Goal: Task Accomplishment & Management: Complete application form

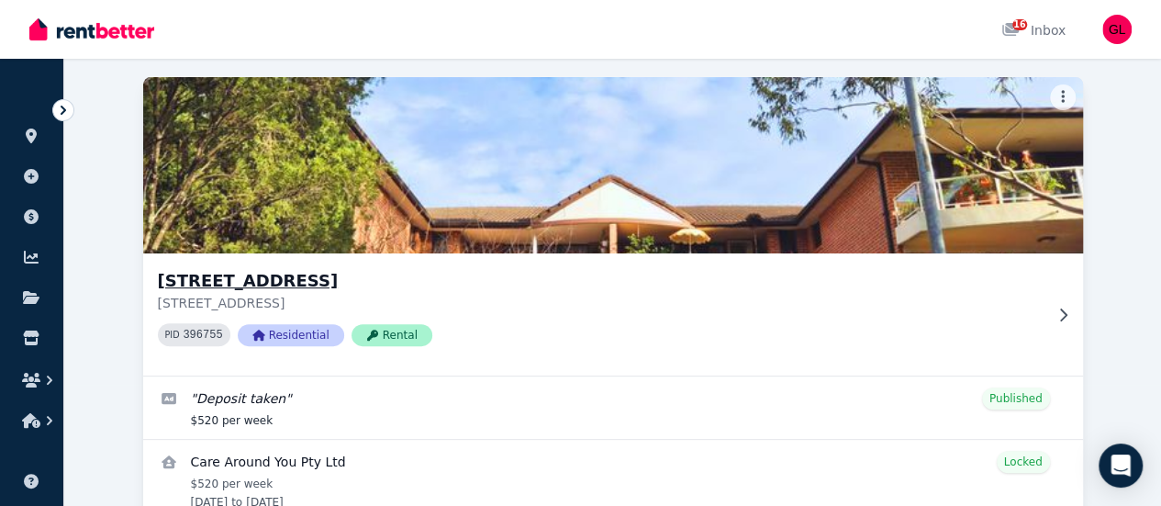
scroll to position [236, 0]
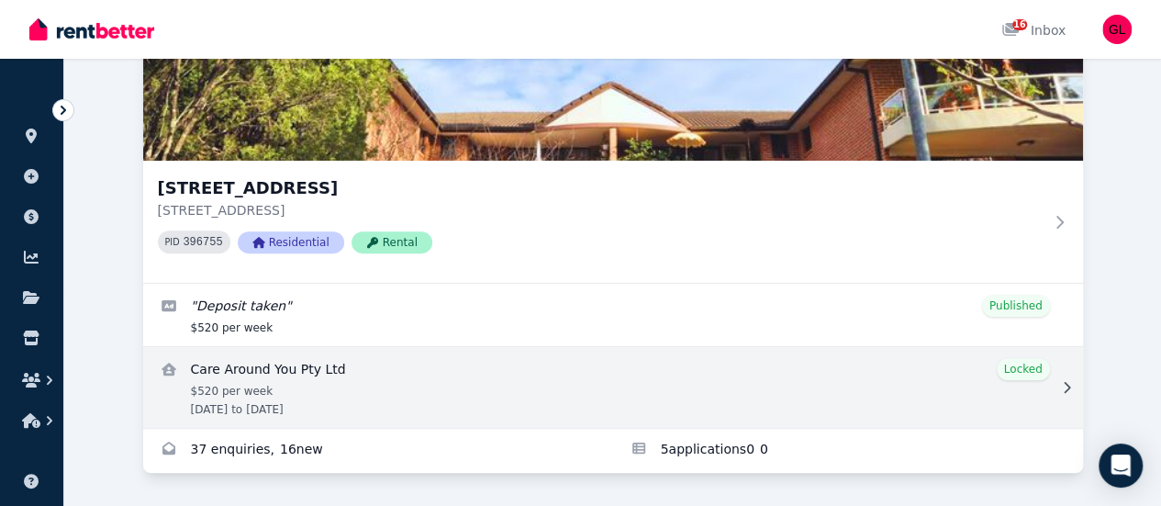
click at [253, 367] on link "View details for Care Around You Pty Ltd" at bounding box center [613, 387] width 940 height 81
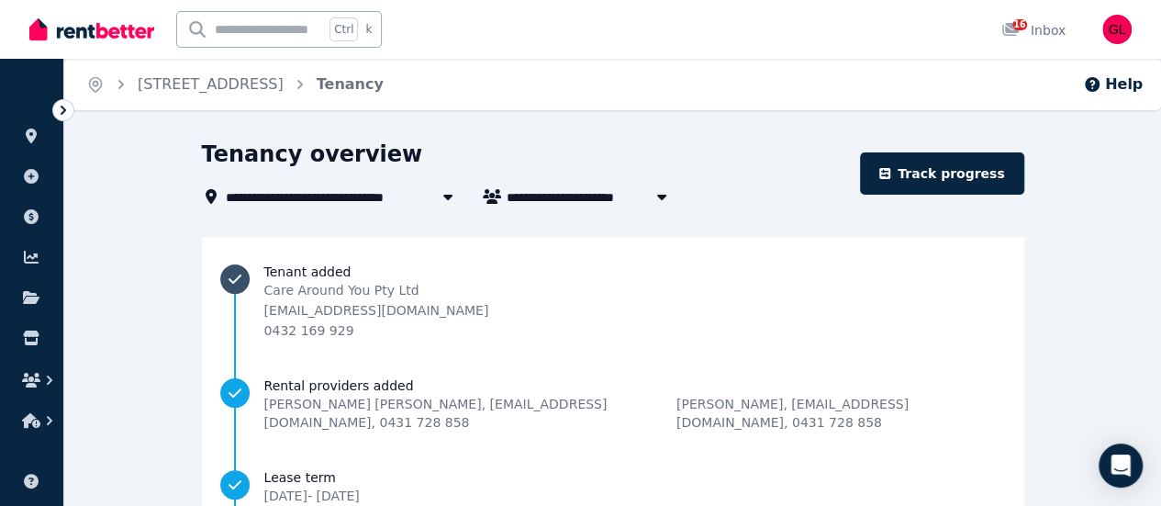
scroll to position [356, 0]
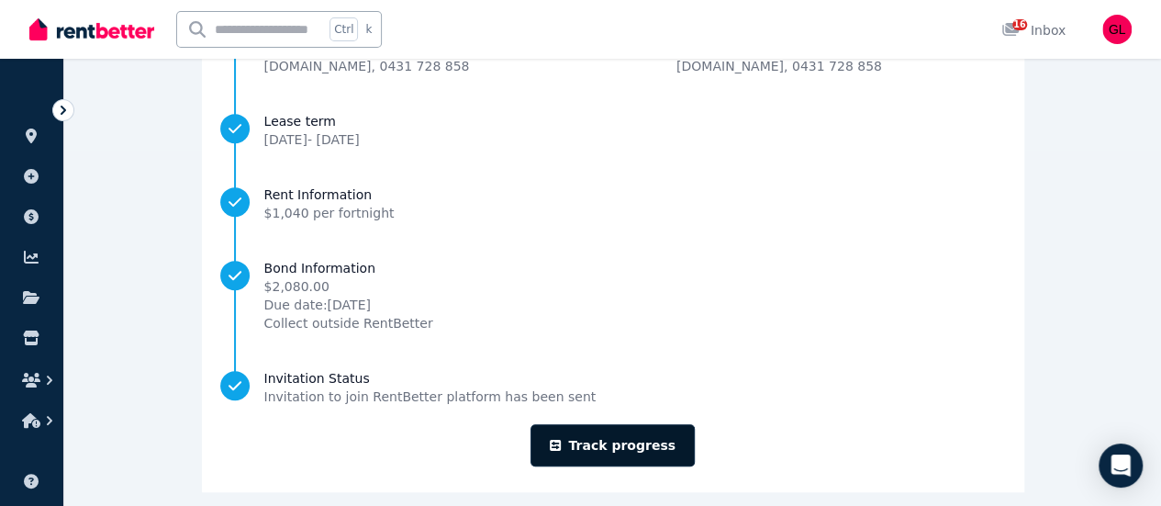
click at [628, 428] on link "Track progress" at bounding box center [613, 445] width 164 height 42
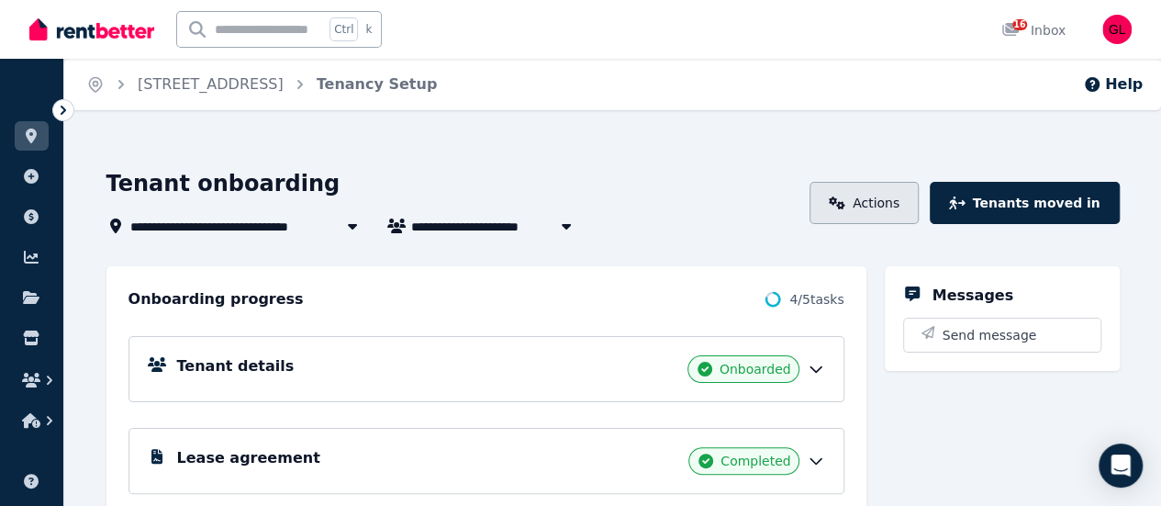
click at [885, 186] on link "Actions" at bounding box center [864, 203] width 109 height 42
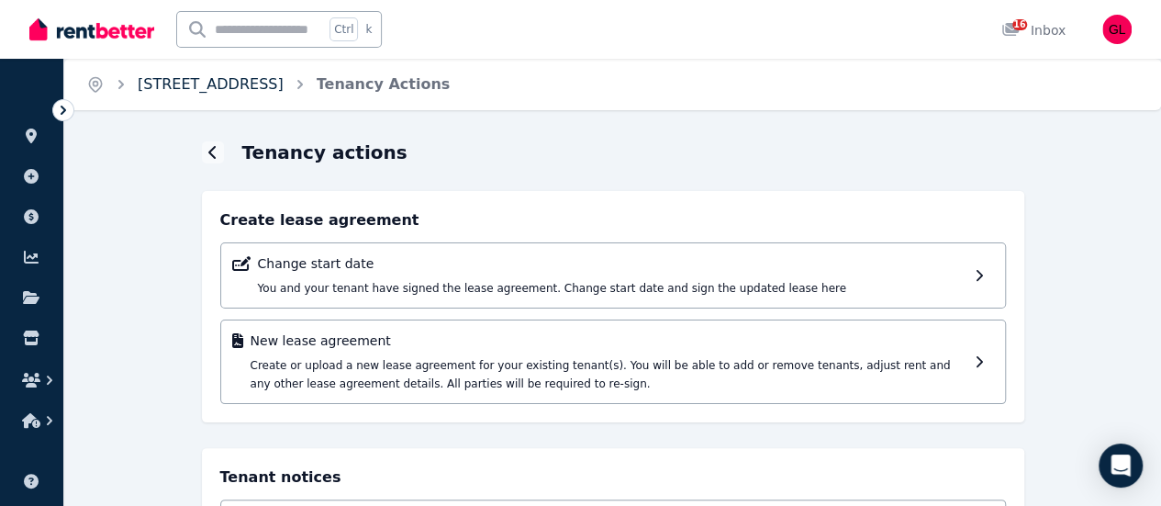
click at [284, 93] on link "[STREET_ADDRESS]" at bounding box center [211, 83] width 146 height 17
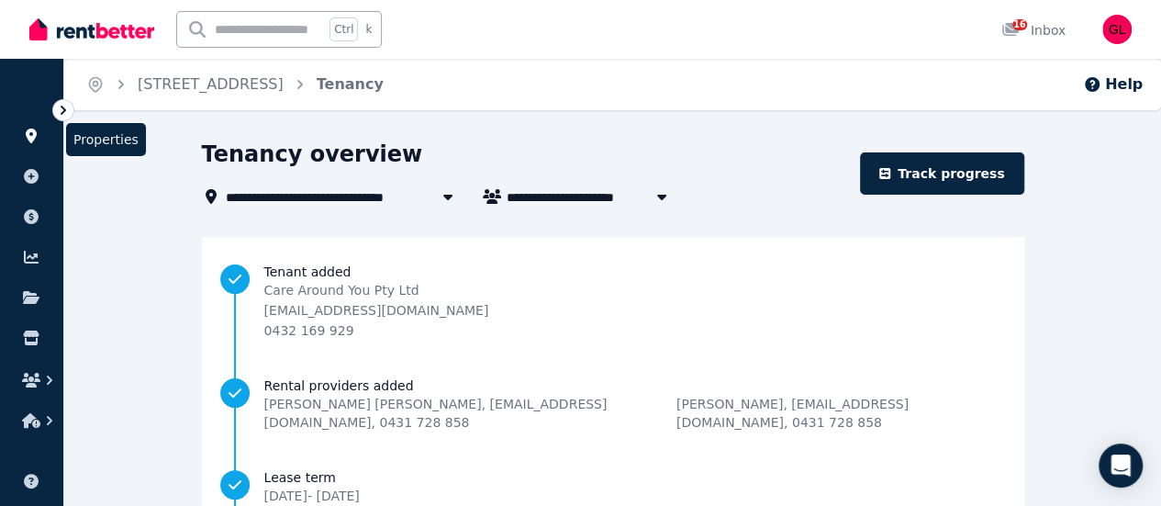
click at [24, 133] on icon at bounding box center [31, 136] width 18 height 15
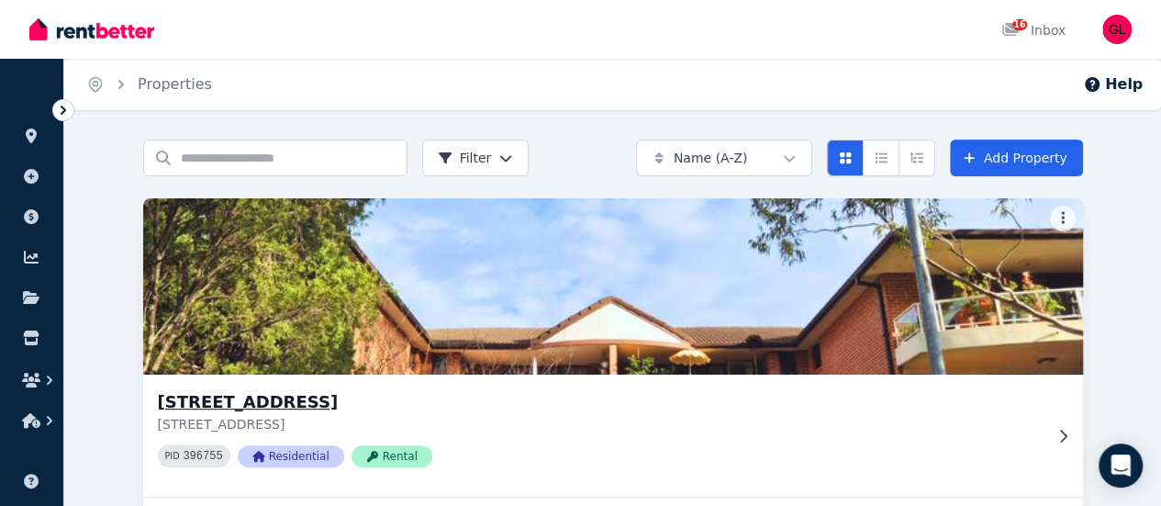
click at [286, 275] on img at bounding box center [612, 286] width 987 height 185
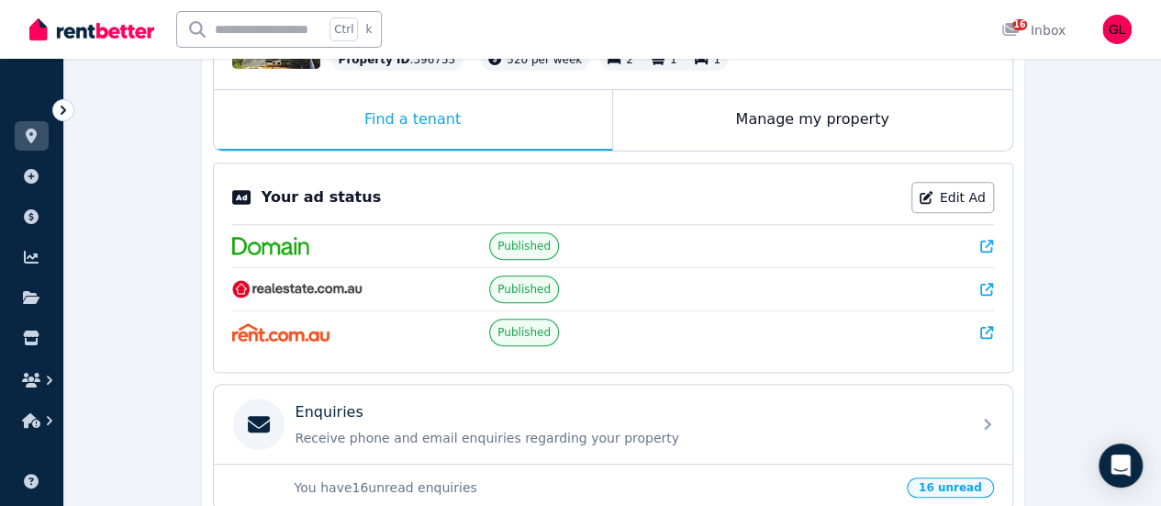
scroll to position [275, 0]
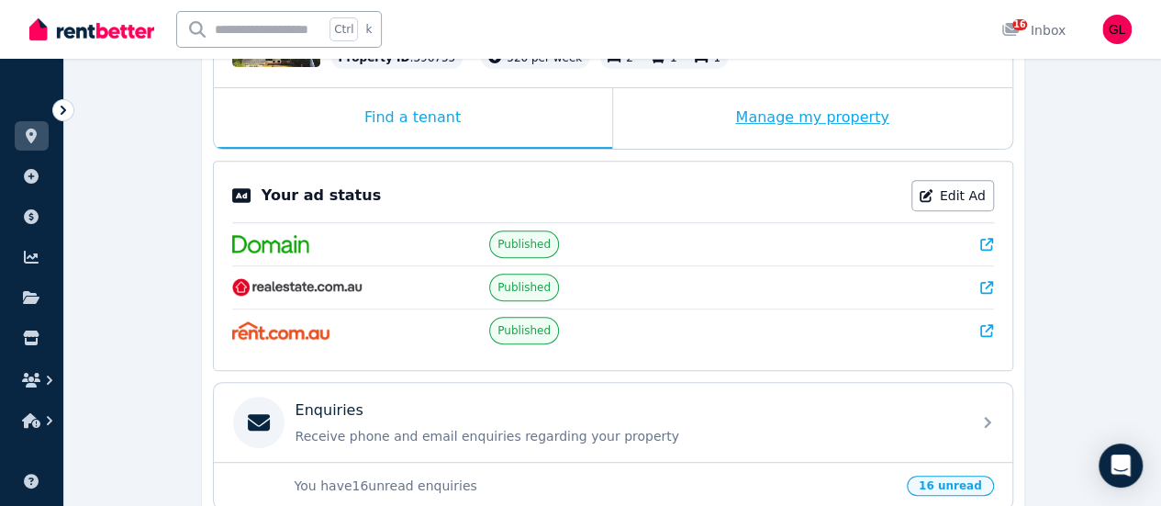
click at [833, 113] on div "Manage my property" at bounding box center [812, 118] width 399 height 61
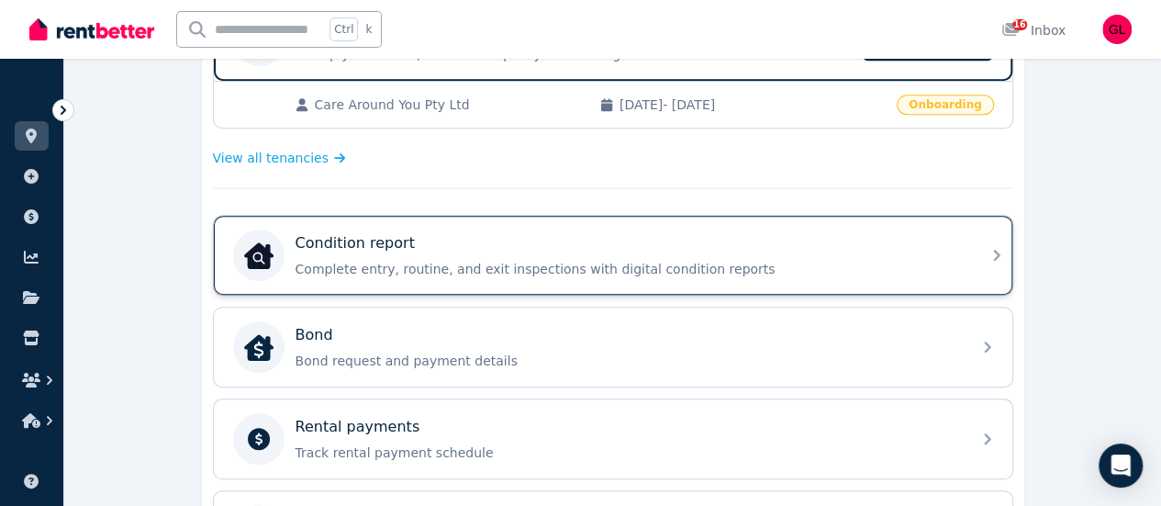
scroll to position [459, 0]
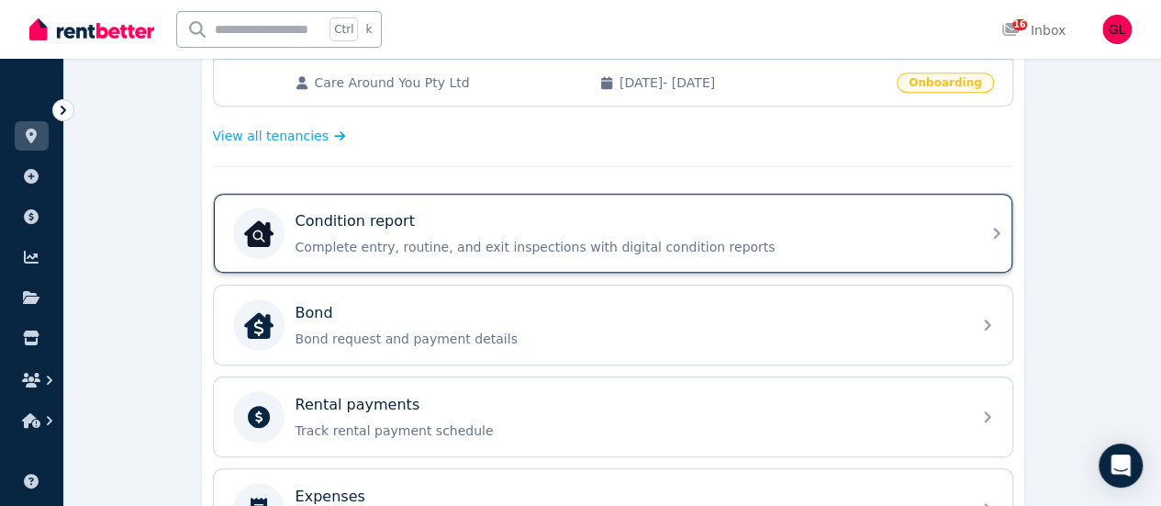
click at [632, 240] on p "Complete entry, routine, and exit inspections with digital condition reports" at bounding box center [628, 247] width 665 height 18
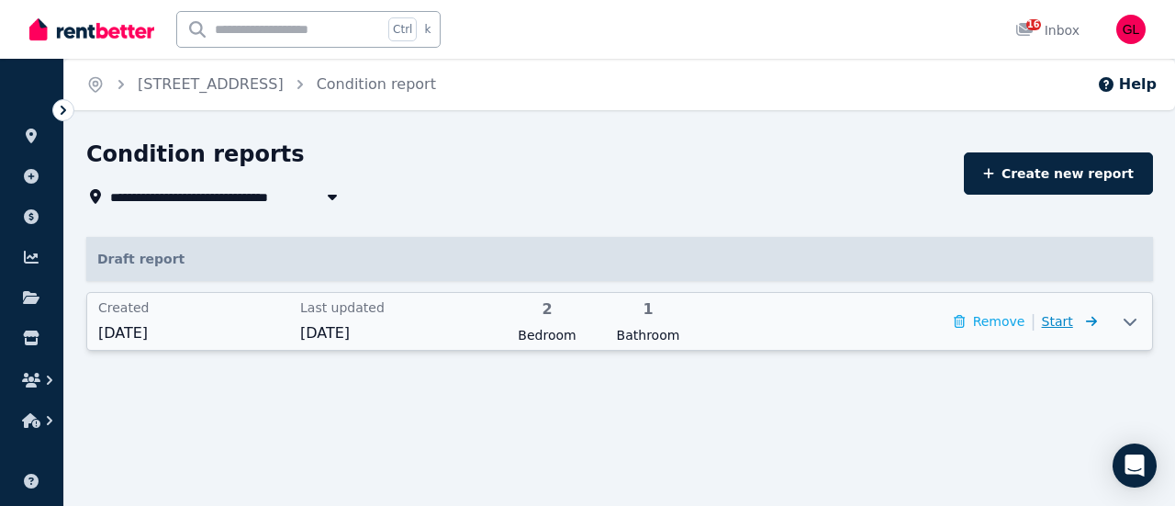
click at [1086, 317] on icon at bounding box center [1087, 321] width 18 height 13
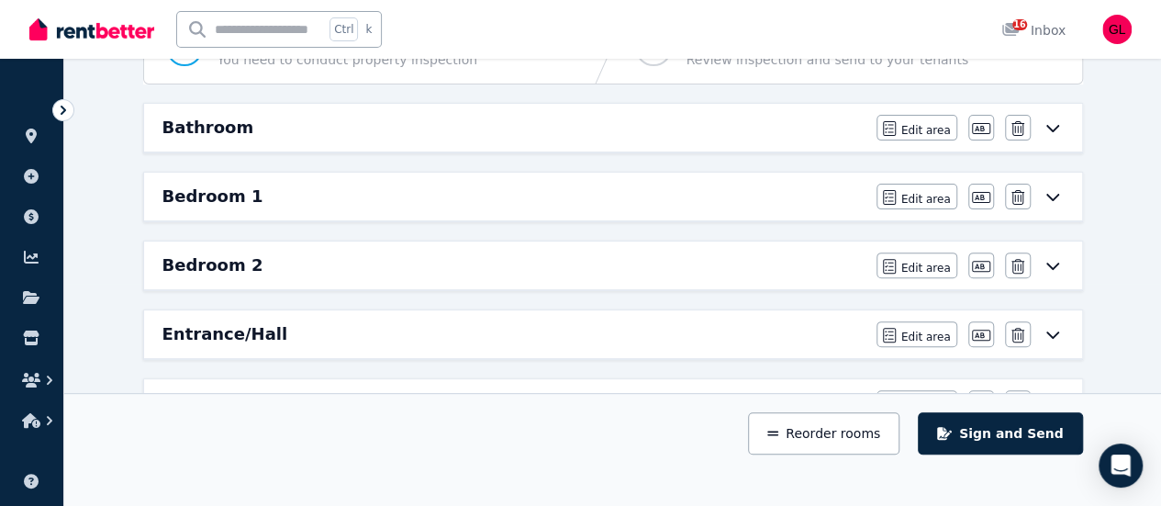
scroll to position [184, 0]
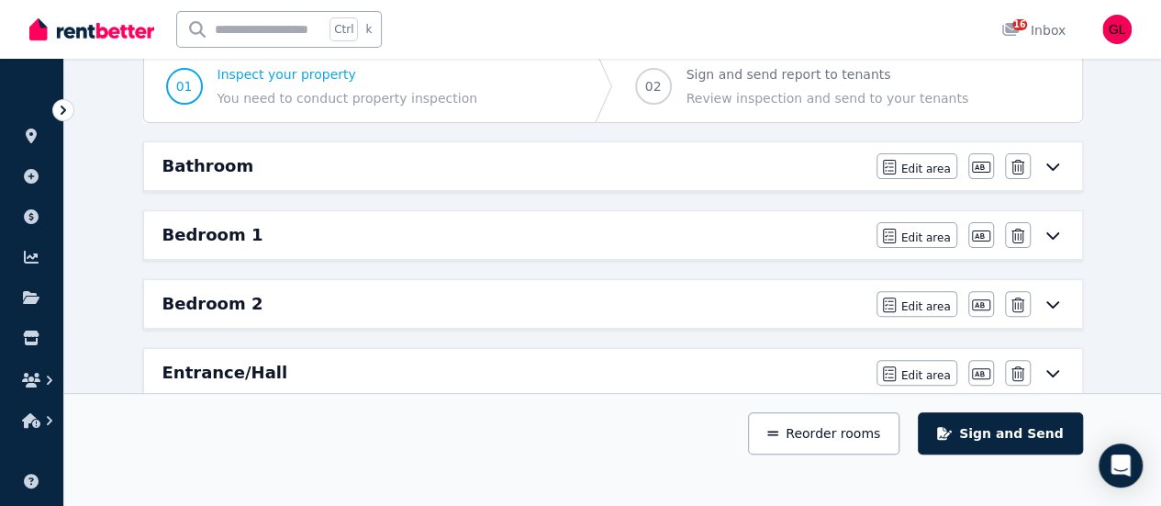
click at [1045, 232] on icon at bounding box center [1053, 235] width 22 height 15
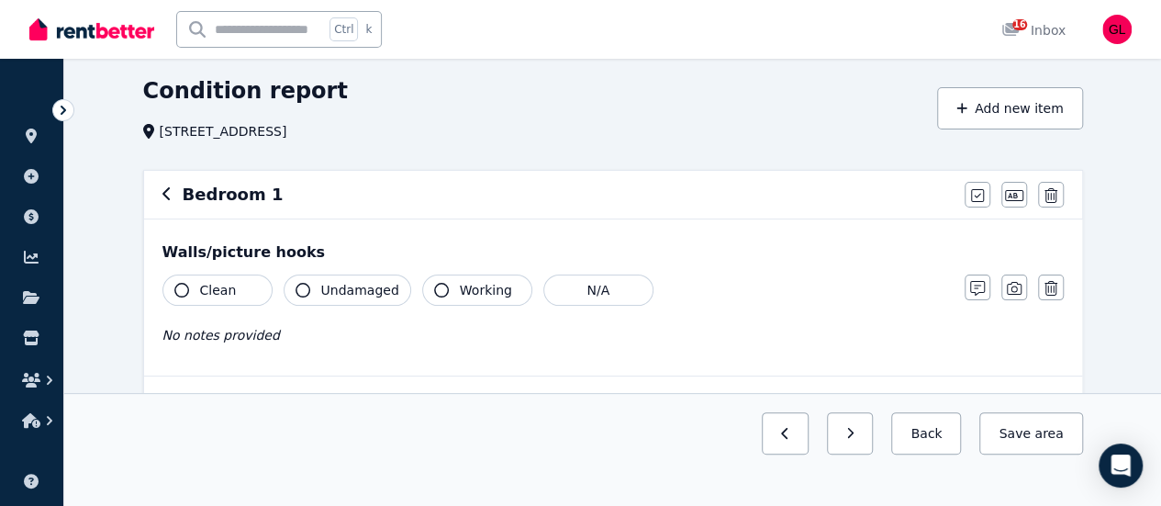
scroll to position [92, 0]
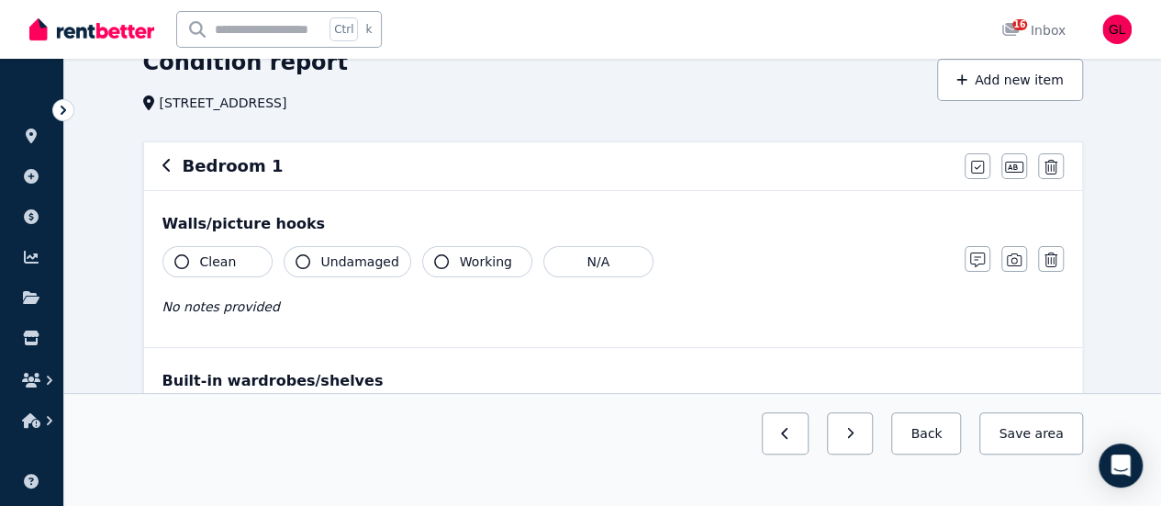
click at [227, 263] on span "Clean" at bounding box center [218, 261] width 37 height 18
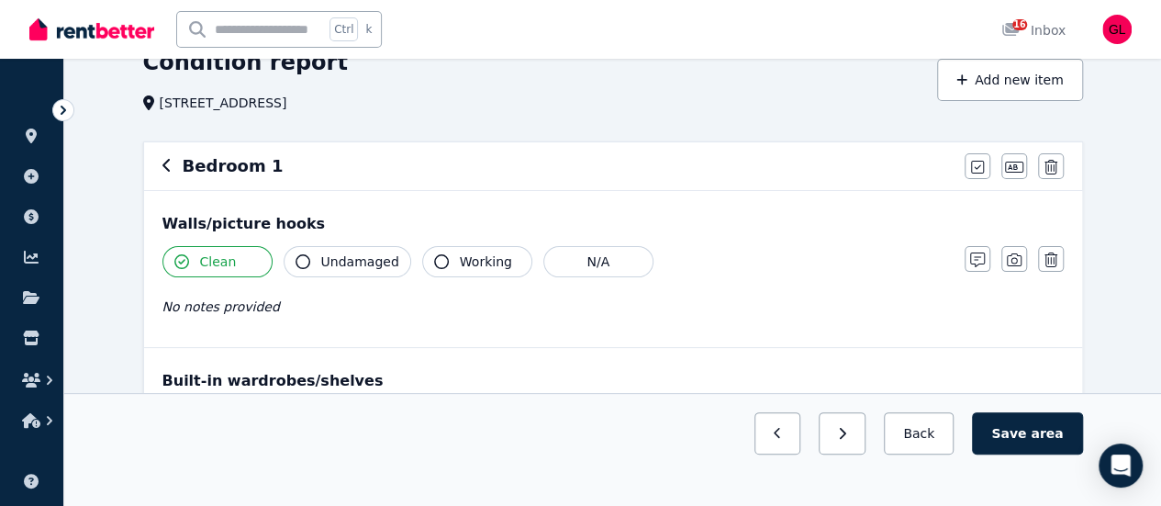
click at [346, 261] on span "Undamaged" at bounding box center [360, 261] width 78 height 18
click at [445, 254] on button "Working" at bounding box center [477, 261] width 110 height 31
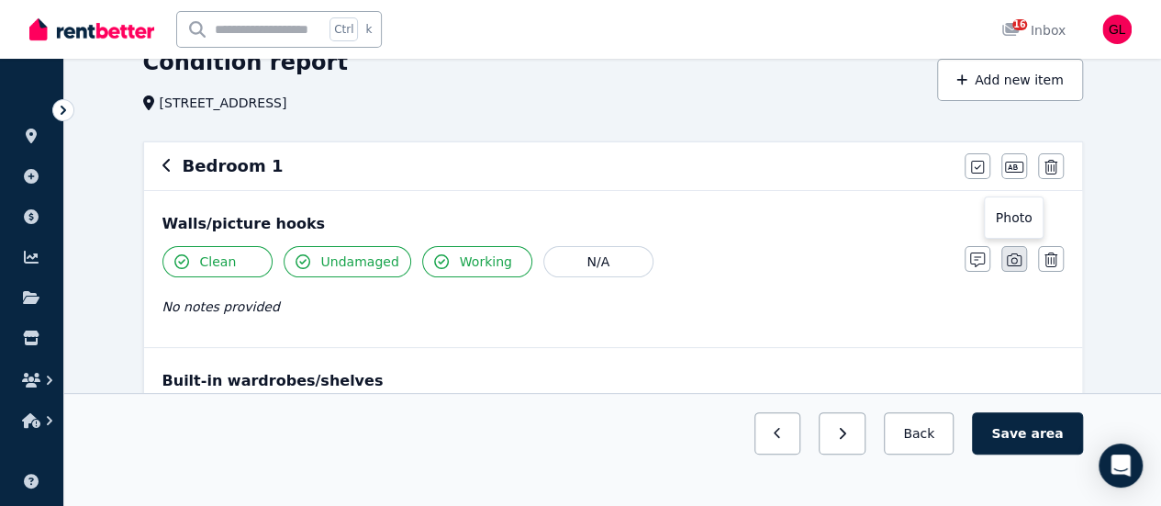
click at [1012, 261] on icon "button" at bounding box center [1014, 259] width 15 height 15
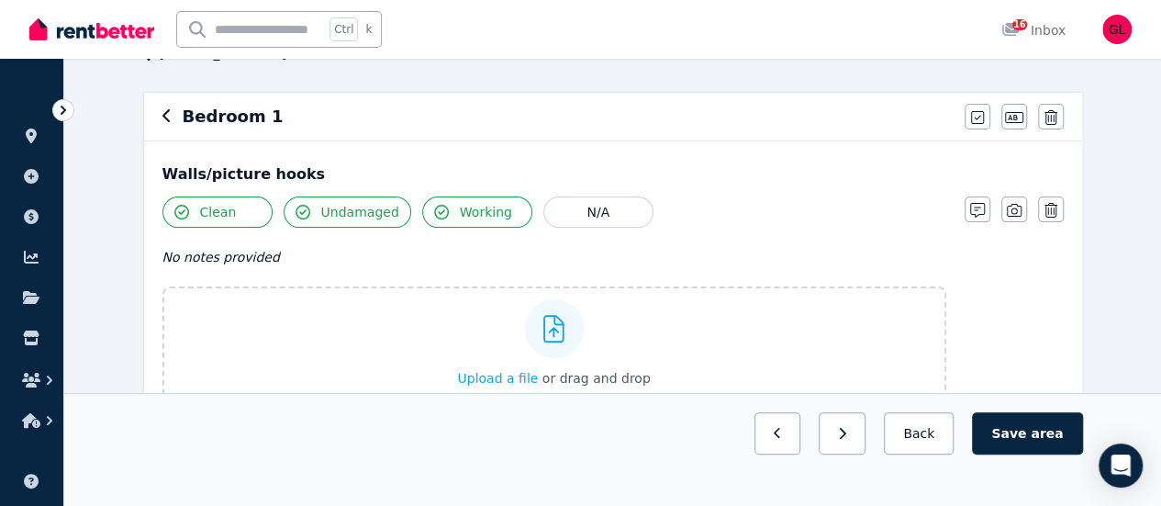
scroll to position [184, 0]
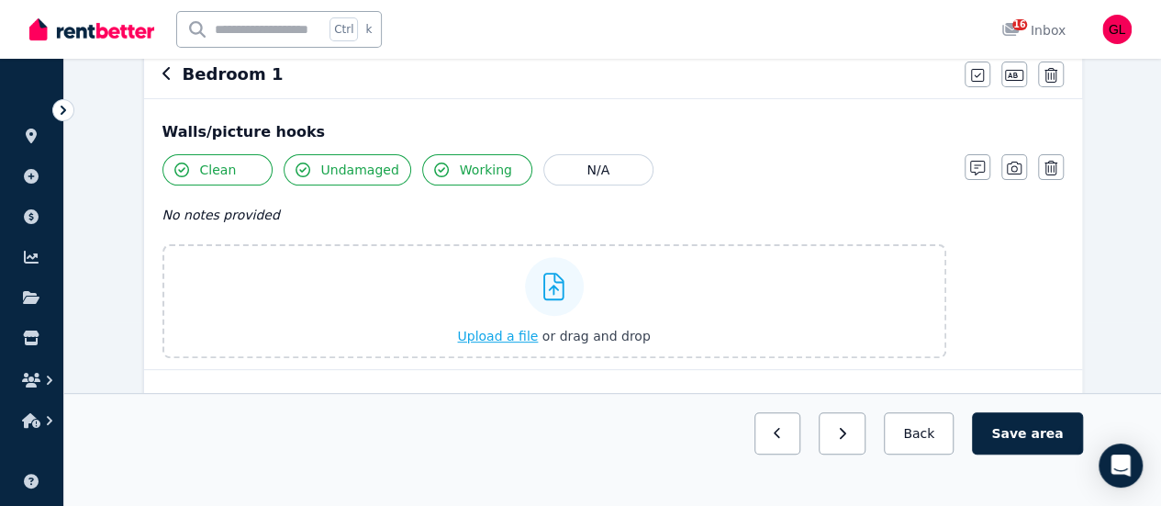
click at [496, 341] on span "Upload a file" at bounding box center [497, 336] width 81 height 15
click at [525, 329] on span "Upload a file" at bounding box center [497, 336] width 81 height 15
click at [486, 331] on span "Upload a file" at bounding box center [497, 336] width 81 height 15
click at [501, 335] on span "Upload a file" at bounding box center [497, 336] width 81 height 15
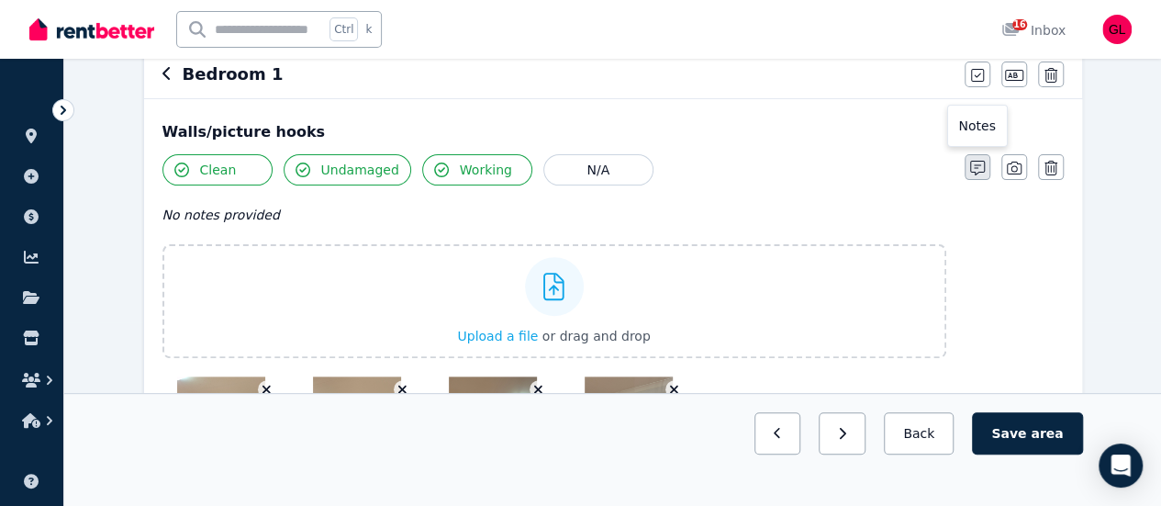
click at [971, 169] on icon "button" at bounding box center [977, 168] width 15 height 15
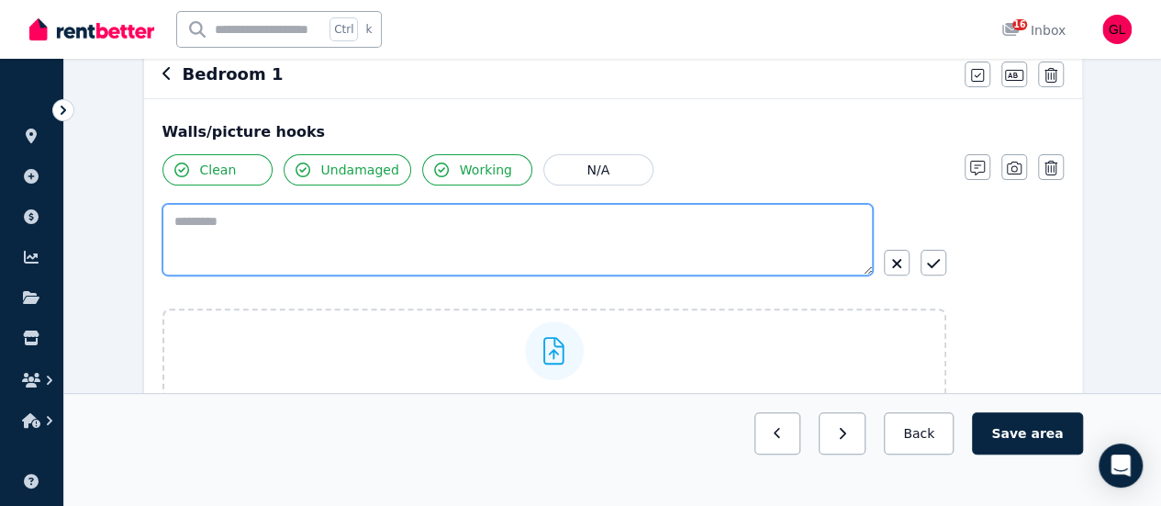
click at [533, 242] on textarea at bounding box center [517, 240] width 710 height 72
type textarea "**********"
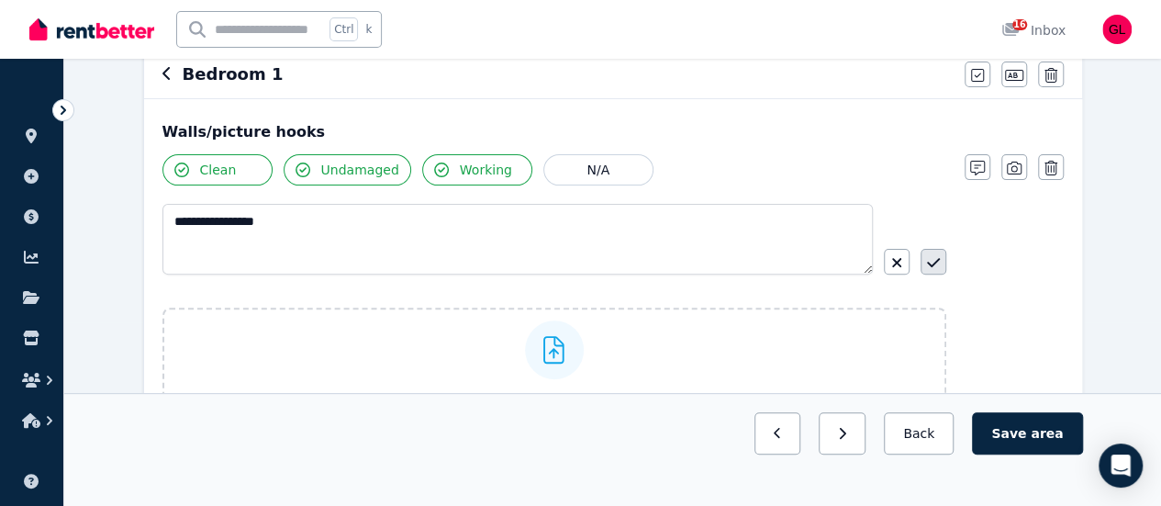
click at [932, 249] on button "button" at bounding box center [934, 262] width 26 height 26
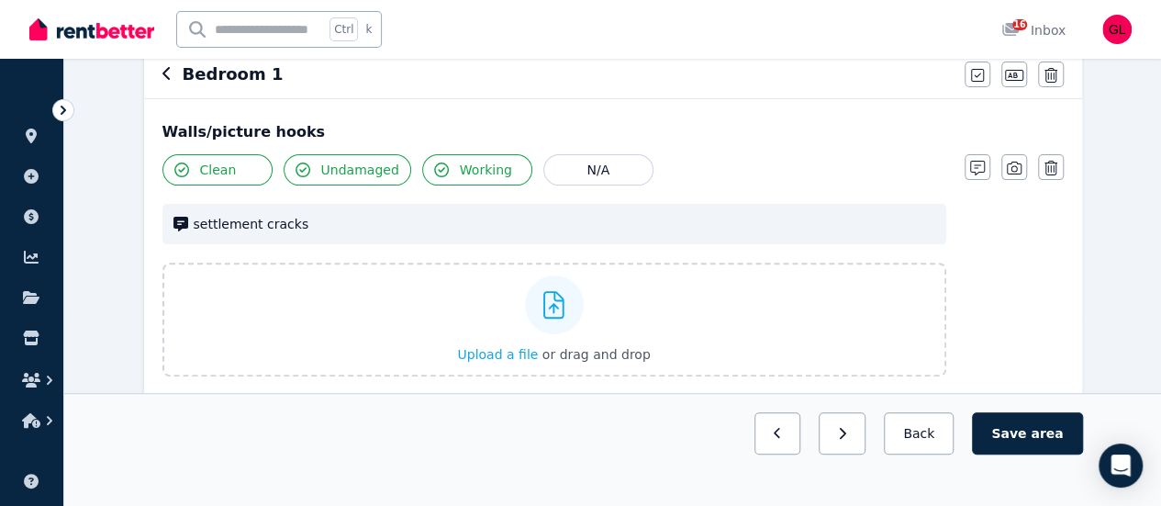
click at [334, 223] on span "settlement cracks" at bounding box center [565, 224] width 742 height 18
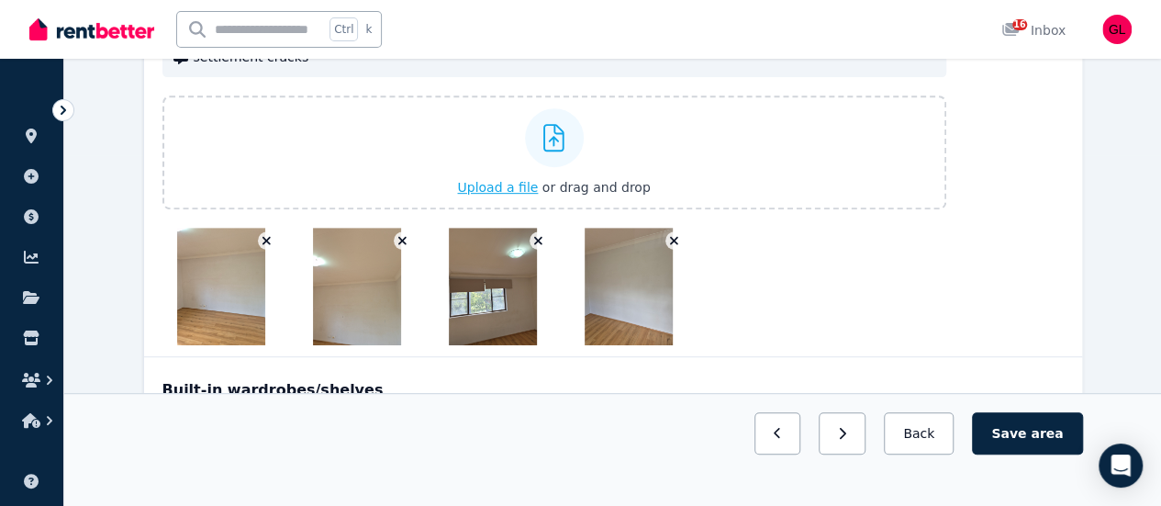
scroll to position [259, 0]
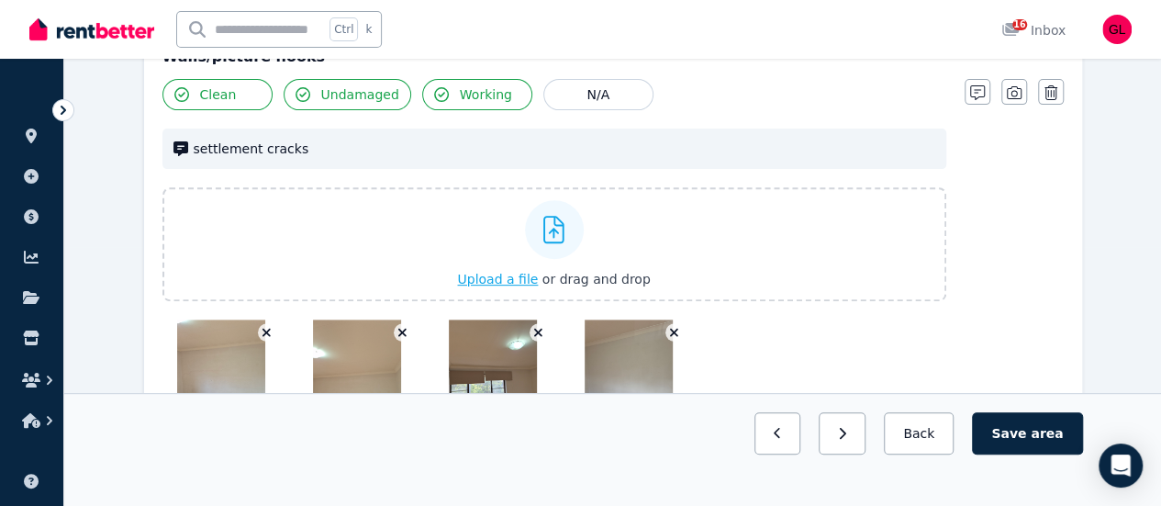
click at [475, 278] on span "Upload a file" at bounding box center [497, 279] width 81 height 15
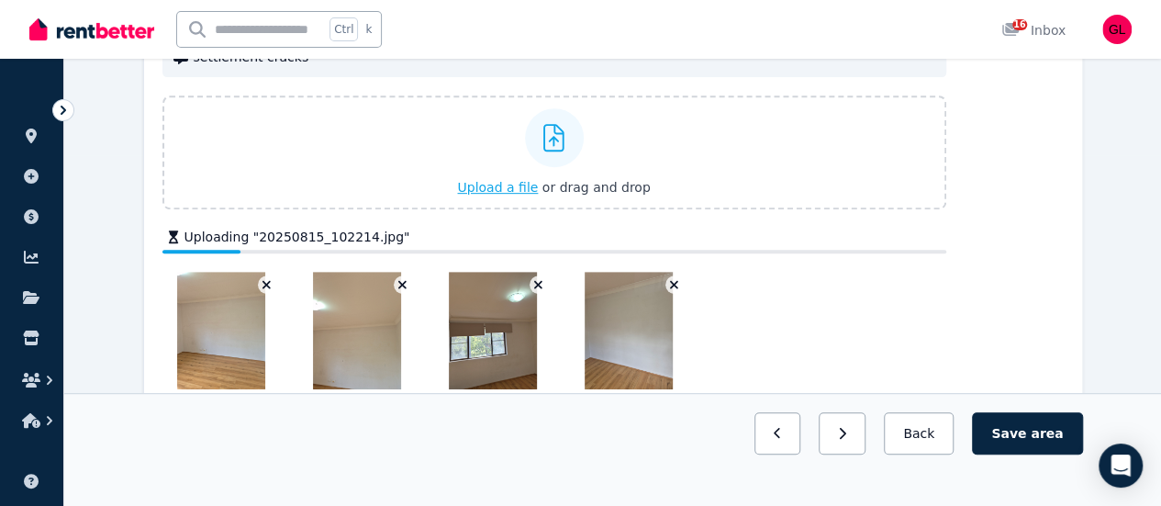
scroll to position [442, 0]
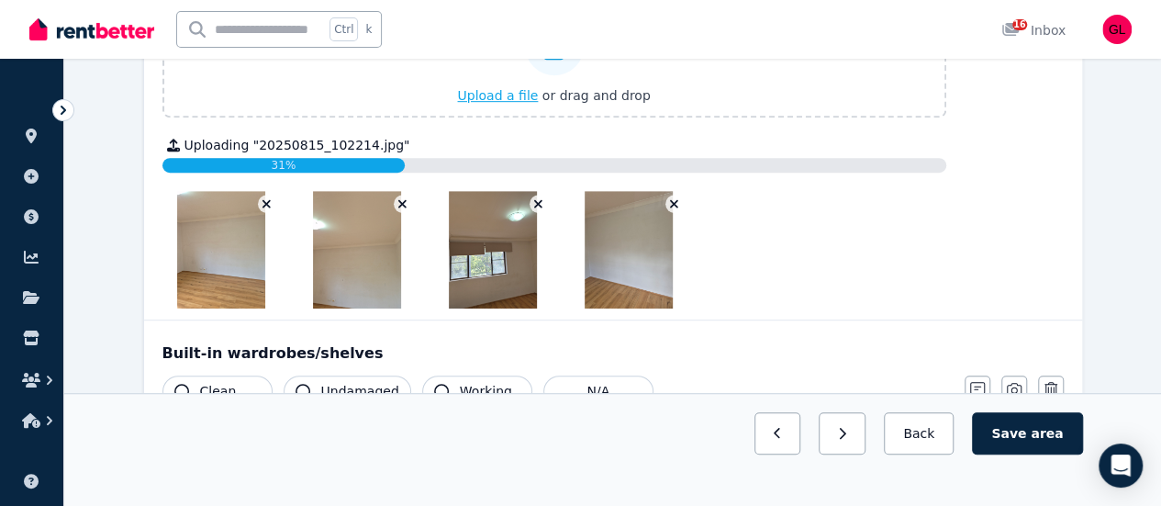
click at [508, 101] on span "Upload a file" at bounding box center [497, 95] width 81 height 15
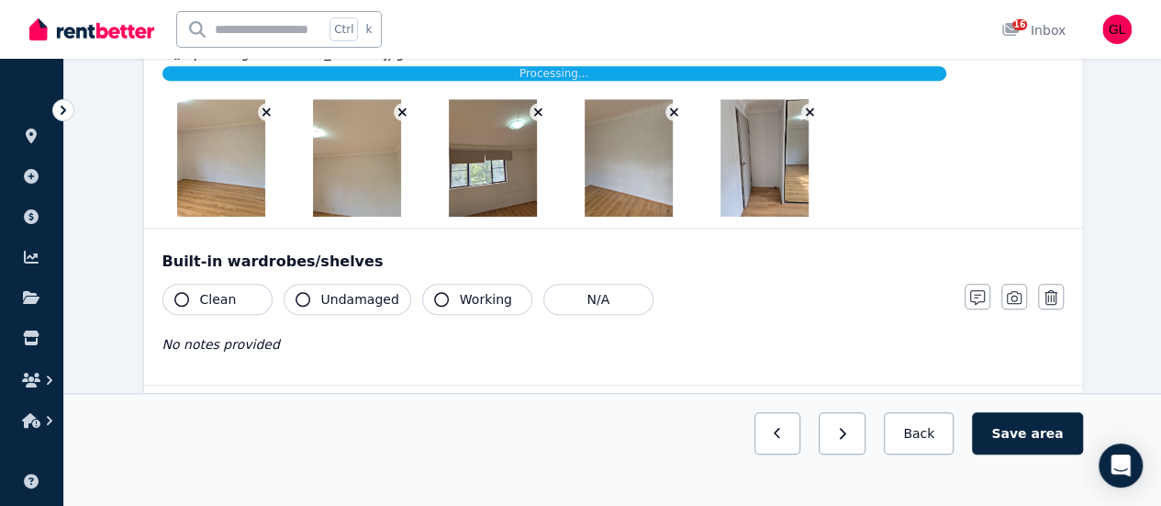
scroll to position [626, 0]
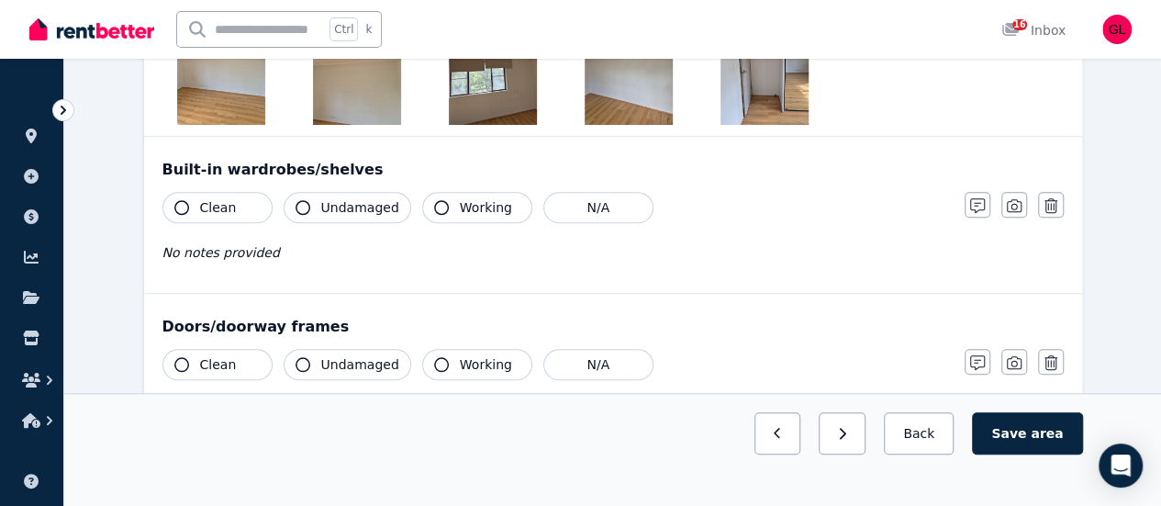
click at [235, 203] on button "Clean" at bounding box center [217, 207] width 110 height 31
click at [360, 198] on span "Undamaged" at bounding box center [360, 207] width 78 height 18
click at [448, 203] on button "Working" at bounding box center [477, 207] width 110 height 31
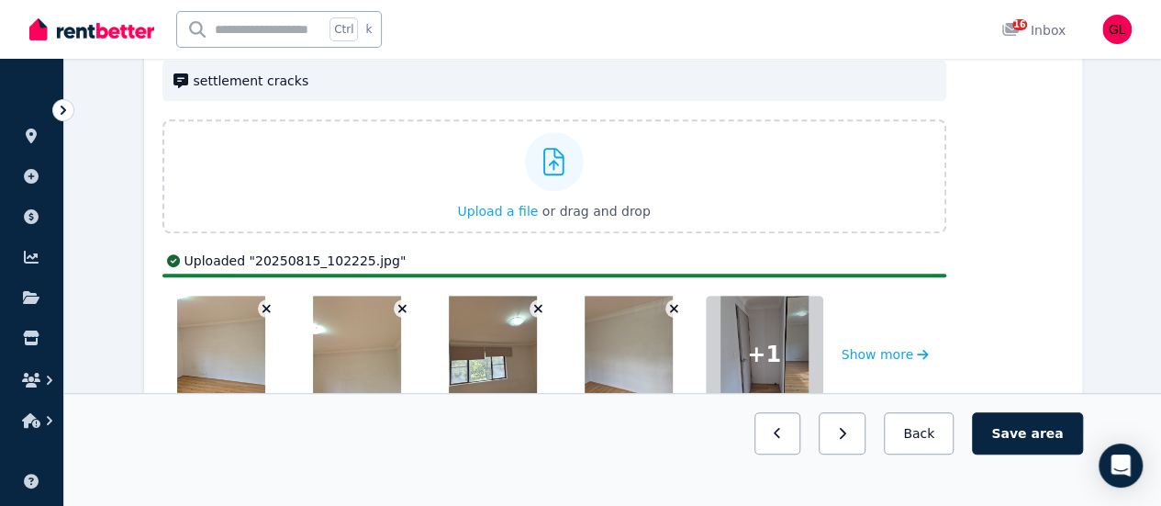
scroll to position [534, 0]
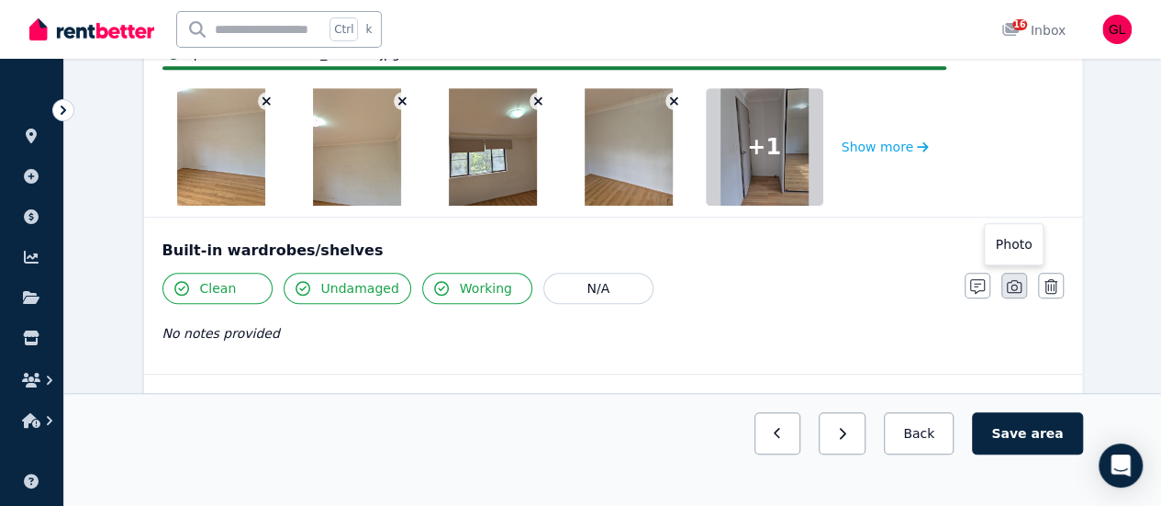
click at [1016, 293] on icon "button" at bounding box center [1014, 286] width 15 height 15
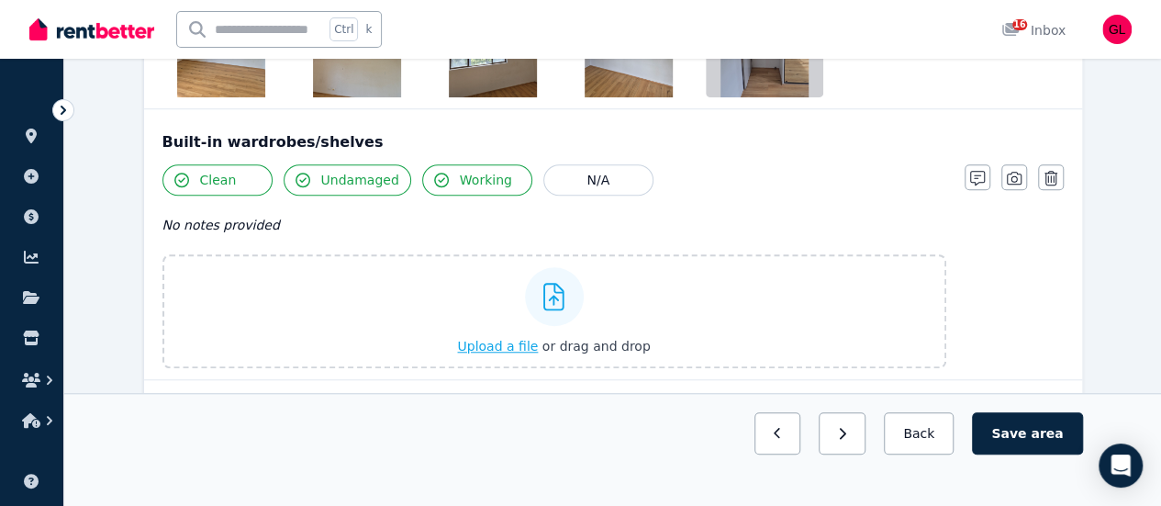
scroll to position [626, 0]
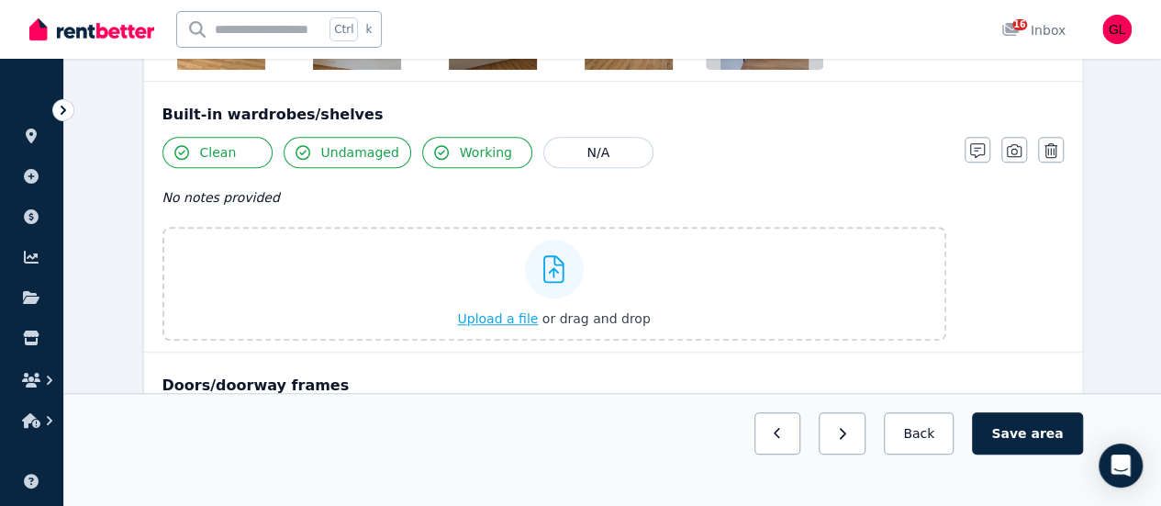
click at [510, 324] on span "Upload a file" at bounding box center [497, 318] width 81 height 15
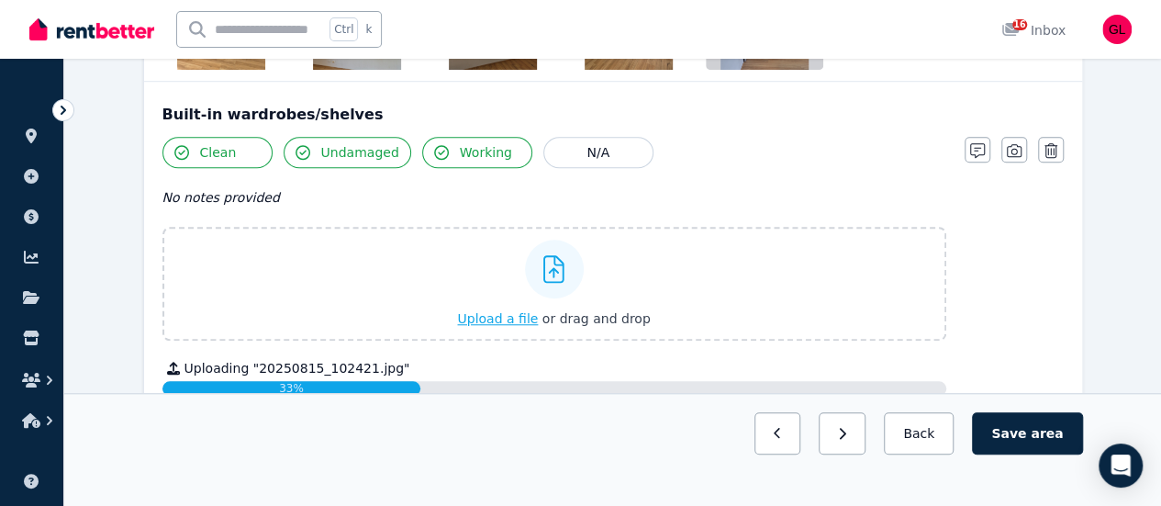
click at [497, 318] on span "Upload a file" at bounding box center [497, 318] width 81 height 15
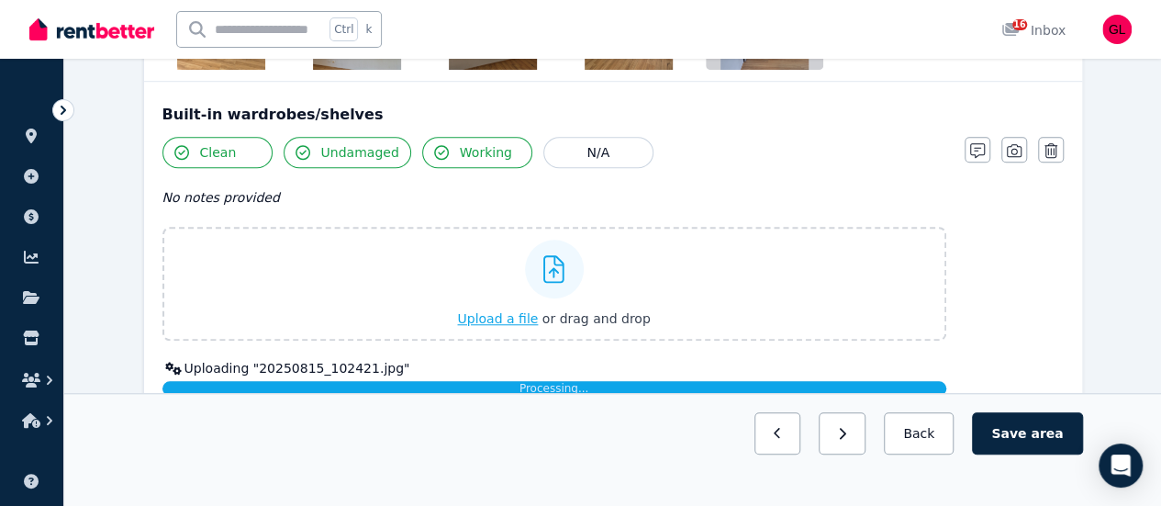
click at [517, 311] on span "Upload a file" at bounding box center [497, 318] width 81 height 15
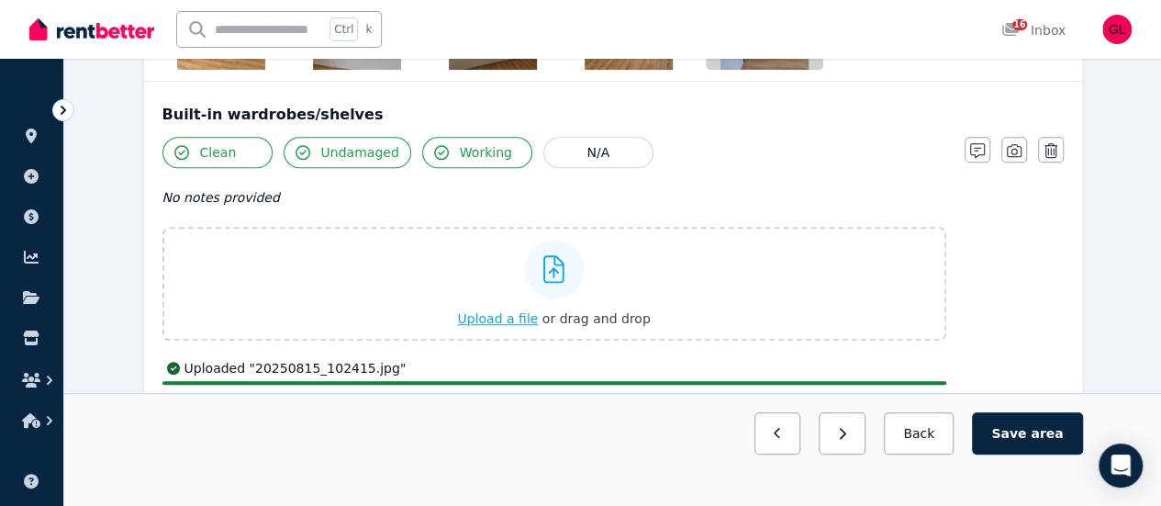
click at [508, 312] on span "Upload a file" at bounding box center [497, 318] width 81 height 15
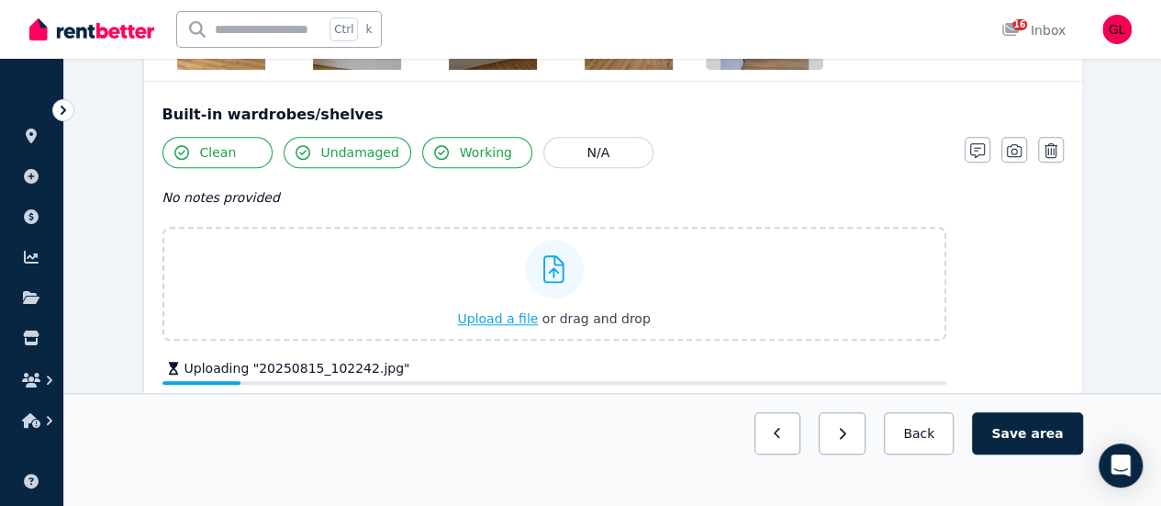
click at [517, 315] on span "Upload a file" at bounding box center [497, 318] width 81 height 15
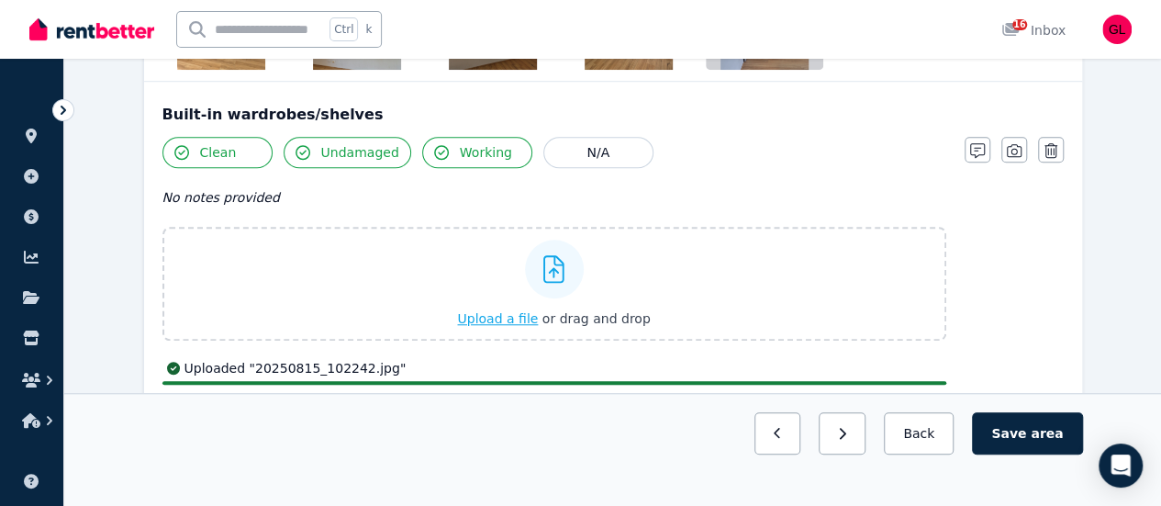
click at [503, 313] on span "Upload a file" at bounding box center [497, 318] width 81 height 15
click at [530, 316] on span "Upload a file" at bounding box center [497, 318] width 81 height 15
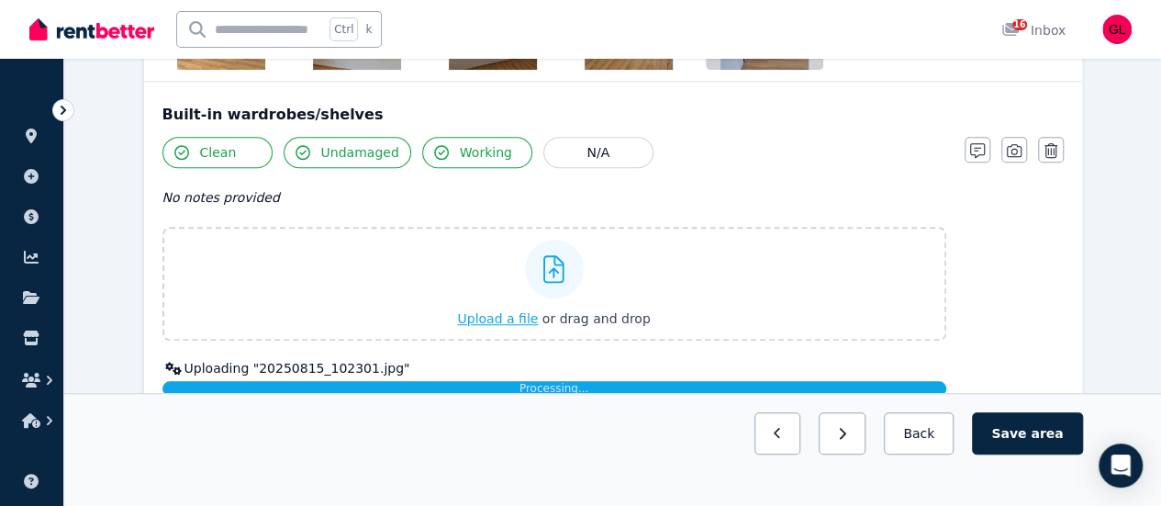
click at [518, 318] on span "Upload a file" at bounding box center [497, 318] width 81 height 15
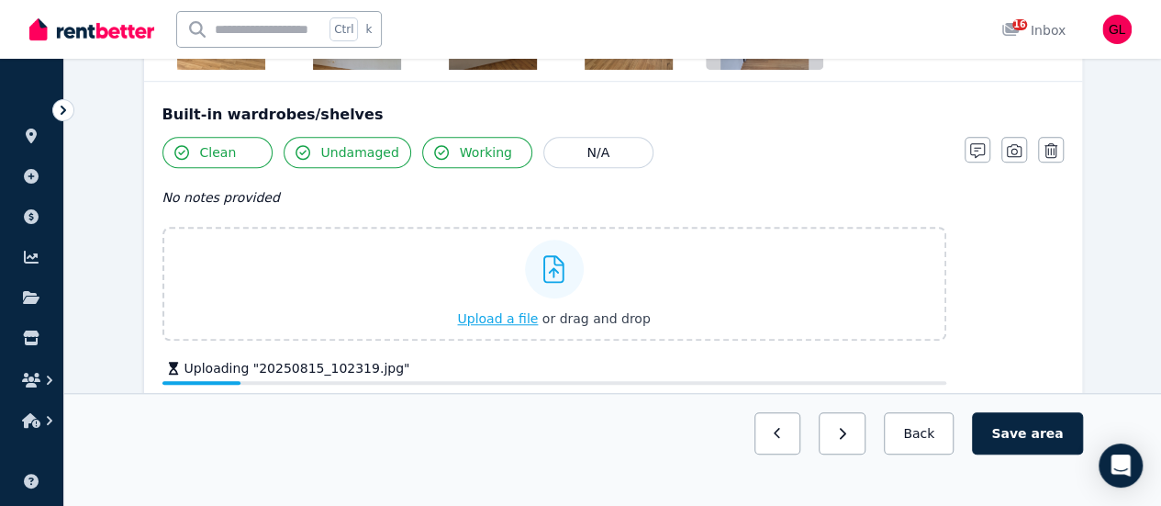
click at [488, 318] on span "Upload a file" at bounding box center [497, 318] width 81 height 15
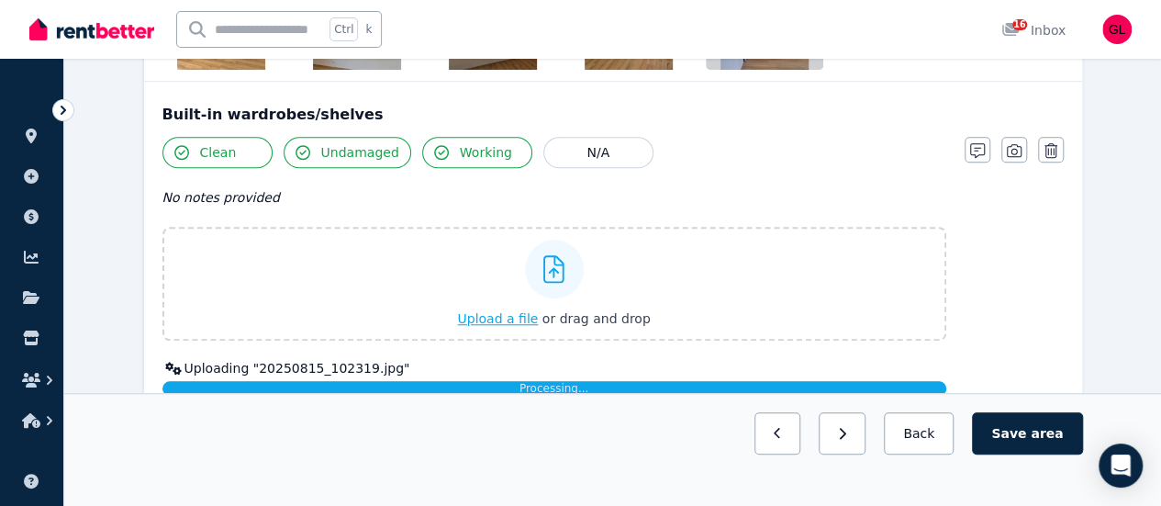
click at [503, 311] on span "Upload a file" at bounding box center [497, 318] width 81 height 15
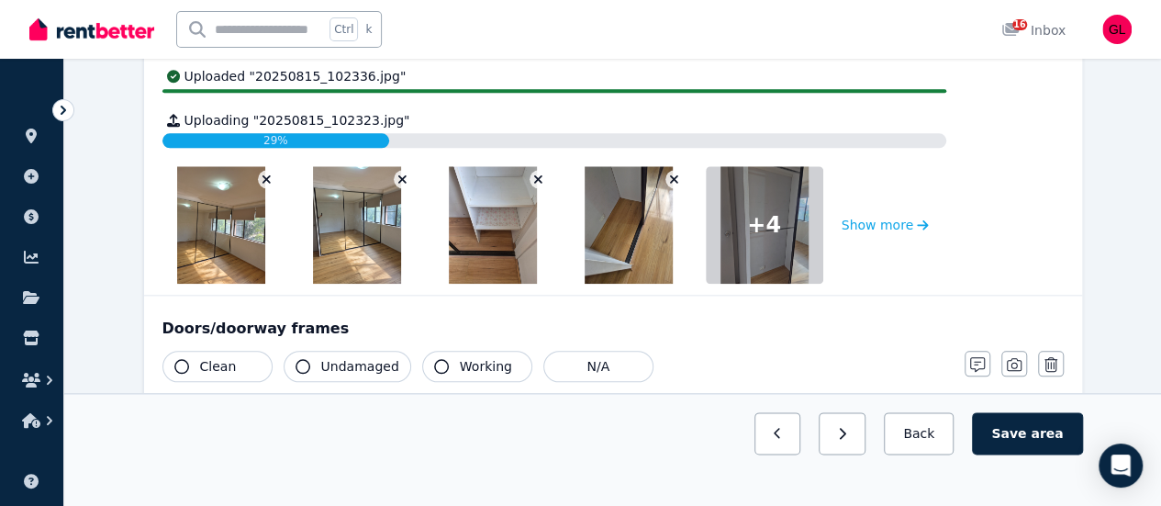
scroll to position [810, 0]
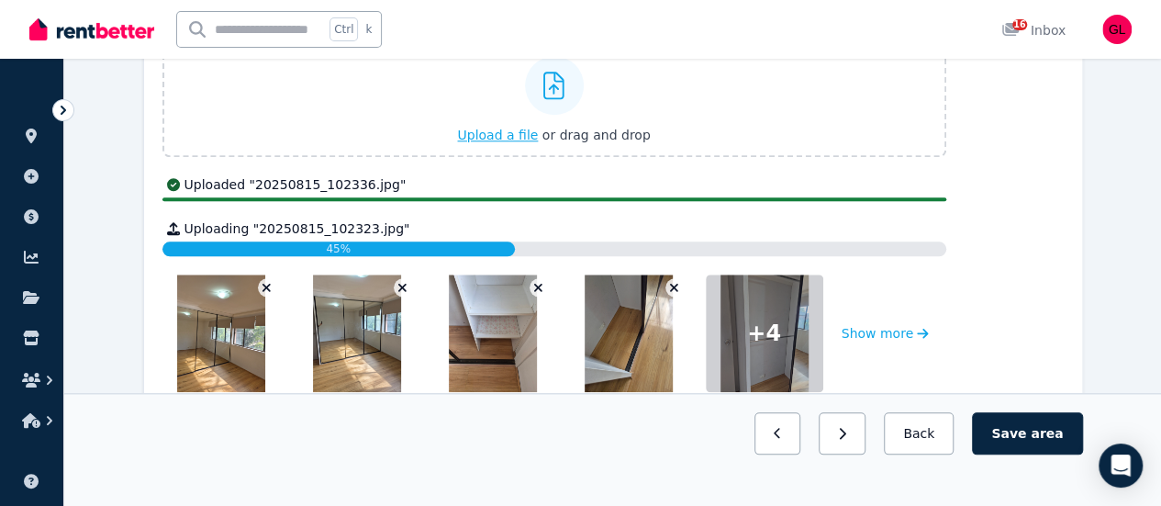
click at [481, 137] on span "Upload a file" at bounding box center [497, 135] width 81 height 15
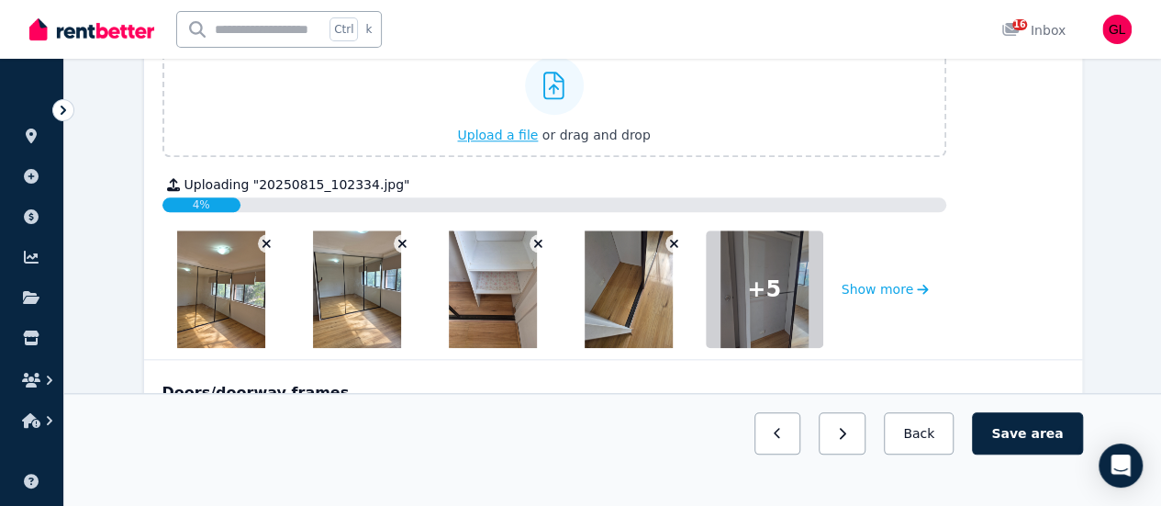
click at [520, 136] on span "Upload a file" at bounding box center [497, 135] width 81 height 15
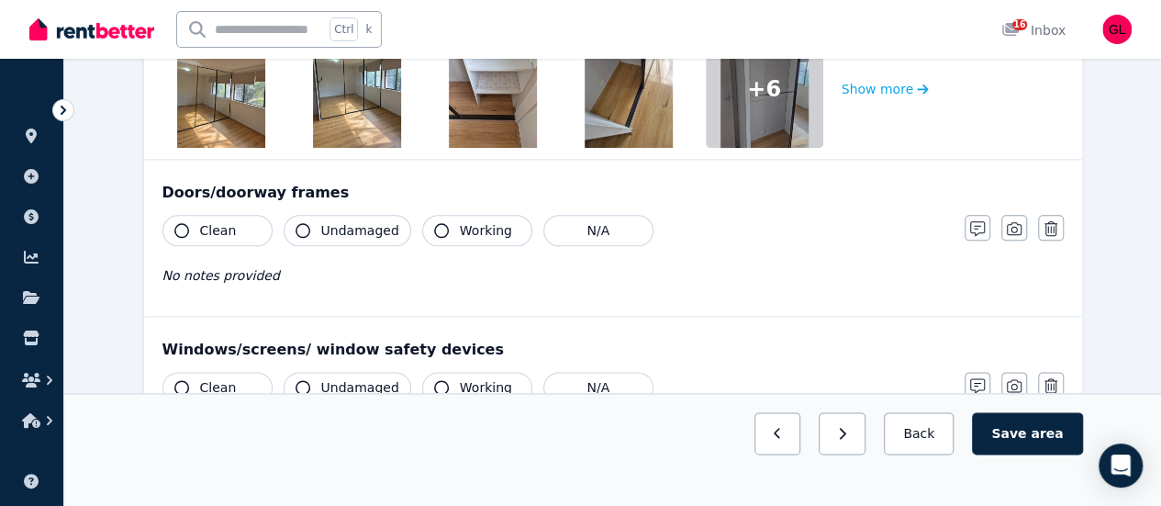
scroll to position [993, 0]
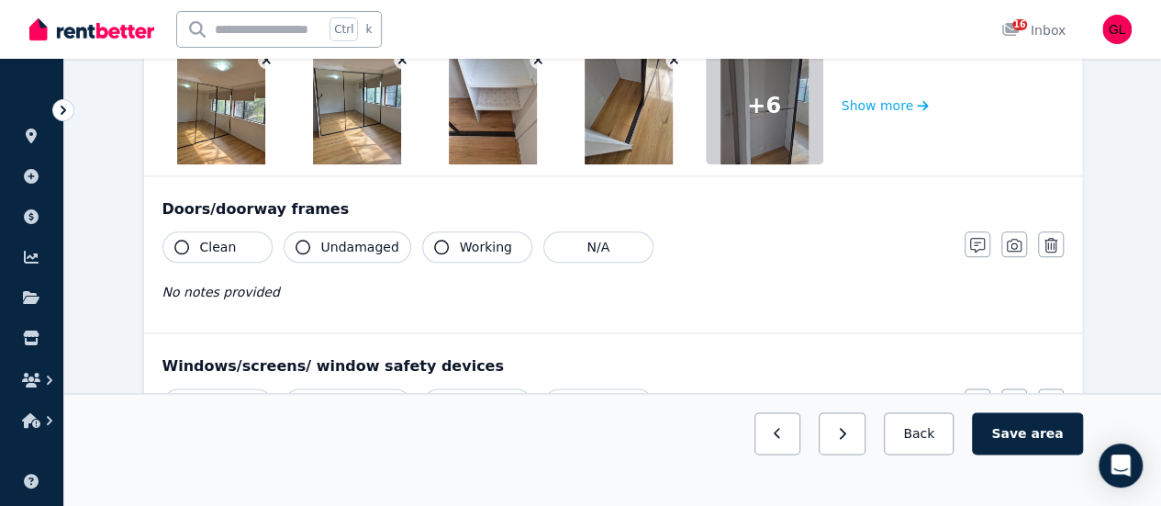
click at [226, 245] on span "Clean" at bounding box center [218, 247] width 37 height 18
click at [333, 238] on span "Undamaged" at bounding box center [360, 247] width 78 height 18
click at [460, 240] on span "Working" at bounding box center [486, 247] width 52 height 18
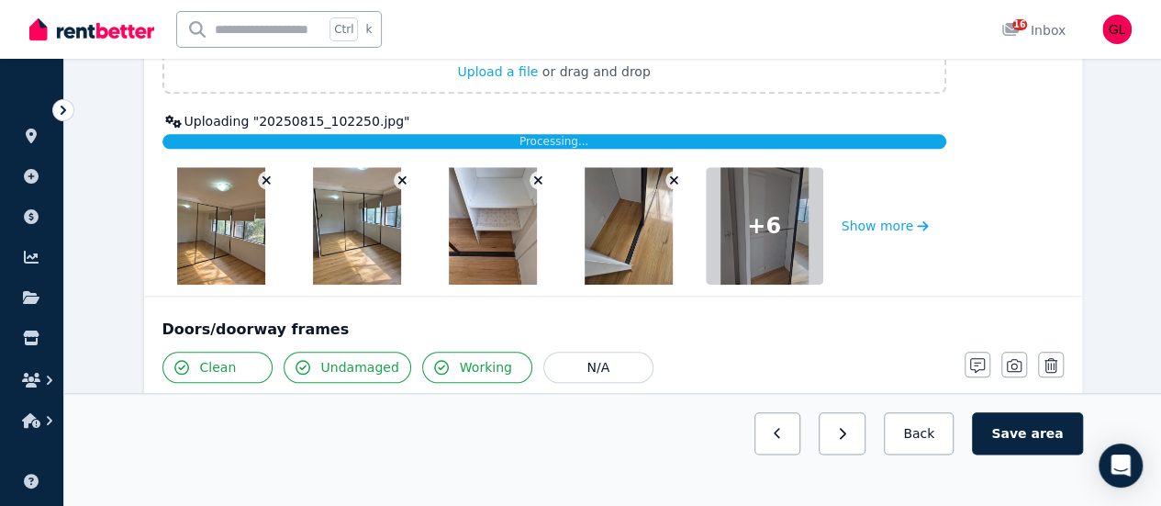
scroll to position [901, 0]
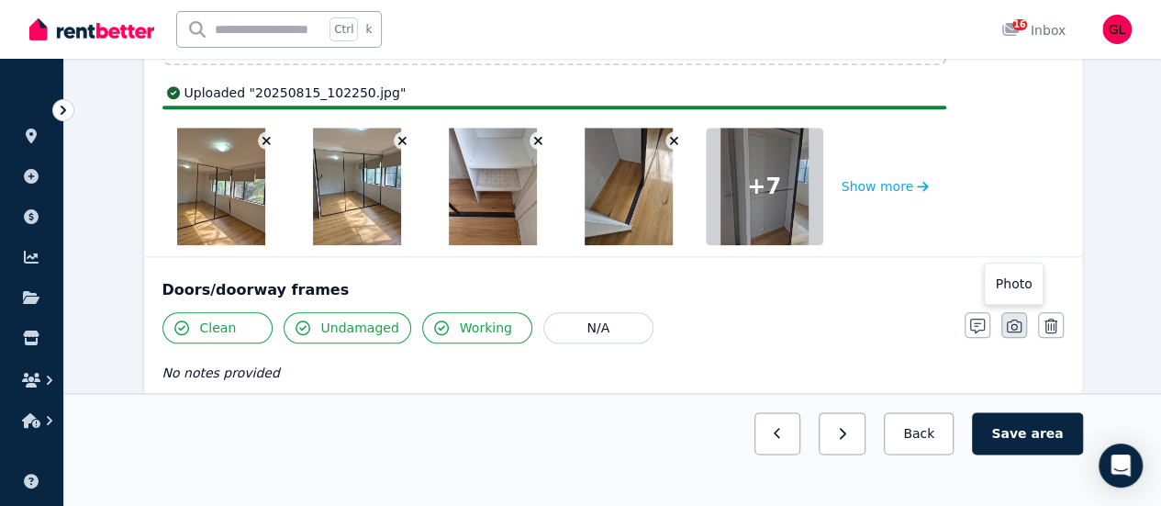
click at [1007, 326] on icon "button" at bounding box center [1014, 325] width 15 height 13
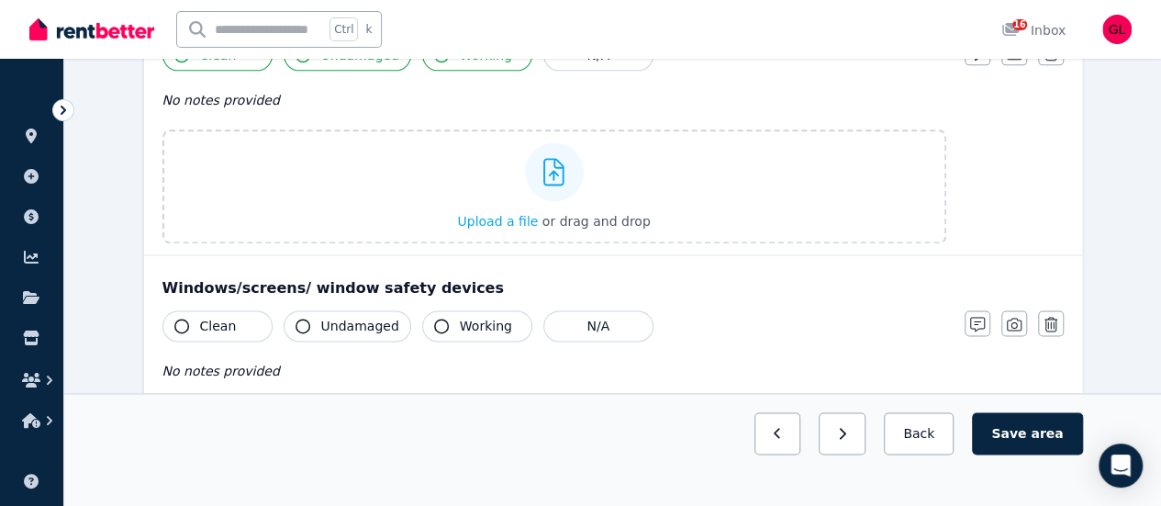
scroll to position [1177, 0]
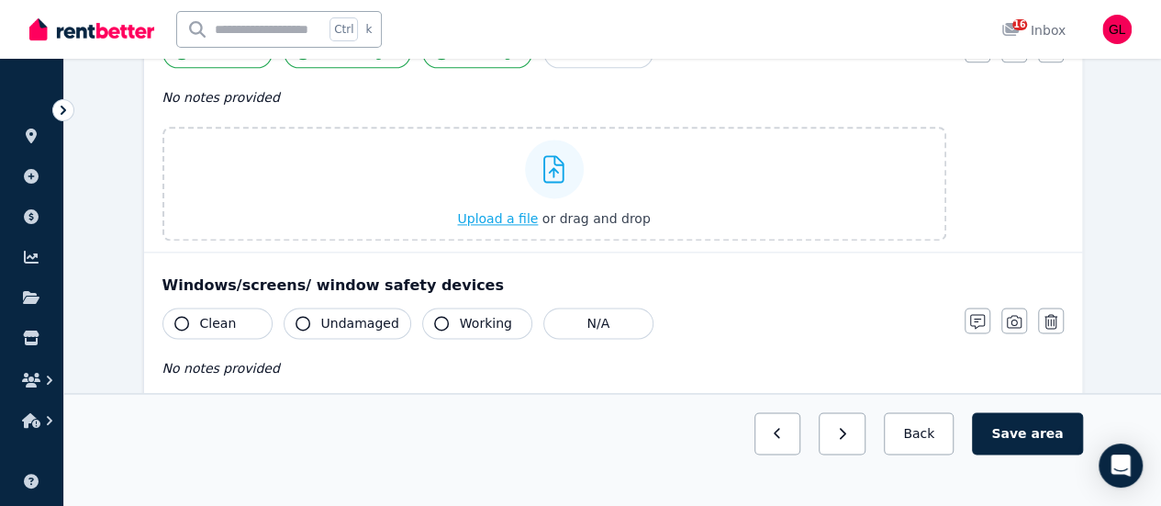
click at [505, 227] on div "Upload a file or drag and drop" at bounding box center [553, 184] width 193 height 110
click at [0, 0] on input "Upload a file or drag and drop" at bounding box center [0, 0] width 0 height 0
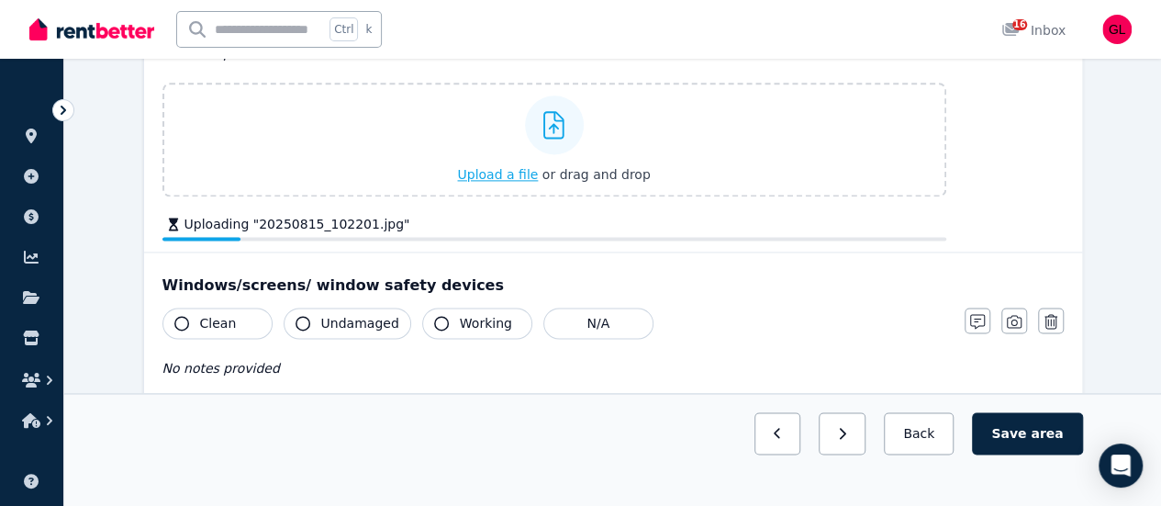
click at [503, 173] on span "Upload a file" at bounding box center [497, 174] width 81 height 15
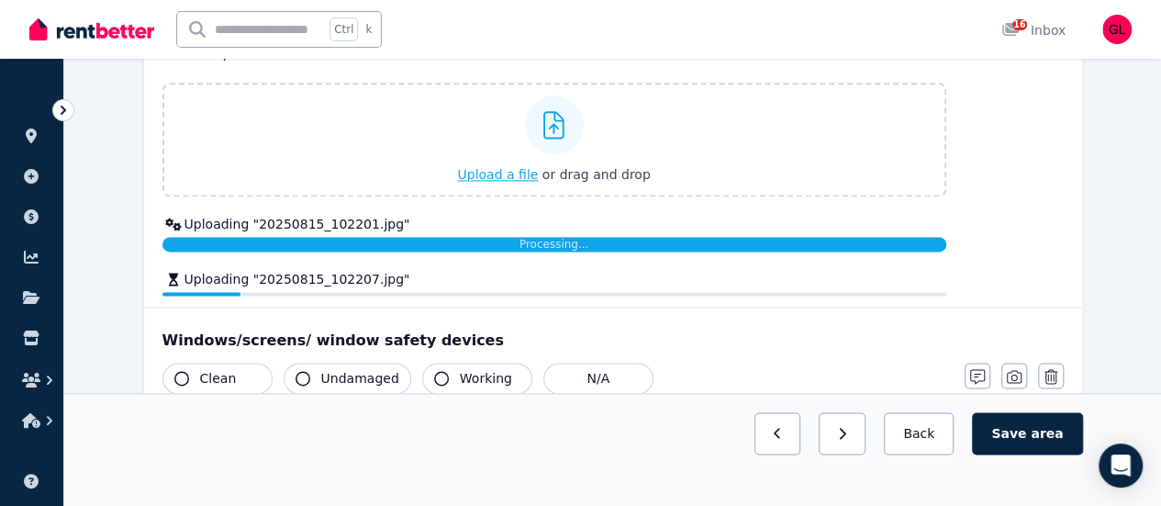
click at [498, 179] on span "Upload a file" at bounding box center [497, 174] width 81 height 15
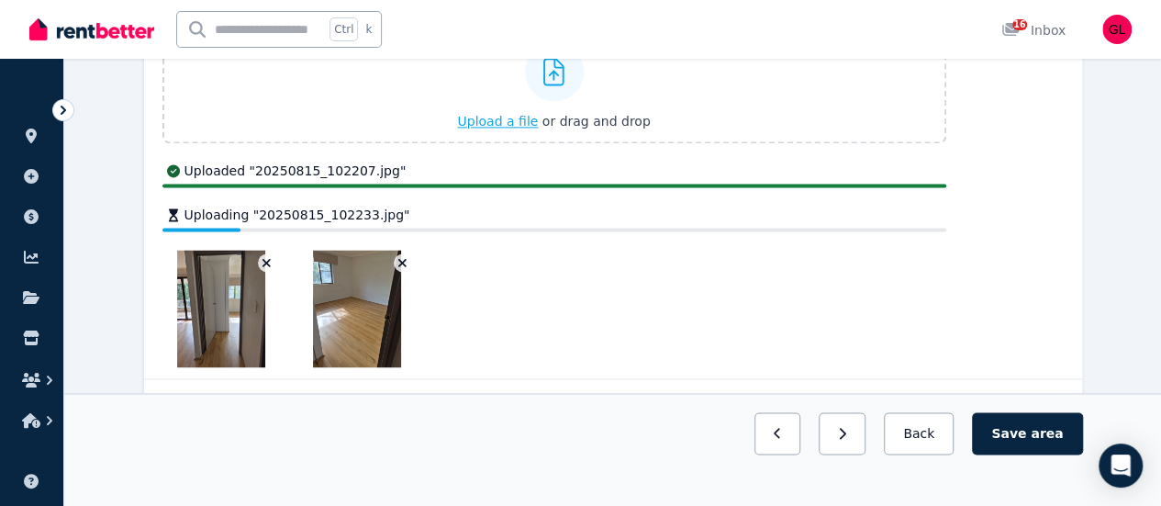
scroll to position [1268, 0]
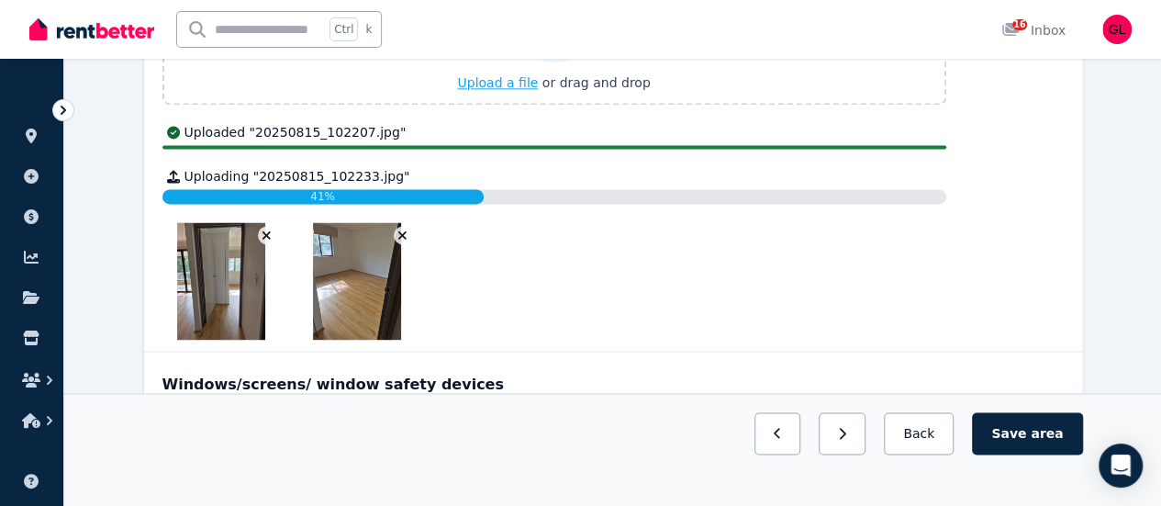
click at [518, 85] on span "Upload a file" at bounding box center [497, 82] width 81 height 15
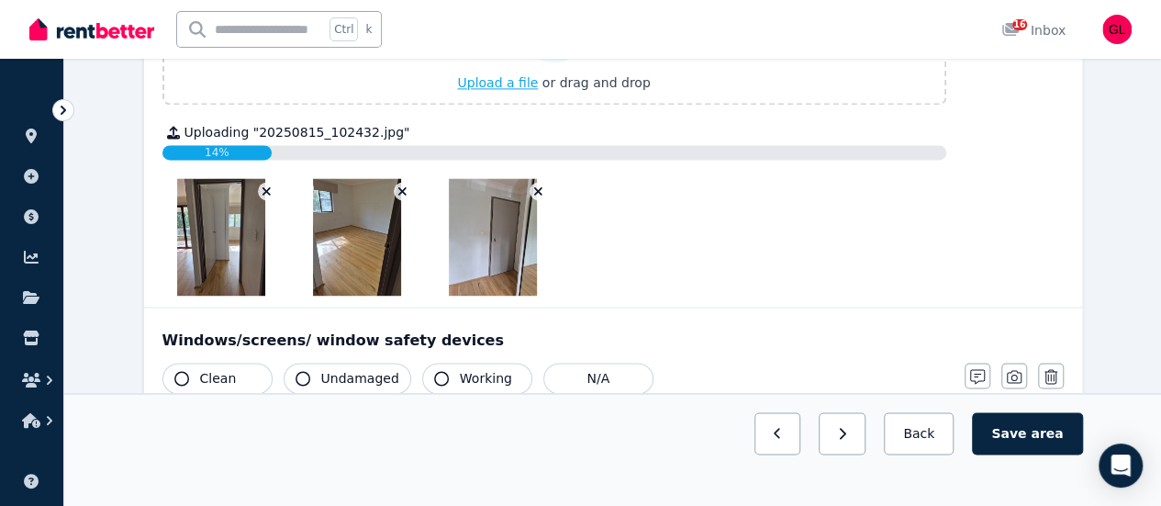
click at [492, 82] on span "Upload a file" at bounding box center [497, 82] width 81 height 15
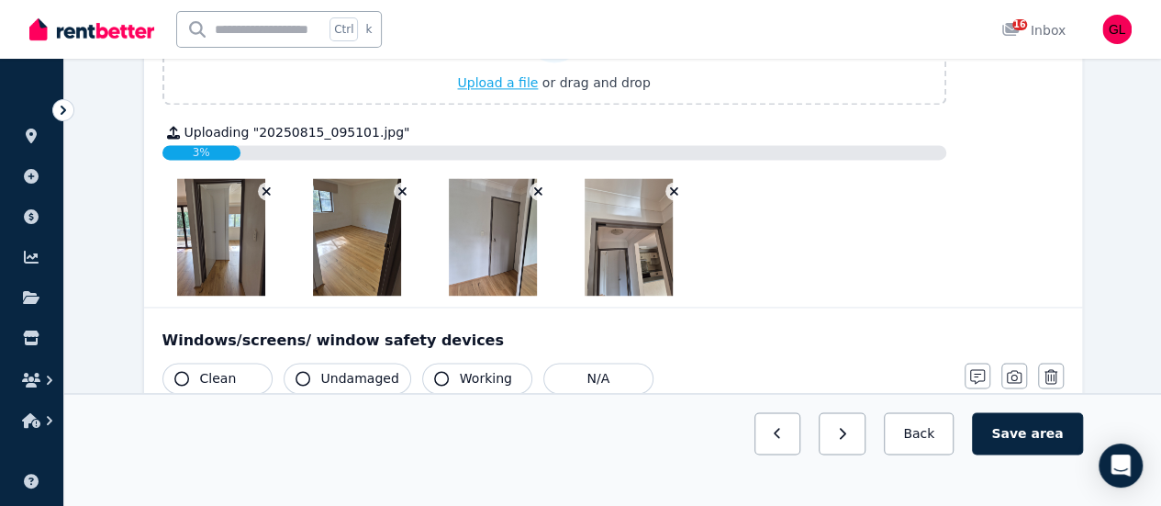
click at [518, 79] on span "Upload a file" at bounding box center [497, 82] width 81 height 15
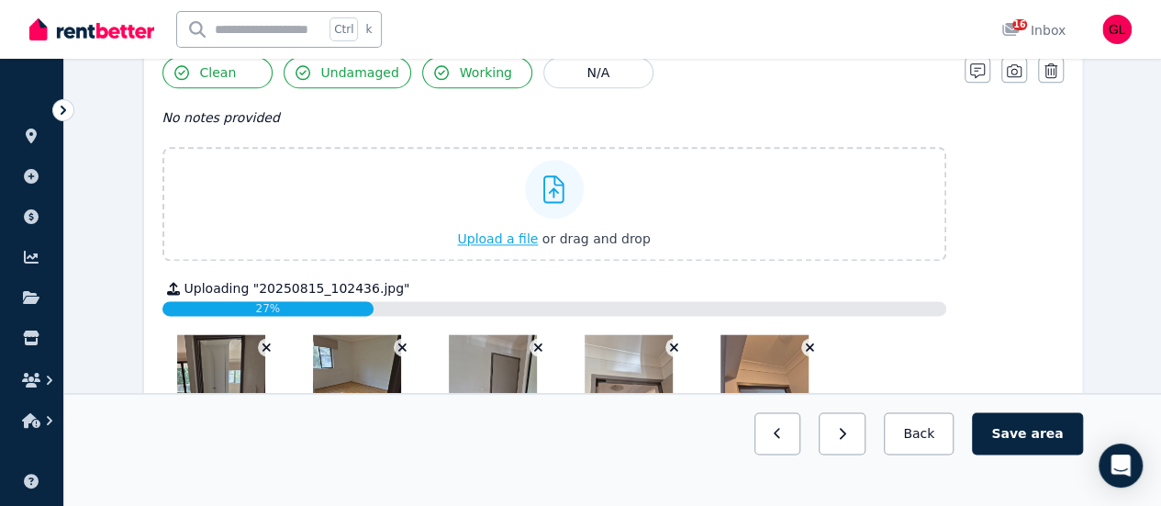
scroll to position [1085, 0]
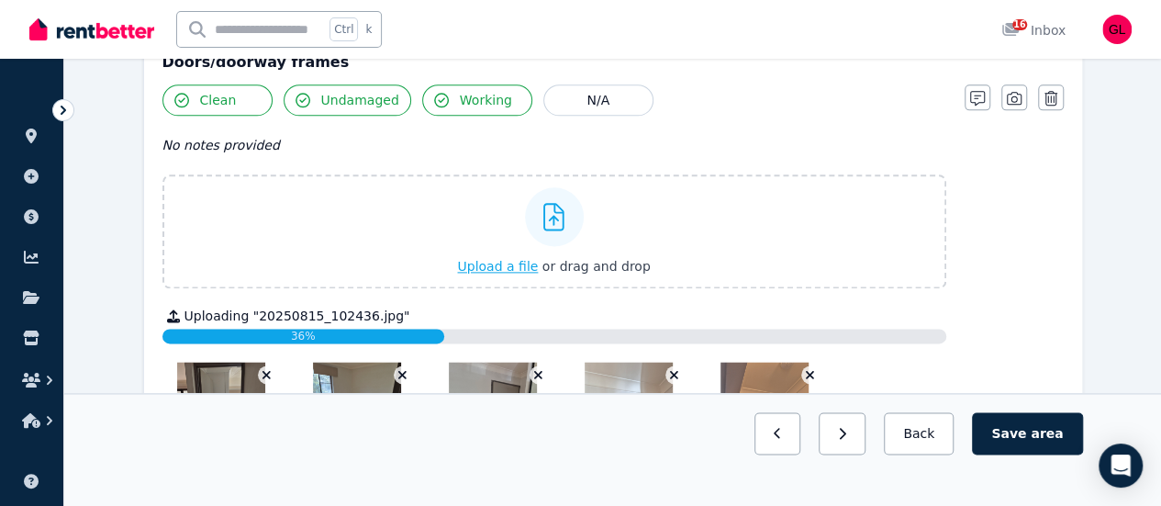
click at [522, 259] on span "Upload a file" at bounding box center [497, 266] width 81 height 15
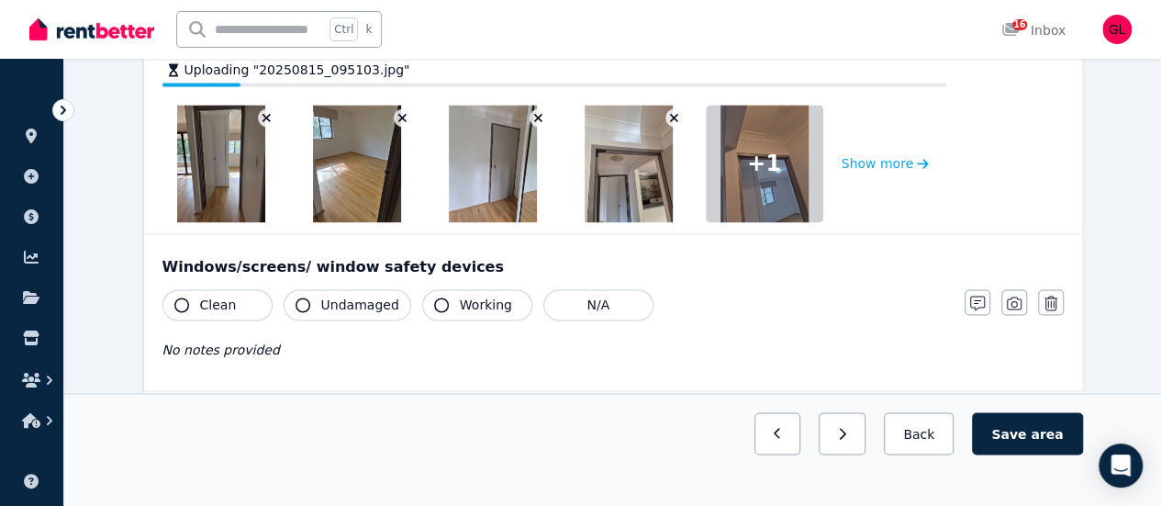
scroll to position [1452, 0]
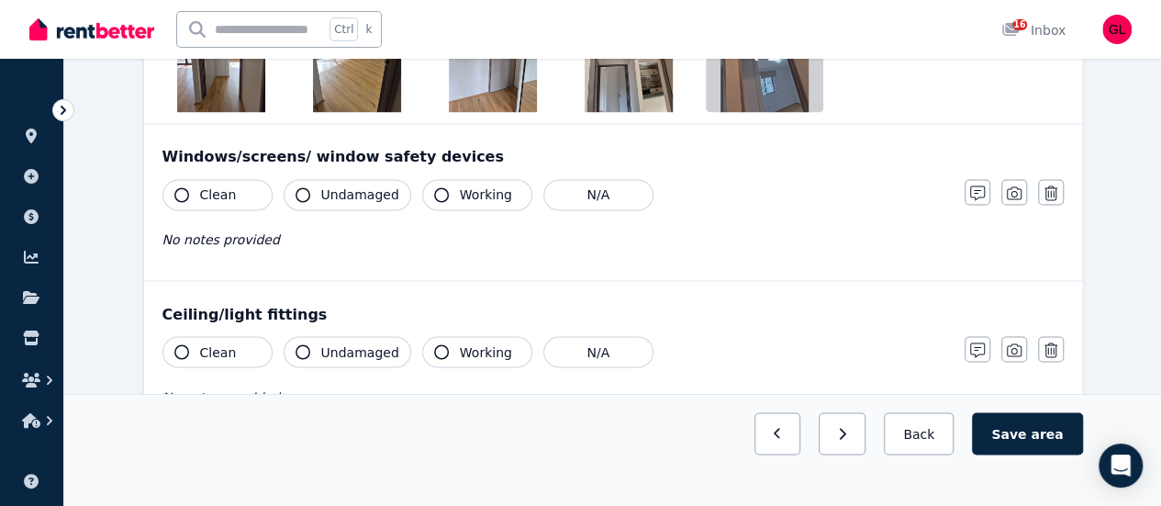
click at [229, 197] on span "Clean" at bounding box center [218, 194] width 37 height 18
click at [363, 185] on span "Undamaged" at bounding box center [360, 194] width 78 height 18
click at [460, 187] on span "Working" at bounding box center [486, 194] width 52 height 18
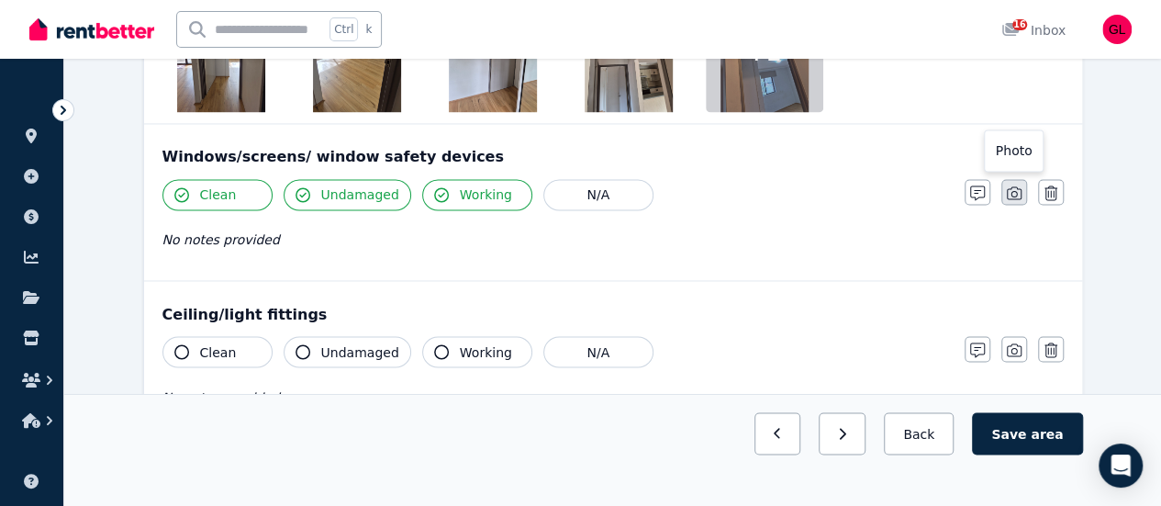
click at [1007, 190] on icon "button" at bounding box center [1014, 192] width 15 height 13
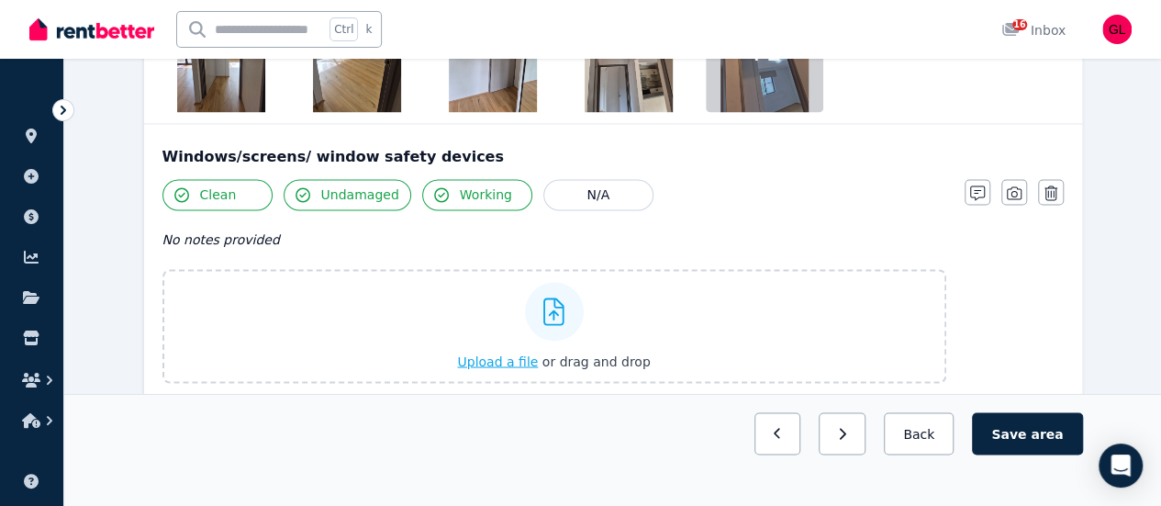
click at [515, 359] on span "Upload a file" at bounding box center [497, 360] width 81 height 15
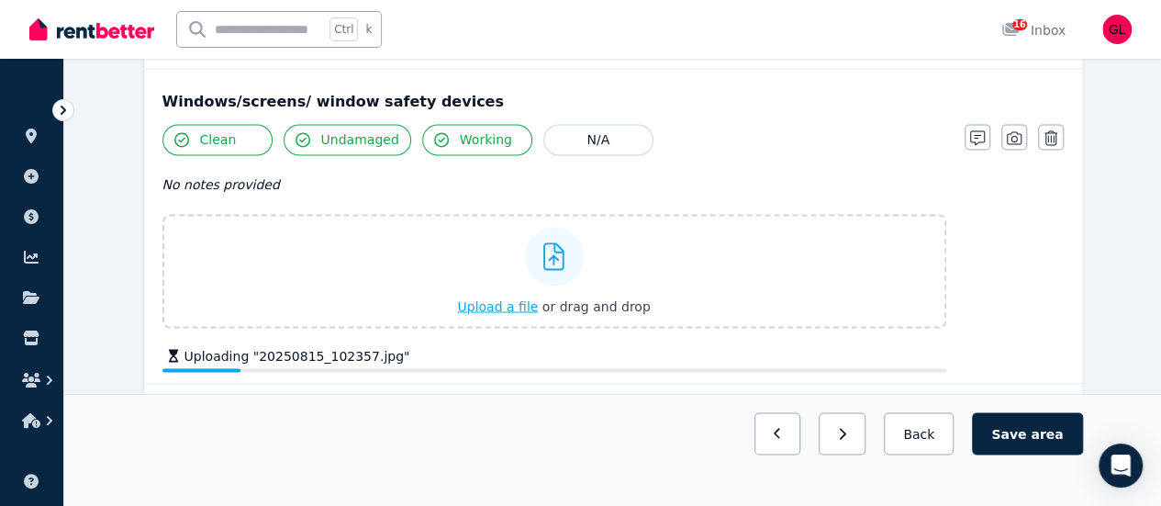
click at [523, 304] on span "Upload a file" at bounding box center [497, 305] width 81 height 15
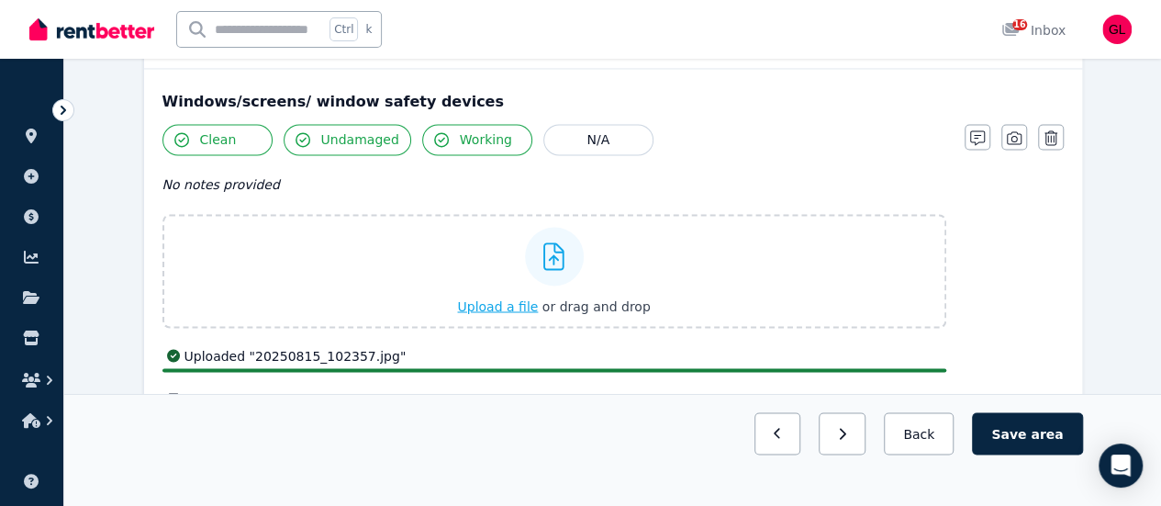
click at [516, 298] on span "Upload a file" at bounding box center [497, 305] width 81 height 15
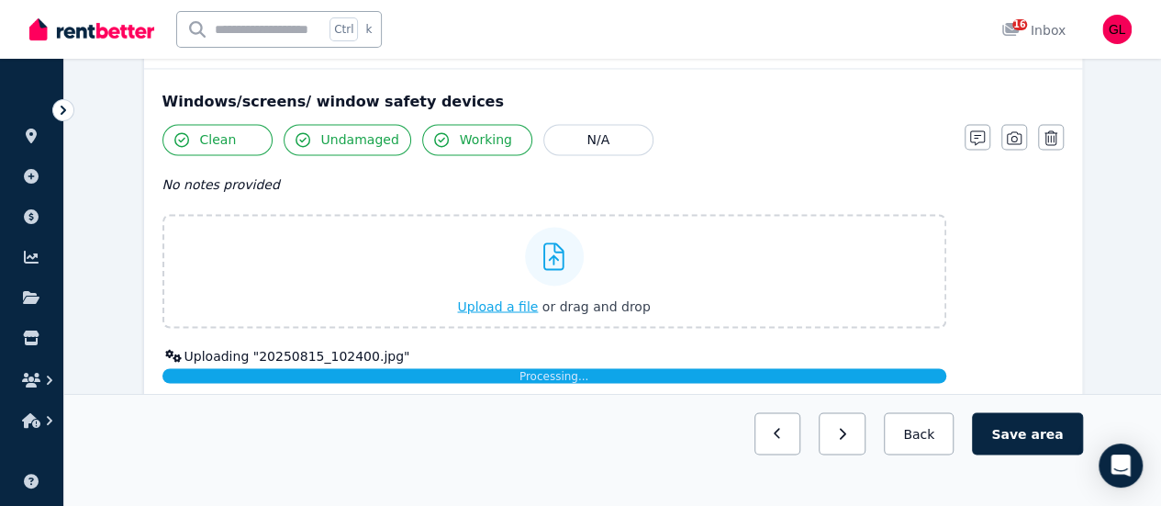
click at [496, 302] on span "Upload a file" at bounding box center [497, 305] width 81 height 15
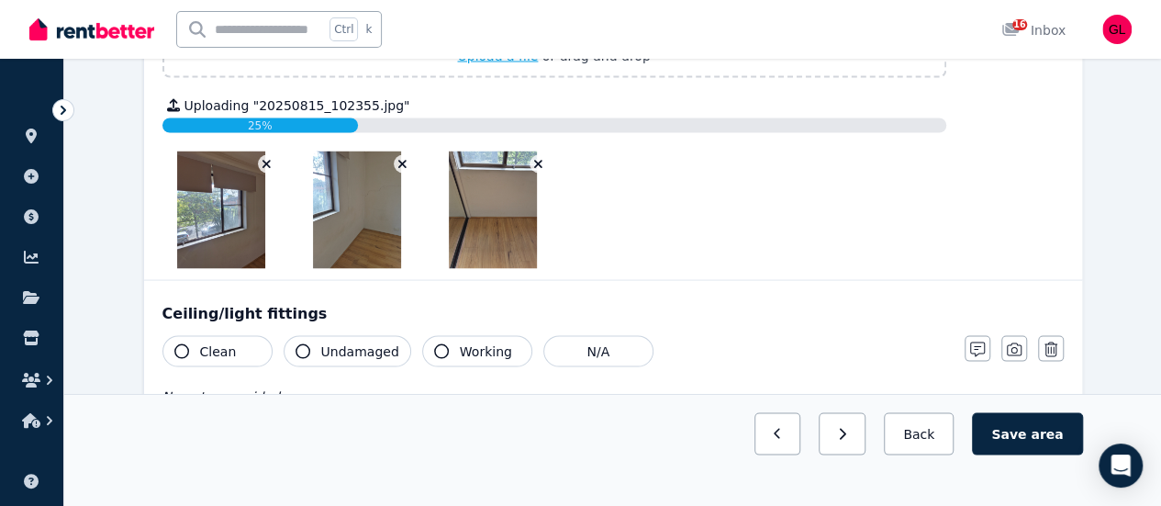
scroll to position [1819, 0]
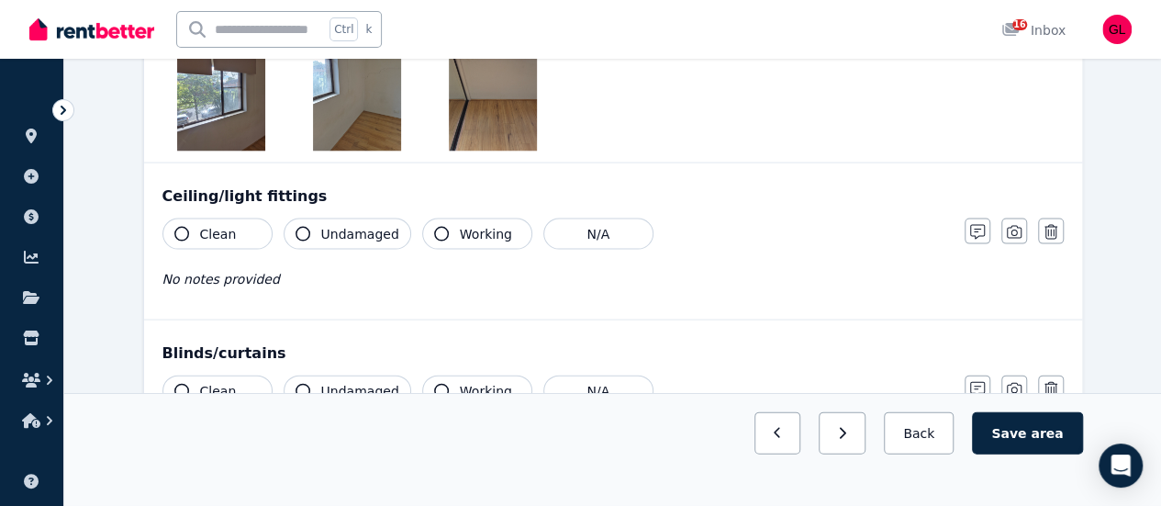
click at [220, 238] on span "Clean" at bounding box center [218, 234] width 37 height 18
drag, startPoint x: 318, startPoint y: 233, endPoint x: 341, endPoint y: 233, distance: 23.9
click at [318, 233] on button "Undamaged" at bounding box center [348, 233] width 128 height 31
click at [434, 228] on icon "button" at bounding box center [441, 234] width 15 height 15
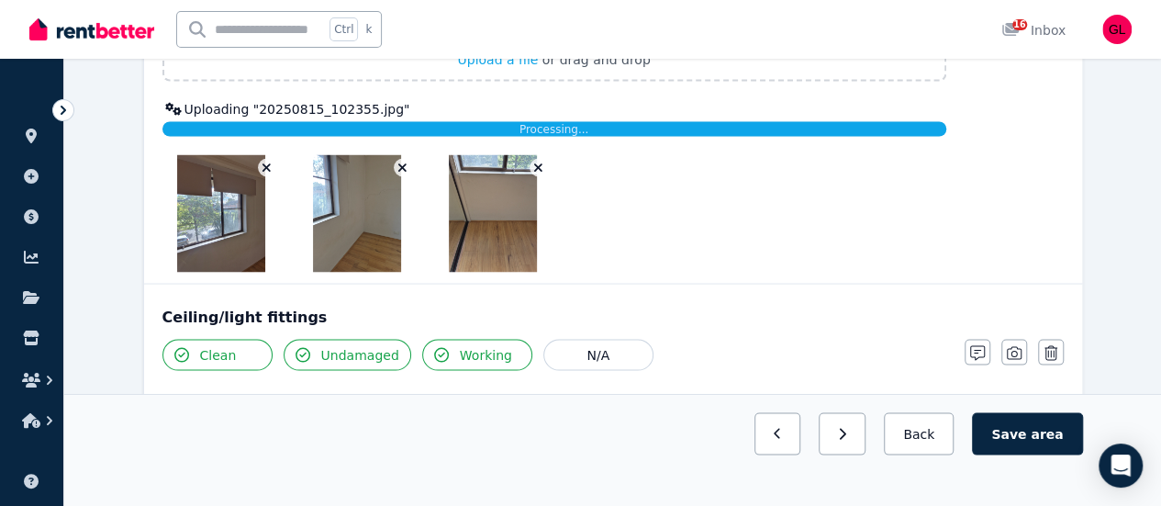
scroll to position [1727, 0]
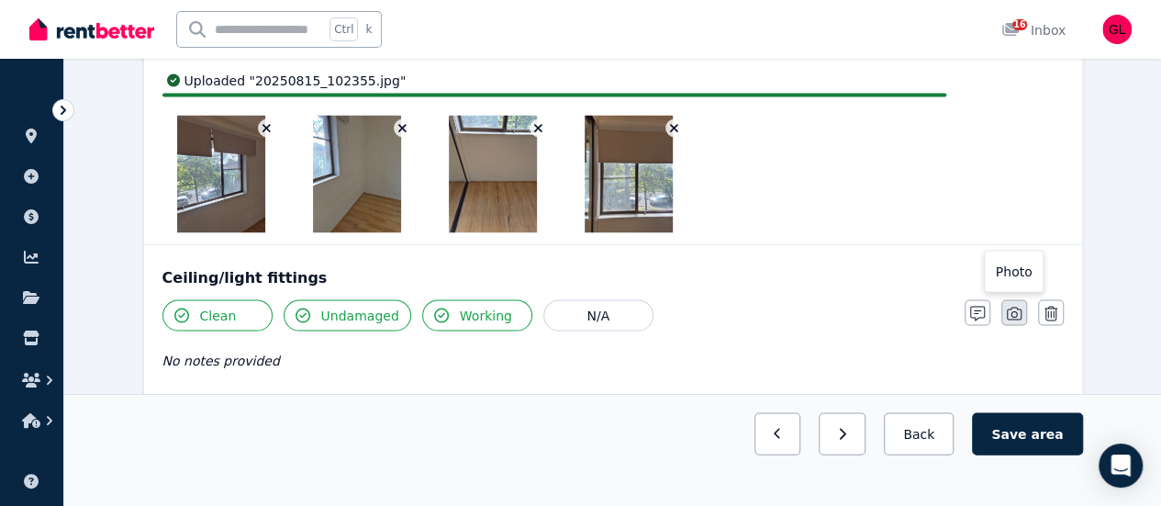
click at [1015, 309] on icon "button" at bounding box center [1014, 313] width 15 height 15
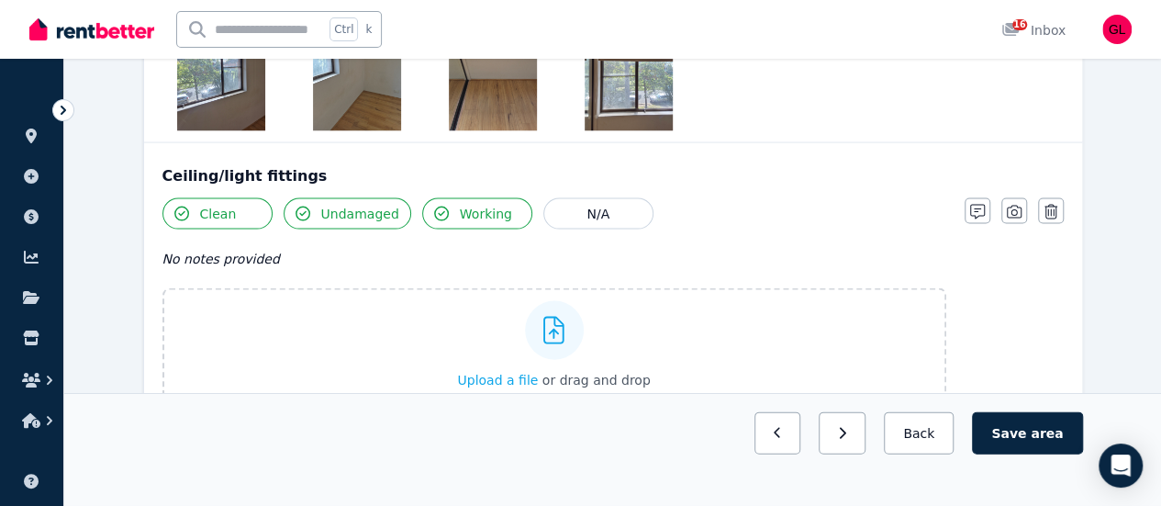
scroll to position [1911, 0]
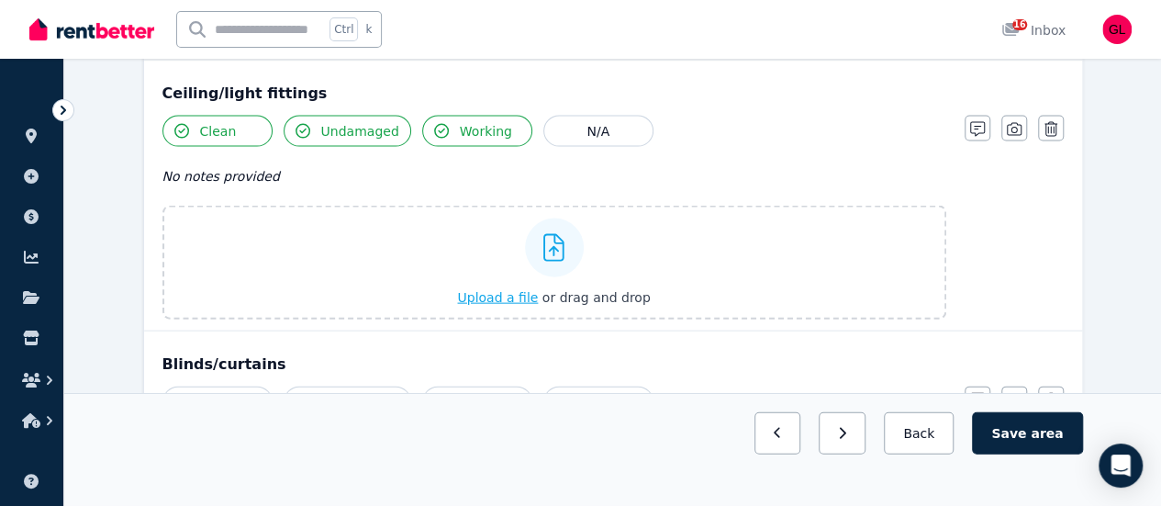
click at [529, 294] on span "Upload a file" at bounding box center [497, 297] width 81 height 15
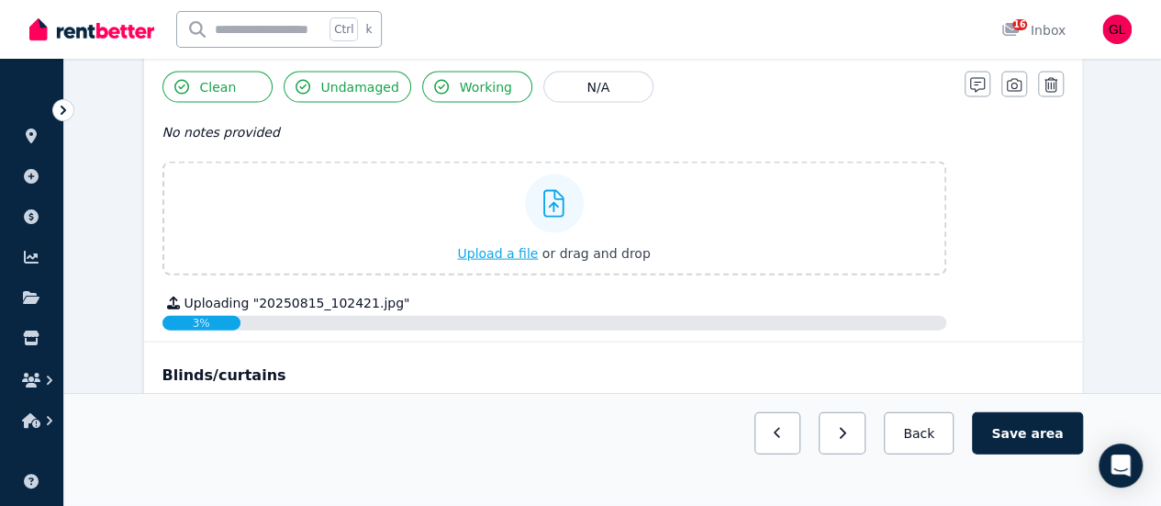
scroll to position [1819, 0]
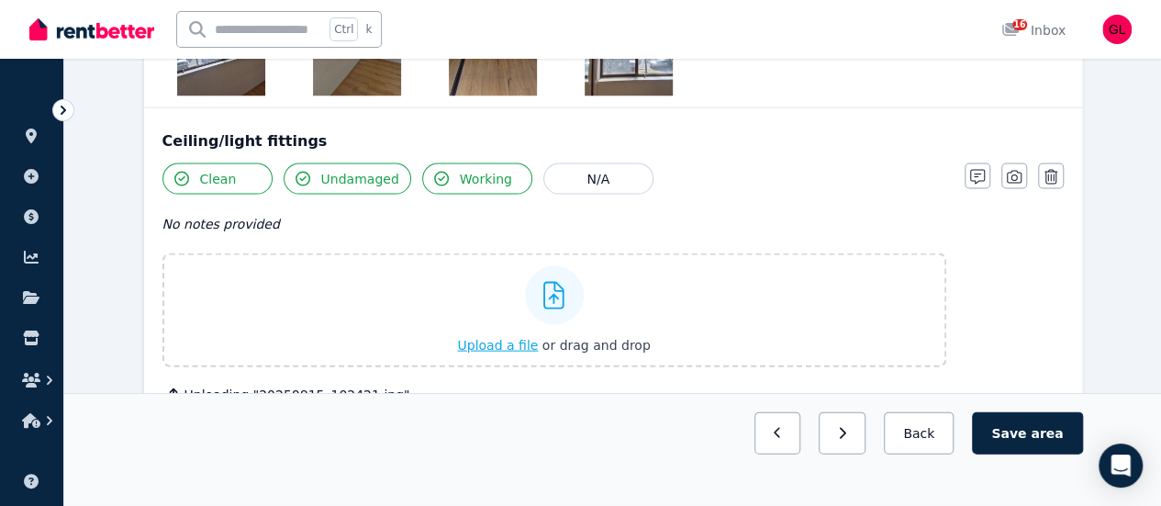
click at [491, 338] on span "Upload a file" at bounding box center [497, 345] width 81 height 15
click at [522, 339] on span "Upload a file" at bounding box center [497, 345] width 81 height 15
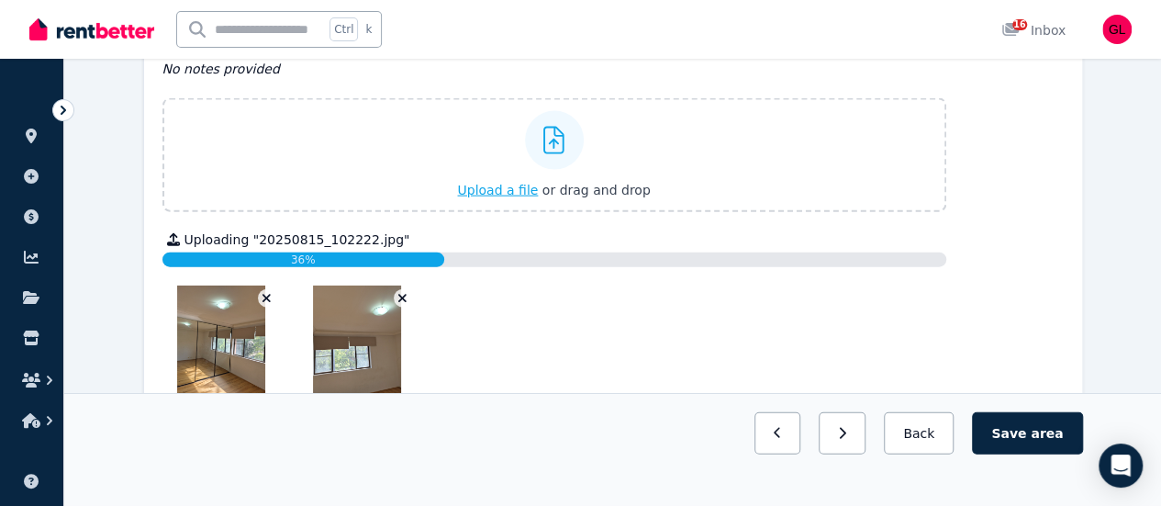
scroll to position [2003, 0]
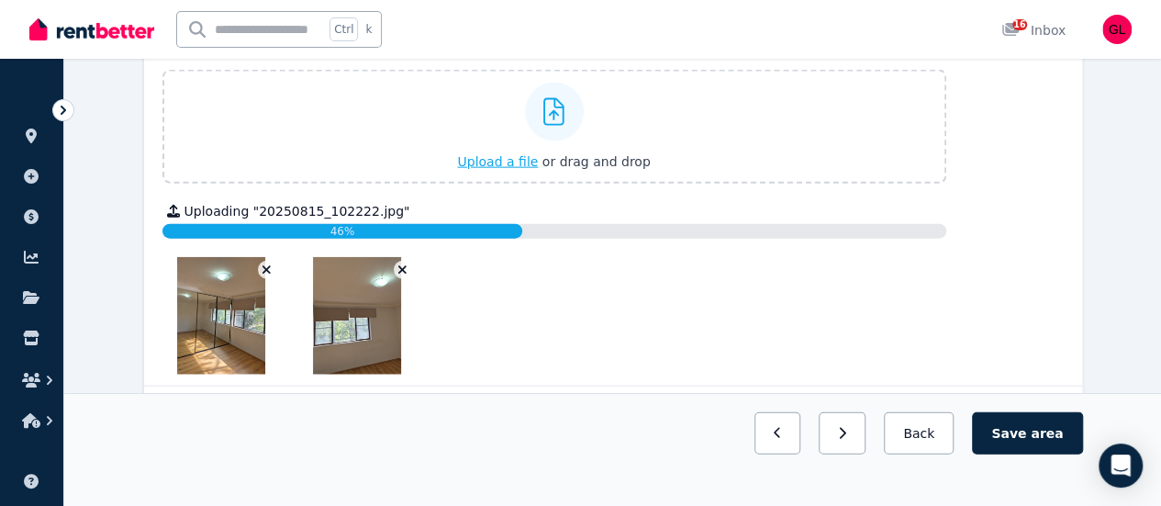
click at [527, 156] on span "Upload a file" at bounding box center [497, 161] width 81 height 15
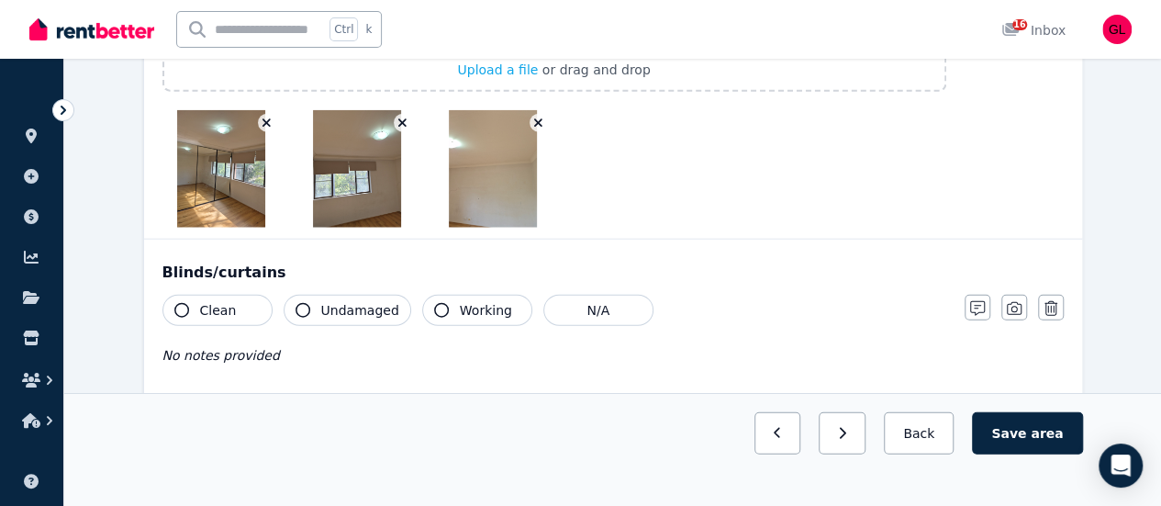
scroll to position [2186, 0]
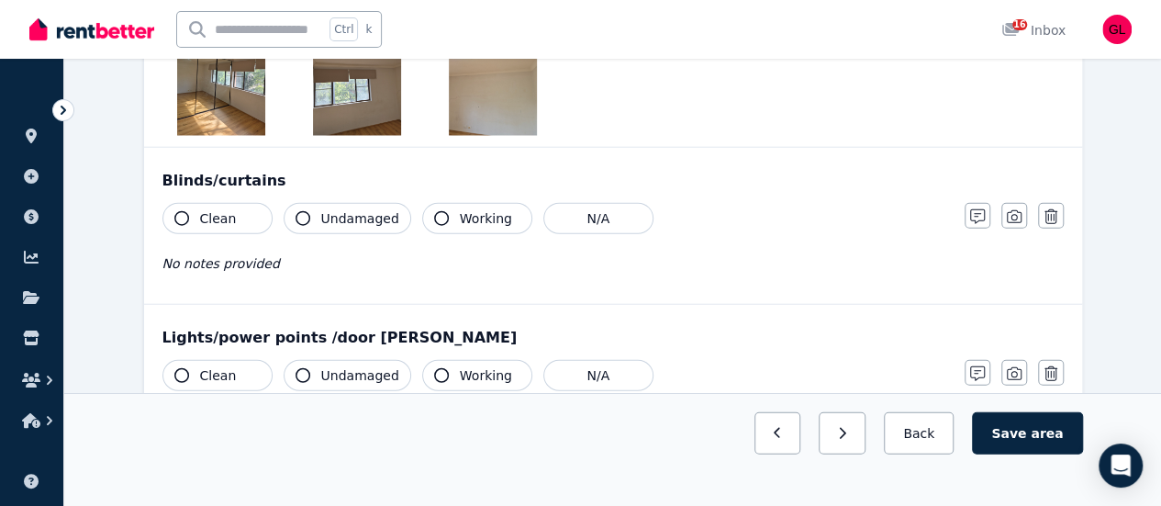
click at [233, 216] on button "Clean" at bounding box center [217, 218] width 110 height 31
click at [380, 213] on span "Undamaged" at bounding box center [360, 218] width 78 height 18
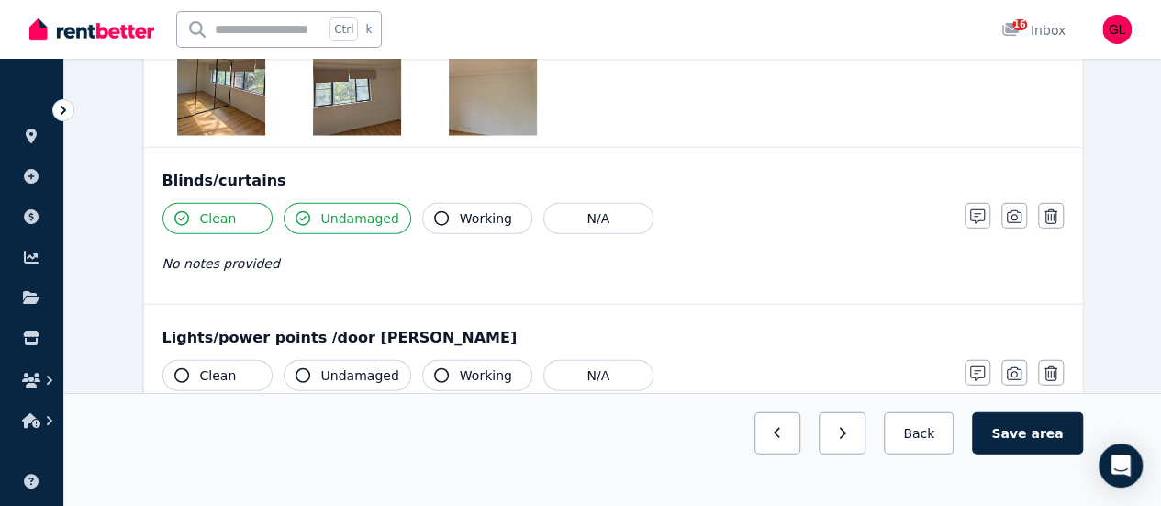
click at [444, 206] on button "Working" at bounding box center [477, 218] width 110 height 31
click at [1011, 218] on icon "button" at bounding box center [1014, 216] width 15 height 13
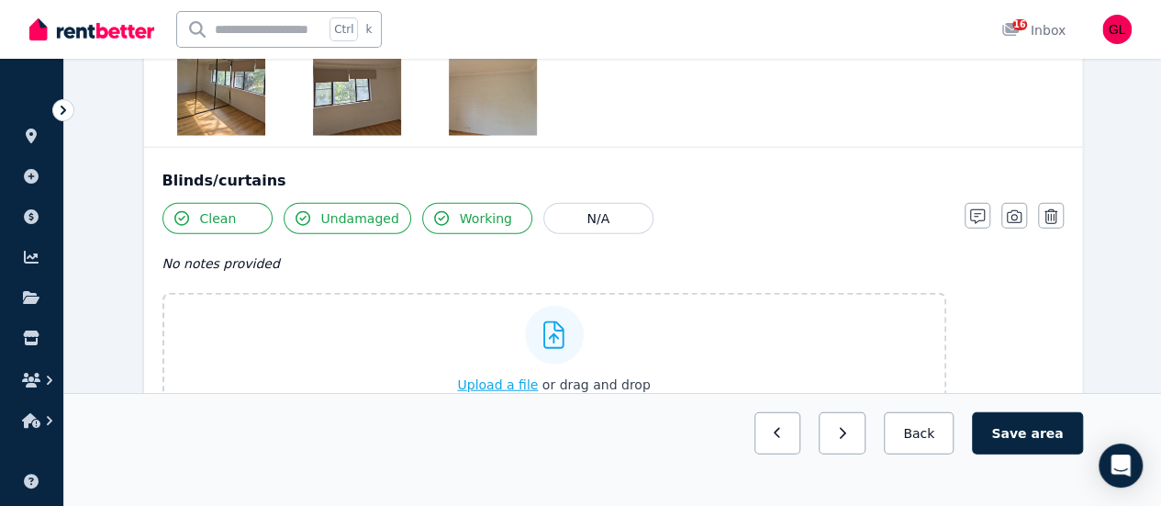
click at [508, 381] on span "Upload a file" at bounding box center [497, 384] width 81 height 15
click at [506, 377] on span "Upload a file" at bounding box center [497, 384] width 81 height 15
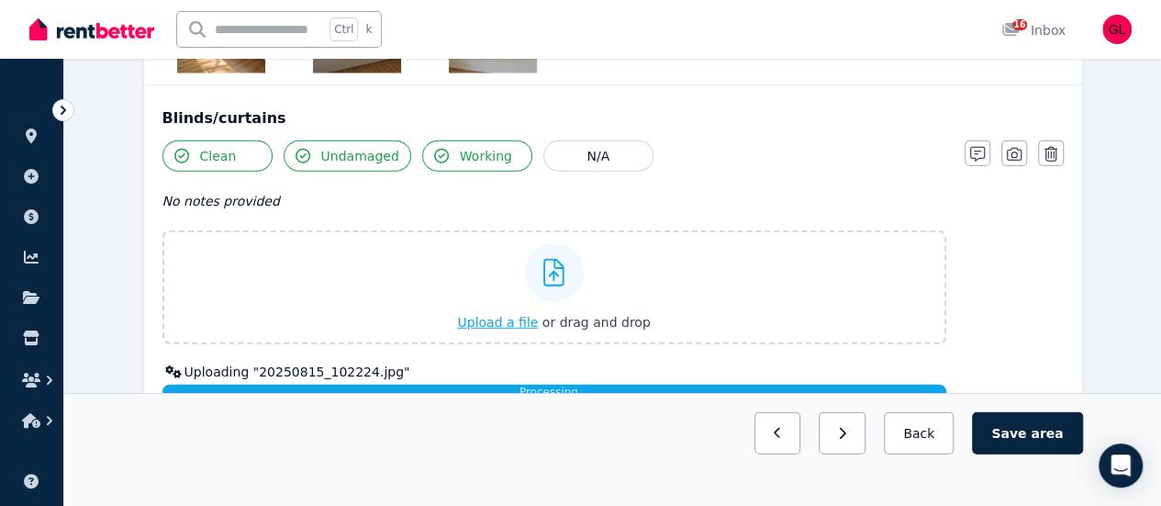
scroll to position [2278, 0]
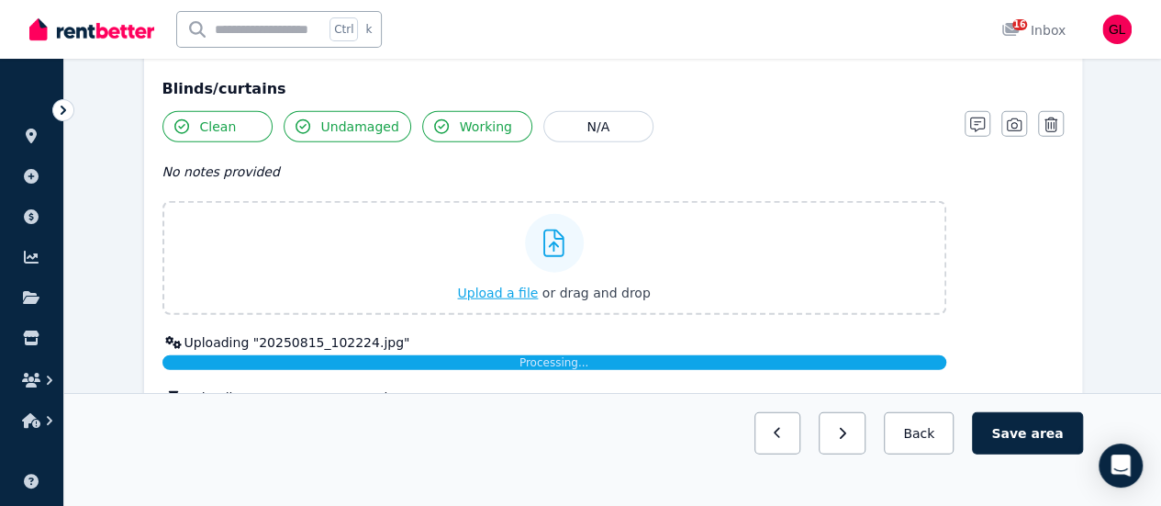
click at [522, 289] on span "Upload a file" at bounding box center [497, 292] width 81 height 15
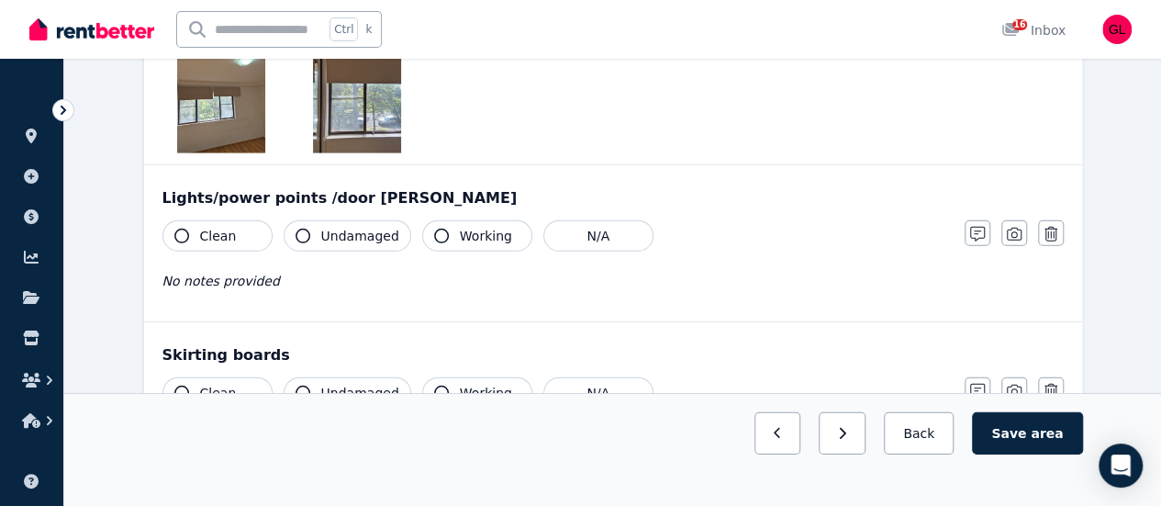
scroll to position [2645, 0]
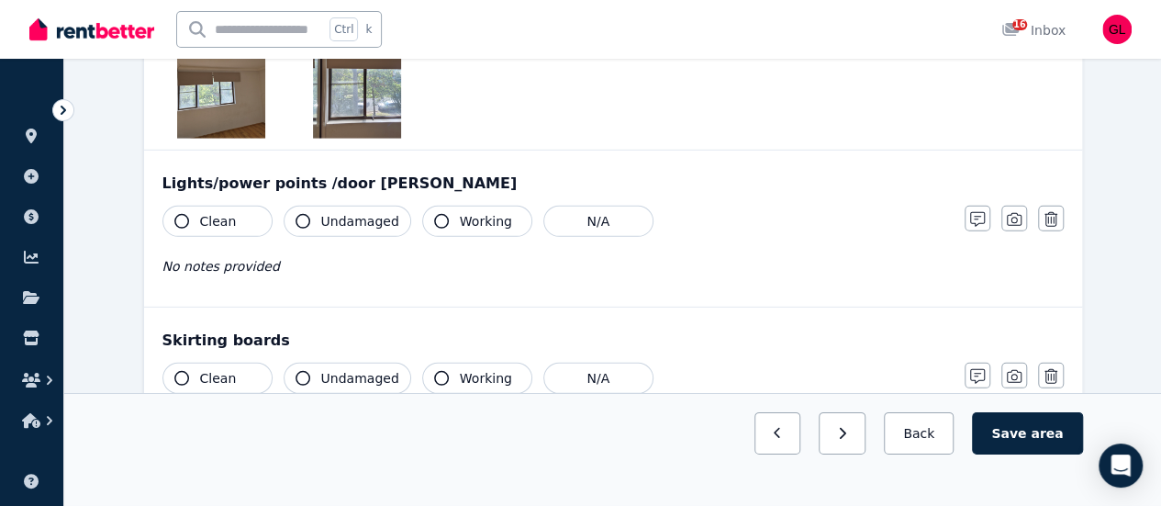
click at [226, 212] on span "Clean" at bounding box center [218, 221] width 37 height 18
click at [332, 216] on span "Undamaged" at bounding box center [360, 221] width 78 height 18
click at [422, 210] on button "Working" at bounding box center [477, 221] width 110 height 31
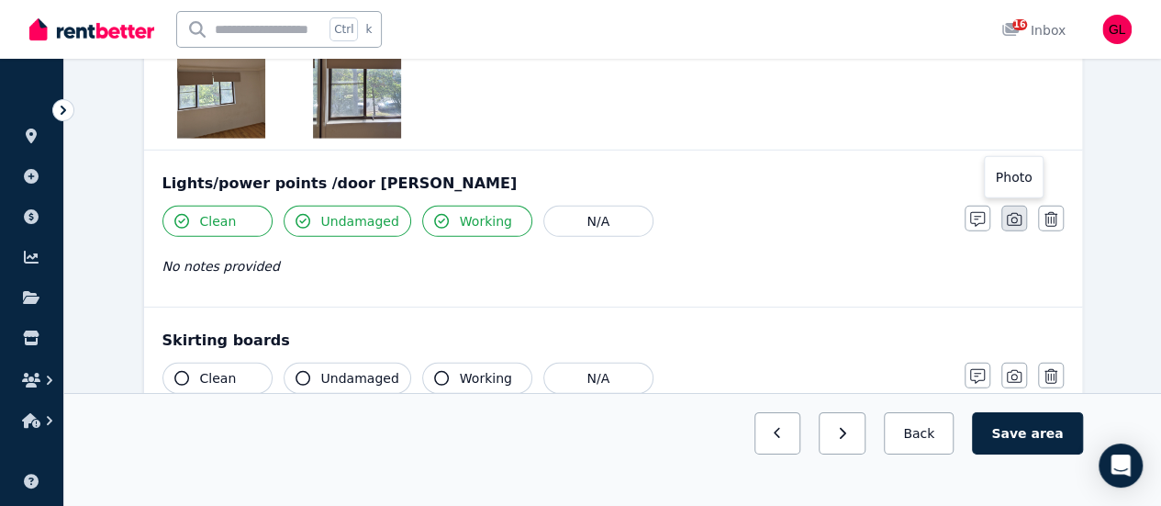
click at [1008, 214] on icon "button" at bounding box center [1014, 219] width 15 height 15
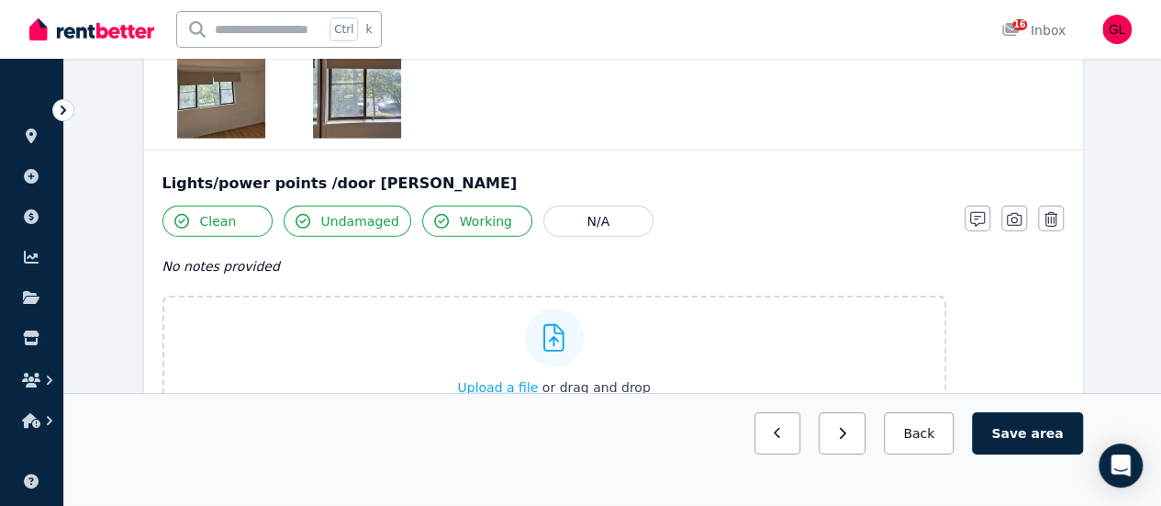
click at [523, 385] on span "Upload a file" at bounding box center [497, 387] width 81 height 15
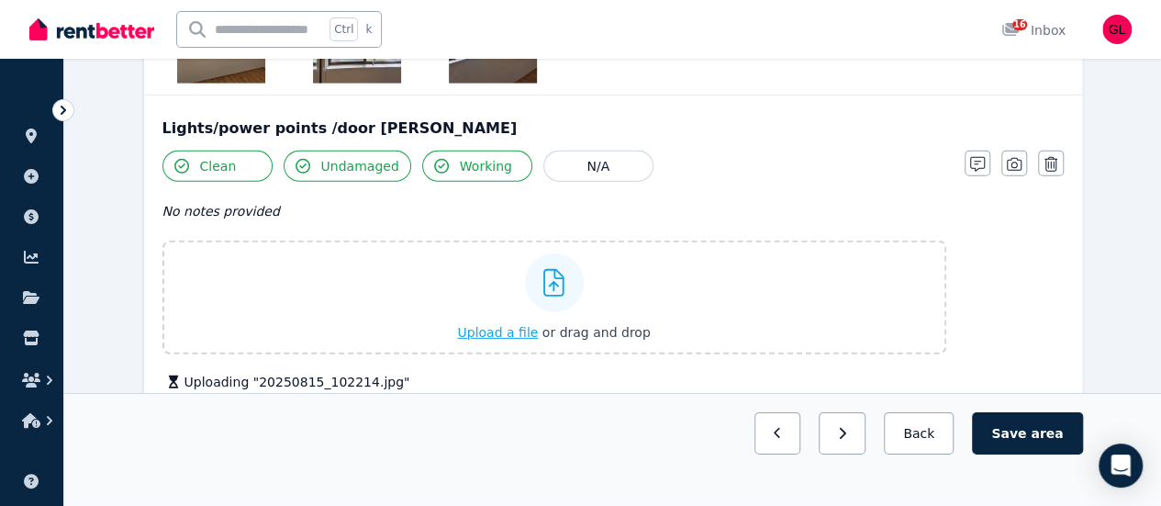
click at [497, 325] on span "Upload a file" at bounding box center [497, 332] width 81 height 15
click at [529, 330] on span "Upload a file" at bounding box center [497, 332] width 81 height 15
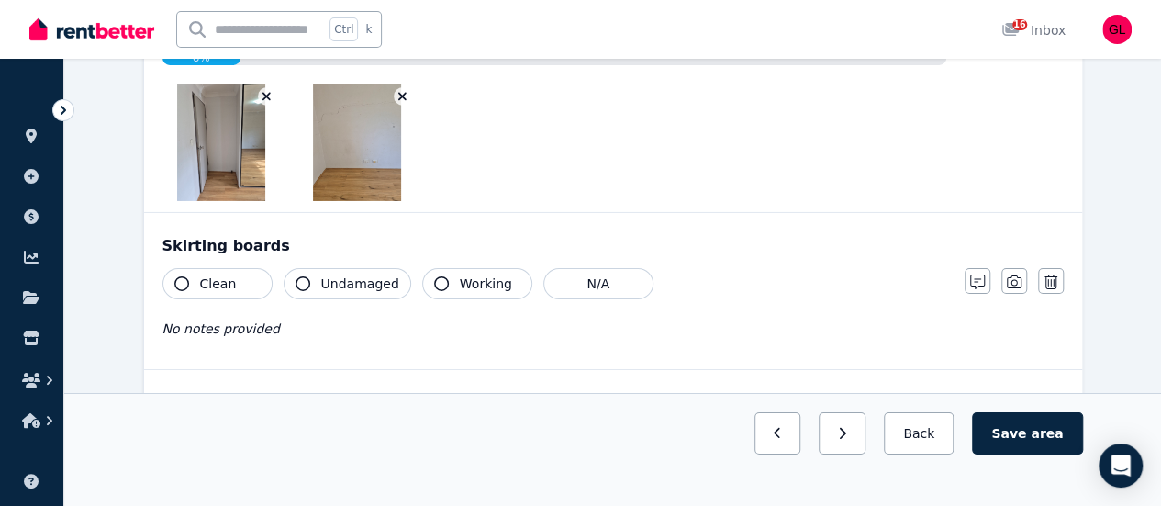
scroll to position [3023, 0]
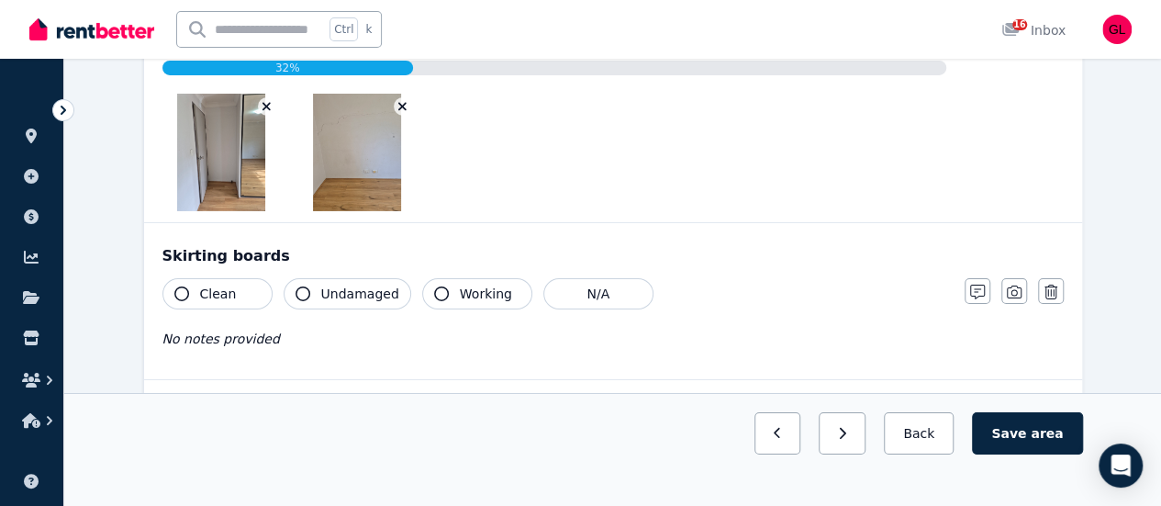
click at [207, 289] on span "Clean" at bounding box center [218, 294] width 37 height 18
click at [327, 285] on span "Undamaged" at bounding box center [360, 294] width 78 height 18
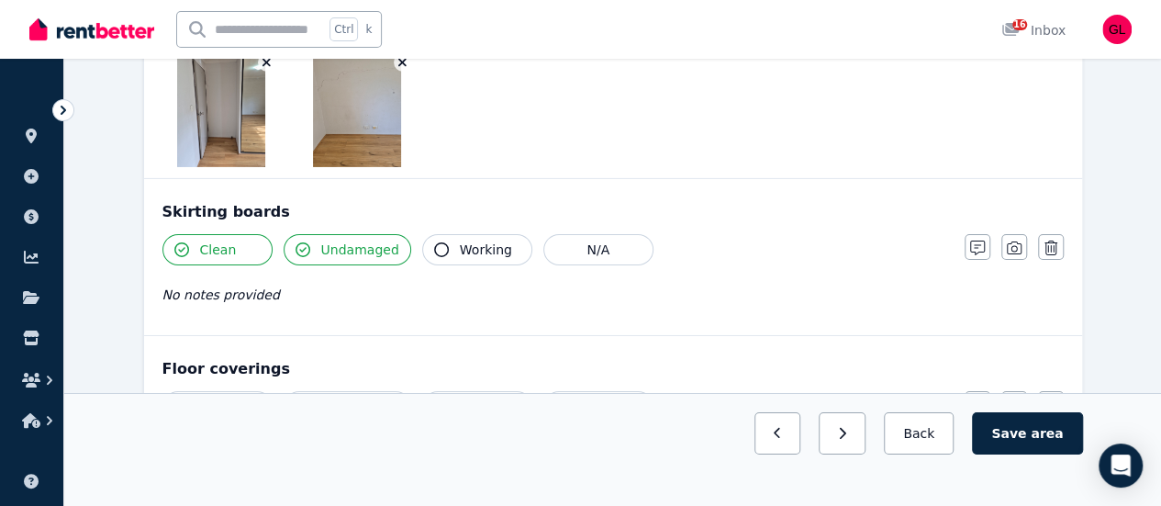
click at [460, 244] on span "Working" at bounding box center [486, 249] width 52 height 18
click at [1014, 244] on icon "button" at bounding box center [1014, 247] width 15 height 15
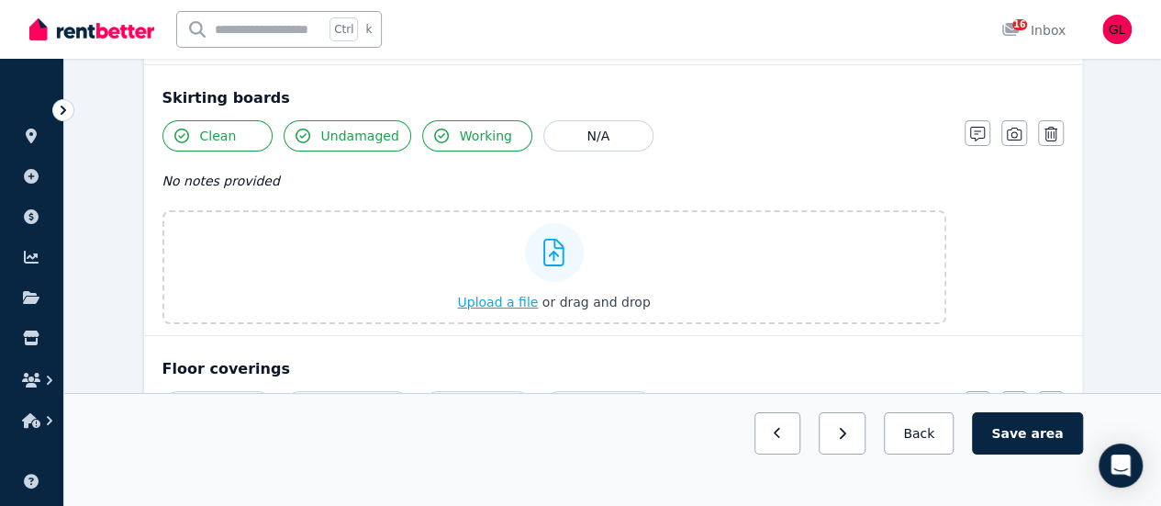
click at [510, 295] on span "Upload a file" at bounding box center [497, 302] width 81 height 15
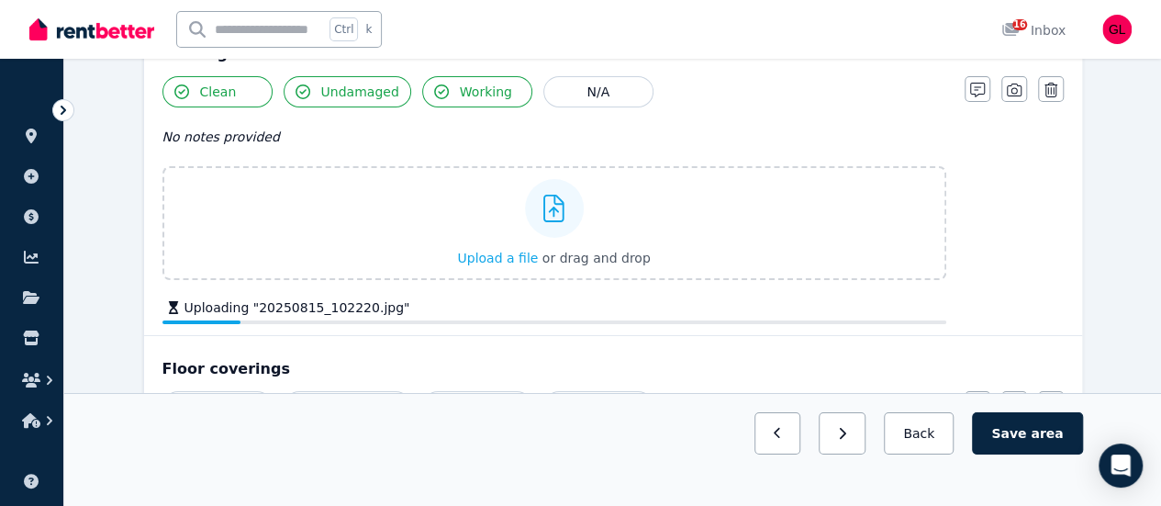
scroll to position [3218, 0]
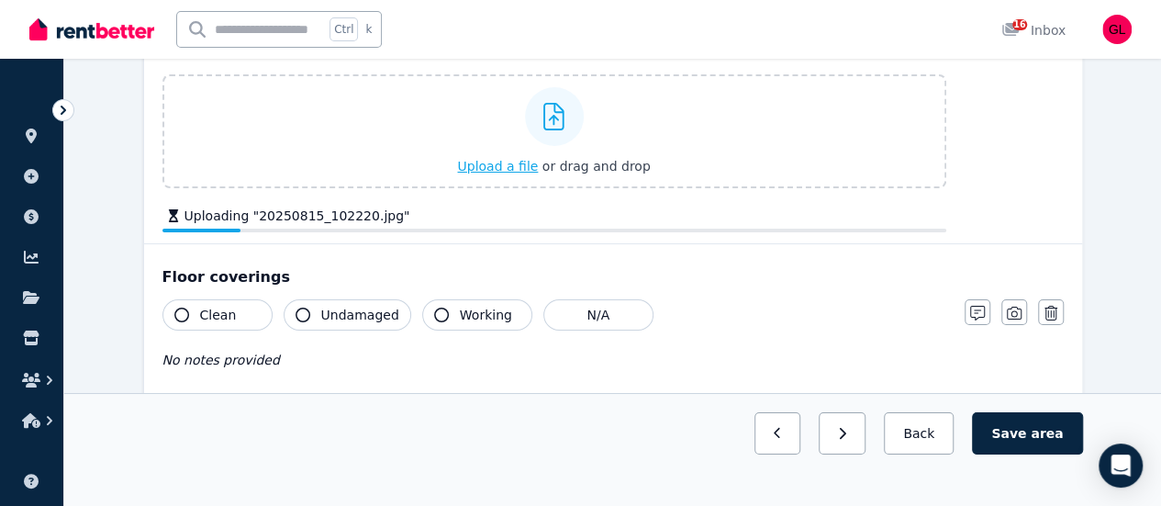
click at [506, 161] on span "Upload a file" at bounding box center [497, 166] width 81 height 15
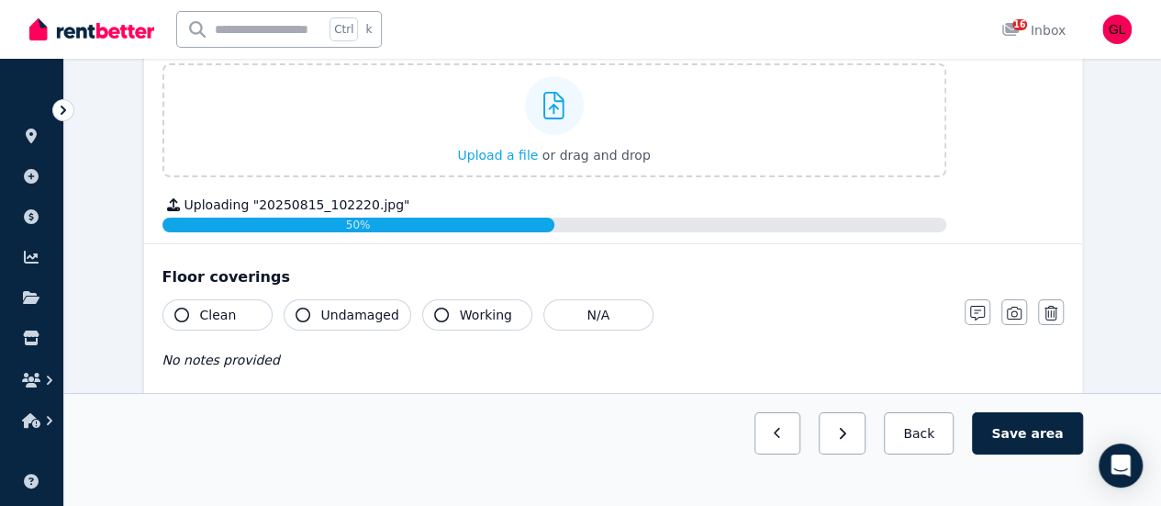
scroll to position [3273, 0]
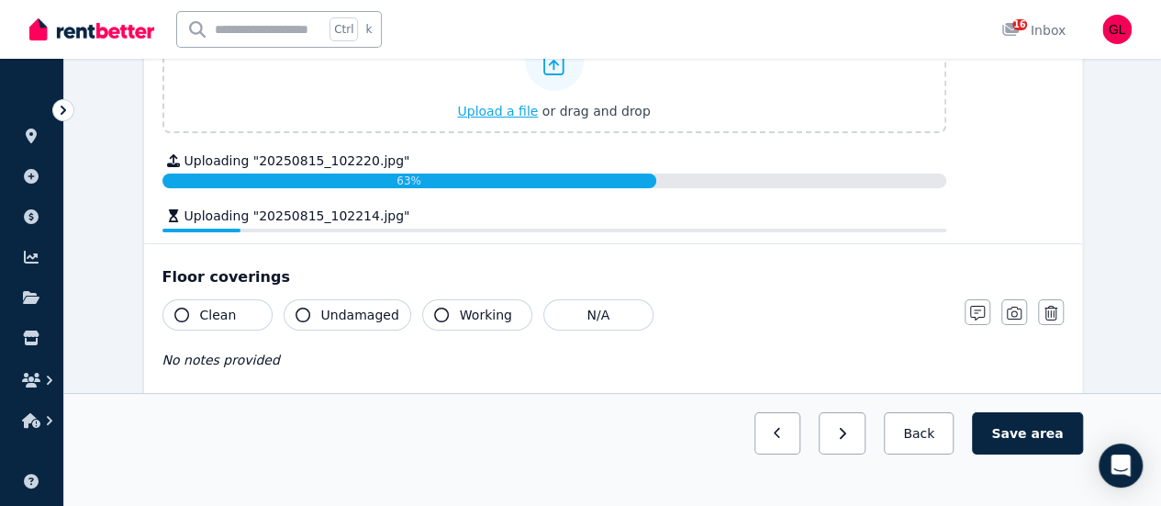
click at [526, 107] on span "Upload a file" at bounding box center [497, 111] width 81 height 15
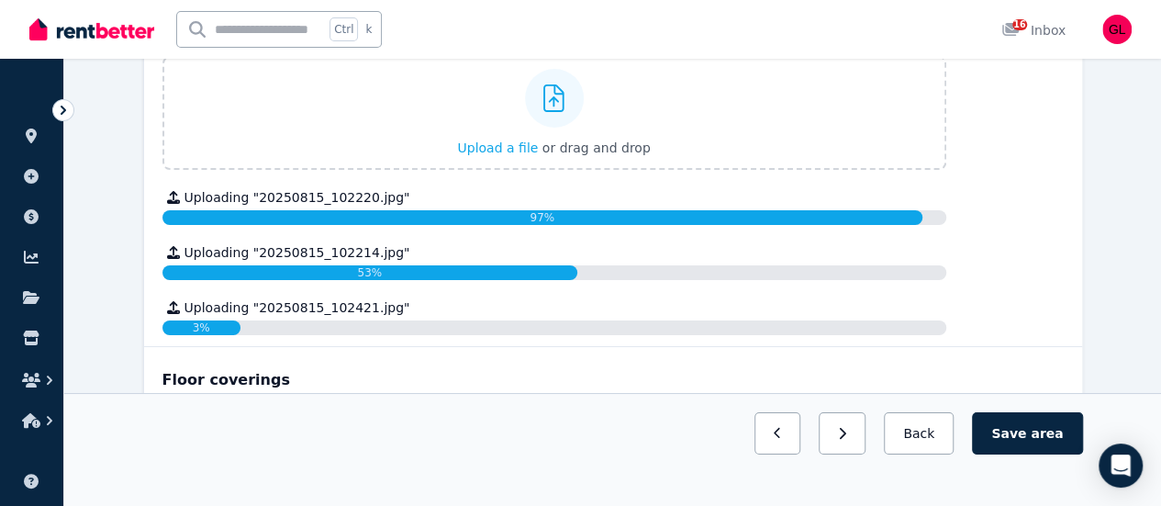
scroll to position [3247, 0]
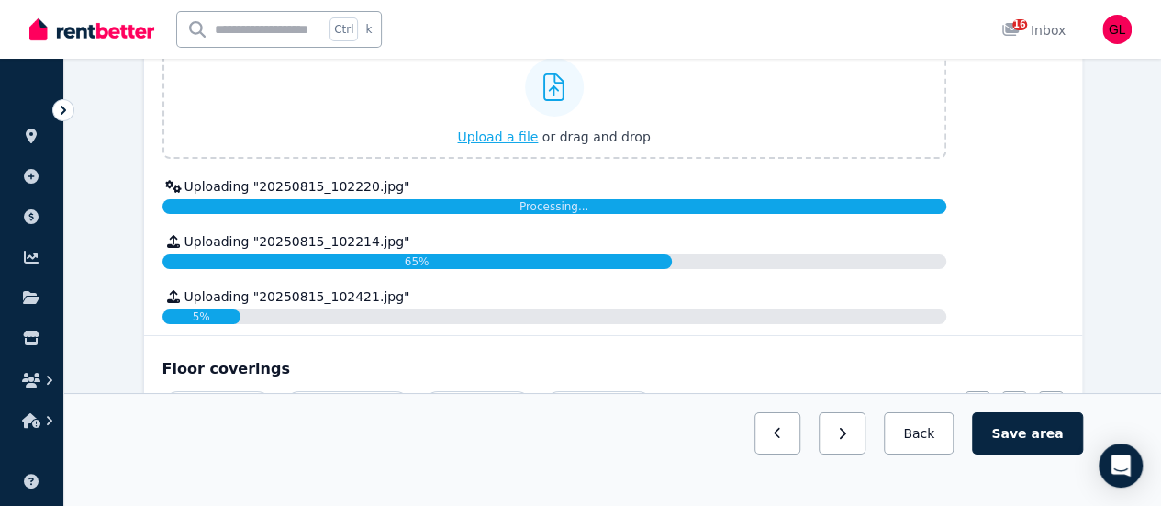
click at [501, 129] on span "Upload a file" at bounding box center [497, 136] width 81 height 15
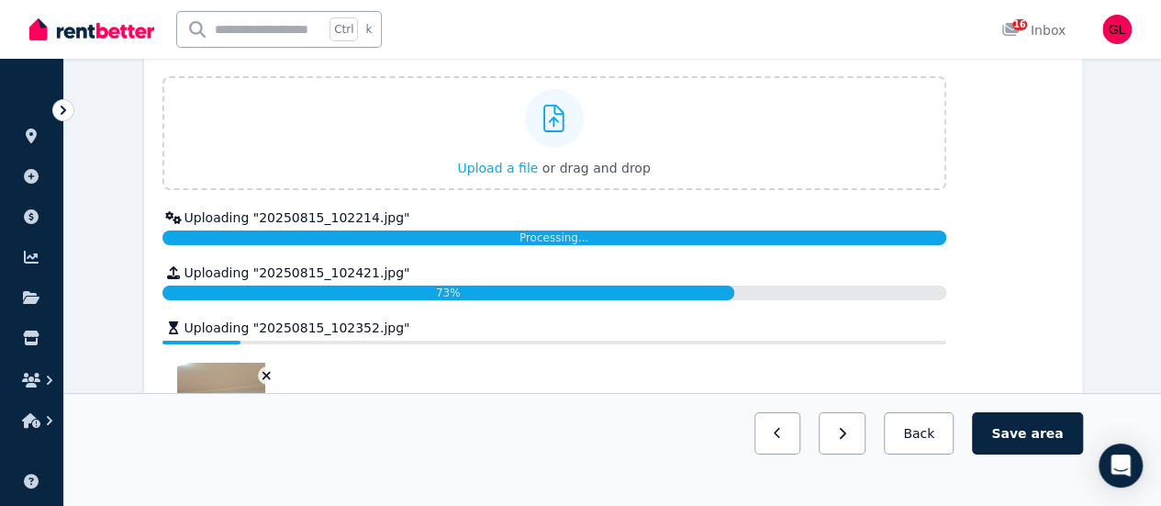
scroll to position [3189, 0]
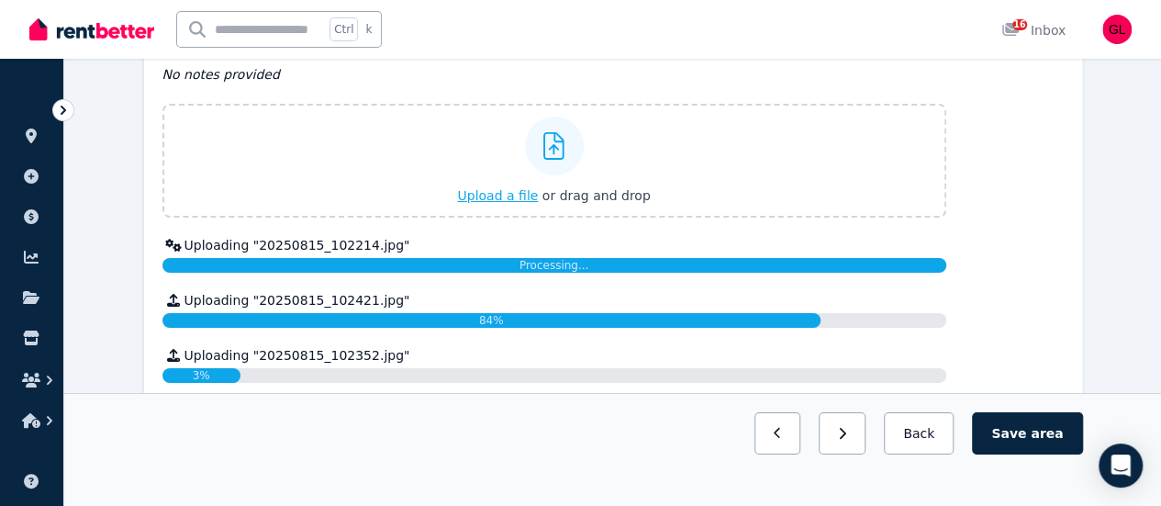
click at [509, 188] on span "Upload a file" at bounding box center [497, 195] width 81 height 15
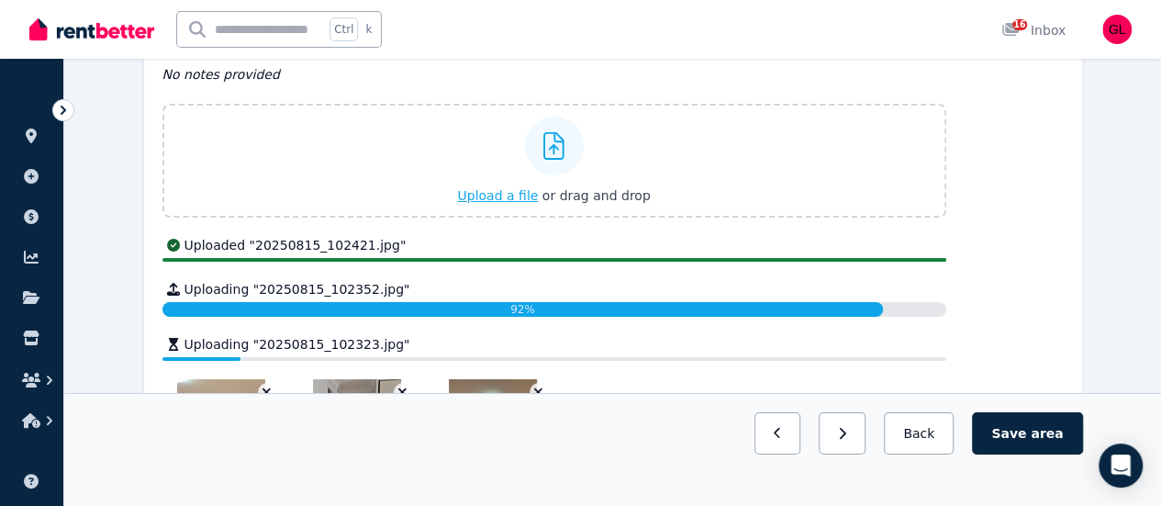
click at [501, 195] on span "Upload a file" at bounding box center [497, 195] width 81 height 15
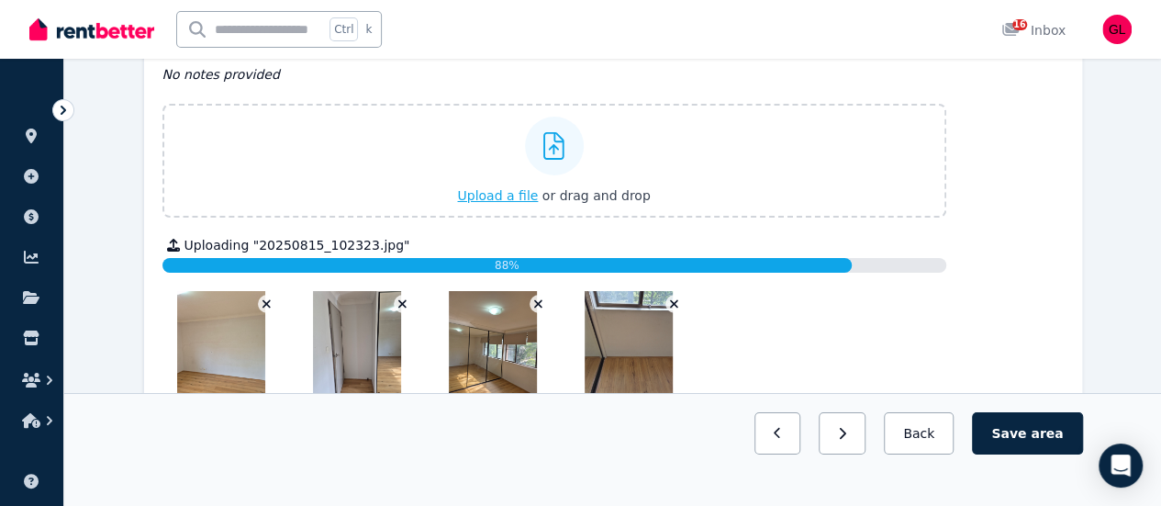
click at [500, 188] on span "Upload a file" at bounding box center [497, 195] width 81 height 15
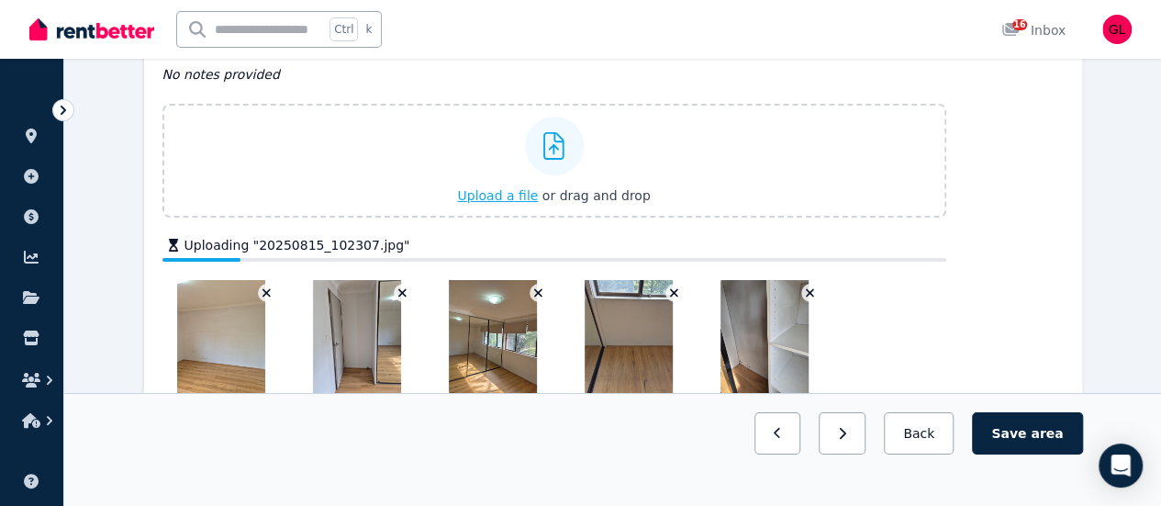
click at [514, 190] on span "Upload a file" at bounding box center [497, 195] width 81 height 15
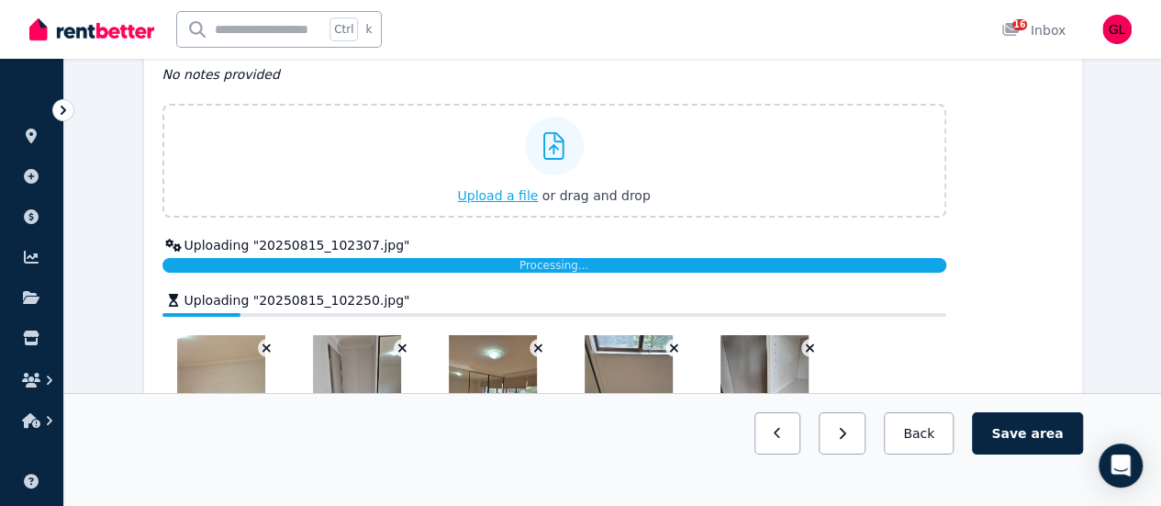
click at [501, 194] on span "Upload a file" at bounding box center [497, 195] width 81 height 15
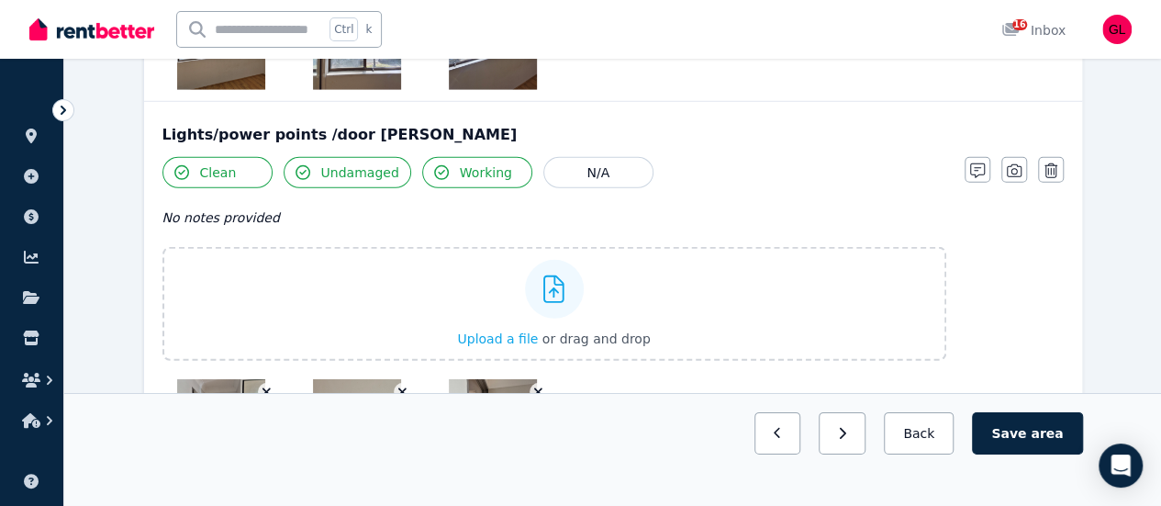
scroll to position [2730, 0]
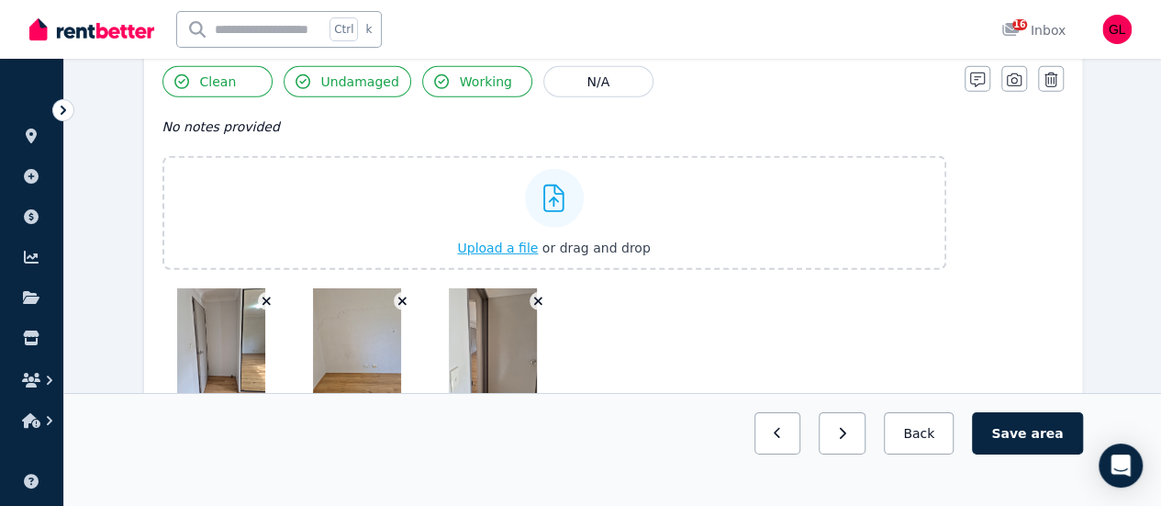
click at [497, 240] on span "Upload a file" at bounding box center [497, 247] width 81 height 15
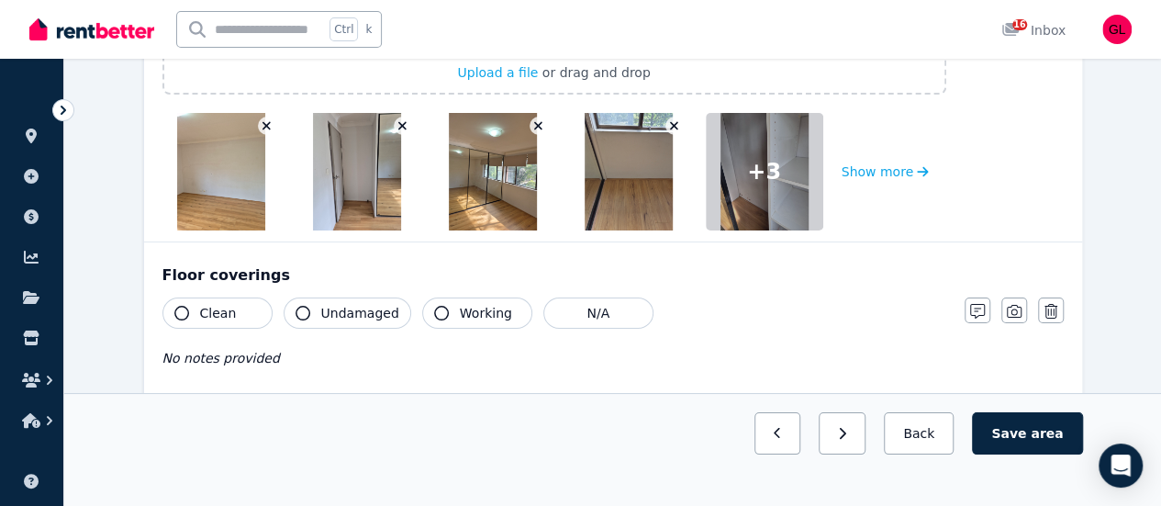
scroll to position [3339, 0]
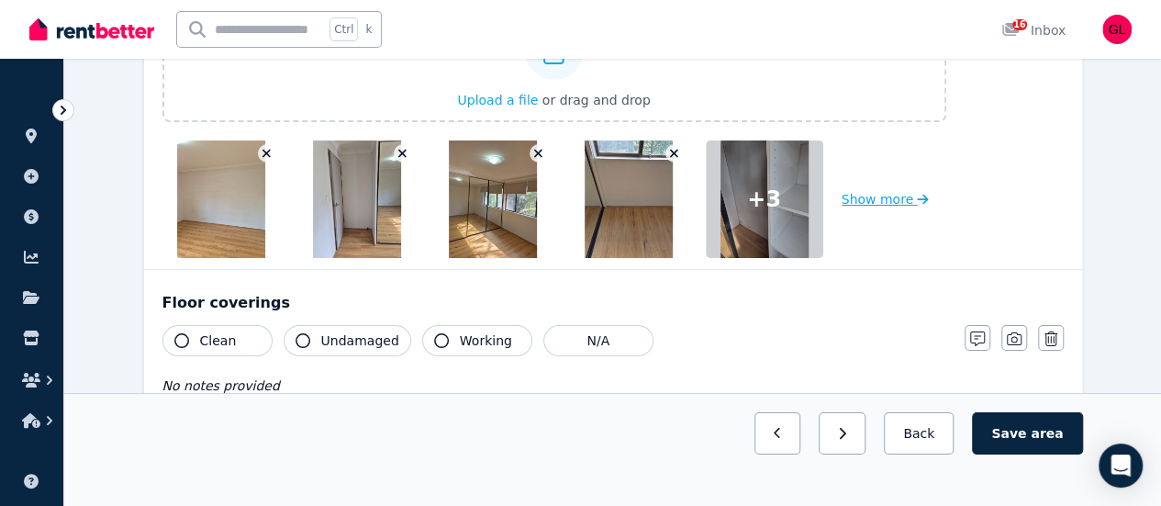
click at [872, 190] on button "Show more" at bounding box center [885, 198] width 87 height 117
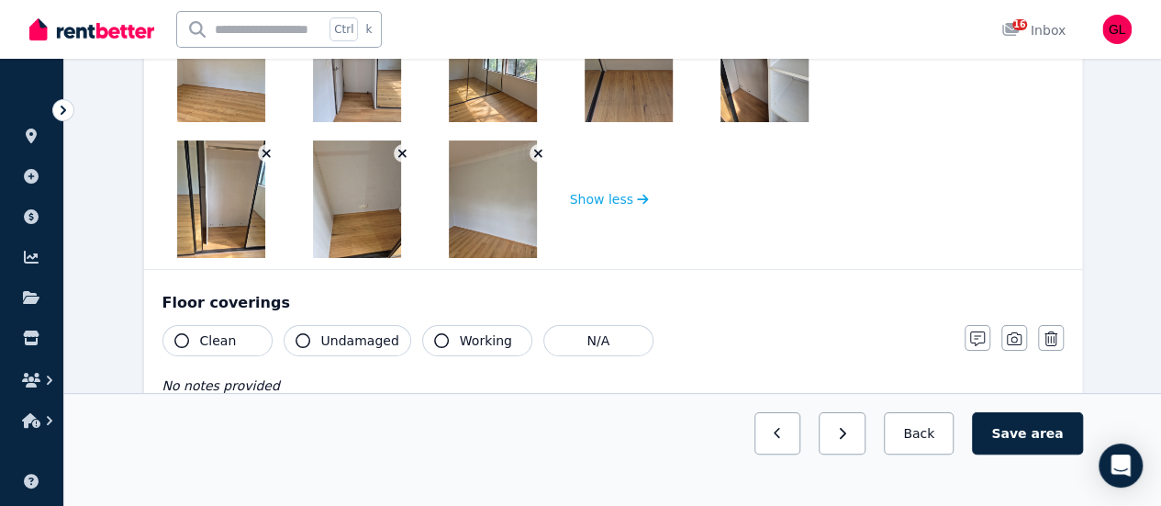
click at [240, 328] on button "Clean" at bounding box center [217, 340] width 110 height 31
click at [324, 331] on span "Undamaged" at bounding box center [360, 340] width 78 height 18
click at [460, 331] on span "Working" at bounding box center [486, 340] width 52 height 18
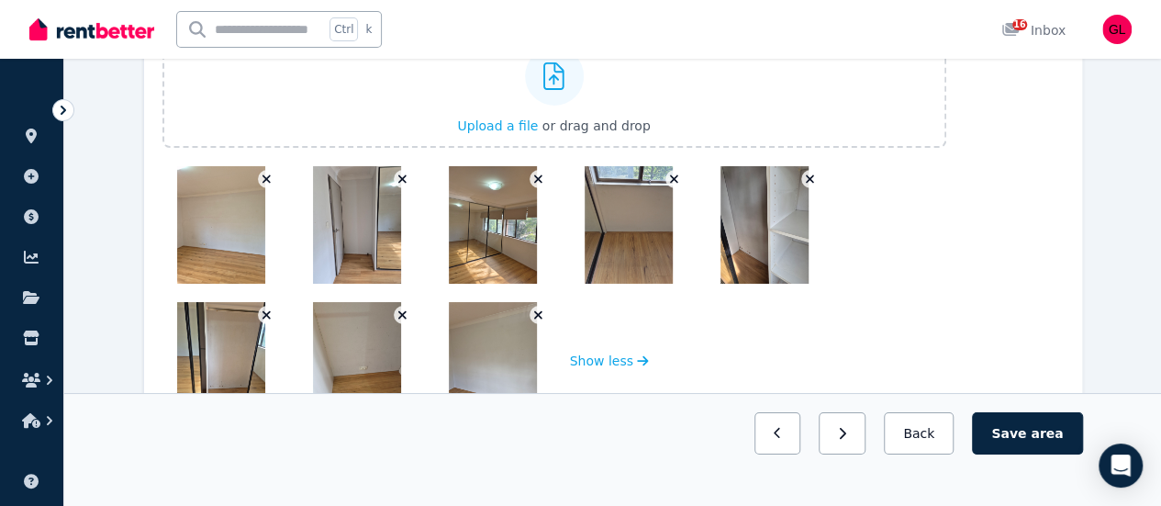
scroll to position [3280, 0]
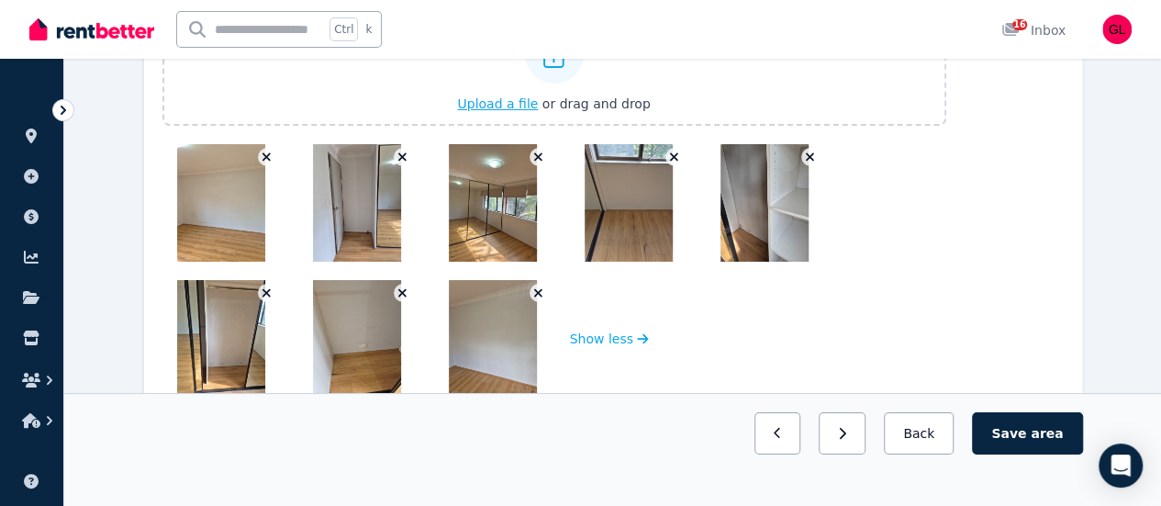
click at [516, 96] on span "Upload a file" at bounding box center [497, 103] width 81 height 15
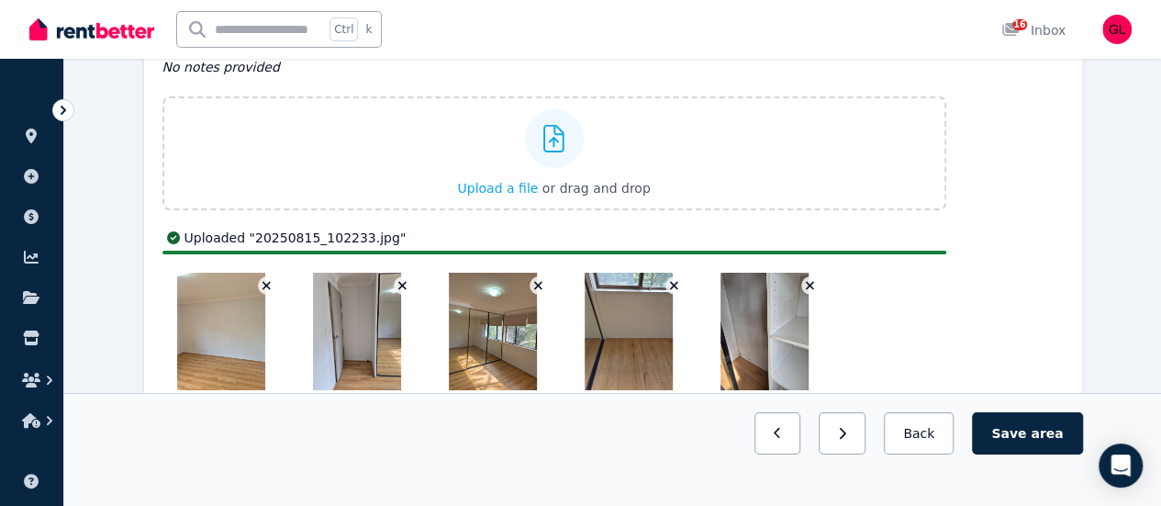
scroll to position [3189, 0]
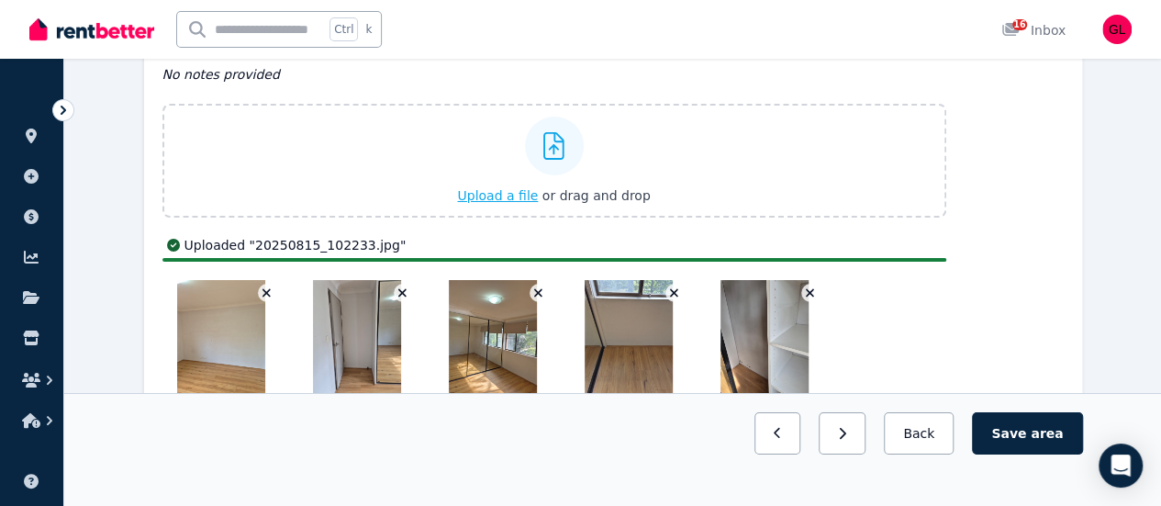
click at [512, 194] on span "Upload a file" at bounding box center [497, 195] width 81 height 15
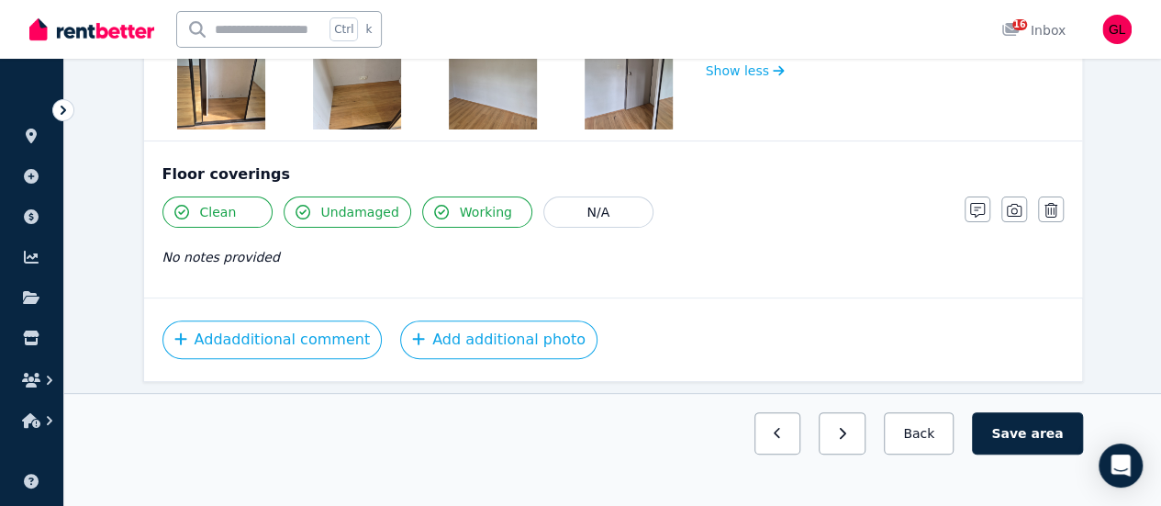
scroll to position [3615, 0]
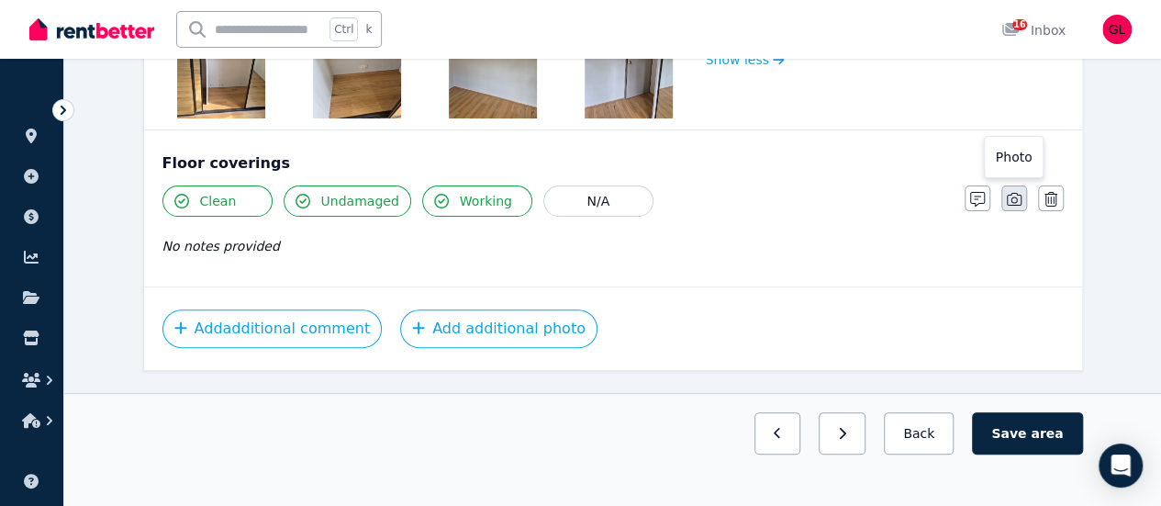
click at [1023, 185] on button "button" at bounding box center [1014, 198] width 26 height 26
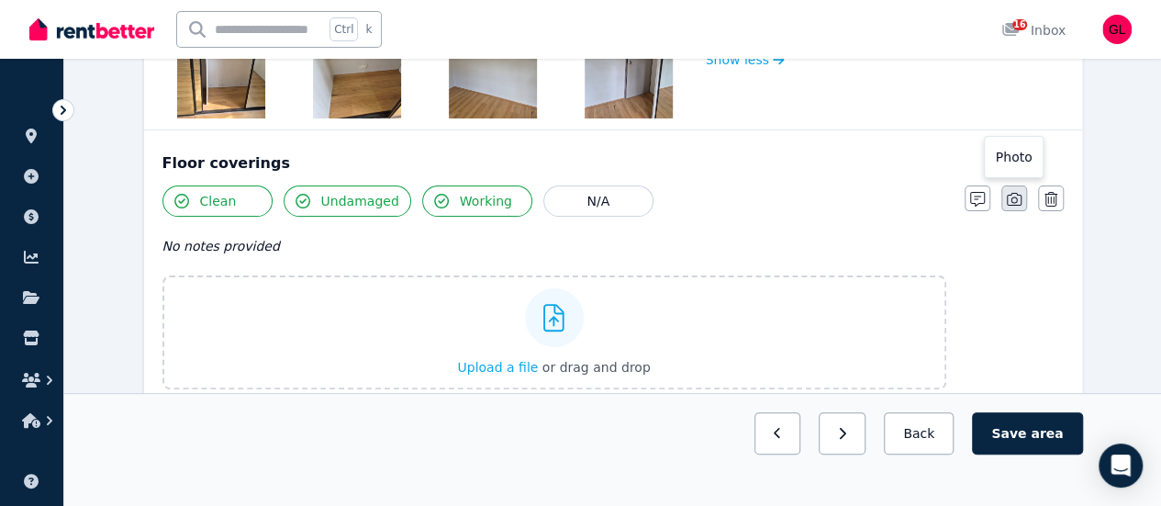
scroll to position [3728, 0]
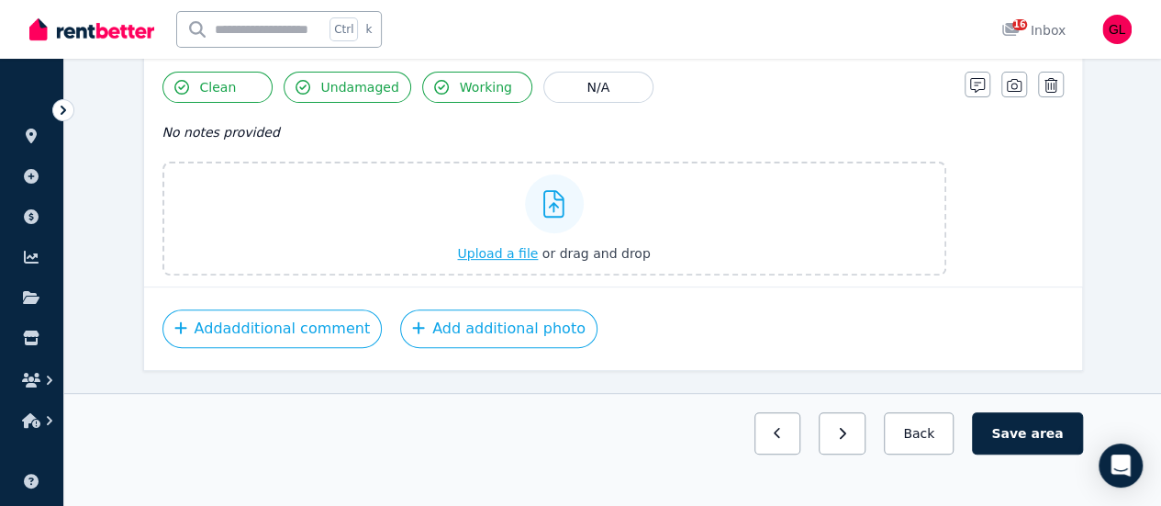
click at [520, 246] on span "Upload a file" at bounding box center [497, 253] width 81 height 15
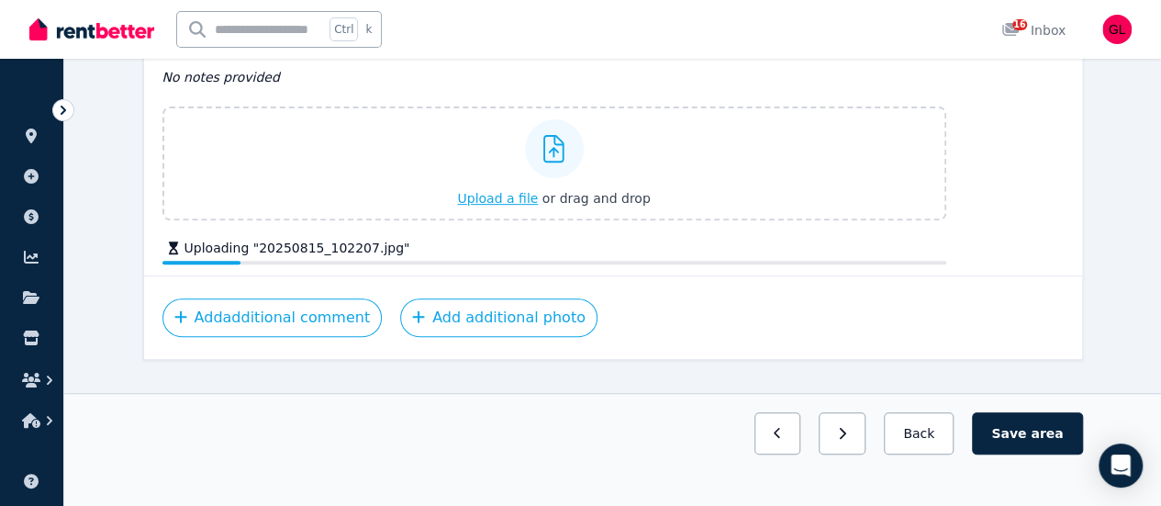
scroll to position [3761, 0]
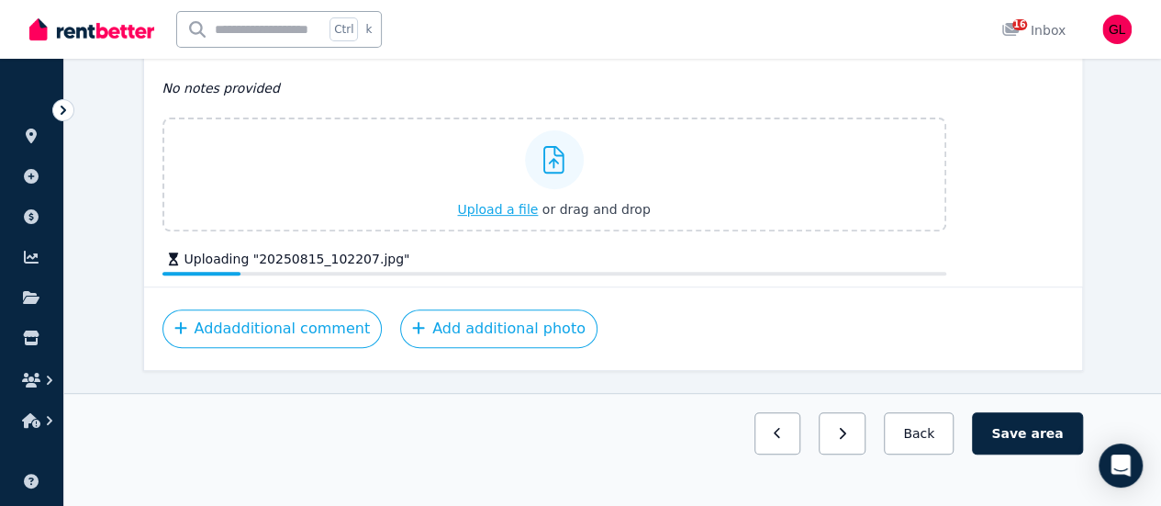
click at [512, 204] on span "Upload a file" at bounding box center [497, 209] width 81 height 15
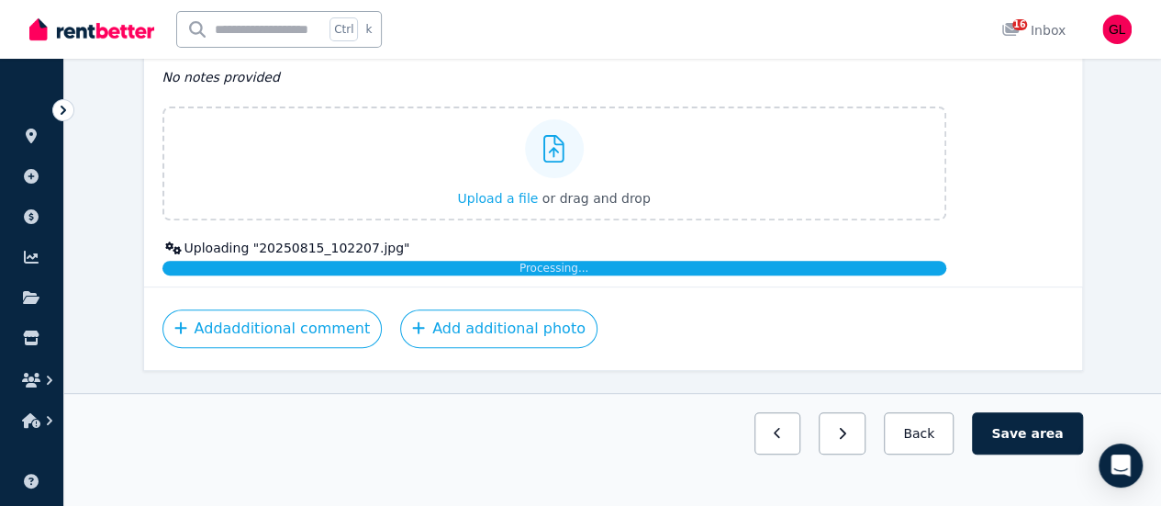
scroll to position [3772, 0]
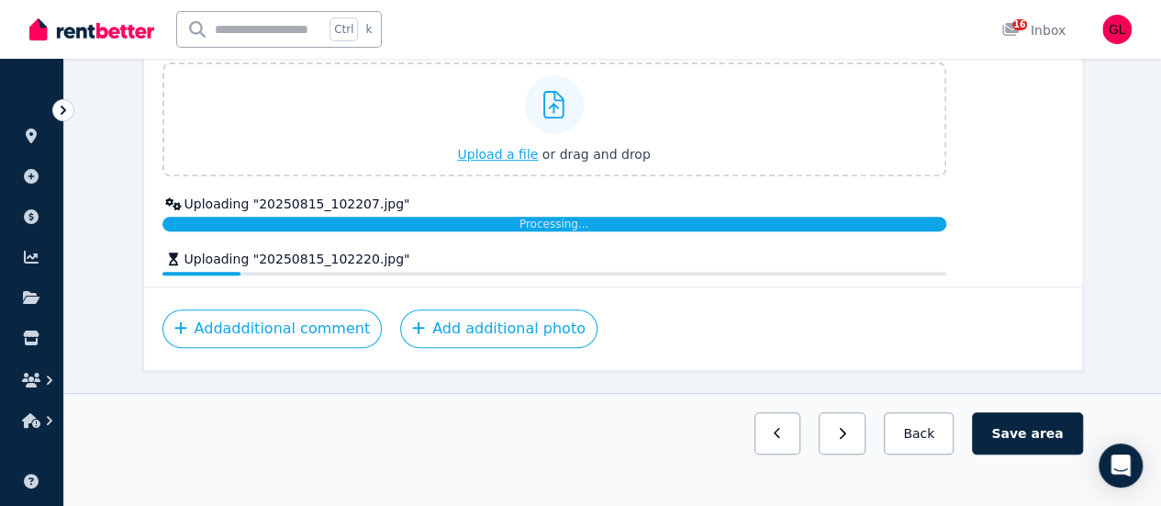
click at [504, 153] on span "Upload a file" at bounding box center [497, 154] width 81 height 15
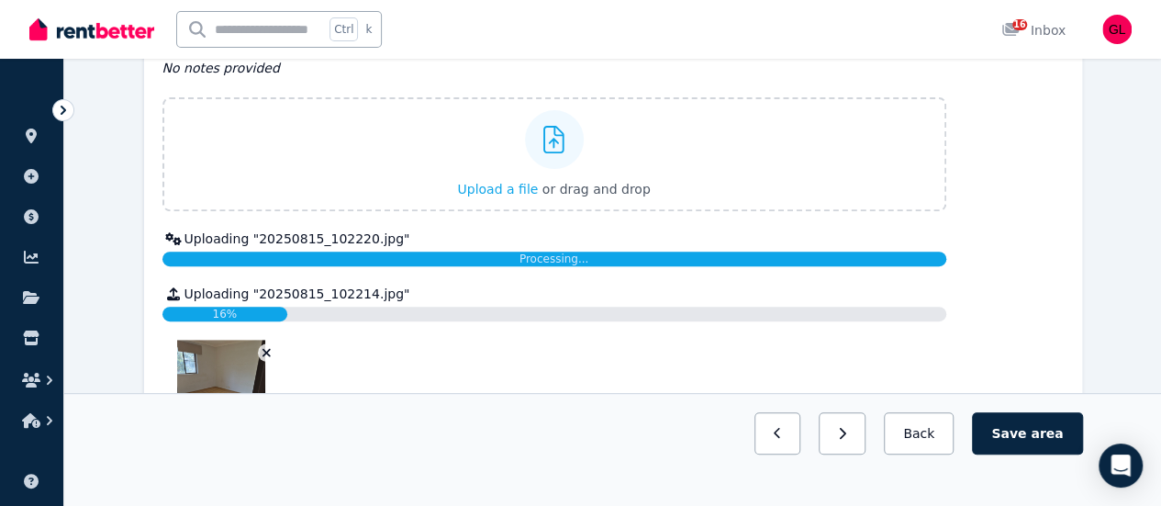
scroll to position [3736, 0]
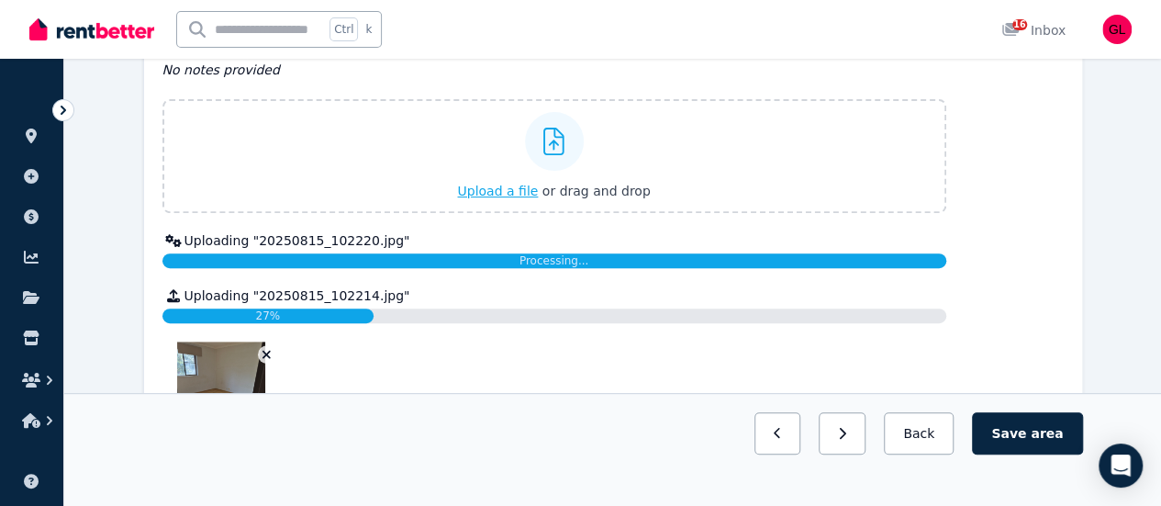
click at [516, 184] on span "Upload a file" at bounding box center [497, 191] width 81 height 15
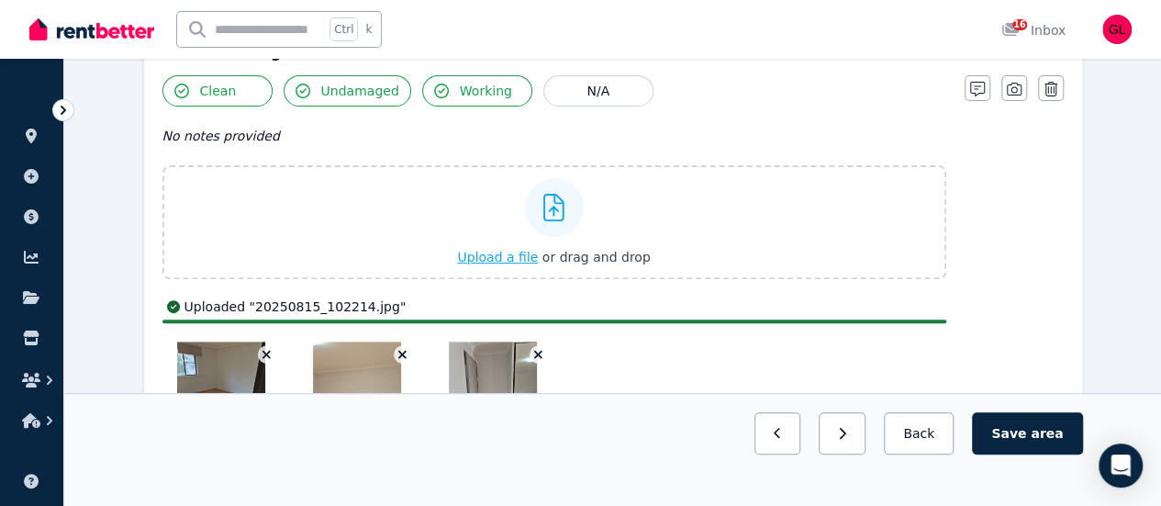
scroll to position [3714, 0]
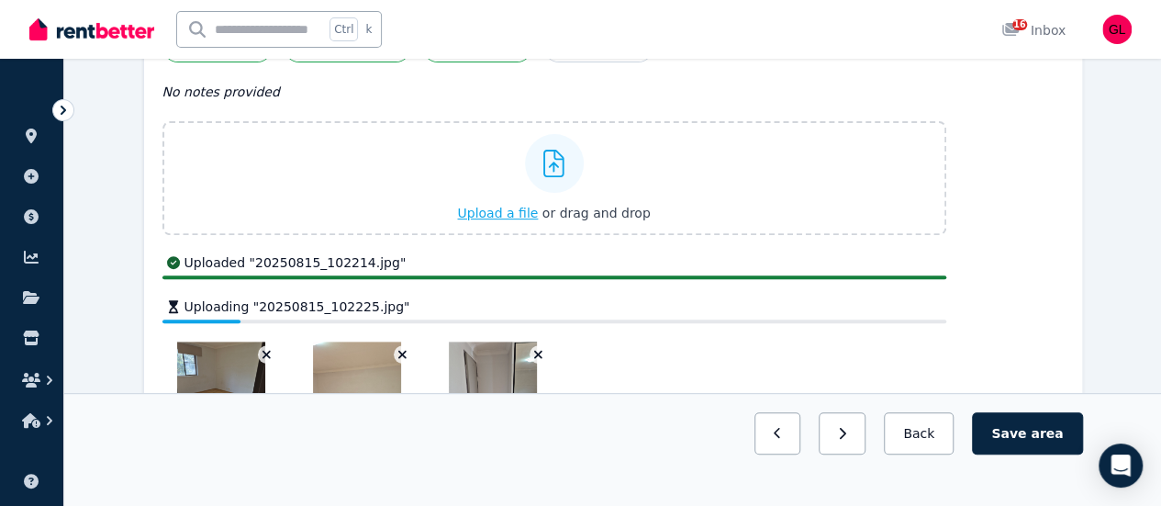
click at [516, 194] on div "Upload a file or drag and drop" at bounding box center [553, 178] width 193 height 110
click at [0, 0] on input "Upload a file or drag and drop" at bounding box center [0, 0] width 0 height 0
click at [512, 206] on span "Upload a file" at bounding box center [497, 213] width 81 height 15
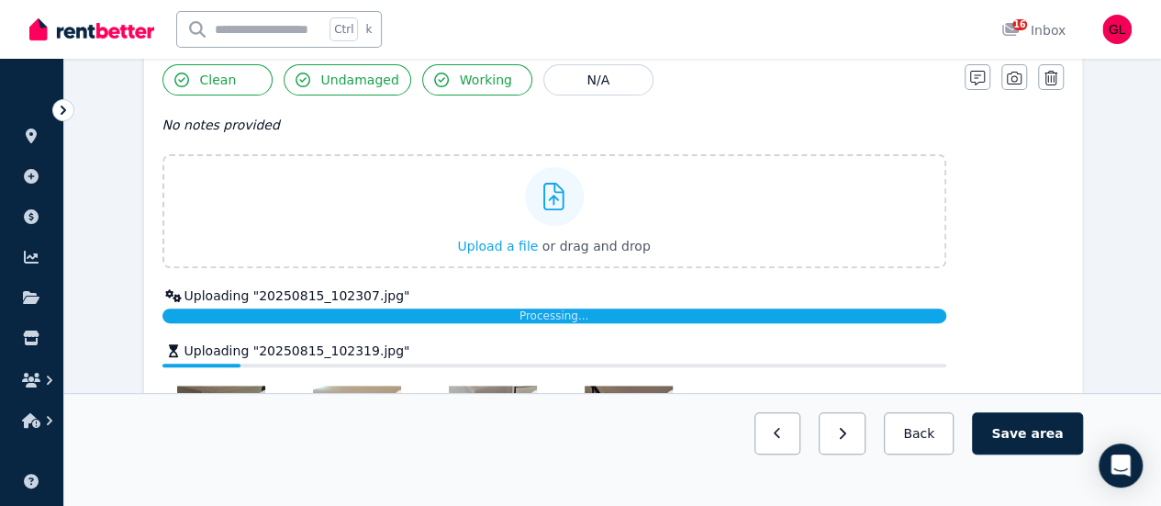
scroll to position [3725, 0]
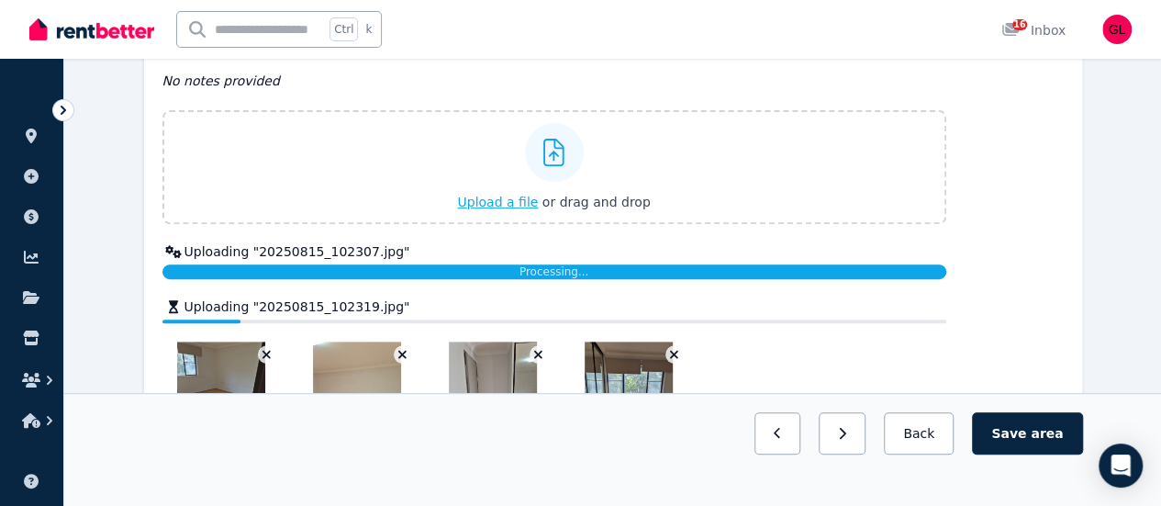
click at [505, 197] on span "Upload a file" at bounding box center [497, 202] width 81 height 15
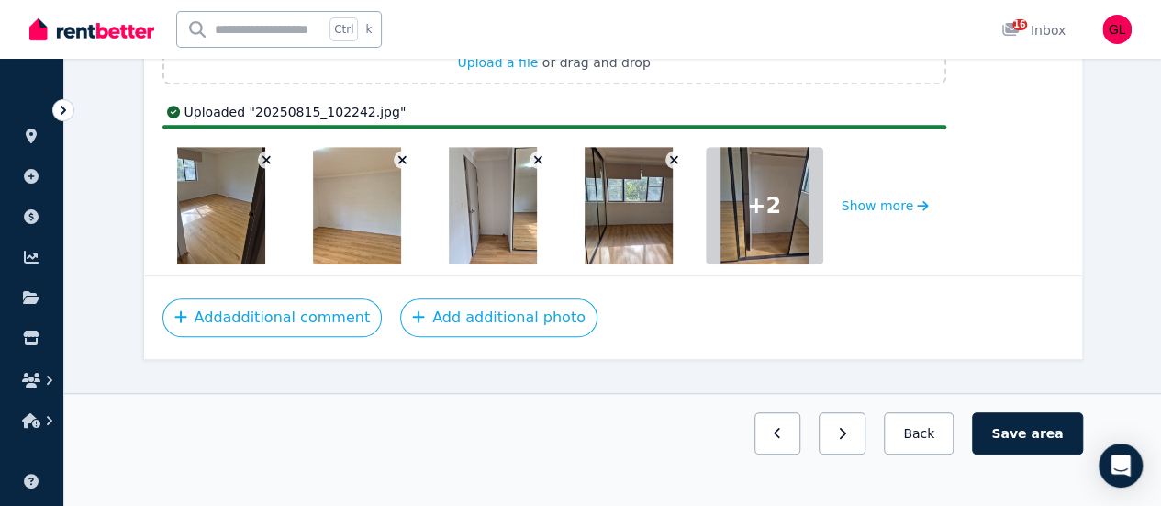
scroll to position [3853, 0]
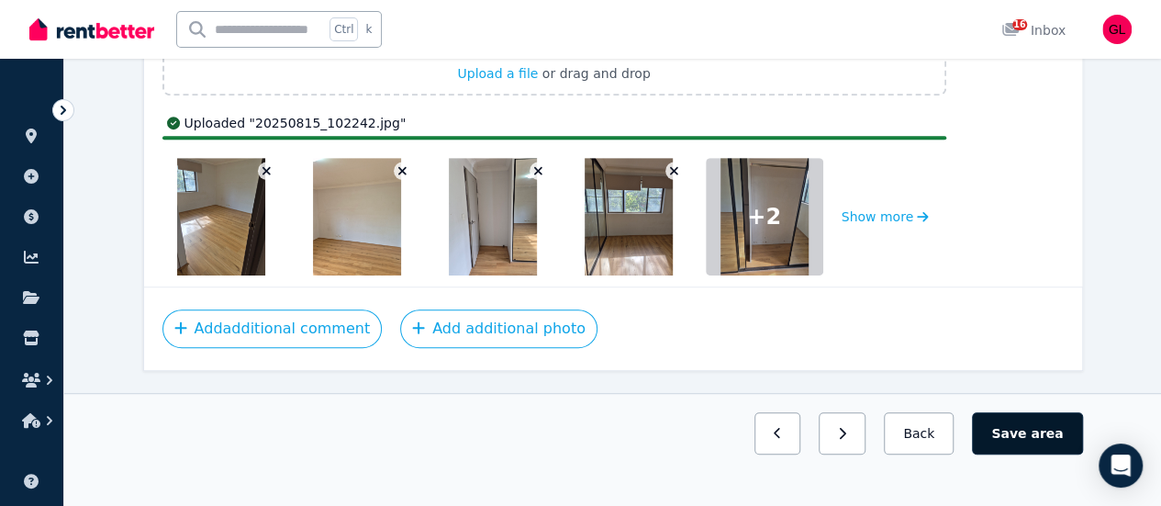
click at [1032, 454] on button "Save area" at bounding box center [1027, 433] width 110 height 42
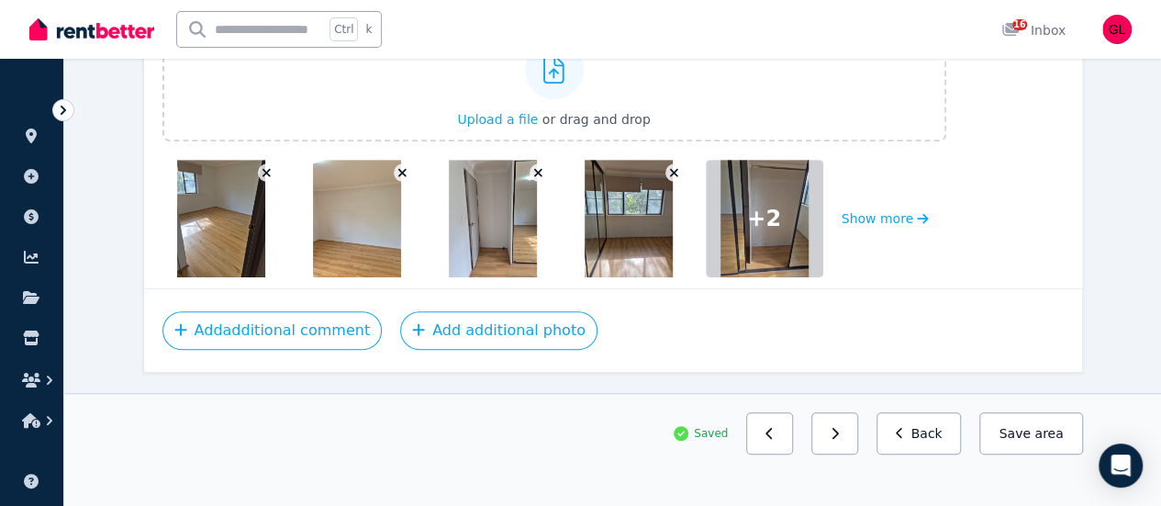
scroll to position [3809, 0]
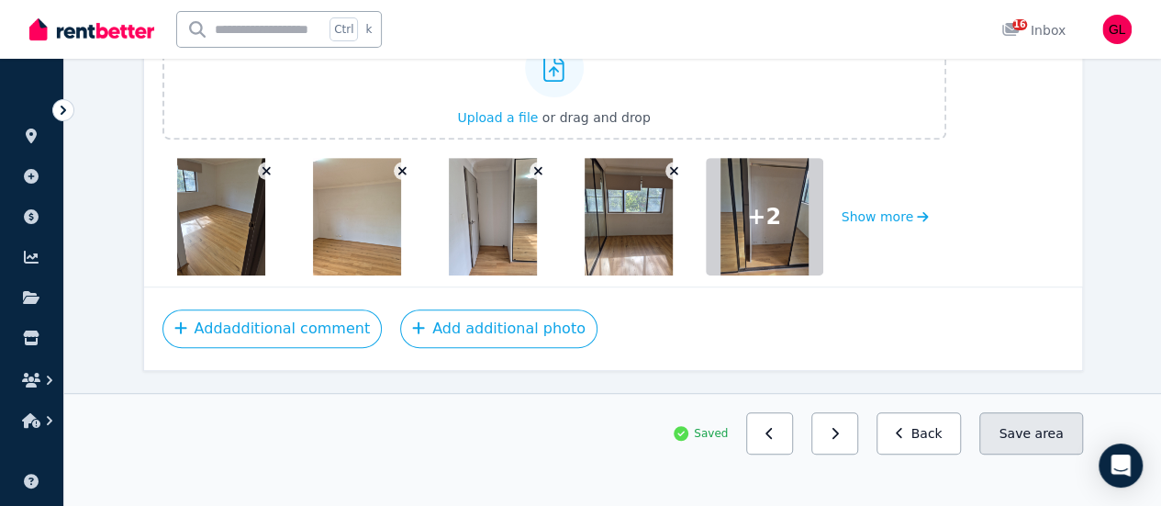
click at [1047, 454] on button "Save area" at bounding box center [1030, 433] width 103 height 42
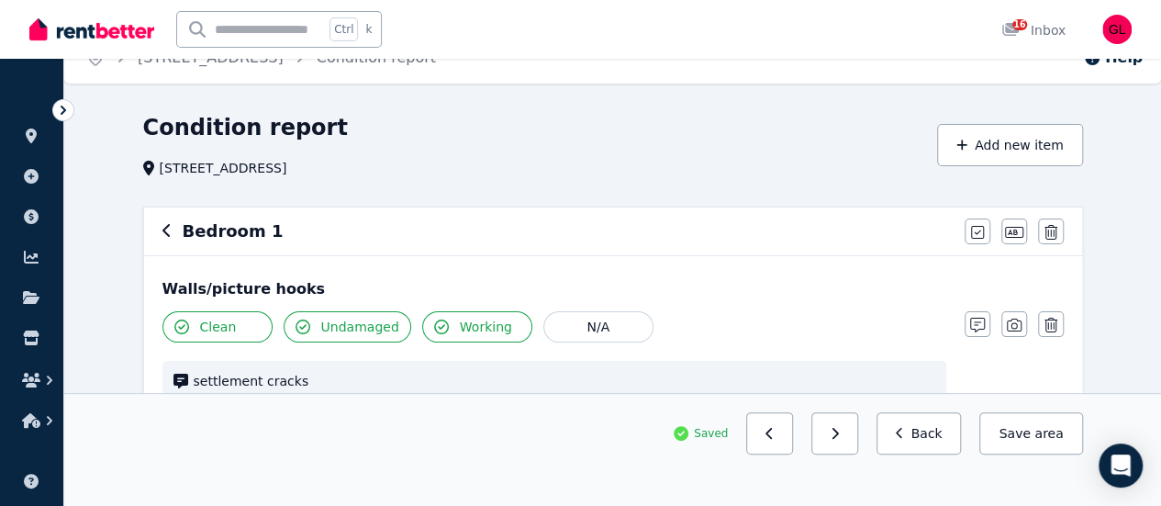
scroll to position [0, 0]
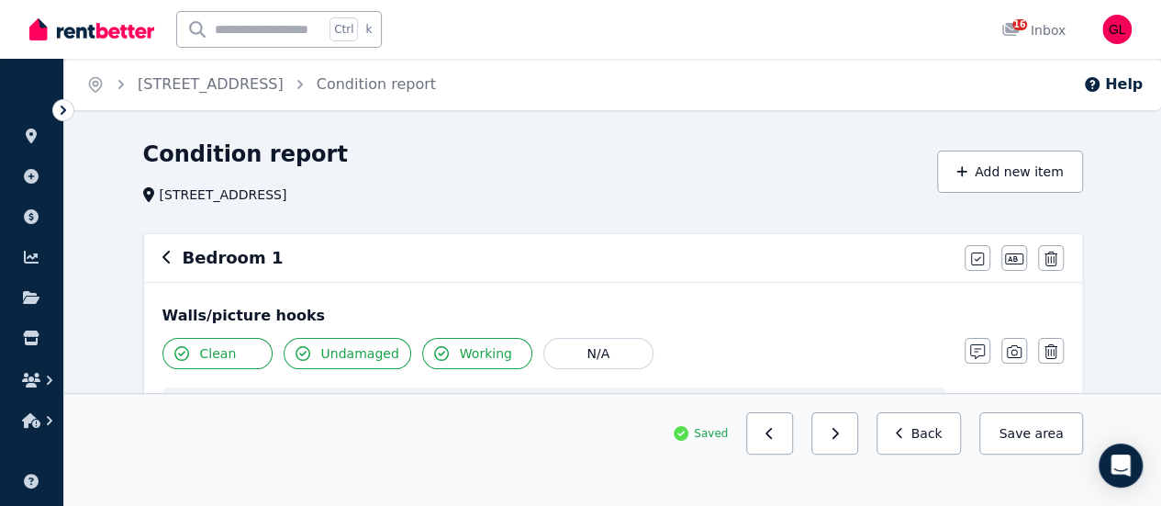
click at [168, 258] on icon "button" at bounding box center [166, 257] width 9 height 15
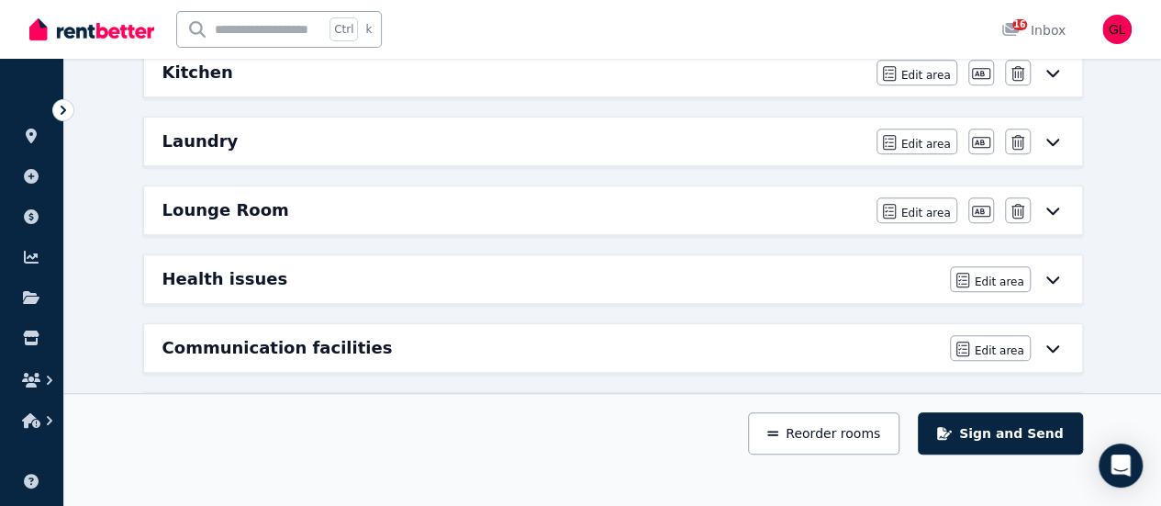
scroll to position [659, 0]
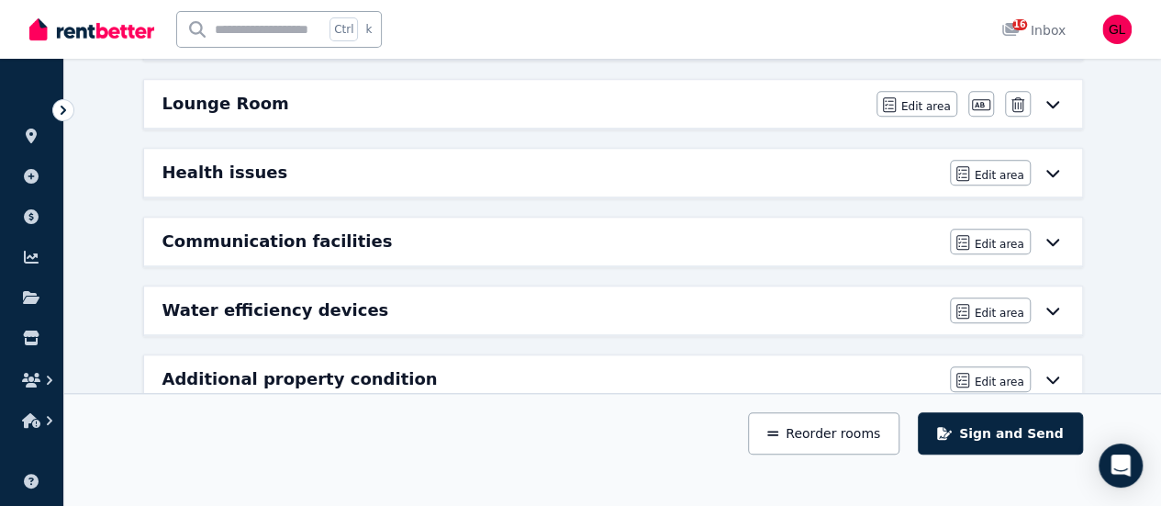
click at [1043, 372] on icon at bounding box center [1053, 379] width 22 height 15
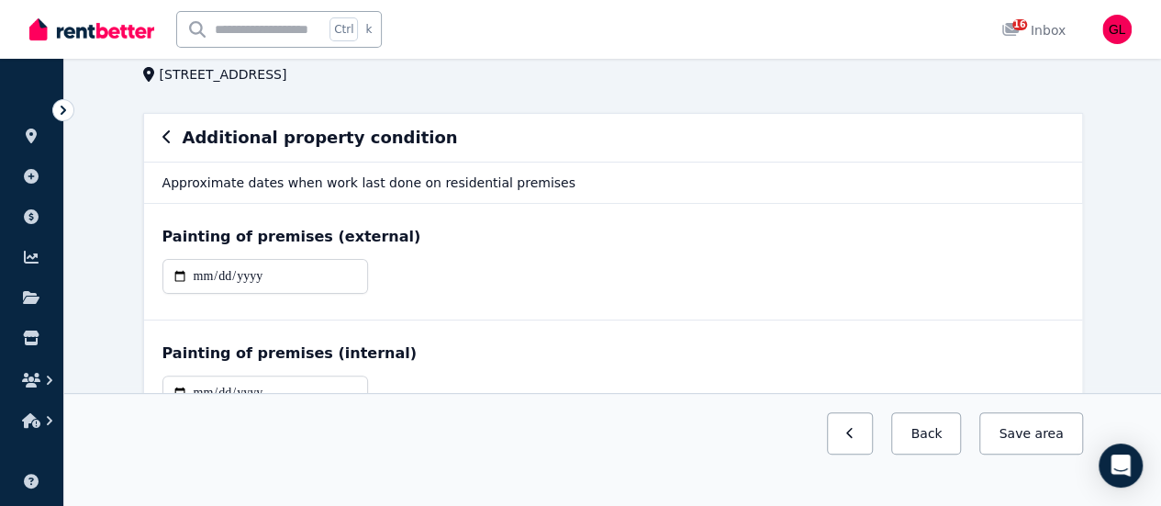
scroll to position [92, 0]
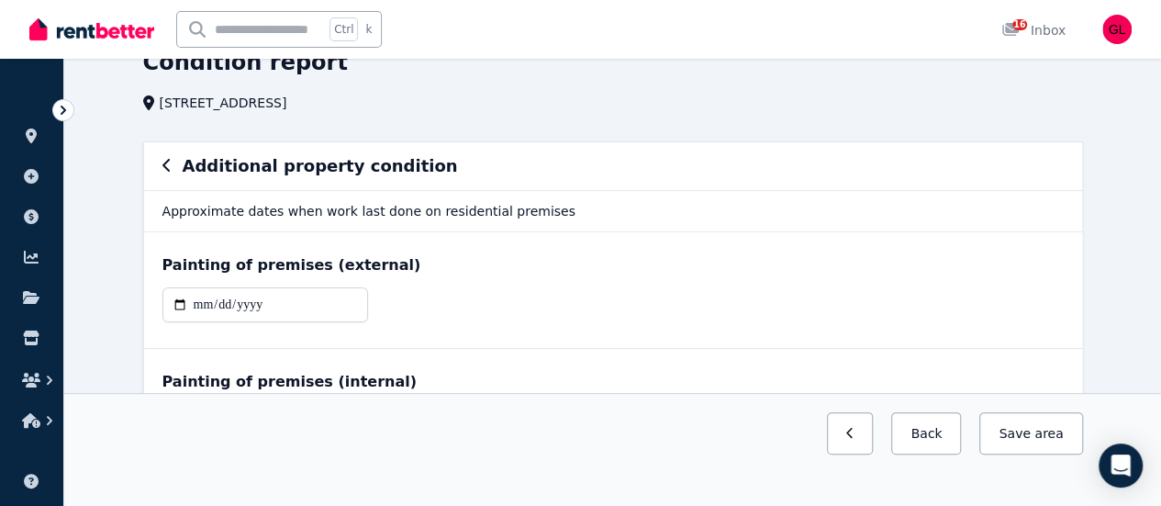
click at [162, 164] on icon "button" at bounding box center [166, 165] width 9 height 15
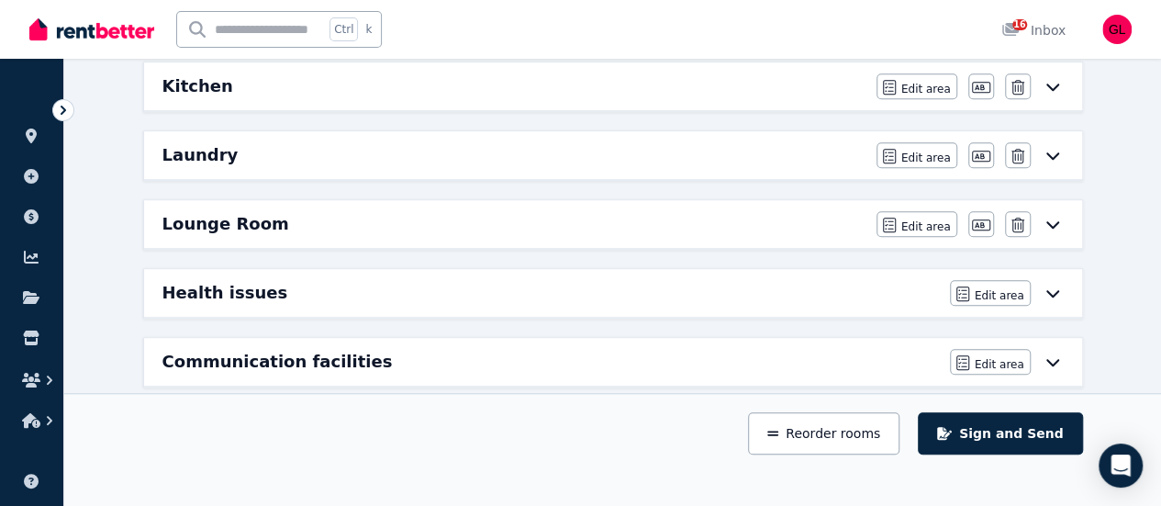
scroll to position [567, 0]
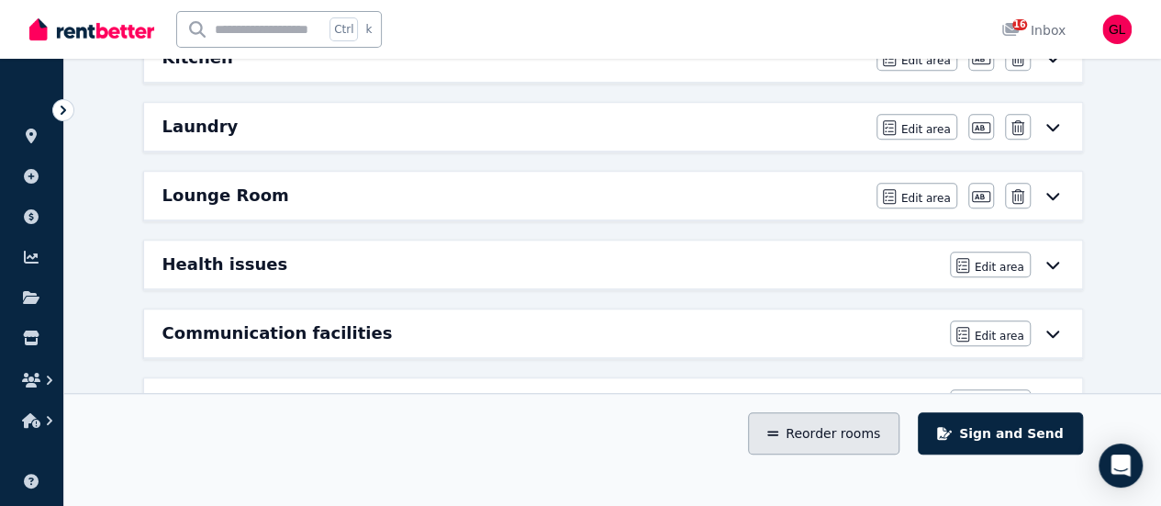
click at [778, 440] on icon "button" at bounding box center [772, 433] width 11 height 13
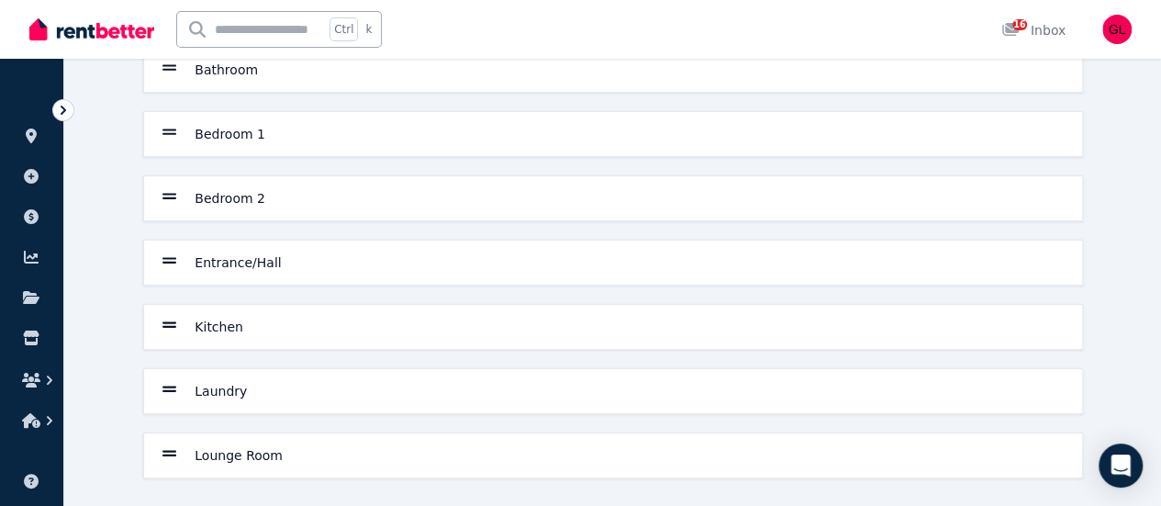
scroll to position [0, 0]
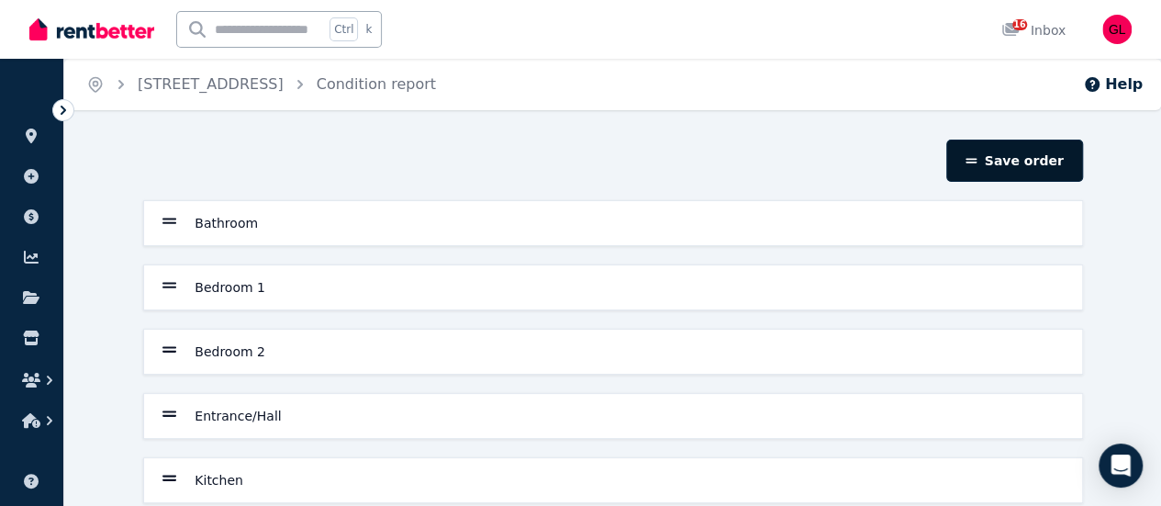
click at [1019, 162] on button "Save order" at bounding box center [1014, 161] width 136 height 42
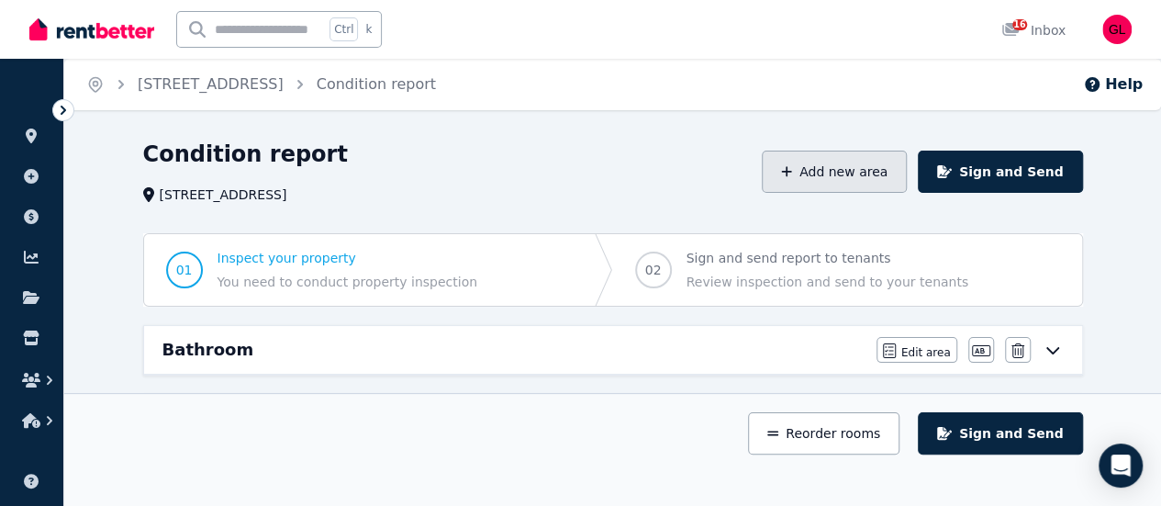
click at [841, 175] on button "Add new area" at bounding box center [834, 172] width 145 height 42
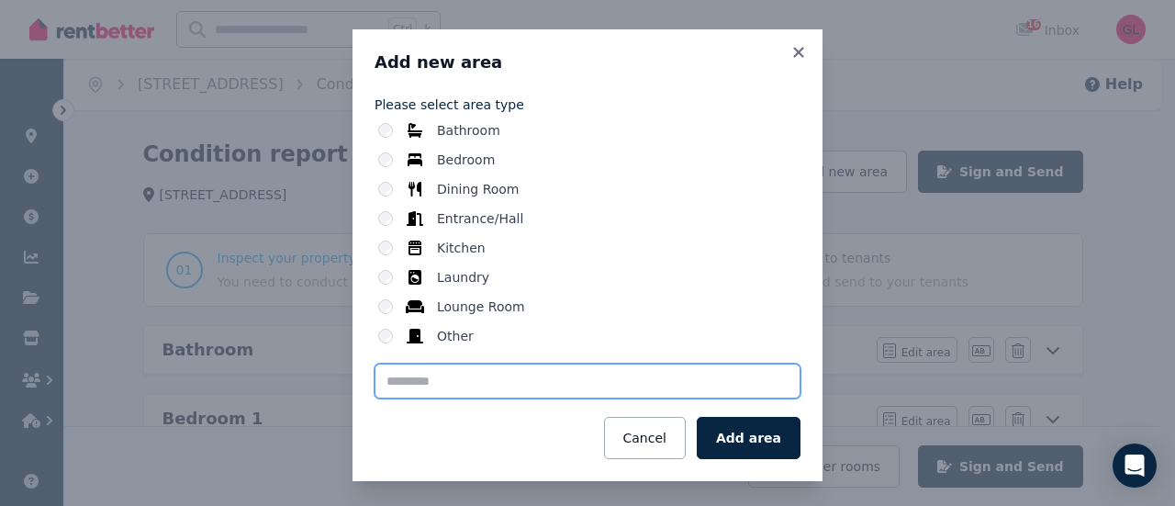
click at [414, 380] on input "text" at bounding box center [587, 380] width 426 height 35
type input "*******"
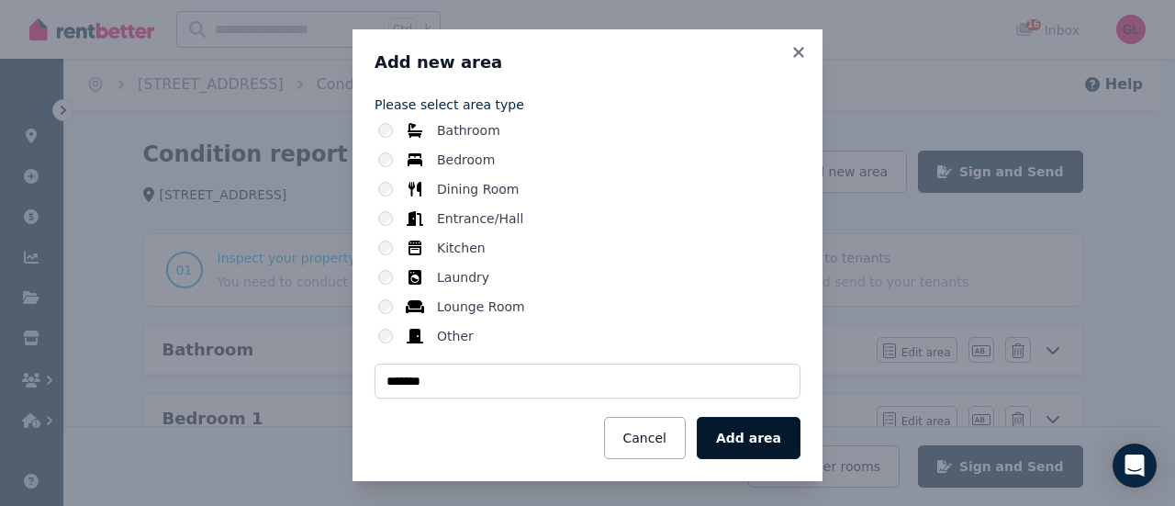
click at [775, 427] on button "Add area" at bounding box center [749, 438] width 104 height 42
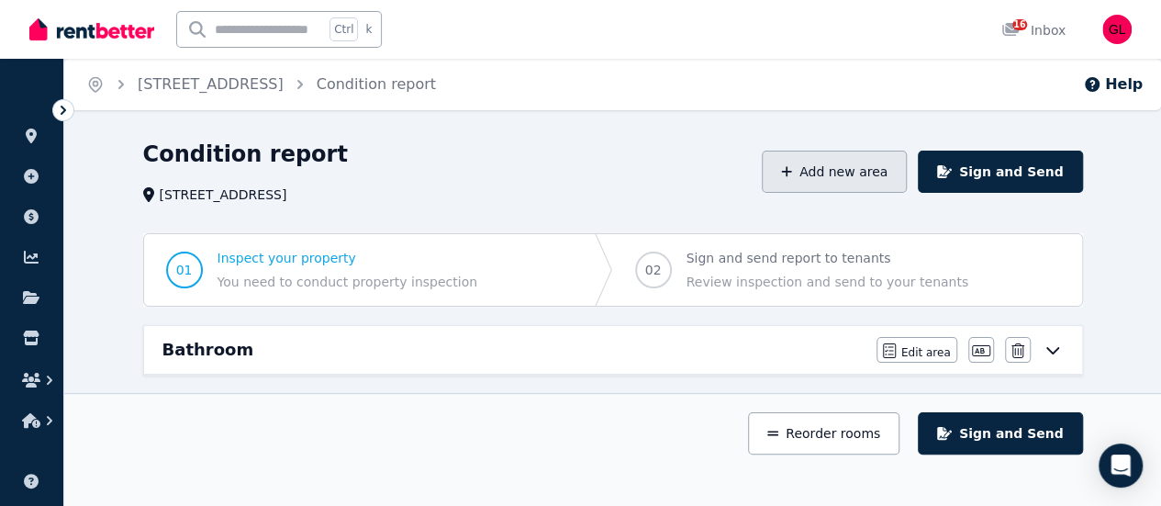
click at [874, 160] on button "Add new area" at bounding box center [834, 172] width 145 height 42
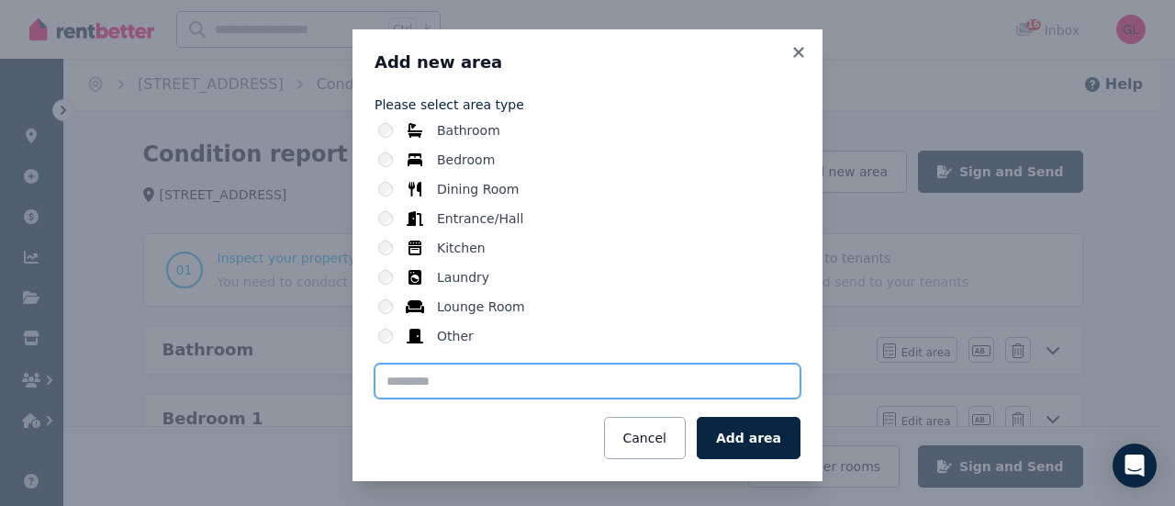
click at [444, 382] on input "text" at bounding box center [587, 380] width 426 height 35
type input "******"
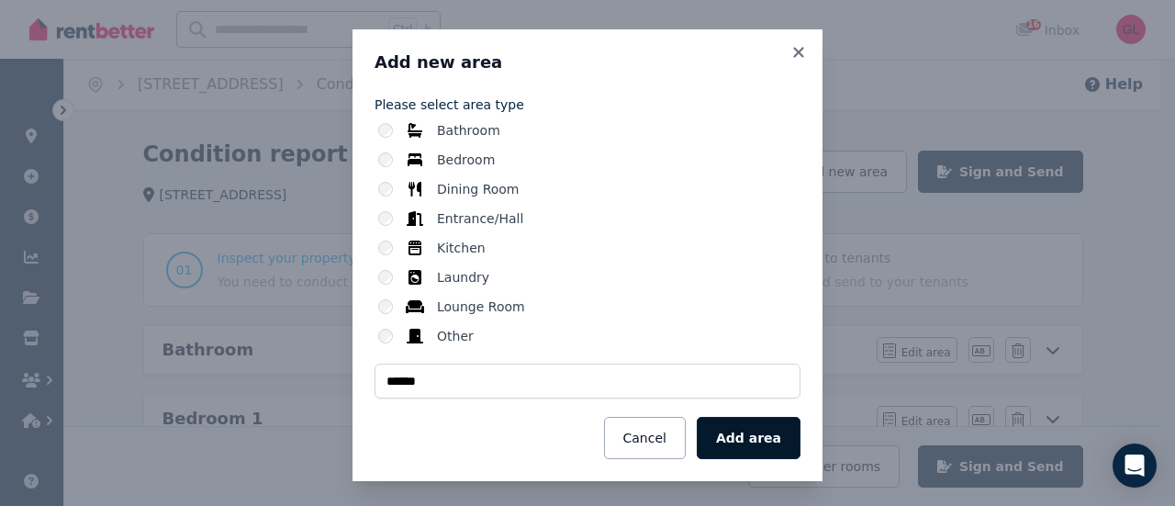
click at [725, 436] on button "Add area" at bounding box center [749, 438] width 104 height 42
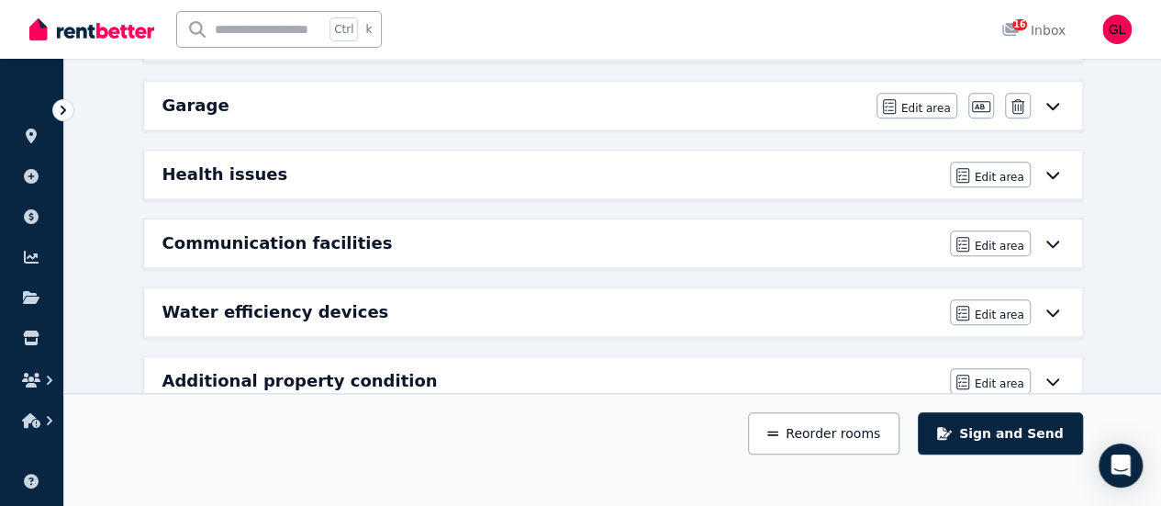
scroll to position [611, 0]
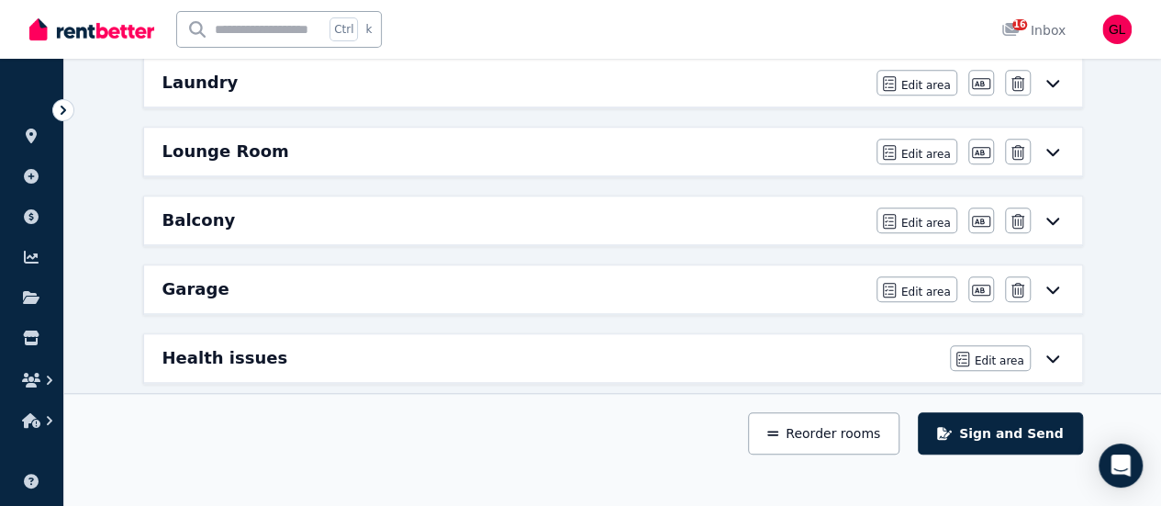
click at [1048, 283] on icon at bounding box center [1053, 289] width 22 height 15
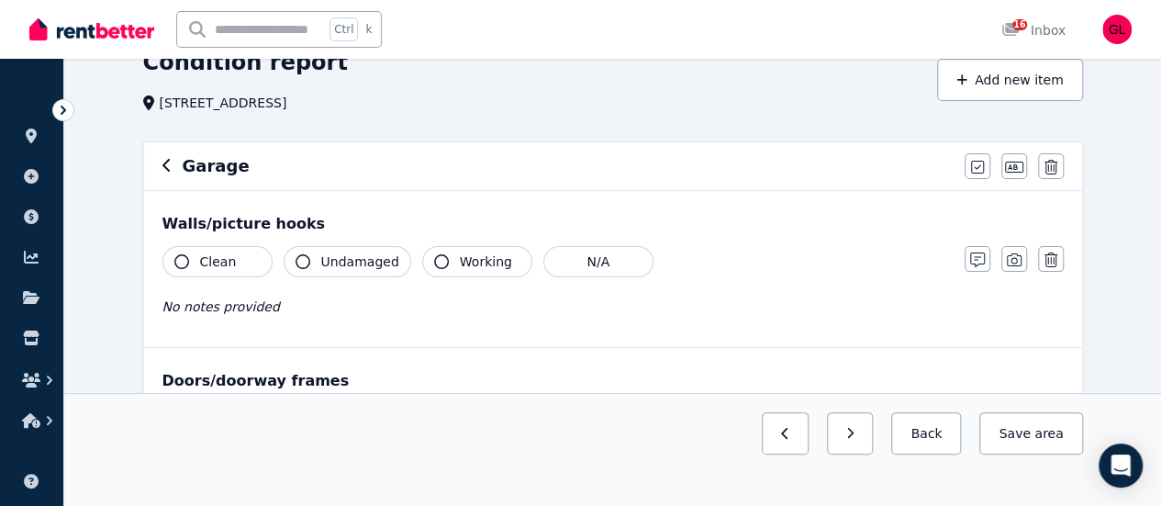
scroll to position [275, 0]
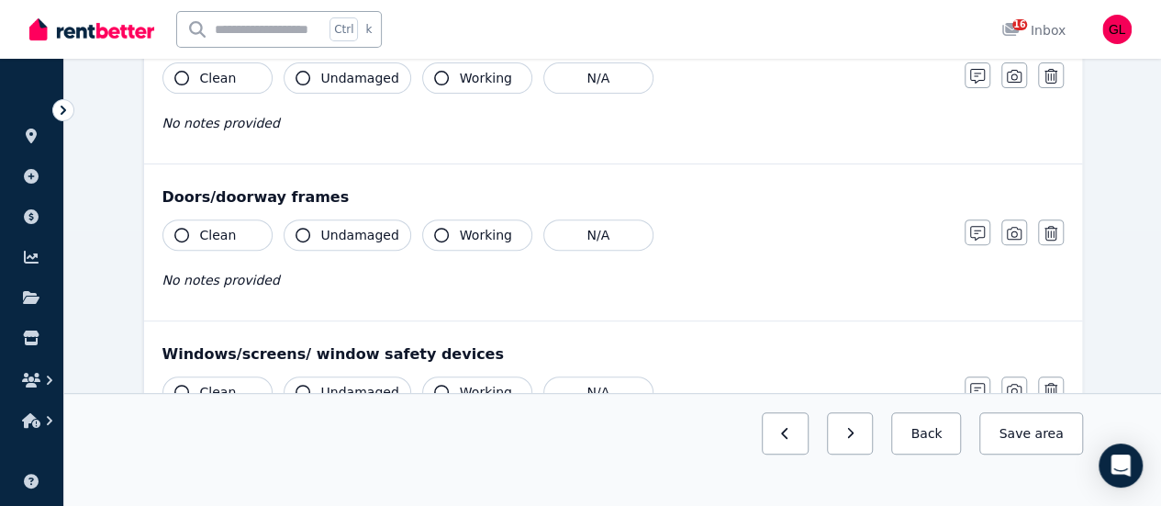
click at [198, 234] on button "Clean" at bounding box center [217, 234] width 110 height 31
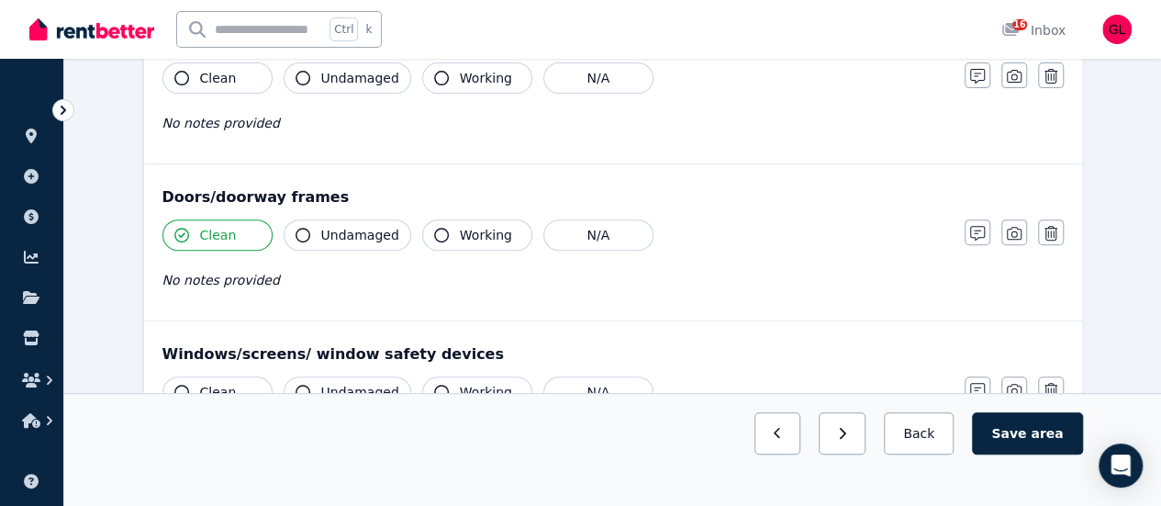
click at [313, 227] on button "Undamaged" at bounding box center [348, 234] width 128 height 31
click at [439, 221] on button "Working" at bounding box center [477, 234] width 110 height 31
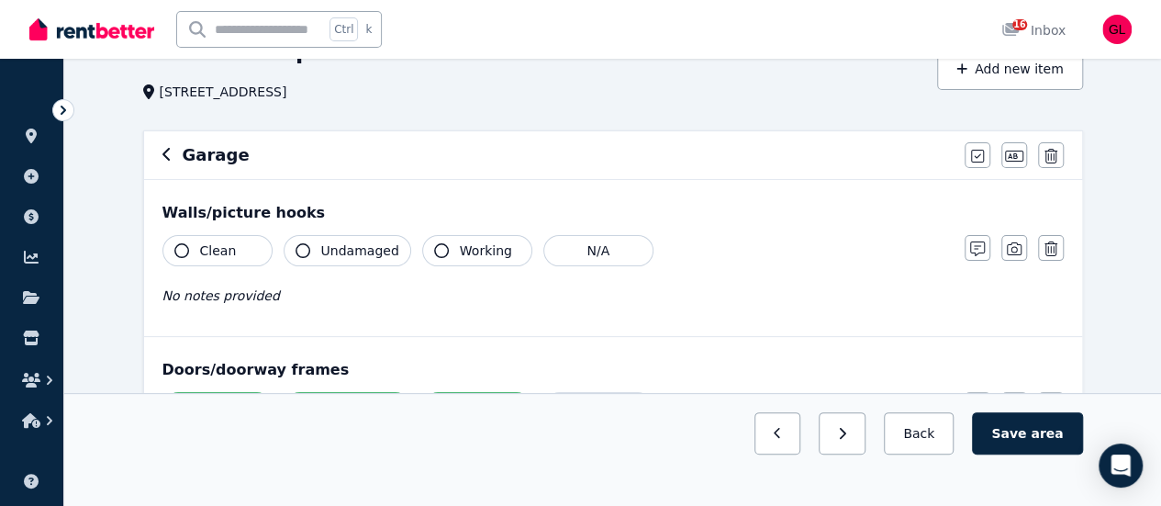
scroll to position [92, 0]
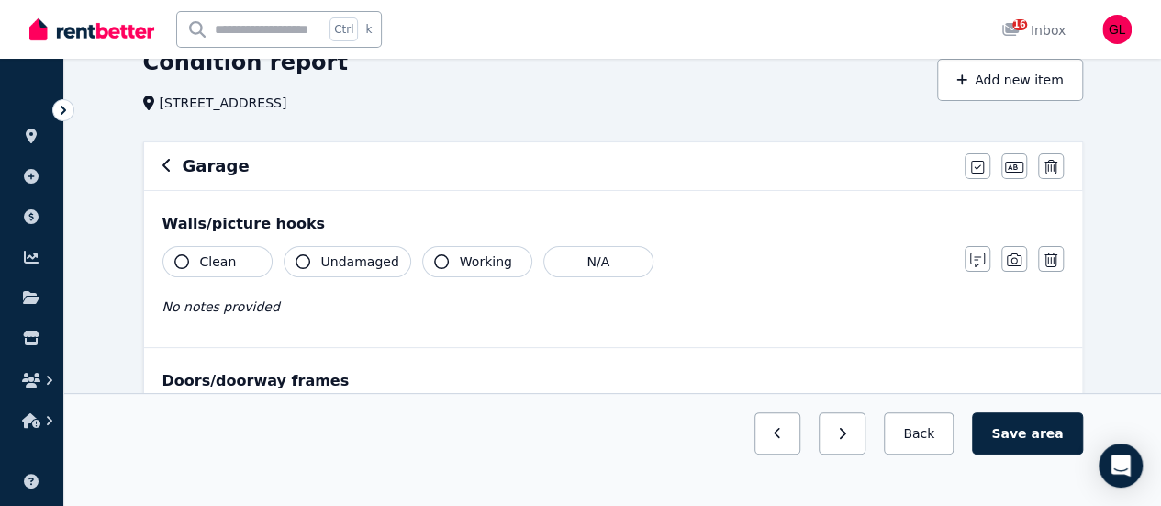
click at [226, 268] on span "Clean" at bounding box center [218, 261] width 37 height 18
click at [307, 258] on icon "button" at bounding box center [303, 261] width 15 height 15
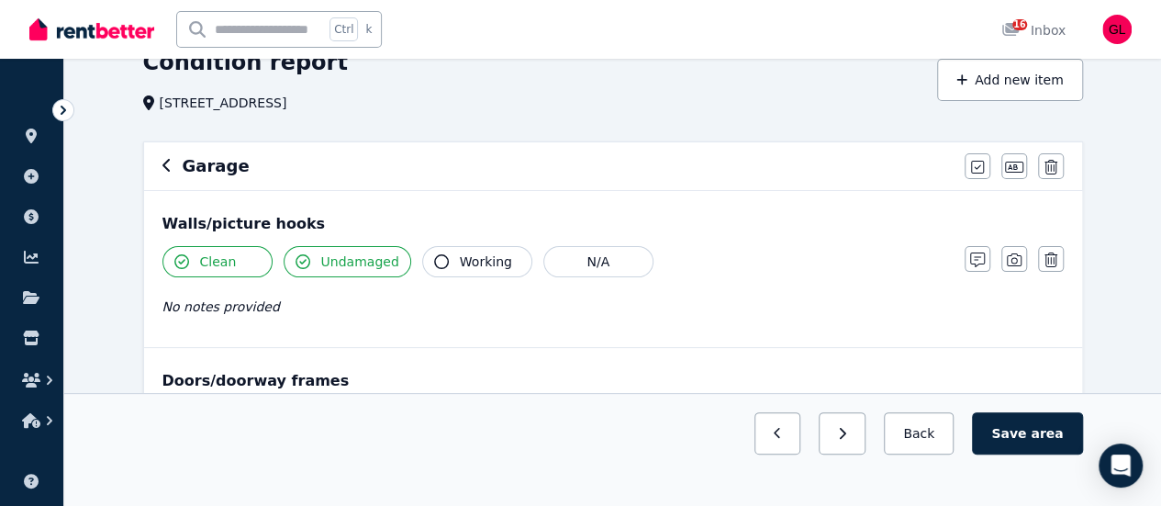
click at [439, 260] on button "Working" at bounding box center [477, 261] width 110 height 31
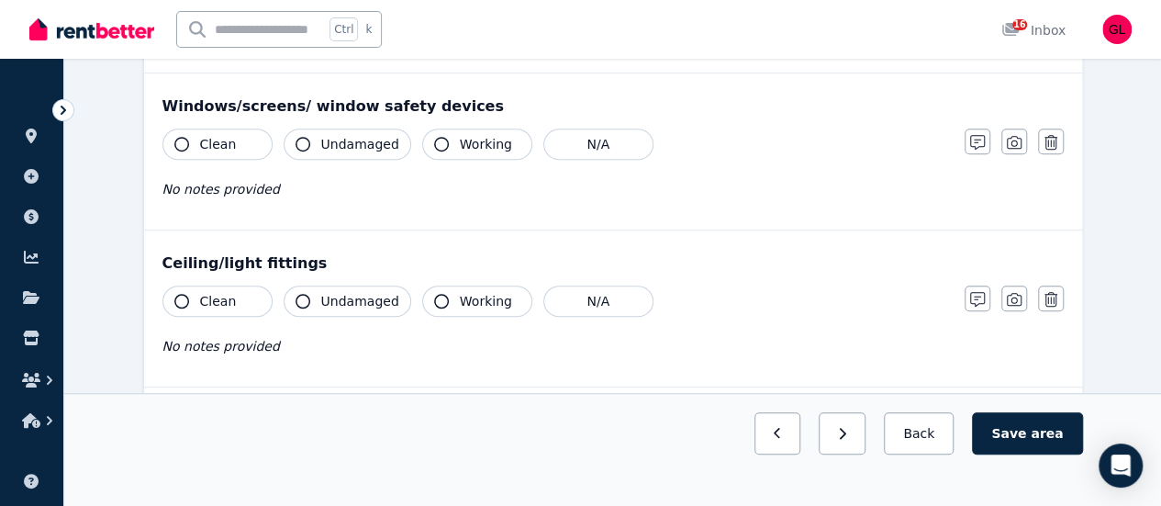
scroll to position [551, 0]
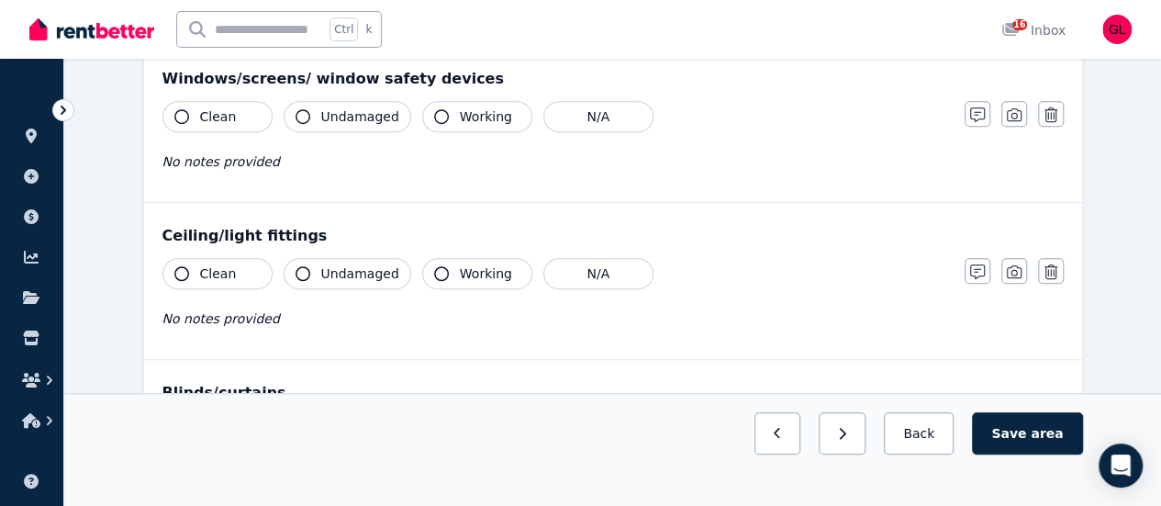
click at [196, 276] on button "Clean" at bounding box center [217, 273] width 110 height 31
click at [347, 264] on span "Undamaged" at bounding box center [360, 273] width 78 height 18
click at [434, 268] on icon "button" at bounding box center [441, 273] width 15 height 15
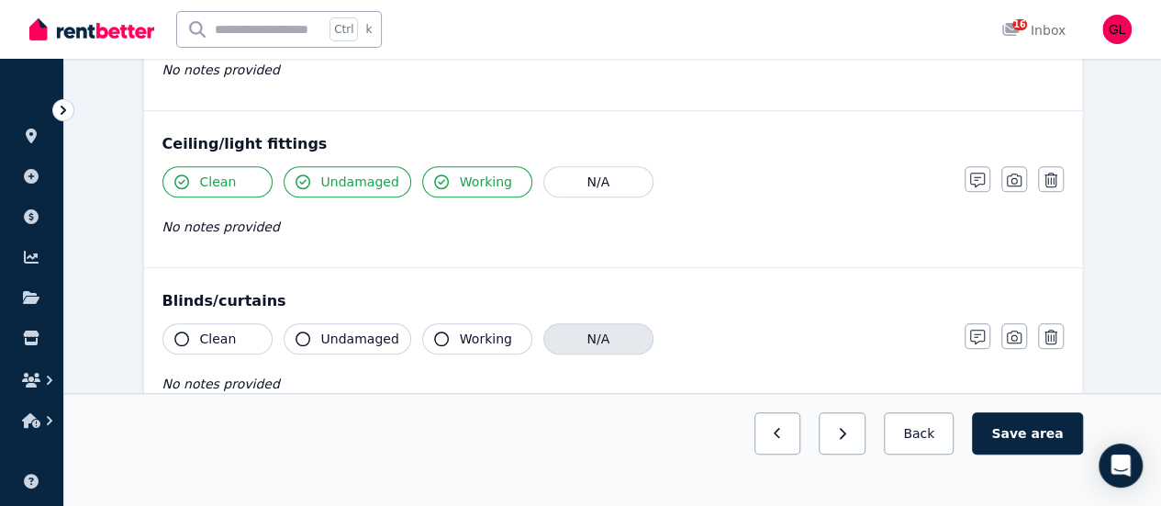
click at [578, 339] on button "N/A" at bounding box center [598, 338] width 110 height 31
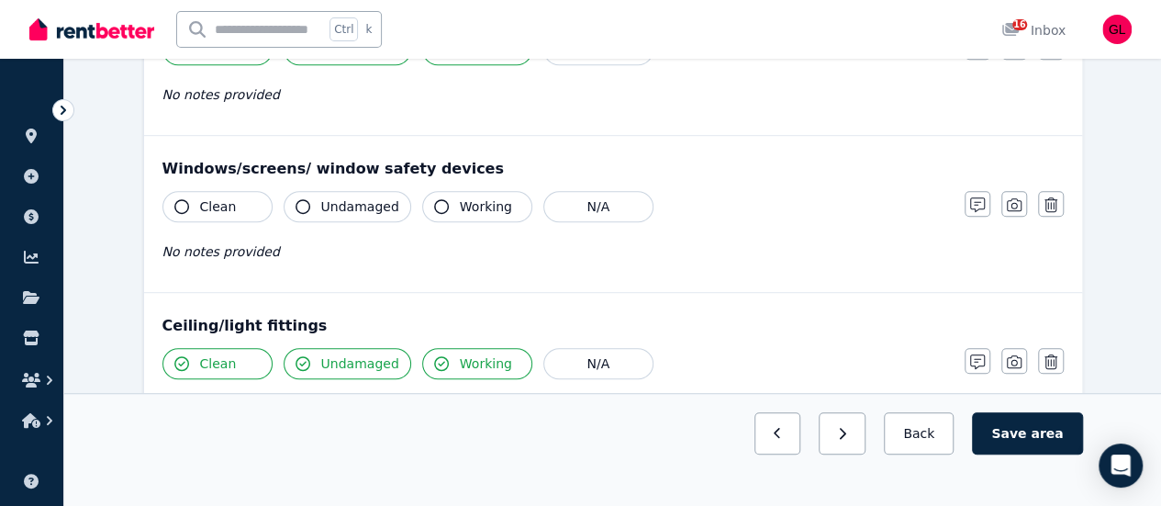
scroll to position [459, 0]
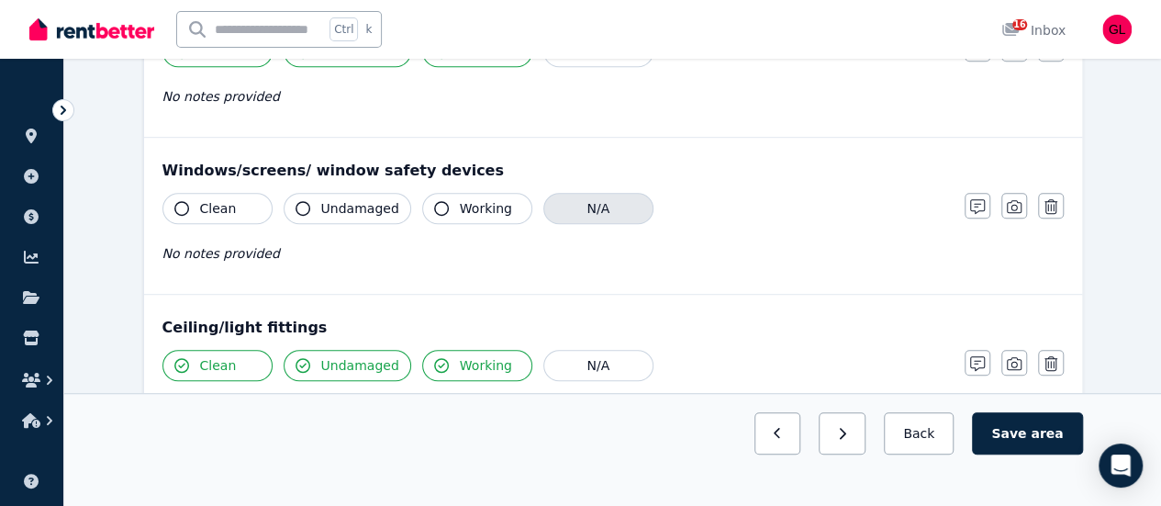
click at [581, 214] on button "N/A" at bounding box center [598, 208] width 110 height 31
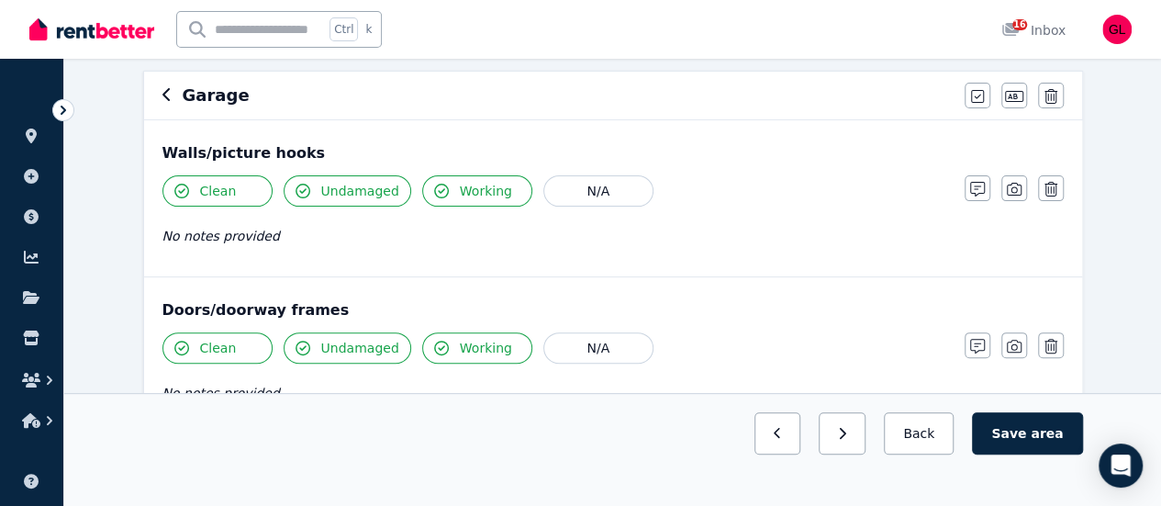
scroll to position [50, 0]
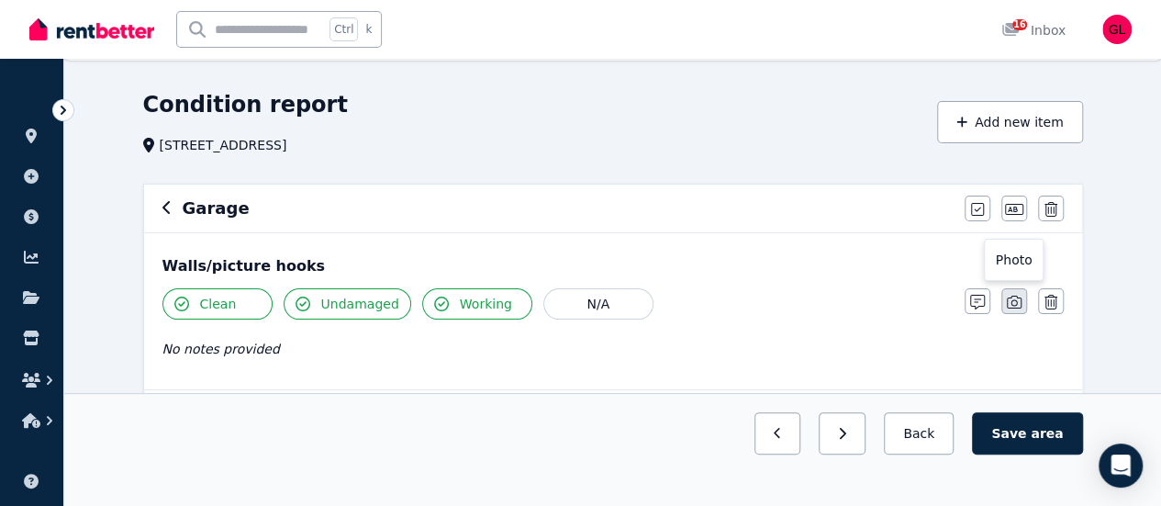
click at [1015, 300] on icon "button" at bounding box center [1014, 302] width 15 height 13
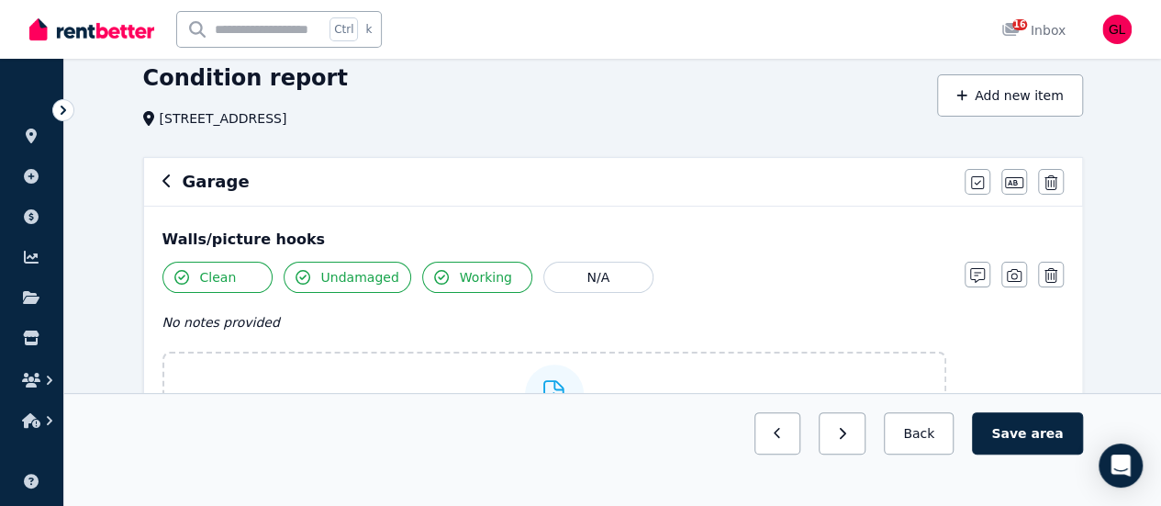
scroll to position [325, 0]
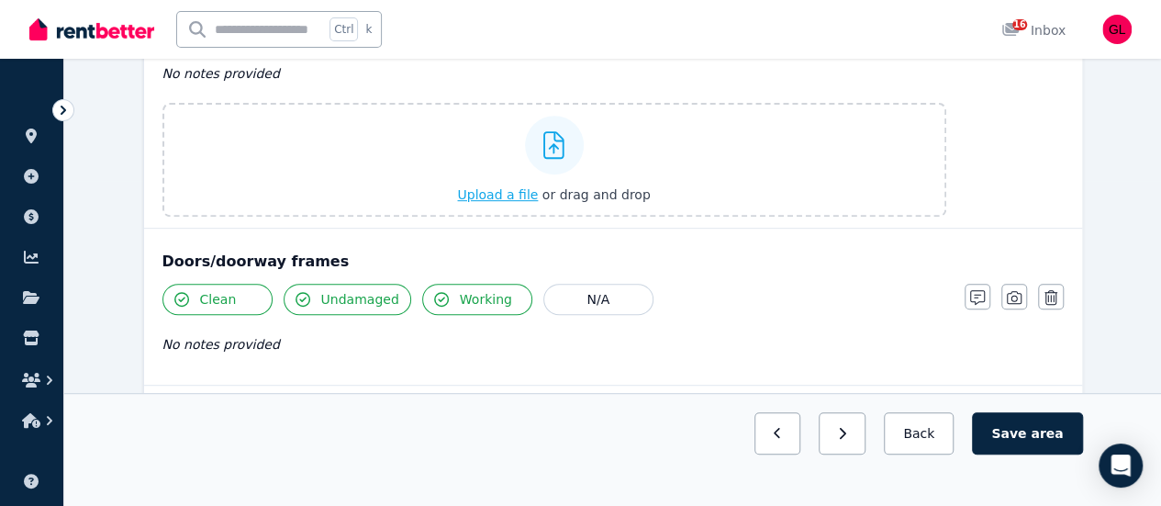
click at [521, 195] on span "Upload a file" at bounding box center [497, 194] width 81 height 15
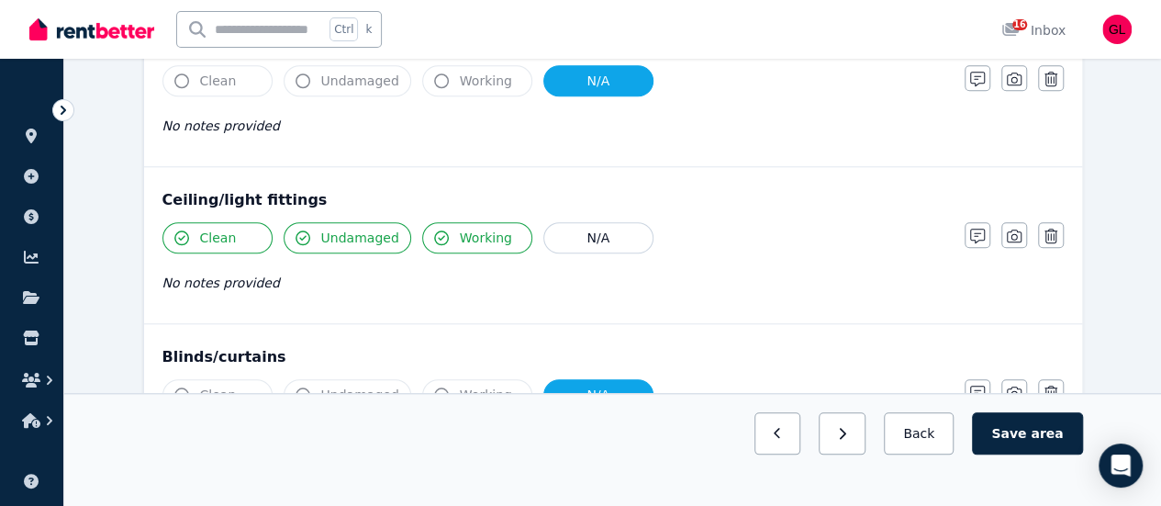
scroll to position [784, 0]
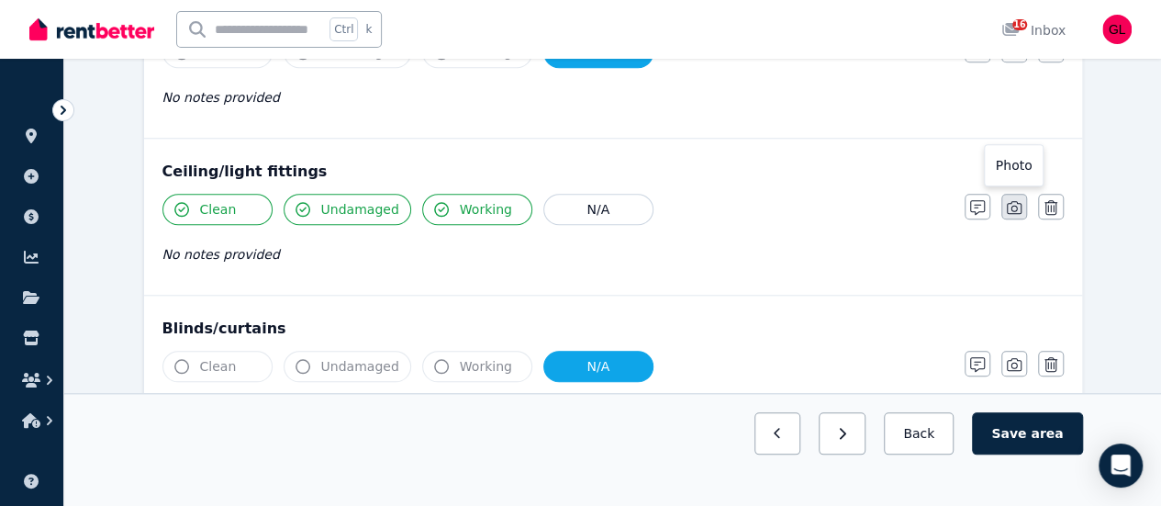
click at [1012, 210] on icon "button" at bounding box center [1014, 207] width 15 height 13
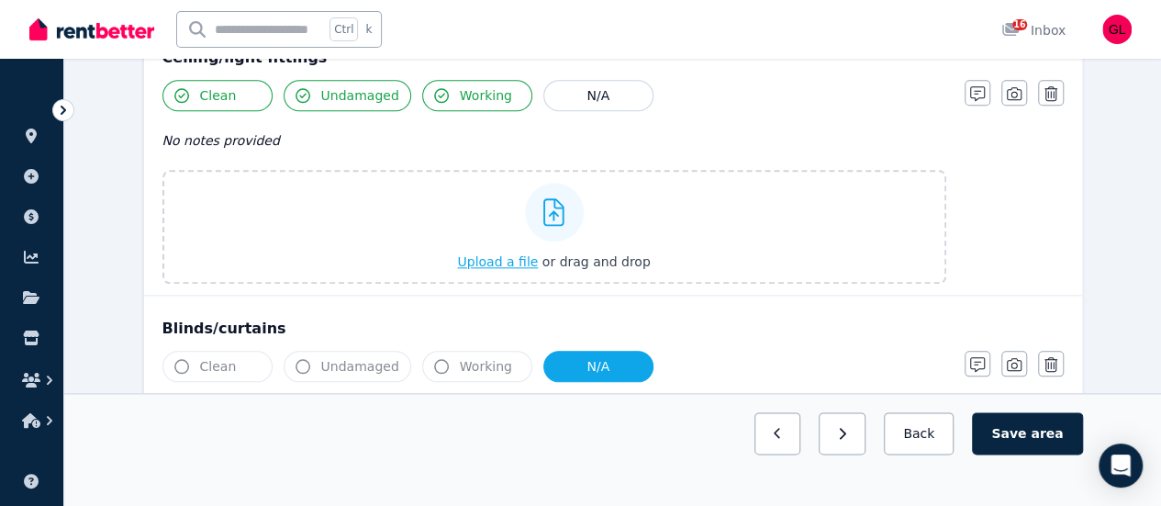
click at [536, 256] on span "Upload a file" at bounding box center [497, 261] width 81 height 15
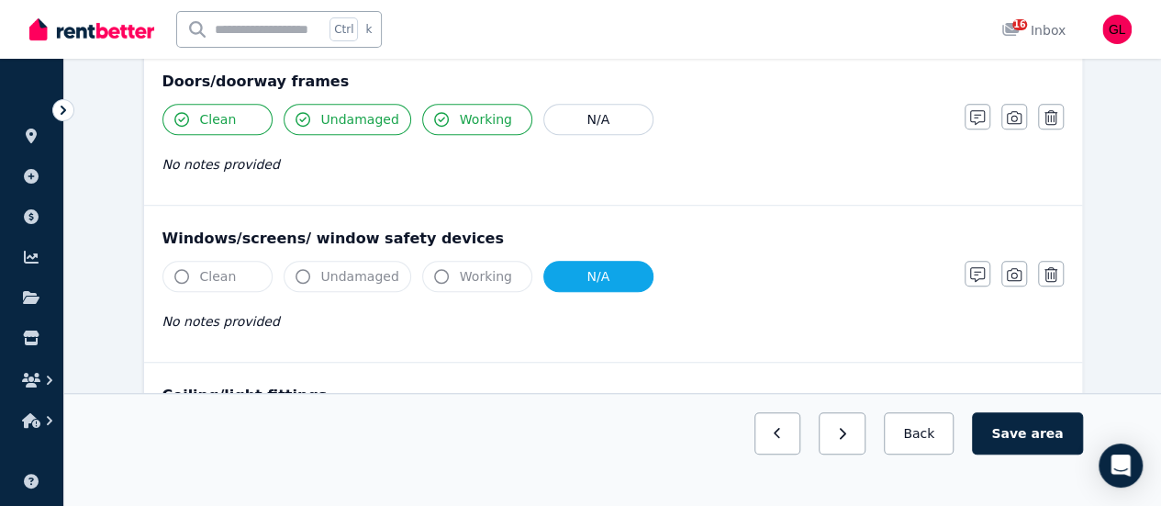
scroll to position [468, 0]
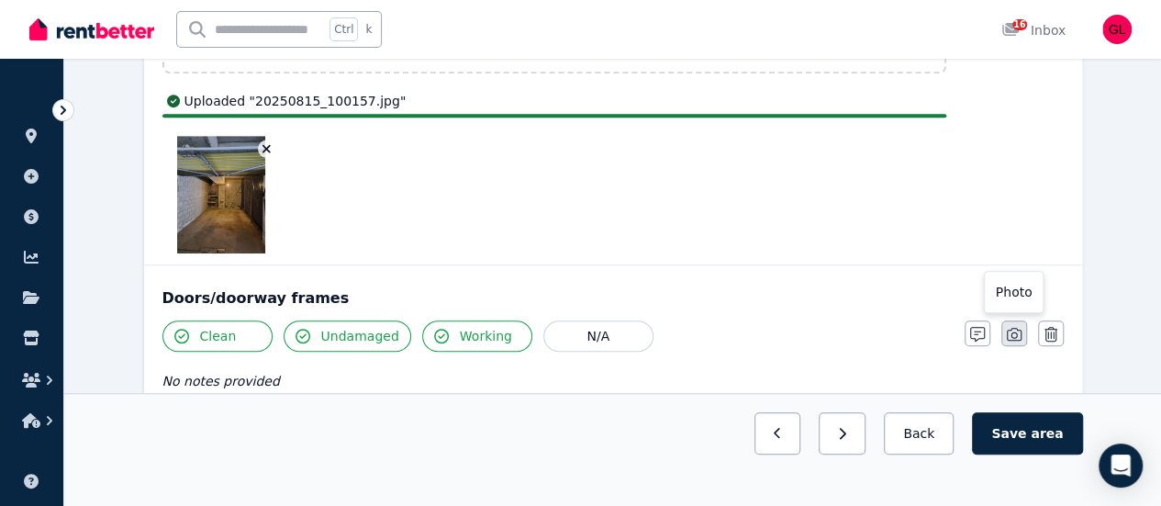
click at [1011, 333] on icon "button" at bounding box center [1014, 334] width 15 height 15
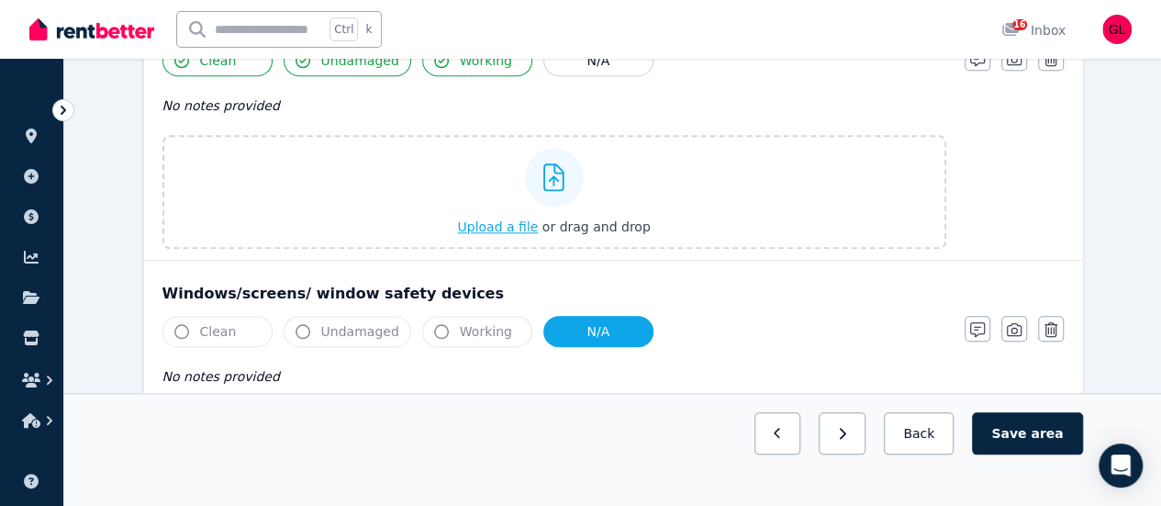
click at [502, 230] on span "Upload a file" at bounding box center [497, 226] width 81 height 15
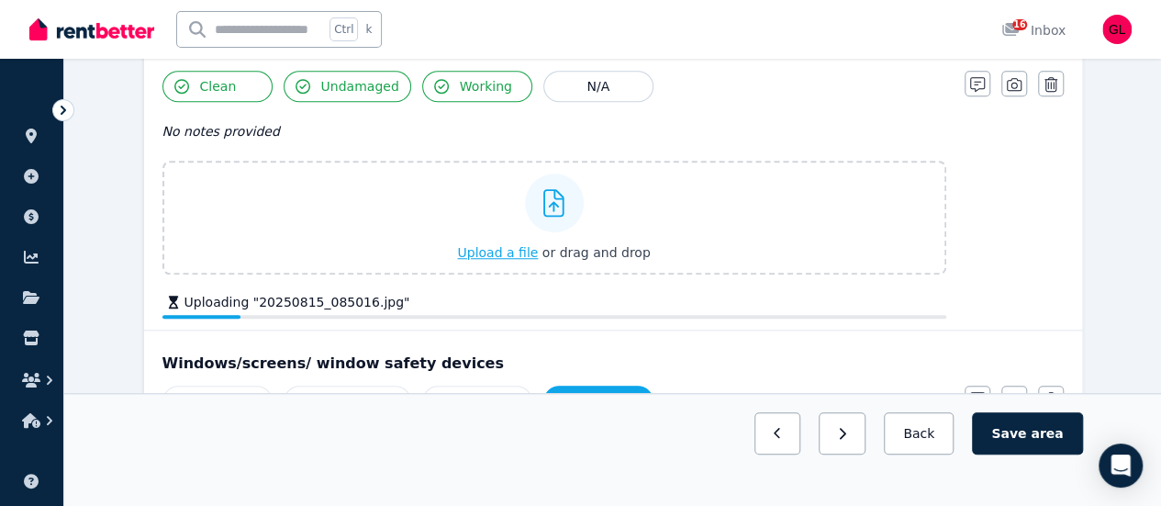
scroll to position [652, 0]
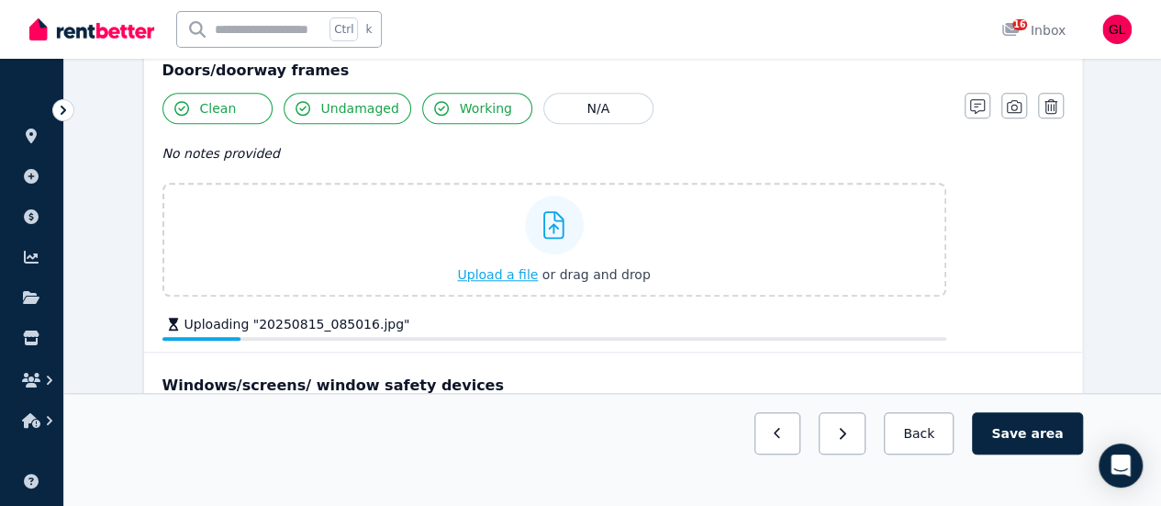
click at [504, 274] on span "Upload a file" at bounding box center [497, 274] width 81 height 15
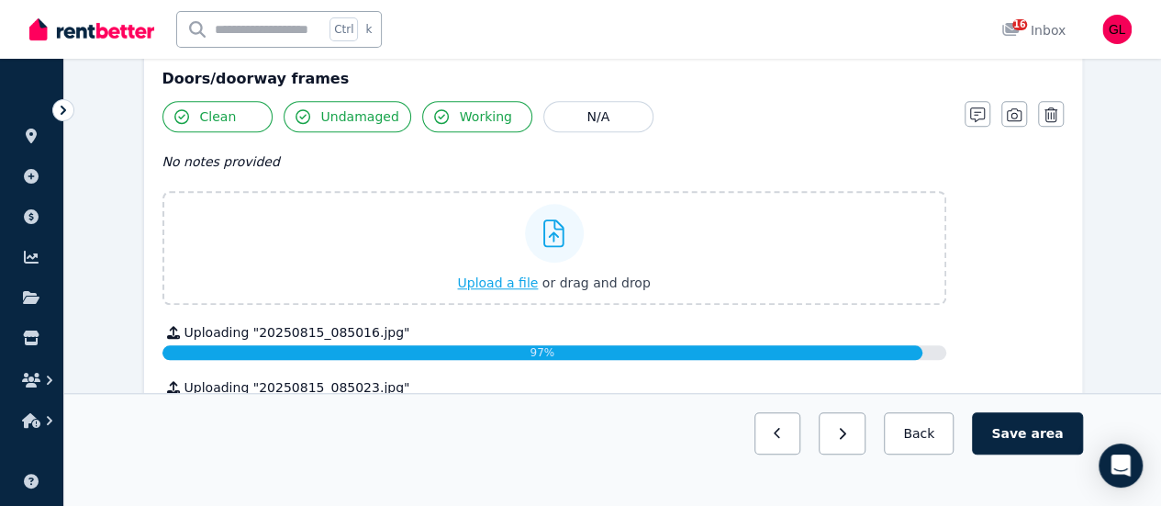
scroll to position [643, 0]
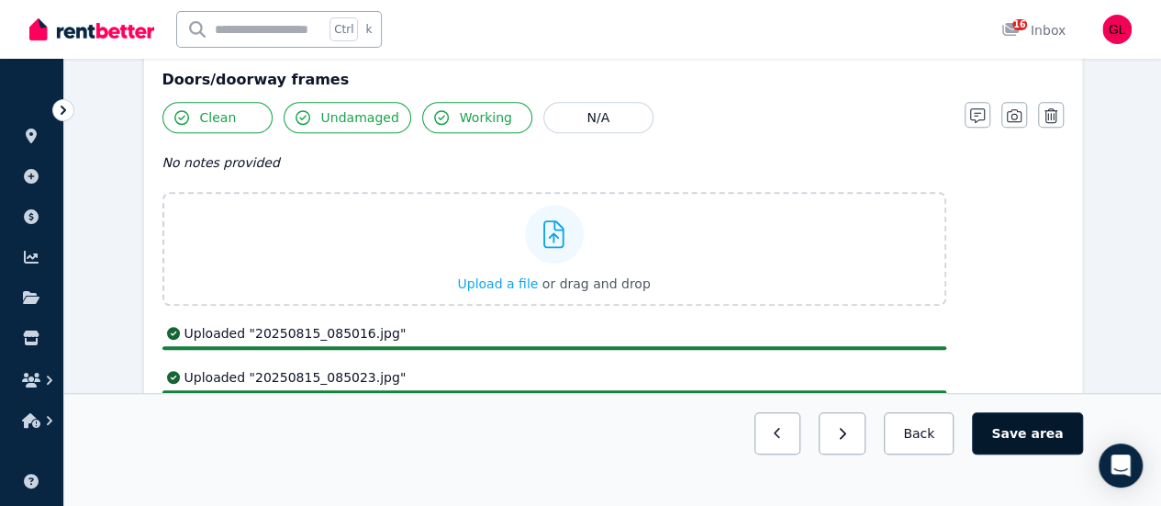
click at [1025, 454] on button "Save area" at bounding box center [1027, 433] width 110 height 42
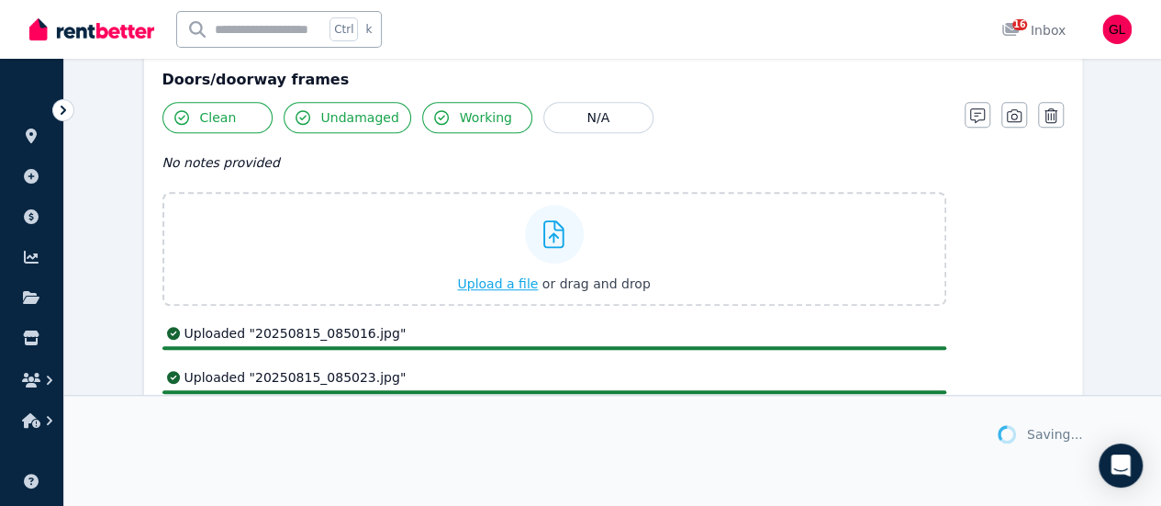
scroll to position [459, 0]
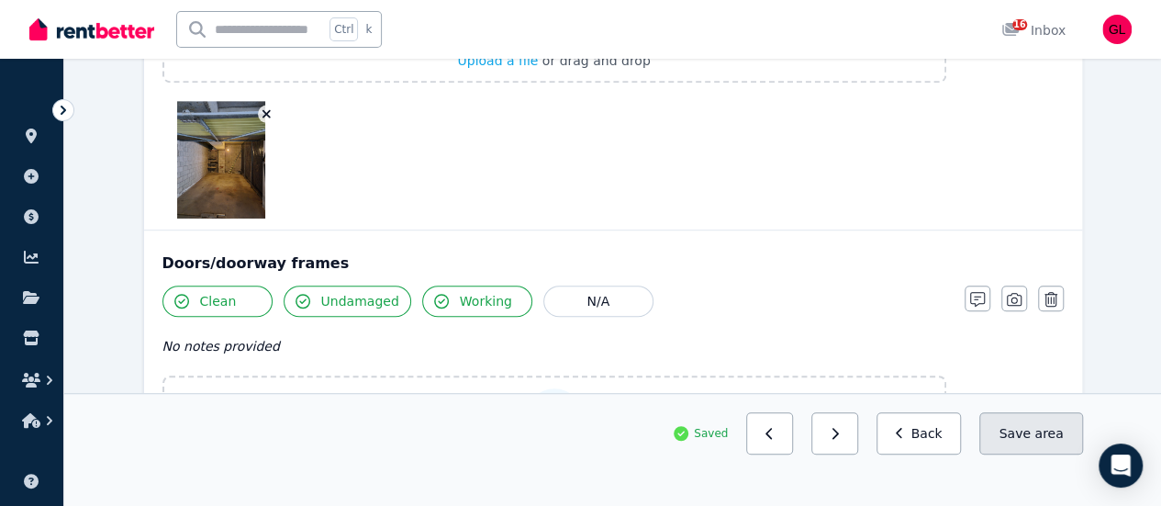
click at [1028, 454] on button "Save area" at bounding box center [1030, 433] width 103 height 42
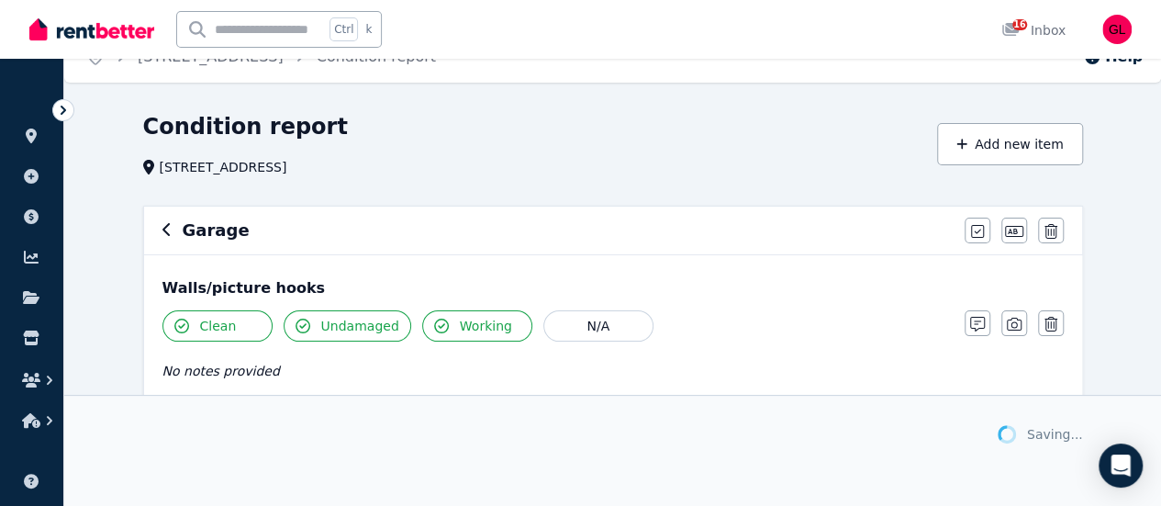
scroll to position [0, 0]
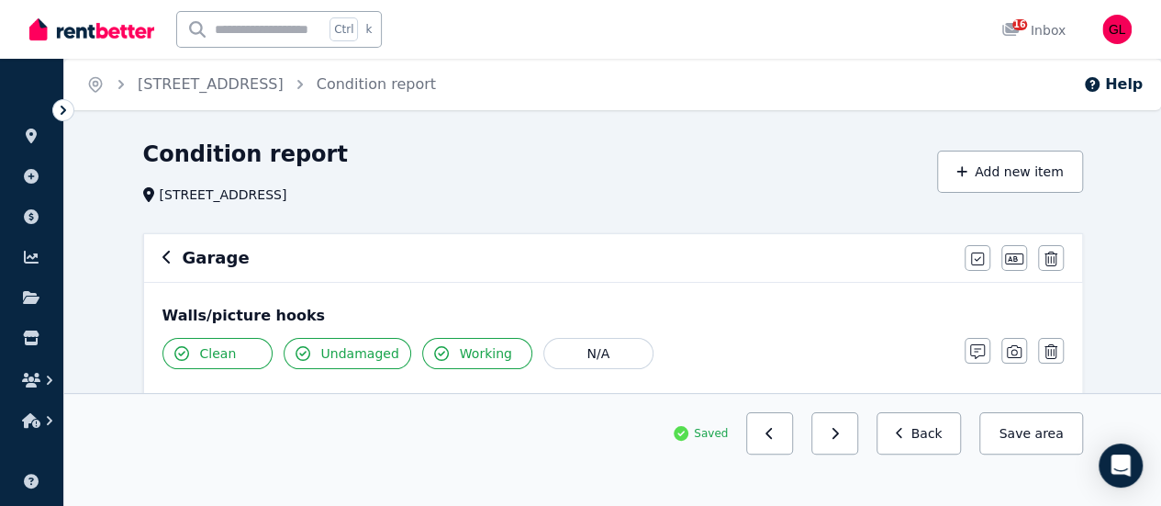
click at [163, 256] on icon "button" at bounding box center [165, 257] width 7 height 13
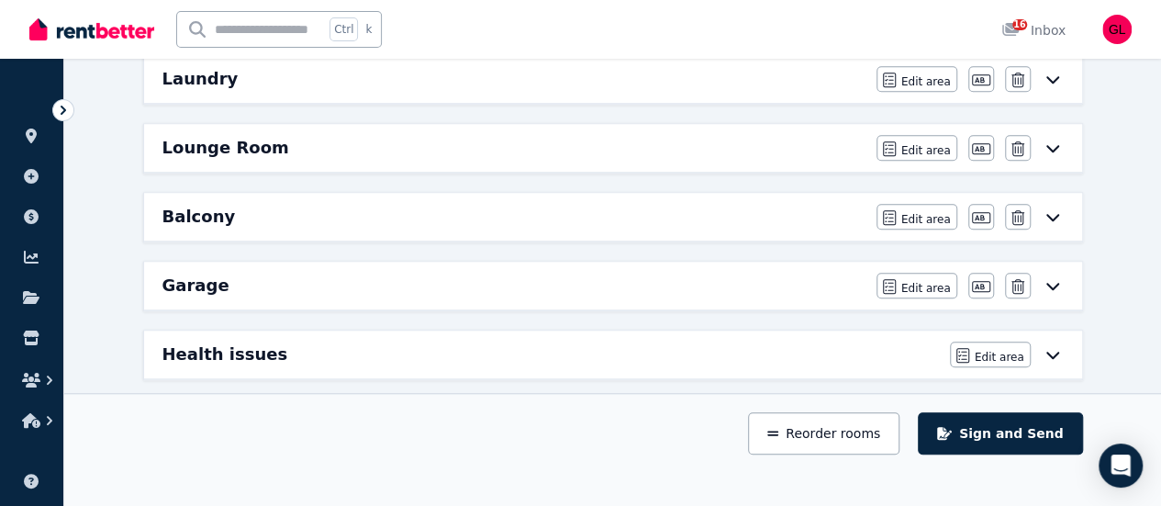
scroll to position [611, 0]
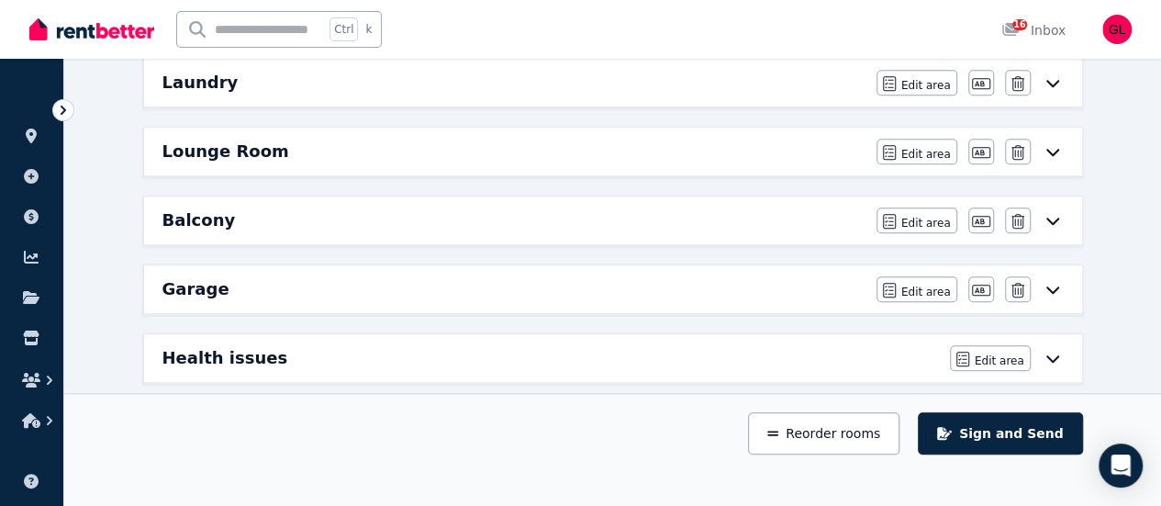
click at [1045, 214] on icon at bounding box center [1053, 220] width 22 height 15
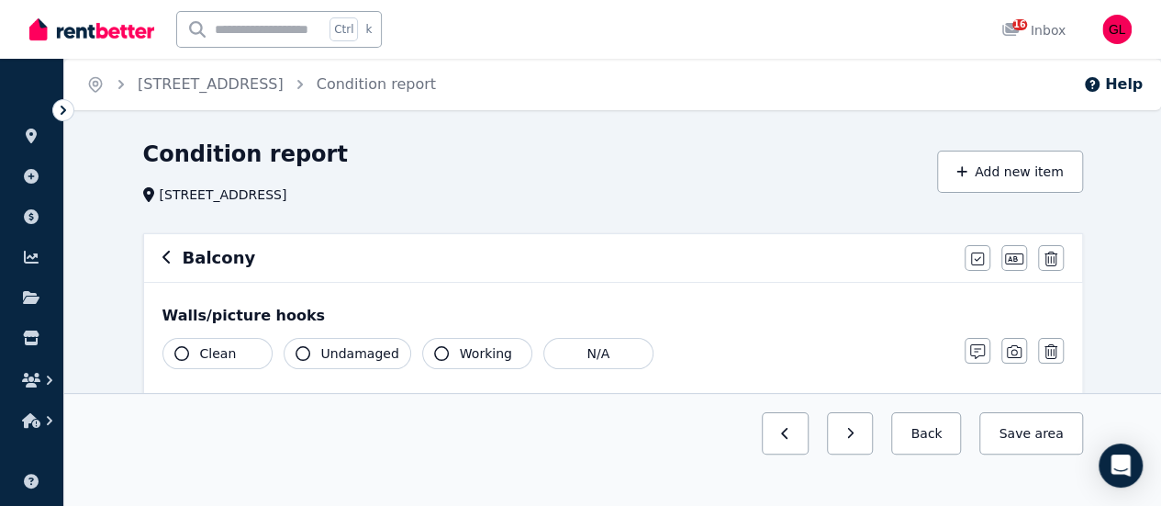
scroll to position [92, 0]
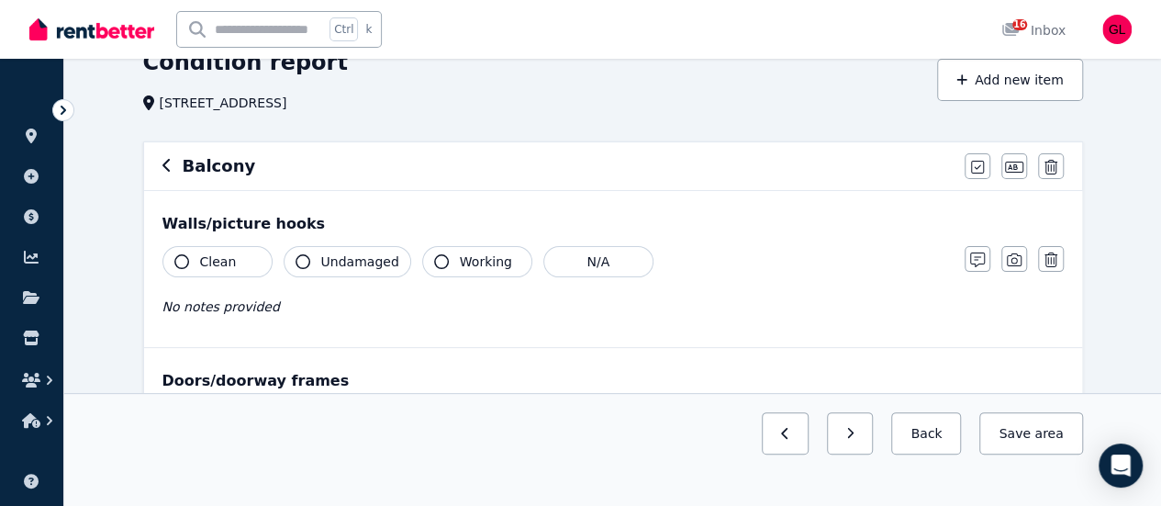
click at [206, 263] on span "Clean" at bounding box center [218, 261] width 37 height 18
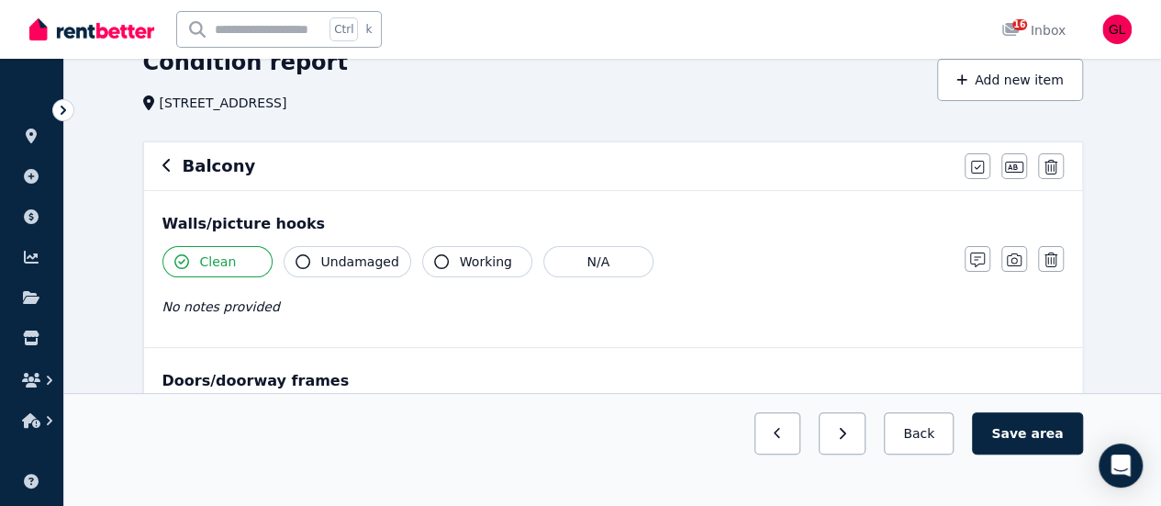
click at [331, 253] on span "Undamaged" at bounding box center [360, 261] width 78 height 18
click at [460, 255] on span "Working" at bounding box center [486, 261] width 52 height 18
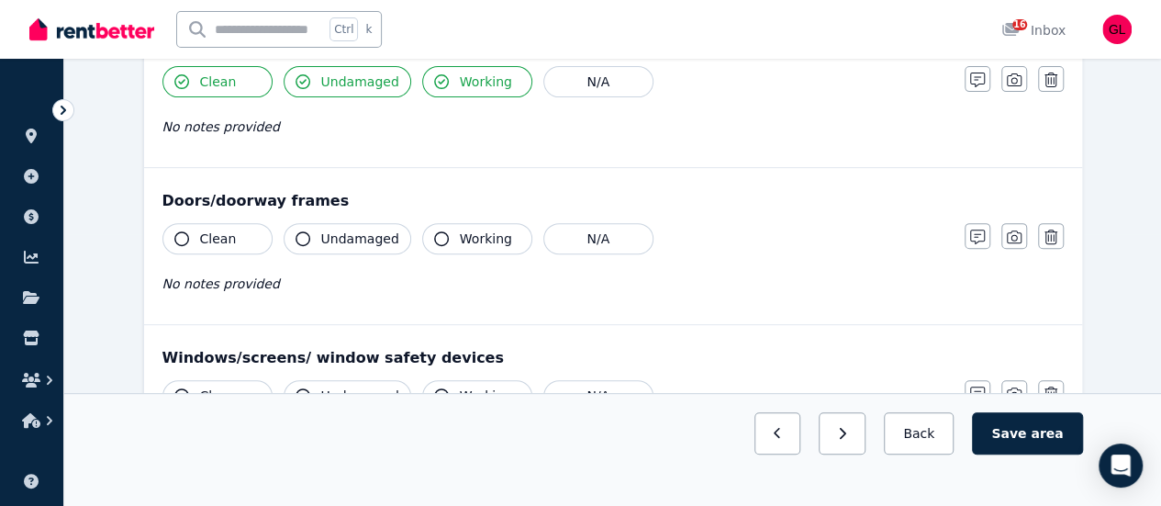
scroll to position [275, 0]
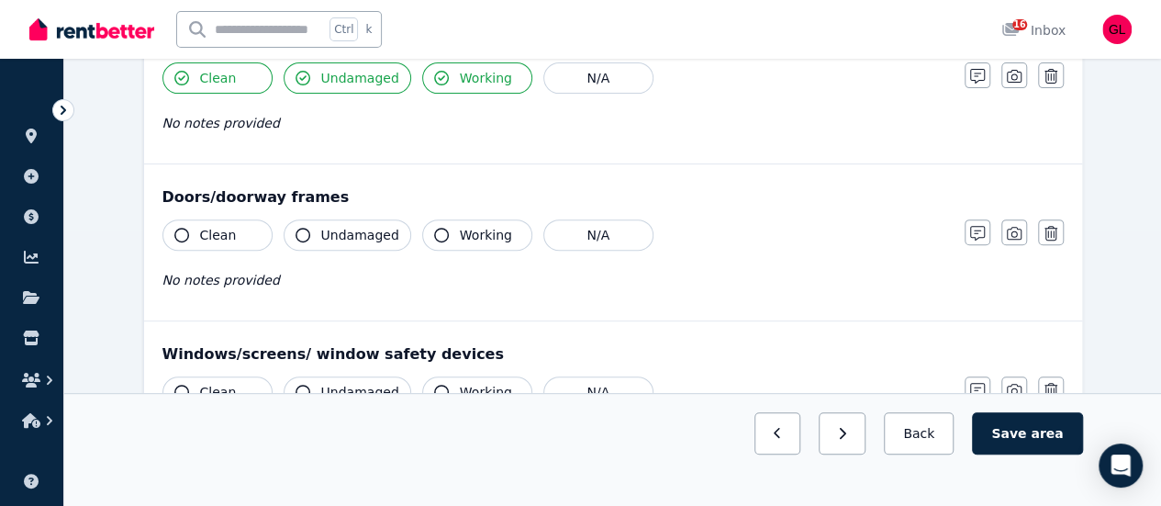
click at [218, 234] on span "Clean" at bounding box center [218, 235] width 37 height 18
click at [322, 226] on span "Undamaged" at bounding box center [360, 235] width 78 height 18
click at [470, 229] on span "Working" at bounding box center [486, 235] width 52 height 18
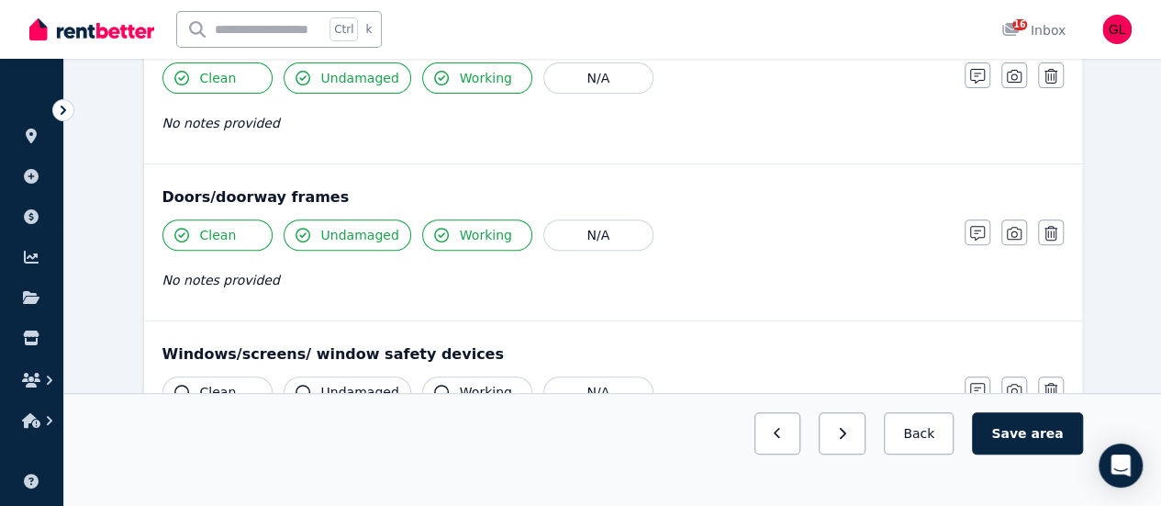
click at [207, 392] on span "Clean" at bounding box center [218, 392] width 37 height 18
click at [307, 386] on icon "button" at bounding box center [303, 392] width 15 height 15
click at [438, 379] on button "Working" at bounding box center [477, 391] width 110 height 31
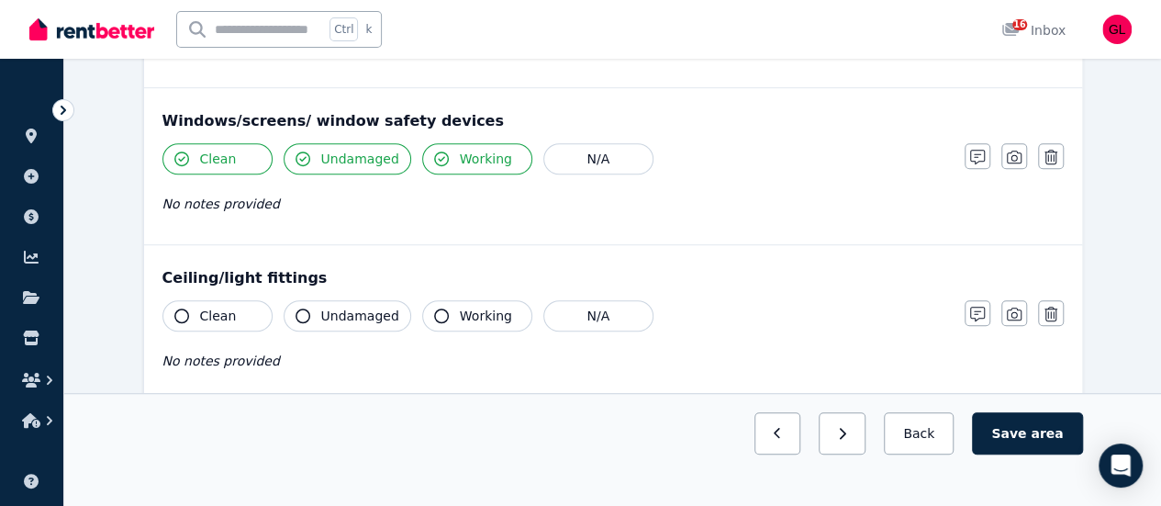
scroll to position [551, 0]
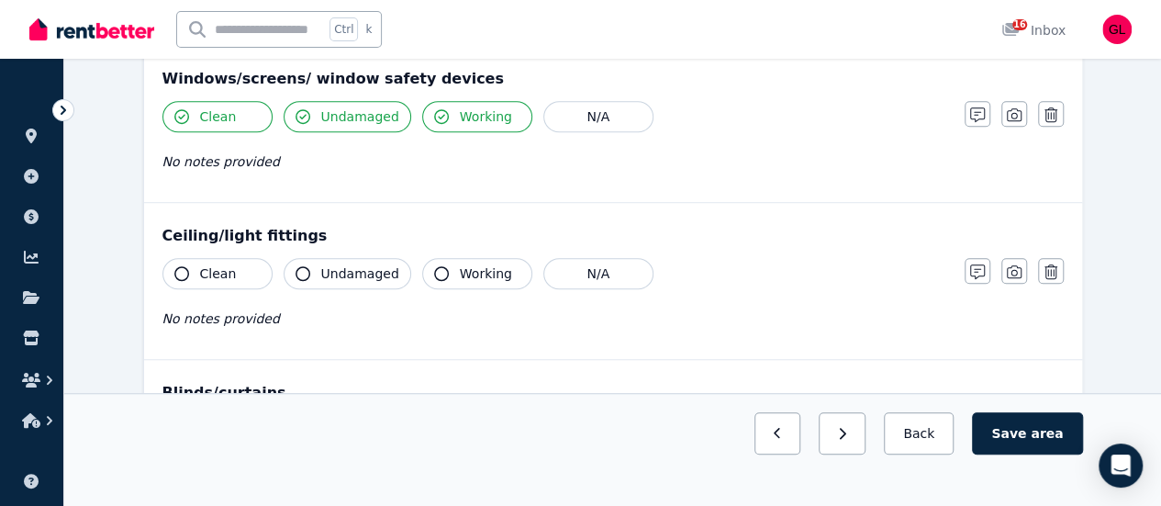
click at [218, 273] on span "Clean" at bounding box center [218, 273] width 37 height 18
click at [325, 259] on button "Undamaged" at bounding box center [348, 273] width 128 height 31
click at [468, 268] on span "Working" at bounding box center [486, 273] width 52 height 18
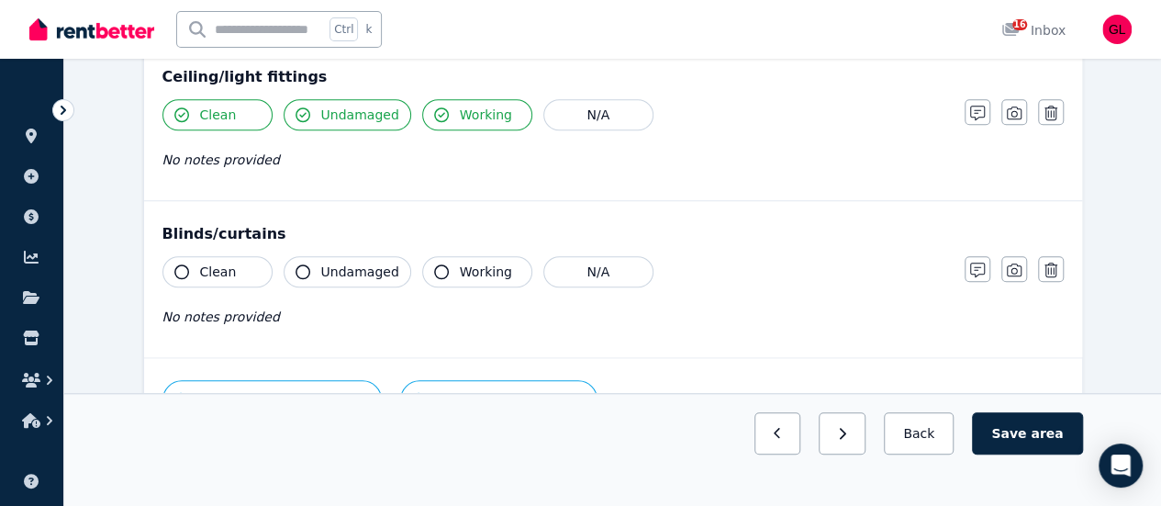
scroll to position [734, 0]
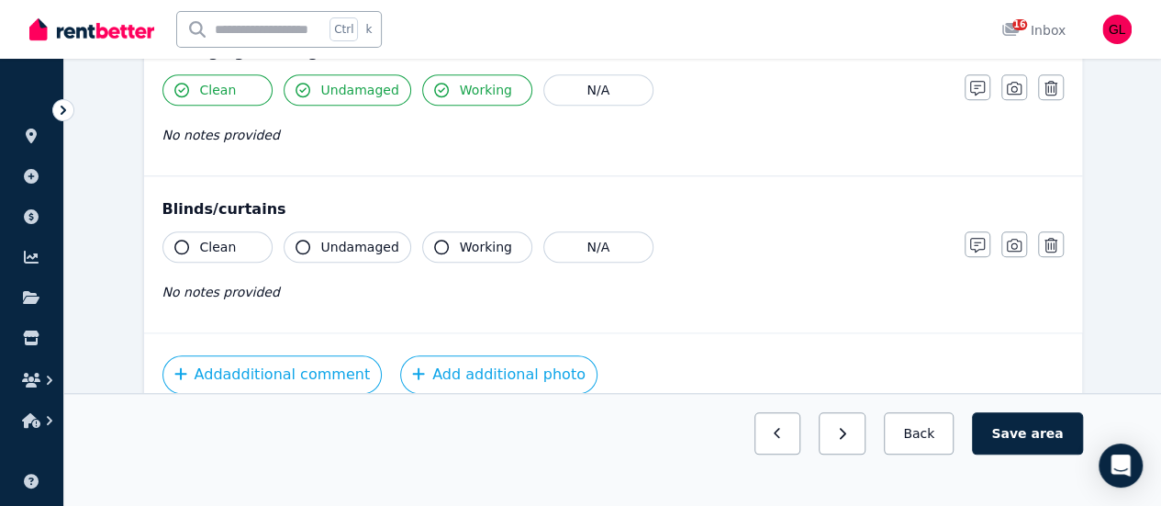
click at [230, 249] on button "Clean" at bounding box center [217, 246] width 110 height 31
click at [323, 241] on span "Undamaged" at bounding box center [360, 247] width 78 height 18
click at [434, 241] on icon "button" at bounding box center [441, 247] width 15 height 15
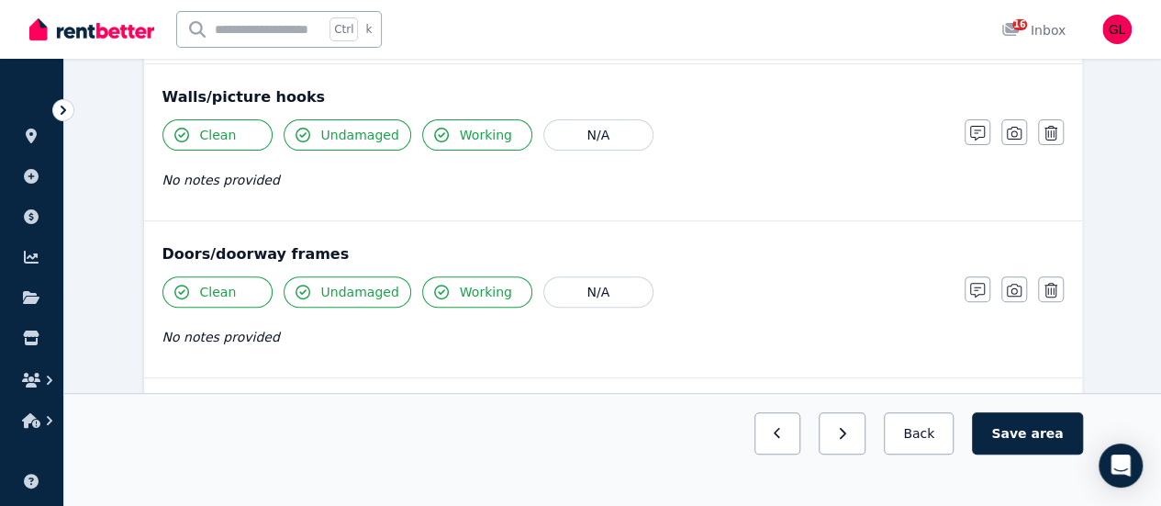
scroll to position [92, 0]
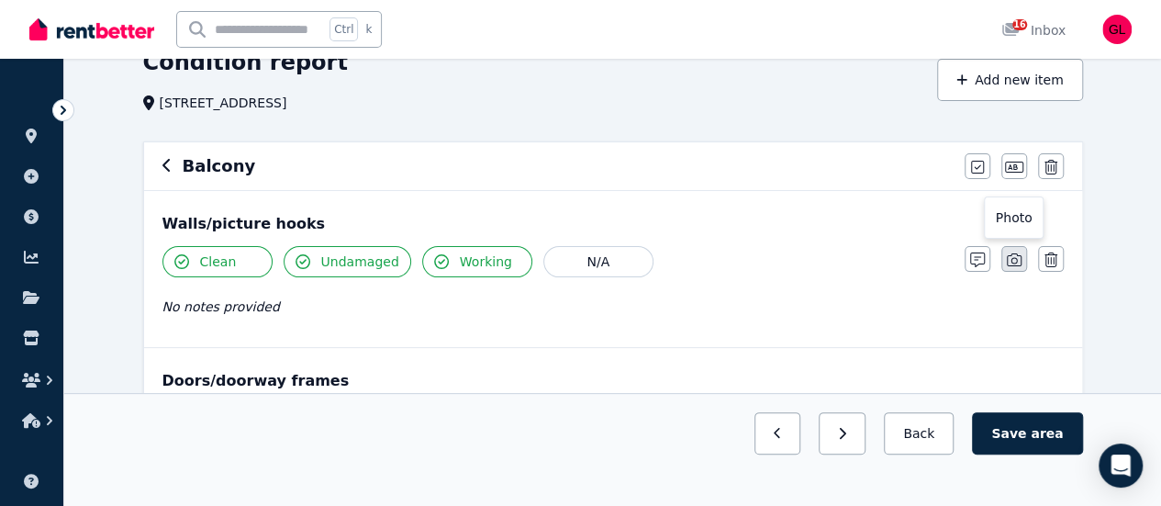
click at [1006, 260] on button "button" at bounding box center [1014, 259] width 26 height 26
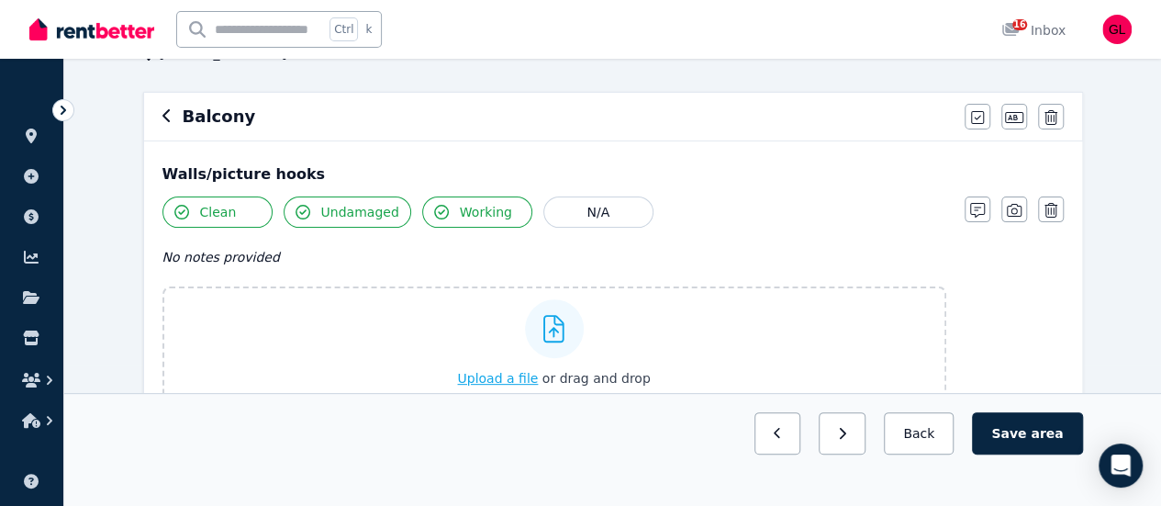
scroll to position [184, 0]
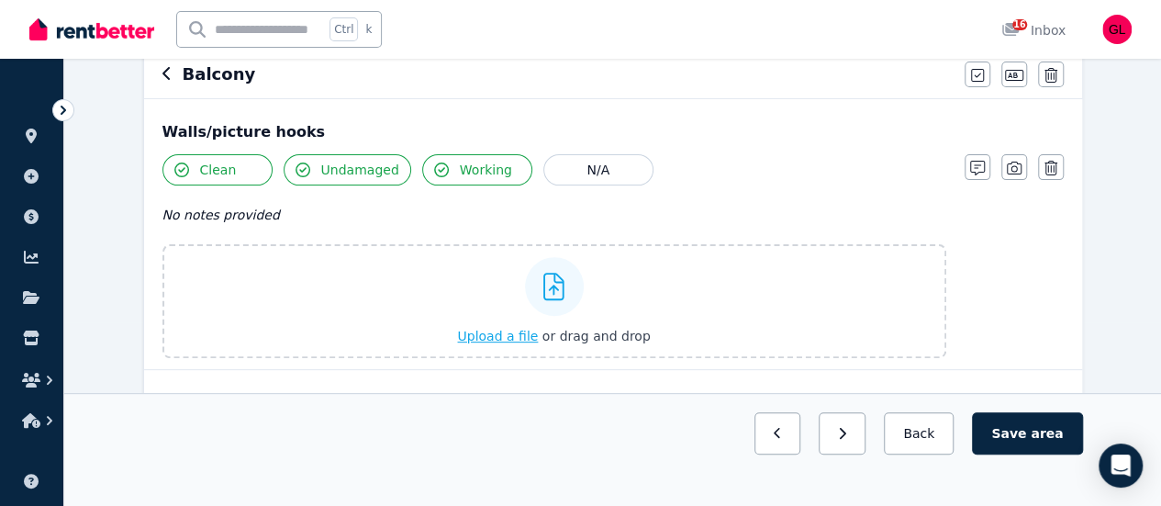
click at [531, 333] on span "Upload a file" at bounding box center [497, 336] width 81 height 15
click at [514, 333] on span "Upload a file" at bounding box center [497, 336] width 81 height 15
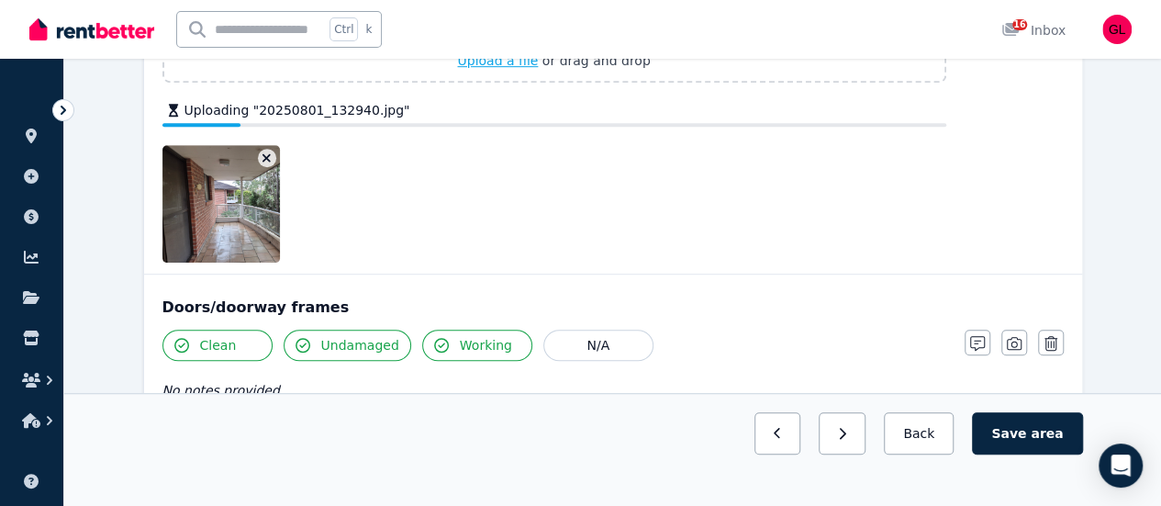
scroll to position [367, 0]
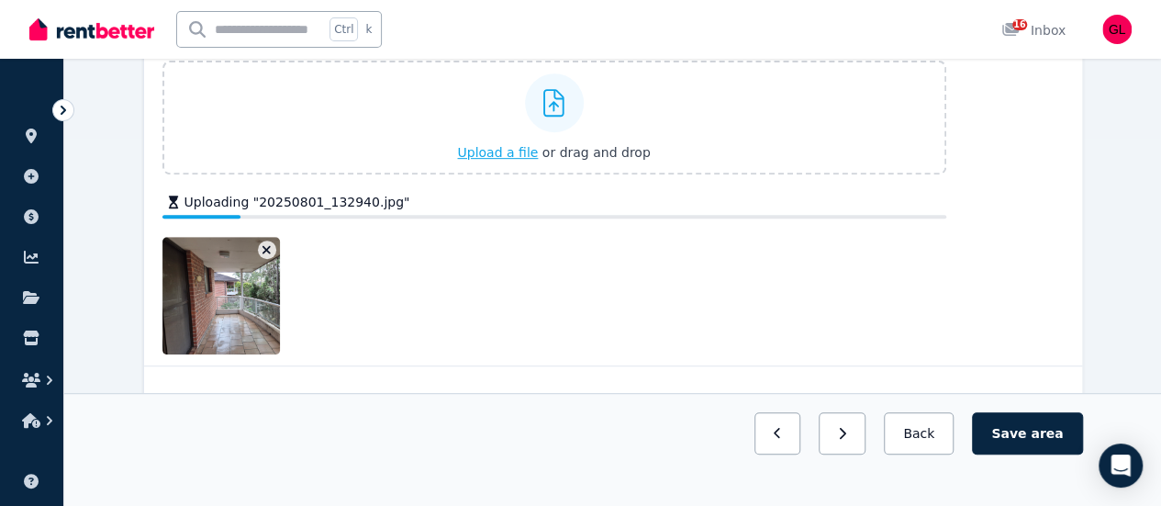
click at [509, 153] on span "Upload a file" at bounding box center [497, 152] width 81 height 15
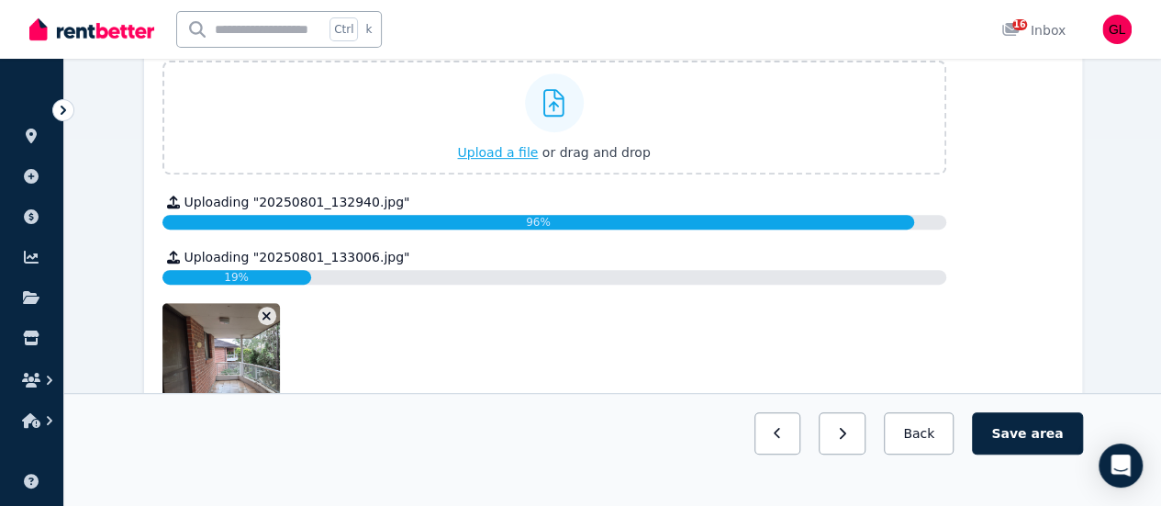
click at [508, 151] on span "Upload a file" at bounding box center [497, 152] width 81 height 15
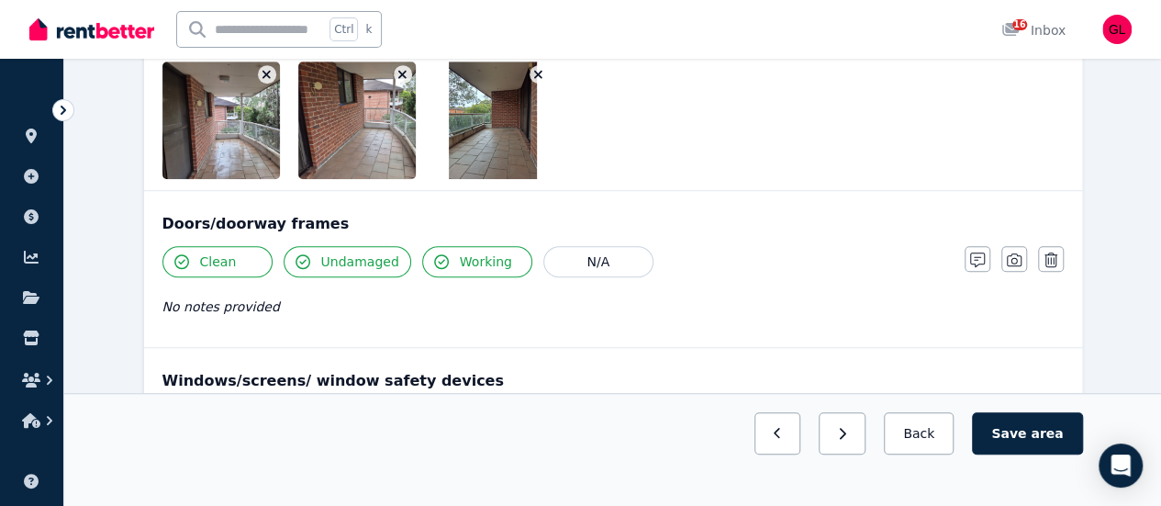
scroll to position [643, 0]
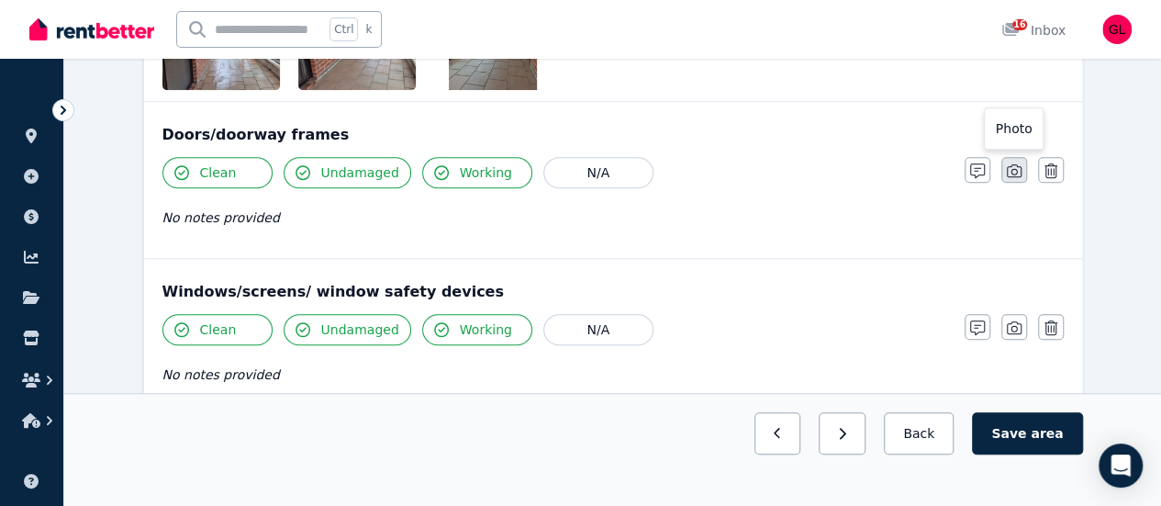
click at [1008, 173] on icon "button" at bounding box center [1014, 170] width 15 height 15
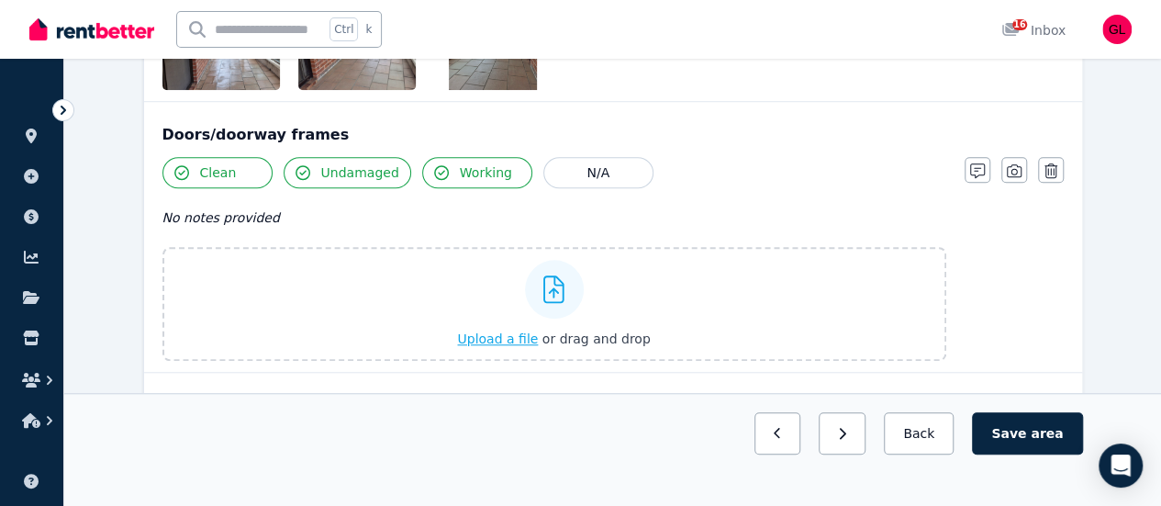
click at [509, 339] on span "Upload a file" at bounding box center [497, 338] width 81 height 15
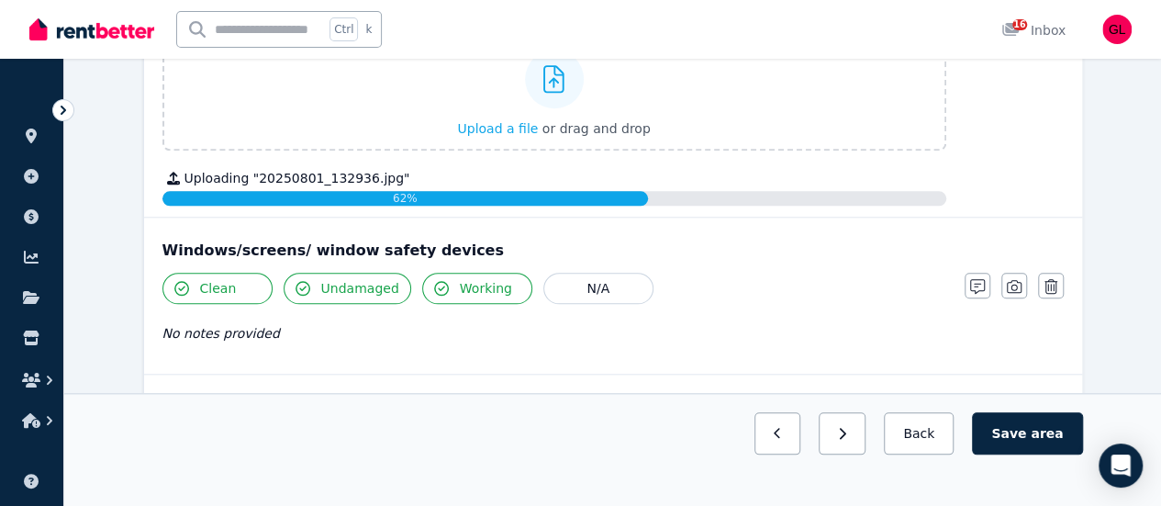
scroll to position [826, 0]
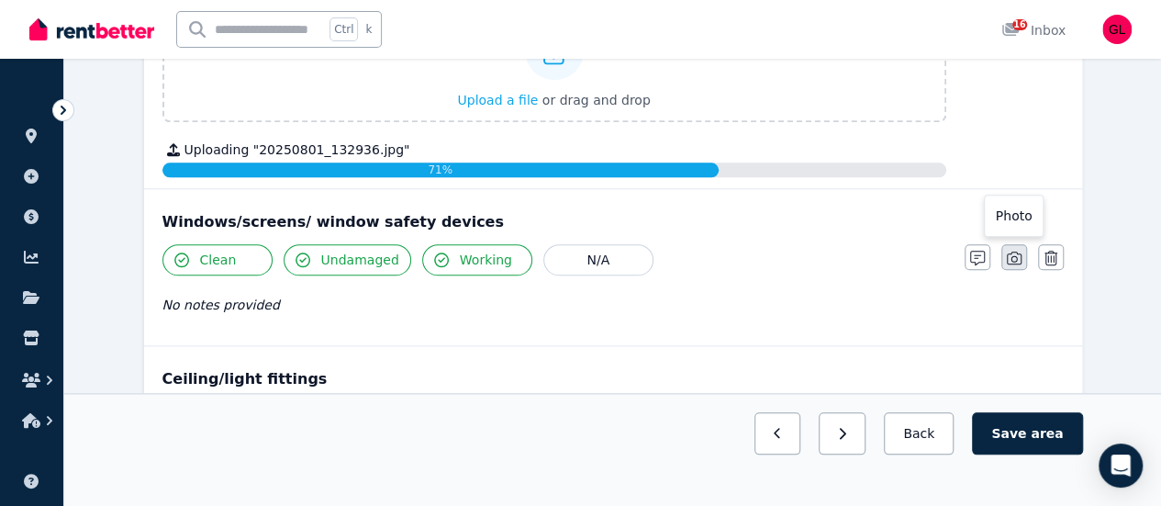
click at [1015, 252] on icon "button" at bounding box center [1014, 258] width 15 height 15
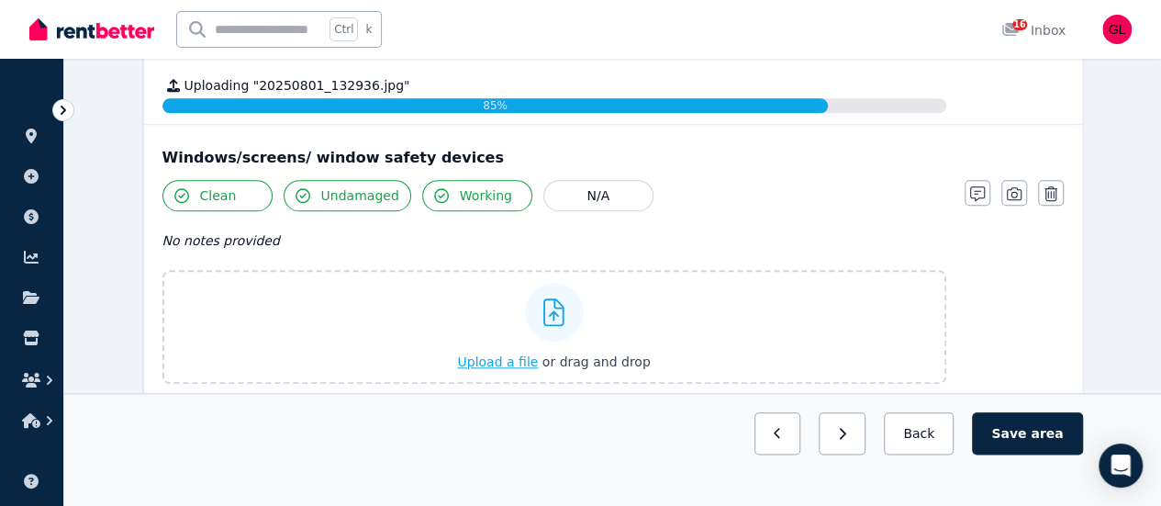
scroll to position [918, 0]
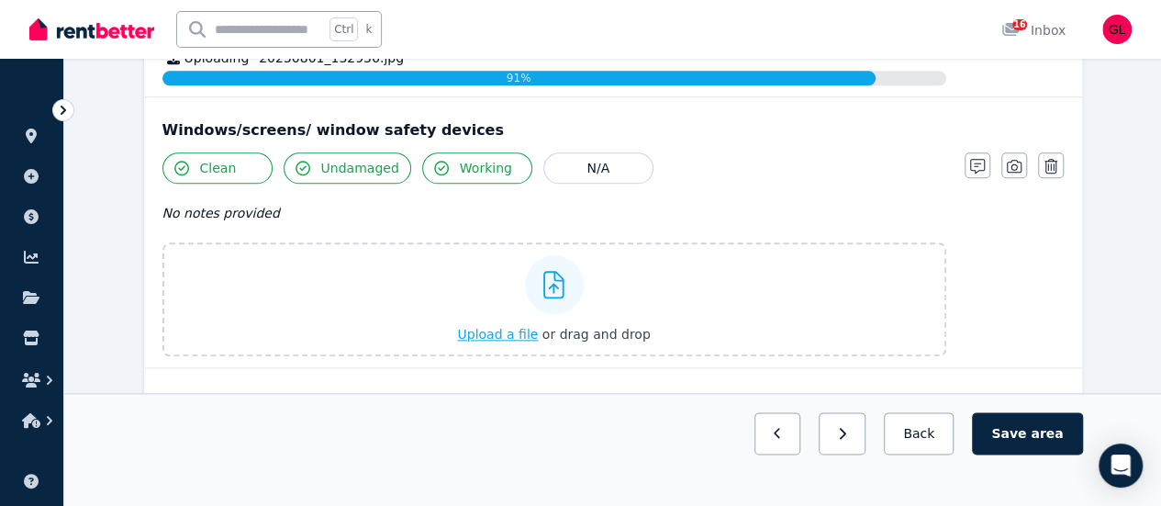
click at [523, 335] on span "Upload a file" at bounding box center [497, 334] width 81 height 15
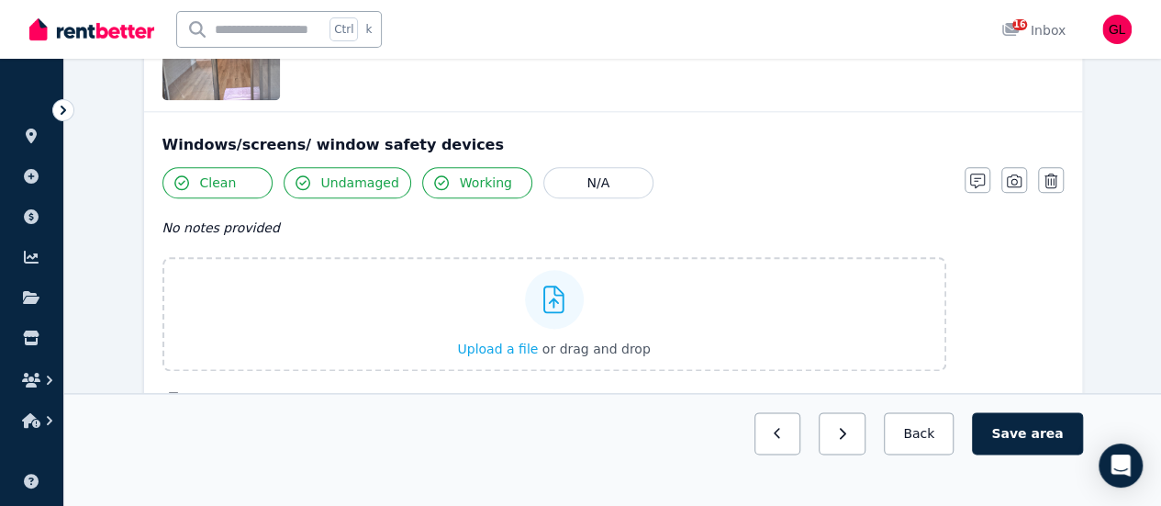
scroll to position [1101, 0]
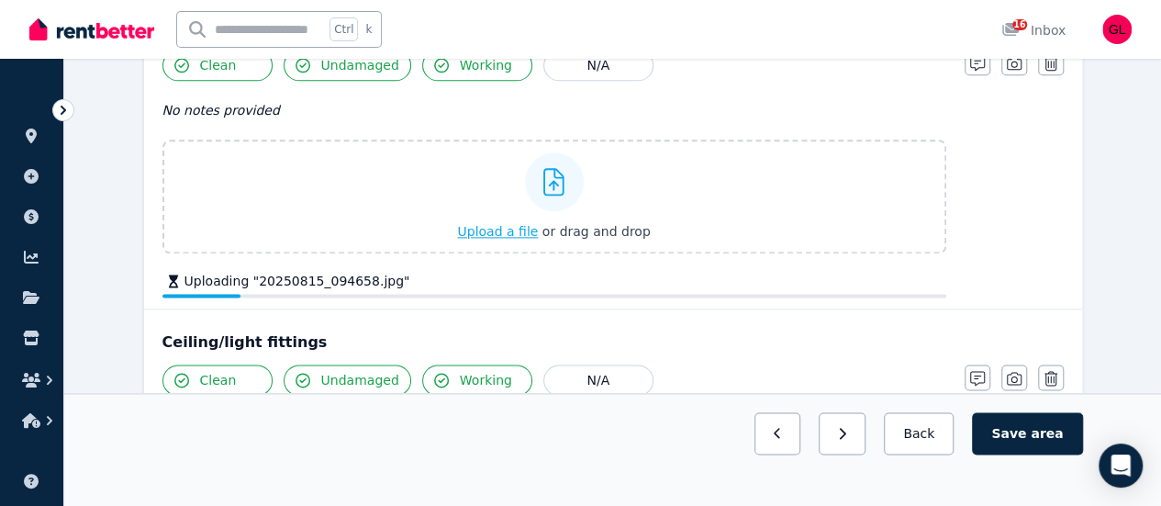
click at [495, 229] on span "Upload a file" at bounding box center [497, 231] width 81 height 15
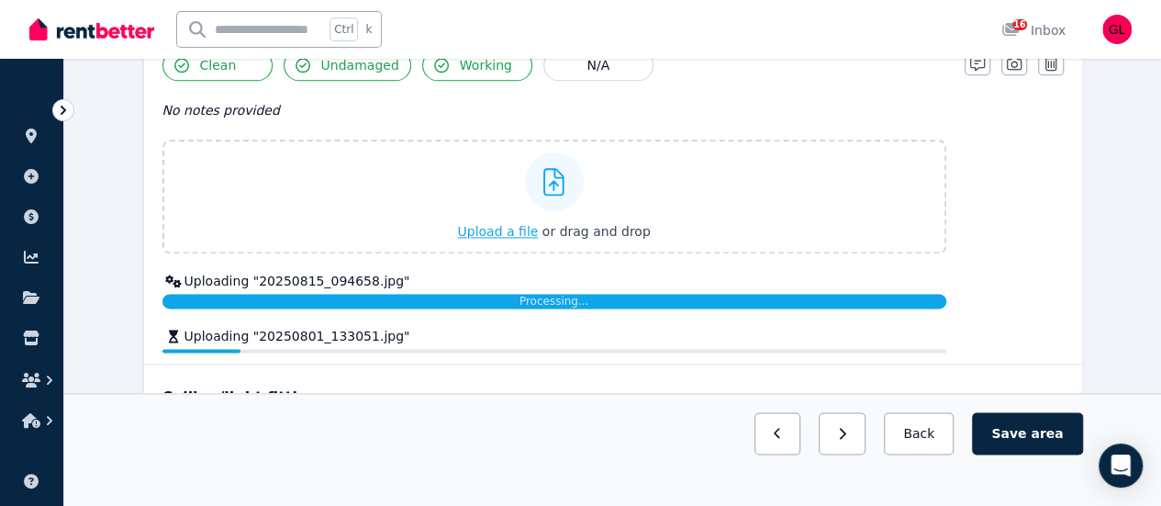
click at [520, 229] on span "Upload a file" at bounding box center [497, 231] width 81 height 15
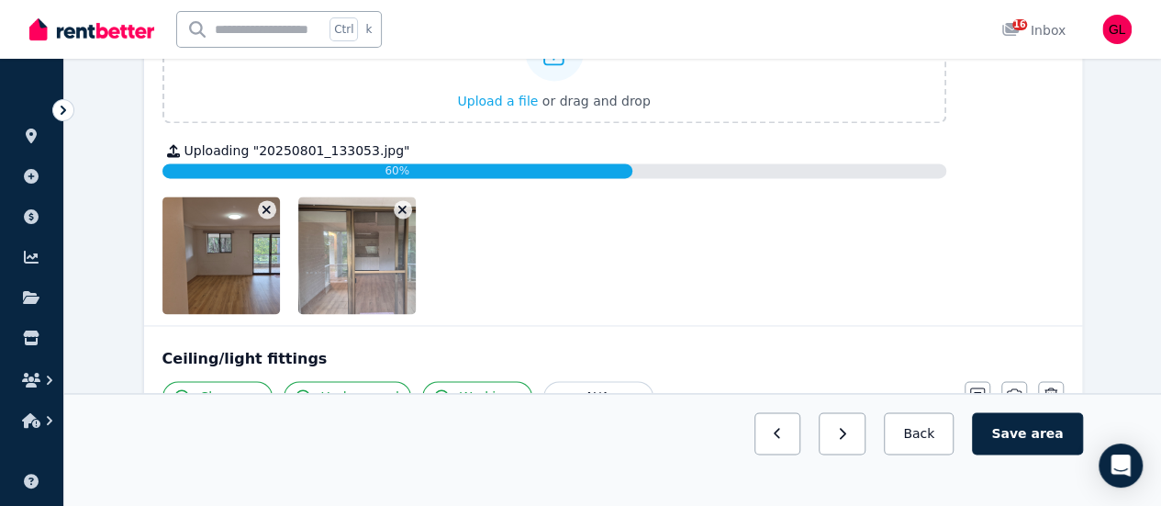
scroll to position [1204, 0]
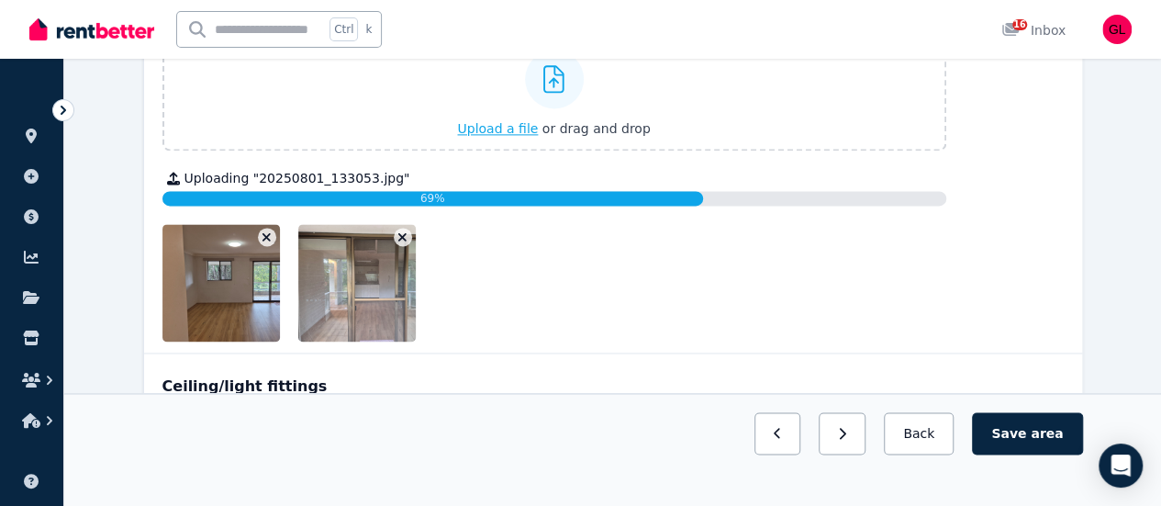
click at [507, 127] on span "Upload a file" at bounding box center [497, 128] width 81 height 15
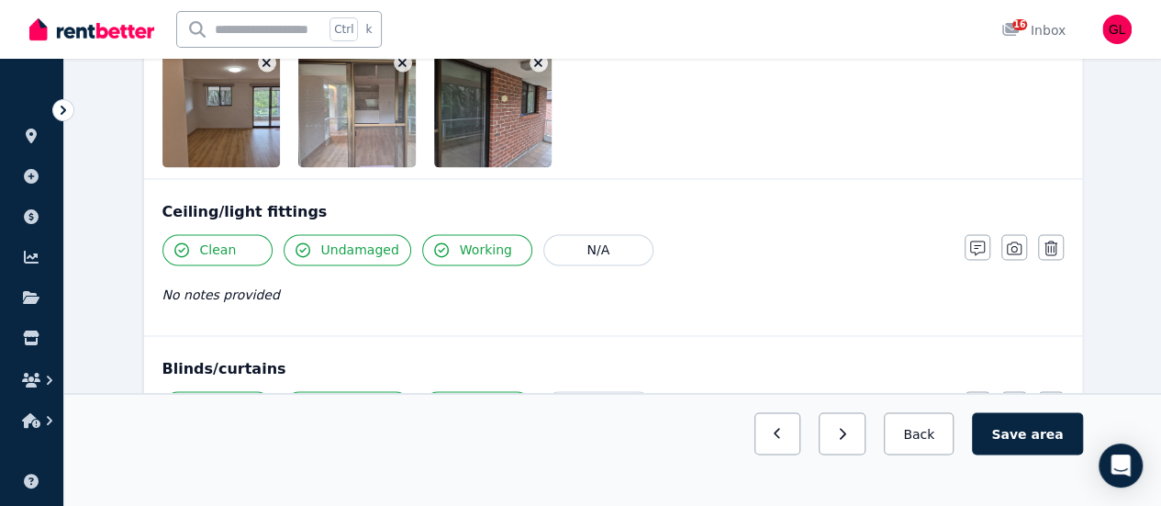
scroll to position [1296, 0]
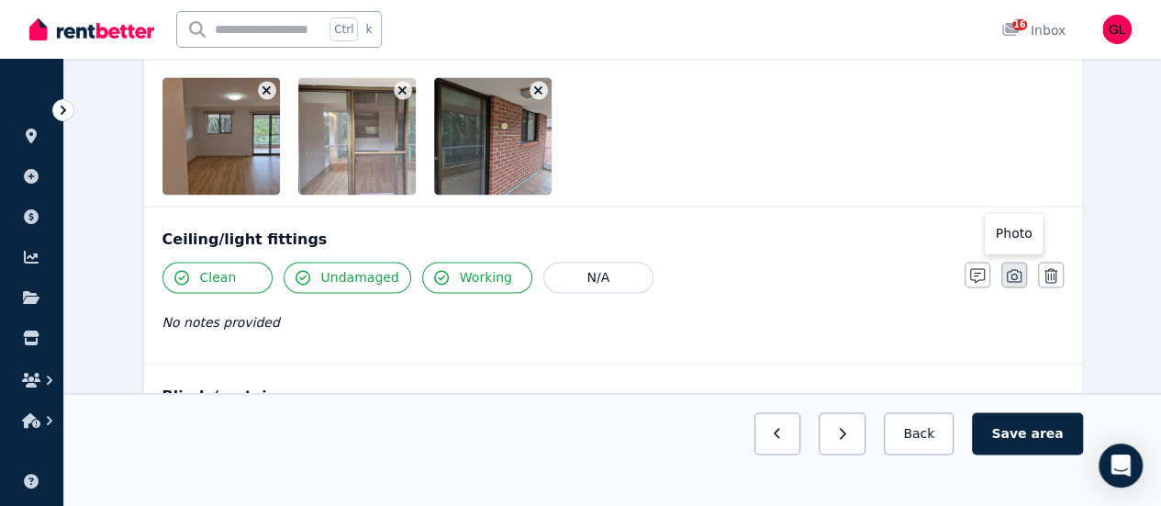
click at [1016, 269] on icon "button" at bounding box center [1014, 275] width 15 height 13
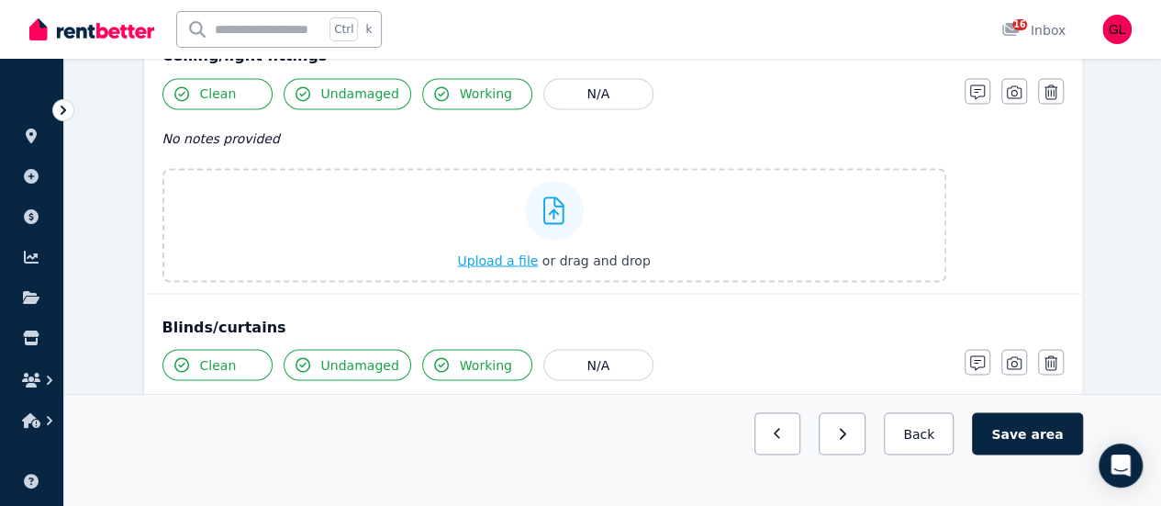
click at [505, 252] on span "Upload a file" at bounding box center [497, 259] width 81 height 15
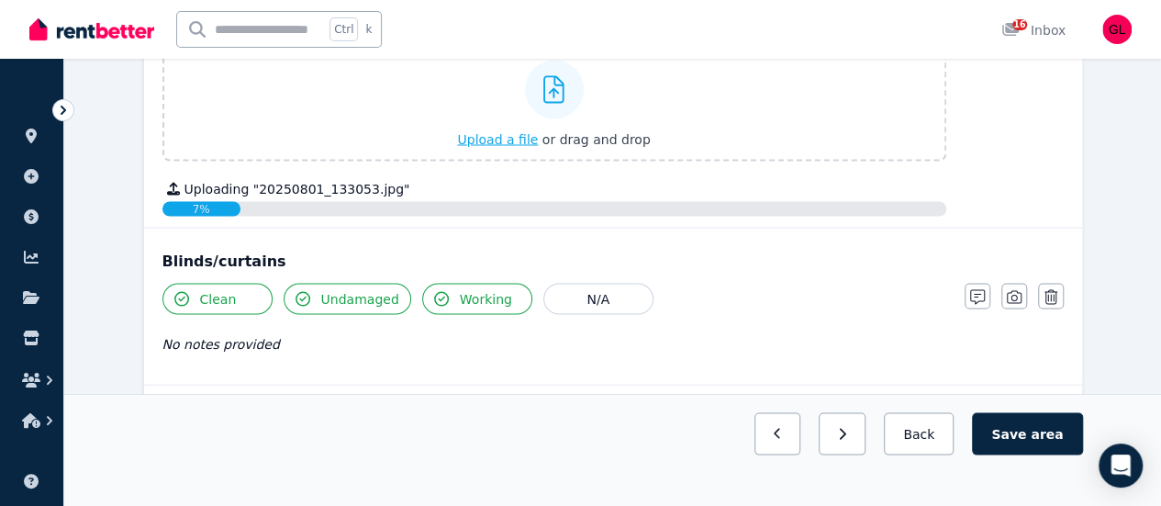
scroll to position [1615, 0]
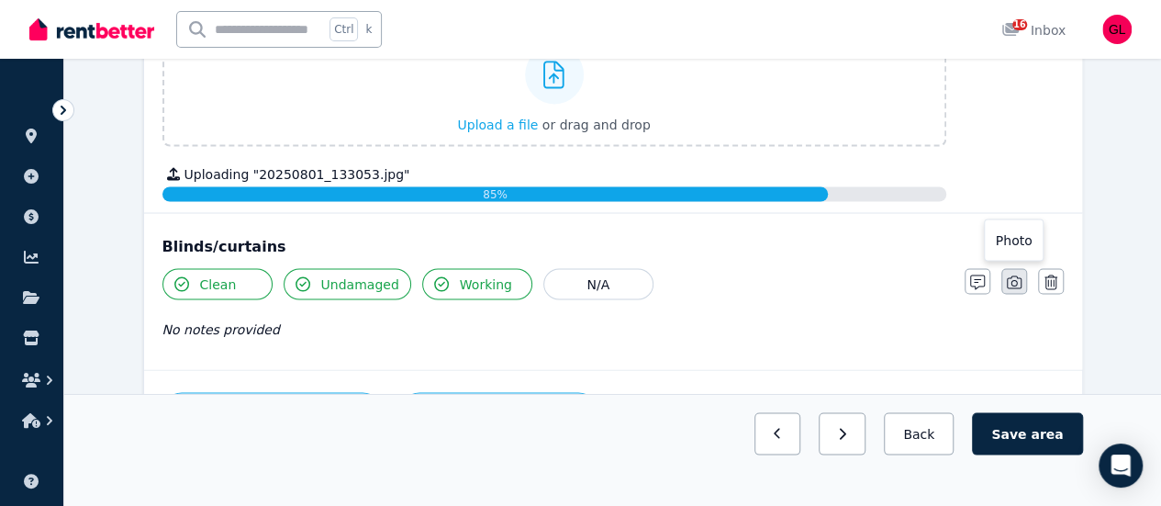
click at [1008, 274] on icon "button" at bounding box center [1014, 281] width 15 height 15
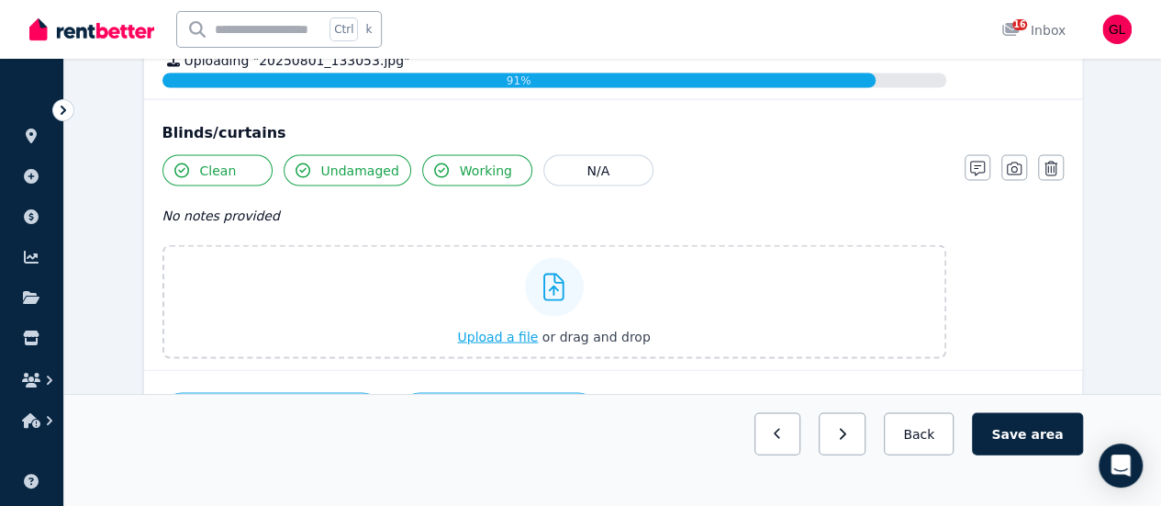
click at [531, 335] on span "Upload a file" at bounding box center [497, 336] width 81 height 15
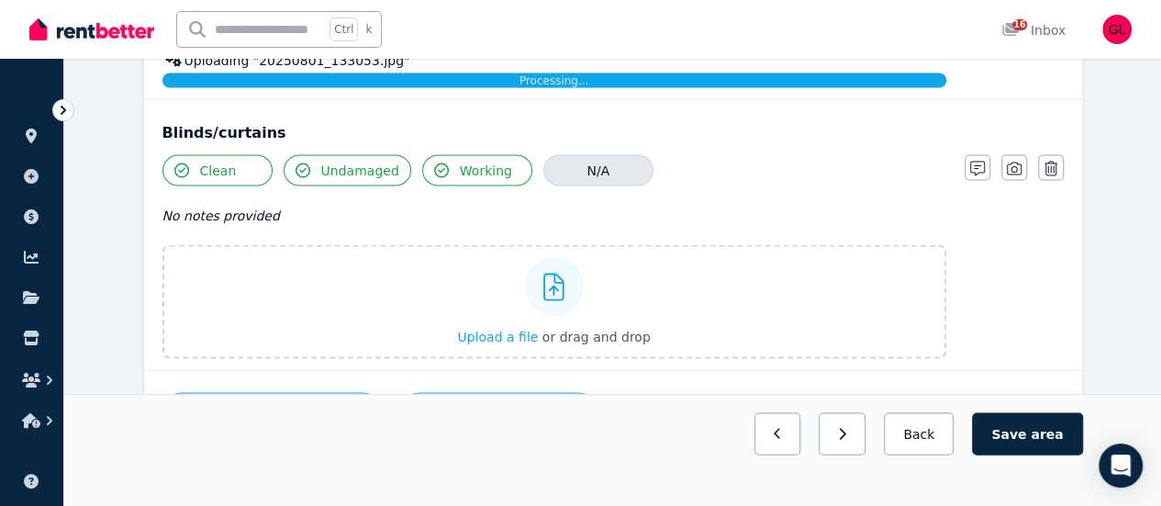
click at [593, 170] on button "N/A" at bounding box center [598, 169] width 110 height 31
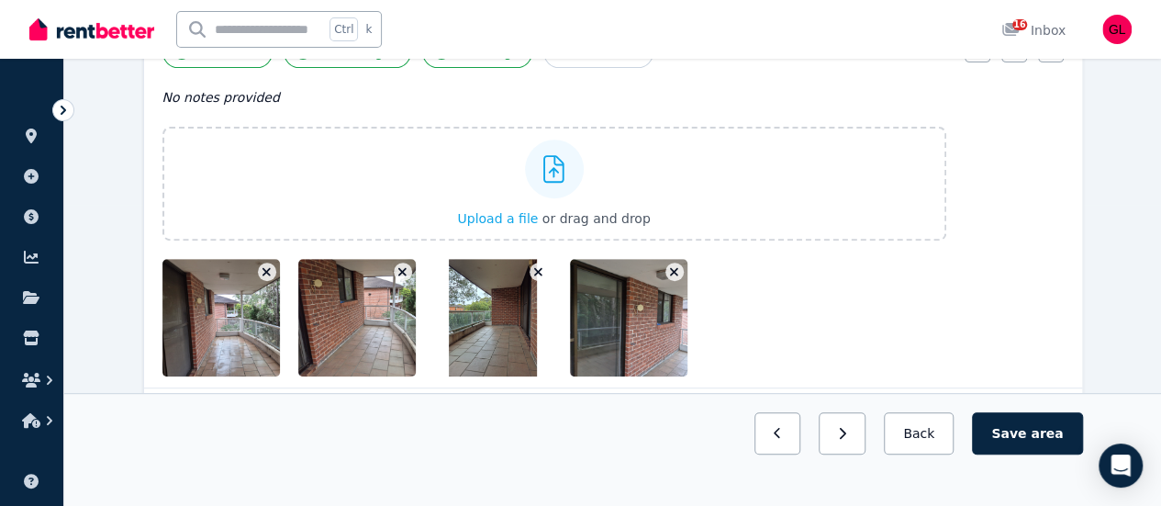
scroll to position [202, 0]
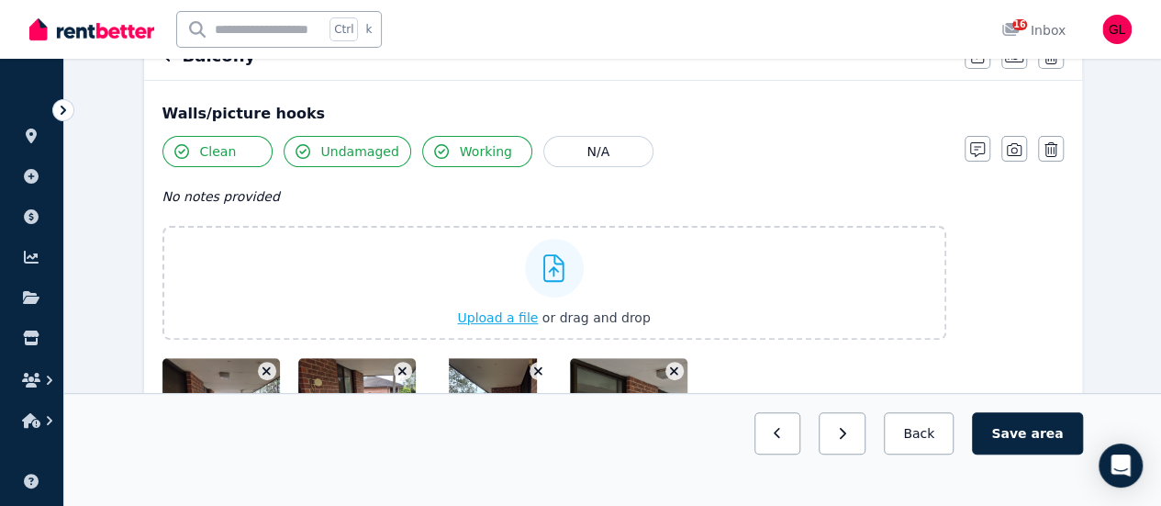
click at [521, 310] on span "Upload a file" at bounding box center [497, 317] width 81 height 15
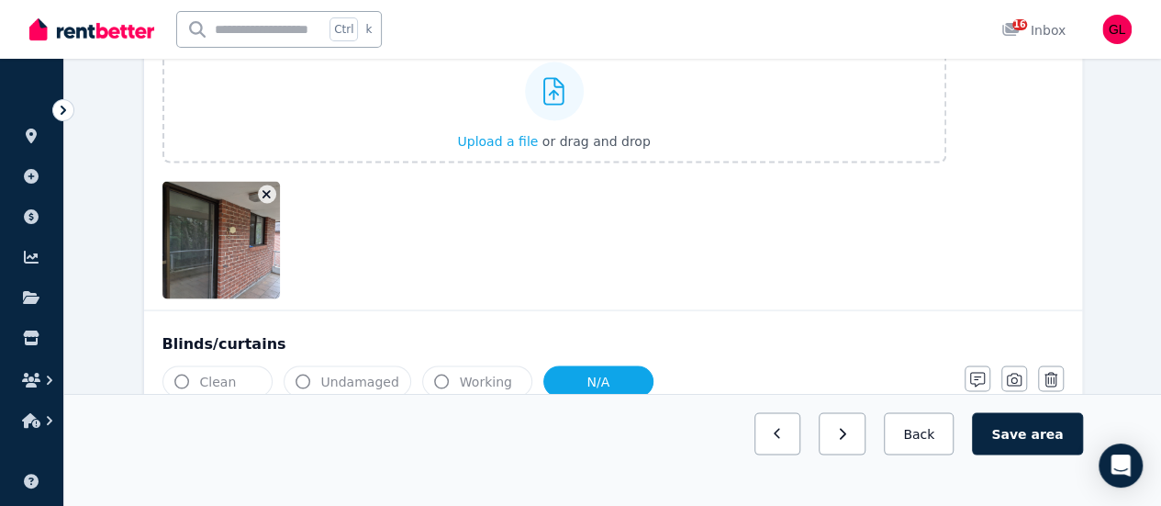
scroll to position [1671, 0]
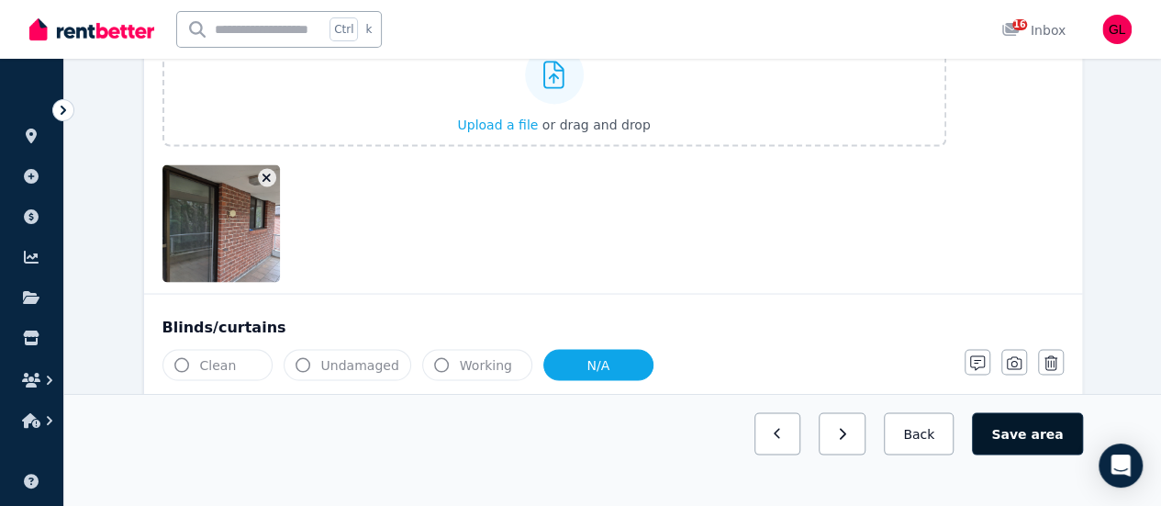
click at [1021, 454] on button "Save area" at bounding box center [1027, 433] width 110 height 42
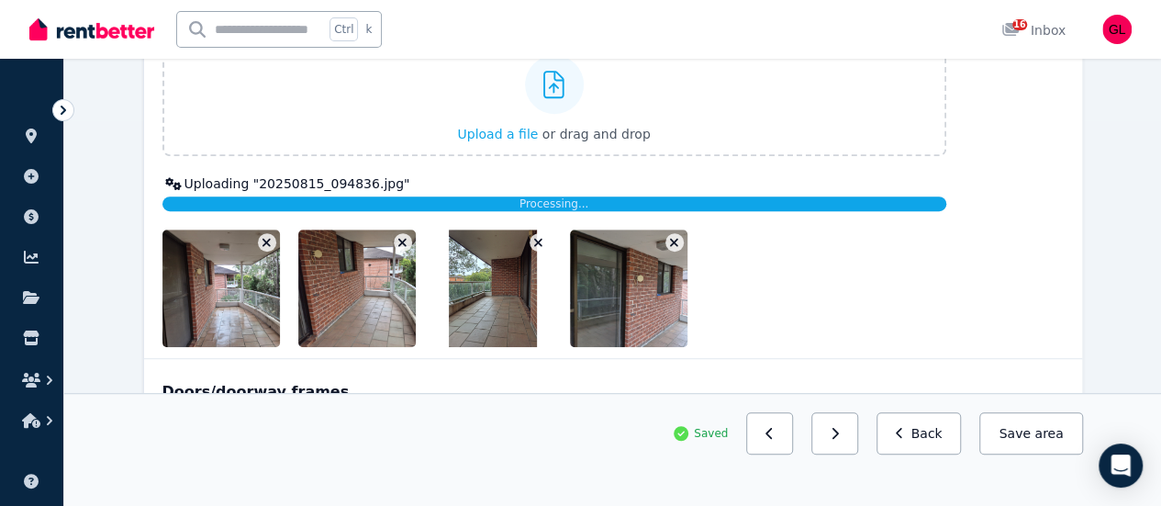
scroll to position [0, 0]
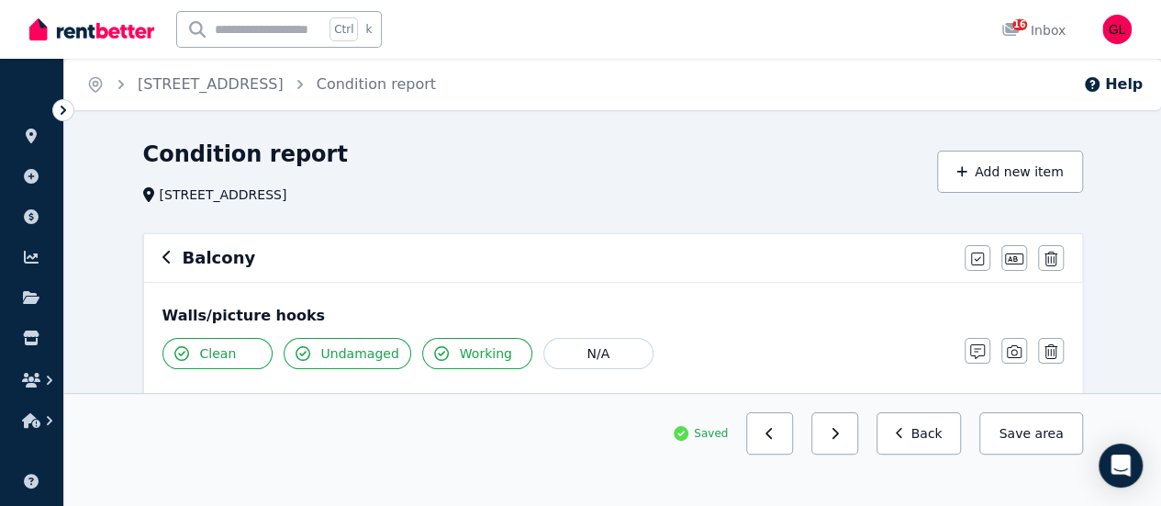
click at [163, 255] on icon "button" at bounding box center [166, 257] width 9 height 15
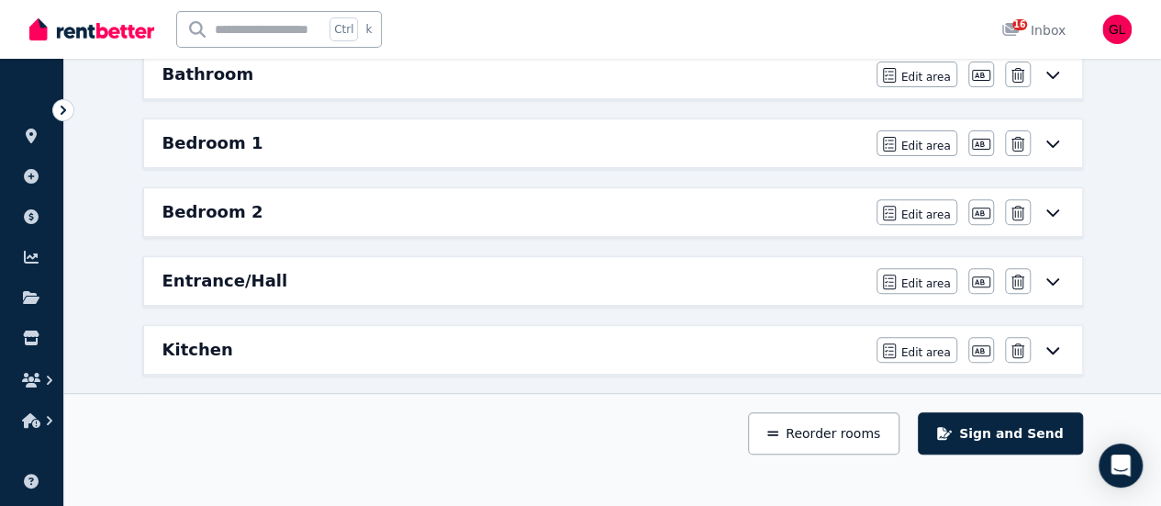
scroll to position [184, 0]
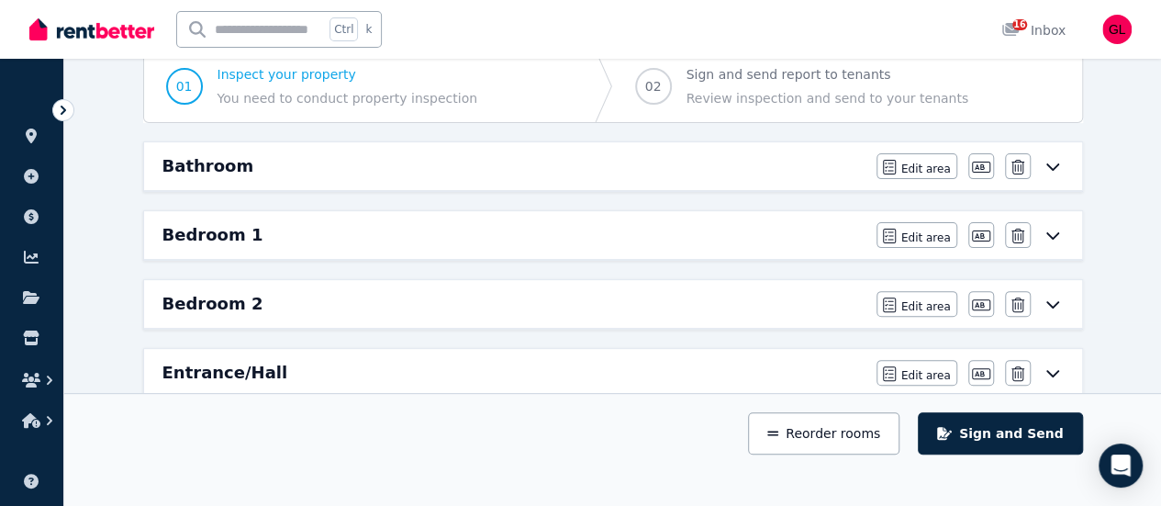
click at [1056, 298] on icon at bounding box center [1053, 303] width 22 height 15
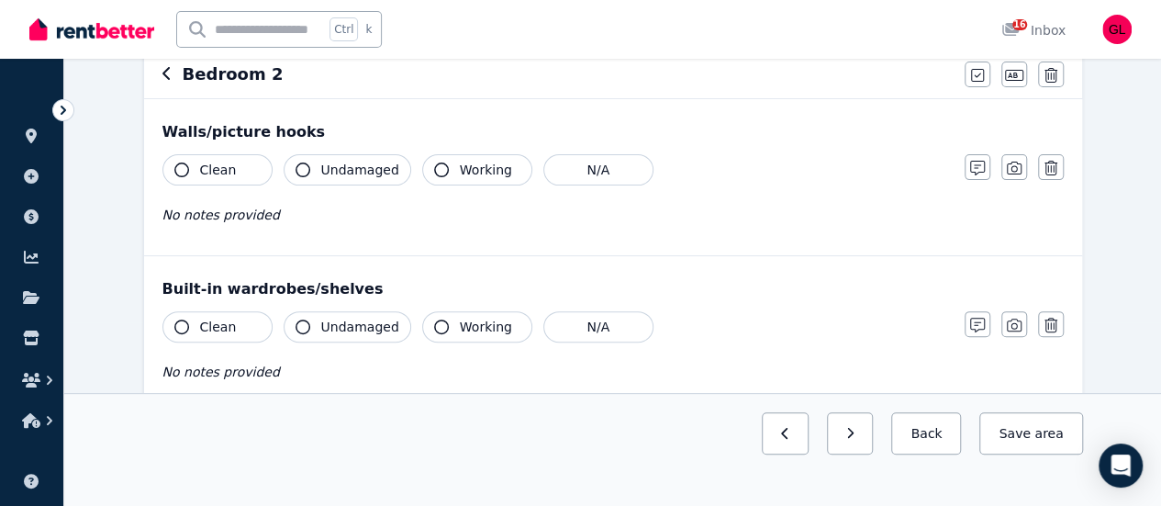
click at [233, 173] on button "Clean" at bounding box center [217, 169] width 110 height 31
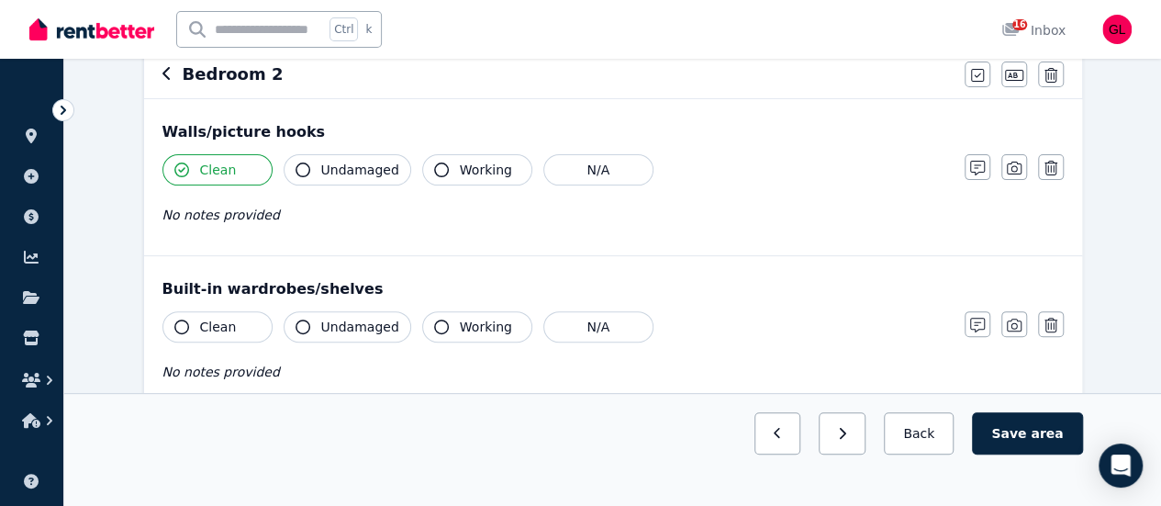
click at [372, 166] on span "Undamaged" at bounding box center [360, 170] width 78 height 18
click at [460, 162] on span "Working" at bounding box center [486, 170] width 52 height 18
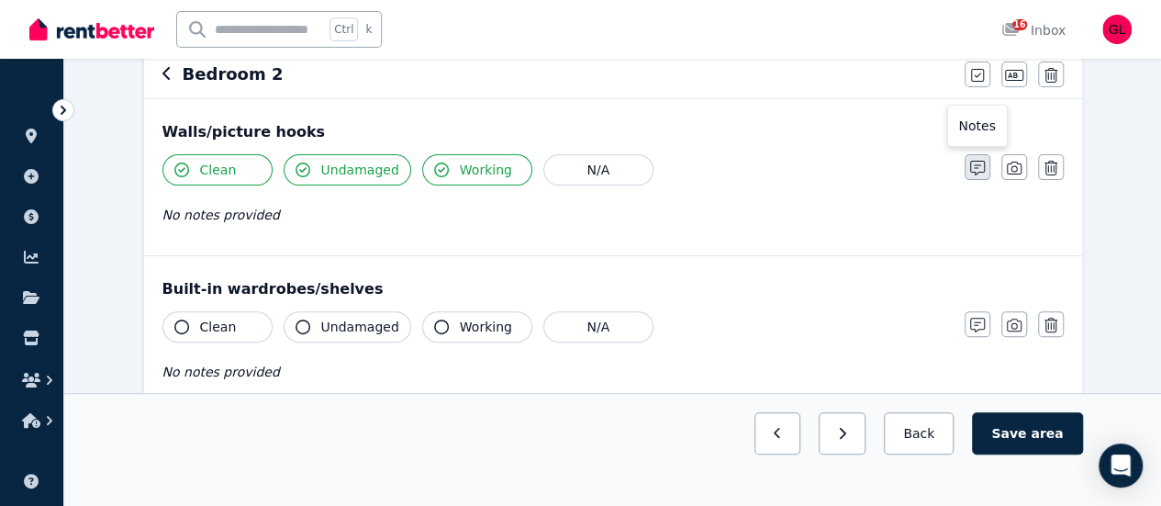
click at [973, 166] on icon "button" at bounding box center [977, 168] width 15 height 15
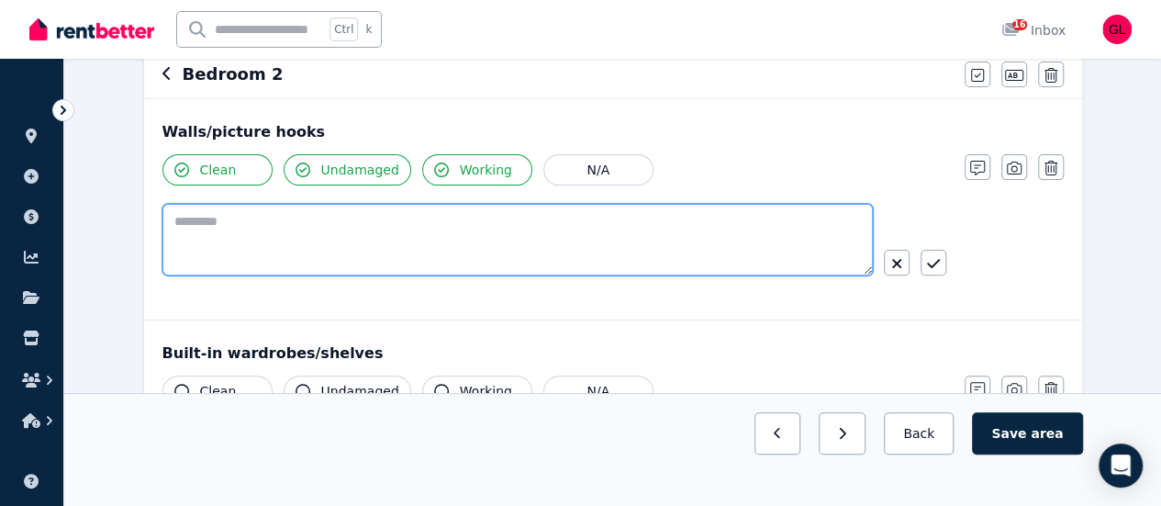
click at [419, 241] on textarea at bounding box center [517, 240] width 710 height 72
type textarea "**********"
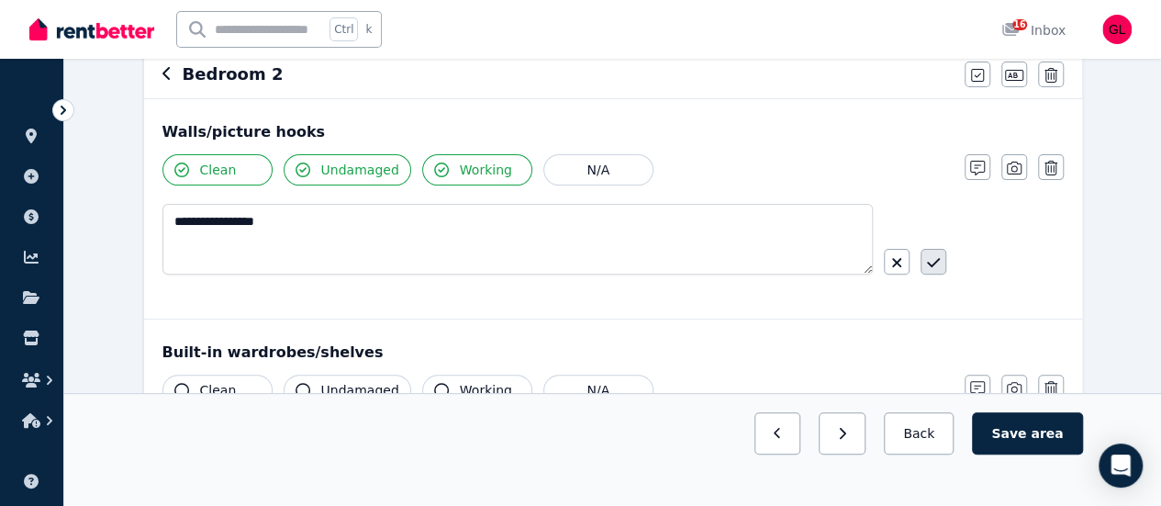
click at [934, 254] on button "button" at bounding box center [934, 262] width 26 height 26
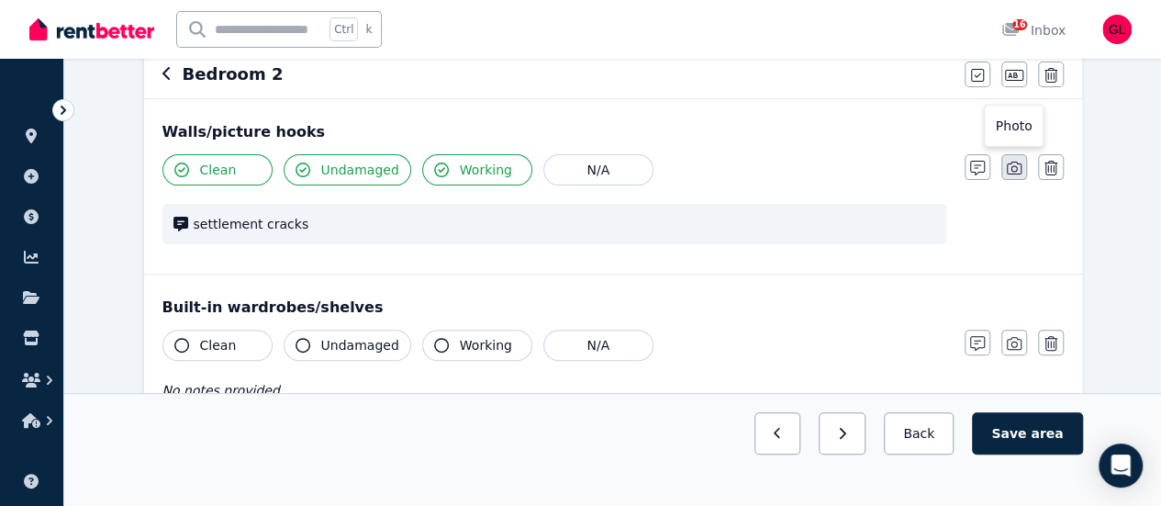
click at [1011, 164] on icon "button" at bounding box center [1014, 168] width 15 height 15
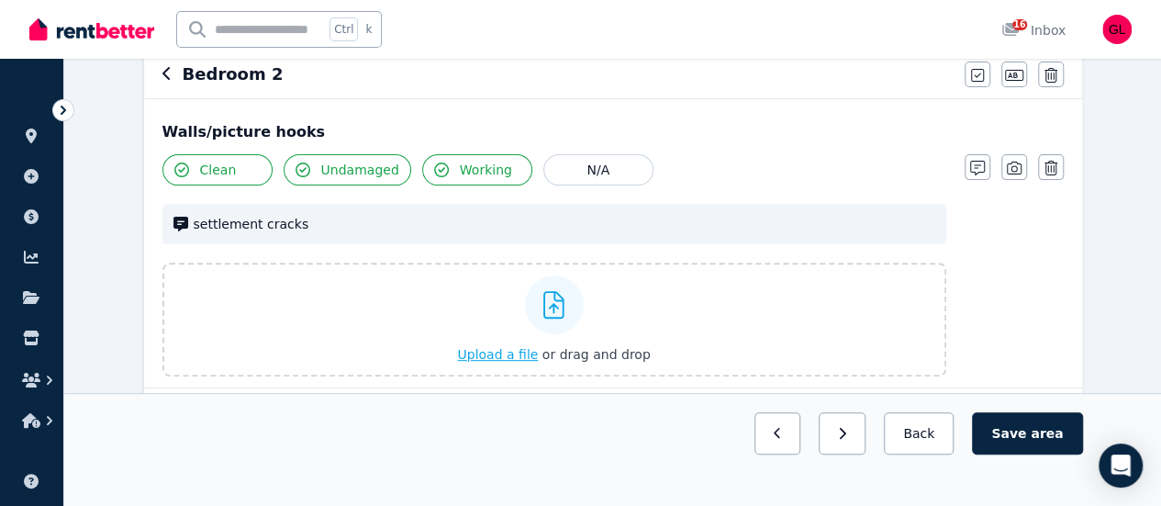
click at [486, 347] on span "Upload a file" at bounding box center [497, 354] width 81 height 15
click at [520, 358] on span "Upload a file" at bounding box center [497, 354] width 81 height 15
click at [532, 353] on span "Upload a file" at bounding box center [497, 354] width 81 height 15
click at [507, 356] on span "Upload a file" at bounding box center [497, 354] width 81 height 15
click at [496, 352] on span "Upload a file" at bounding box center [497, 354] width 81 height 15
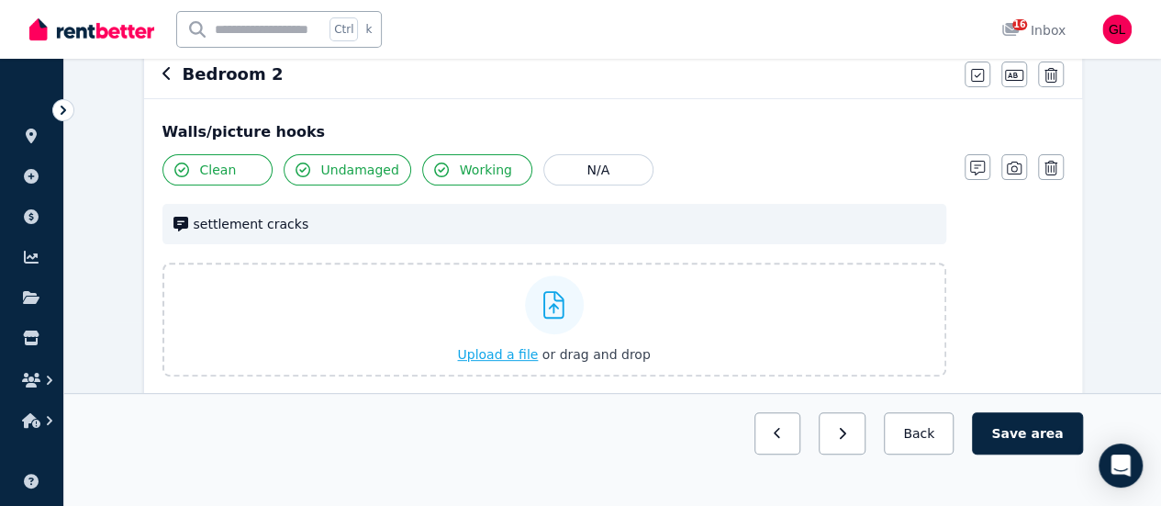
click at [508, 355] on span "Upload a file" at bounding box center [497, 354] width 81 height 15
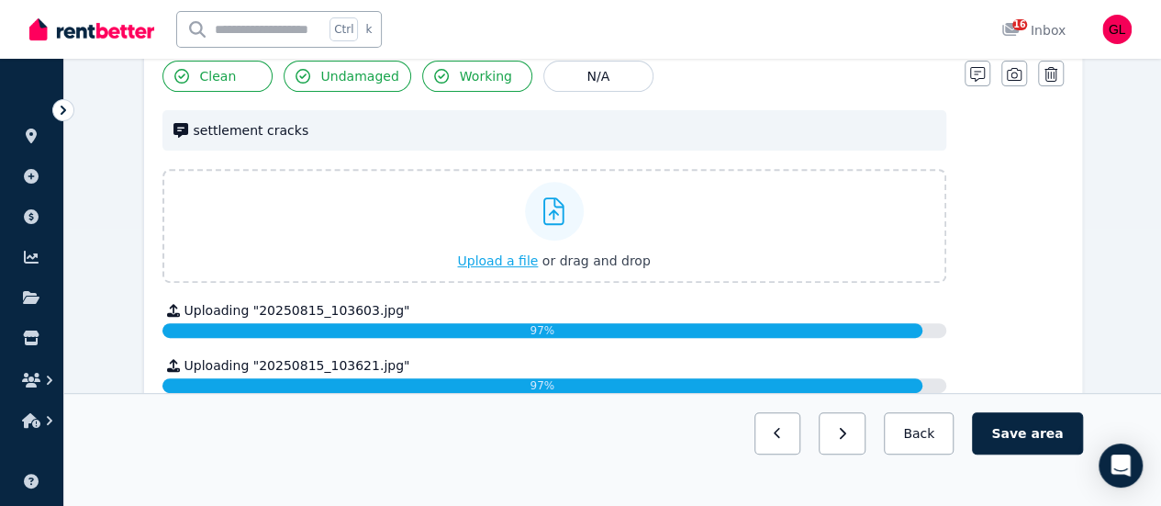
scroll to position [275, 0]
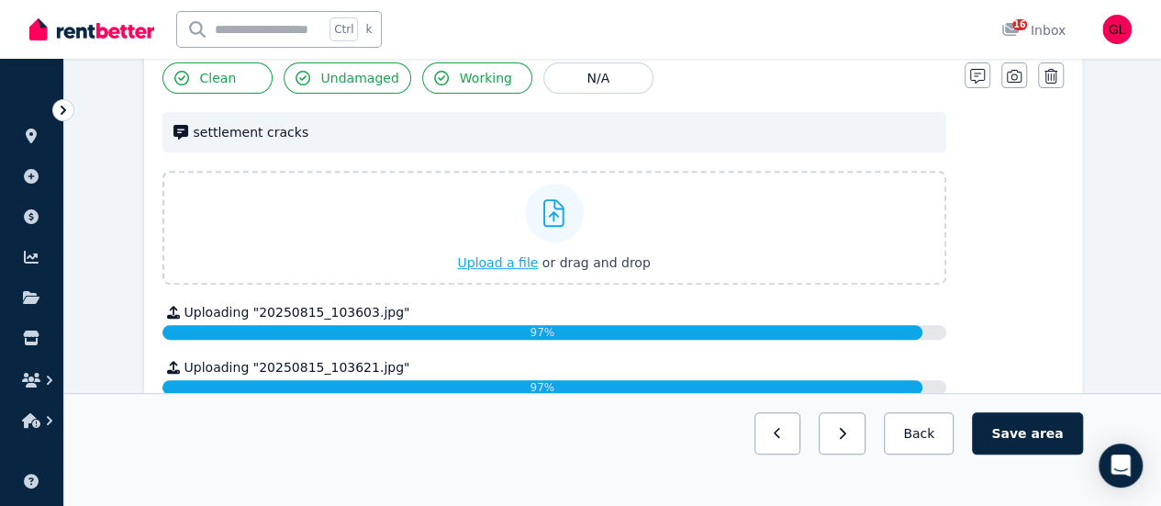
click at [516, 263] on span "Upload a file" at bounding box center [497, 262] width 81 height 15
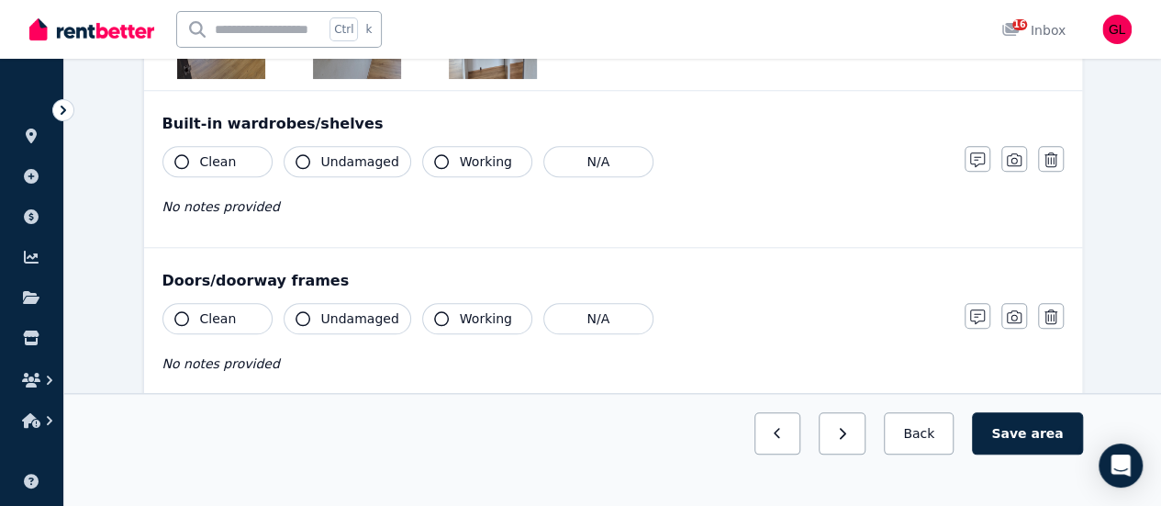
scroll to position [734, 0]
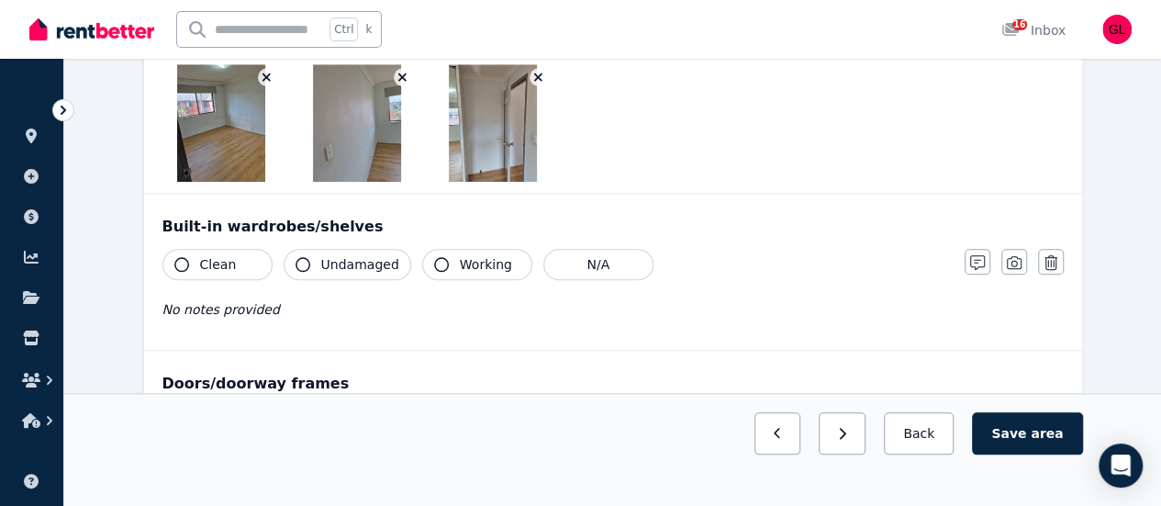
click at [196, 261] on button "Clean" at bounding box center [217, 264] width 110 height 31
click at [370, 260] on span "Undamaged" at bounding box center [360, 264] width 78 height 18
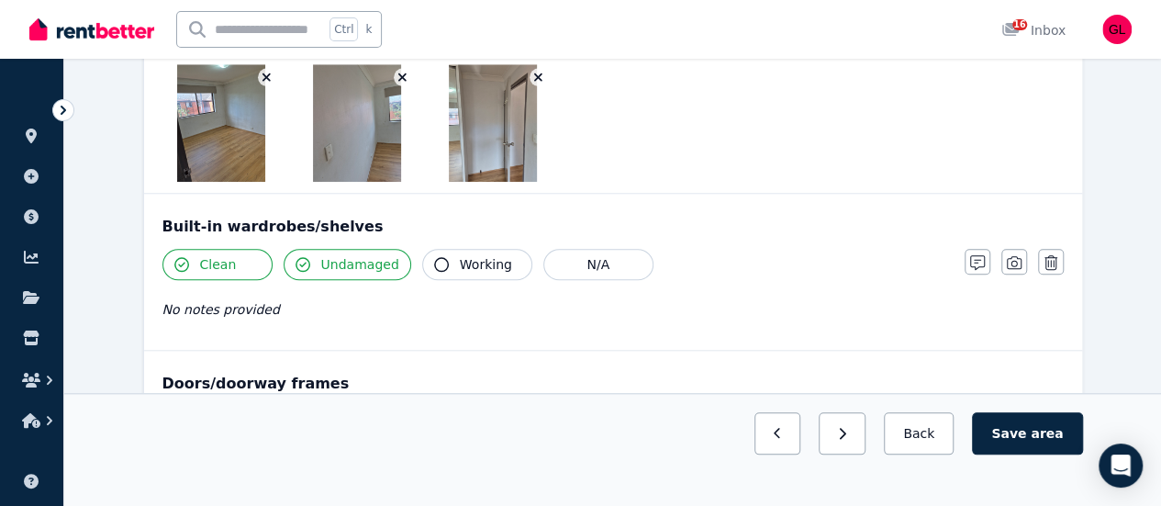
click at [477, 256] on span "Working" at bounding box center [486, 264] width 52 height 18
click at [1011, 258] on icon "button" at bounding box center [1014, 262] width 15 height 13
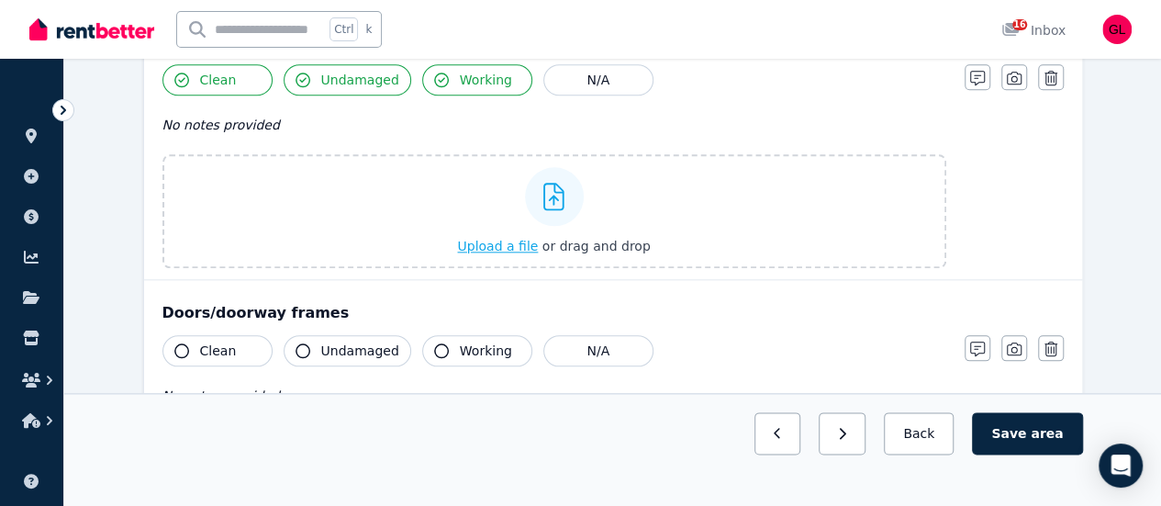
scroll to position [918, 0]
click at [502, 245] on span "Upload a file" at bounding box center [497, 247] width 81 height 15
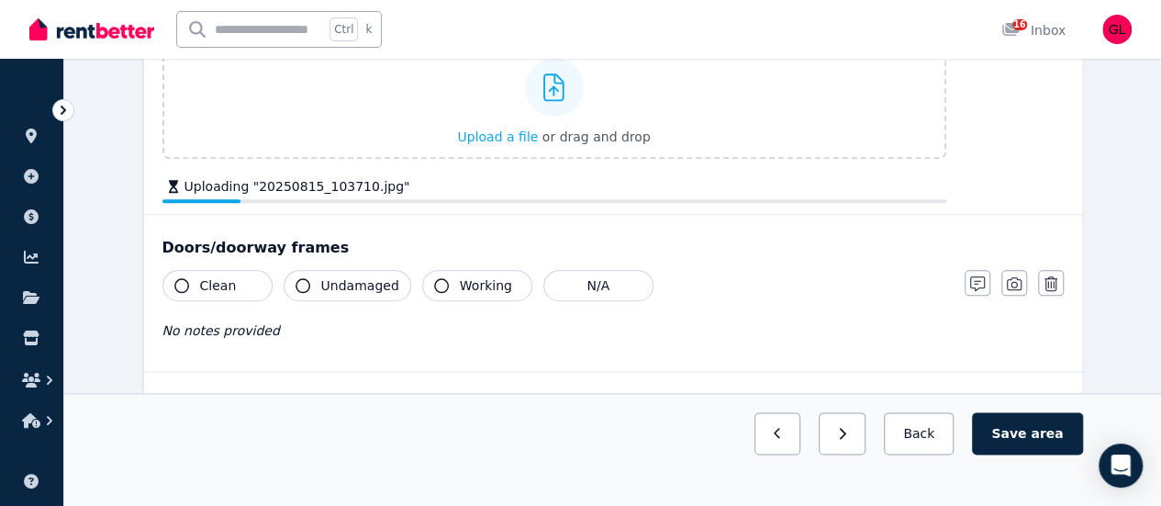
click at [478, 177] on div "Uploading " 20250815_103710.jpg "" at bounding box center [554, 186] width 784 height 18
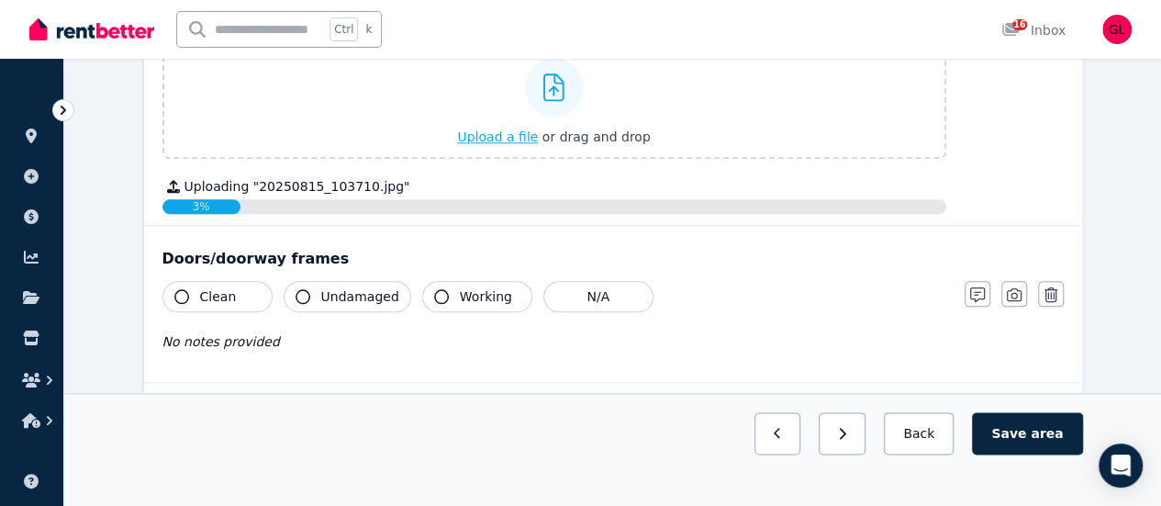
click at [502, 129] on span "Upload a file" at bounding box center [497, 136] width 81 height 15
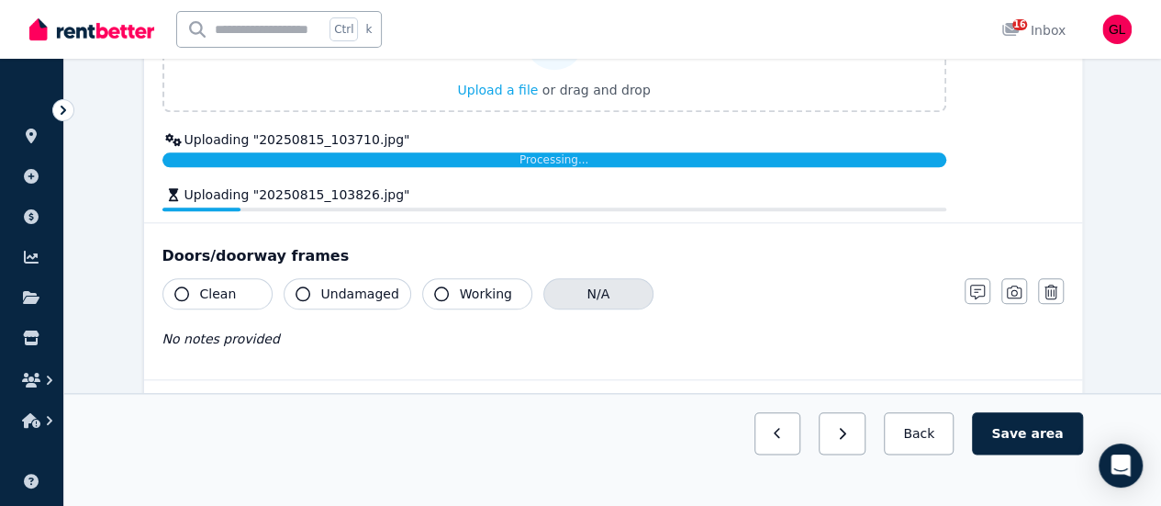
scroll to position [826, 0]
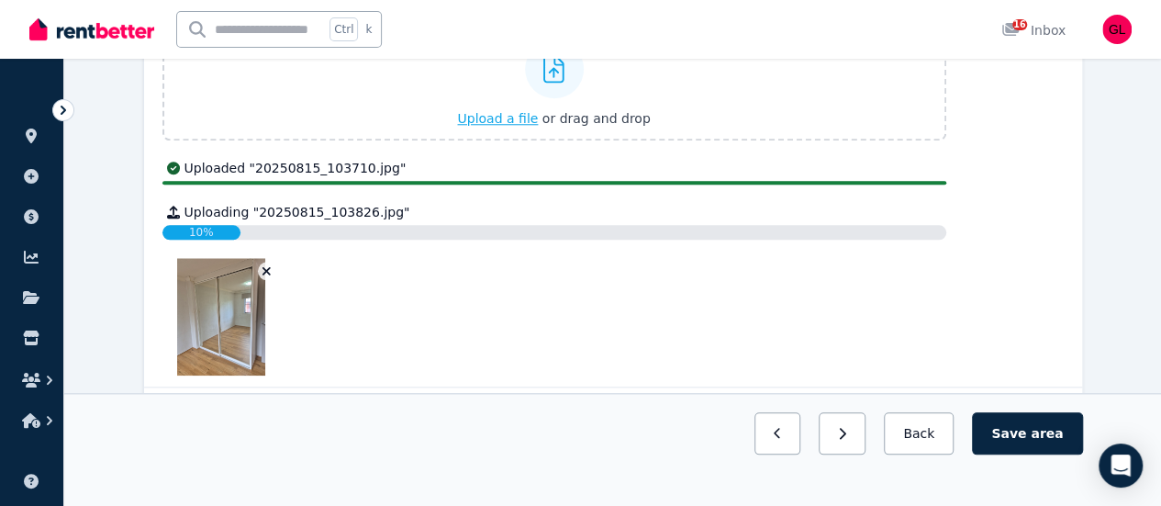
click at [502, 115] on span "Upload a file" at bounding box center [497, 118] width 81 height 15
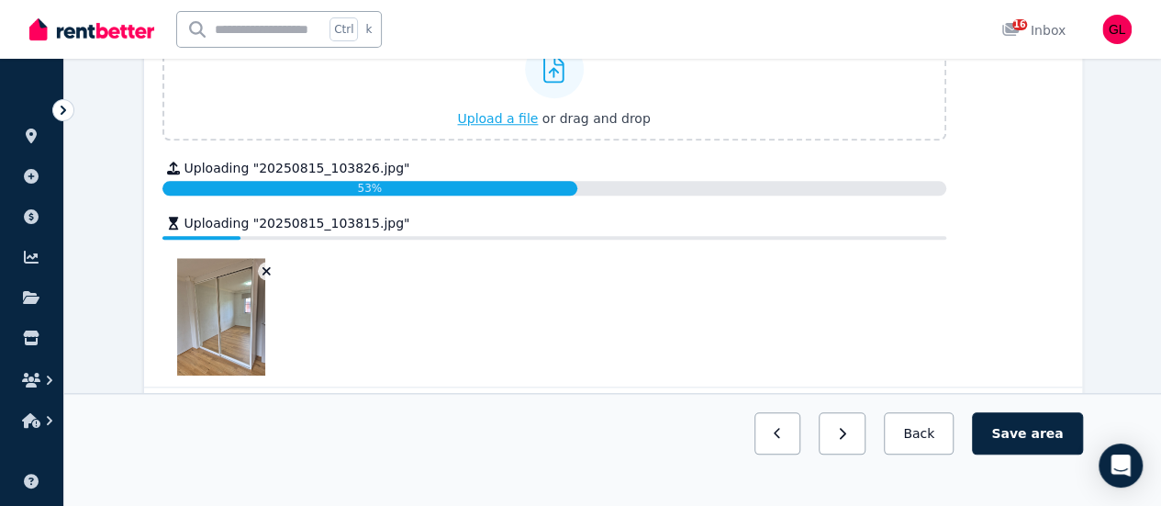
click at [492, 115] on span "Upload a file" at bounding box center [497, 118] width 81 height 15
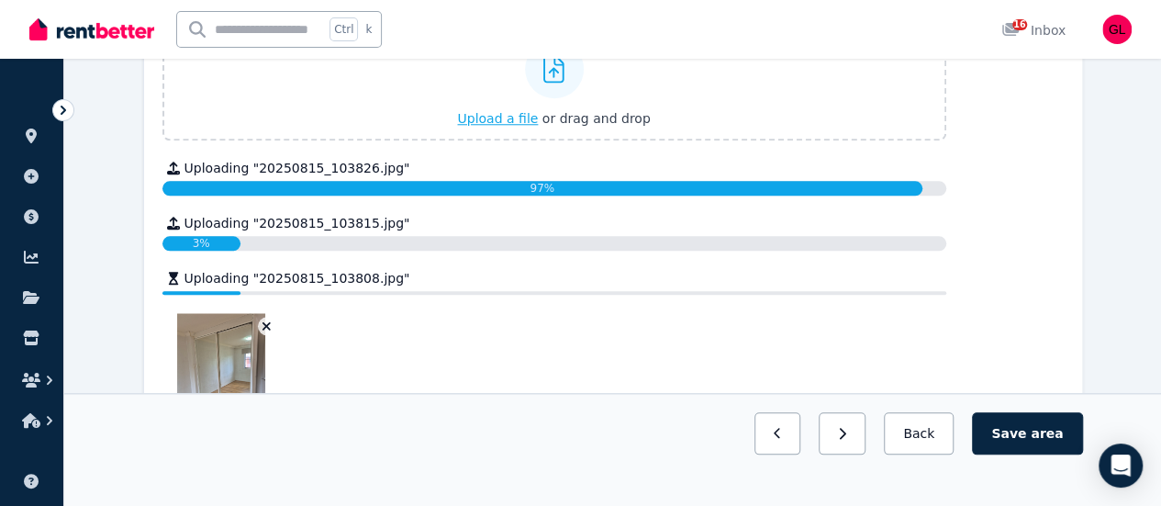
click at [520, 117] on span "Upload a file" at bounding box center [497, 118] width 81 height 15
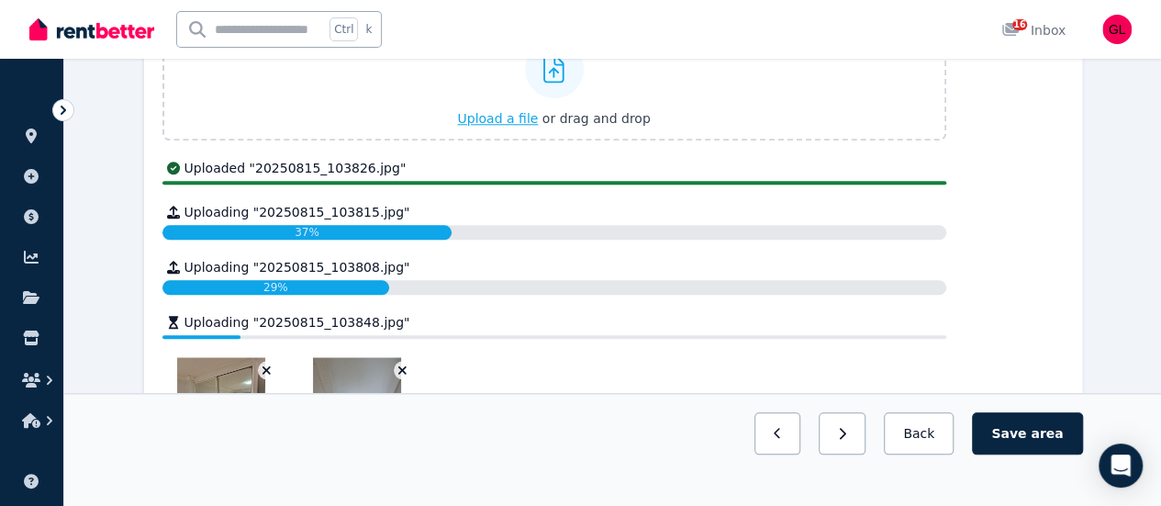
click at [486, 111] on span "Upload a file" at bounding box center [497, 118] width 81 height 15
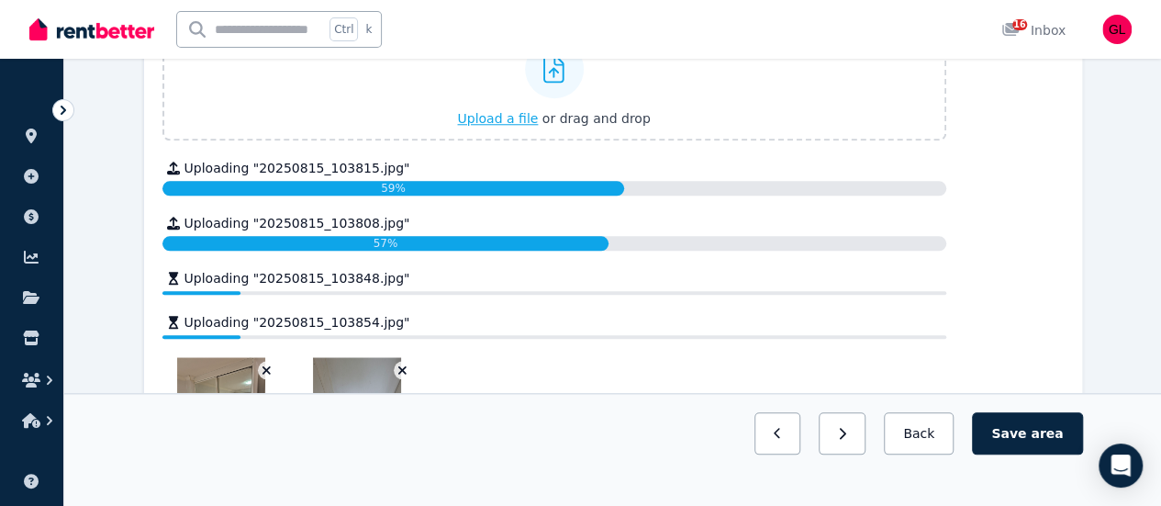
click at [501, 119] on span "Upload a file" at bounding box center [497, 118] width 81 height 15
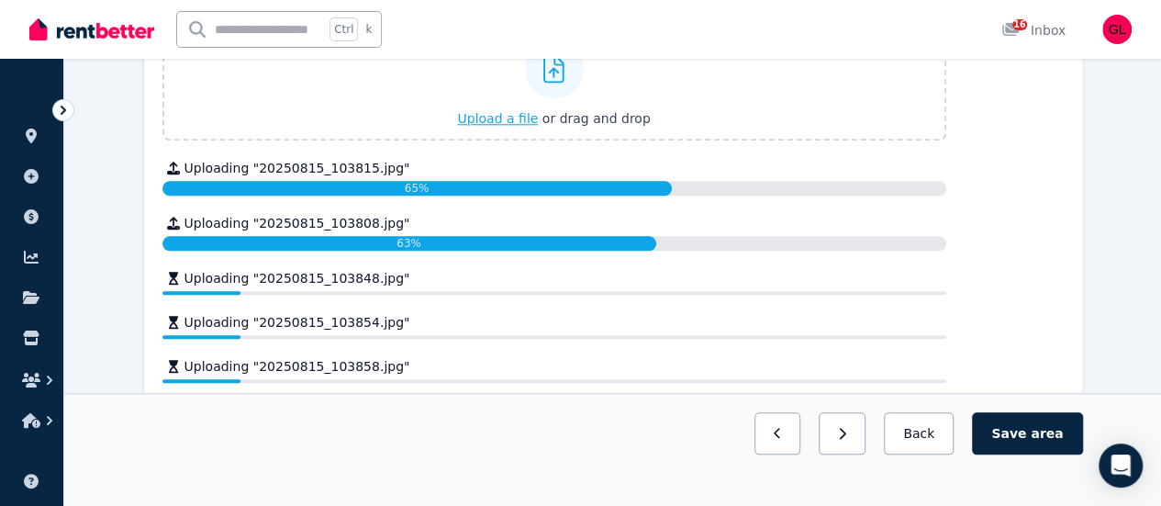
click at [508, 118] on span "Upload a file" at bounding box center [497, 118] width 81 height 15
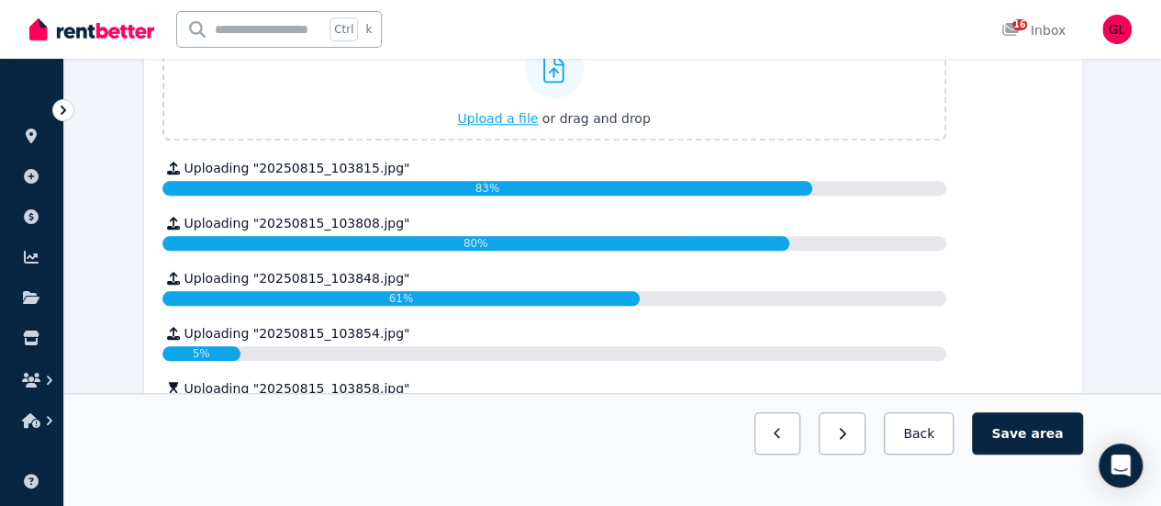
click at [496, 120] on span "Upload a file" at bounding box center [497, 118] width 81 height 15
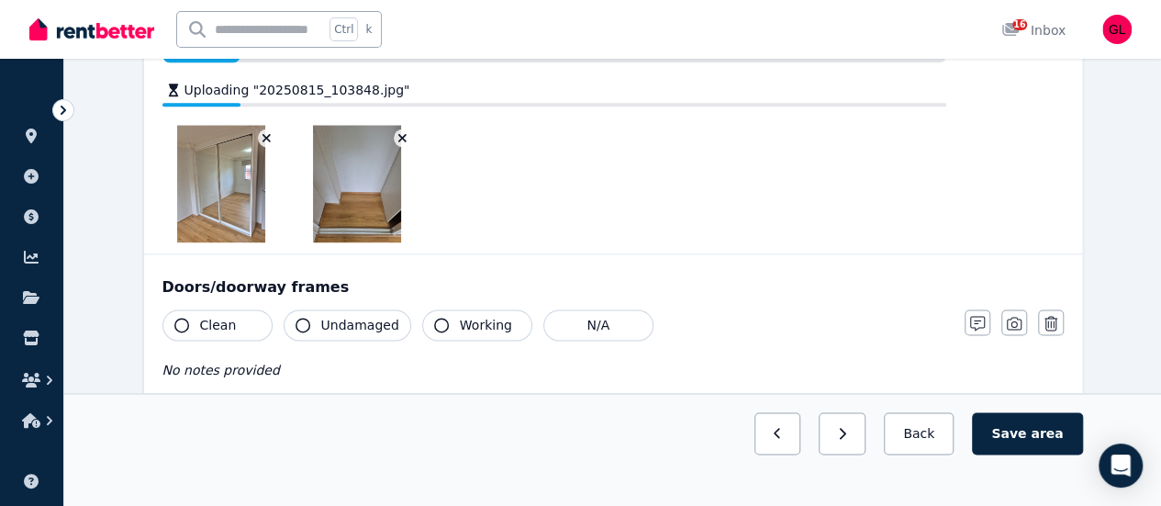
scroll to position [1285, 0]
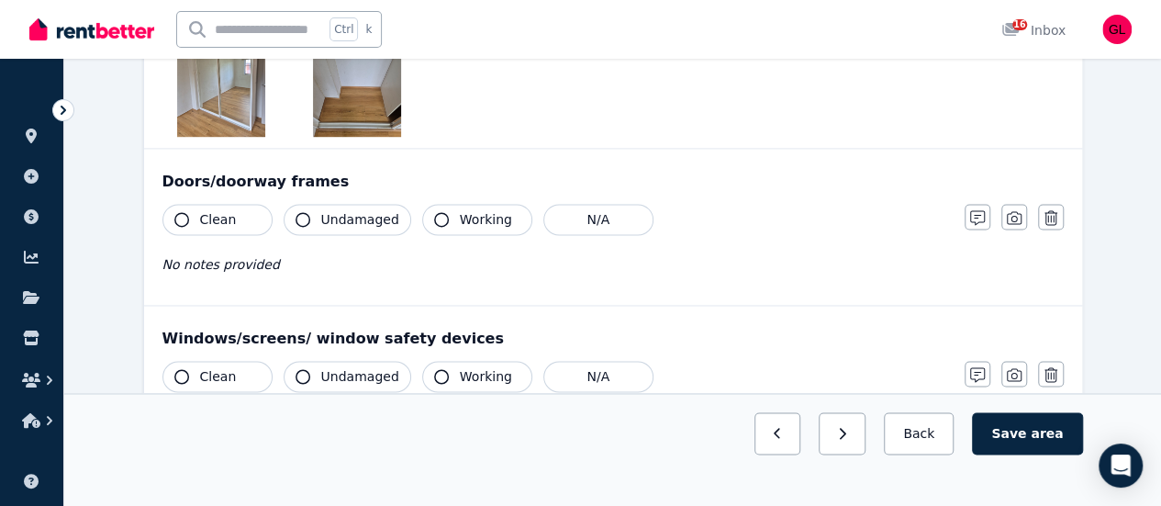
click at [225, 218] on span "Clean" at bounding box center [218, 219] width 37 height 18
click at [310, 215] on button "Undamaged" at bounding box center [348, 219] width 128 height 31
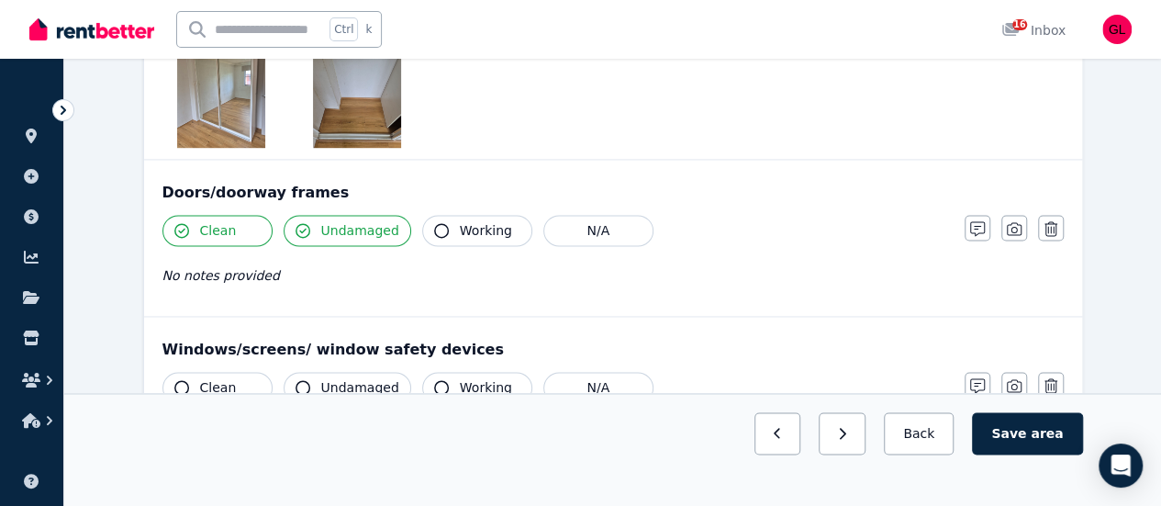
click at [482, 221] on span "Working" at bounding box center [486, 230] width 52 height 18
click at [1019, 218] on button "button" at bounding box center [1014, 228] width 26 height 26
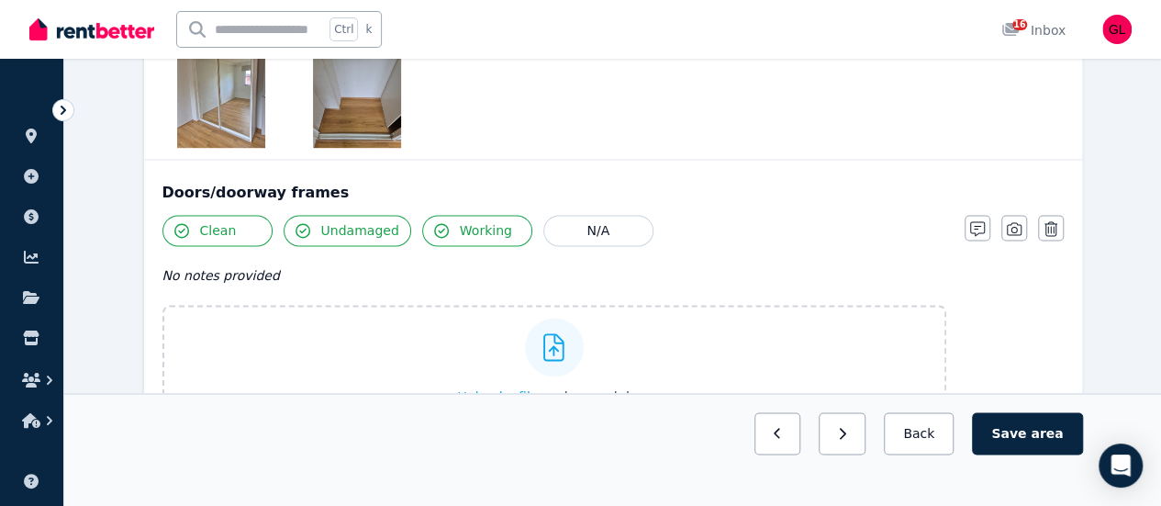
click at [516, 395] on span "Upload a file" at bounding box center [497, 396] width 81 height 15
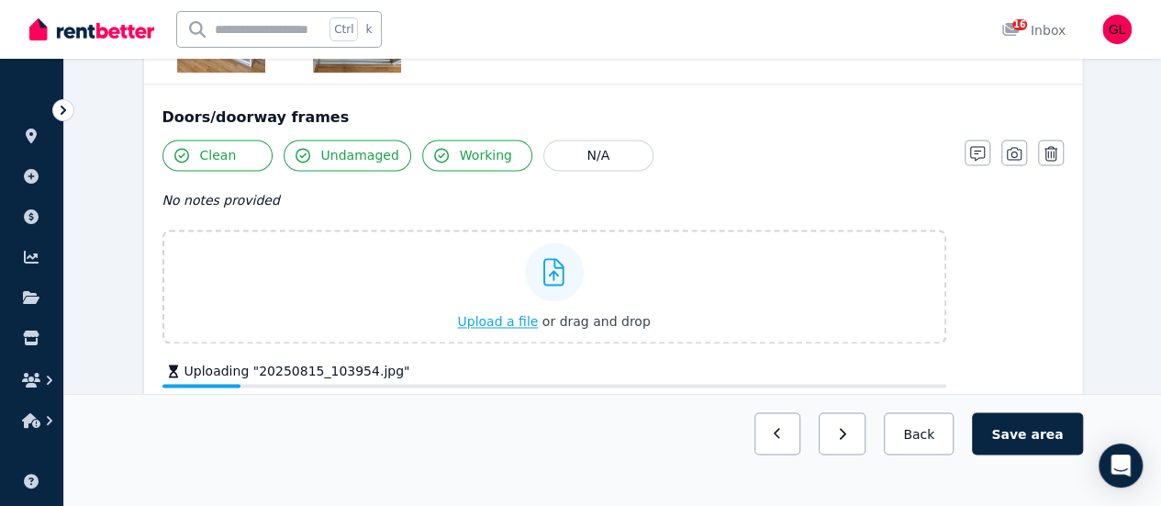
scroll to position [1469, 0]
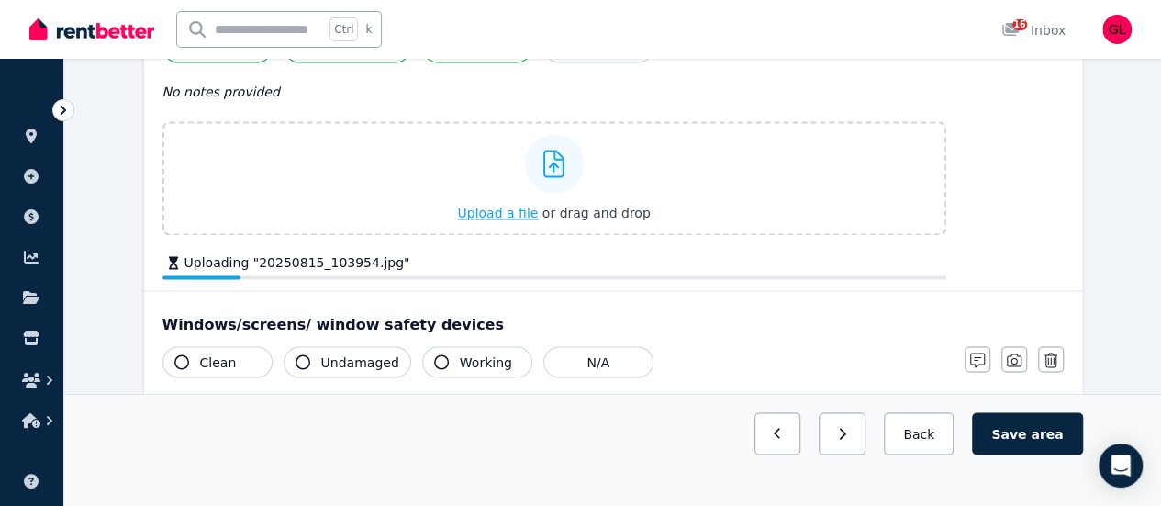
click at [503, 214] on span "Upload a file" at bounding box center [497, 213] width 81 height 15
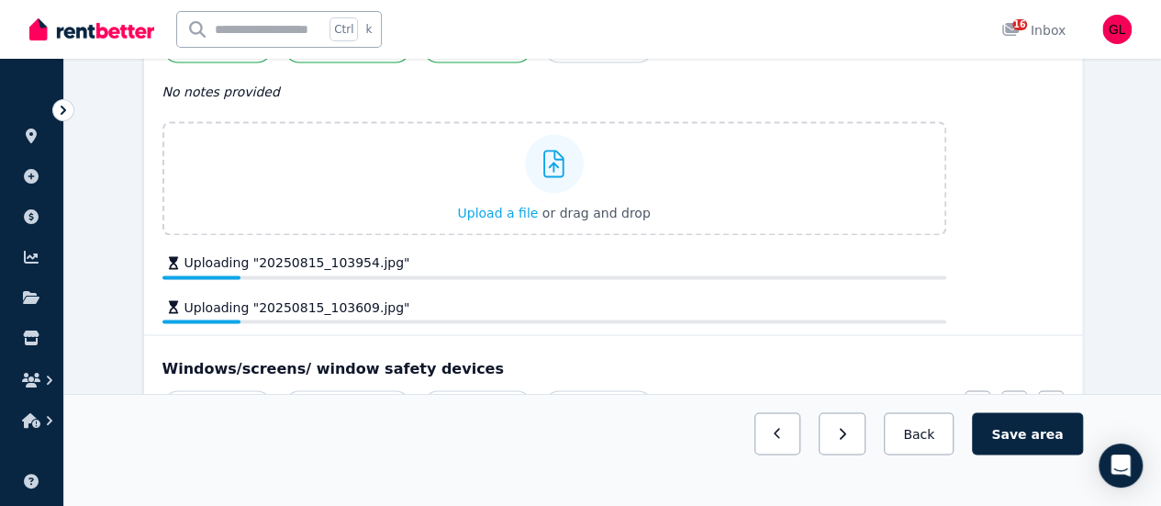
scroll to position [1377, 0]
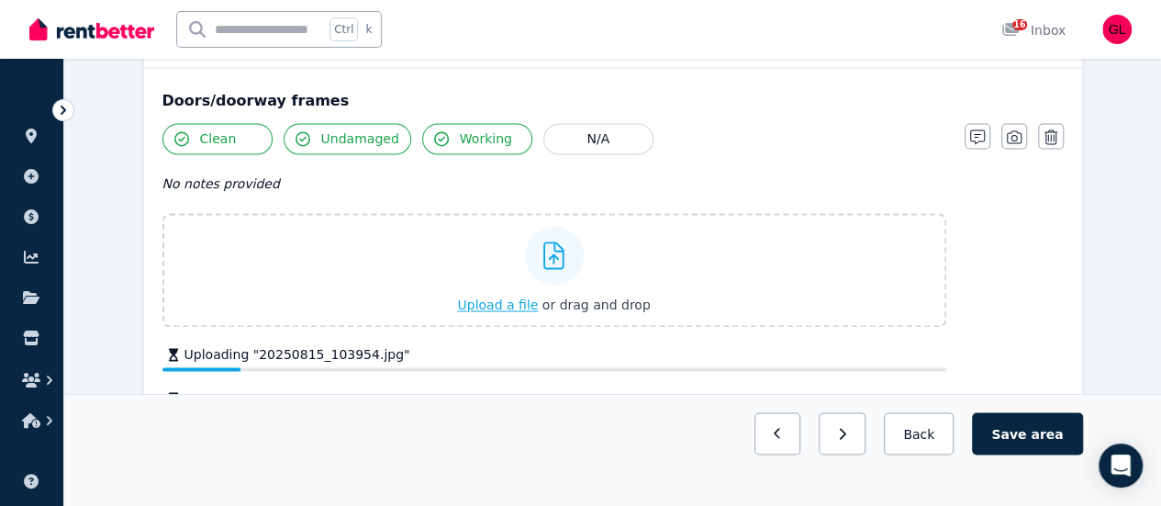
click at [505, 300] on span "Upload a file" at bounding box center [497, 304] width 81 height 15
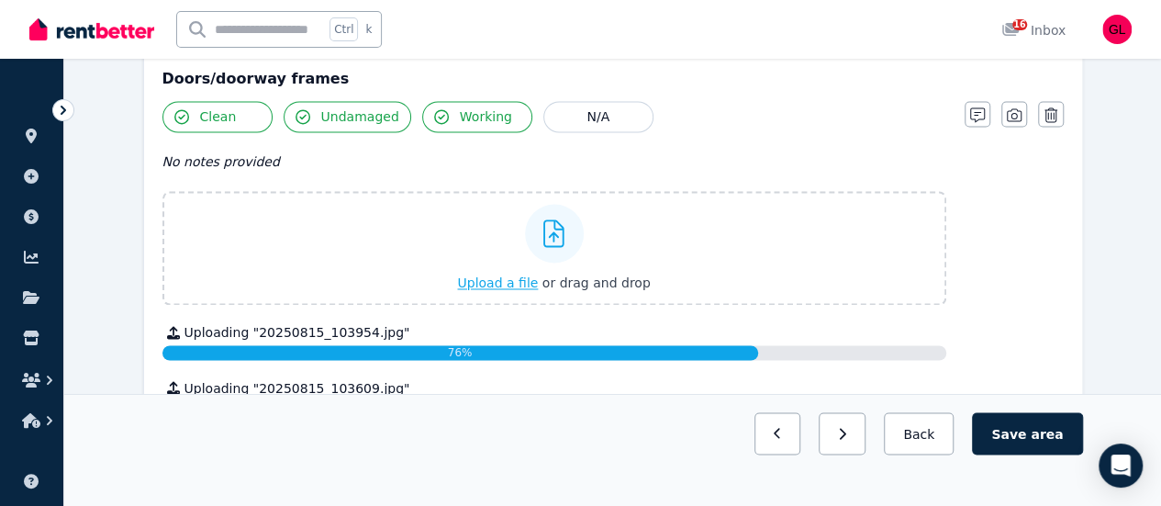
click at [484, 275] on span "Upload a file" at bounding box center [497, 282] width 81 height 15
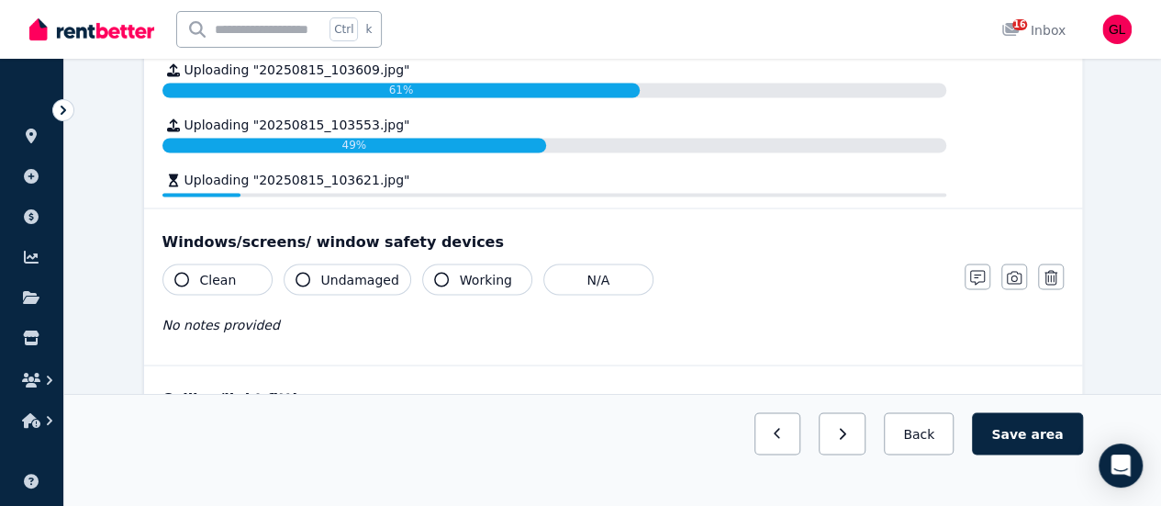
scroll to position [1560, 0]
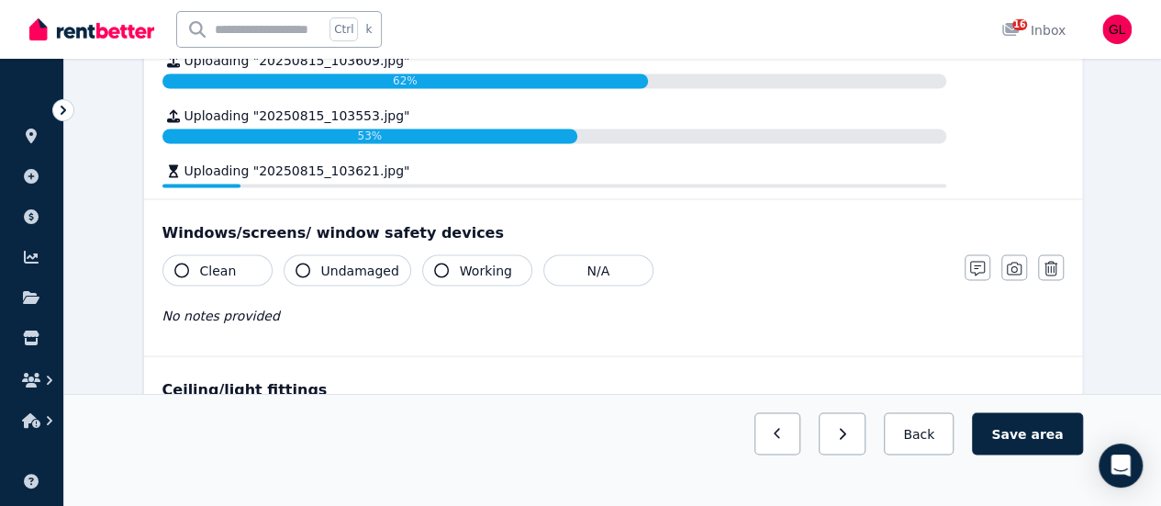
click at [229, 265] on span "Clean" at bounding box center [218, 270] width 37 height 18
click at [330, 263] on span "Undamaged" at bounding box center [360, 270] width 78 height 18
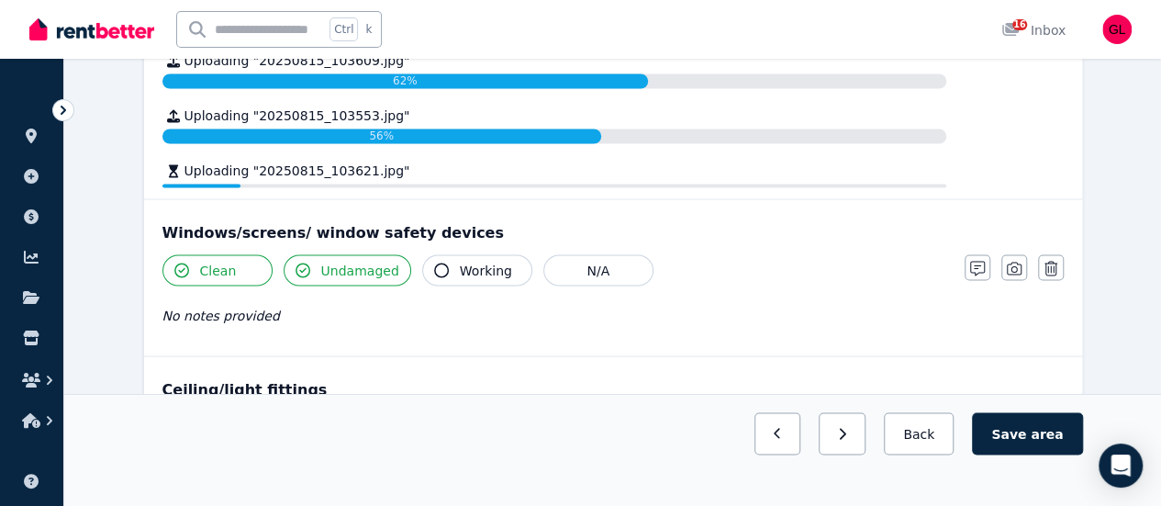
click at [460, 261] on span "Working" at bounding box center [486, 270] width 52 height 18
click at [1019, 254] on button "button" at bounding box center [1014, 267] width 26 height 26
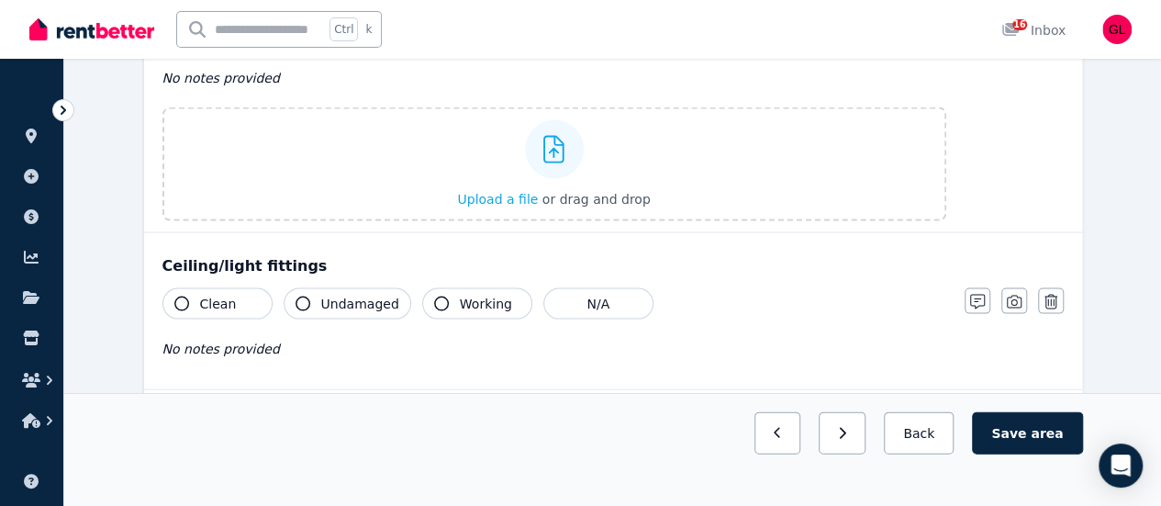
scroll to position [1836, 0]
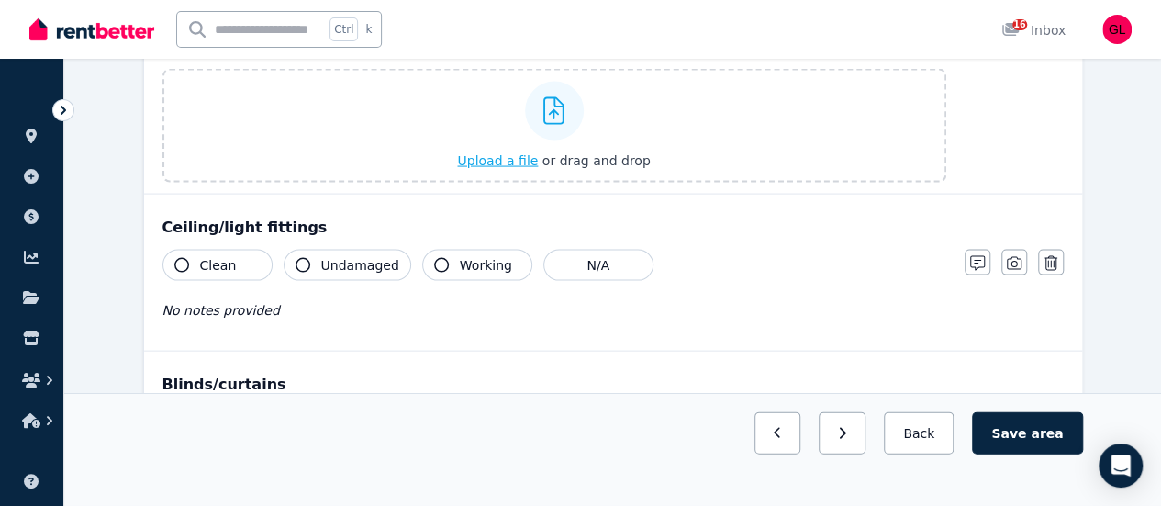
click at [494, 153] on span "Upload a file" at bounding box center [497, 160] width 81 height 15
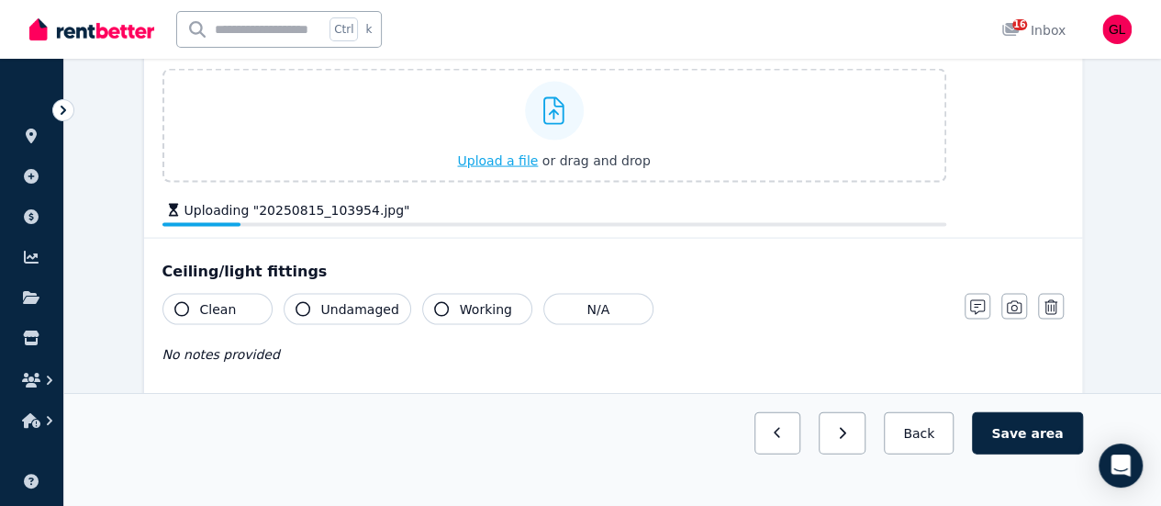
click at [520, 160] on span "Upload a file" at bounding box center [497, 160] width 81 height 15
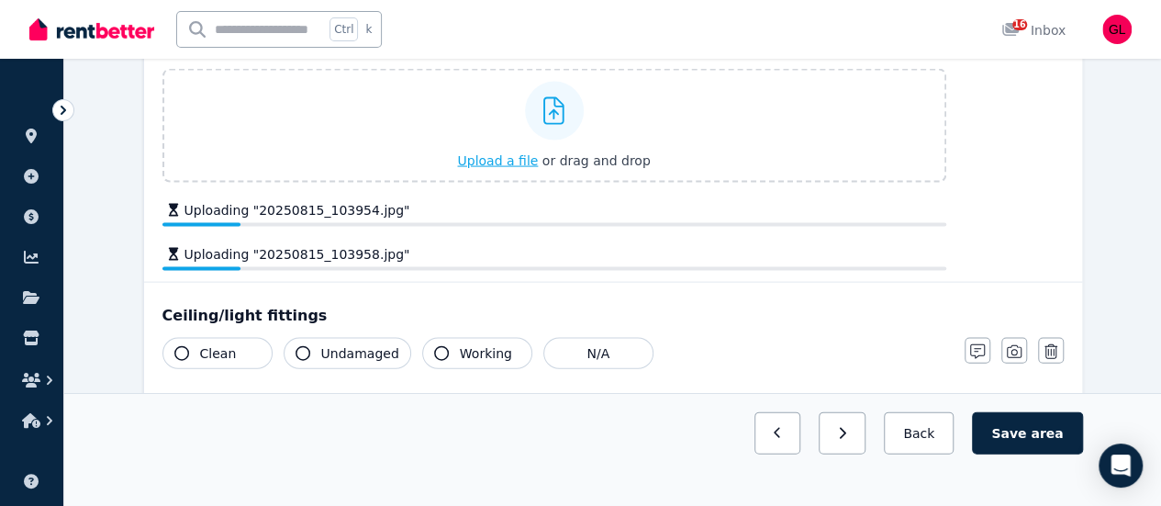
click at [510, 157] on span "Upload a file" at bounding box center [497, 160] width 81 height 15
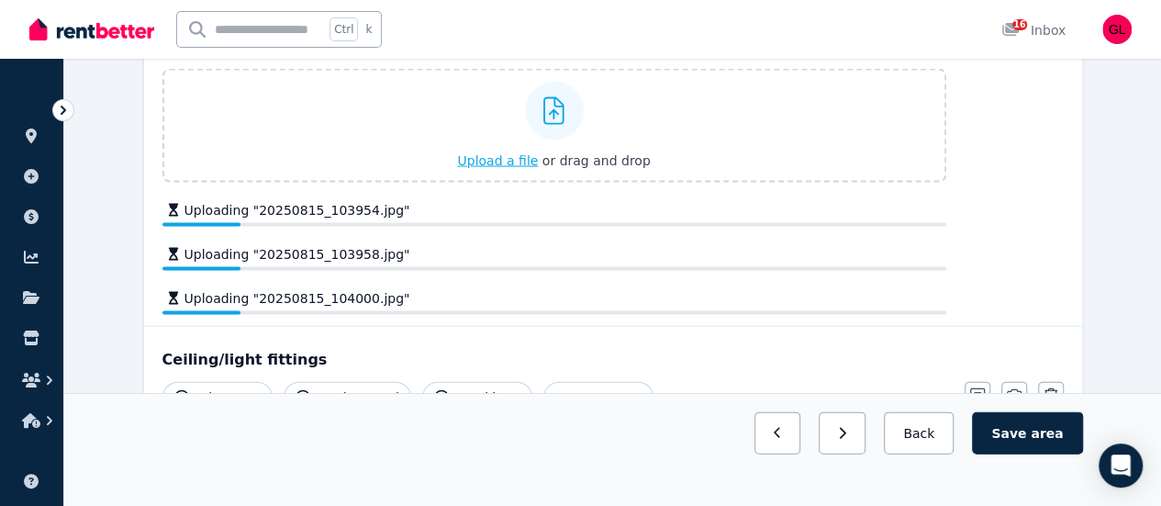
click at [510, 158] on span "Upload a file" at bounding box center [497, 160] width 81 height 15
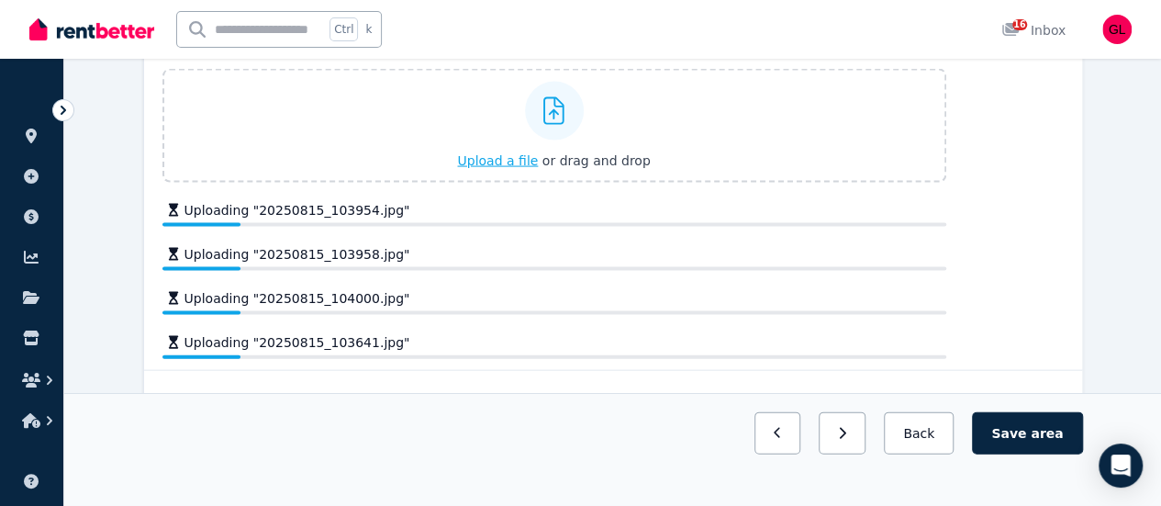
click at [523, 153] on span "Upload a file" at bounding box center [497, 160] width 81 height 15
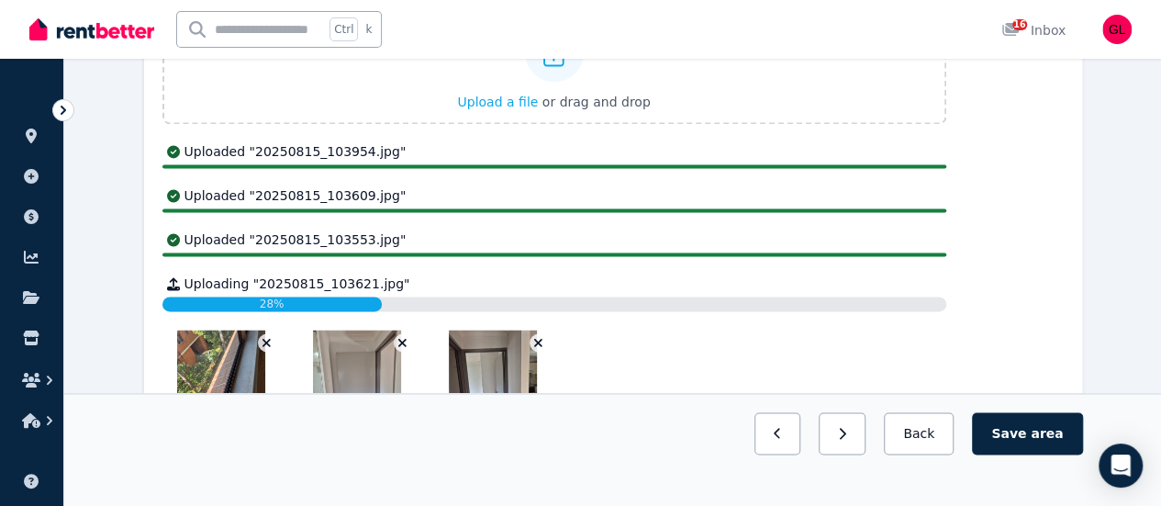
scroll to position [1377, 0]
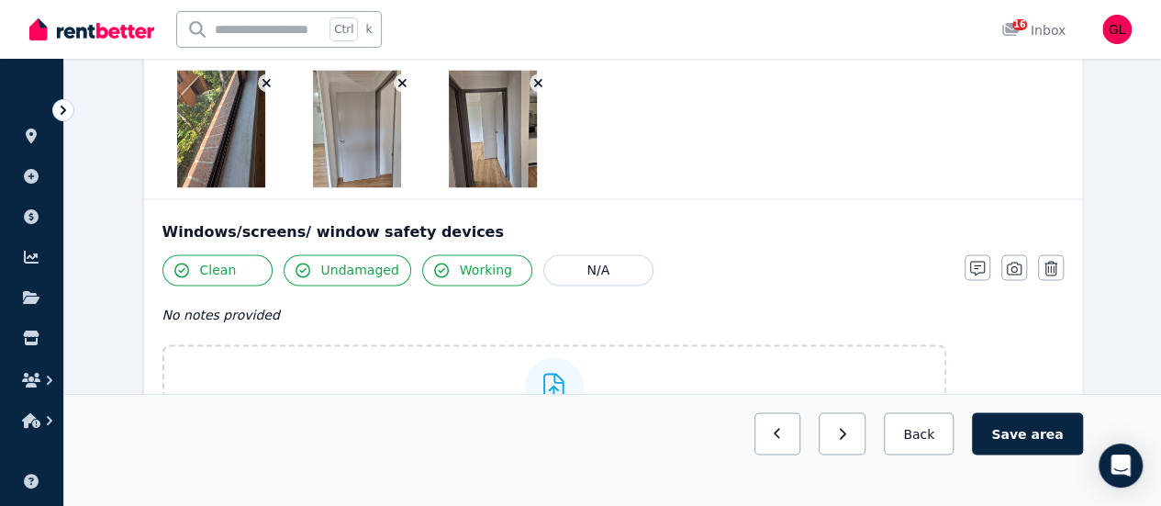
click at [263, 84] on icon "button" at bounding box center [267, 82] width 10 height 13
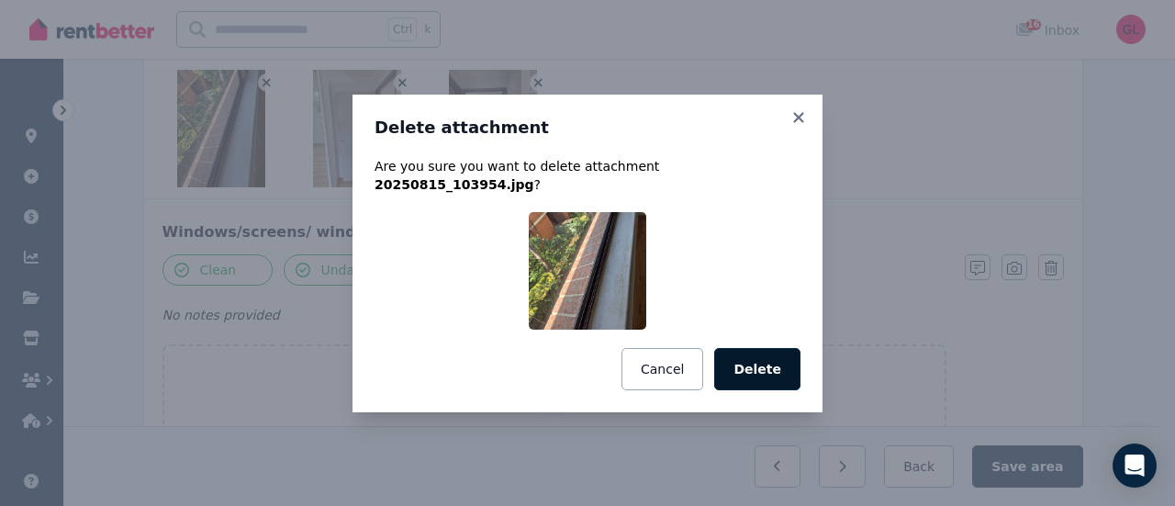
click at [774, 361] on button "Delete" at bounding box center [757, 369] width 86 height 42
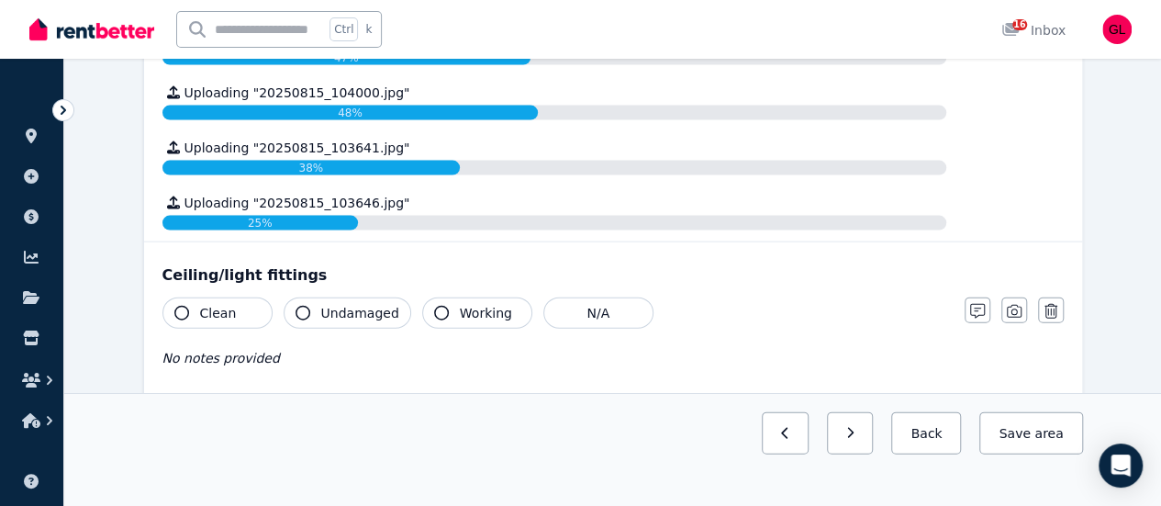
scroll to position [2019, 0]
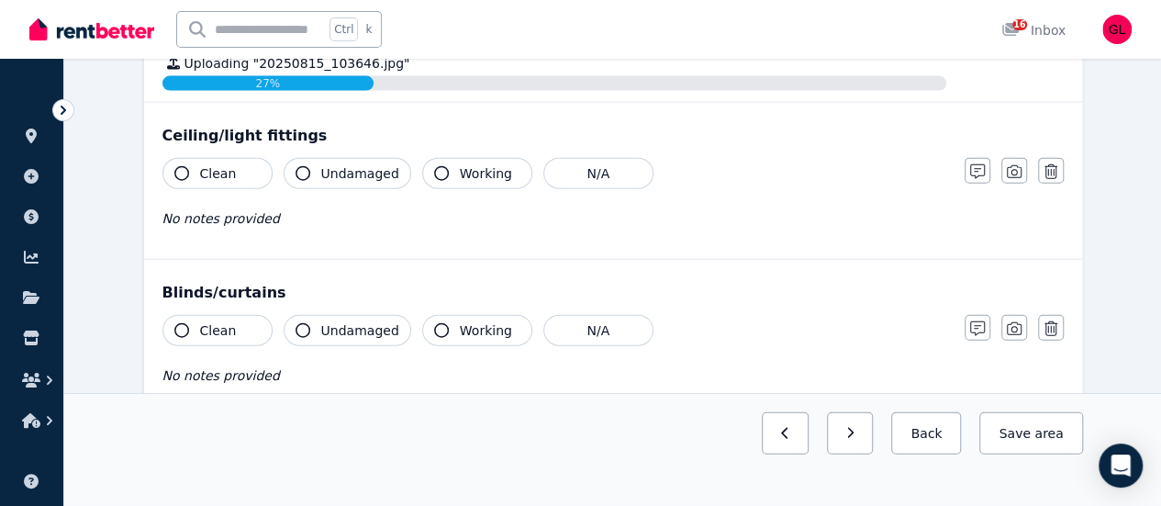
click at [246, 164] on button "Clean" at bounding box center [217, 173] width 110 height 31
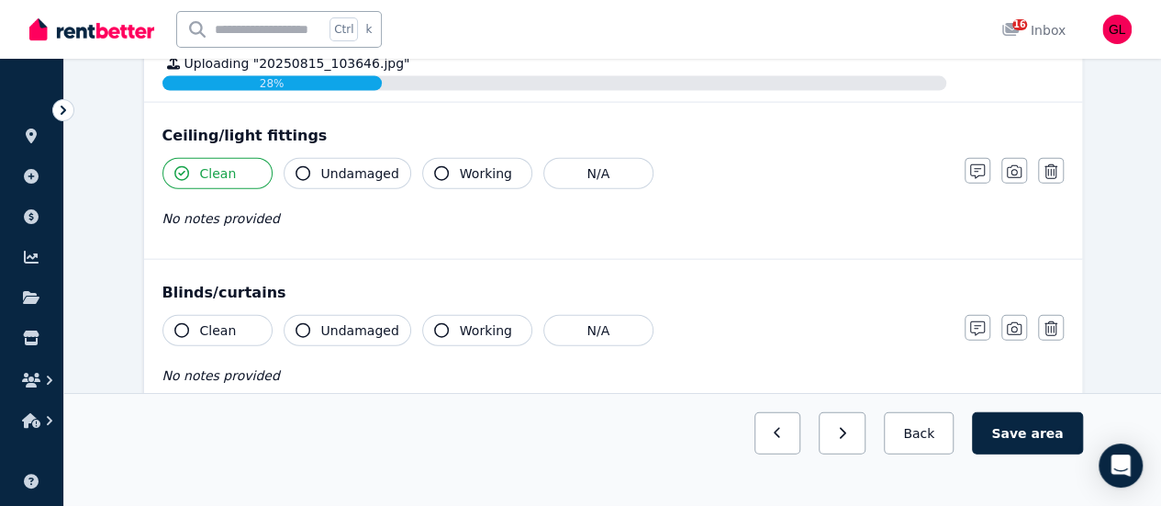
click at [327, 165] on span "Undamaged" at bounding box center [360, 173] width 78 height 18
click at [456, 158] on button "Working" at bounding box center [477, 173] width 110 height 31
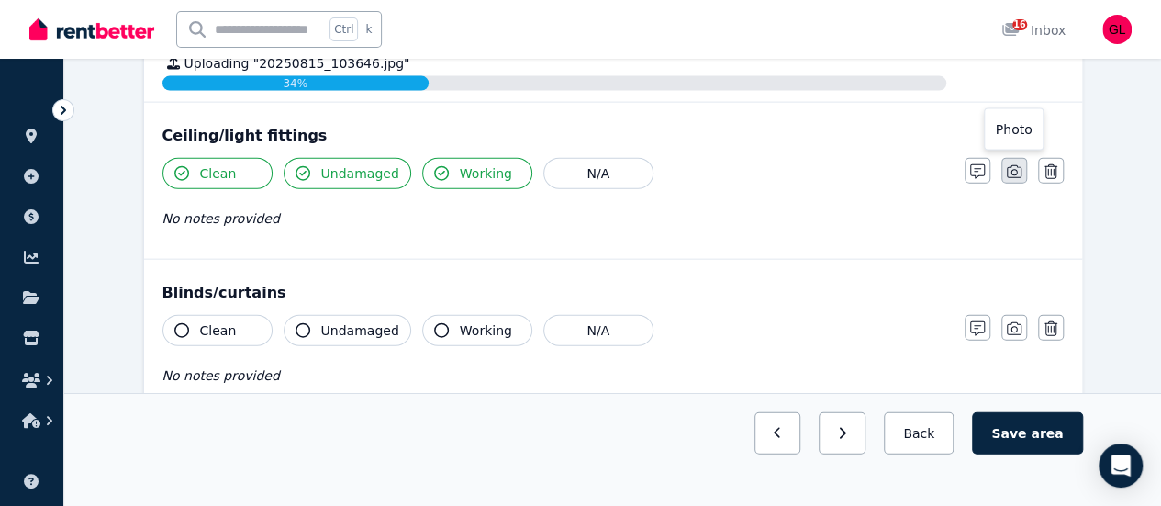
click at [1011, 173] on icon "button" at bounding box center [1014, 171] width 15 height 15
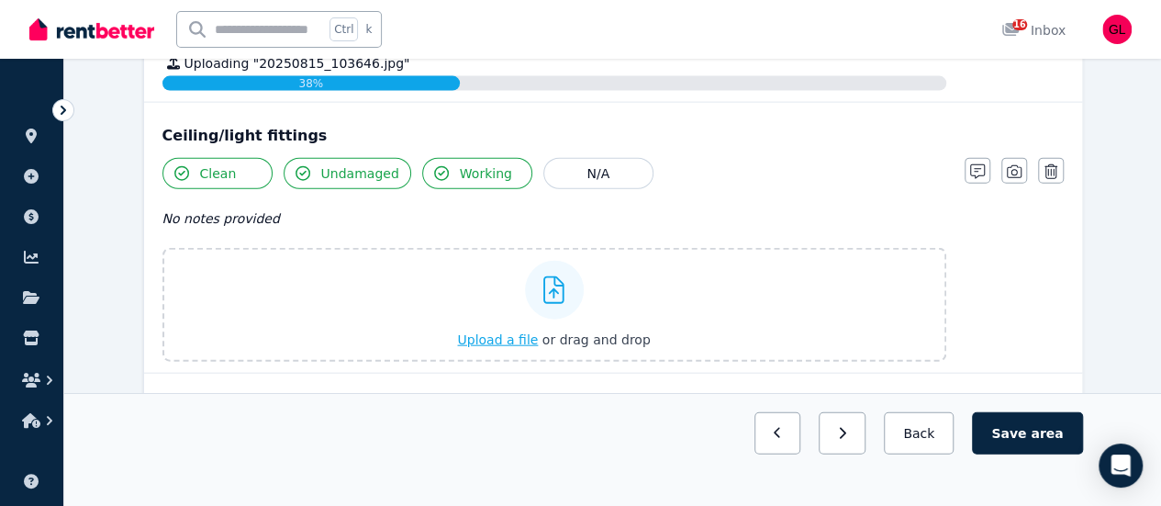
click at [504, 336] on span "Upload a file" at bounding box center [497, 339] width 81 height 15
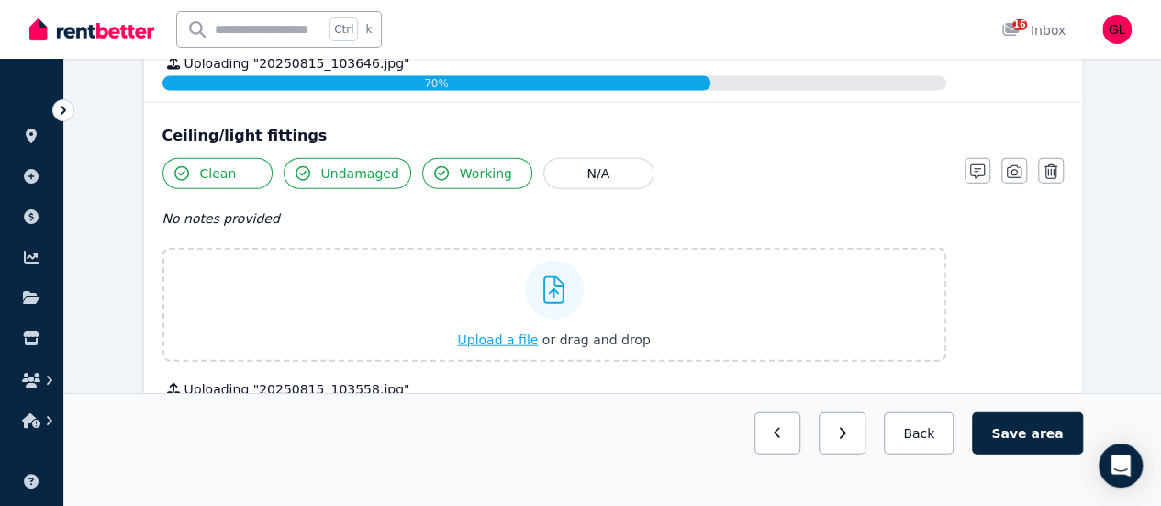
click at [505, 341] on span "Upload a file" at bounding box center [497, 339] width 81 height 15
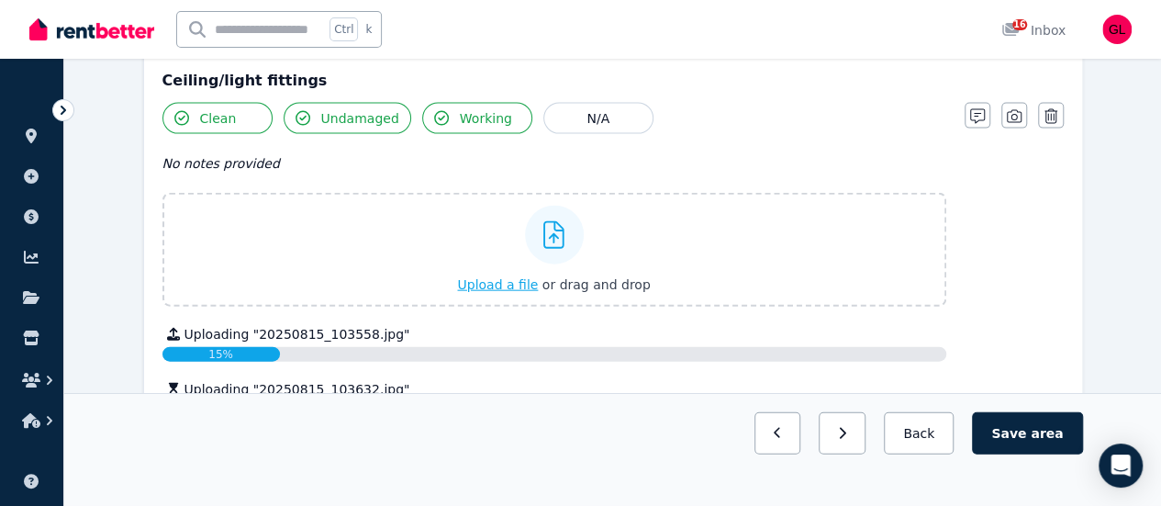
click at [486, 282] on span "Upload a file" at bounding box center [497, 284] width 81 height 15
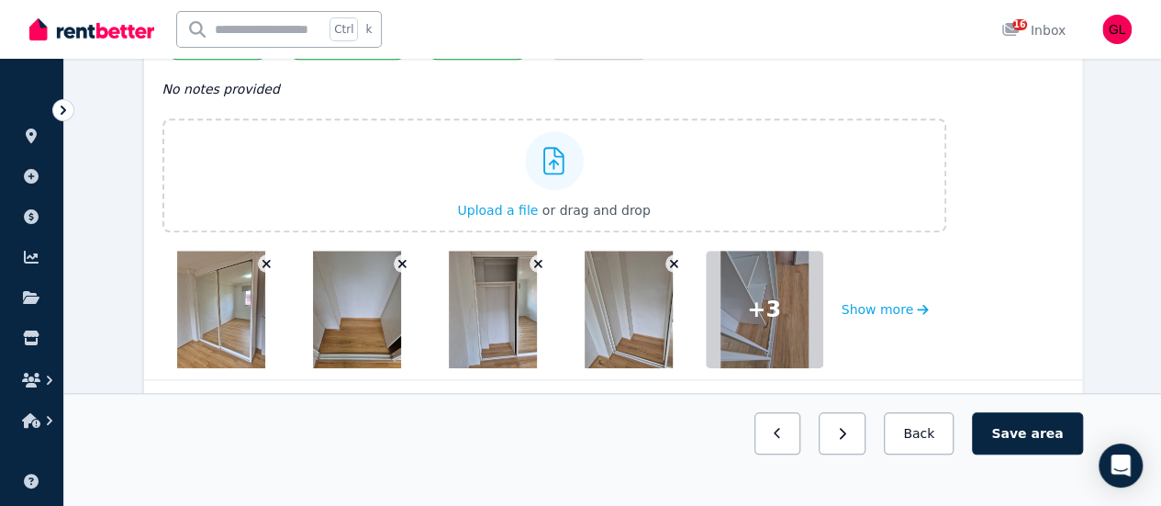
scroll to position [643, 0]
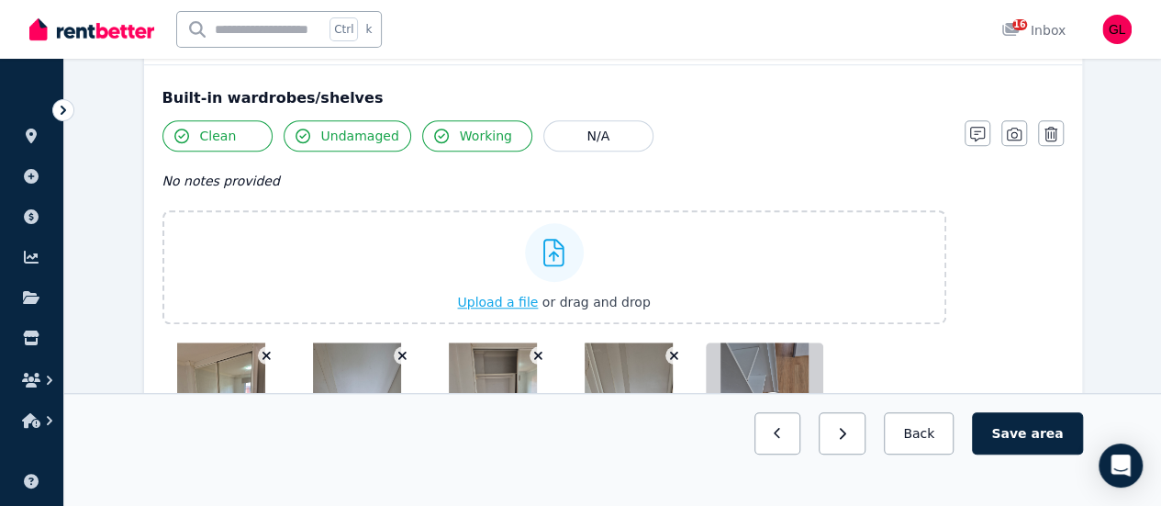
click at [489, 296] on span "Upload a file" at bounding box center [497, 302] width 81 height 15
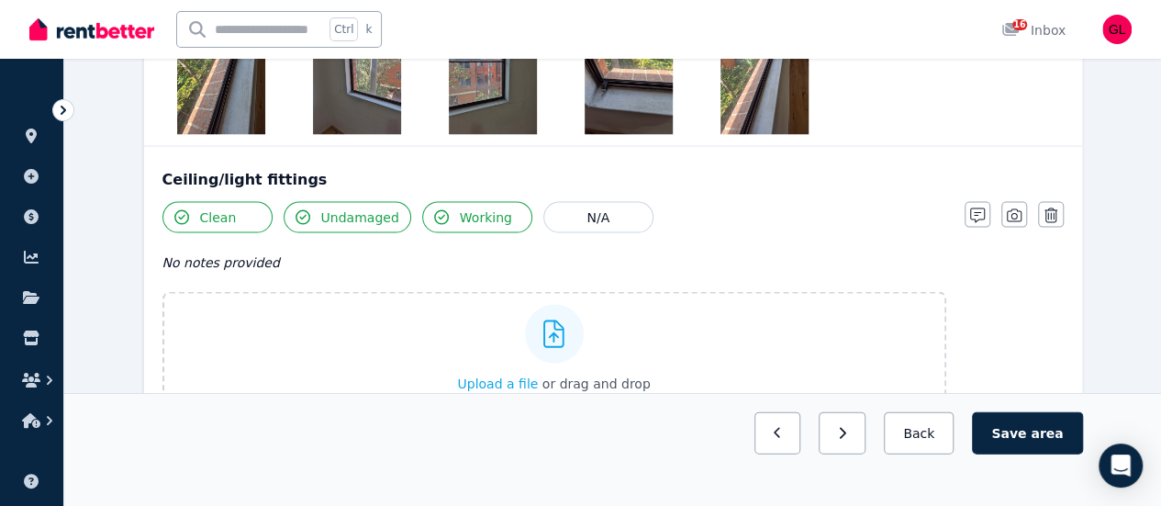
scroll to position [2019, 0]
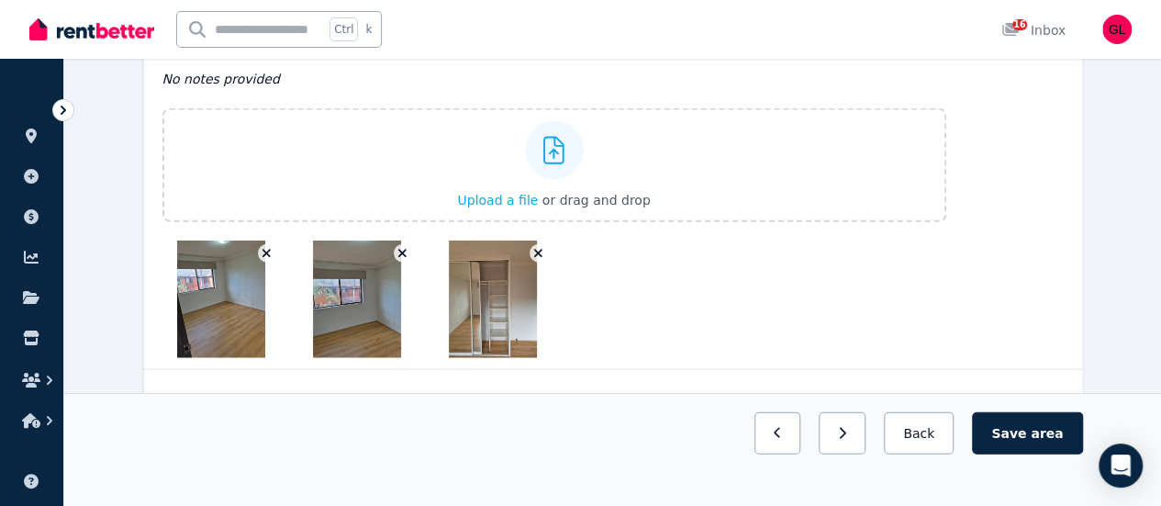
click at [545, 246] on button "button" at bounding box center [539, 253] width 18 height 18
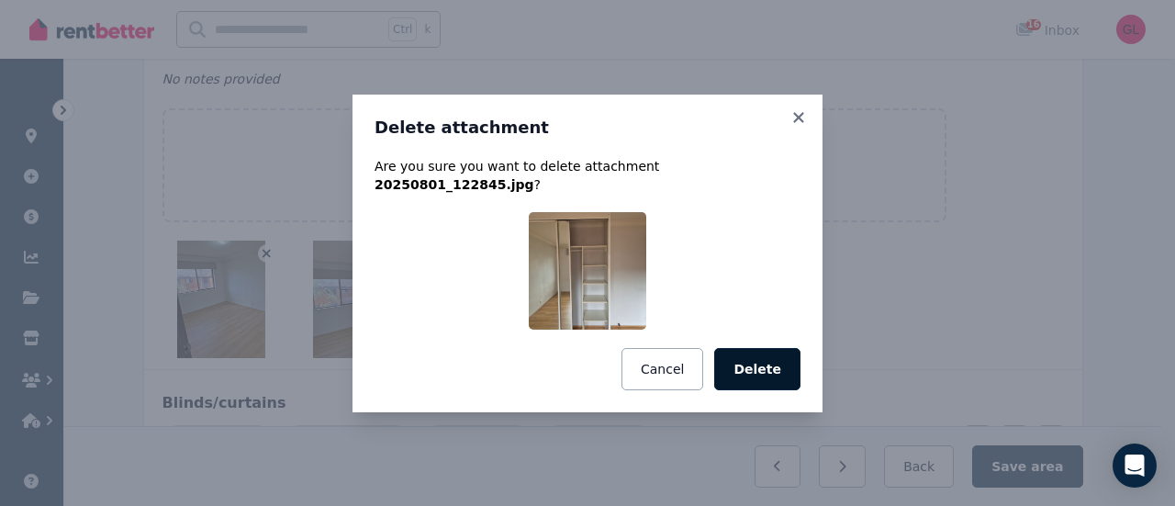
click at [759, 350] on button "Delete" at bounding box center [757, 369] width 86 height 42
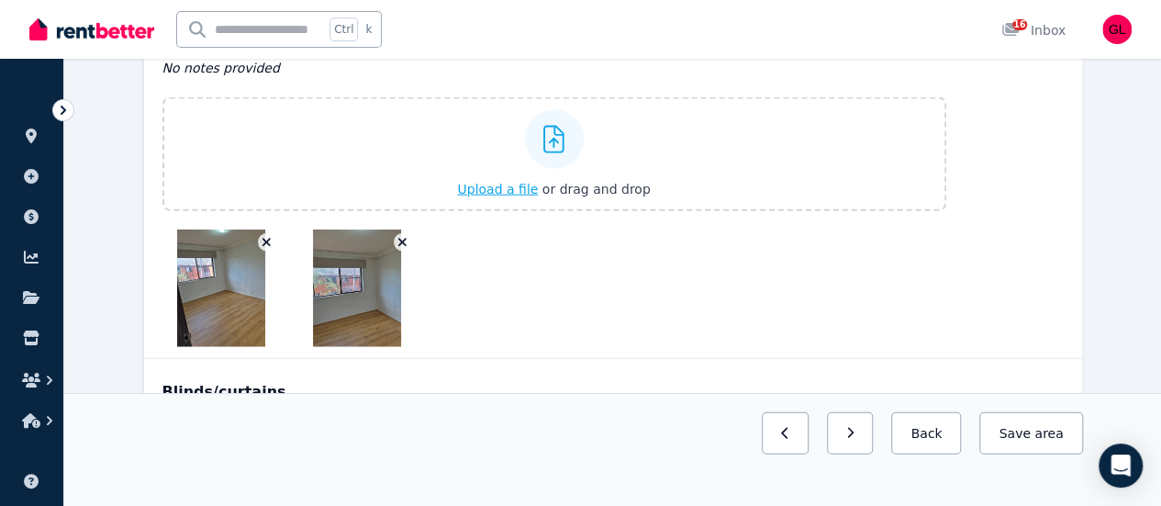
click at [525, 182] on span "Upload a file" at bounding box center [497, 189] width 81 height 15
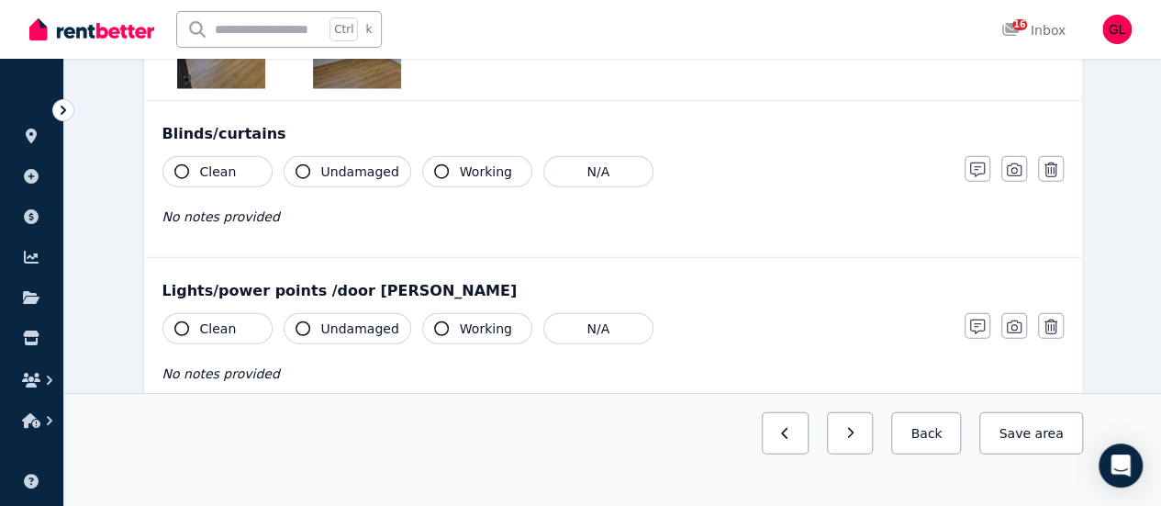
scroll to position [2203, 0]
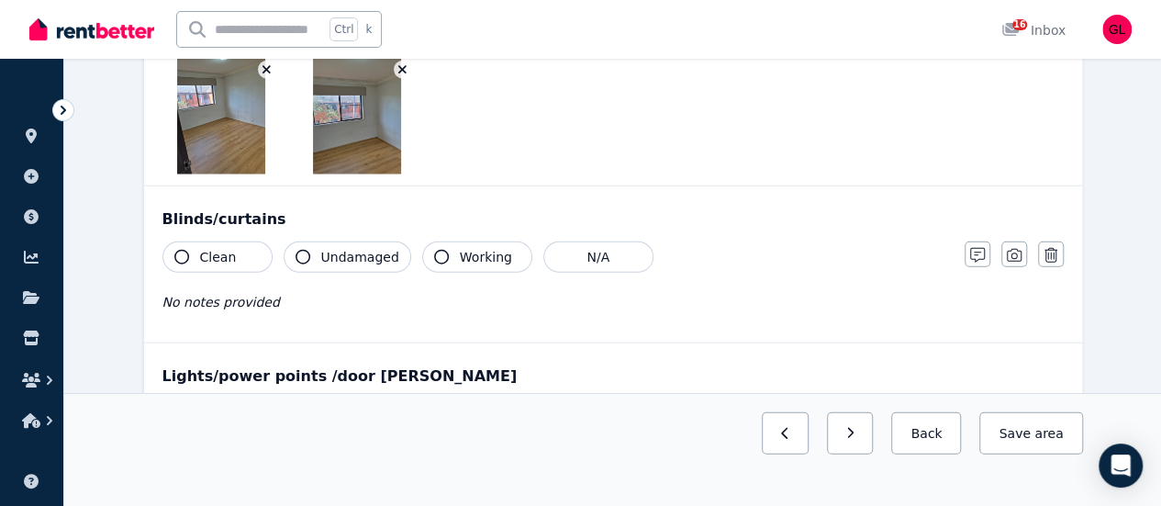
click at [231, 241] on button "Clean" at bounding box center [217, 256] width 110 height 31
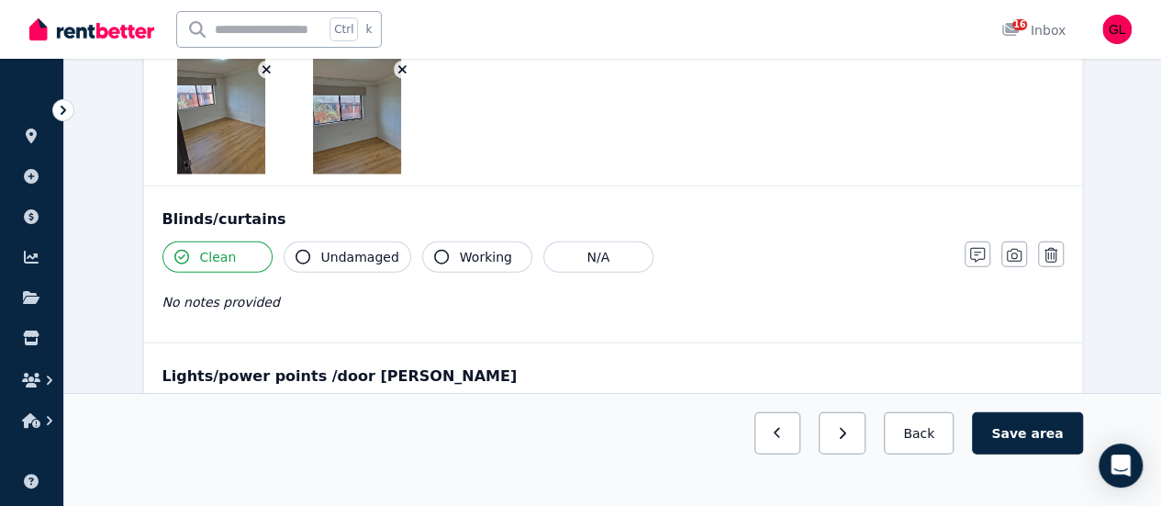
click at [336, 248] on span "Undamaged" at bounding box center [360, 257] width 78 height 18
click at [439, 258] on button "Working" at bounding box center [477, 256] width 110 height 31
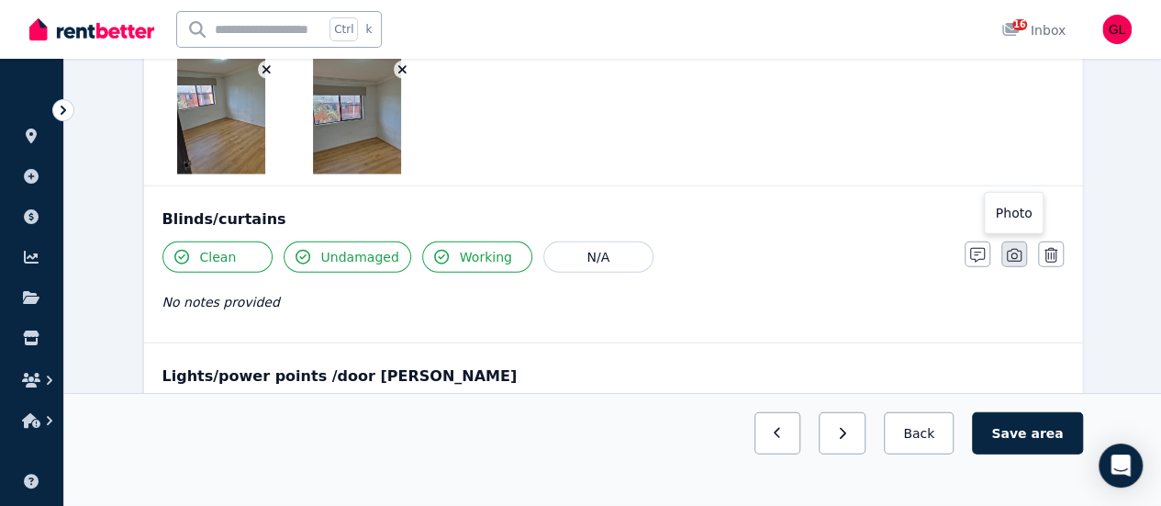
click at [1015, 248] on icon "button" at bounding box center [1014, 255] width 15 height 15
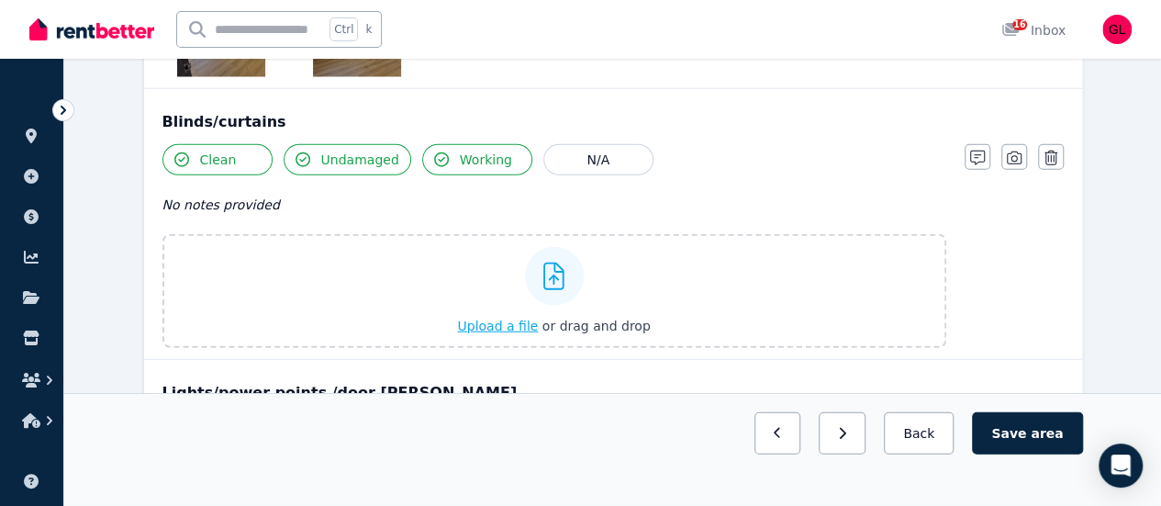
scroll to position [2386, 0]
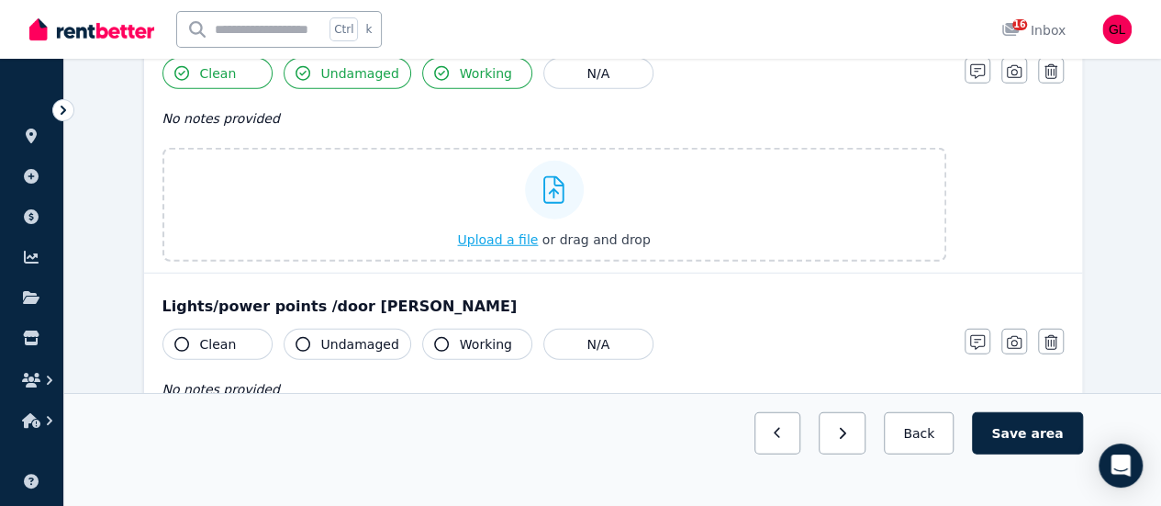
click at [519, 232] on span "Upload a file" at bounding box center [497, 239] width 81 height 15
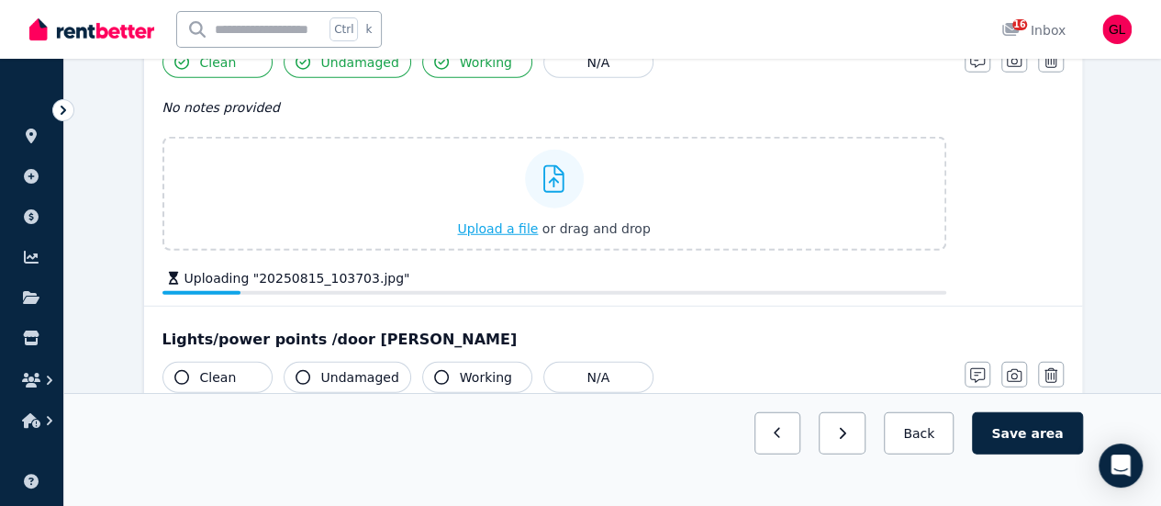
click at [505, 225] on span "Upload a file" at bounding box center [497, 228] width 81 height 15
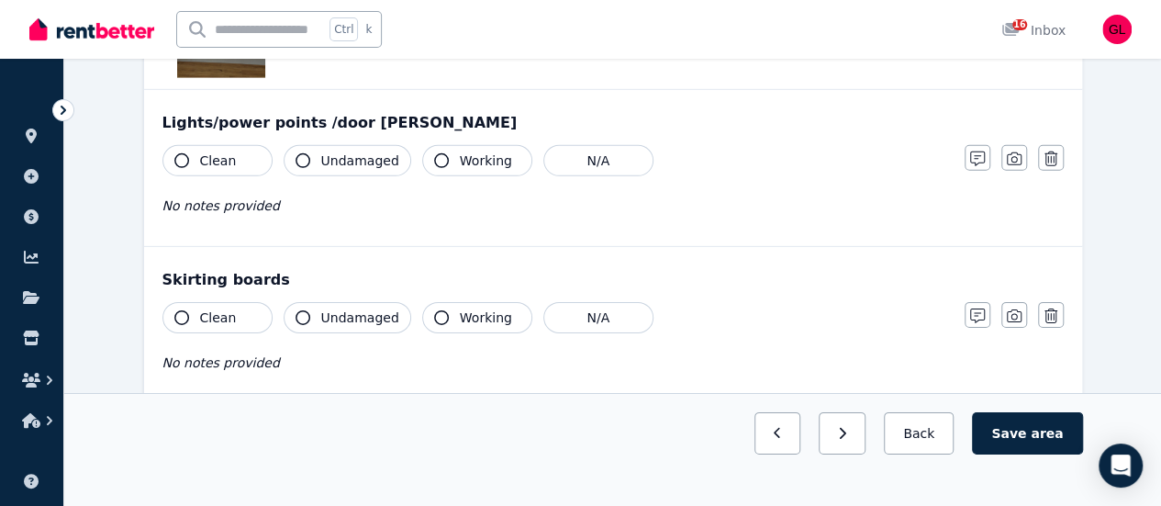
scroll to position [2754, 0]
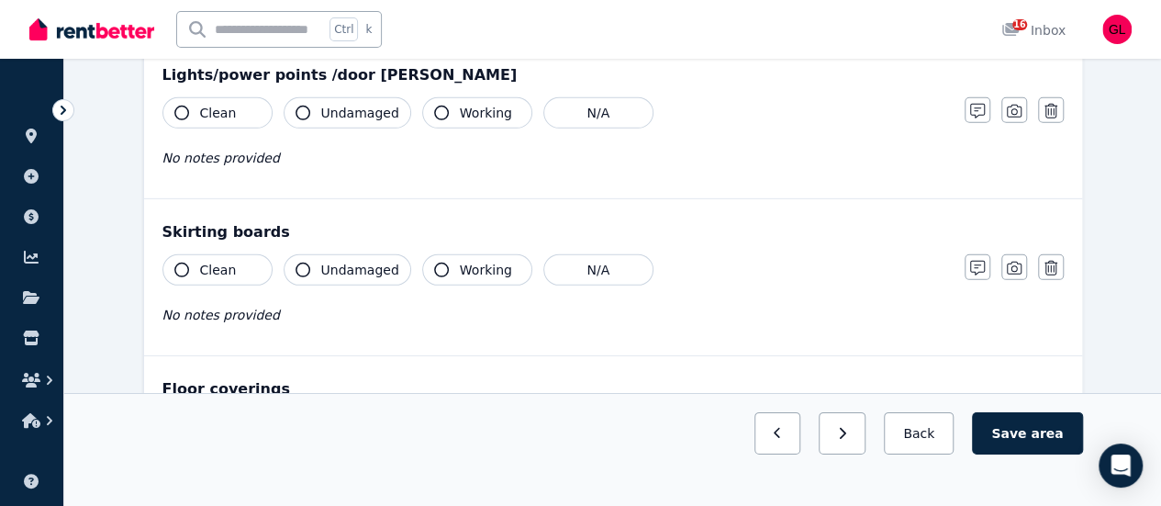
click at [207, 113] on span "Clean" at bounding box center [218, 113] width 37 height 18
click at [318, 116] on button "Undamaged" at bounding box center [348, 112] width 128 height 31
click at [422, 112] on button "Working" at bounding box center [477, 112] width 110 height 31
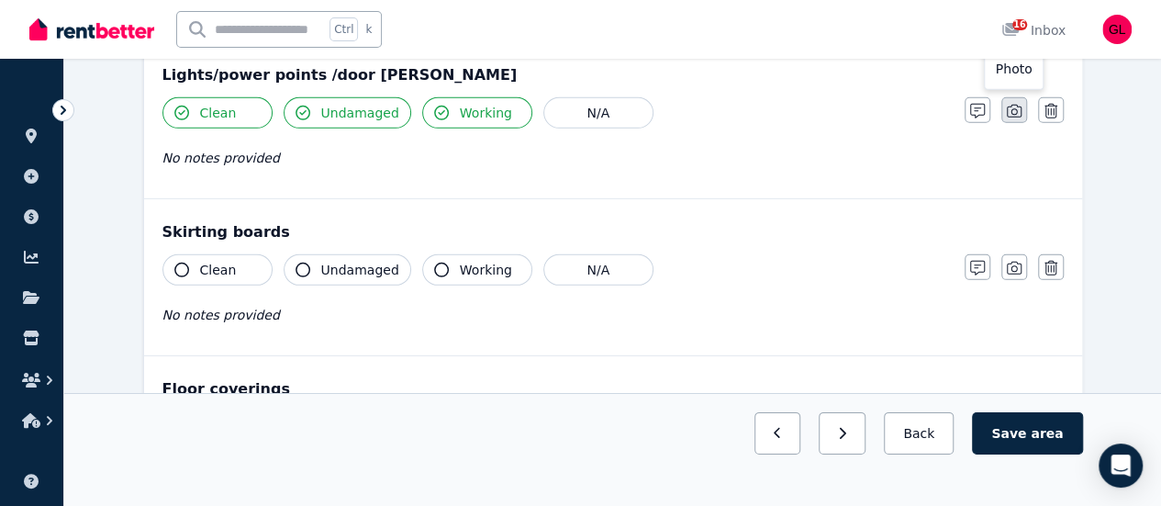
click at [1006, 106] on button "button" at bounding box center [1014, 110] width 26 height 26
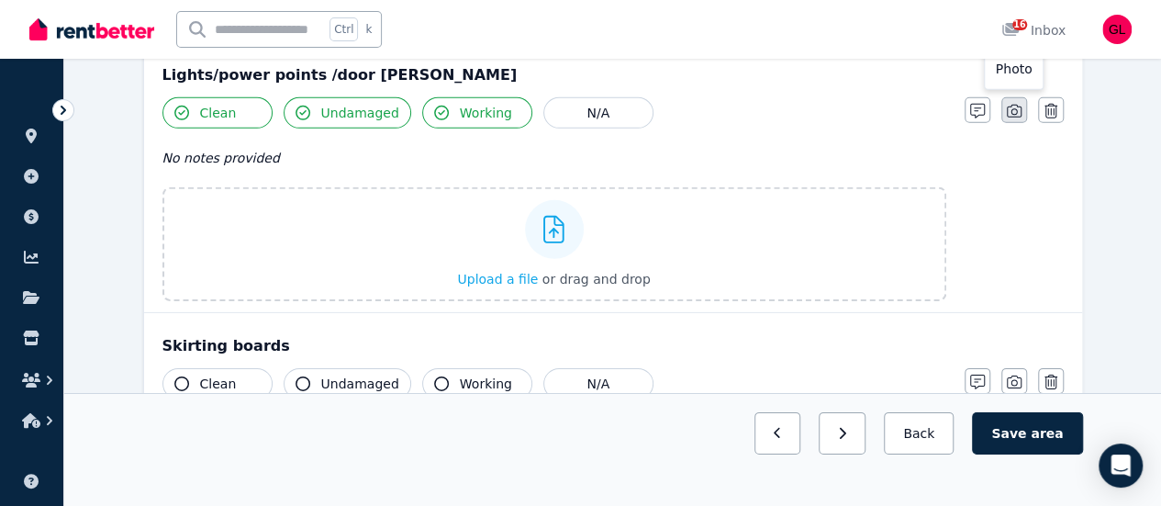
scroll to position [2867, 0]
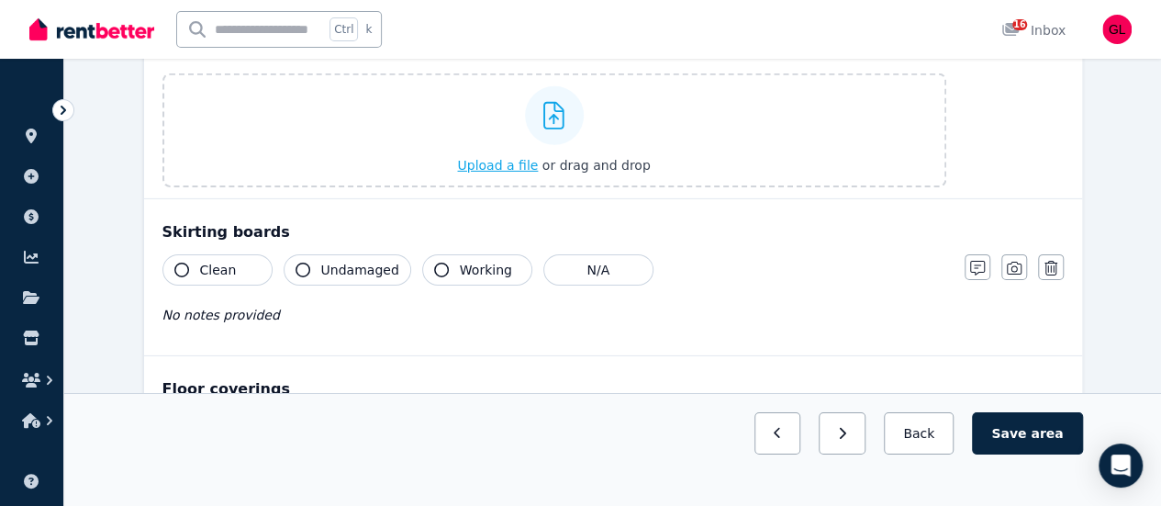
click at [497, 161] on span "Upload a file" at bounding box center [497, 165] width 81 height 15
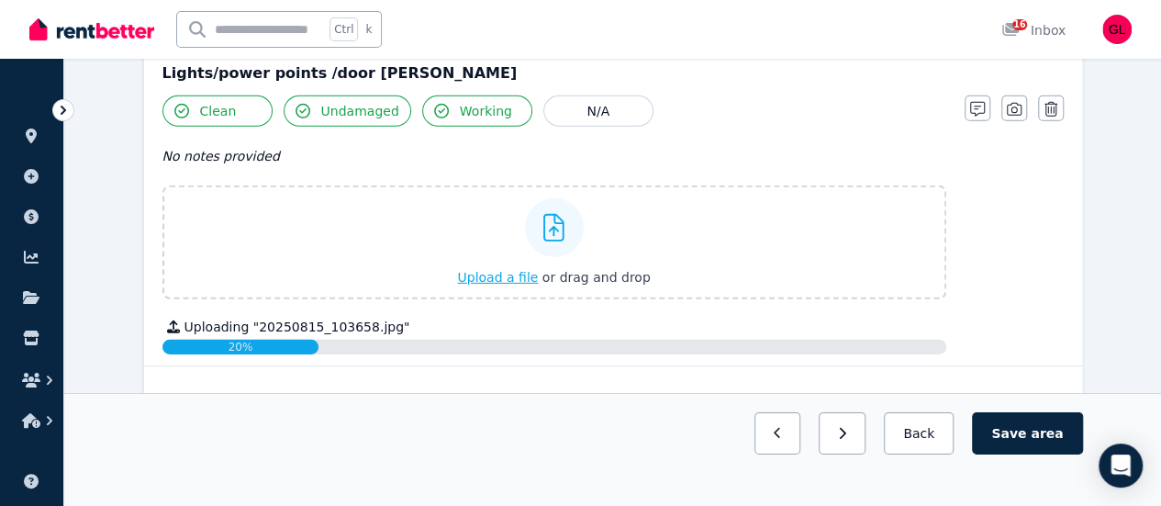
scroll to position [2673, 0]
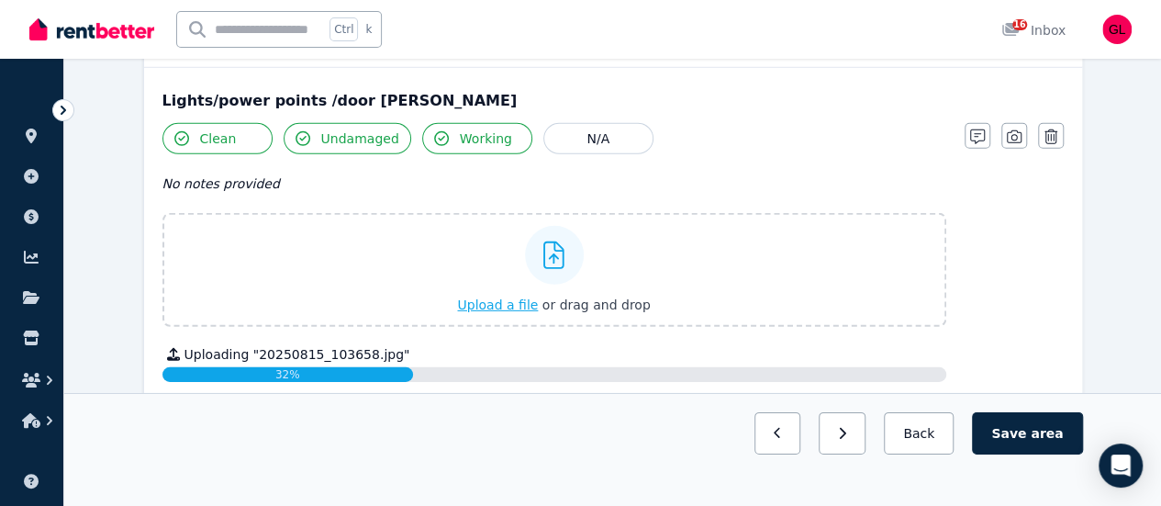
click at [523, 297] on span "Upload a file" at bounding box center [497, 304] width 81 height 15
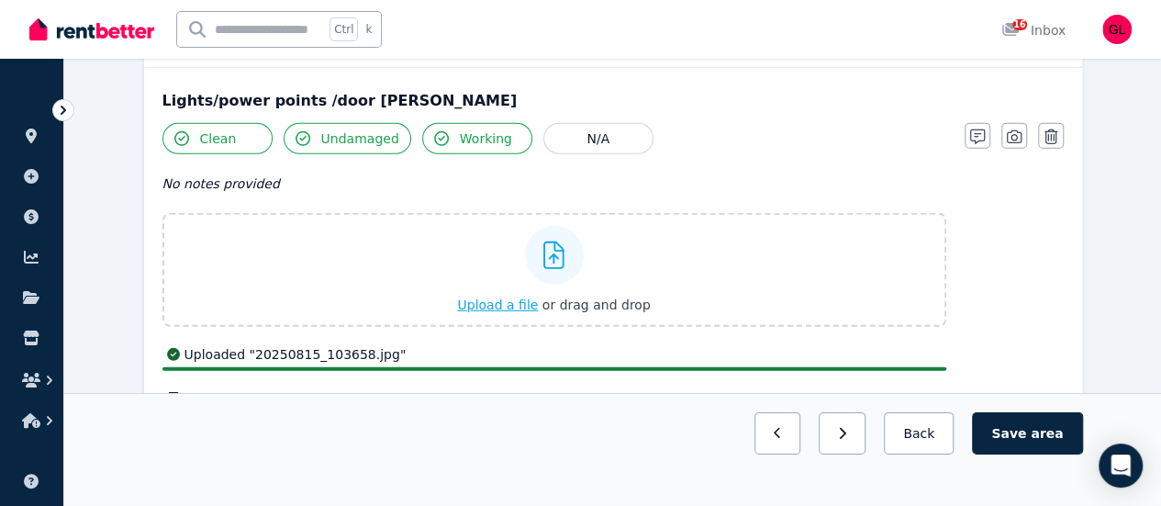
click at [522, 300] on span "Upload a file" at bounding box center [497, 304] width 81 height 15
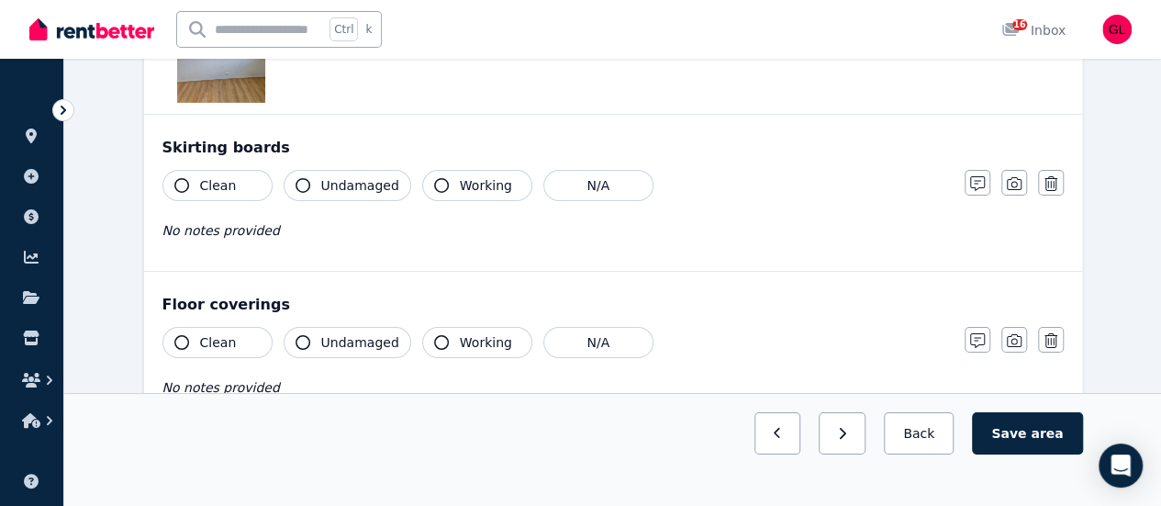
click at [226, 170] on button "Clean" at bounding box center [217, 185] width 110 height 31
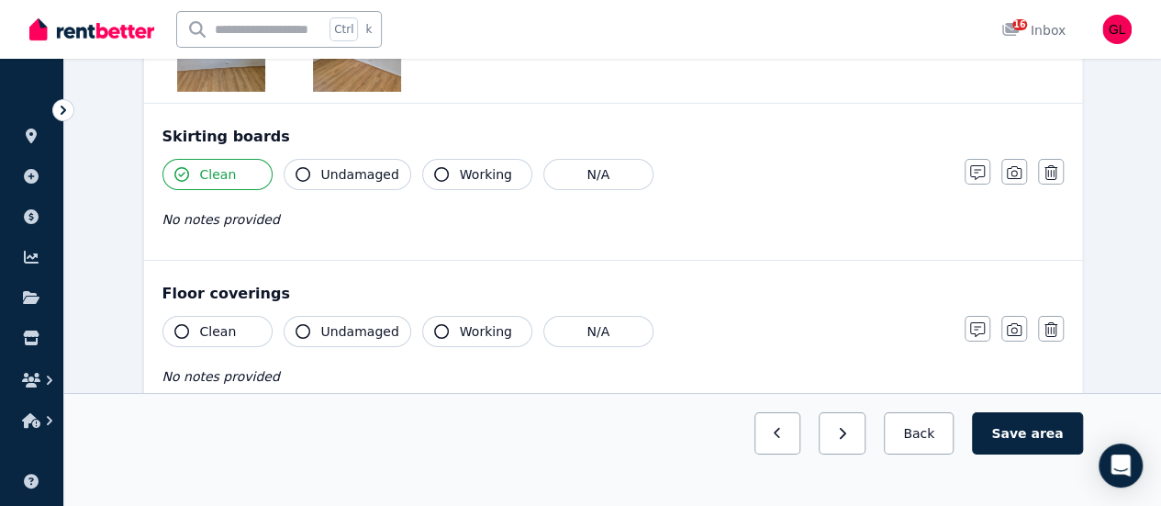
scroll to position [3132, 0]
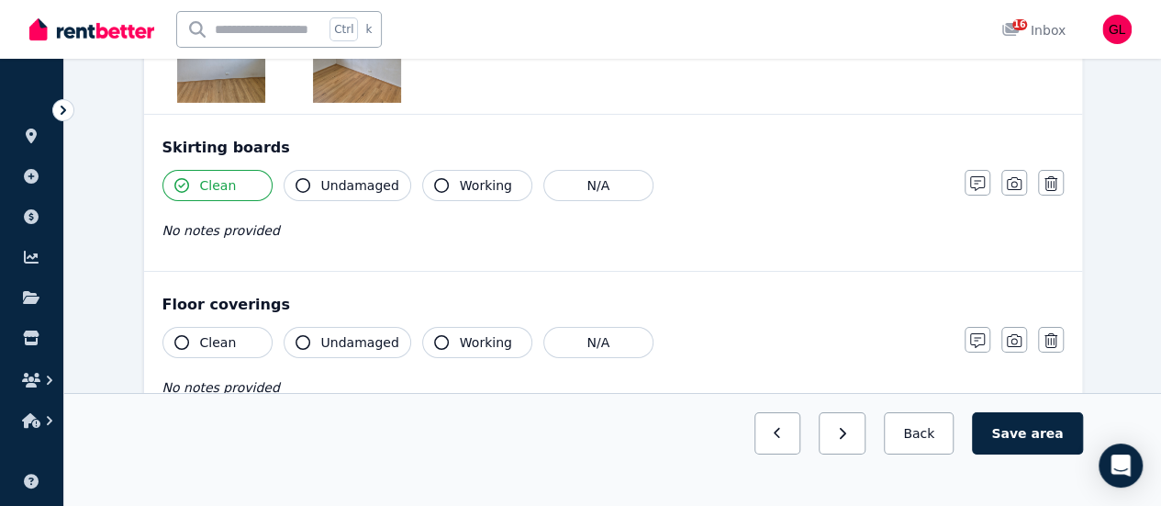
click at [327, 180] on span "Undamaged" at bounding box center [360, 185] width 78 height 18
click at [435, 179] on icon "button" at bounding box center [441, 185] width 15 height 15
click at [1028, 170] on div "Notes Photo Delete" at bounding box center [1014, 183] width 99 height 26
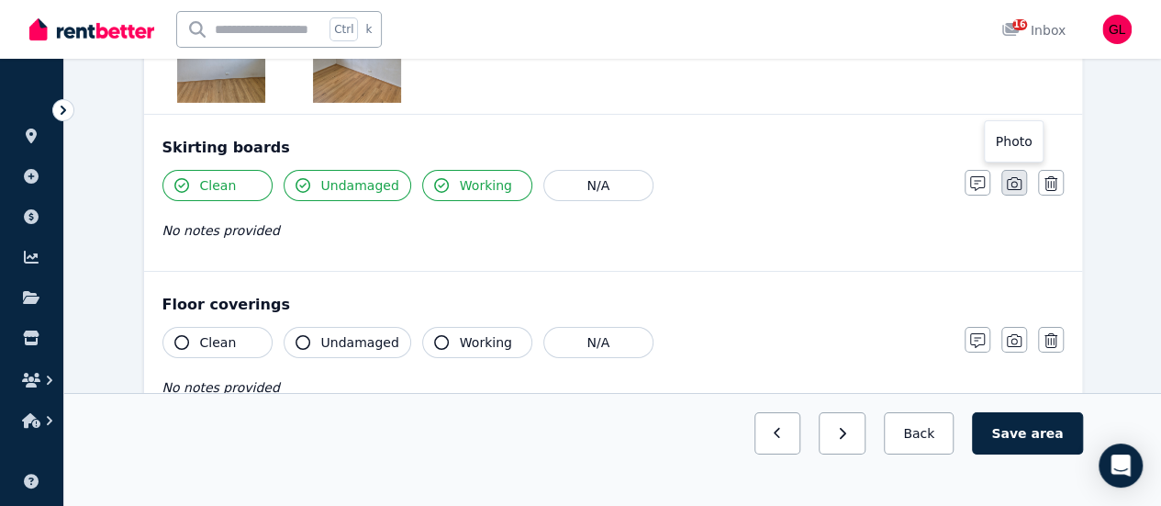
click at [1024, 172] on button "button" at bounding box center [1014, 183] width 26 height 26
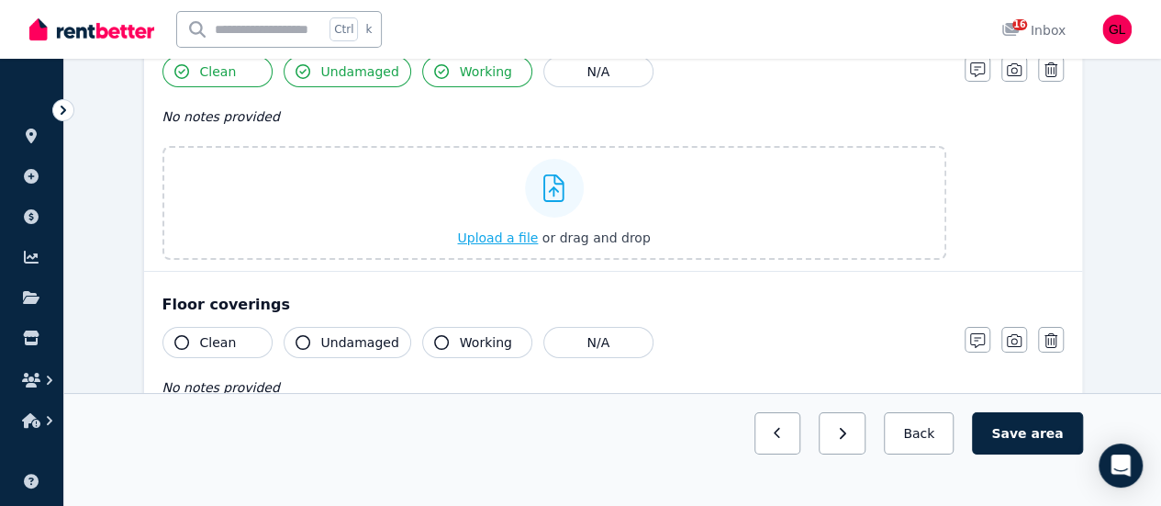
click at [525, 230] on span "Upload a file" at bounding box center [497, 237] width 81 height 15
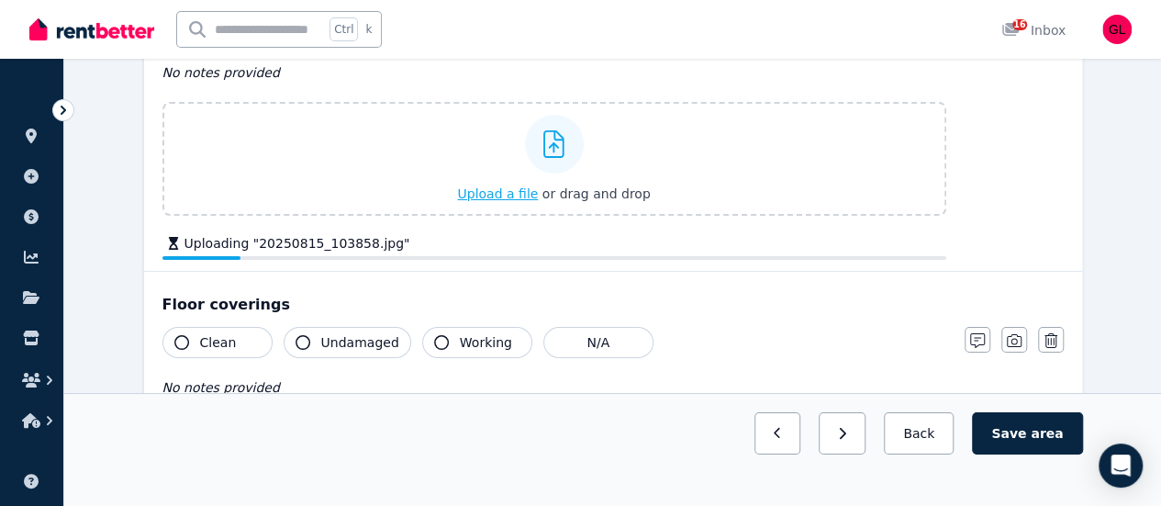
click at [497, 186] on span "Upload a file" at bounding box center [497, 193] width 81 height 15
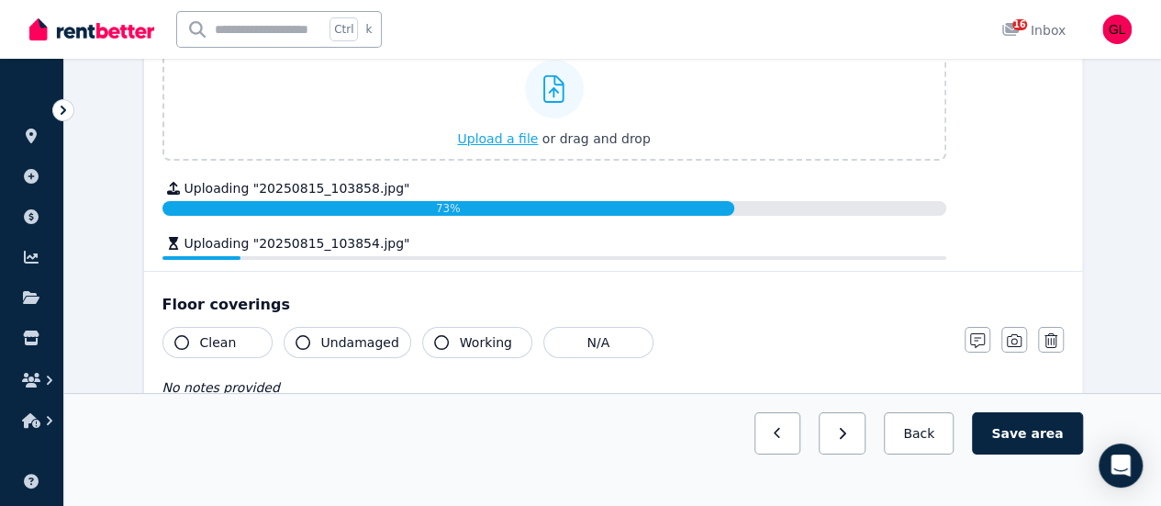
click at [508, 131] on span "Upload a file" at bounding box center [497, 138] width 81 height 15
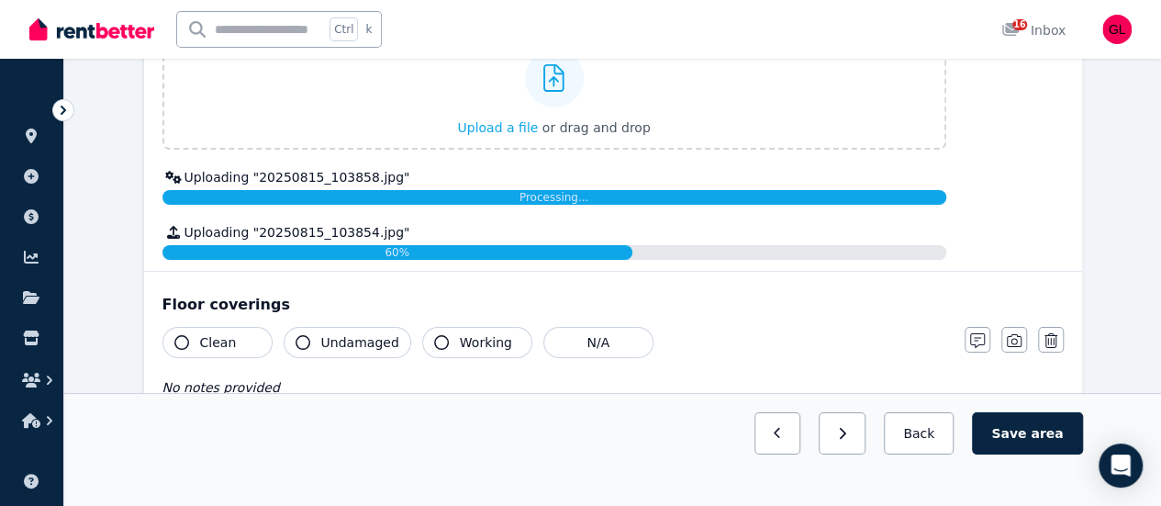
scroll to position [3301, 0]
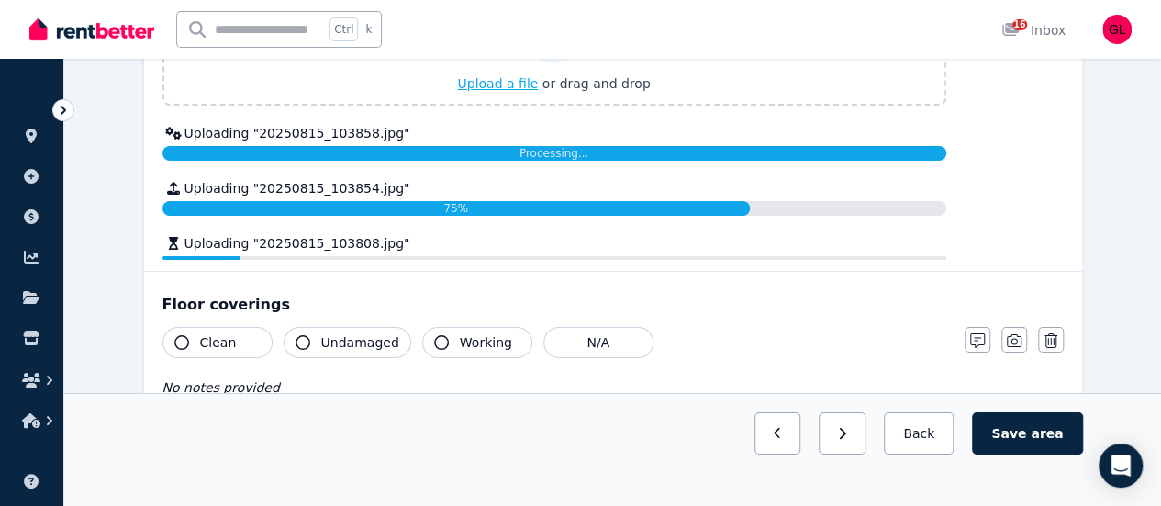
click at [494, 82] on span "Upload a file" at bounding box center [497, 83] width 81 height 15
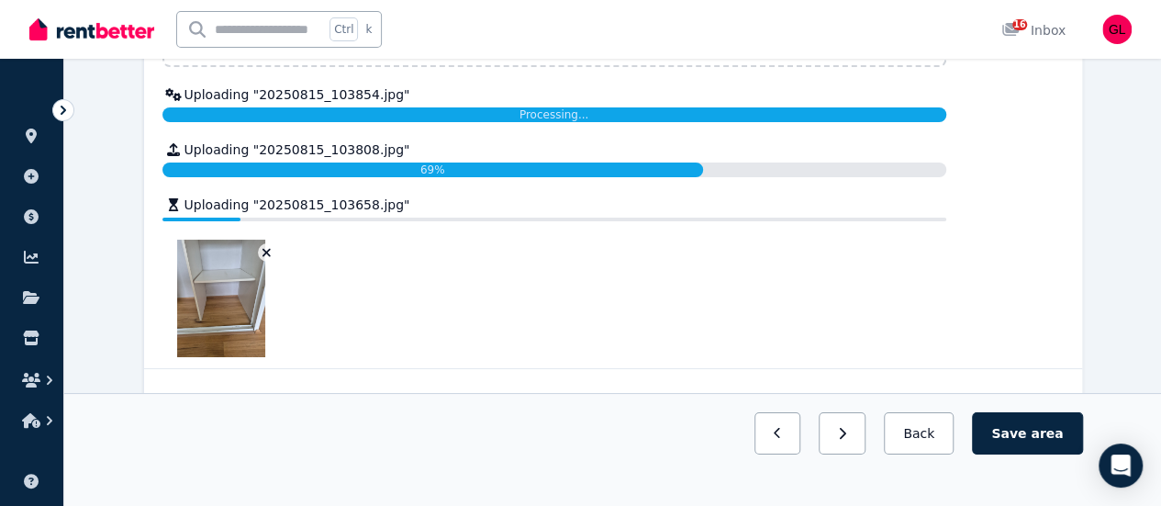
scroll to position [3253, 0]
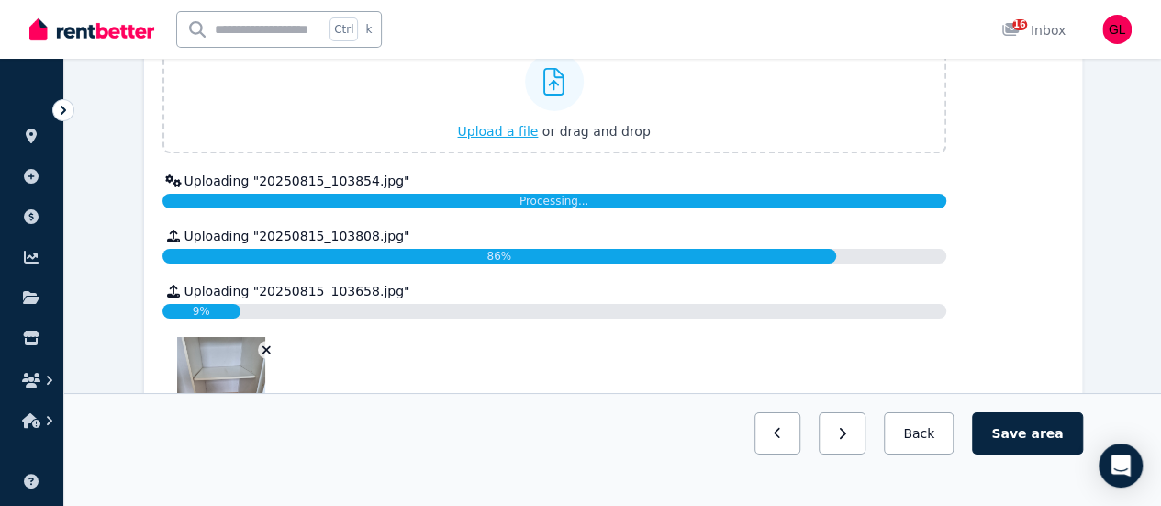
click at [515, 128] on span "Upload a file" at bounding box center [497, 131] width 81 height 15
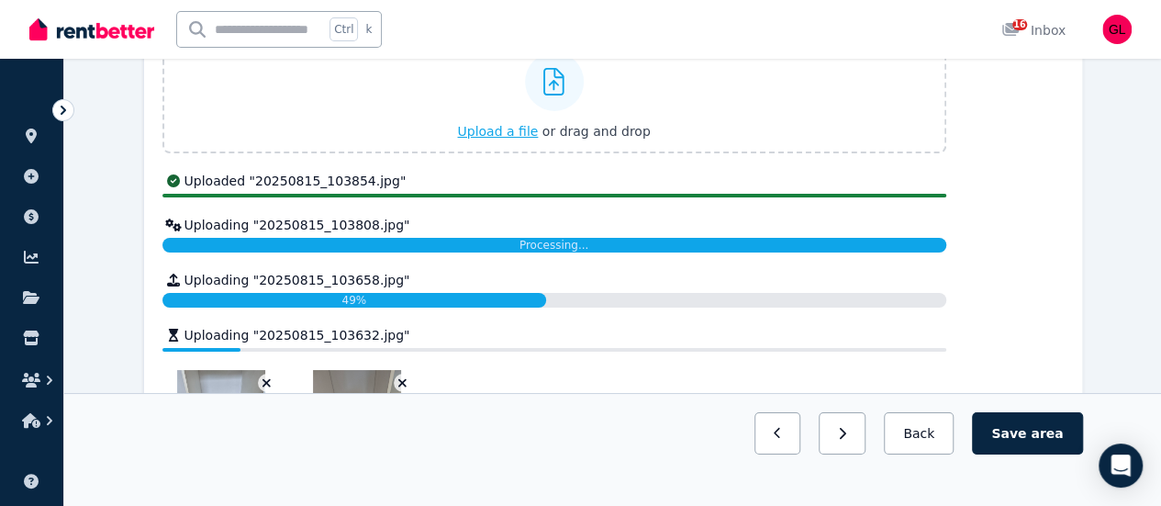
click at [505, 126] on span "Upload a file" at bounding box center [497, 131] width 81 height 15
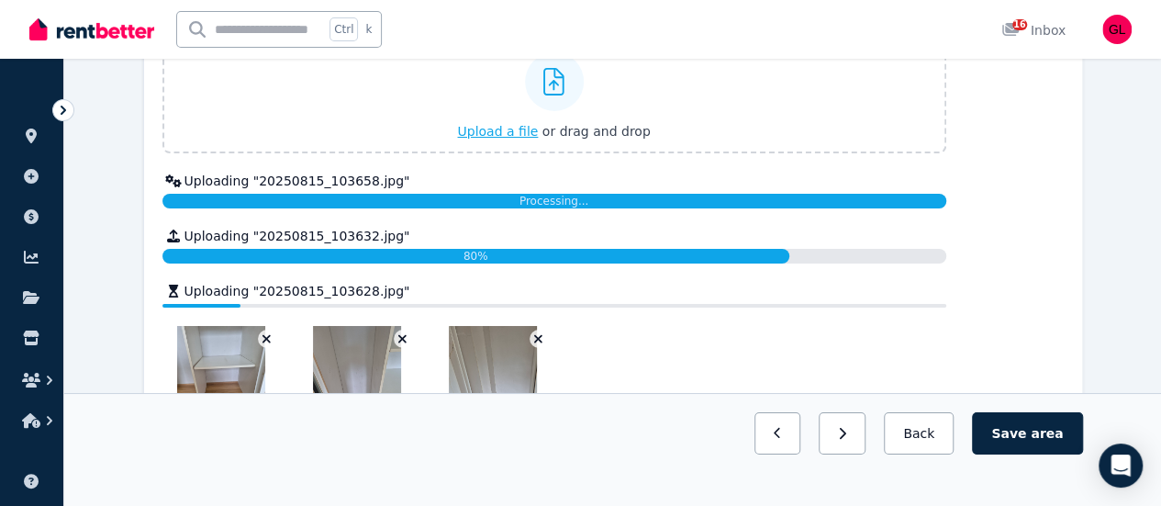
click at [488, 124] on span "Upload a file" at bounding box center [497, 131] width 81 height 15
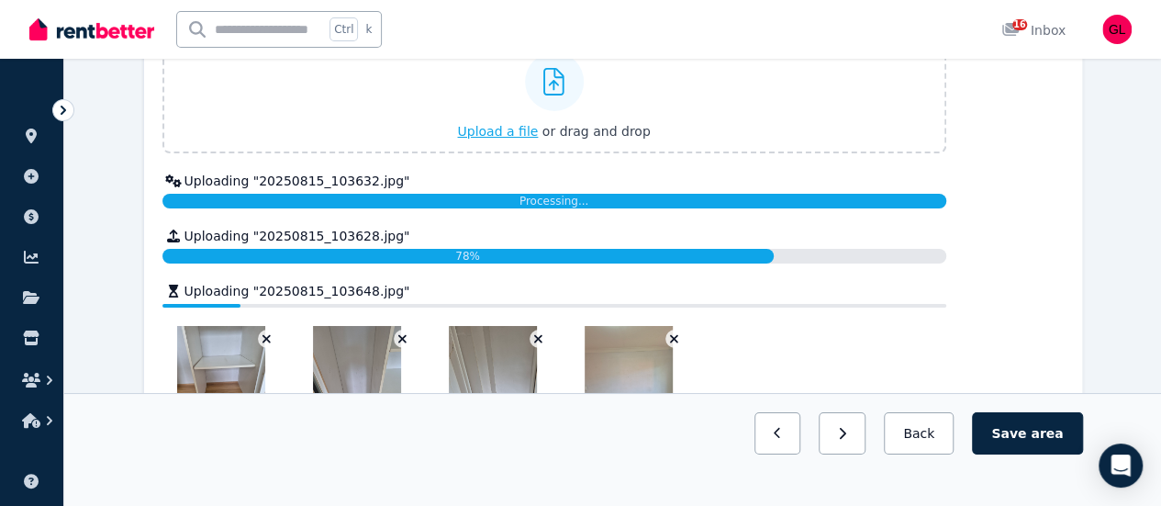
click at [512, 124] on span "Upload a file" at bounding box center [497, 131] width 81 height 15
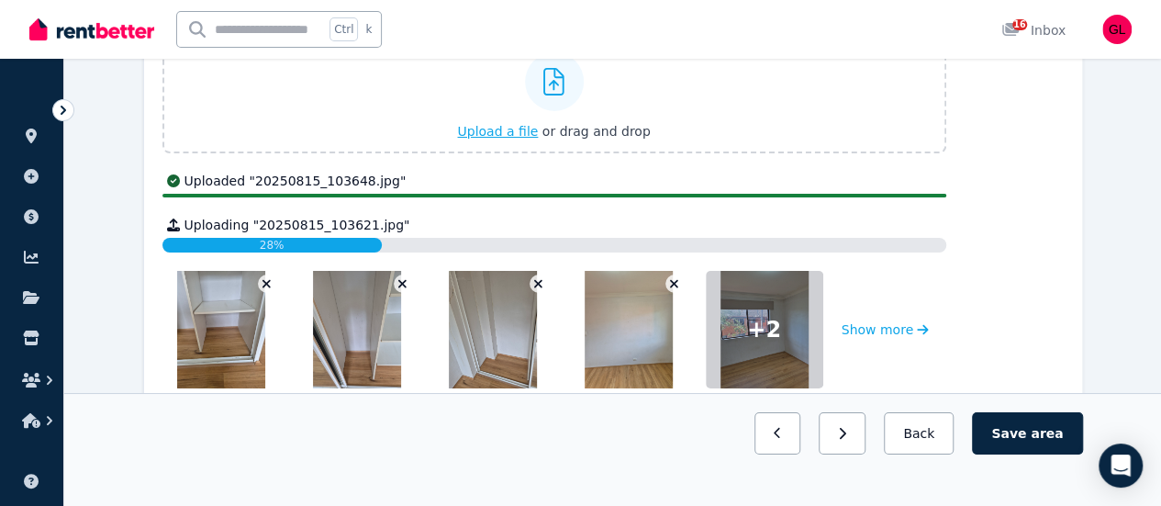
click at [479, 129] on span "Upload a file" at bounding box center [497, 131] width 81 height 15
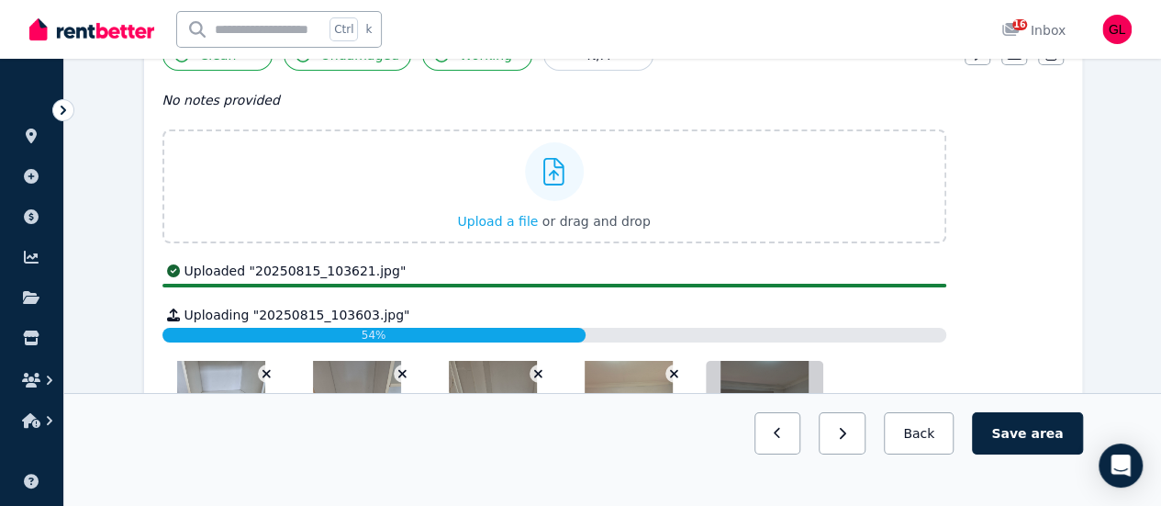
scroll to position [3161, 0]
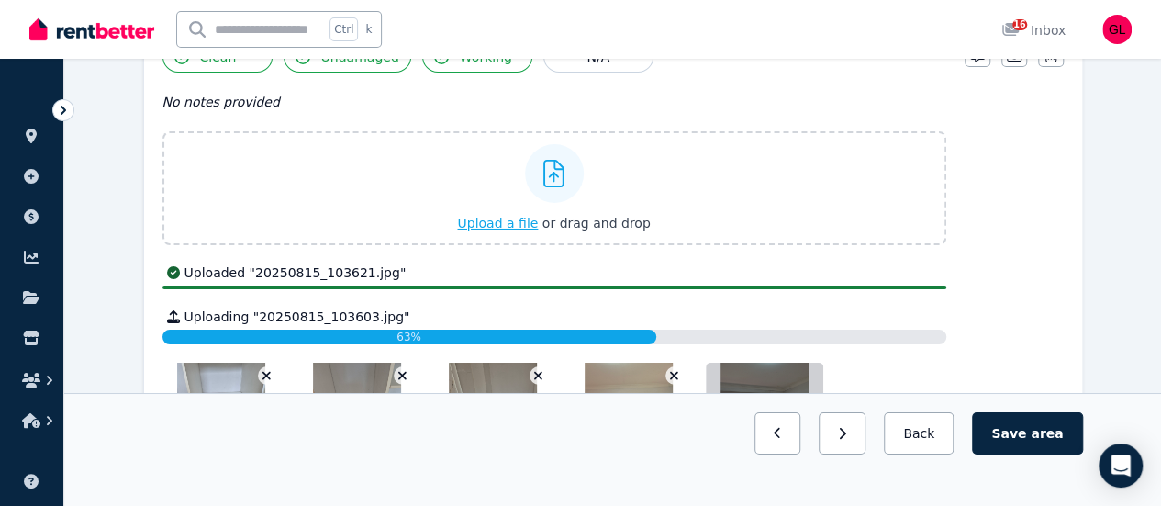
click at [505, 216] on span "Upload a file" at bounding box center [497, 223] width 81 height 15
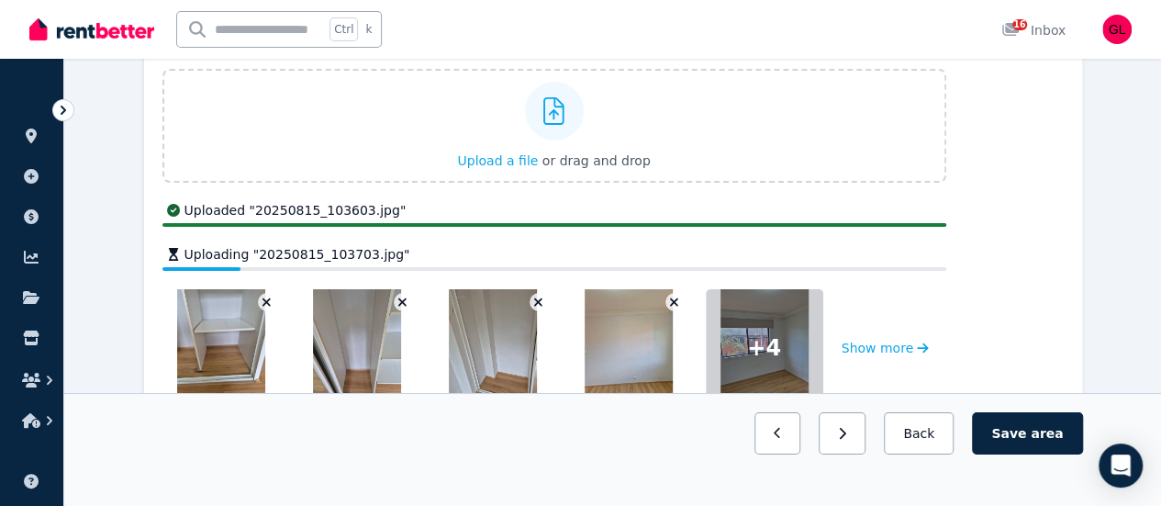
scroll to position [3253, 0]
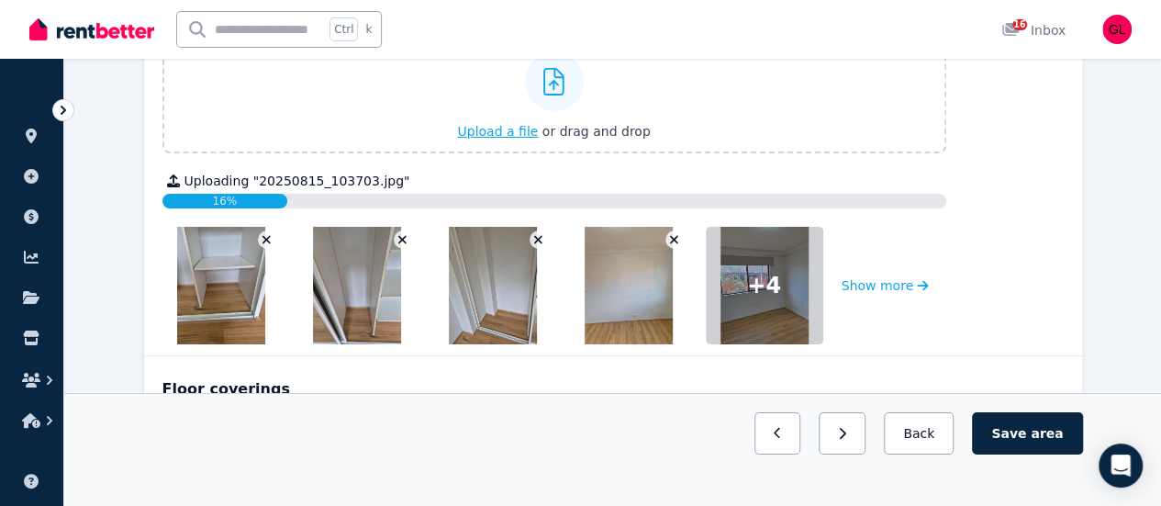
click at [511, 129] on span "Upload a file" at bounding box center [497, 131] width 81 height 15
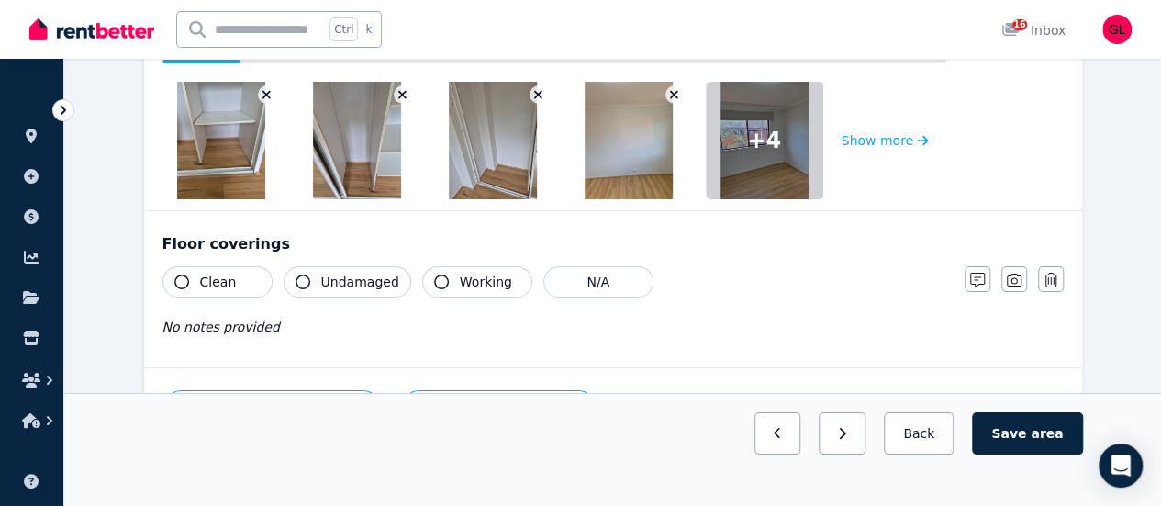
scroll to position [3523, 0]
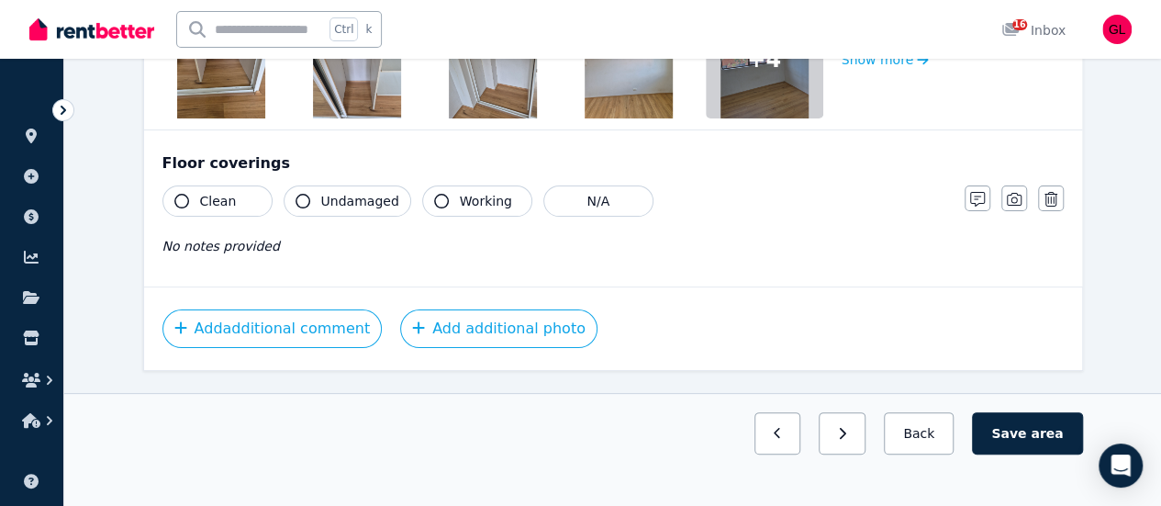
click at [220, 193] on span "Clean" at bounding box center [218, 201] width 37 height 18
click at [331, 192] on span "Undamaged" at bounding box center [360, 201] width 78 height 18
click at [440, 192] on button "Working" at bounding box center [477, 200] width 110 height 31
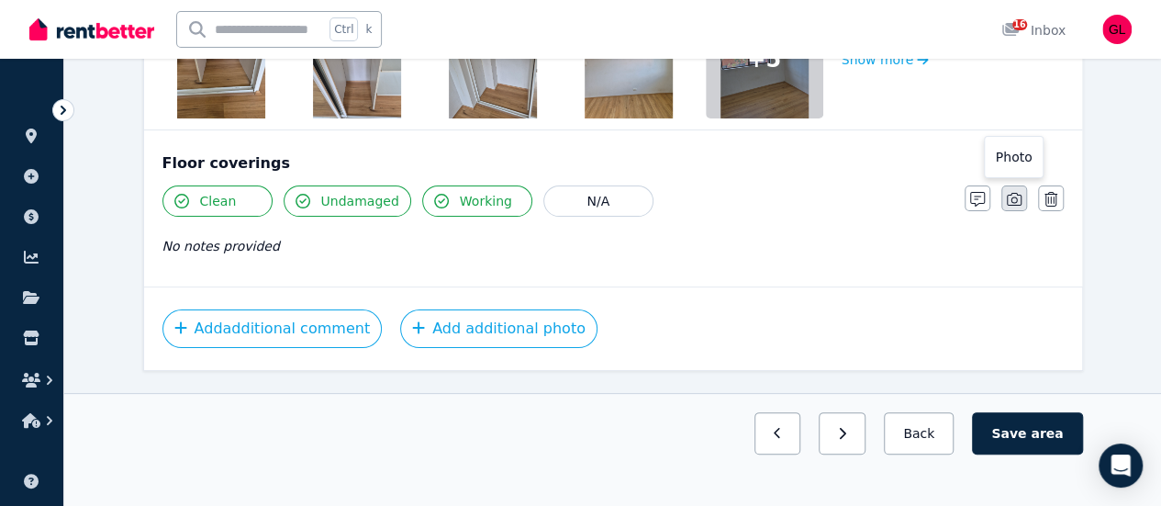
click at [1017, 196] on icon "button" at bounding box center [1014, 199] width 15 height 15
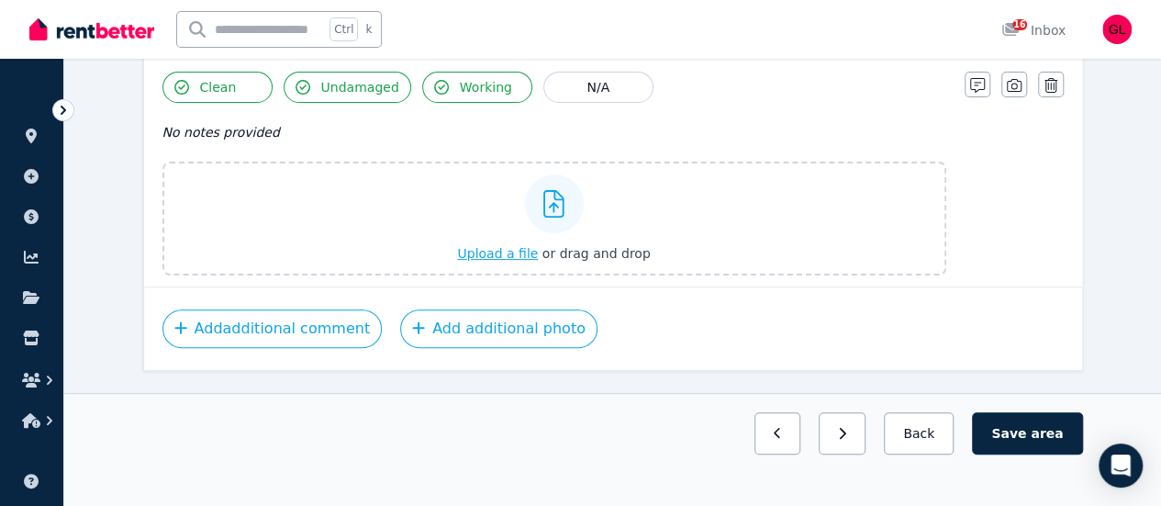
click at [512, 251] on span "Upload a file" at bounding box center [497, 253] width 81 height 15
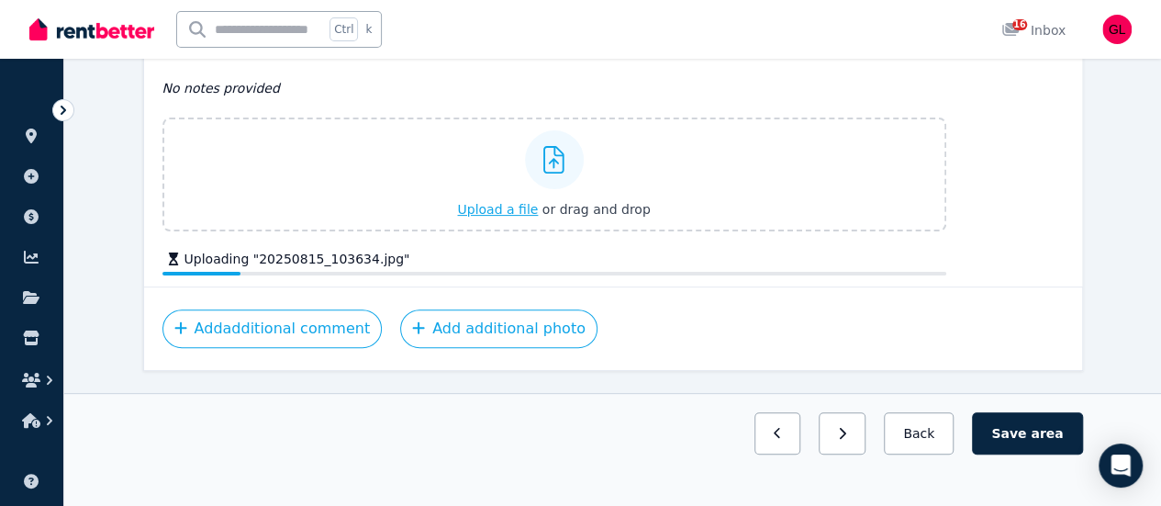
click at [490, 202] on span "Upload a file" at bounding box center [497, 209] width 81 height 15
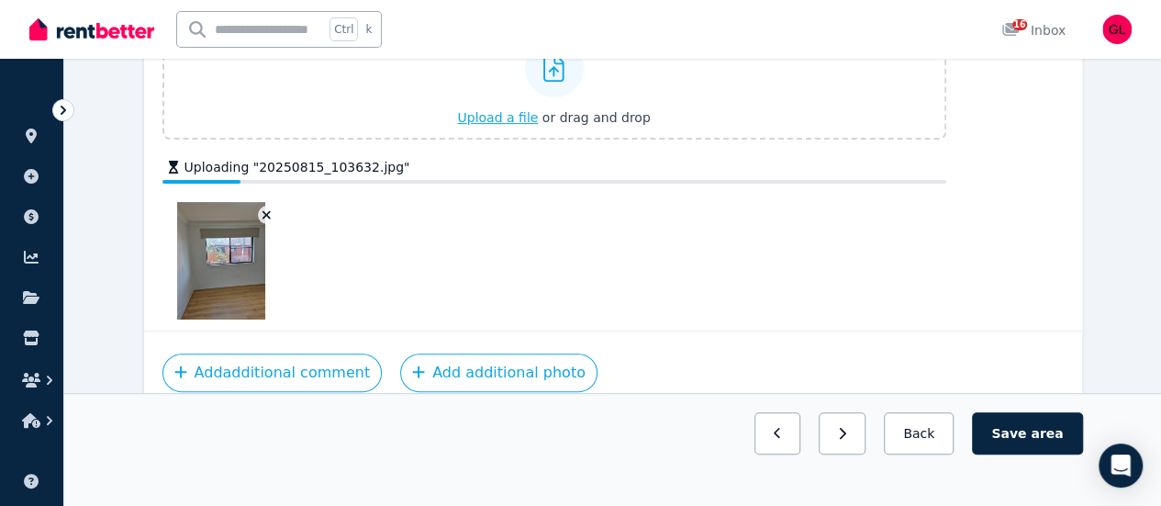
scroll to position [3717, 0]
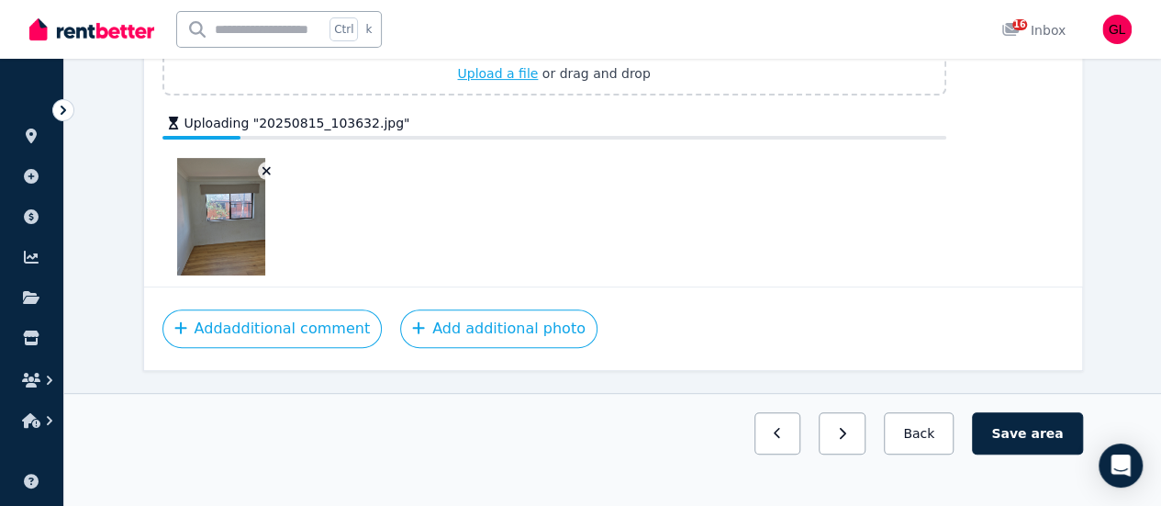
click at [496, 69] on span "Upload a file" at bounding box center [497, 73] width 81 height 15
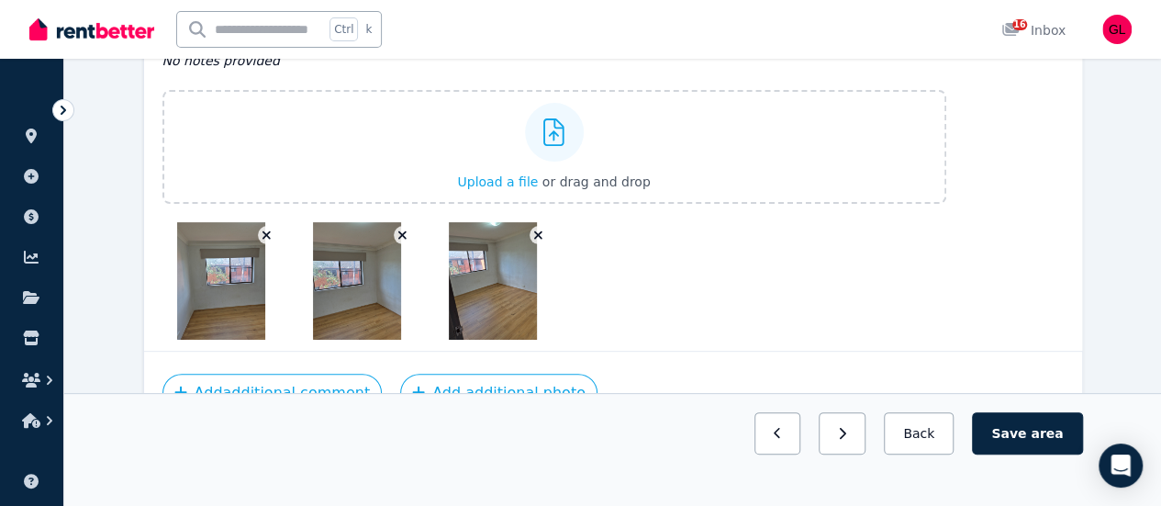
scroll to position [3582, 0]
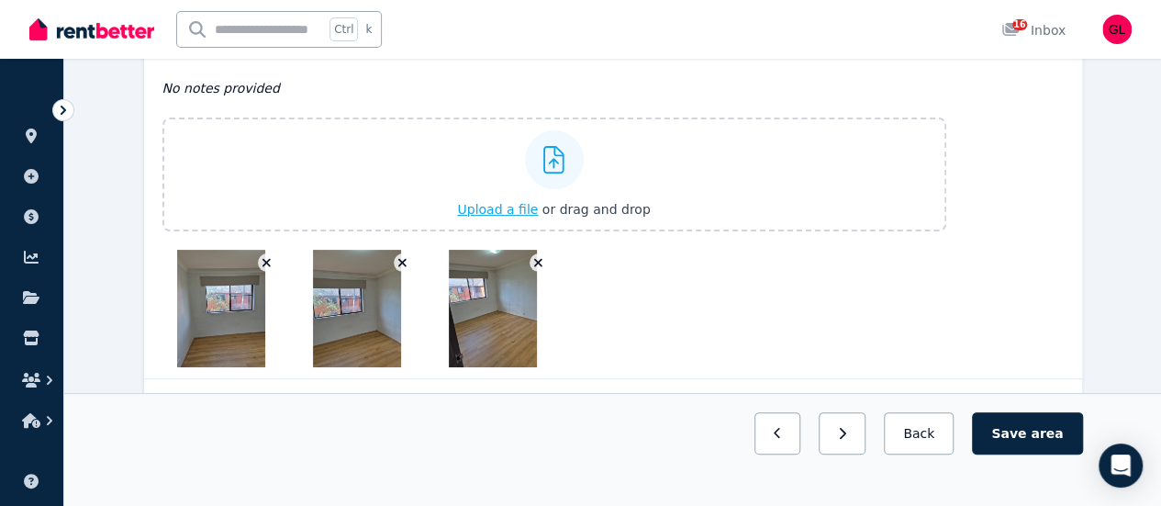
click at [523, 202] on span "Upload a file" at bounding box center [497, 209] width 81 height 15
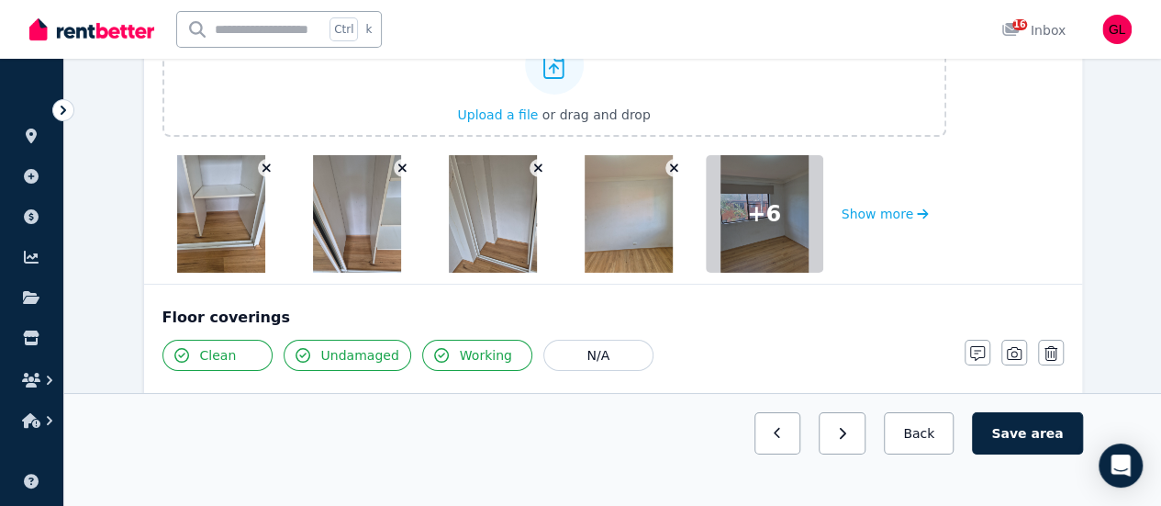
scroll to position [3637, 0]
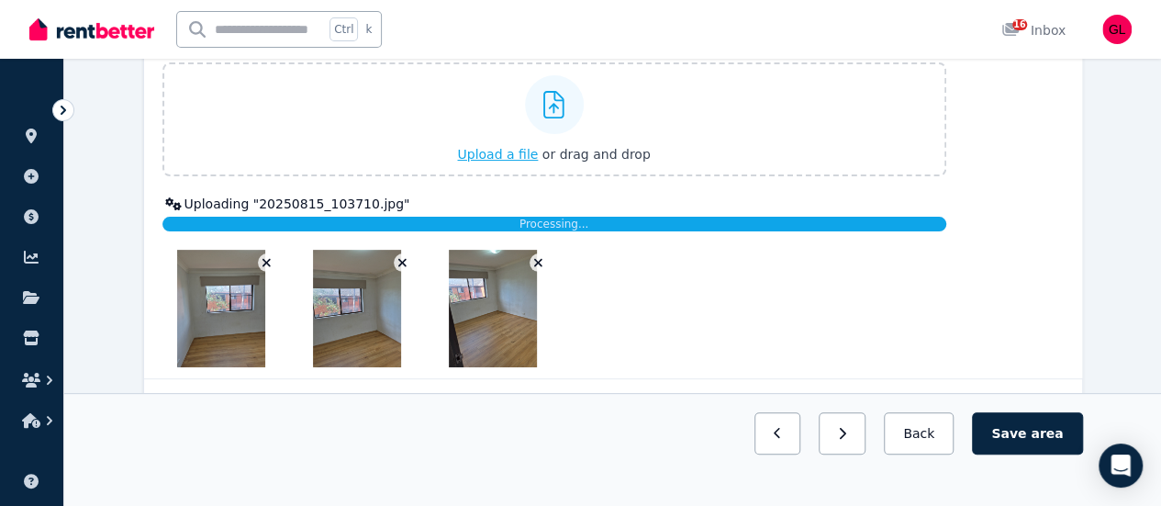
click at [499, 147] on span "Upload a file" at bounding box center [497, 154] width 81 height 15
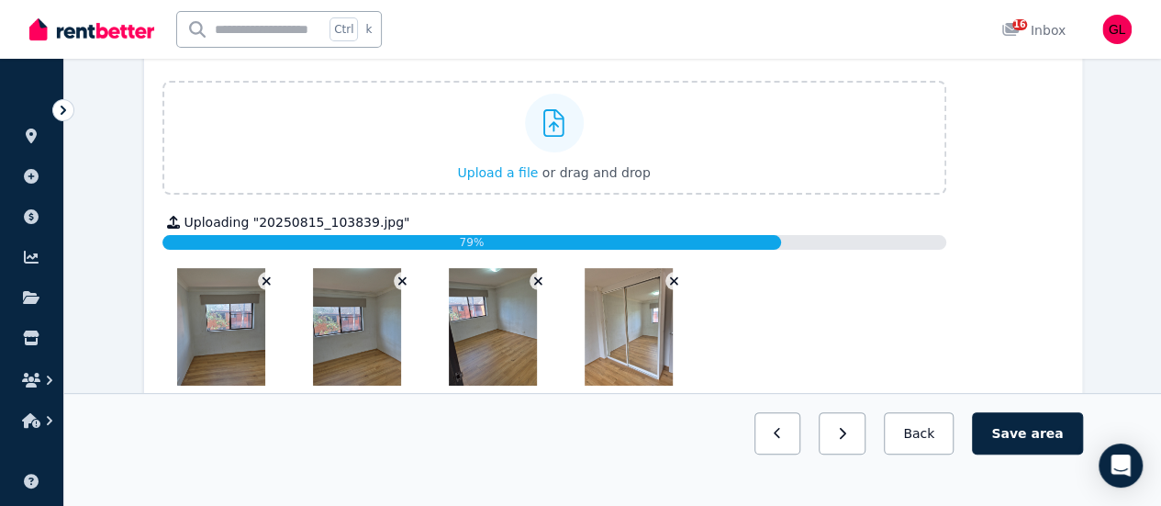
scroll to position [3728, 0]
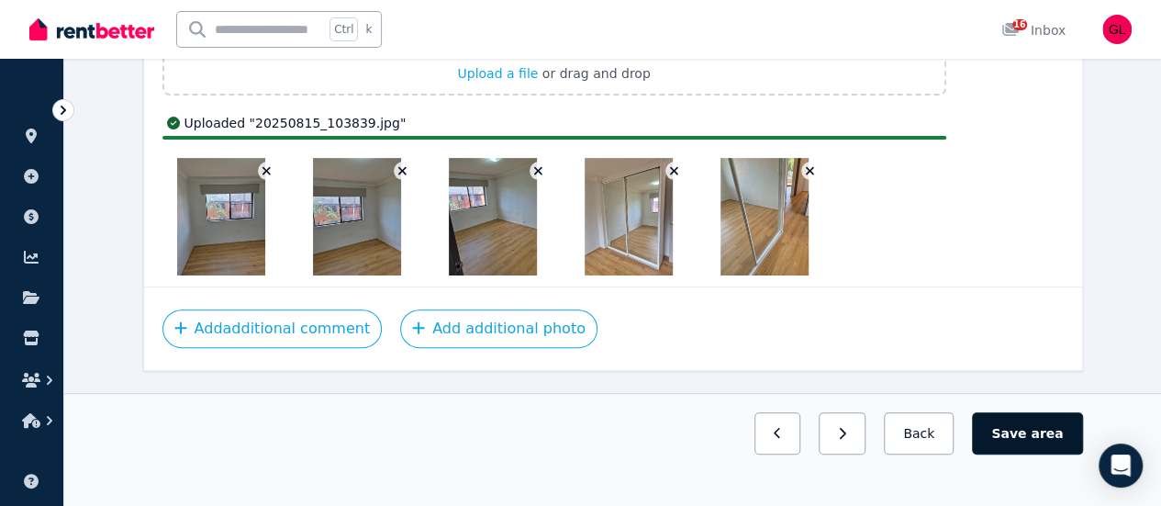
click at [1025, 454] on button "Save area" at bounding box center [1027, 433] width 110 height 42
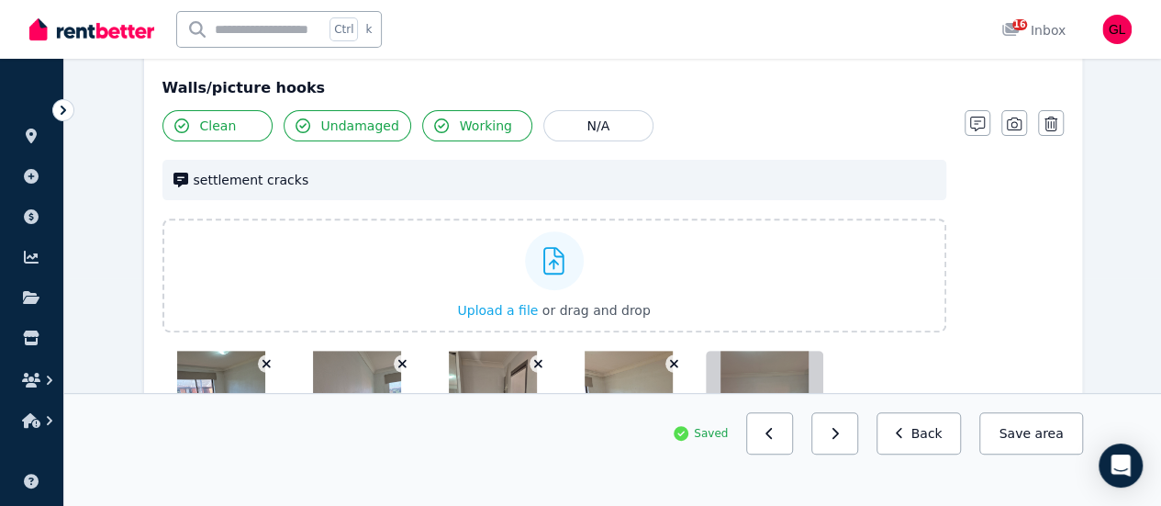
scroll to position [0, 0]
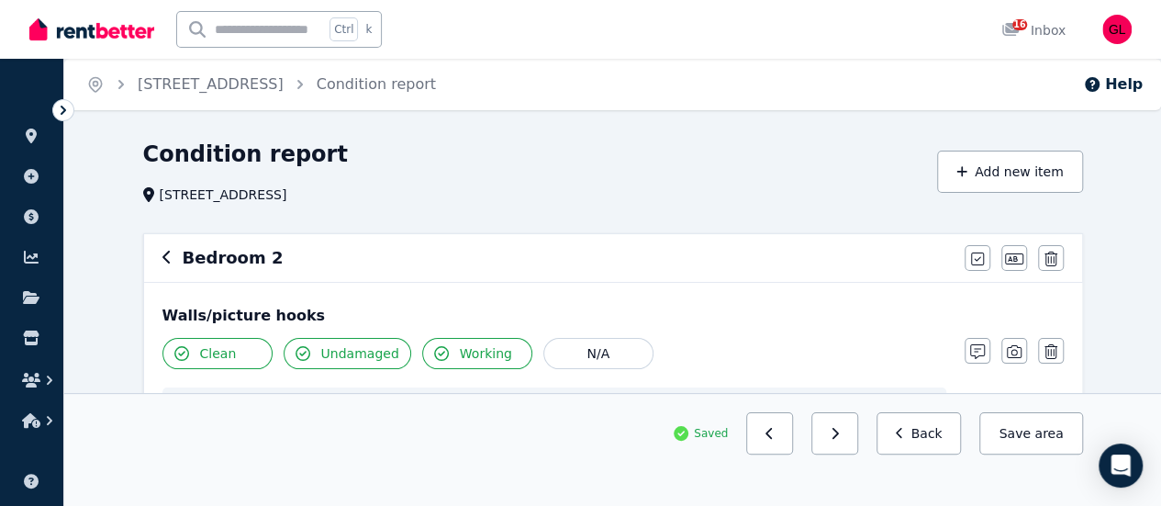
click at [165, 256] on icon "button" at bounding box center [165, 257] width 7 height 13
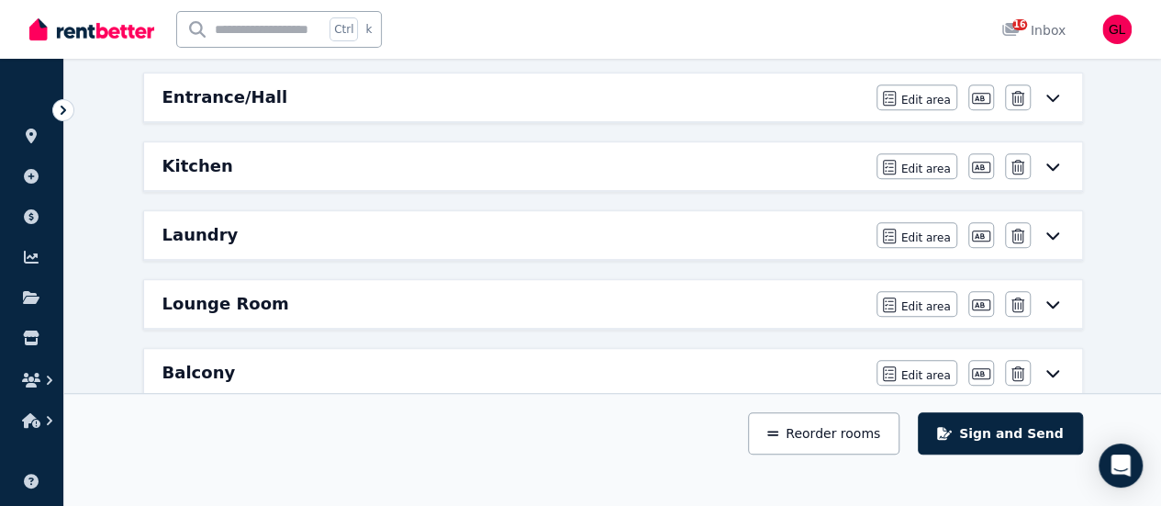
scroll to position [367, 0]
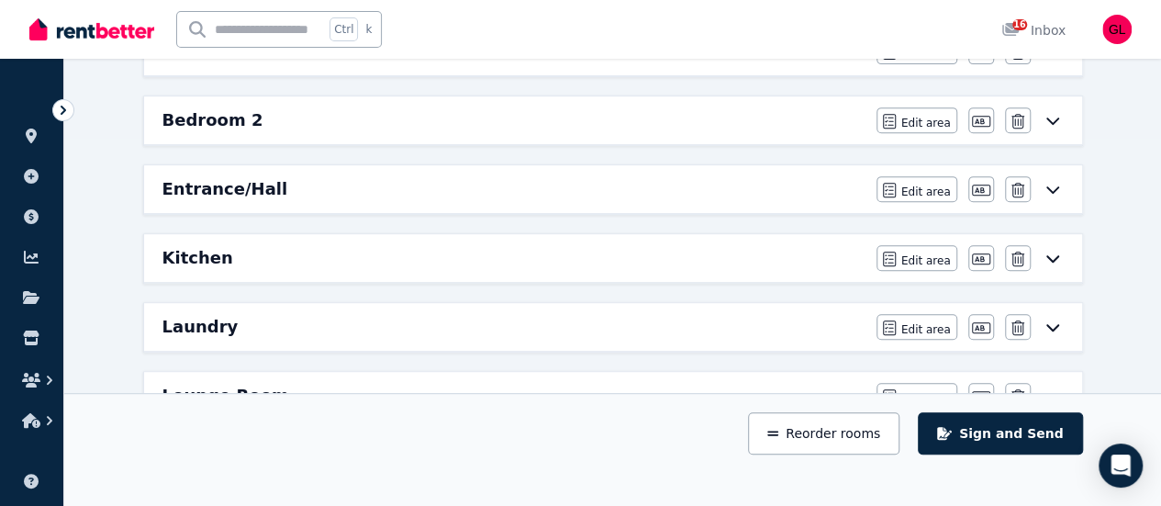
click at [447, 257] on div "Kitchen" at bounding box center [513, 258] width 703 height 26
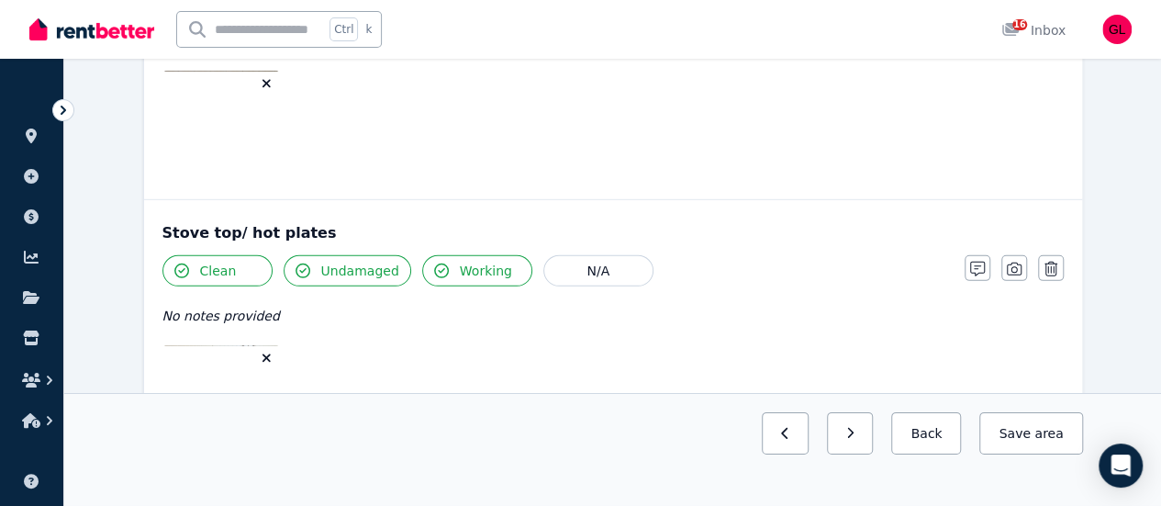
scroll to position [2754, 0]
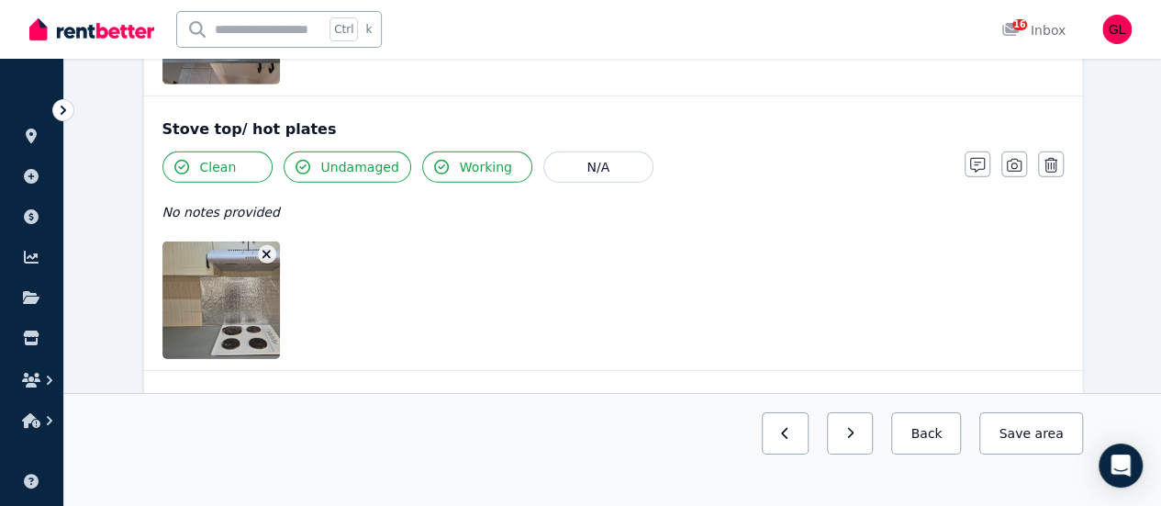
click at [350, 162] on span "Undamaged" at bounding box center [360, 167] width 78 height 18
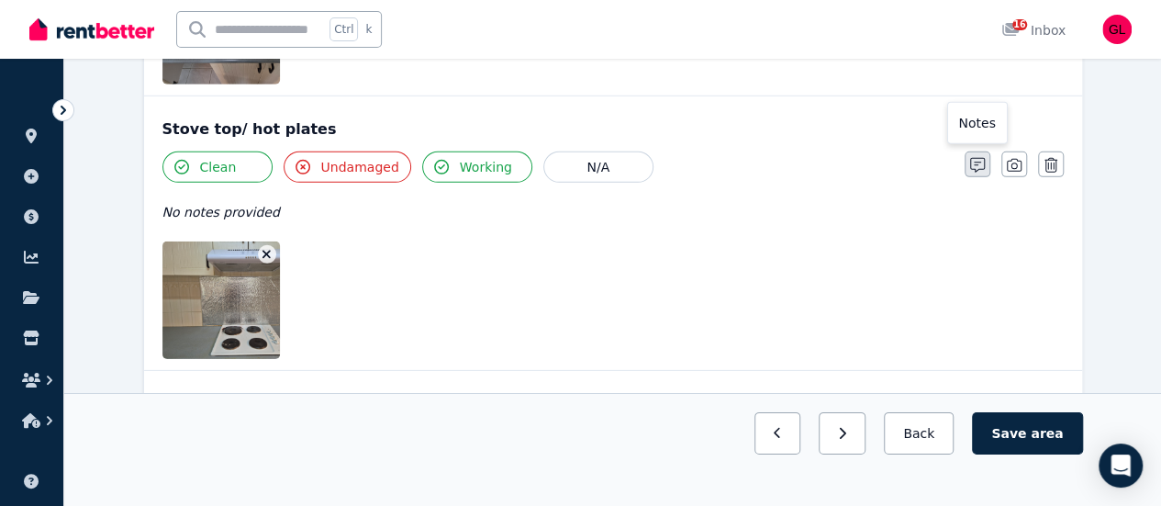
click at [977, 158] on icon "button" at bounding box center [977, 165] width 15 height 15
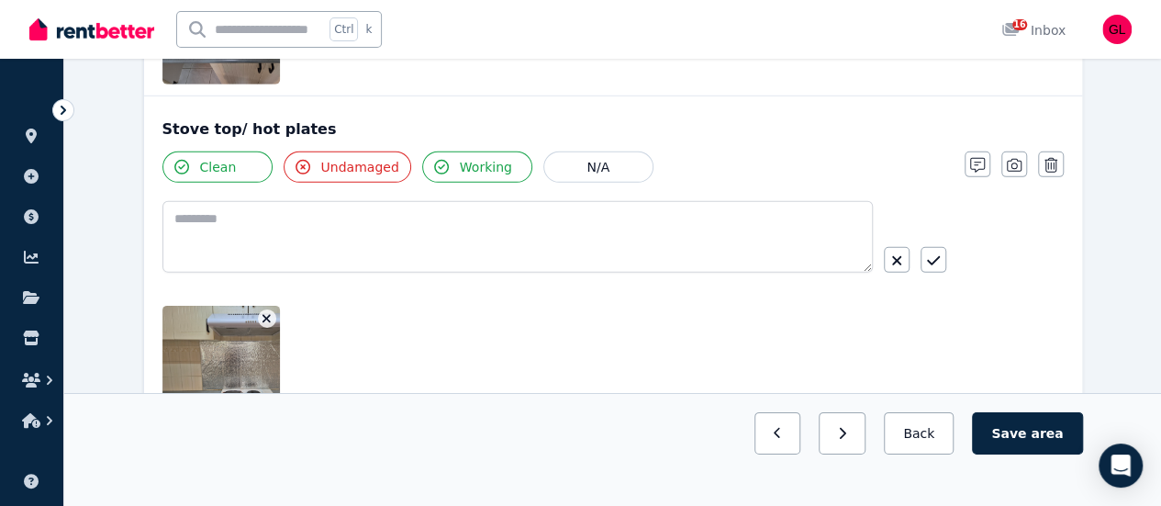
click at [336, 161] on span "Undamaged" at bounding box center [360, 167] width 78 height 18
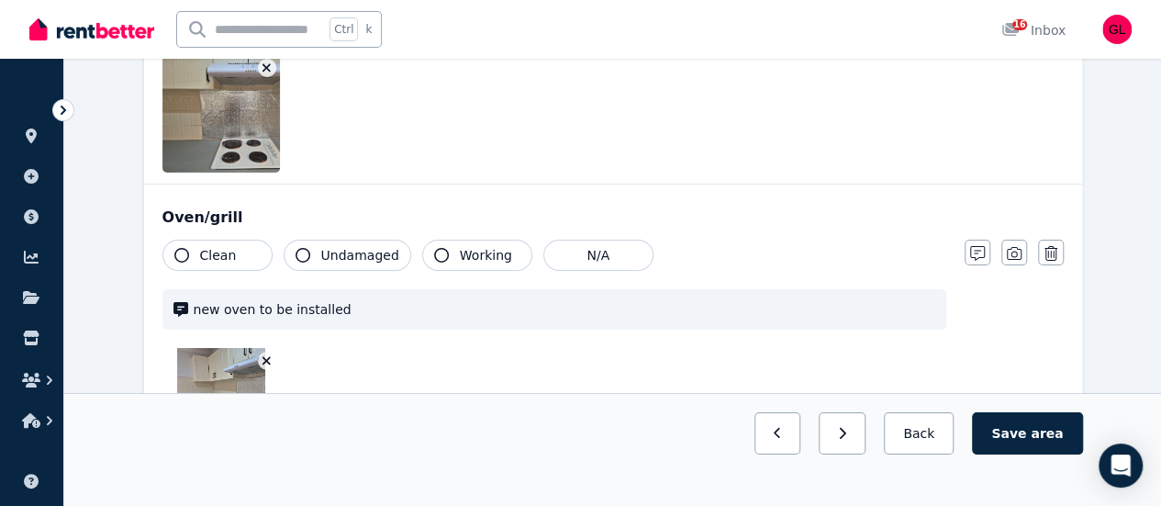
scroll to position [3029, 0]
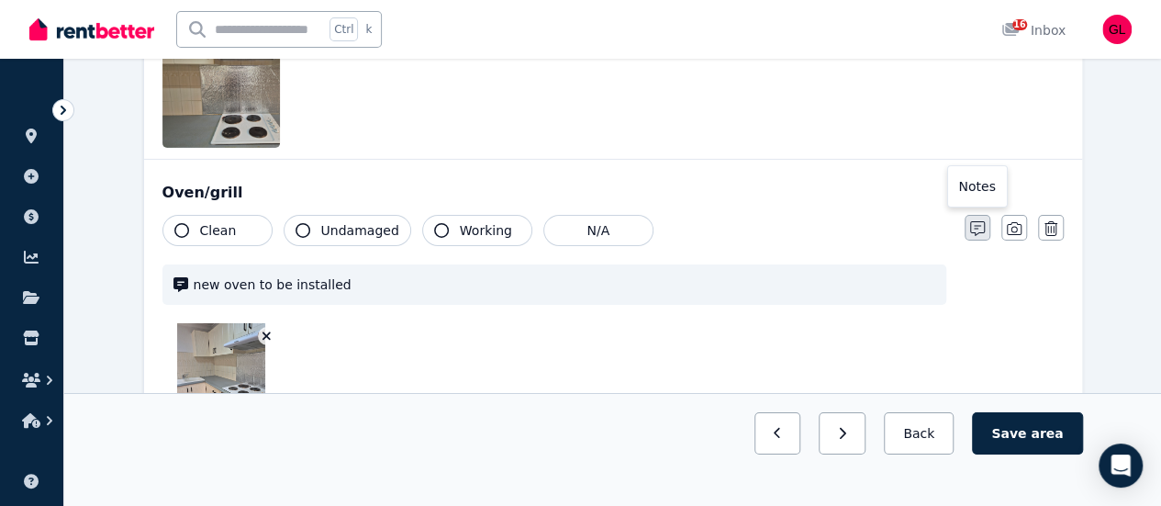
click at [978, 221] on icon "button" at bounding box center [977, 228] width 15 height 15
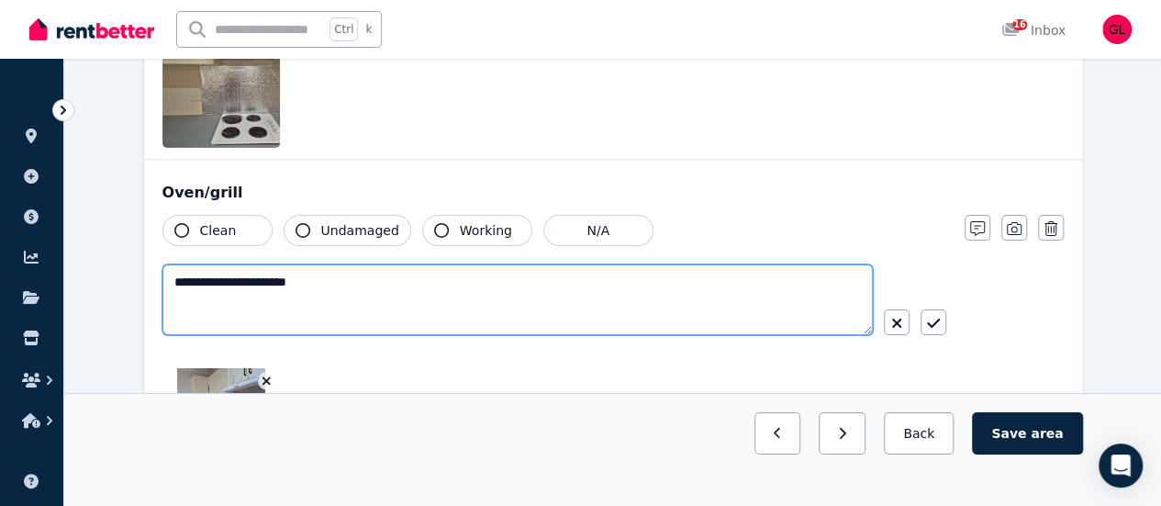
click at [423, 271] on textarea "**********" at bounding box center [517, 299] width 711 height 71
click at [512, 269] on textarea "**********" at bounding box center [517, 299] width 711 height 71
type textarea "**********"
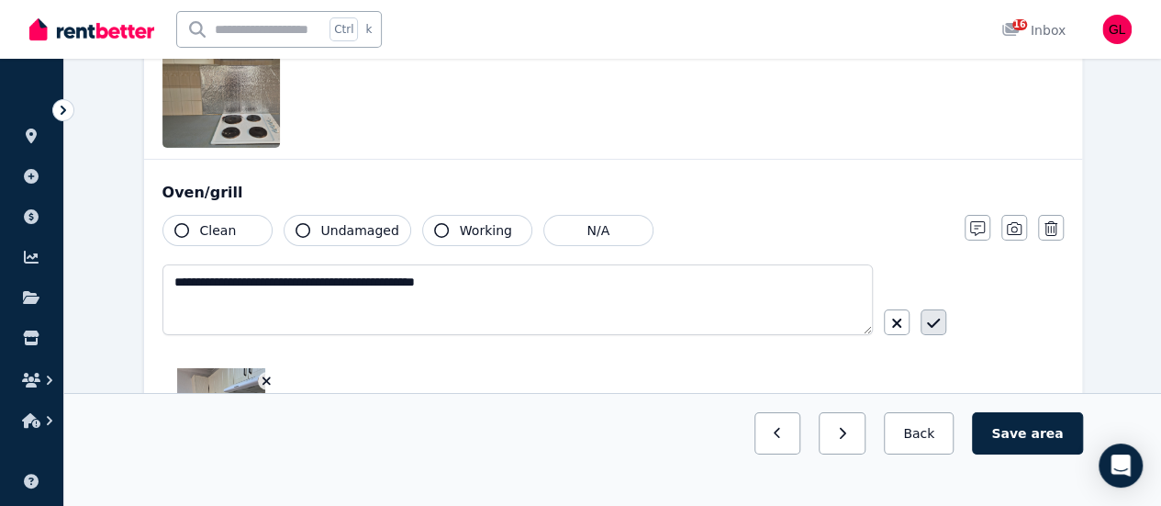
click at [933, 316] on icon "button" at bounding box center [933, 323] width 13 height 15
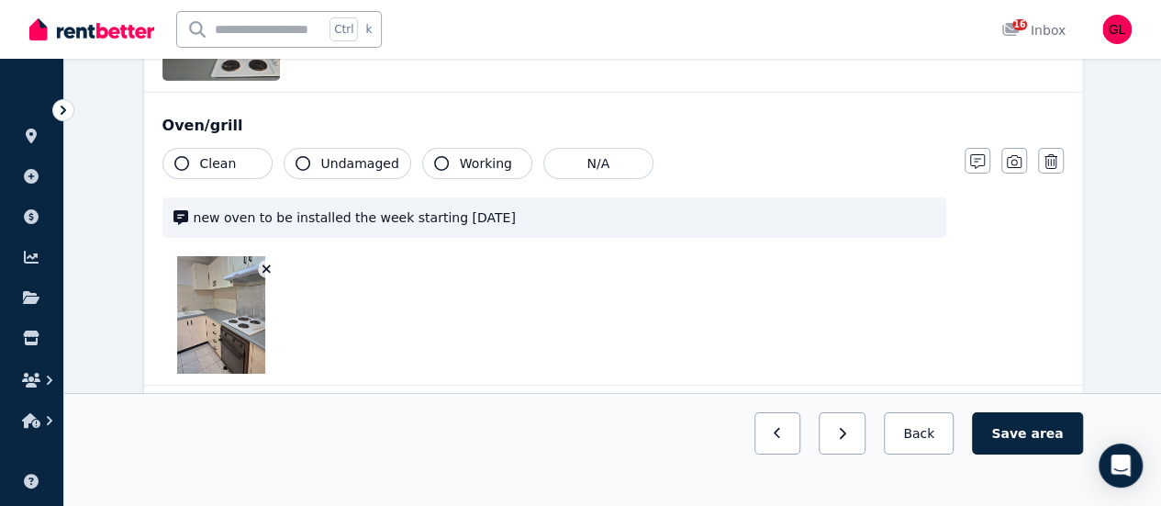
scroll to position [3121, 0]
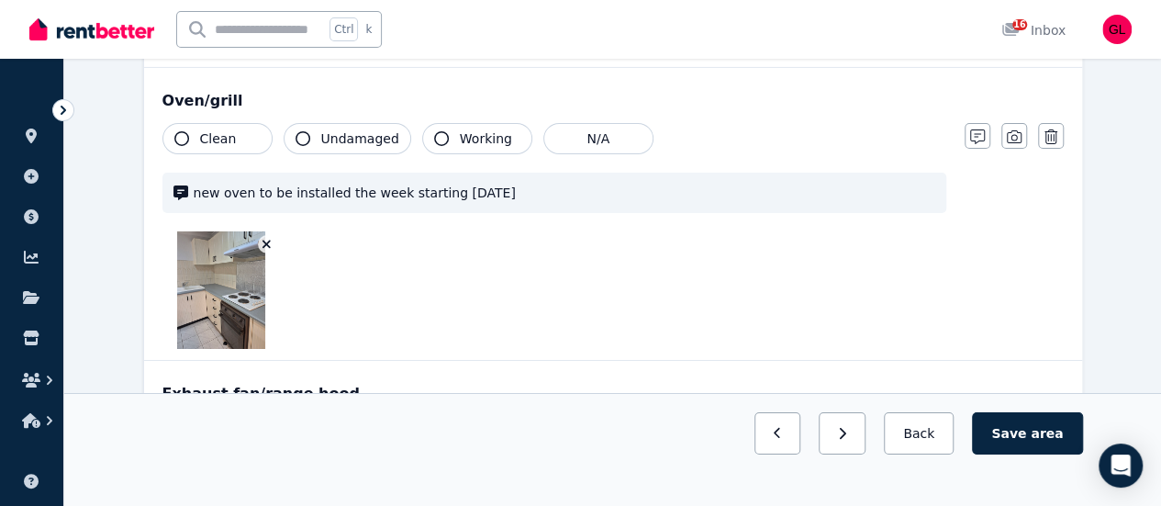
click at [191, 129] on button "Clean" at bounding box center [217, 138] width 110 height 31
click at [361, 136] on button "Undamaged" at bounding box center [348, 138] width 128 height 31
click at [367, 129] on span "Undamaged" at bounding box center [360, 138] width 78 height 18
click at [465, 130] on span "Working" at bounding box center [486, 138] width 52 height 18
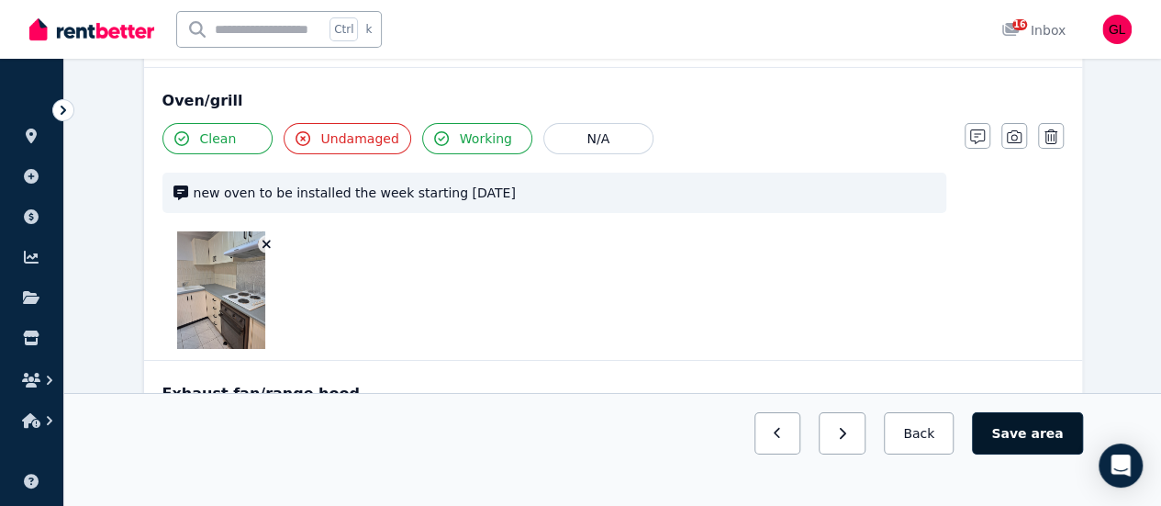
click at [1008, 454] on button "Save area" at bounding box center [1027, 433] width 110 height 42
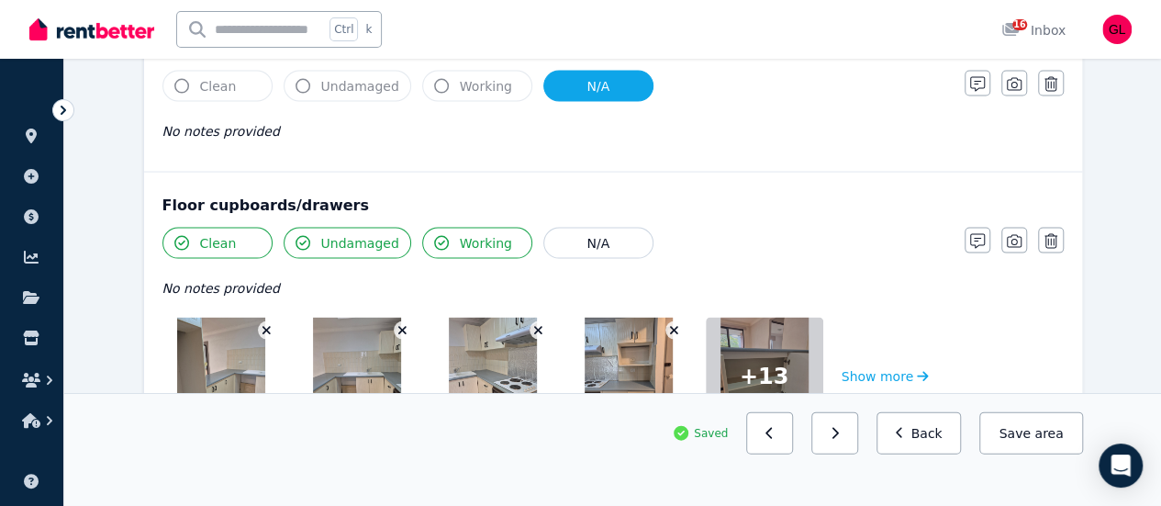
scroll to position [0, 0]
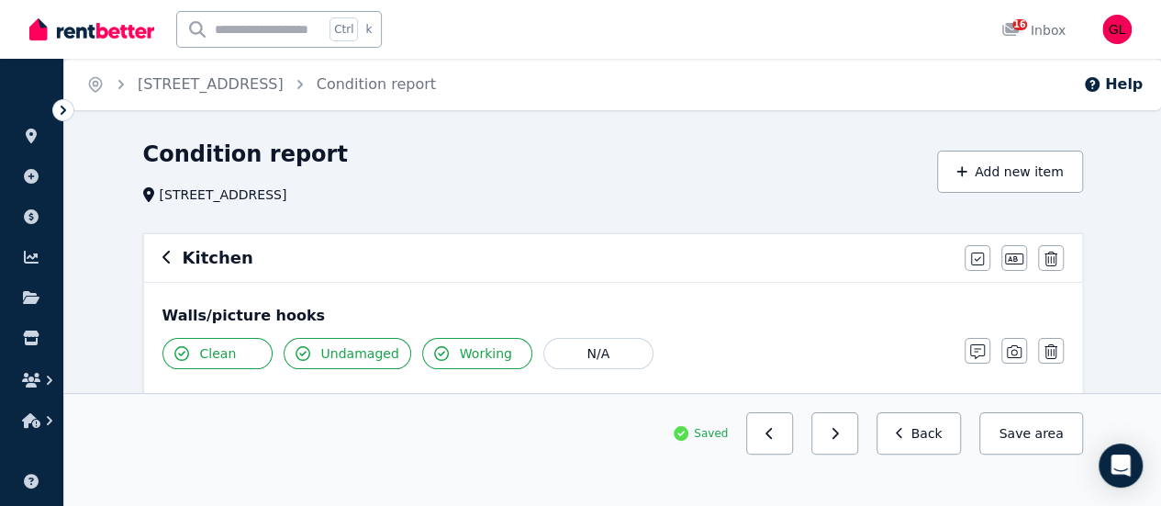
click at [168, 260] on icon "button" at bounding box center [166, 257] width 9 height 15
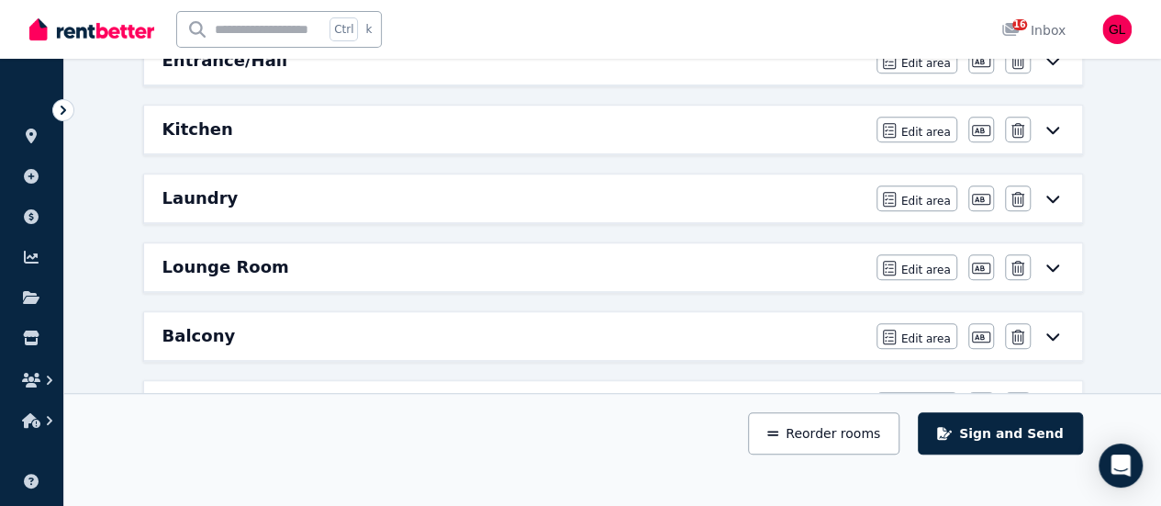
scroll to position [459, 0]
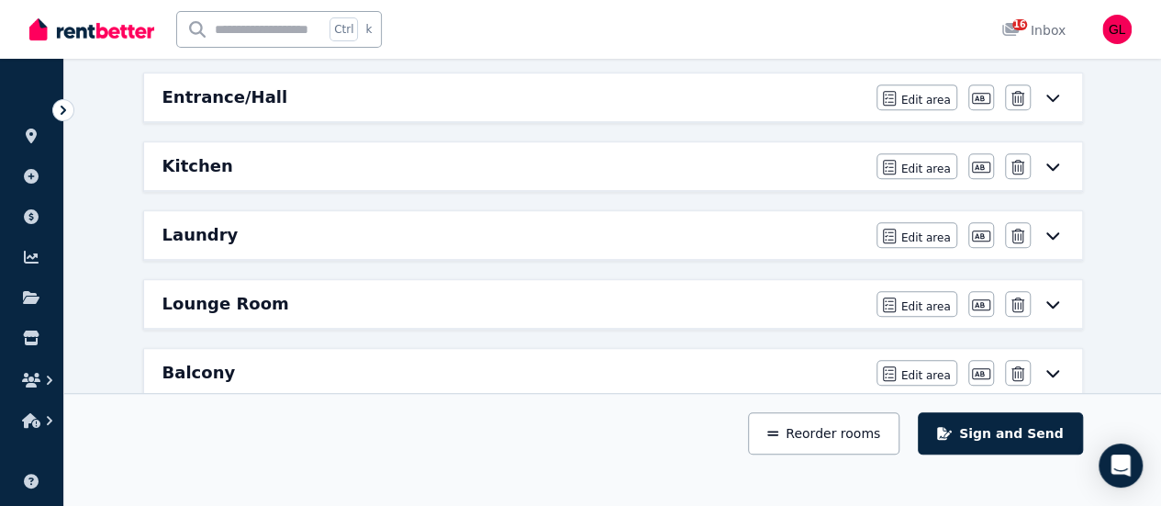
click at [246, 156] on div "Kitchen" at bounding box center [513, 166] width 703 height 26
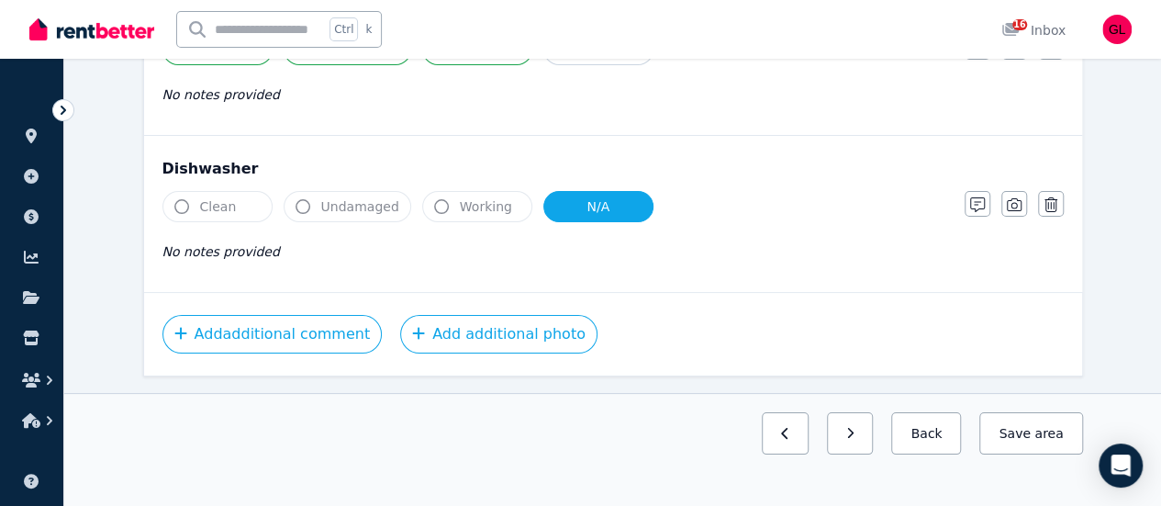
scroll to position [3255, 0]
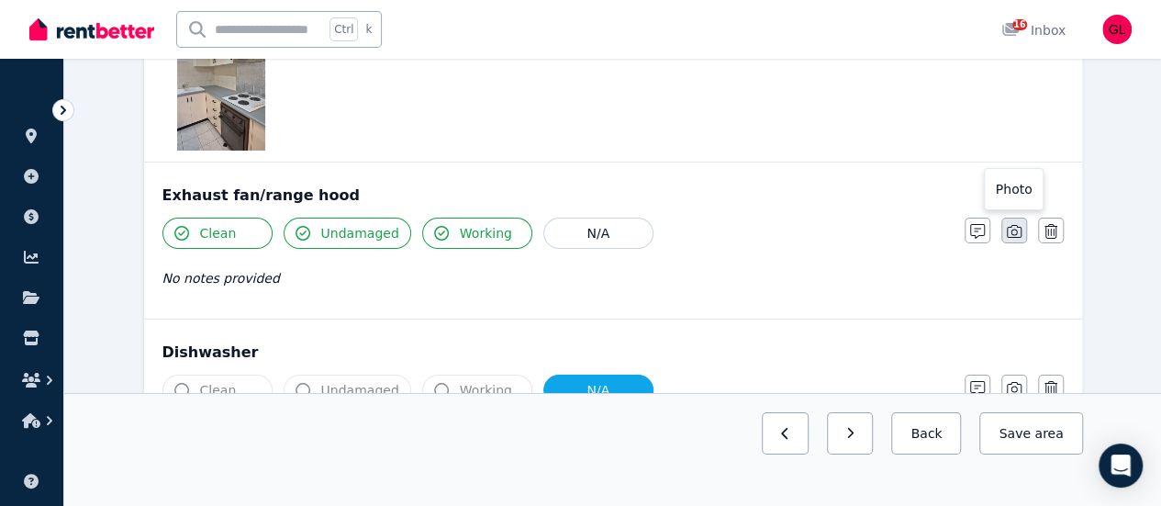
click at [1024, 218] on button "button" at bounding box center [1014, 231] width 26 height 26
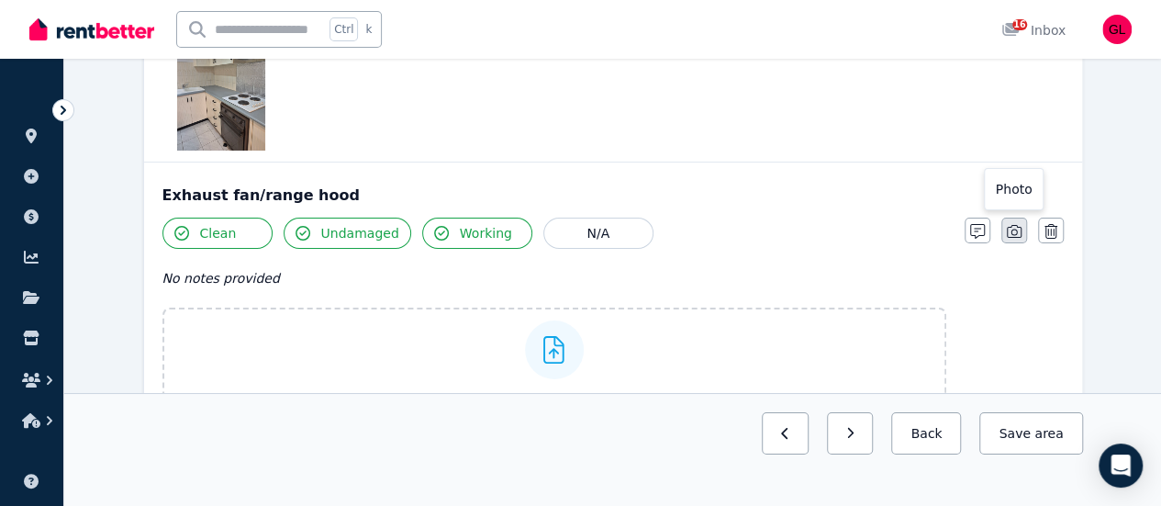
scroll to position [3369, 0]
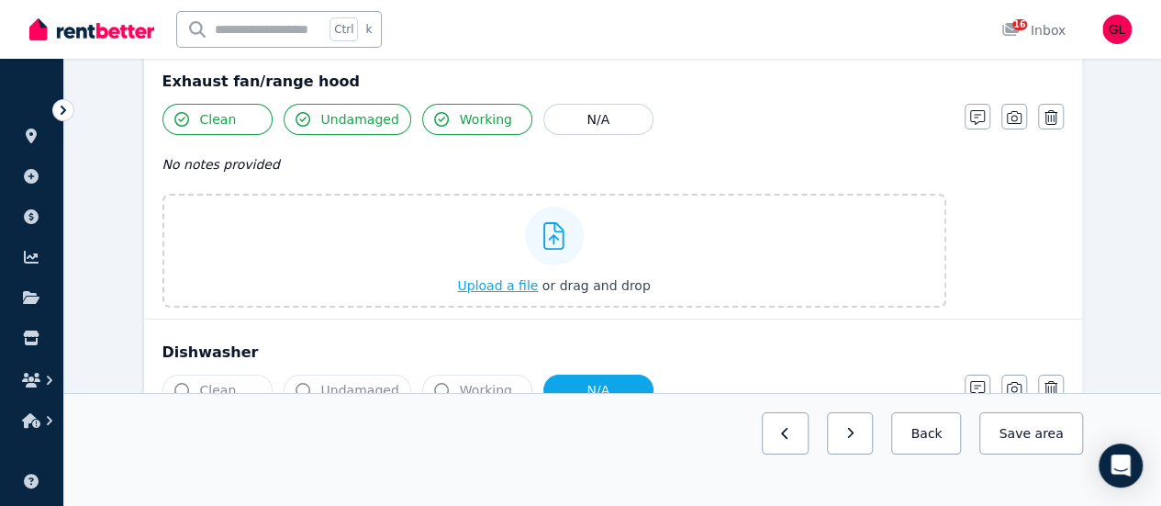
click at [524, 278] on span "Upload a file" at bounding box center [497, 285] width 81 height 15
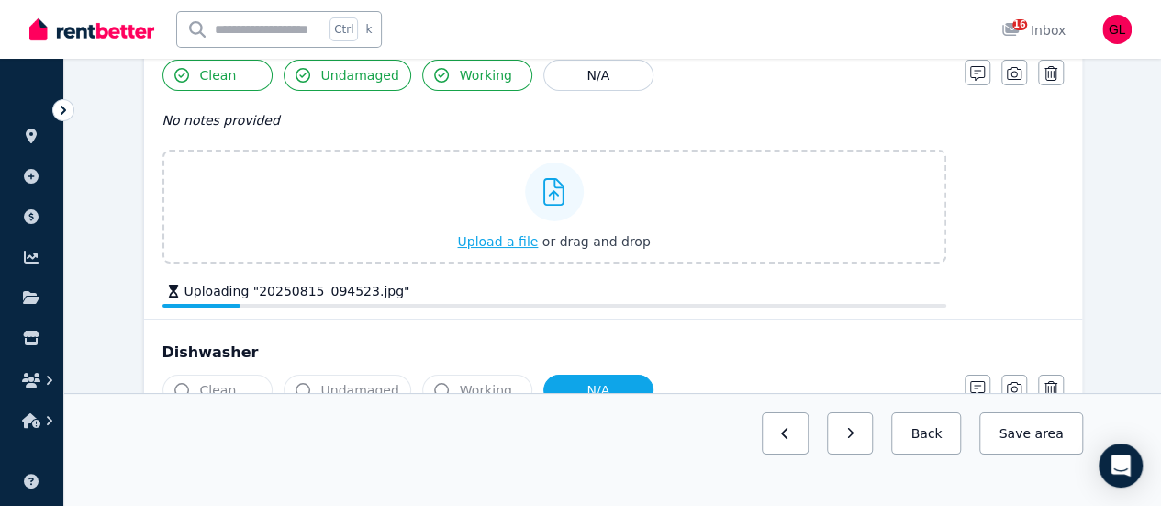
click at [524, 234] on span "Upload a file" at bounding box center [497, 241] width 81 height 15
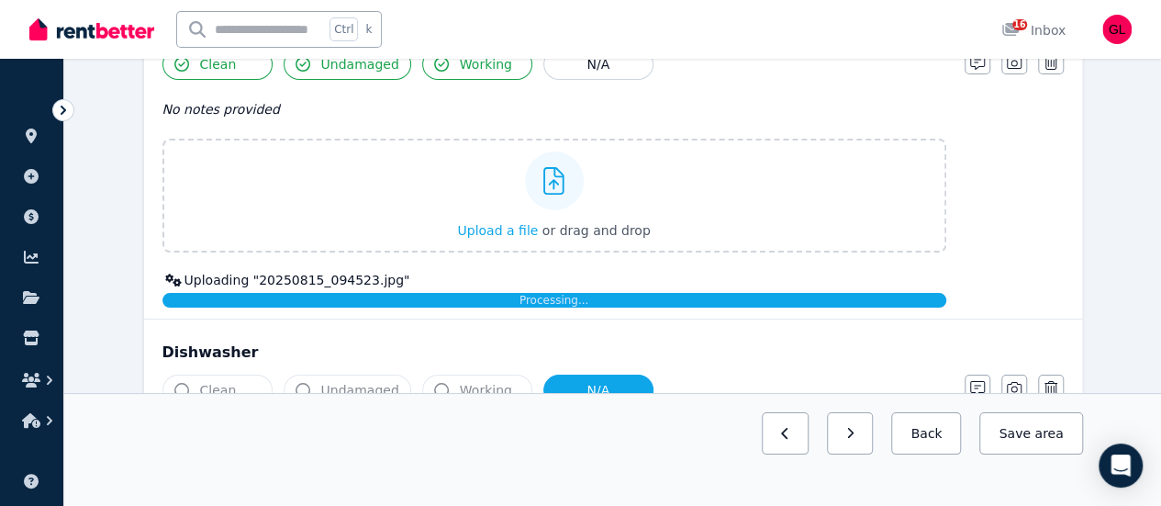
scroll to position [3468, 0]
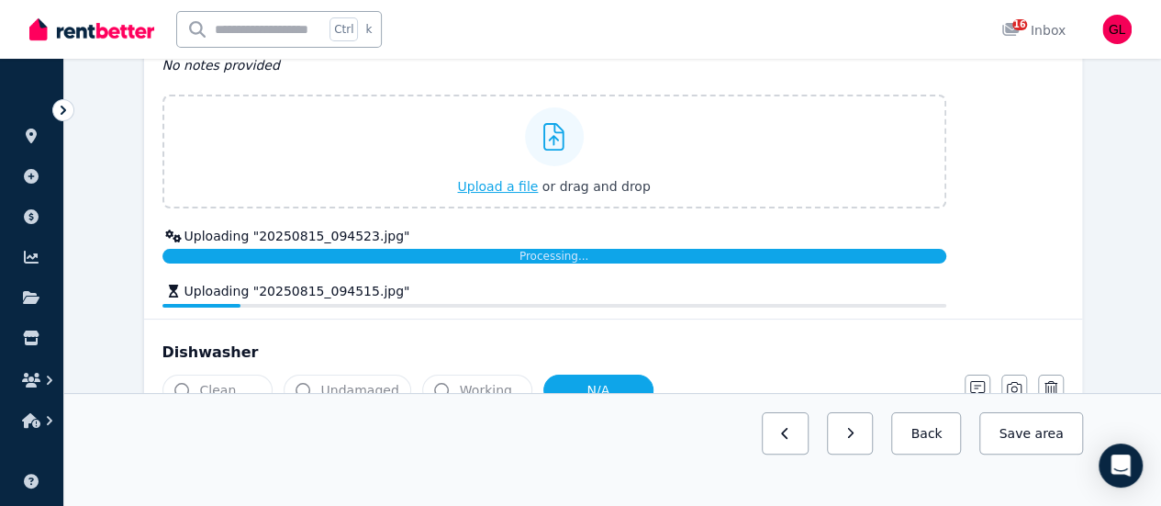
click at [514, 179] on span "Upload a file" at bounding box center [497, 186] width 81 height 15
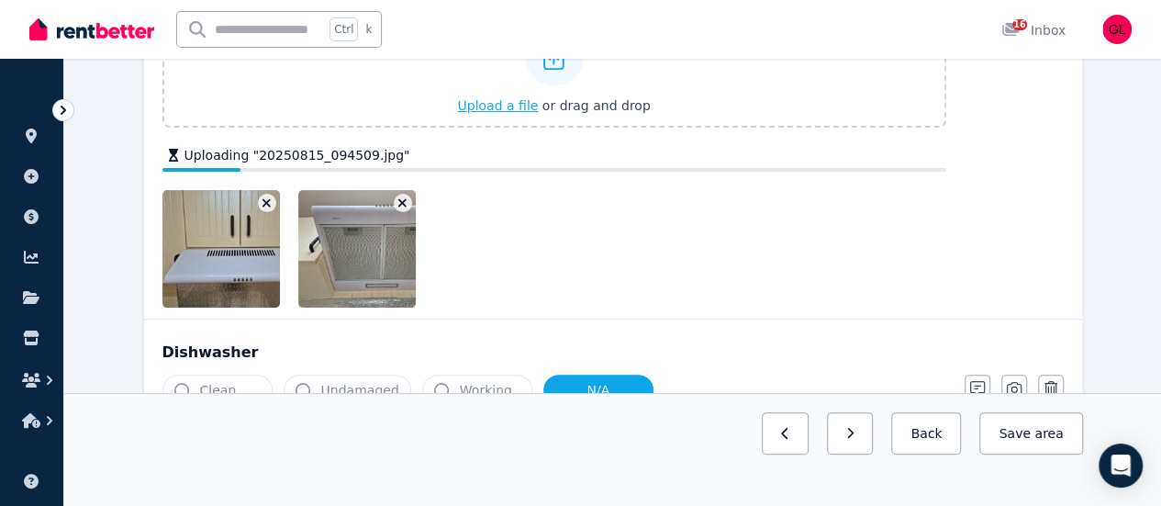
scroll to position [3559, 0]
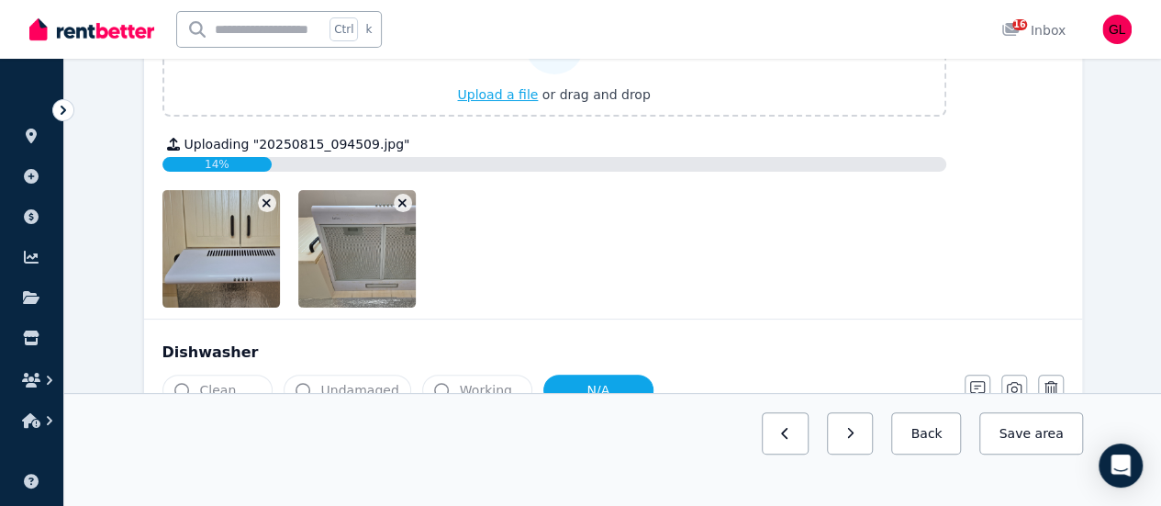
click at [509, 87] on span "Upload a file" at bounding box center [497, 94] width 81 height 15
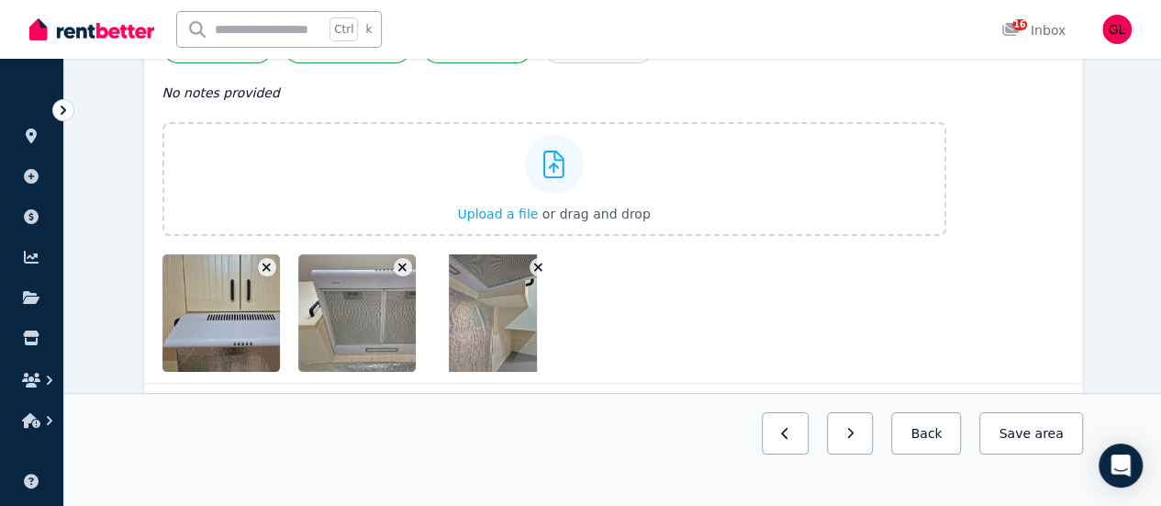
scroll to position [3413, 0]
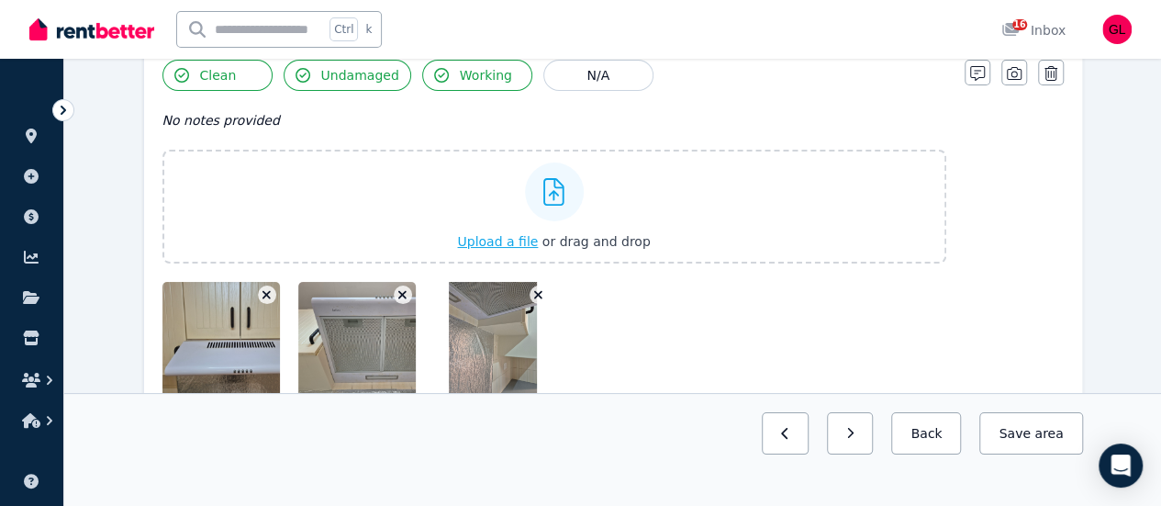
click at [518, 234] on span "Upload a file" at bounding box center [497, 241] width 81 height 15
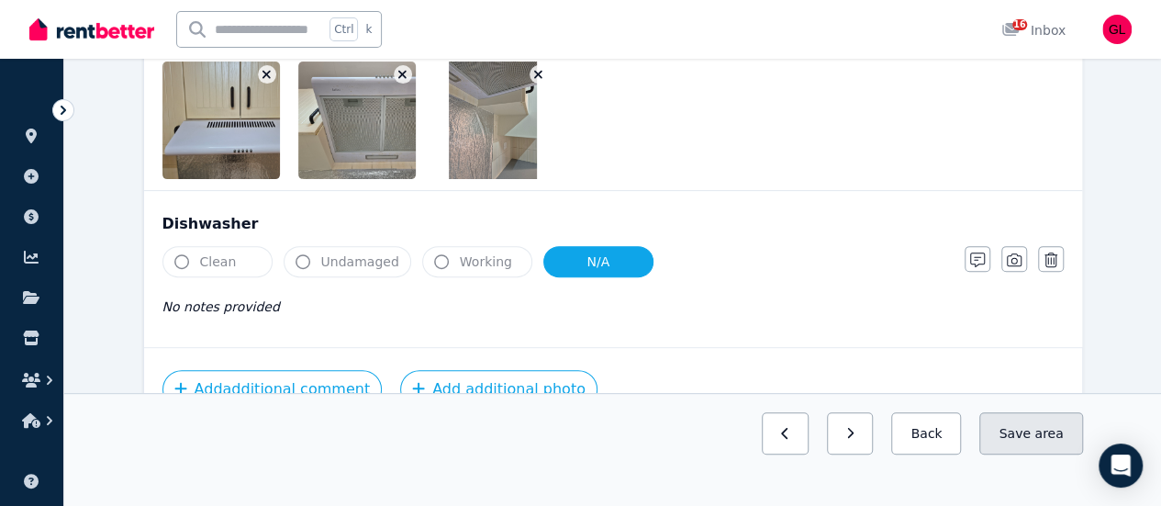
scroll to position [3677, 0]
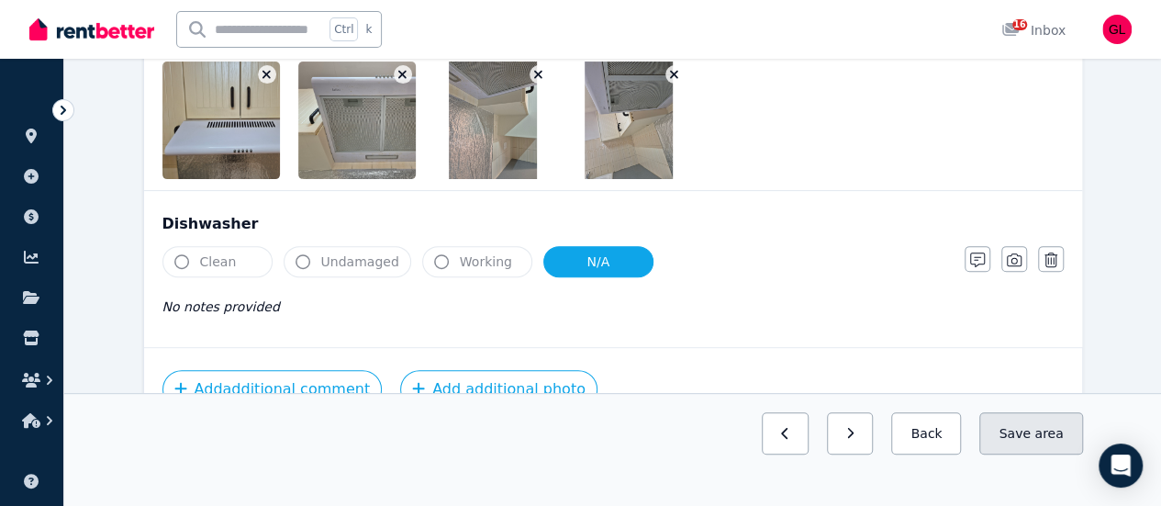
click at [1013, 454] on button "Save area" at bounding box center [1030, 433] width 103 height 42
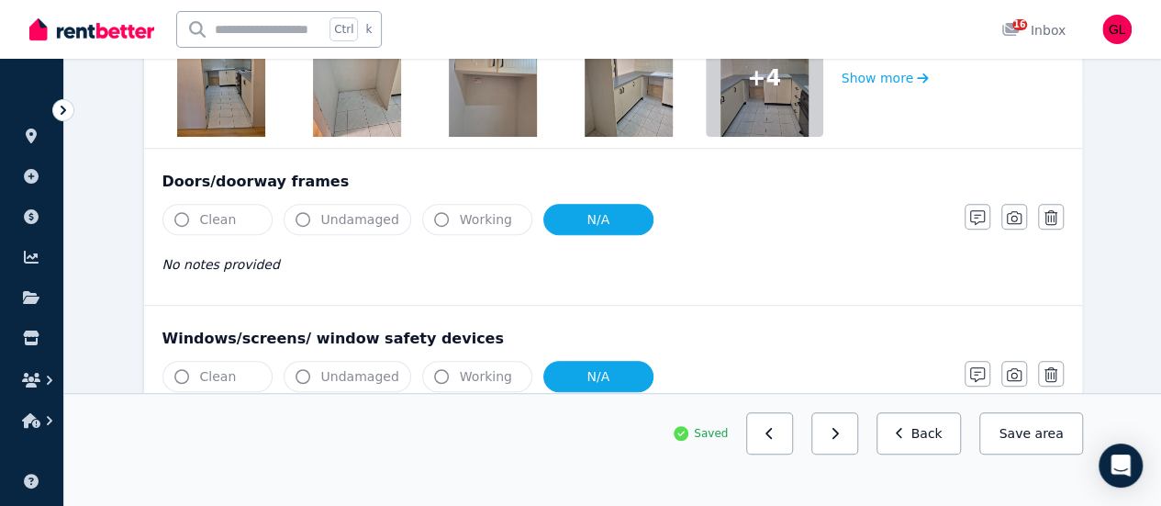
scroll to position [88, 0]
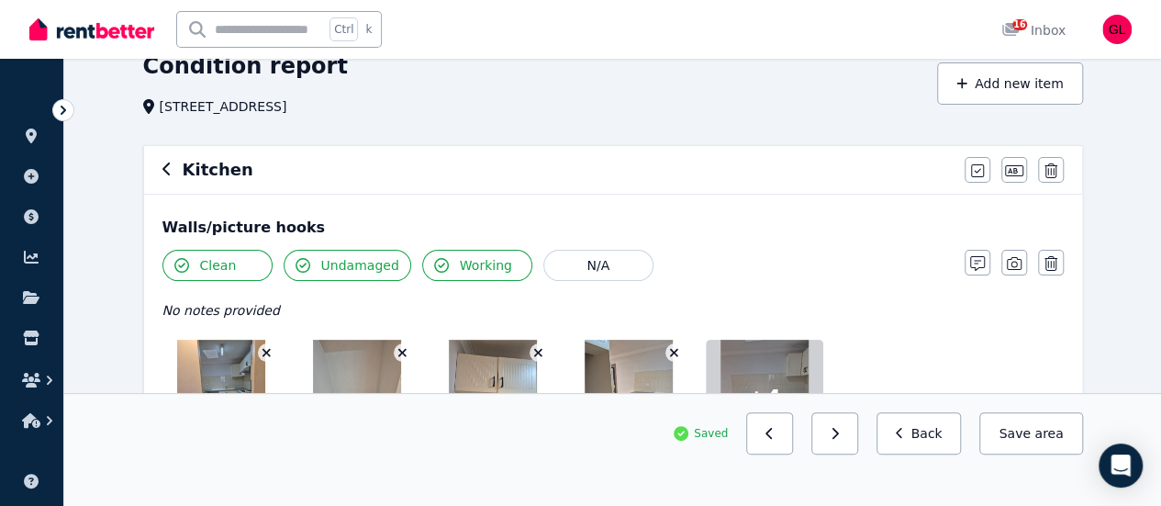
click at [162, 167] on icon "button" at bounding box center [166, 169] width 9 height 15
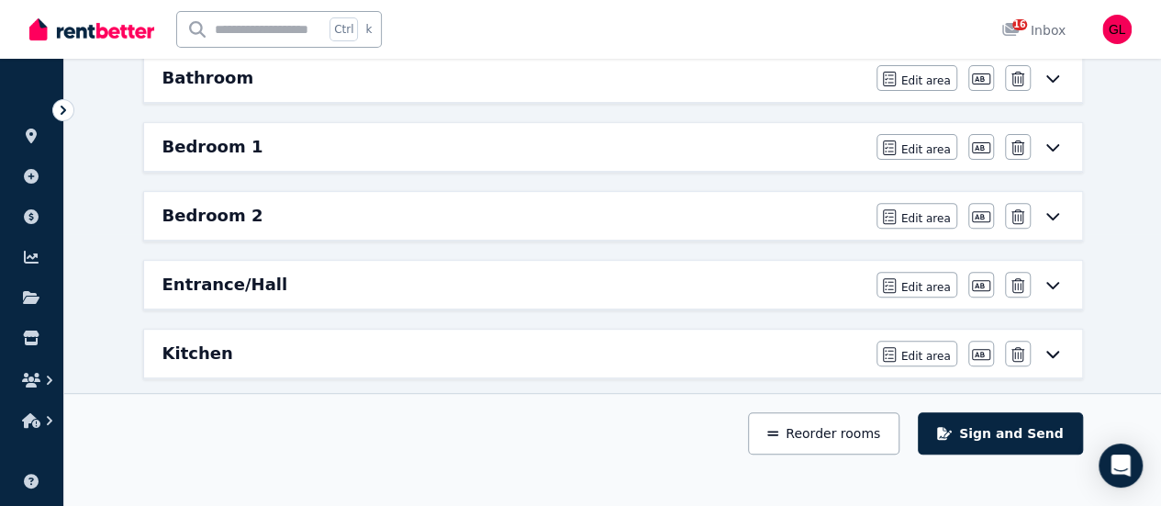
scroll to position [0, 0]
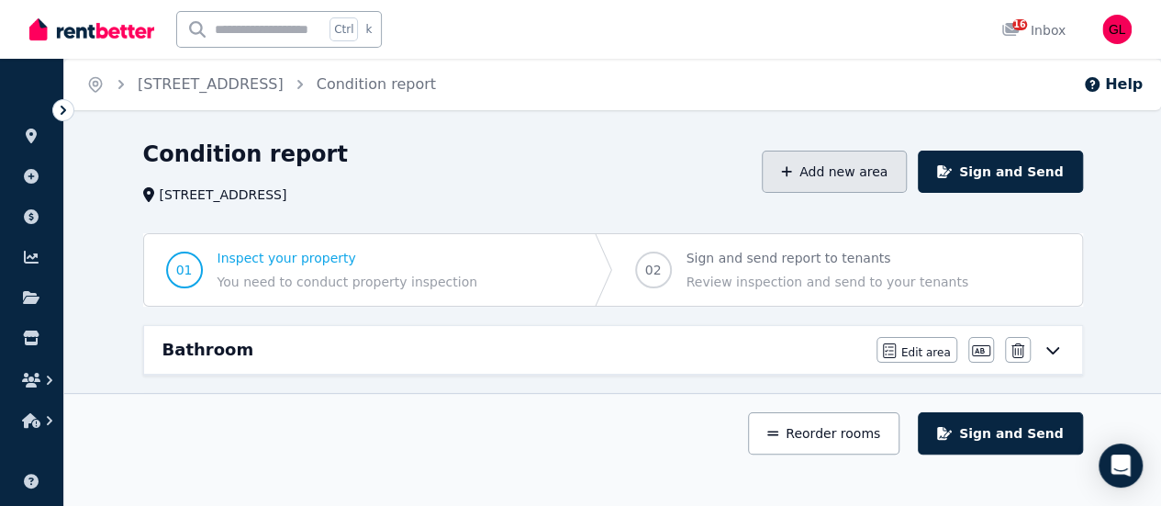
click at [842, 175] on button "Add new area" at bounding box center [834, 172] width 145 height 42
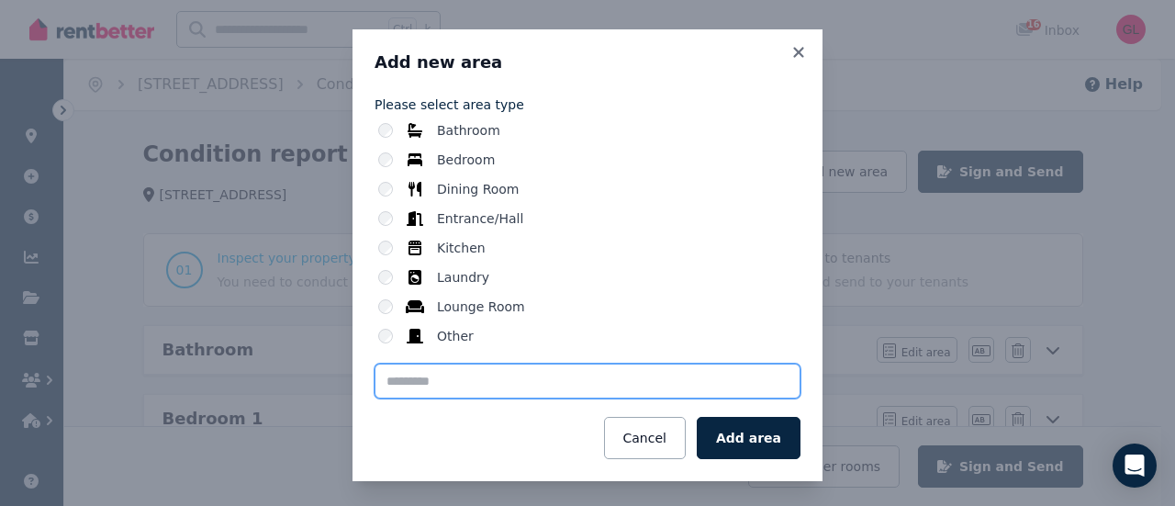
click at [397, 379] on input "text" at bounding box center [587, 380] width 426 height 35
type input "**********"
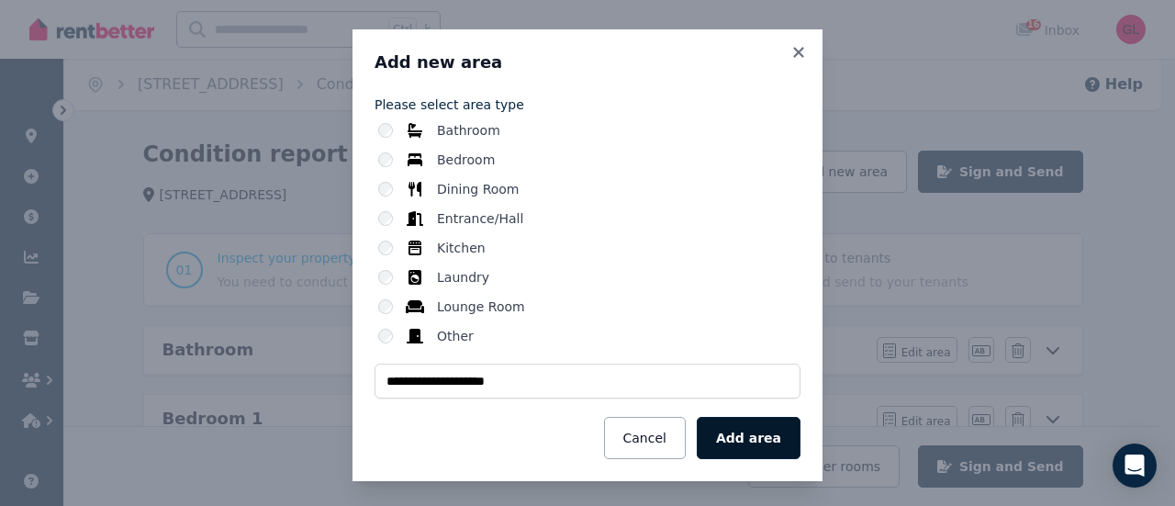
click at [729, 438] on button "Add area" at bounding box center [749, 438] width 104 height 42
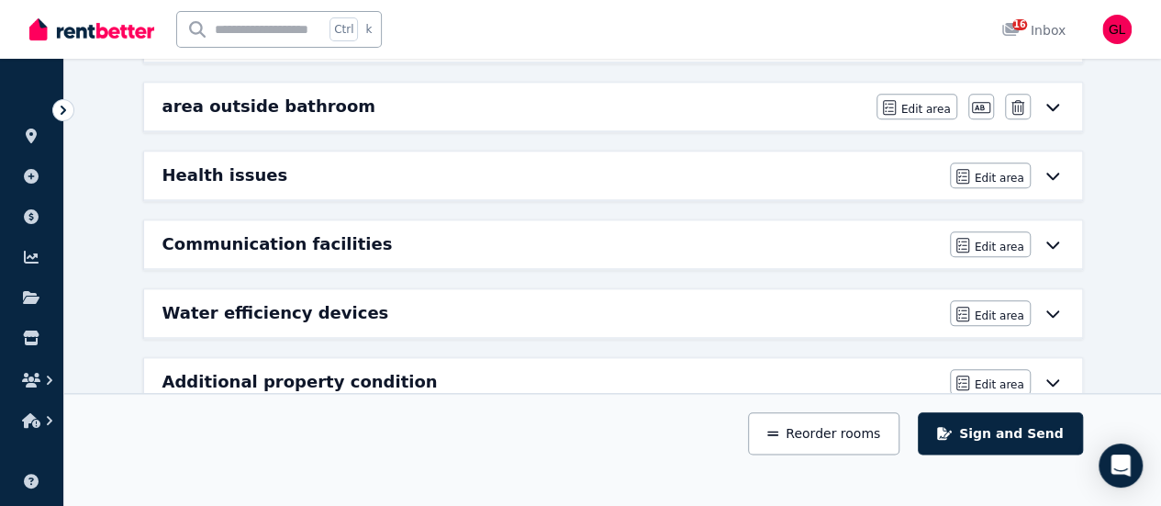
scroll to position [771, 0]
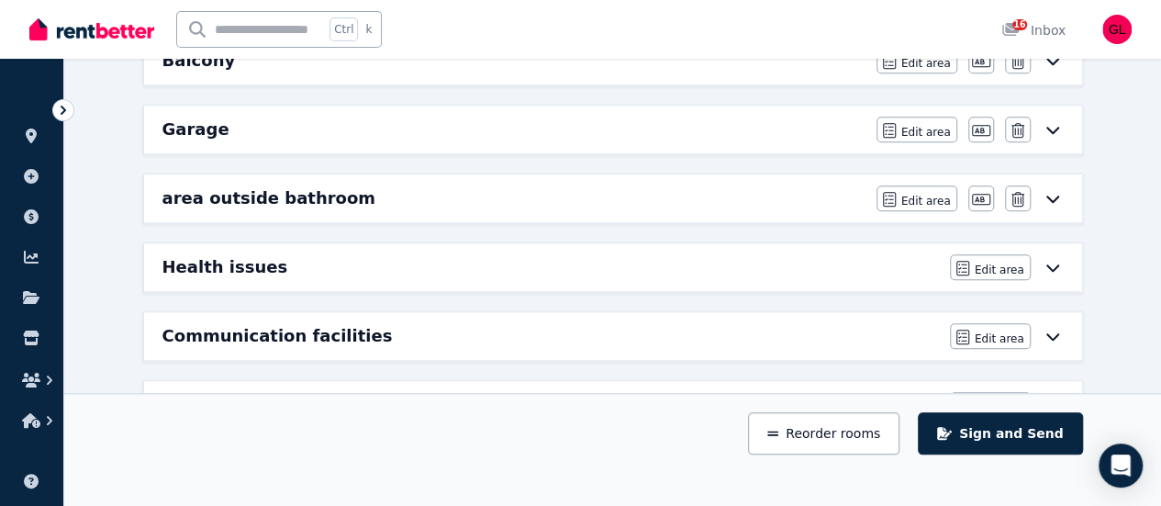
click at [1052, 196] on icon at bounding box center [1051, 199] width 13 height 7
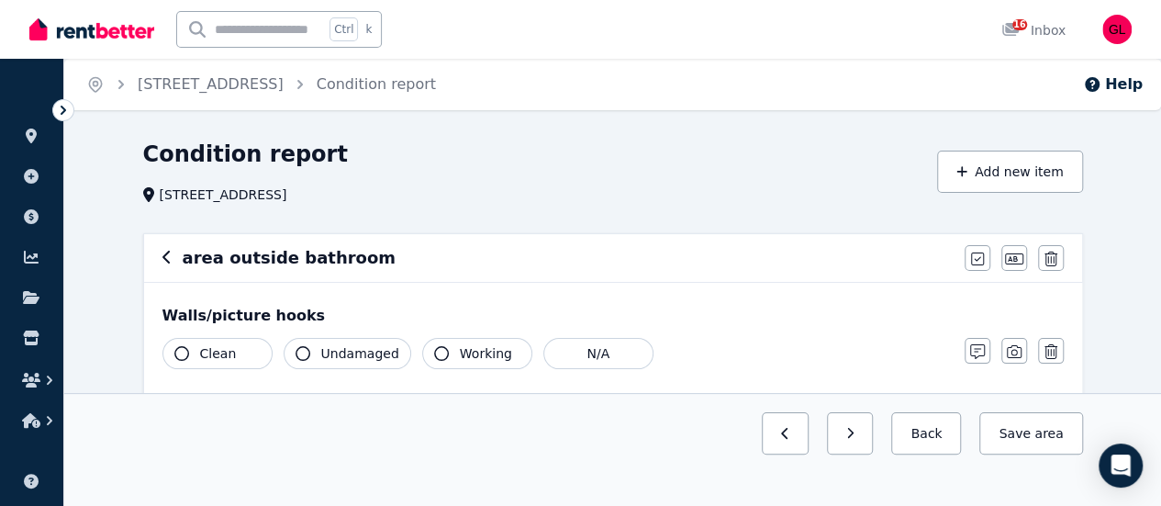
click at [217, 355] on span "Clean" at bounding box center [218, 353] width 37 height 18
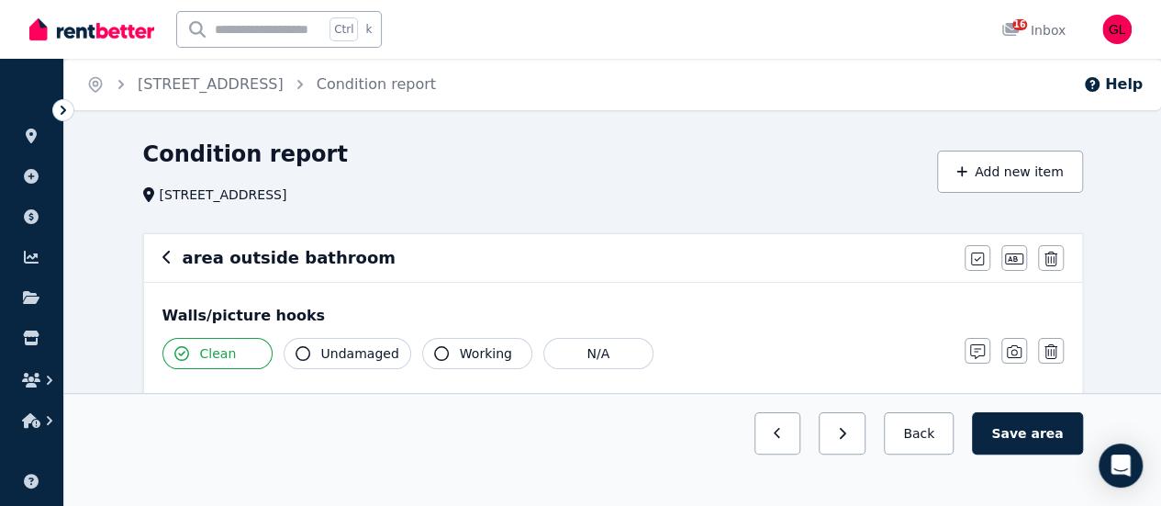
click at [321, 344] on span "Undamaged" at bounding box center [360, 353] width 78 height 18
click at [467, 354] on span "Working" at bounding box center [486, 353] width 52 height 18
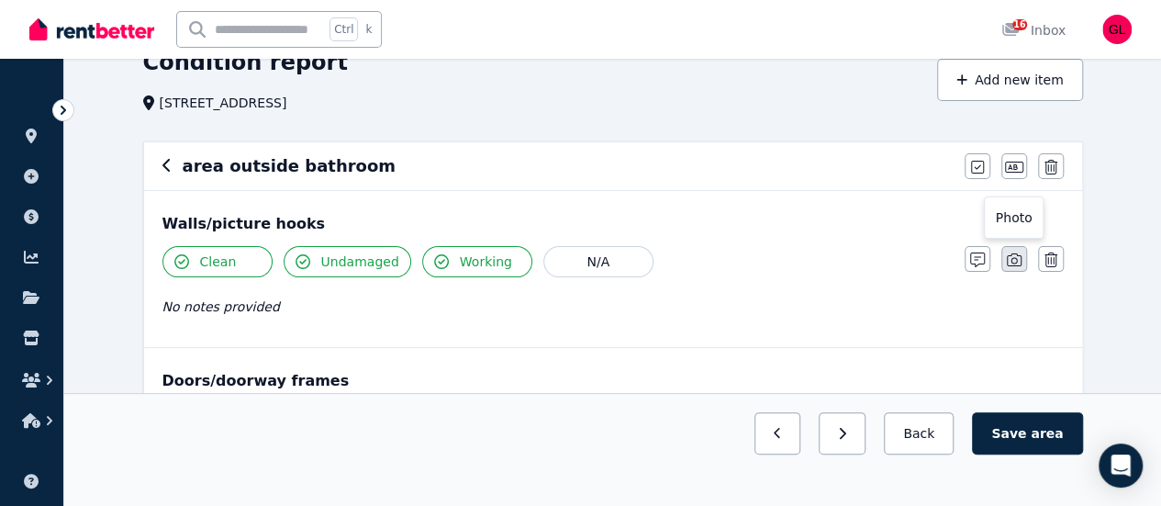
click at [1010, 260] on icon "button" at bounding box center [1014, 259] width 15 height 15
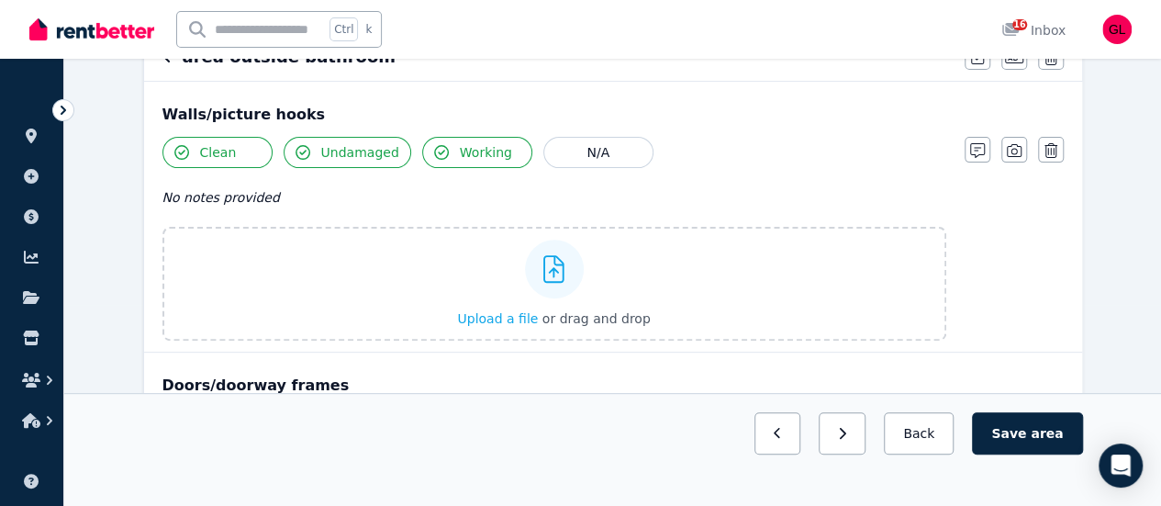
scroll to position [275, 0]
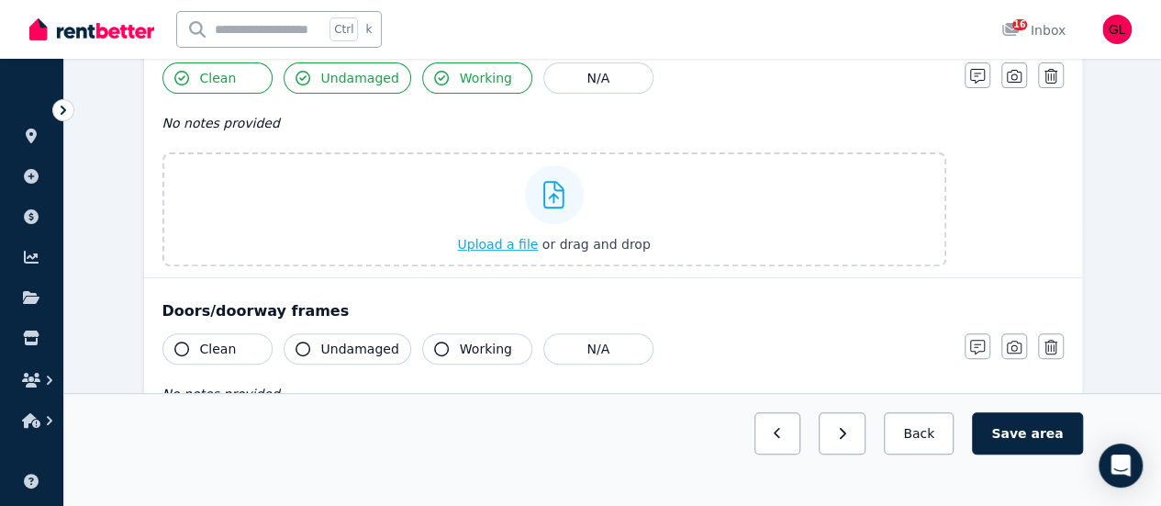
click at [508, 246] on span "Upload a file" at bounding box center [497, 244] width 81 height 15
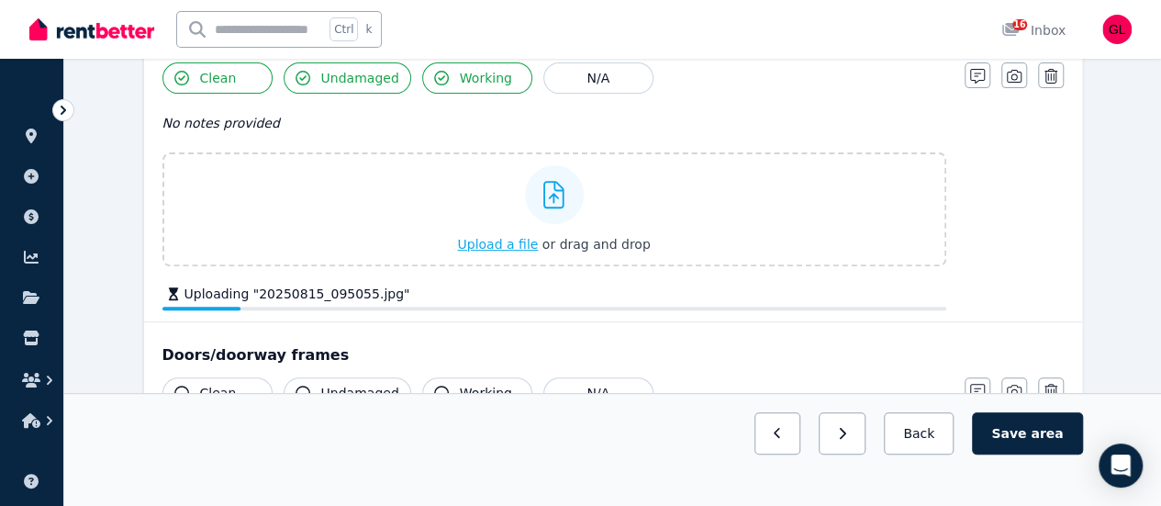
click at [497, 241] on span "Upload a file" at bounding box center [497, 244] width 81 height 15
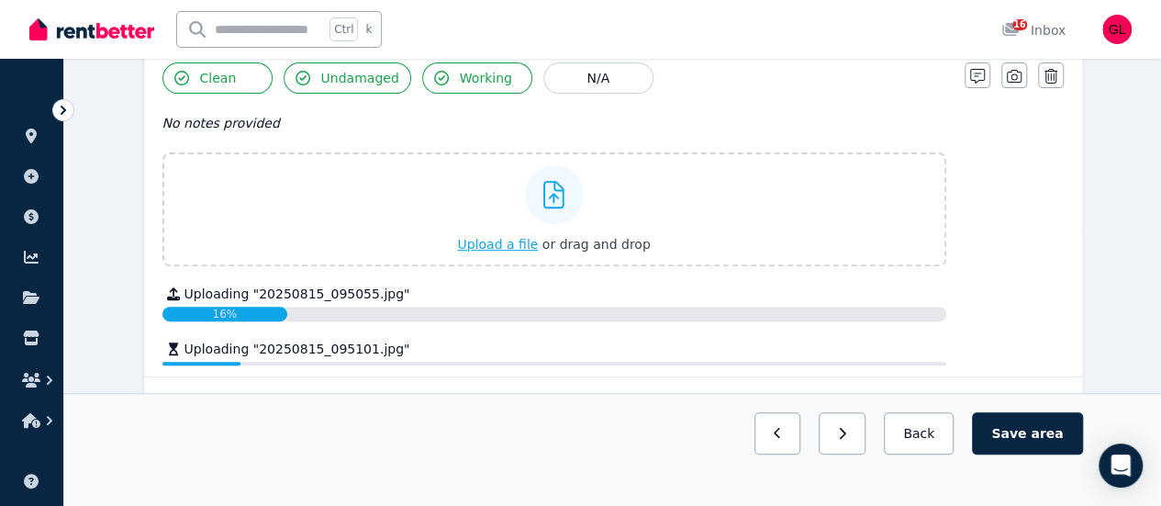
click at [512, 244] on span "Upload a file" at bounding box center [497, 244] width 81 height 15
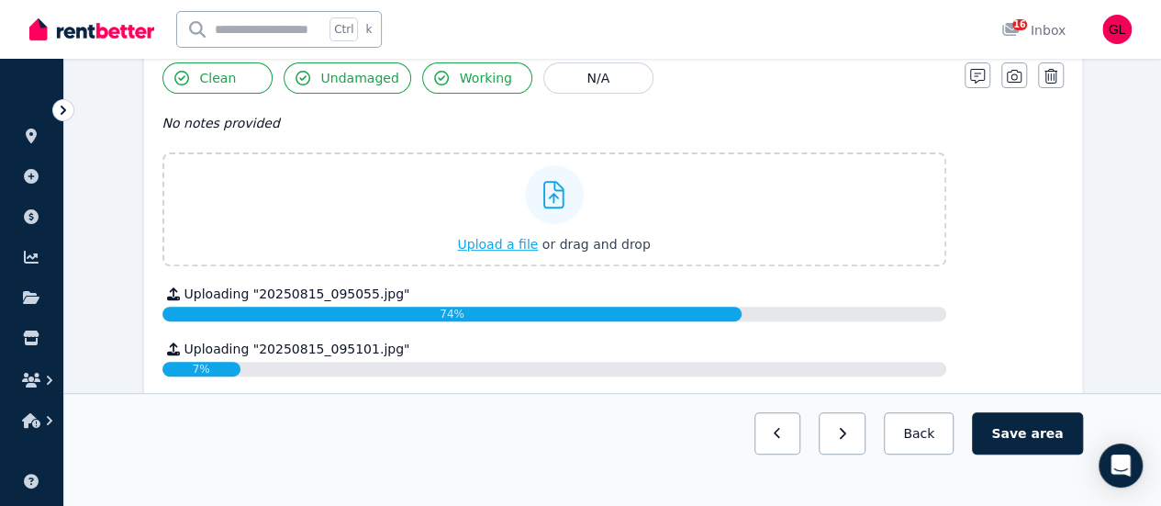
click at [508, 247] on span "Upload a file" at bounding box center [497, 244] width 81 height 15
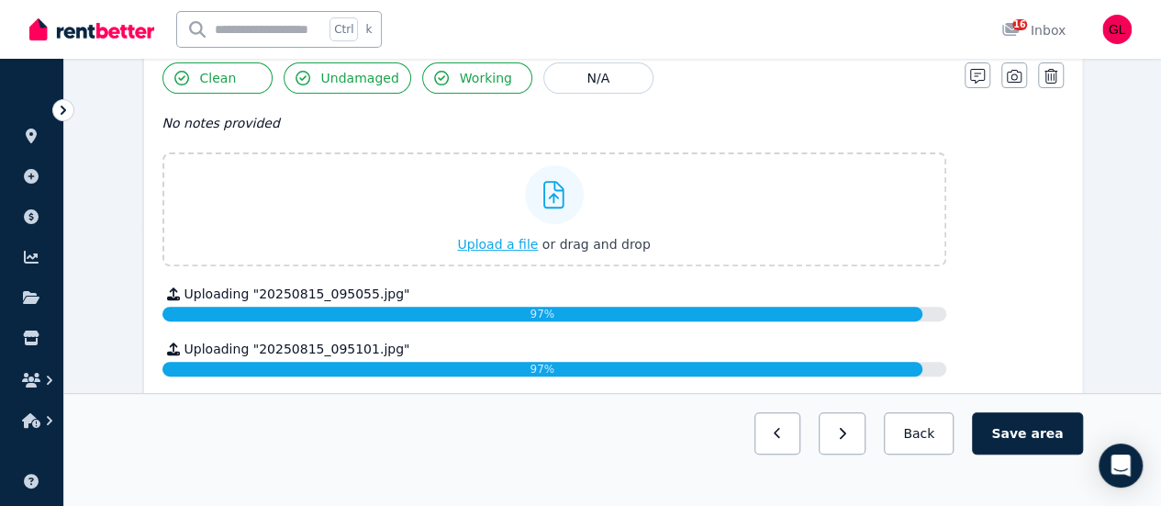
click at [525, 240] on span "Upload a file" at bounding box center [497, 244] width 81 height 15
click at [523, 244] on span "Upload a file" at bounding box center [497, 244] width 81 height 15
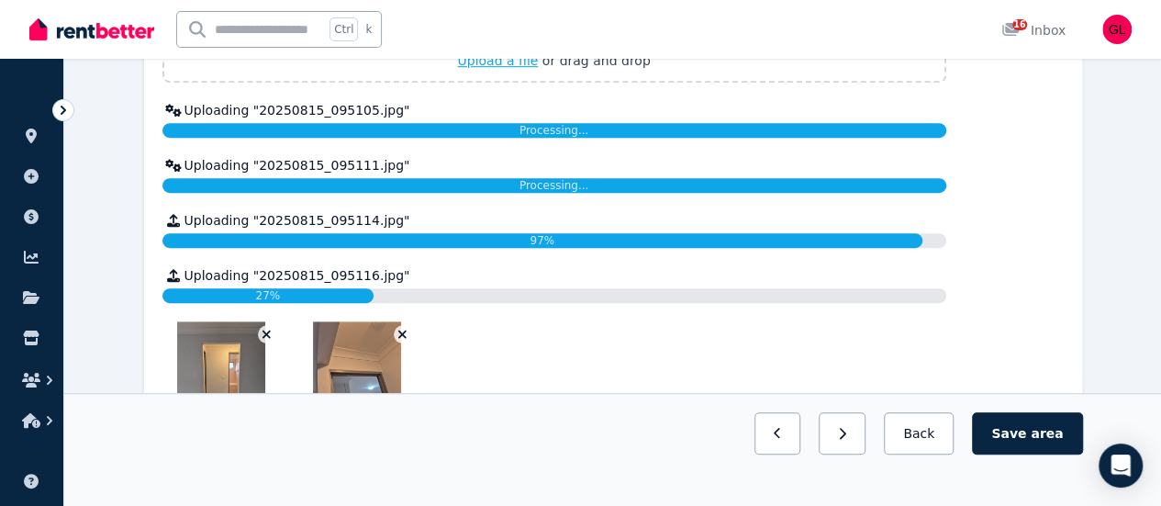
scroll to position [734, 0]
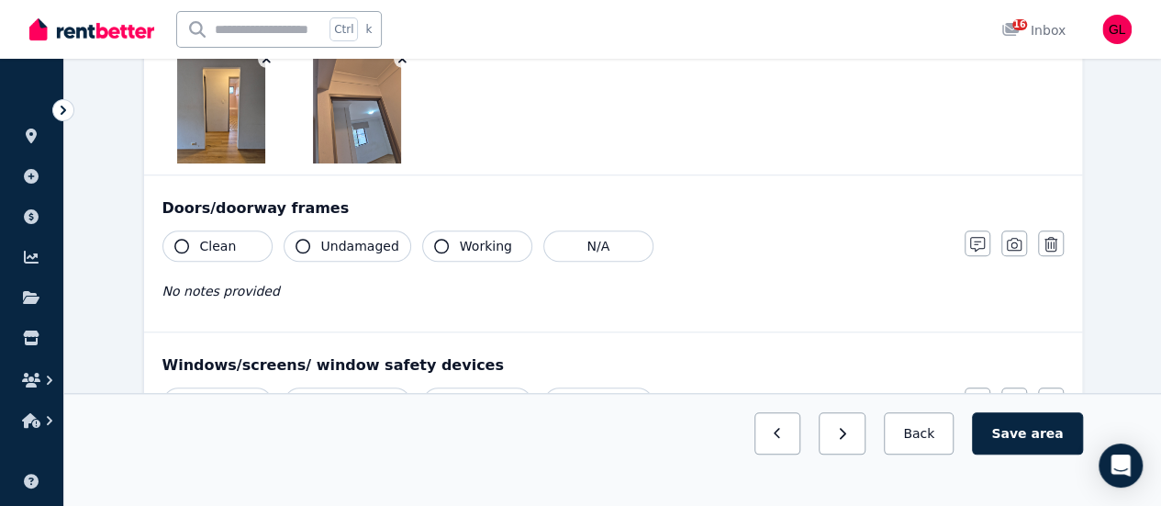
click at [204, 240] on span "Clean" at bounding box center [218, 246] width 37 height 18
click at [328, 251] on span "Undamaged" at bounding box center [360, 246] width 78 height 18
click at [431, 241] on div "Clean Undamaged Working N/A No notes provided" at bounding box center [554, 275] width 784 height 90
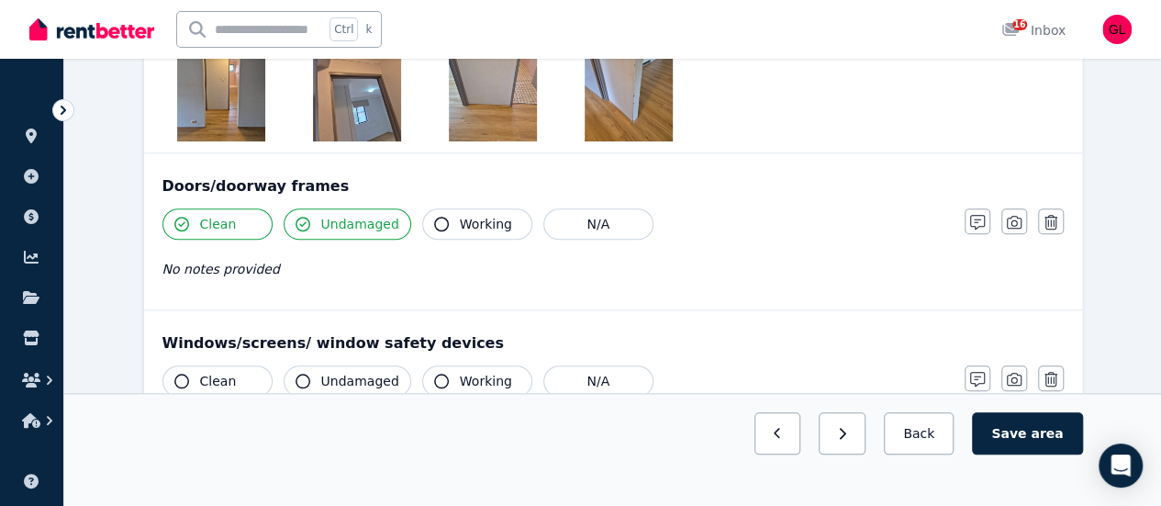
click at [474, 219] on span "Working" at bounding box center [486, 224] width 52 height 18
click at [1012, 219] on icon "button" at bounding box center [1014, 222] width 15 height 13
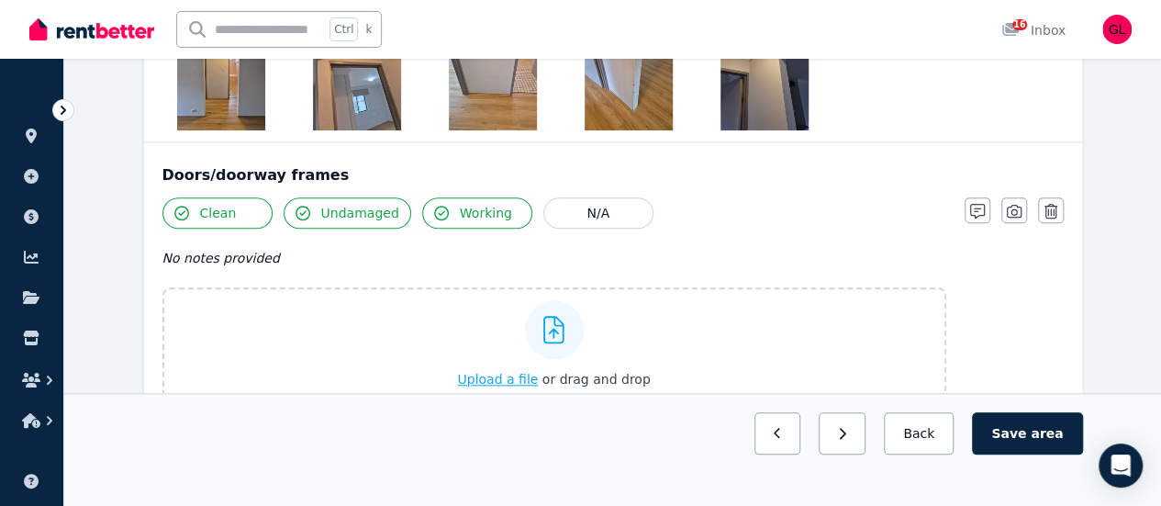
click at [525, 374] on span "Upload a file" at bounding box center [497, 379] width 81 height 15
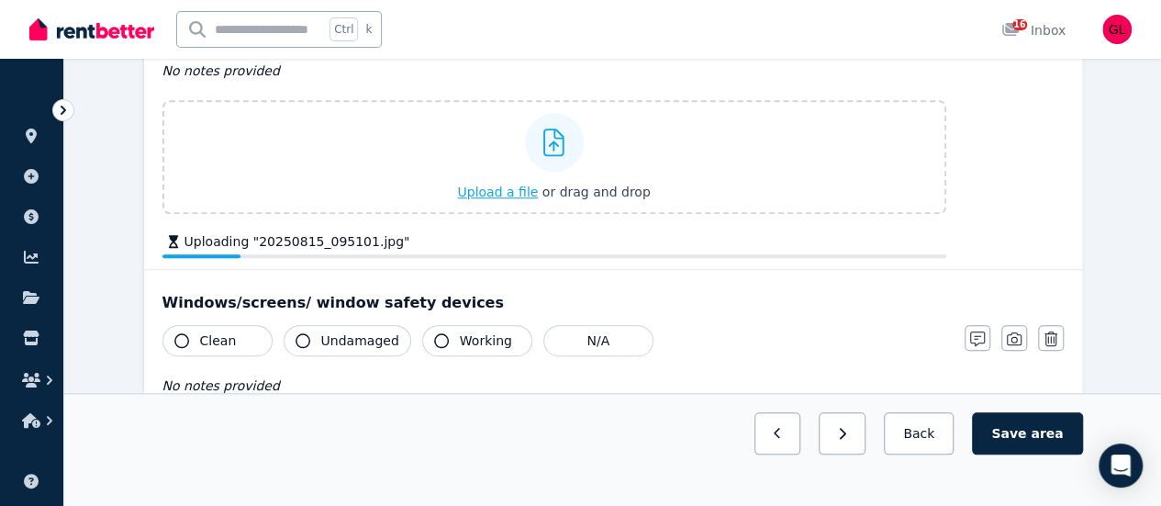
click at [500, 193] on span "Upload a file" at bounding box center [497, 191] width 81 height 15
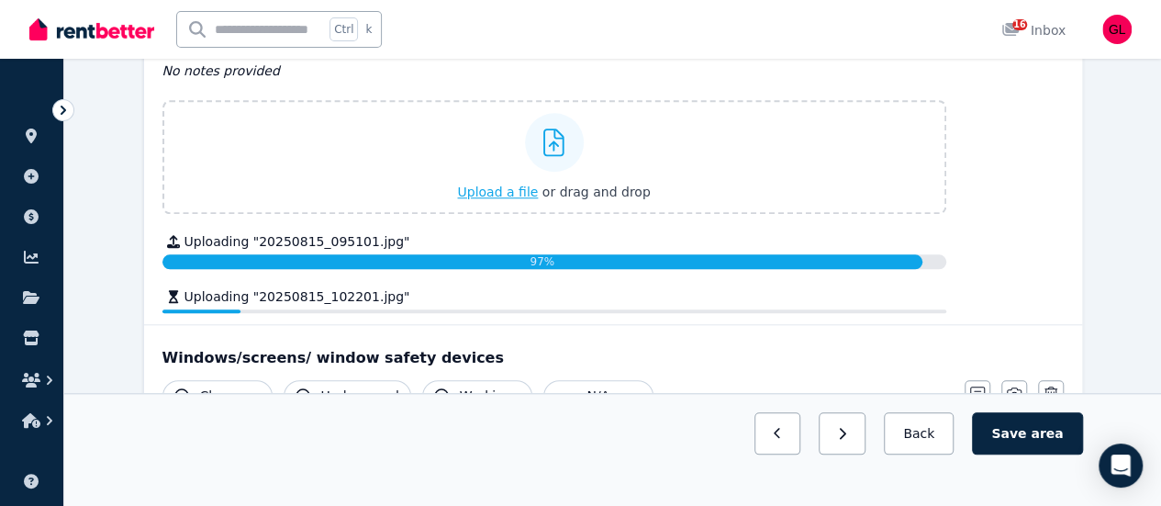
click at [499, 191] on span "Upload a file" at bounding box center [497, 191] width 81 height 15
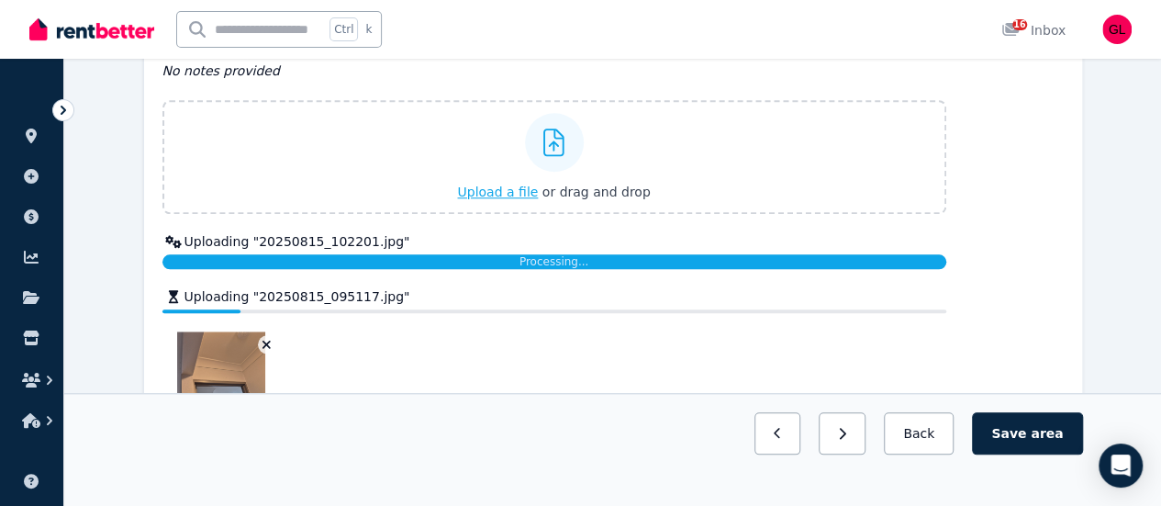
click at [503, 196] on span "Upload a file" at bounding box center [497, 191] width 81 height 15
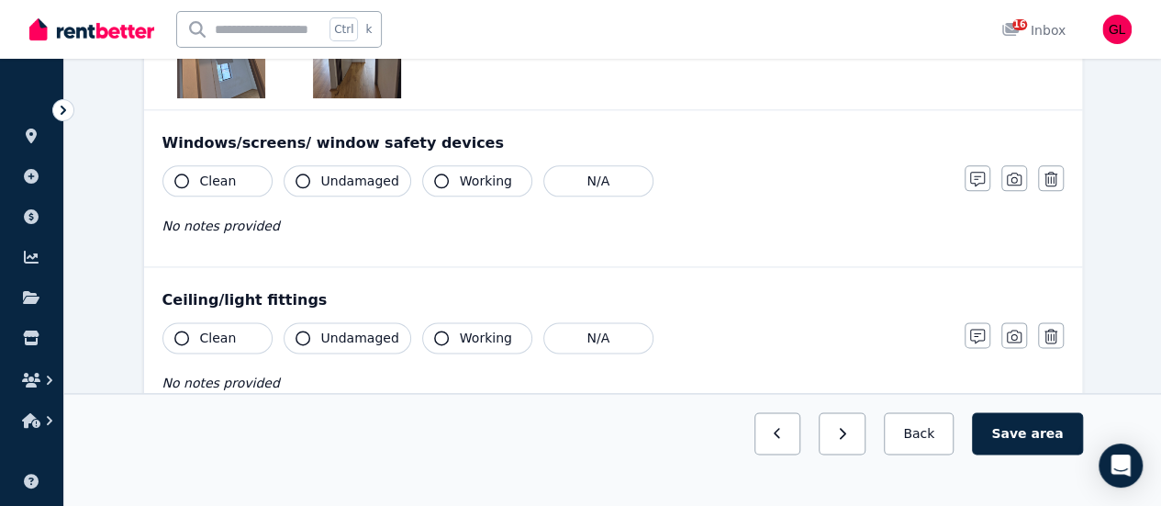
scroll to position [1101, 0]
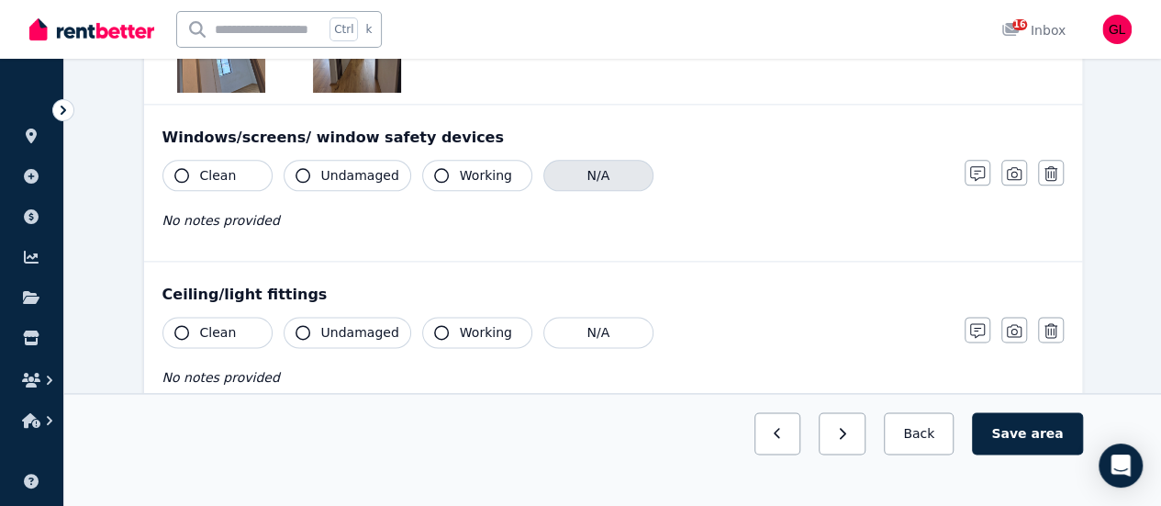
click at [611, 175] on button "N/A" at bounding box center [598, 175] width 110 height 31
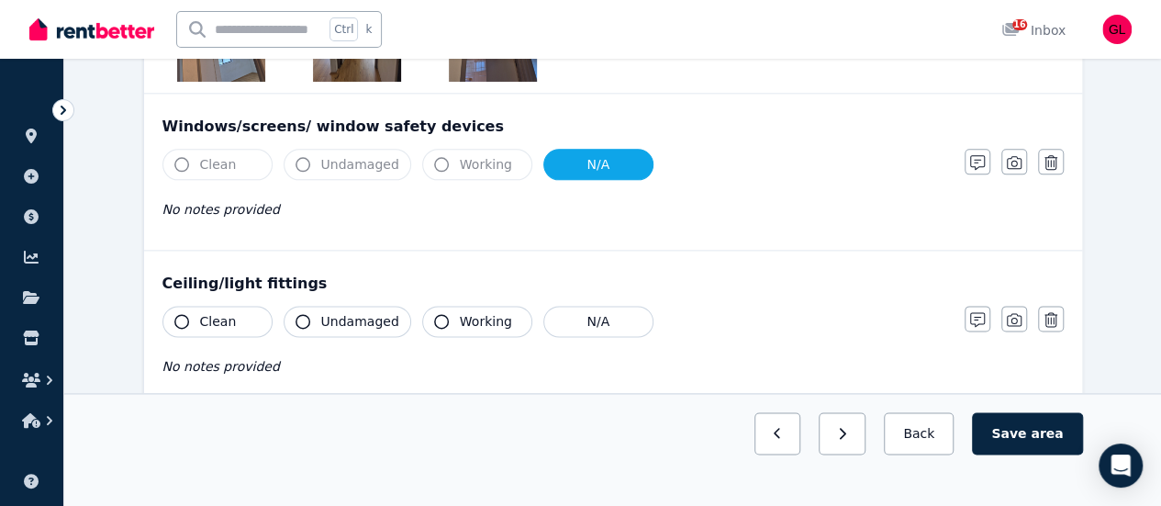
click at [231, 308] on button "Clean" at bounding box center [217, 321] width 110 height 31
click at [323, 317] on span "Undamaged" at bounding box center [360, 321] width 78 height 18
click at [437, 321] on icon "button" at bounding box center [441, 321] width 15 height 15
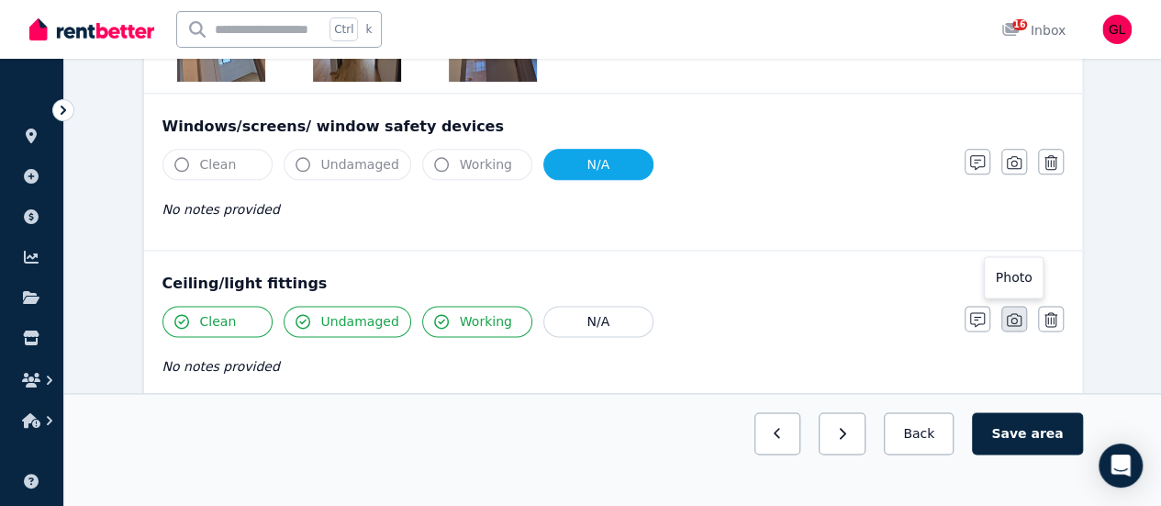
click at [1011, 318] on icon "button" at bounding box center [1014, 319] width 15 height 15
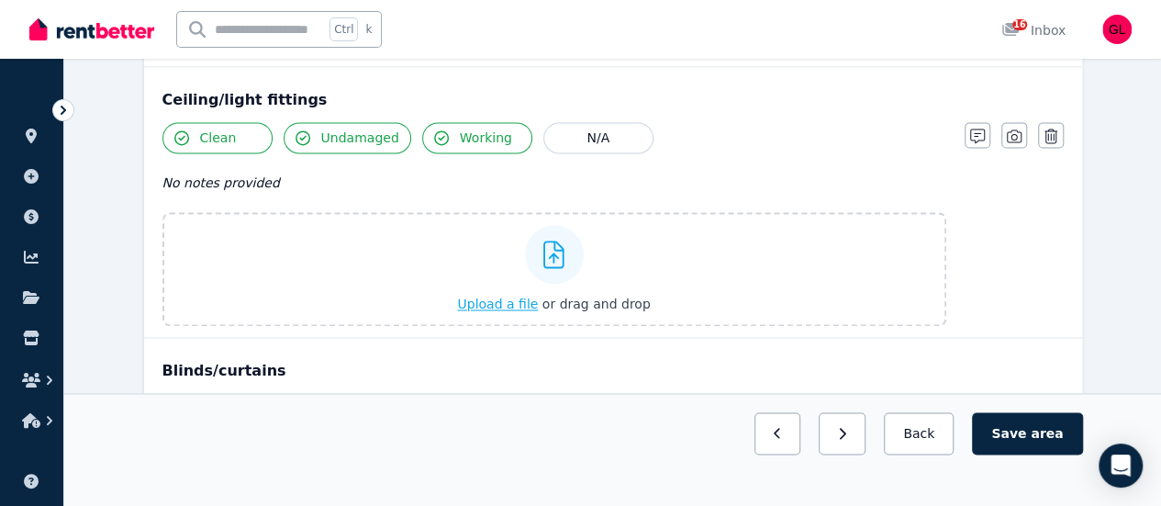
scroll to position [1241, 0]
click at [484, 296] on span "Upload a file" at bounding box center [497, 303] width 81 height 15
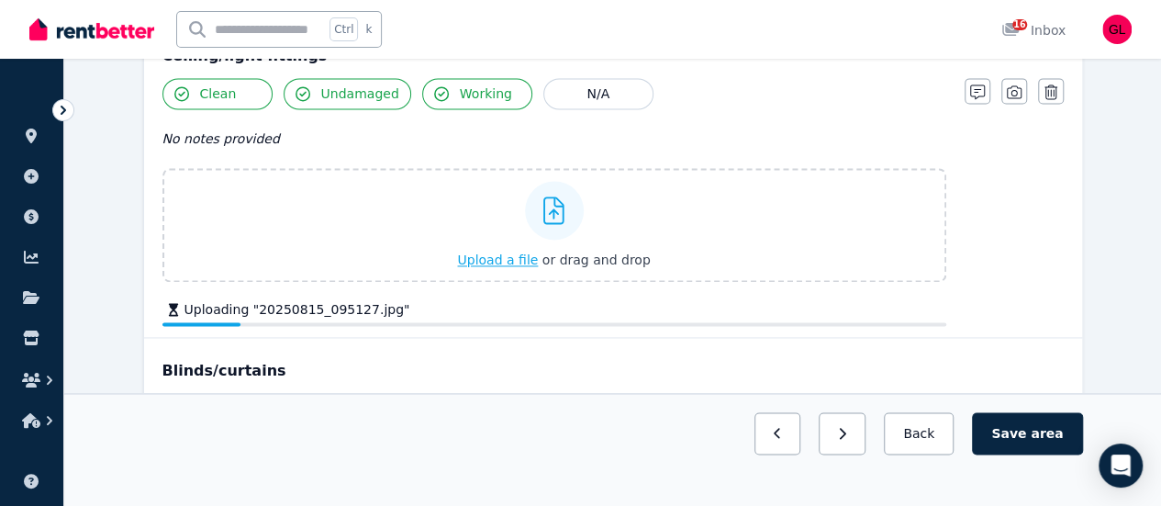
click at [497, 258] on span "Upload a file" at bounding box center [497, 259] width 81 height 15
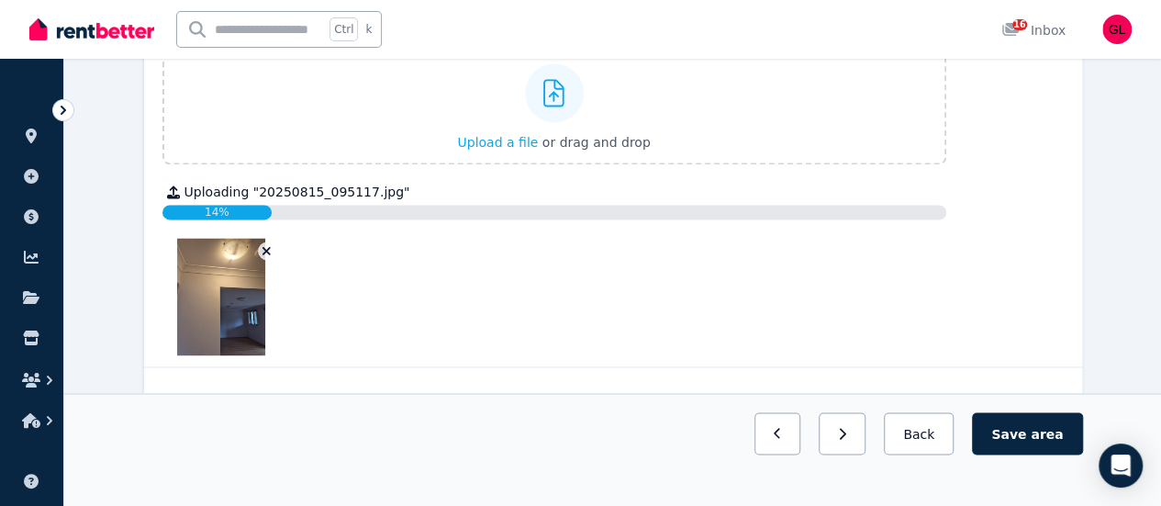
scroll to position [1193, 0]
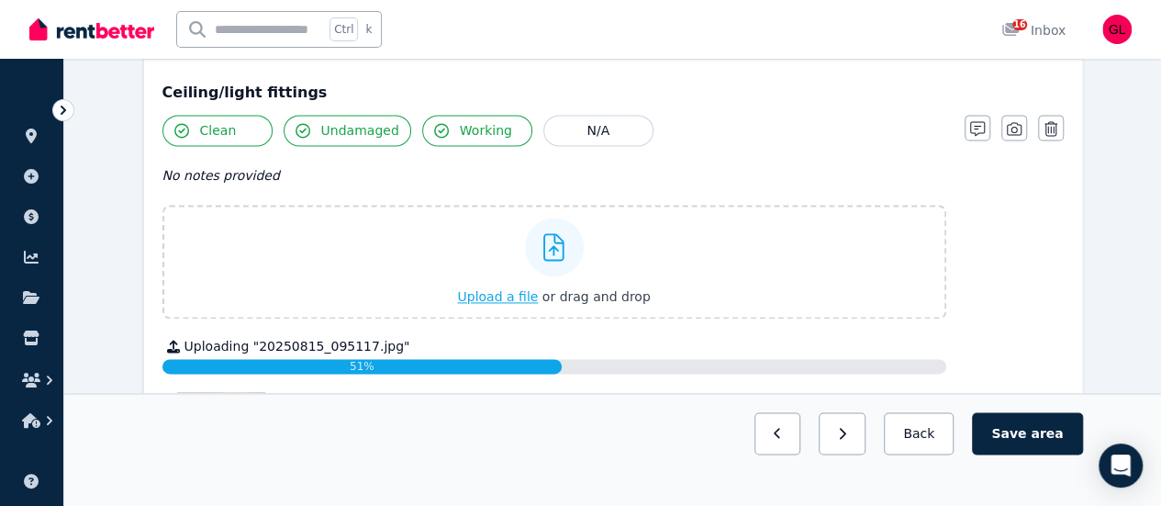
click at [506, 297] on span "Upload a file" at bounding box center [497, 296] width 81 height 15
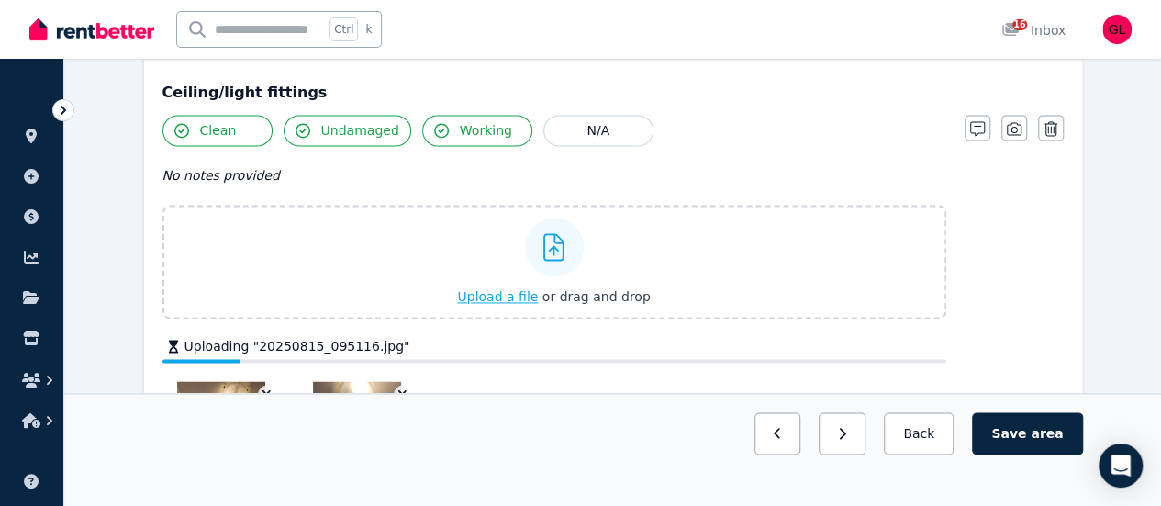
click at [523, 289] on span "Upload a file" at bounding box center [497, 296] width 81 height 15
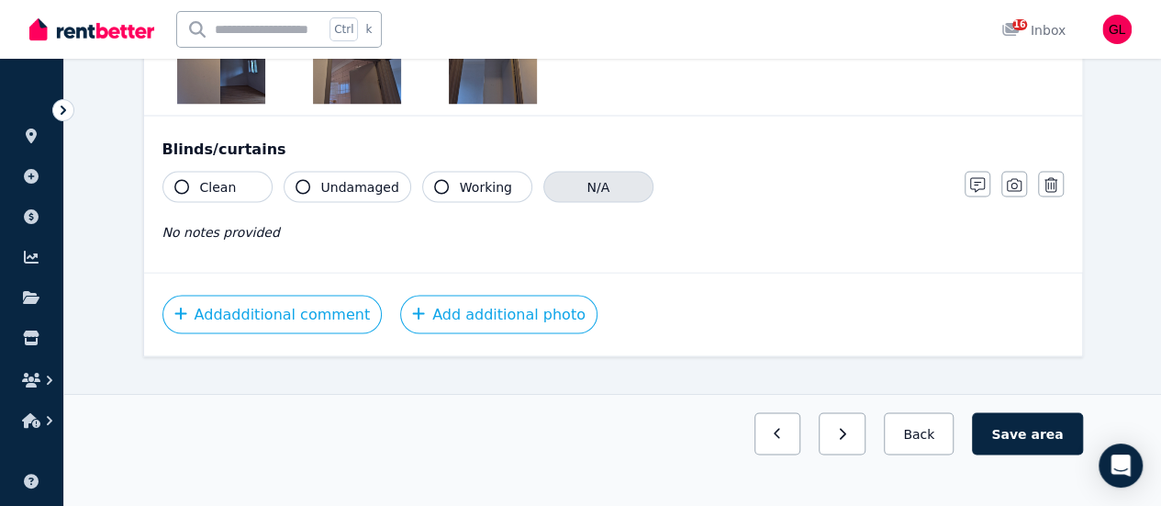
scroll to position [1577, 0]
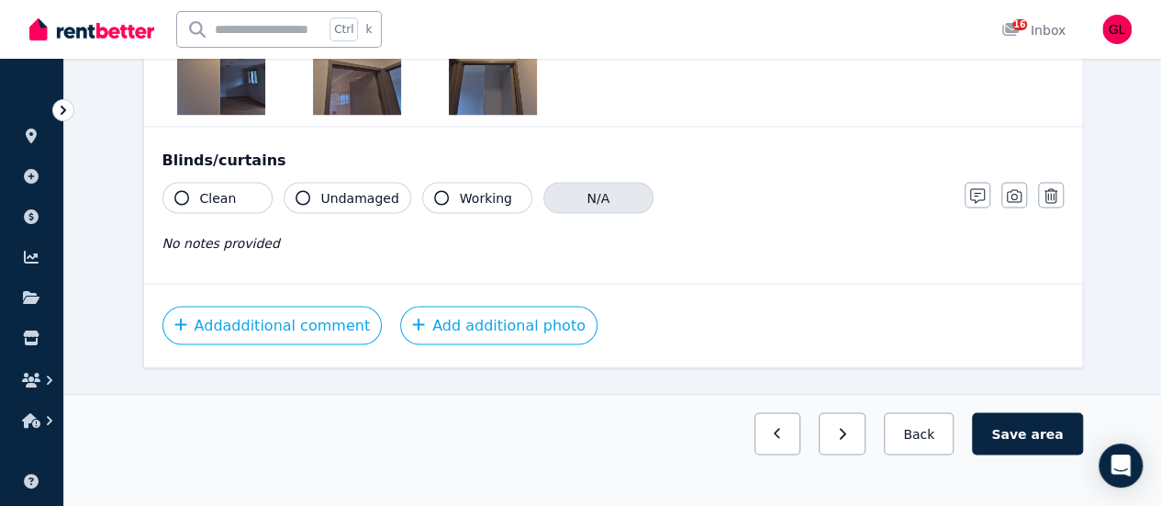
click at [576, 191] on button "N/A" at bounding box center [598, 197] width 110 height 31
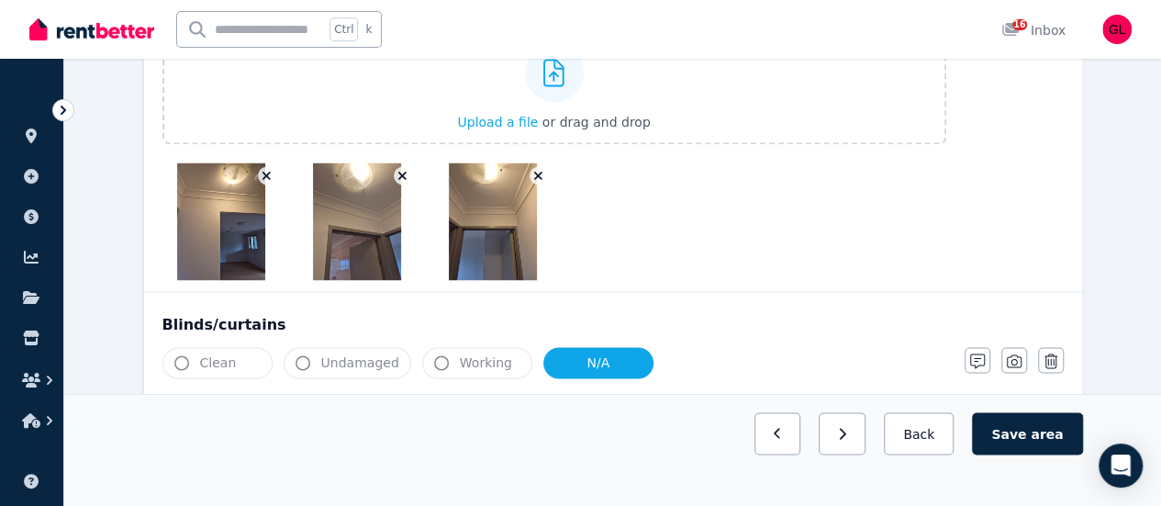
scroll to position [1393, 0]
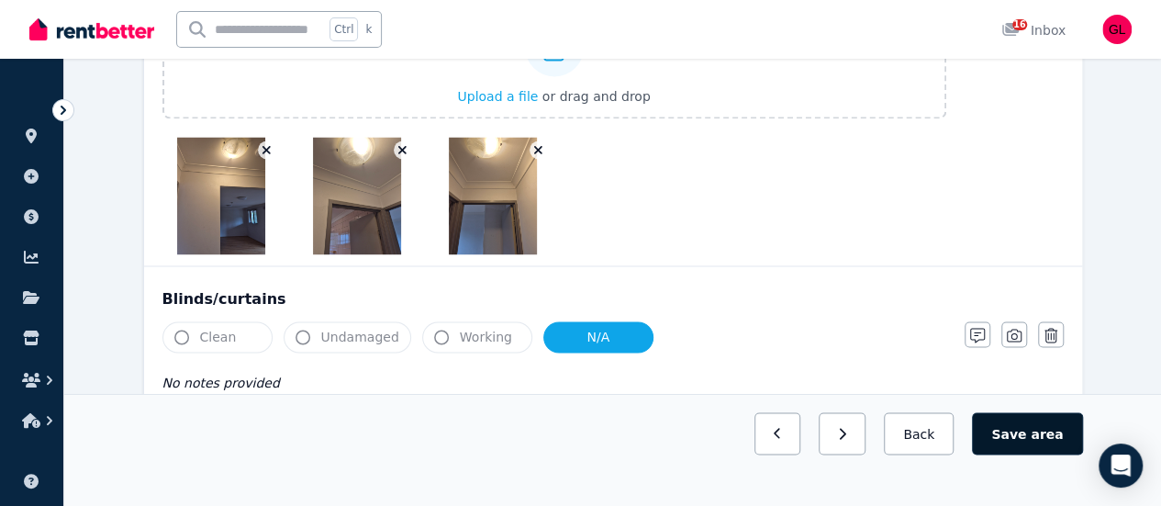
click at [1028, 454] on button "Save area" at bounding box center [1027, 433] width 110 height 42
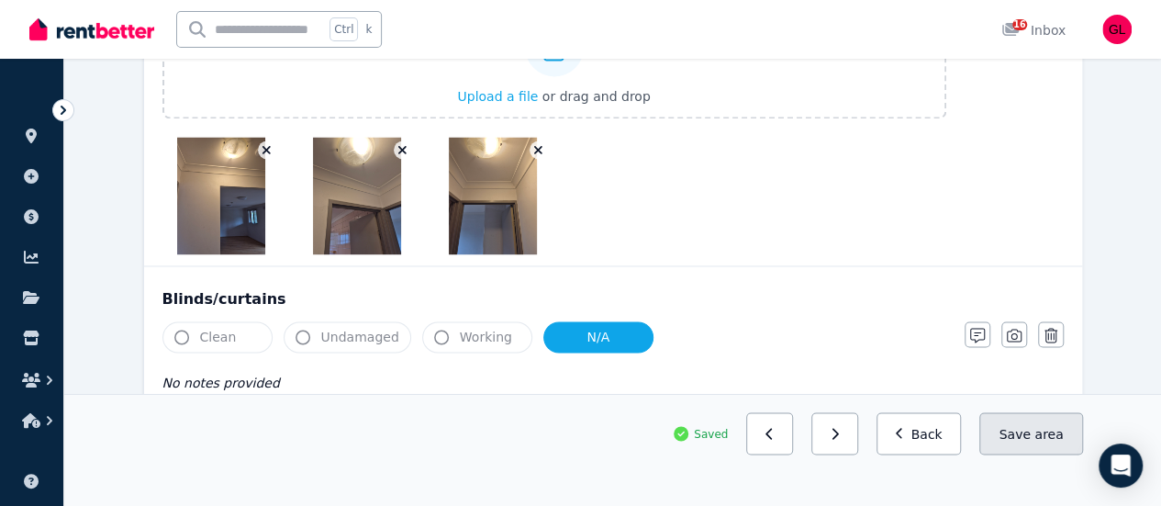
click at [1023, 454] on button "Save area" at bounding box center [1030, 433] width 103 height 42
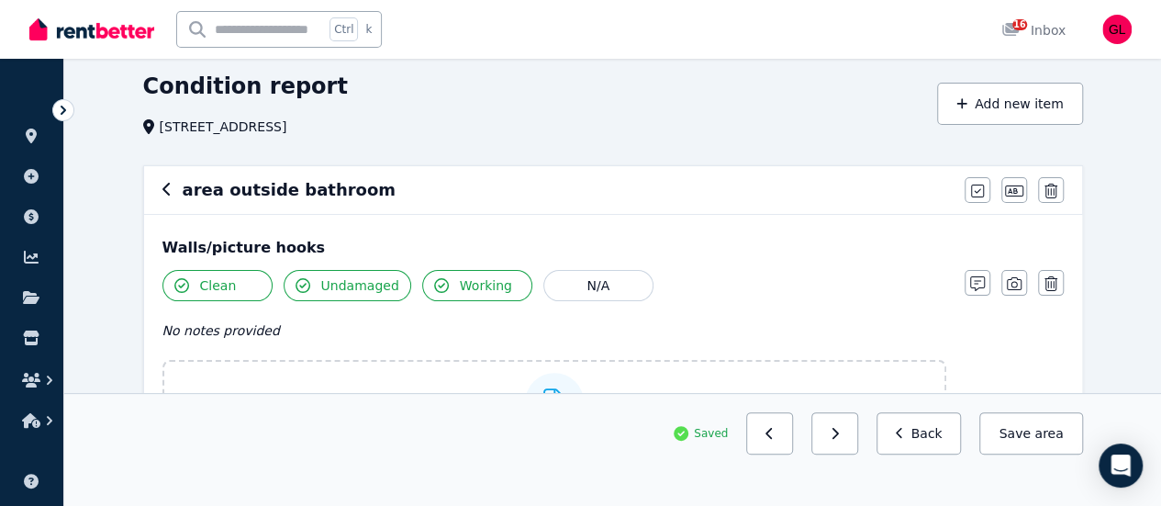
scroll to position [0, 0]
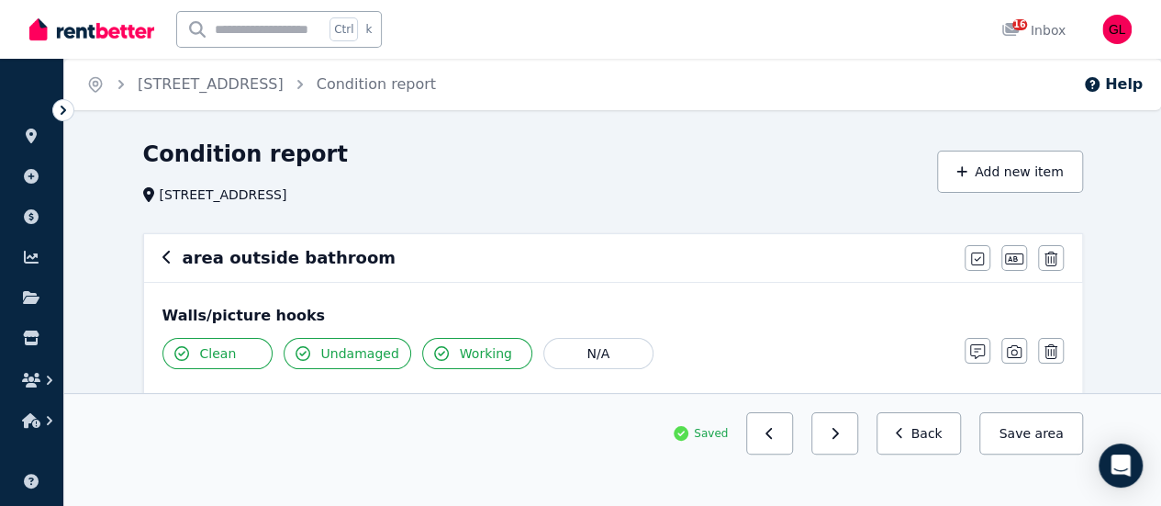
click at [163, 252] on icon "button" at bounding box center [166, 257] width 9 height 15
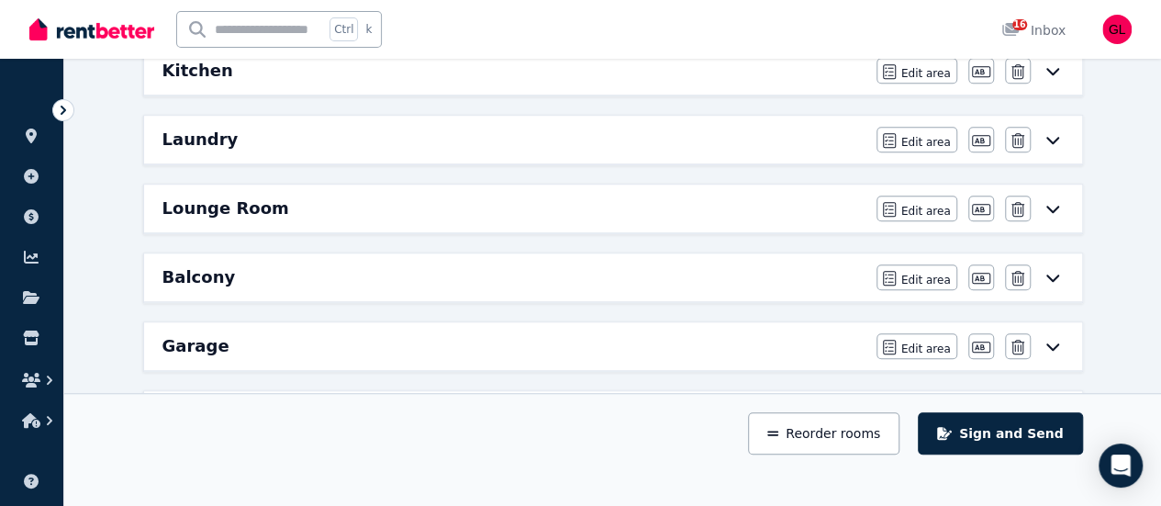
scroll to position [643, 0]
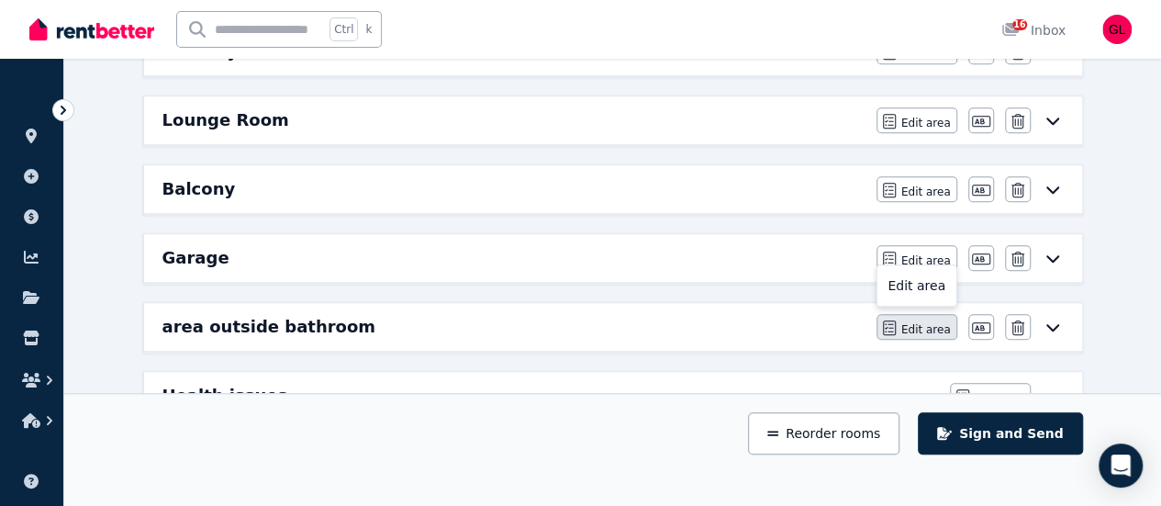
click at [929, 322] on span "Edit area" at bounding box center [926, 329] width 50 height 15
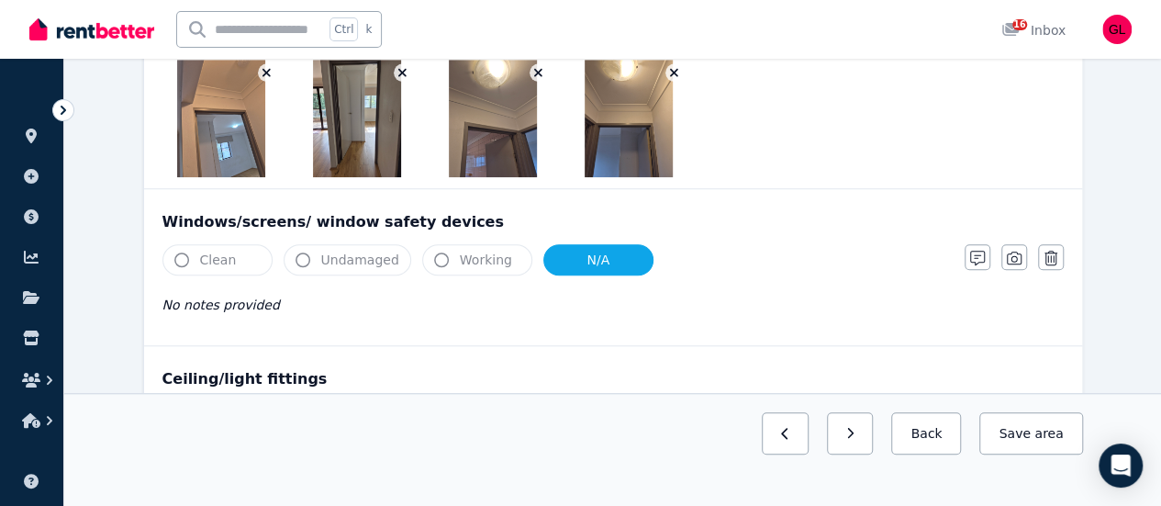
scroll to position [0, 0]
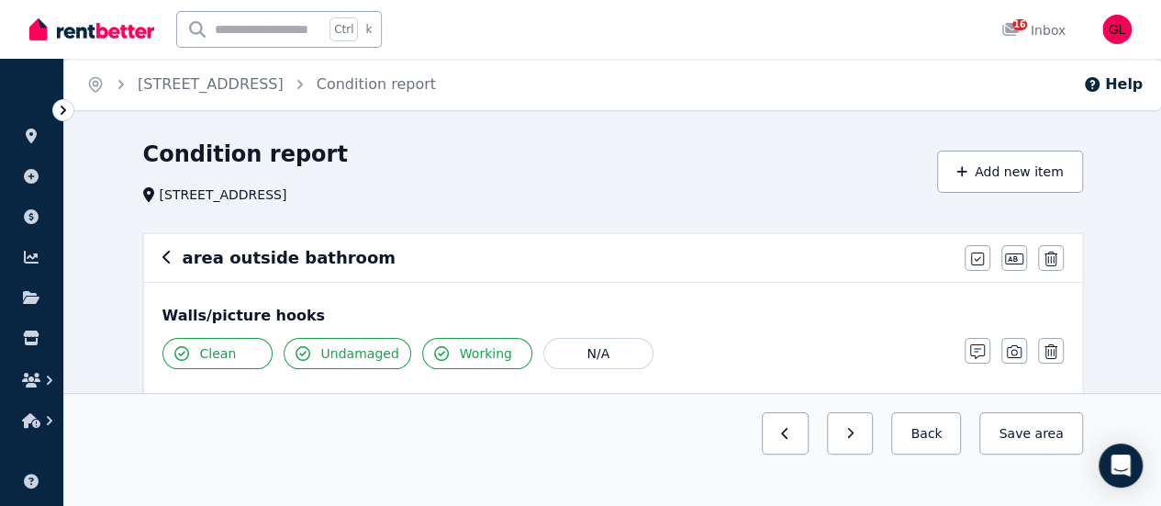
click at [189, 256] on h6 "area outside bathroom" at bounding box center [290, 258] width 214 height 26
click at [187, 259] on h6 "area outside bathroom" at bounding box center [290, 258] width 214 height 26
click at [1023, 262] on icon "button" at bounding box center [1014, 258] width 18 height 11
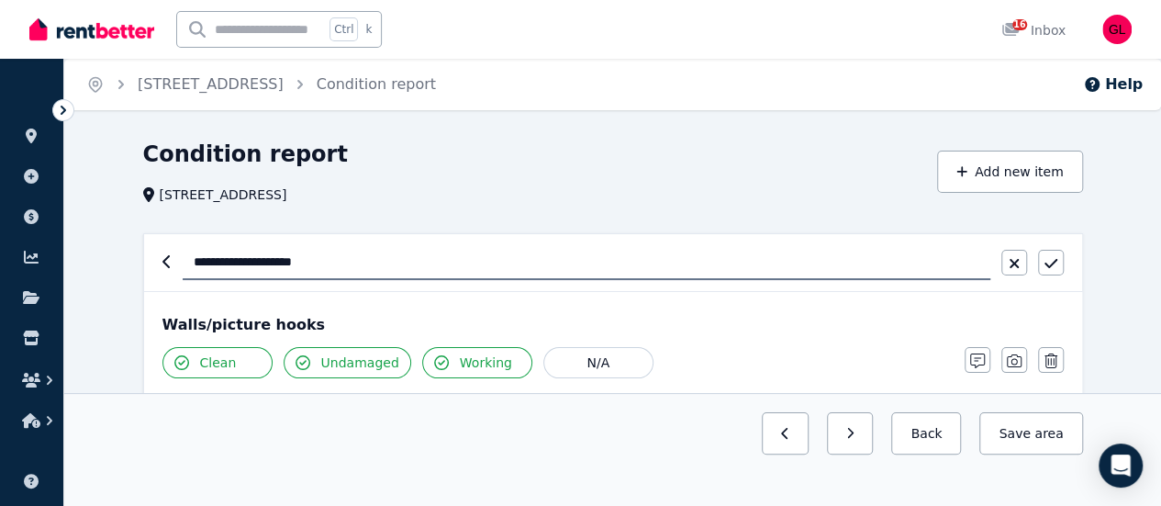
click at [196, 263] on input "**********" at bounding box center [587, 262] width 808 height 35
type input "**********"
click at [1053, 257] on icon "button" at bounding box center [1051, 263] width 13 height 15
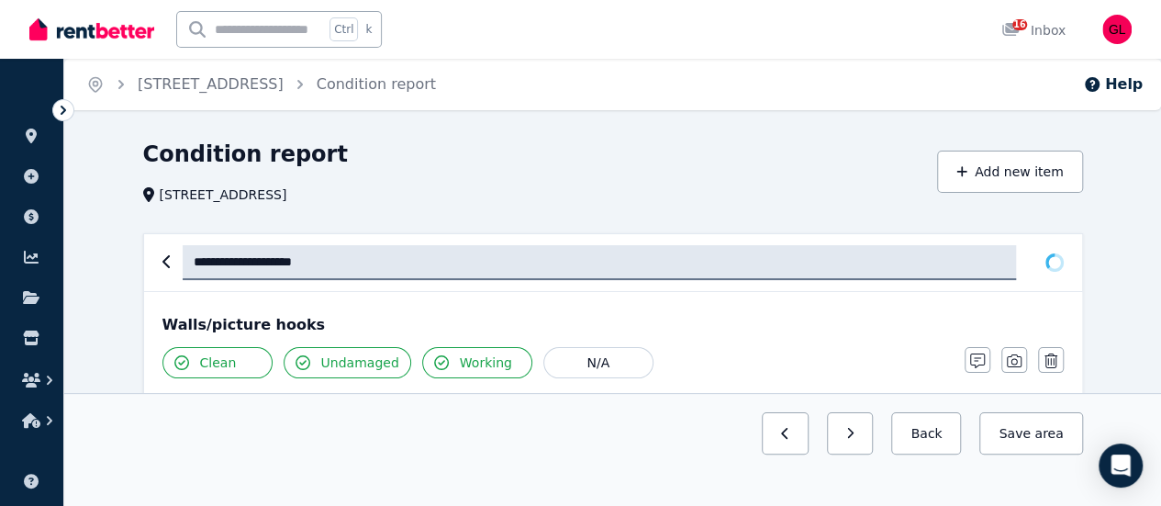
click at [168, 266] on icon "button" at bounding box center [166, 261] width 9 height 15
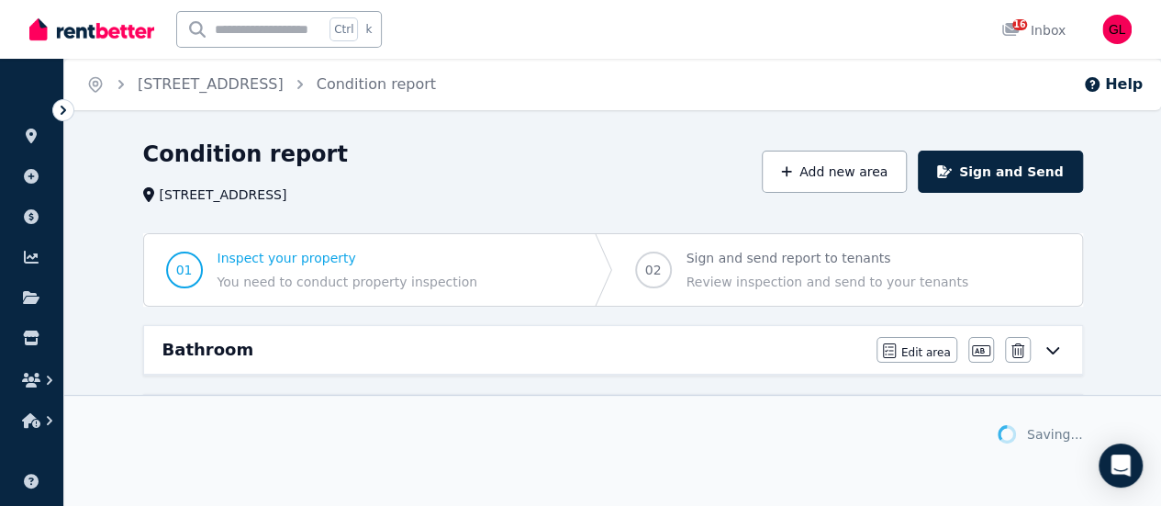
scroll to position [709, 0]
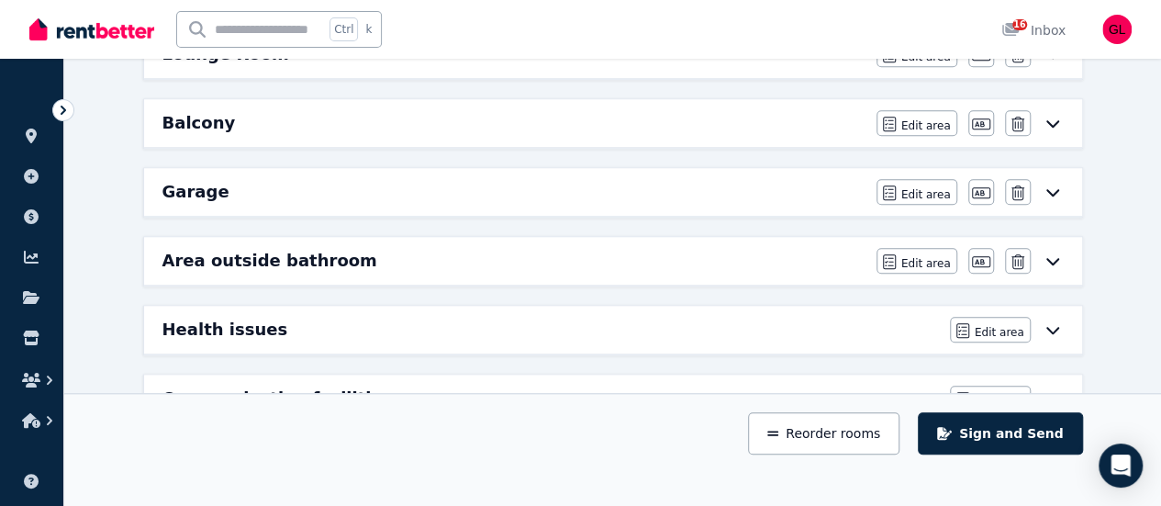
click at [1118, 240] on div "Condition report [STREET_ADDRESS] Add new area Sign and Send 01 Inspect your pr…" at bounding box center [612, 69] width 1097 height 1277
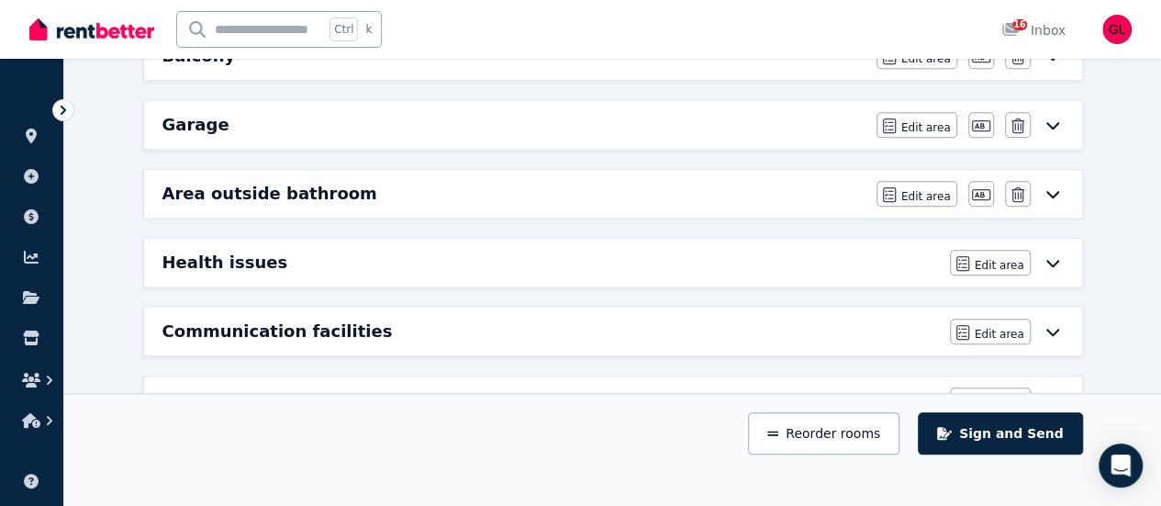
scroll to position [800, 0]
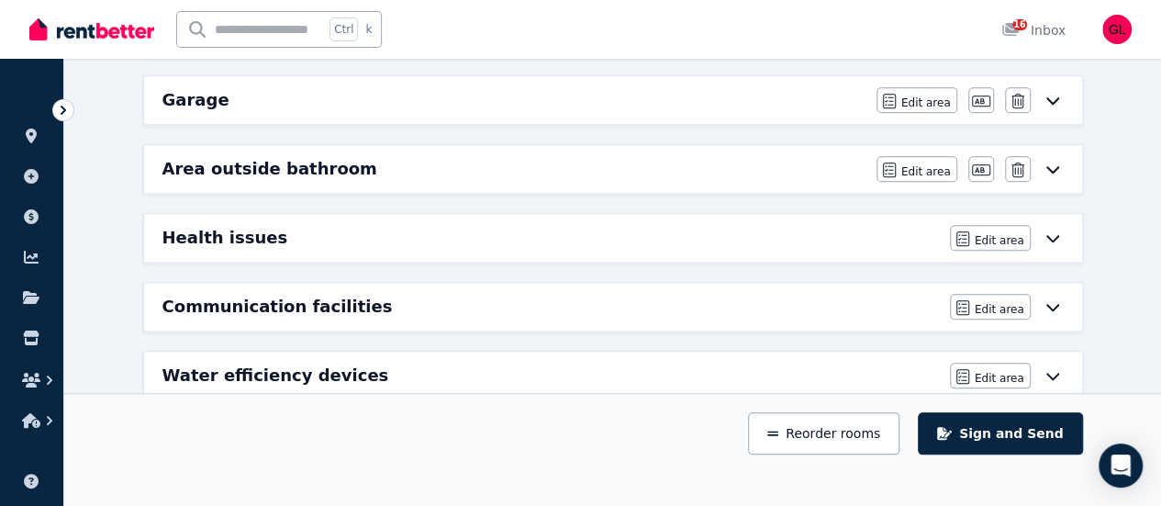
click at [1063, 230] on icon at bounding box center [1053, 237] width 22 height 15
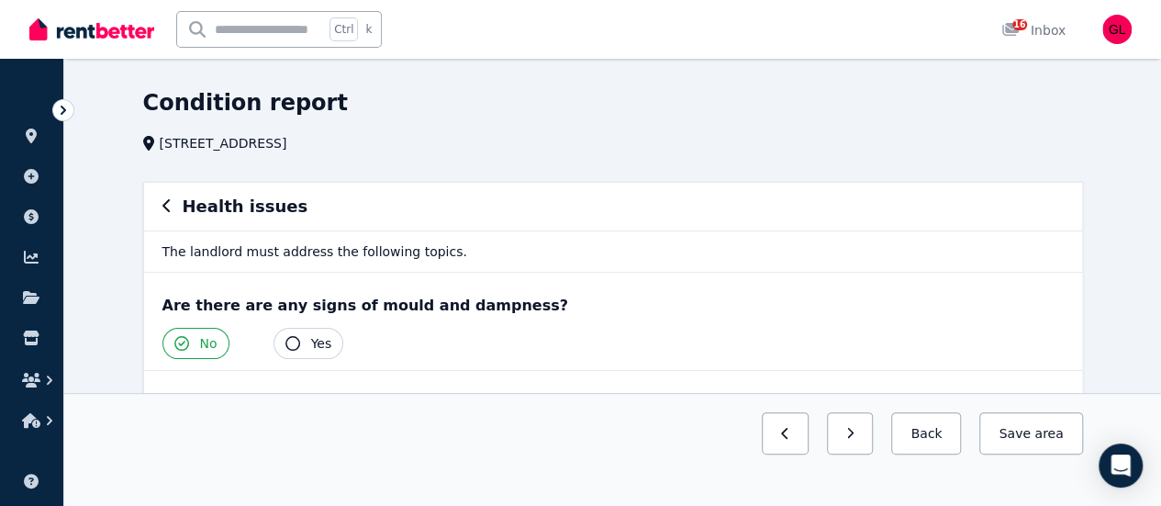
scroll to position [0, 0]
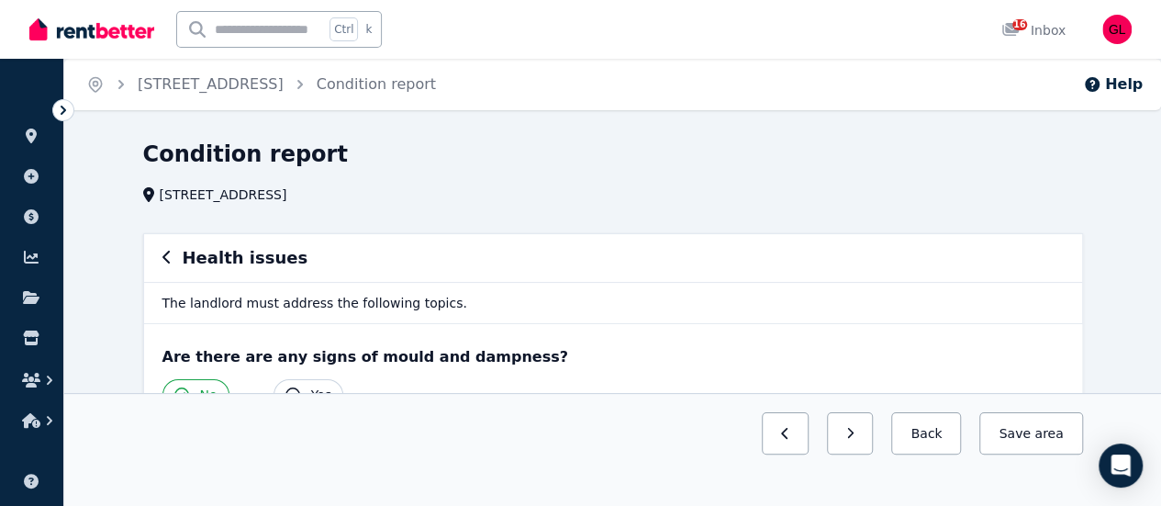
click at [166, 249] on button "button" at bounding box center [166, 258] width 9 height 22
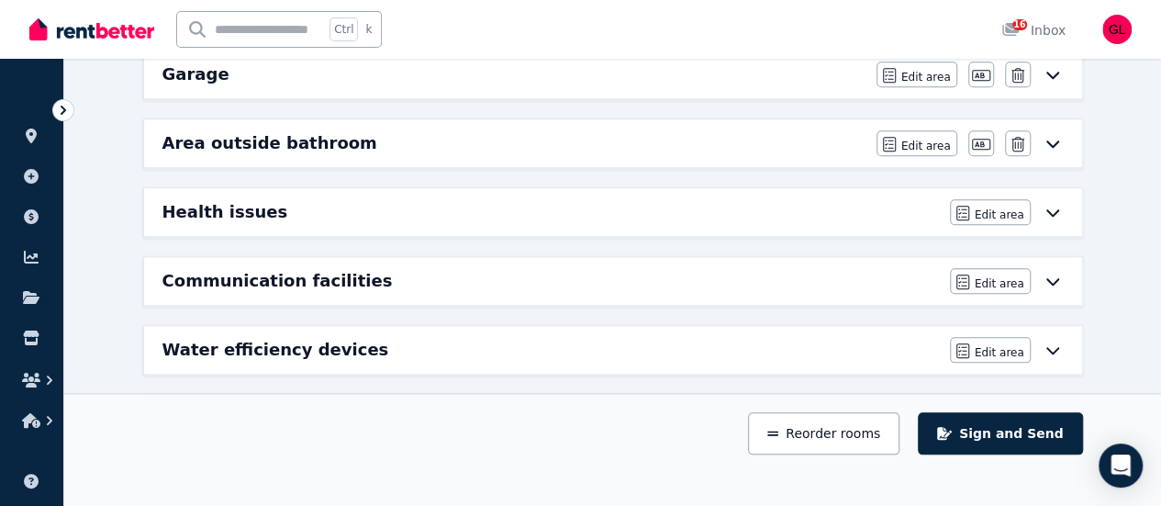
scroll to position [863, 0]
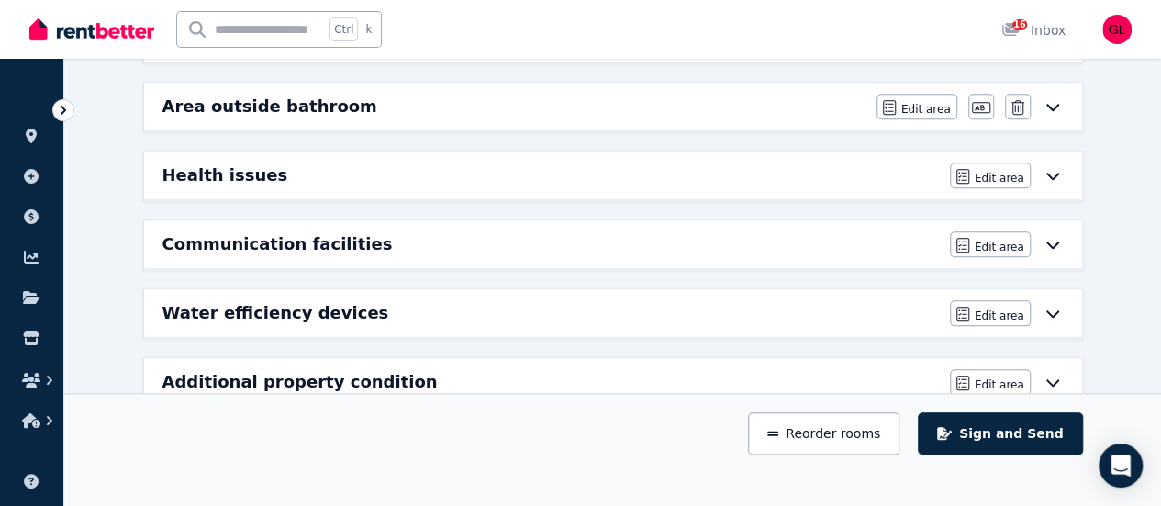
click at [1054, 237] on icon at bounding box center [1053, 244] width 22 height 15
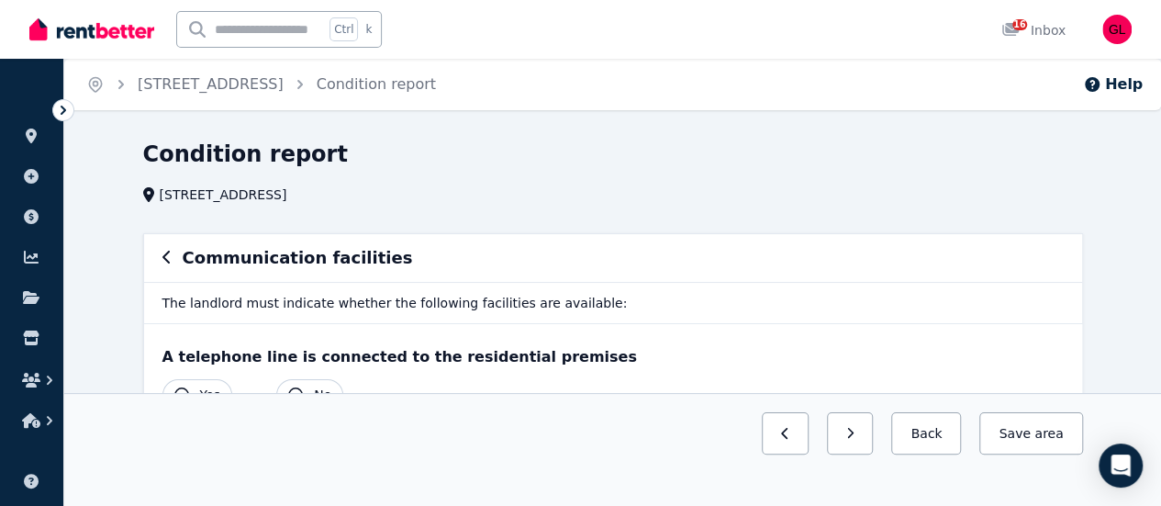
scroll to position [92, 0]
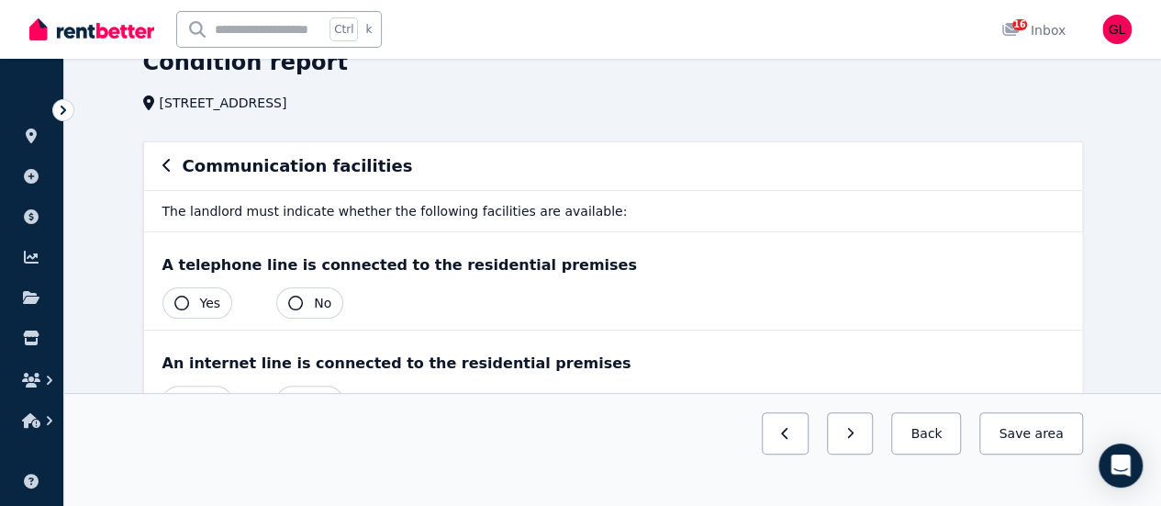
click at [189, 310] on button "Yes" at bounding box center [197, 302] width 71 height 31
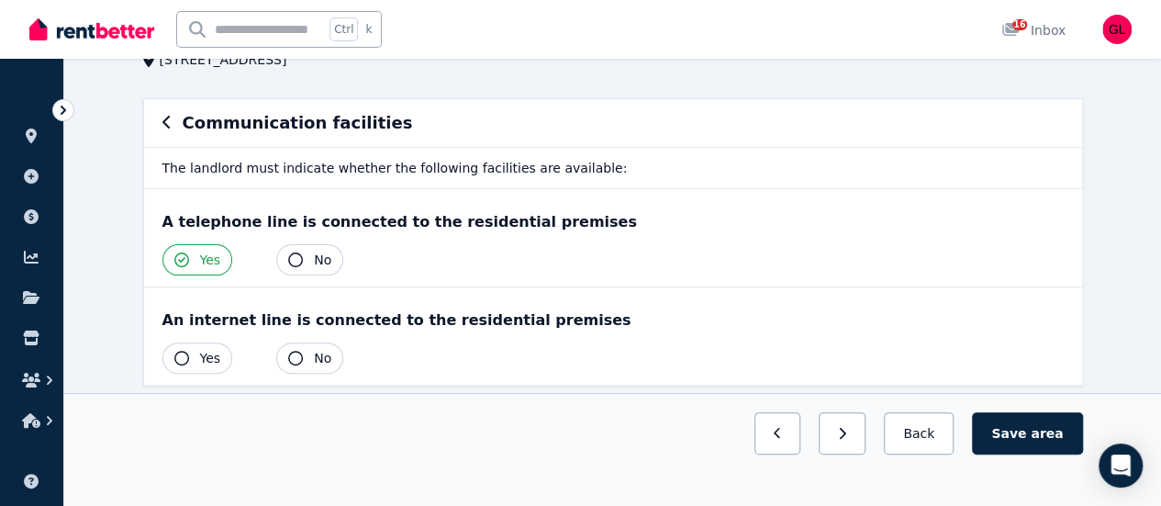
scroll to position [156, 0]
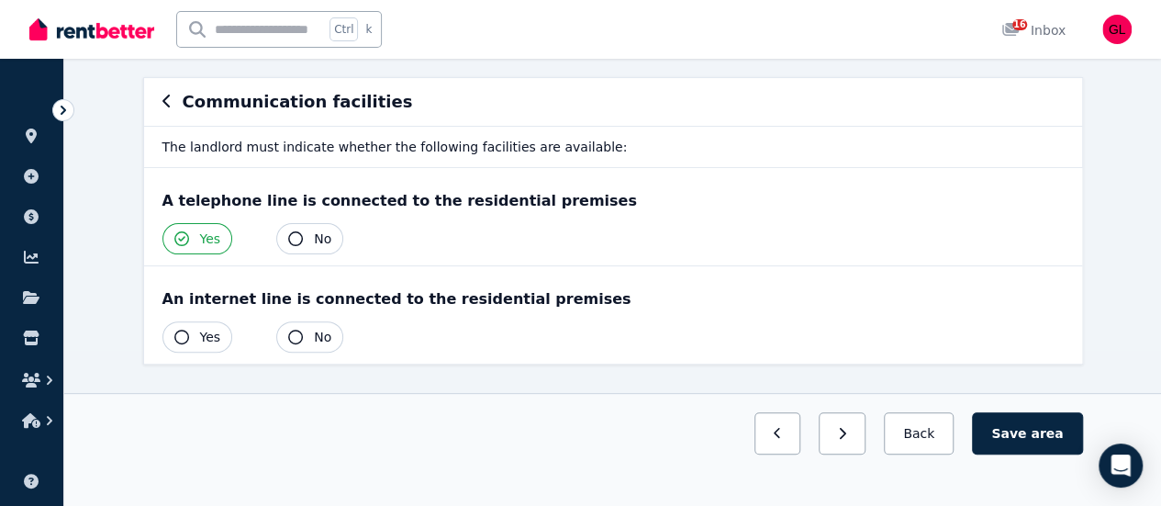
click at [190, 324] on button "Yes" at bounding box center [197, 336] width 71 height 31
click at [1025, 454] on button "Save area" at bounding box center [1027, 433] width 110 height 42
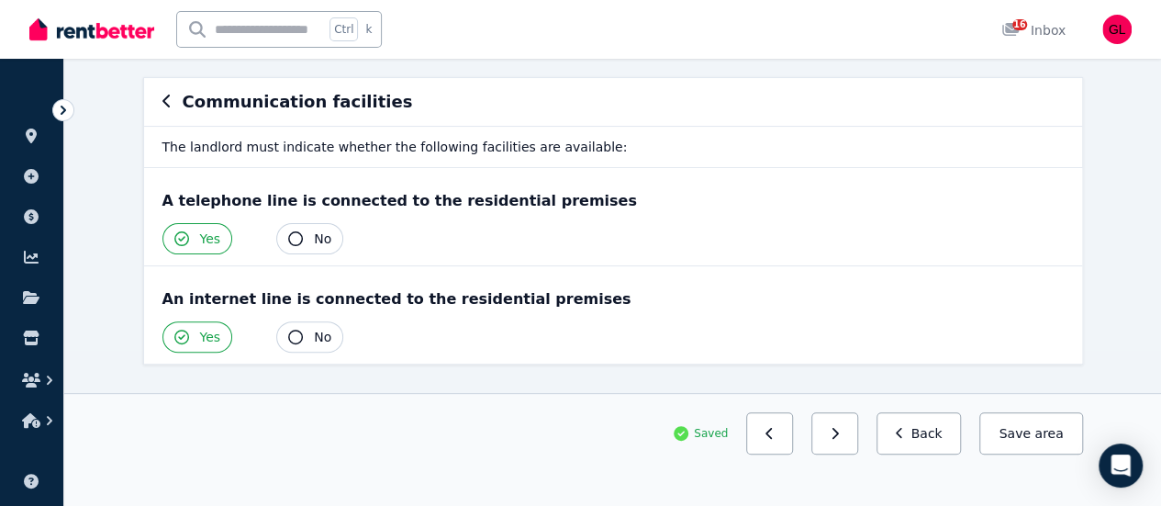
click at [164, 96] on icon "button" at bounding box center [166, 101] width 9 height 15
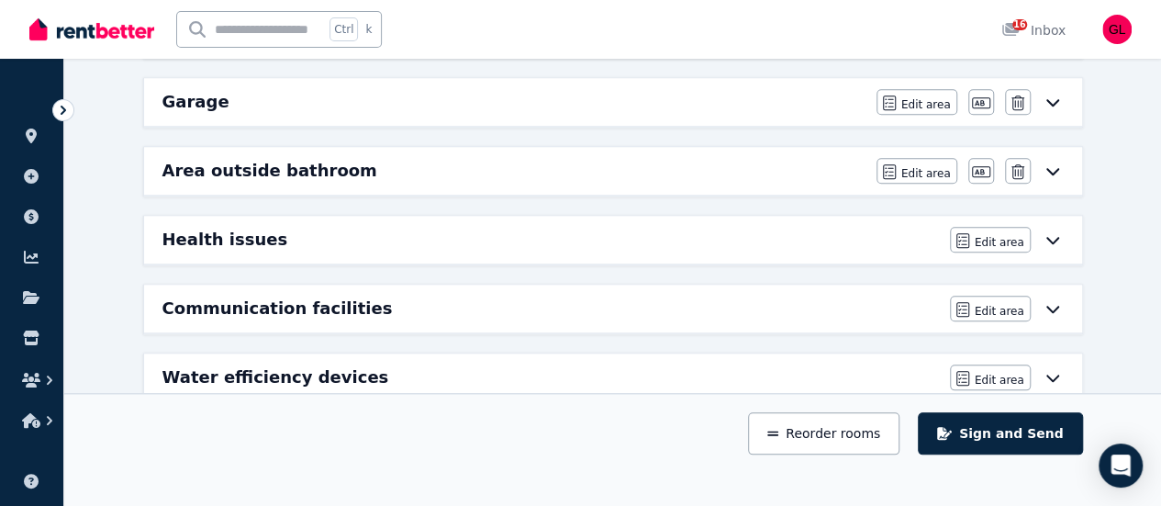
scroll to position [863, 0]
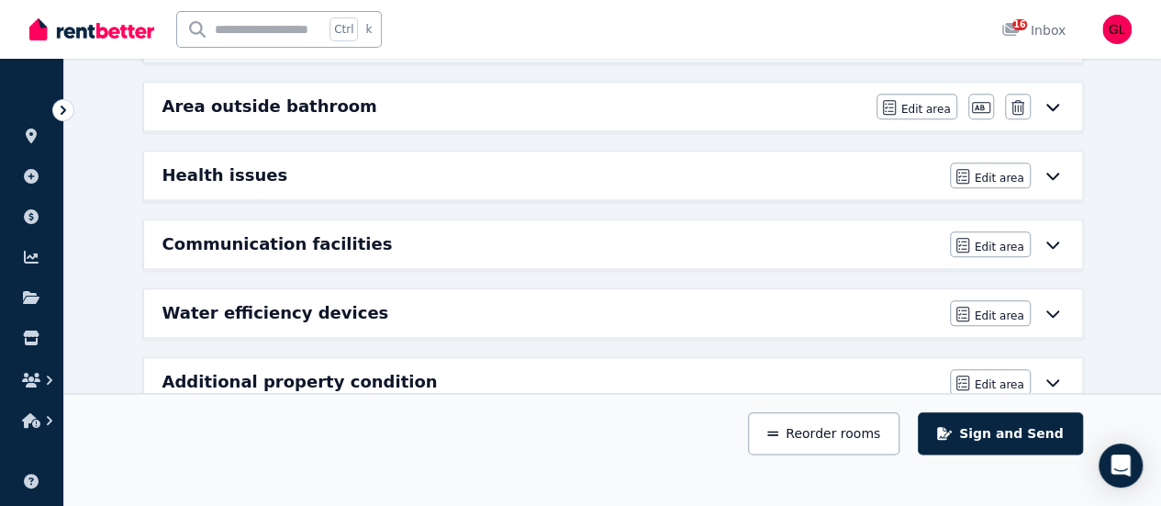
click at [532, 378] on div "Additional property condition" at bounding box center [550, 382] width 777 height 26
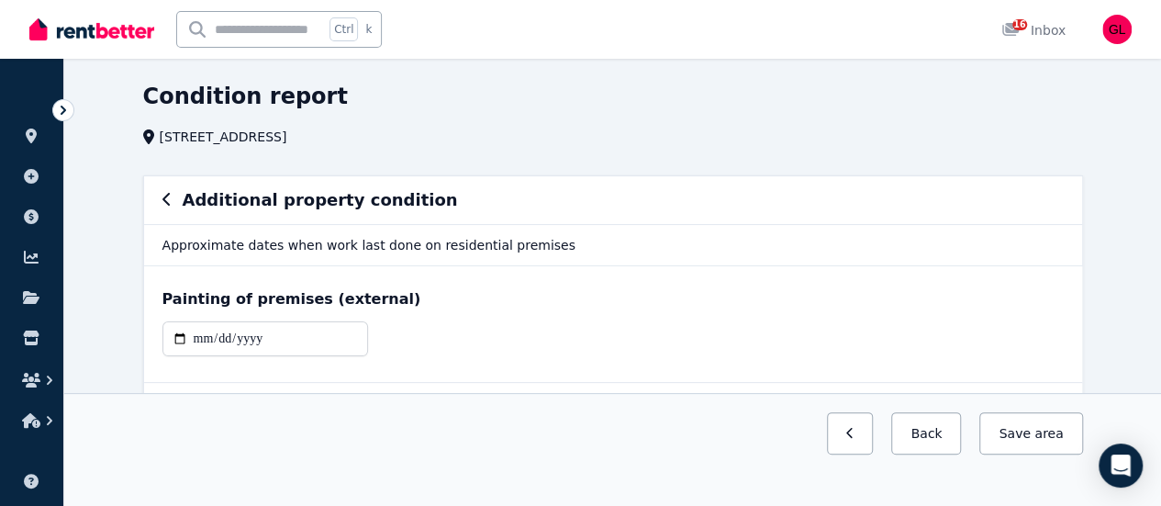
scroll to position [0, 0]
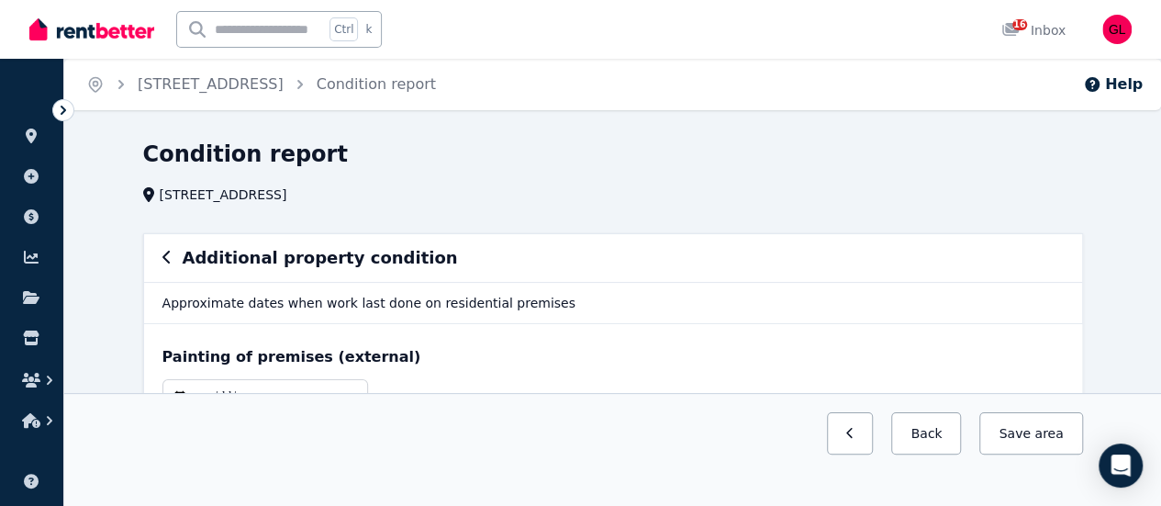
click at [162, 255] on icon "button" at bounding box center [166, 257] width 9 height 15
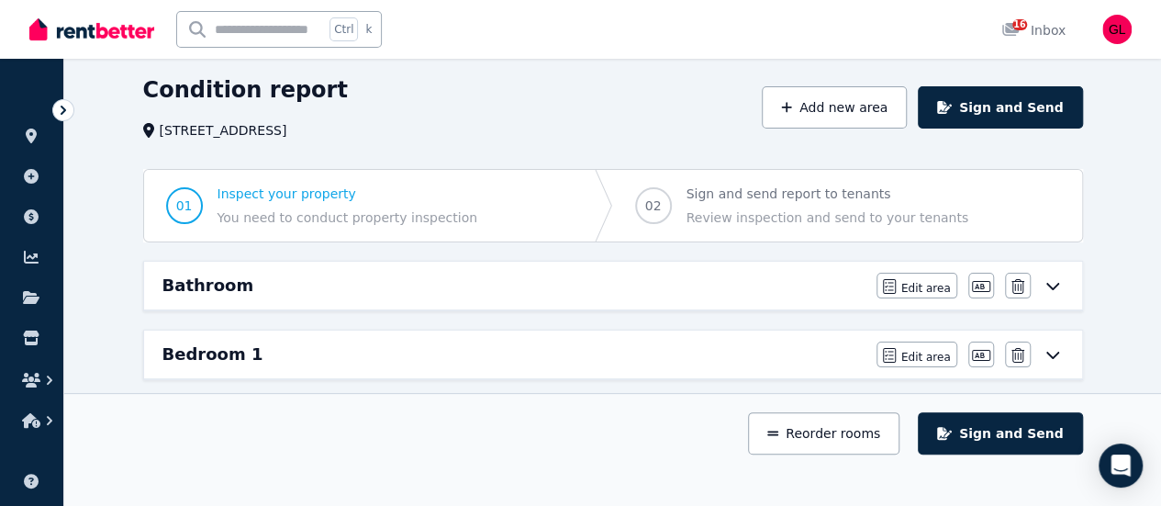
scroll to position [92, 0]
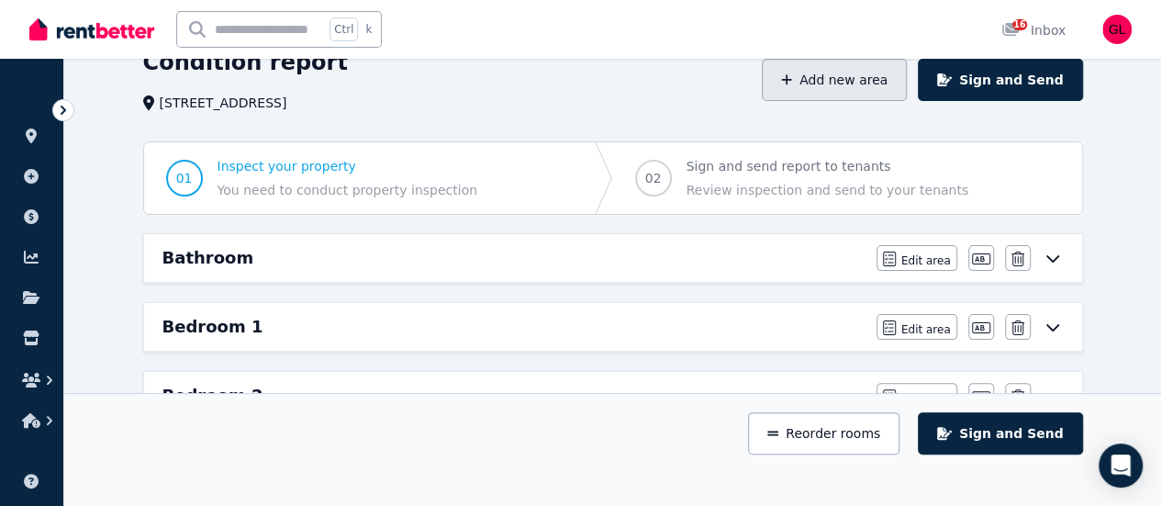
click at [879, 84] on button "Add new area" at bounding box center [834, 80] width 145 height 42
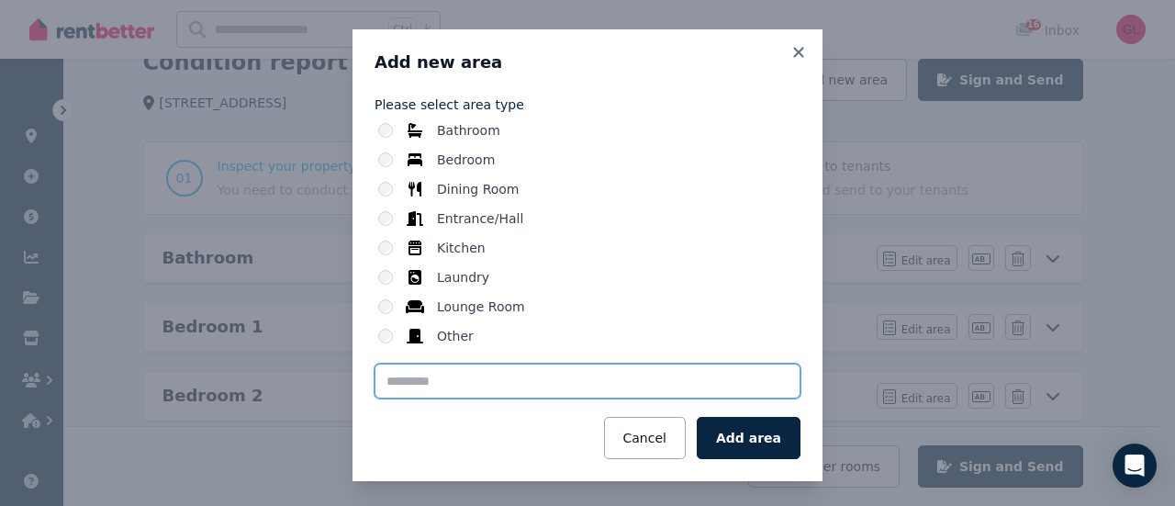
click at [511, 388] on input "text" at bounding box center [587, 380] width 426 height 35
type input "****"
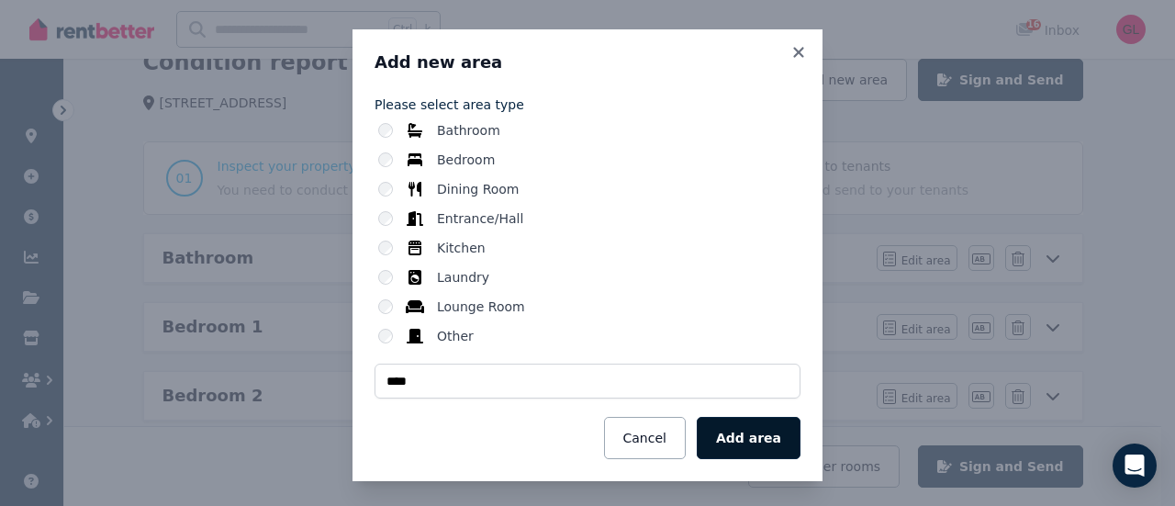
click at [723, 434] on button "Add area" at bounding box center [749, 438] width 104 height 42
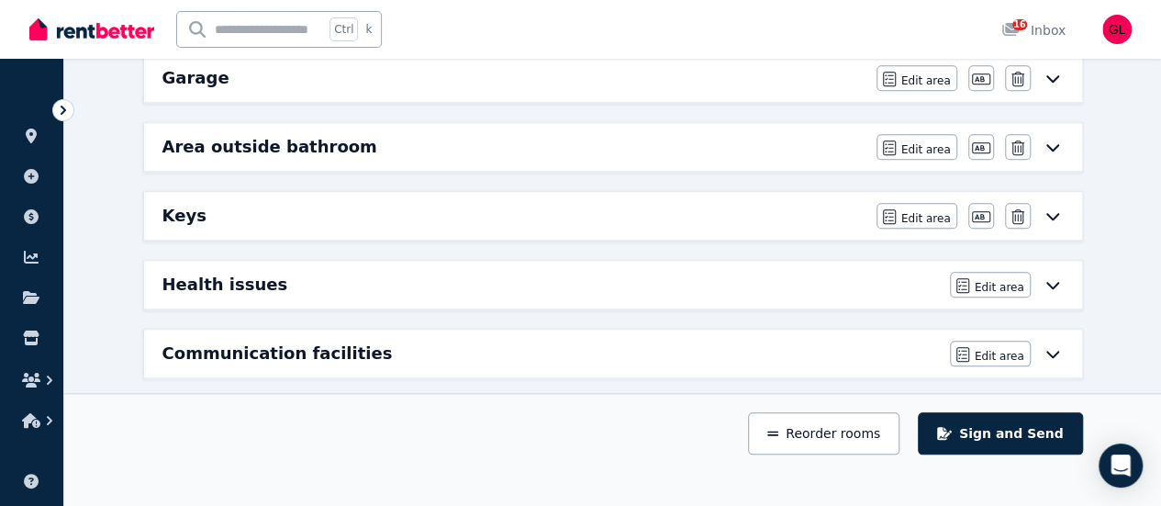
scroll to position [826, 0]
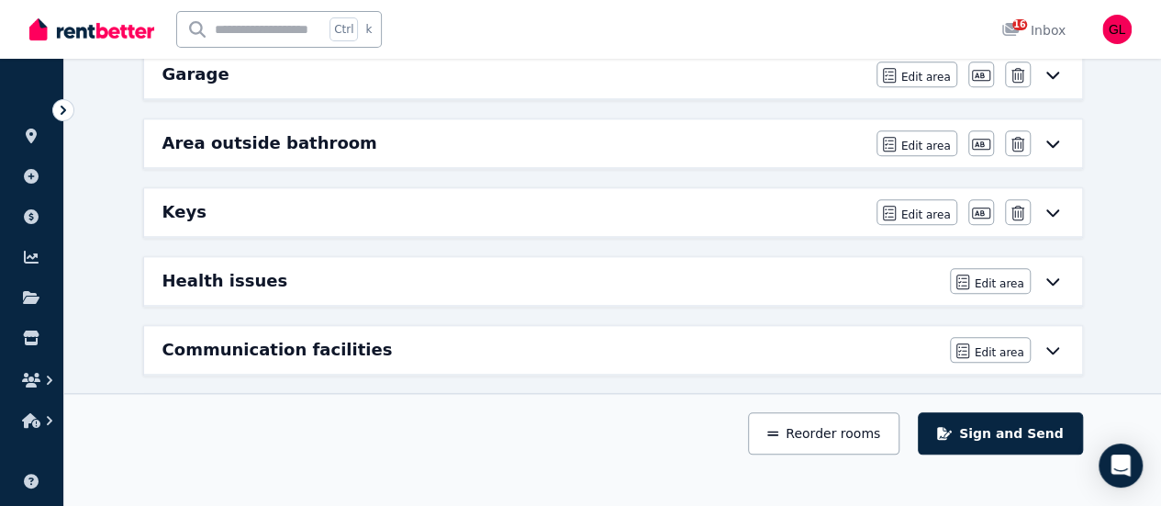
click at [1059, 205] on icon at bounding box center [1053, 212] width 22 height 15
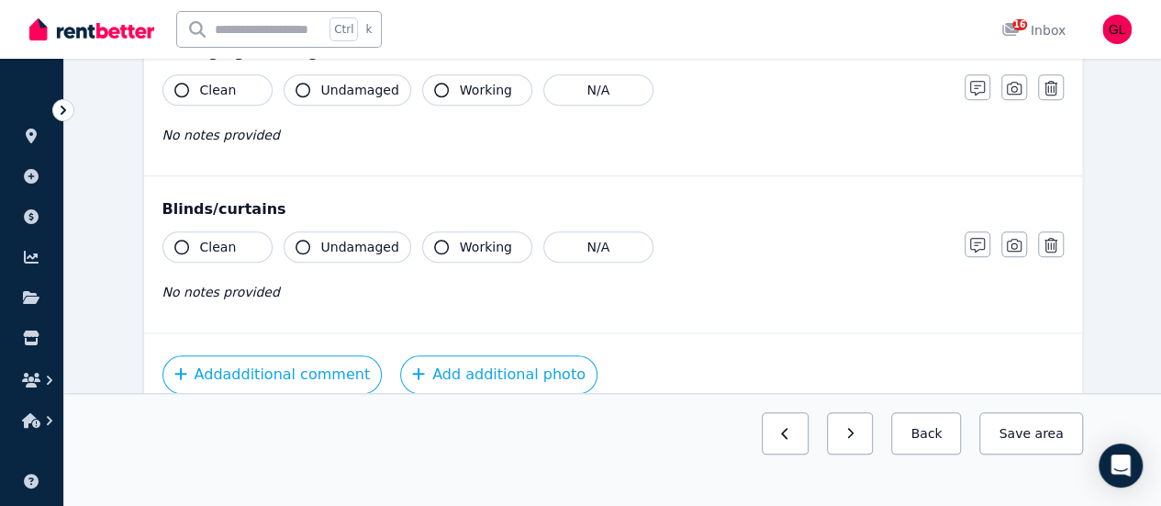
scroll to position [784, 0]
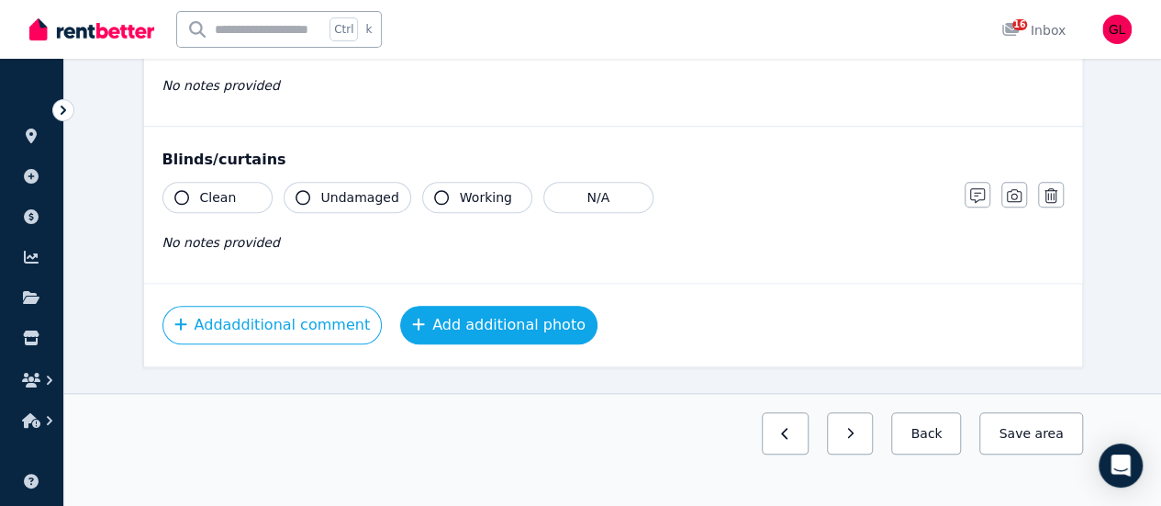
click at [483, 311] on button "Add additional photo" at bounding box center [498, 325] width 197 height 39
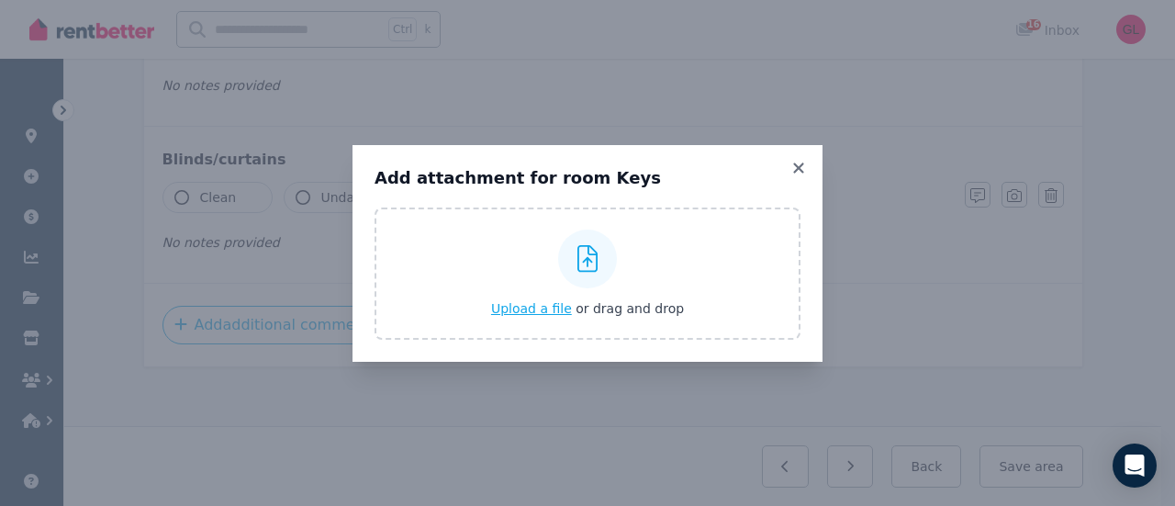
click at [521, 304] on span "Upload a file" at bounding box center [531, 308] width 81 height 15
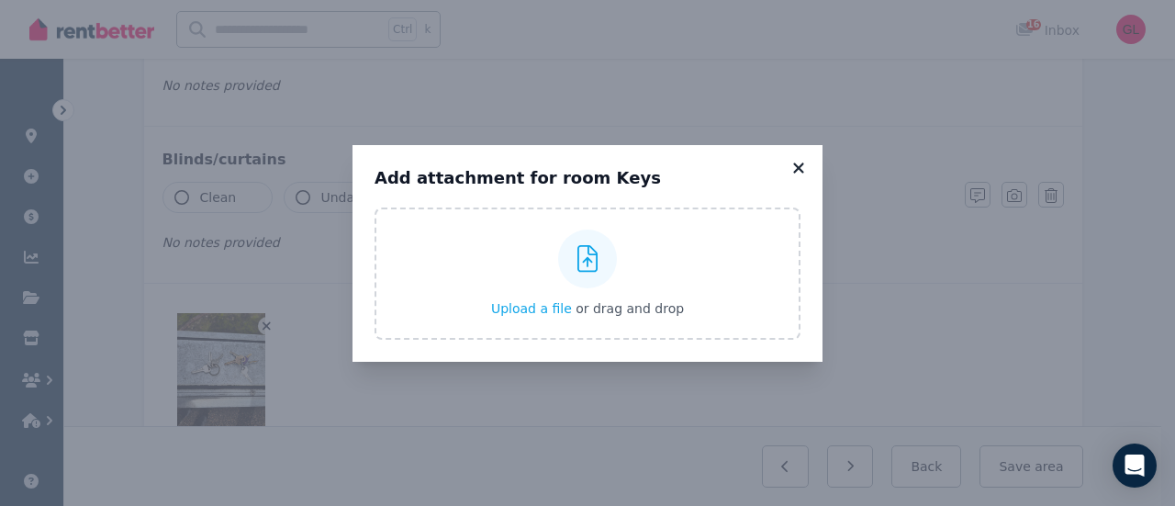
click at [799, 139] on div "Add attachment for room Keys Upload a file or drag and drop Uploaded " 20250815…" at bounding box center [587, 253] width 1175 height 506
click at [800, 164] on icon at bounding box center [798, 167] width 10 height 10
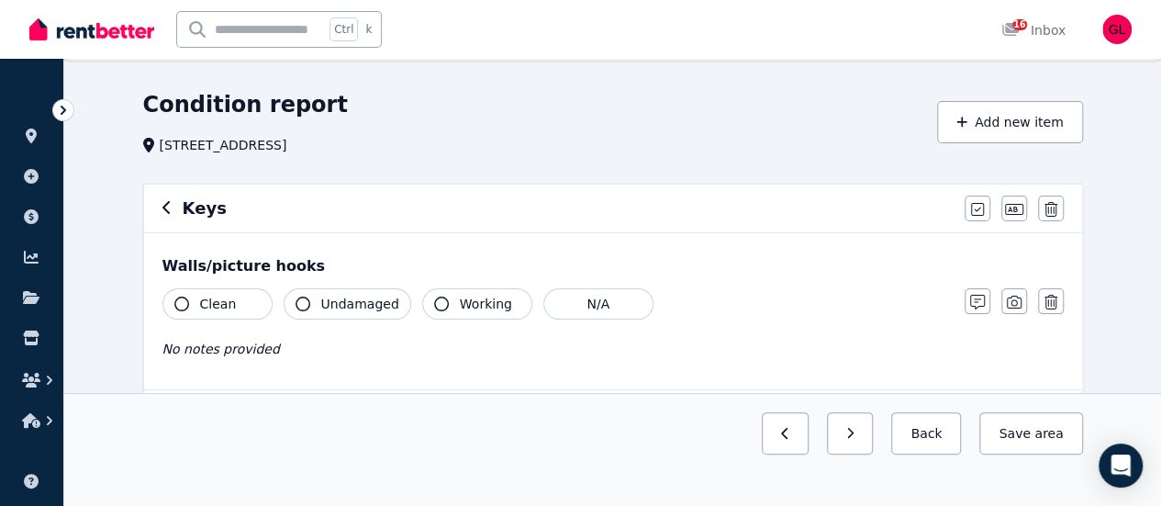
scroll to position [0, 0]
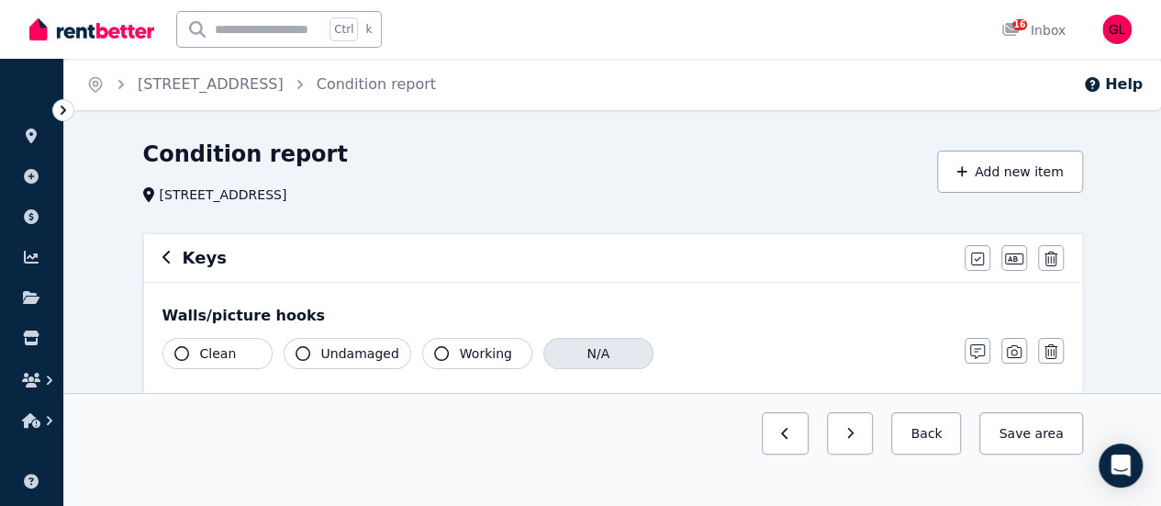
click at [630, 355] on button "N/A" at bounding box center [598, 353] width 110 height 31
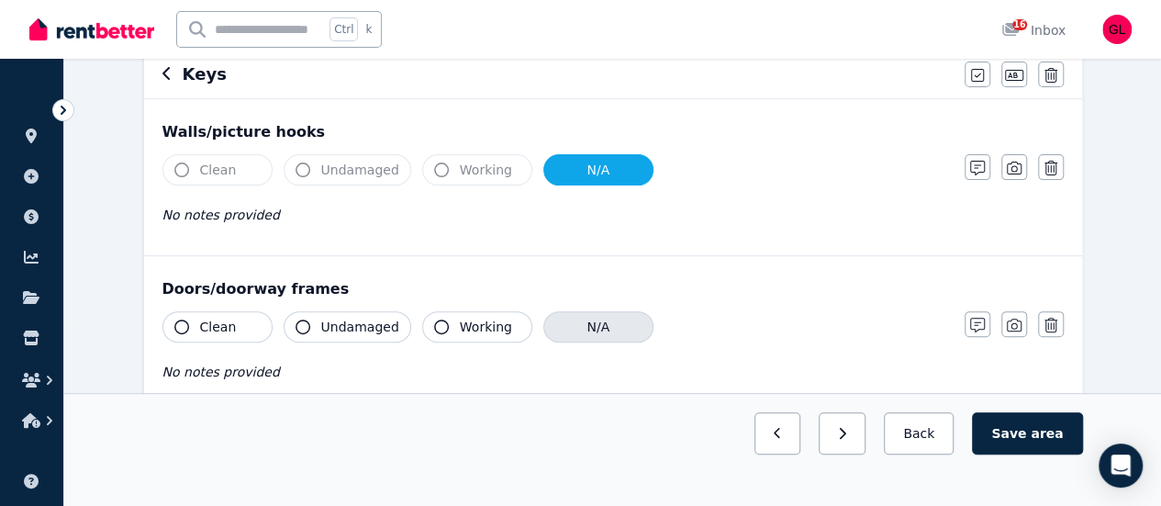
click at [613, 326] on button "N/A" at bounding box center [598, 326] width 110 height 31
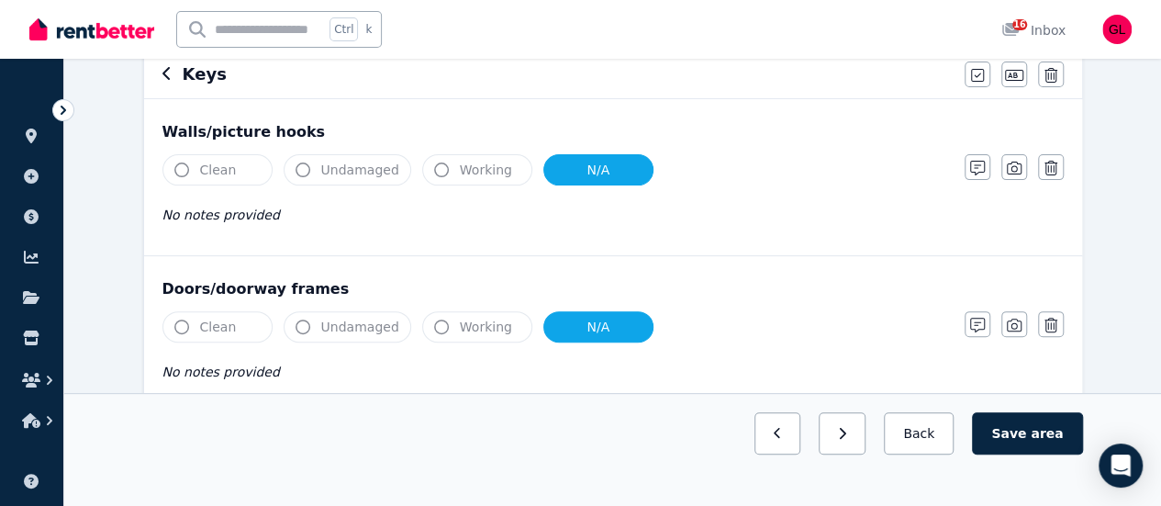
scroll to position [459, 0]
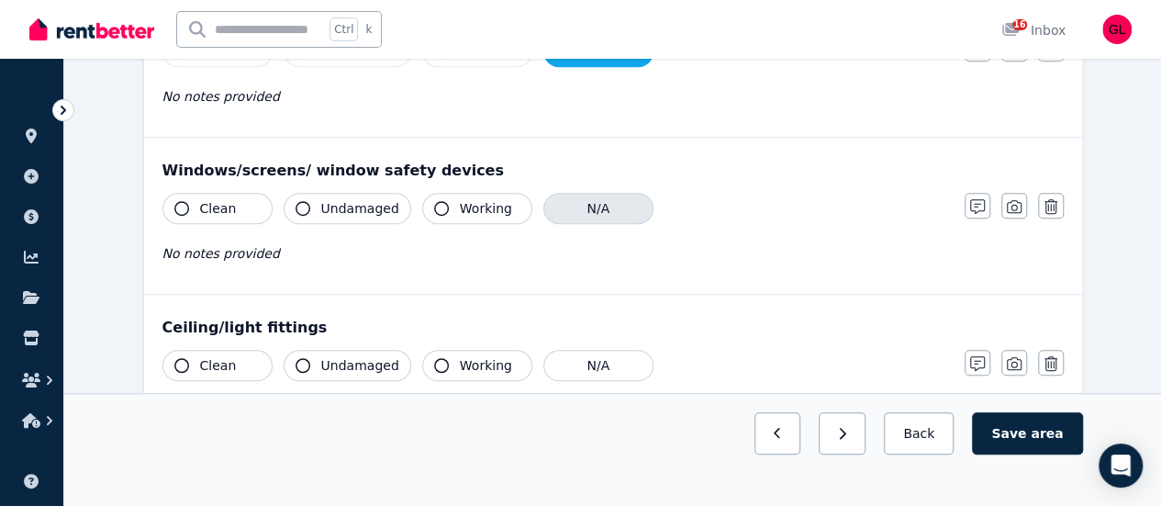
click at [586, 210] on button "N/A" at bounding box center [598, 208] width 110 height 31
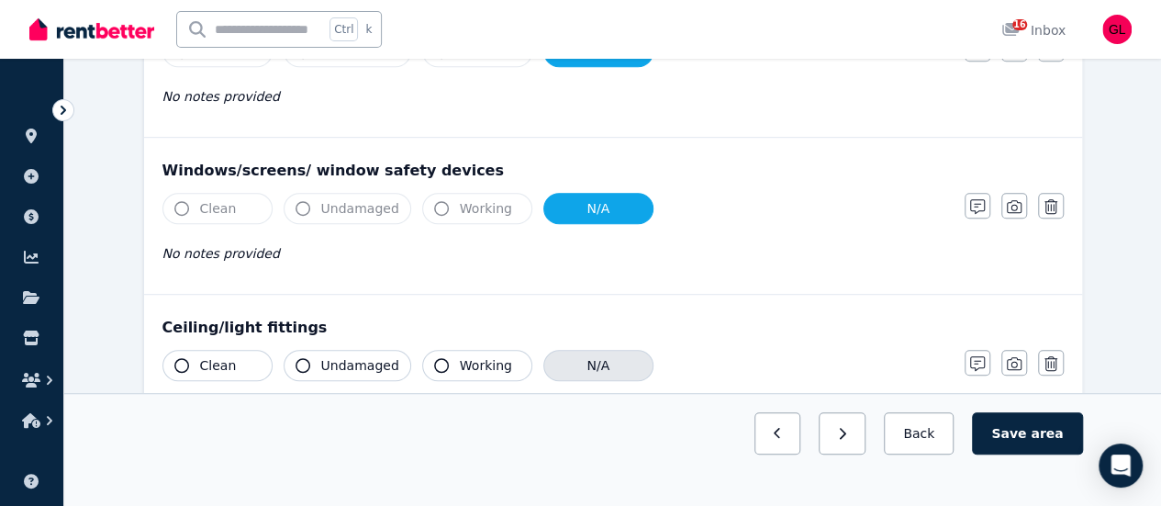
click at [610, 365] on button "N/A" at bounding box center [598, 365] width 110 height 31
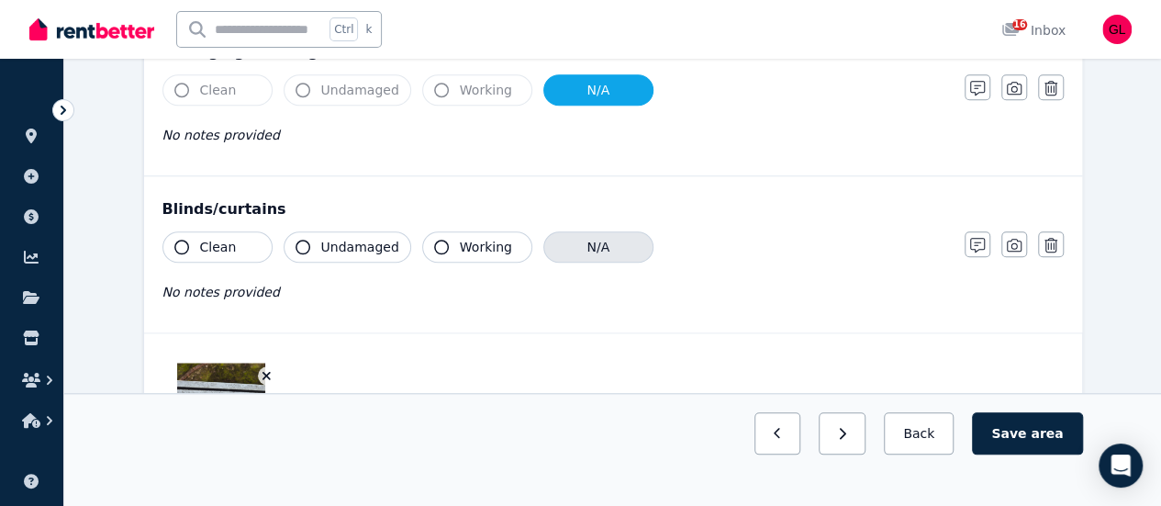
click at [592, 240] on button "N/A" at bounding box center [598, 246] width 110 height 31
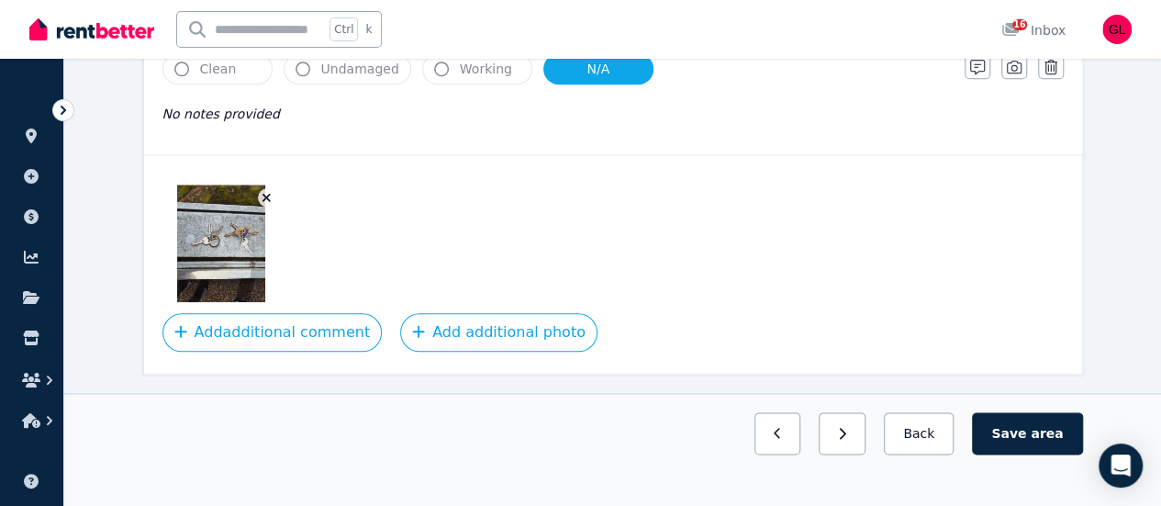
scroll to position [918, 0]
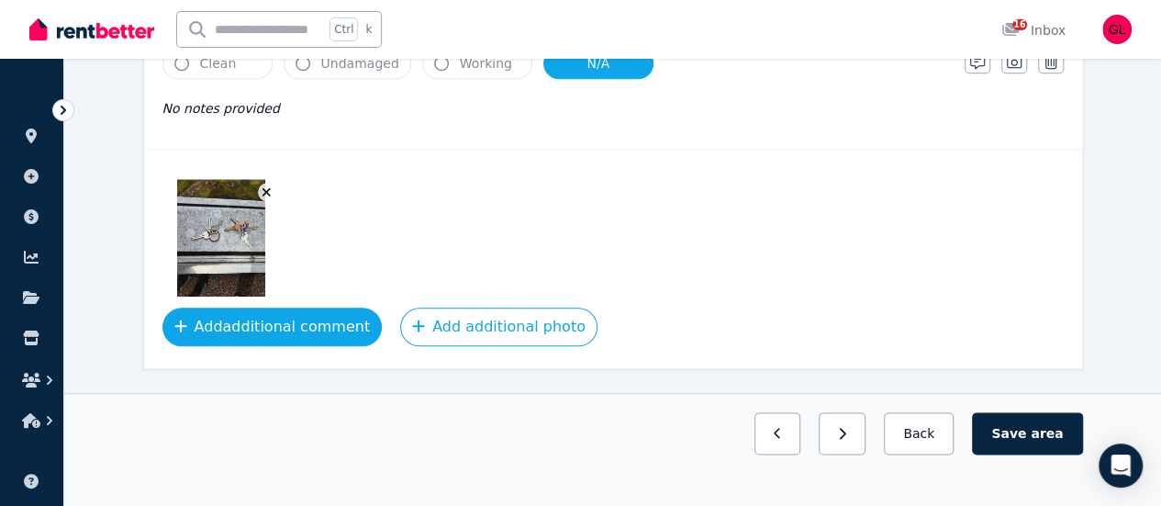
click at [304, 323] on button "Add additional comment" at bounding box center [272, 326] width 220 height 39
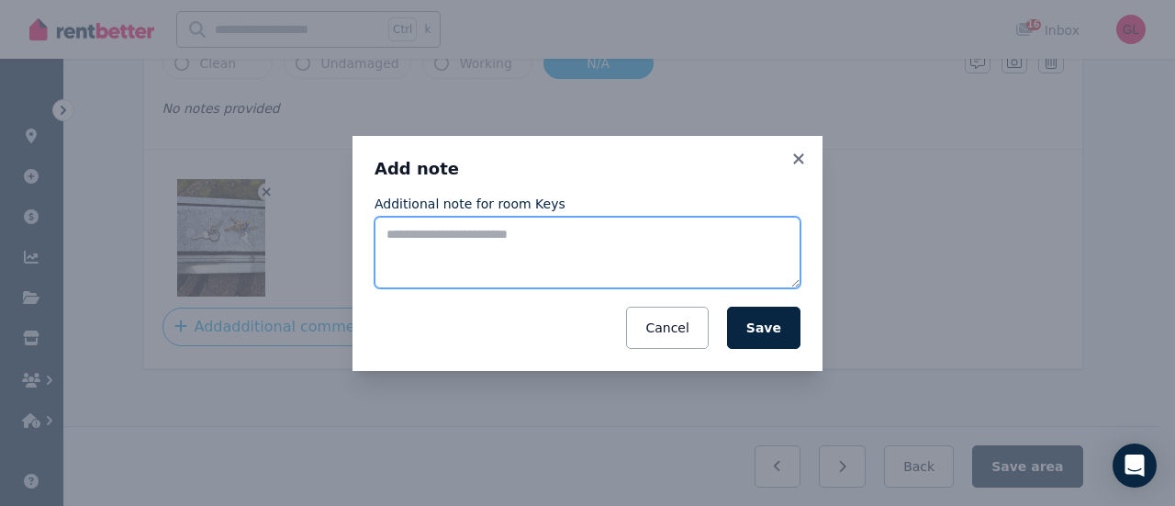
click at [453, 249] on textarea "Additional note for room Keys" at bounding box center [587, 253] width 426 height 72
click at [389, 236] on textarea "**********" at bounding box center [587, 252] width 426 height 71
type textarea "**********"
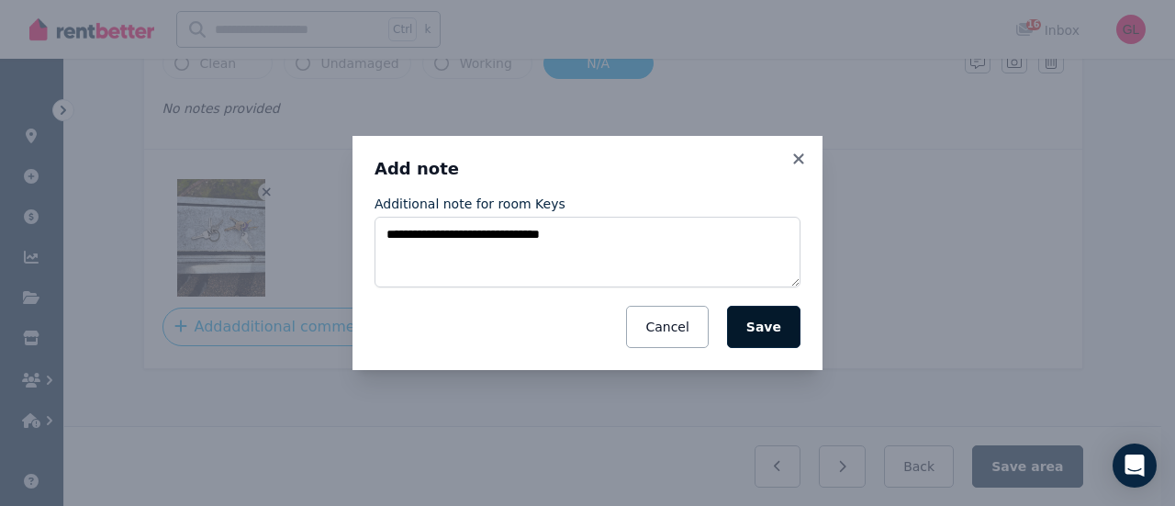
click at [777, 314] on button "Save" at bounding box center [763, 327] width 73 height 42
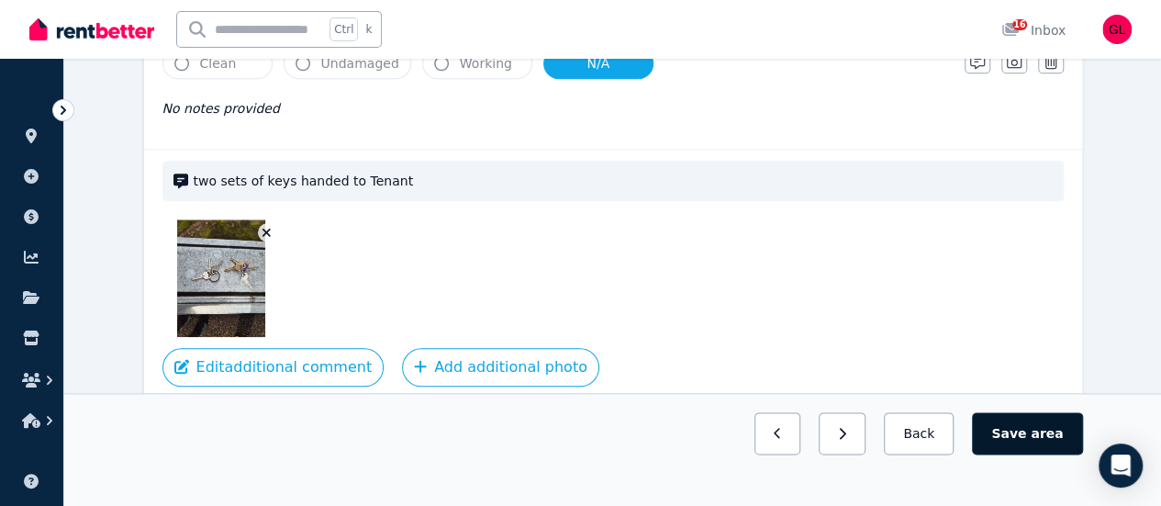
click at [1036, 454] on button "Save area" at bounding box center [1027, 433] width 110 height 42
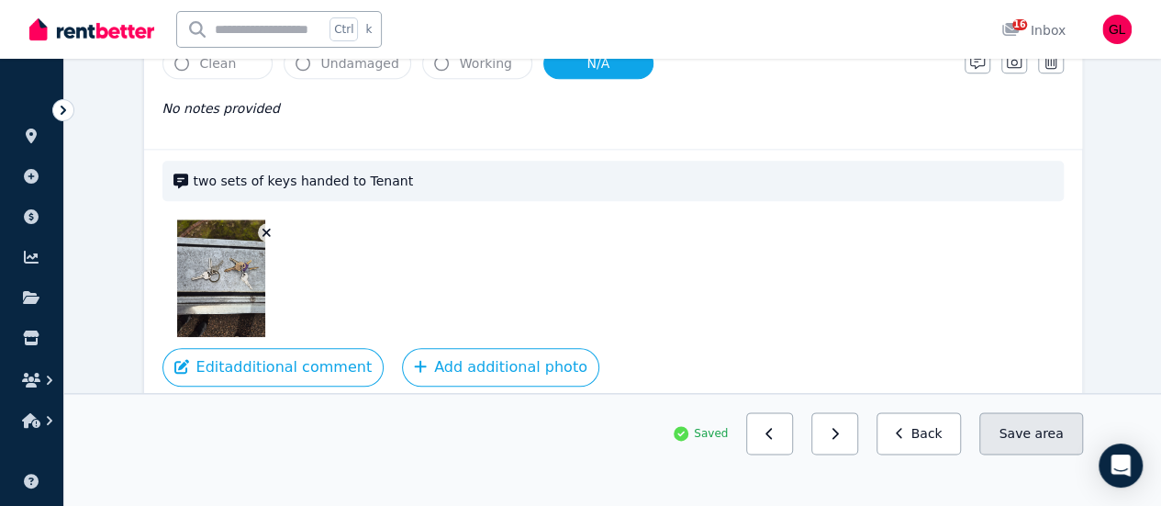
click at [1008, 454] on button "Save area" at bounding box center [1030, 433] width 103 height 42
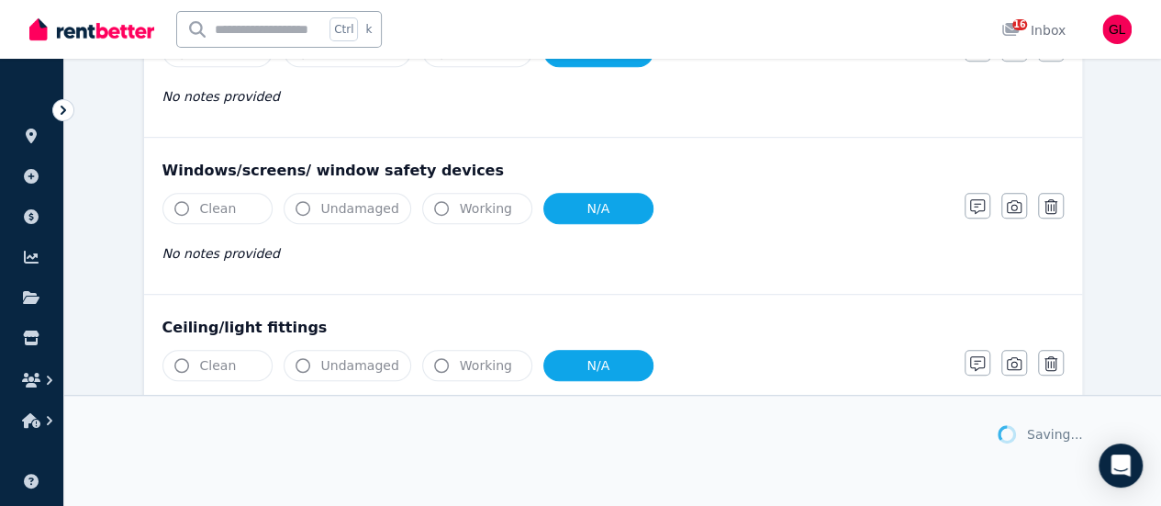
scroll to position [0, 0]
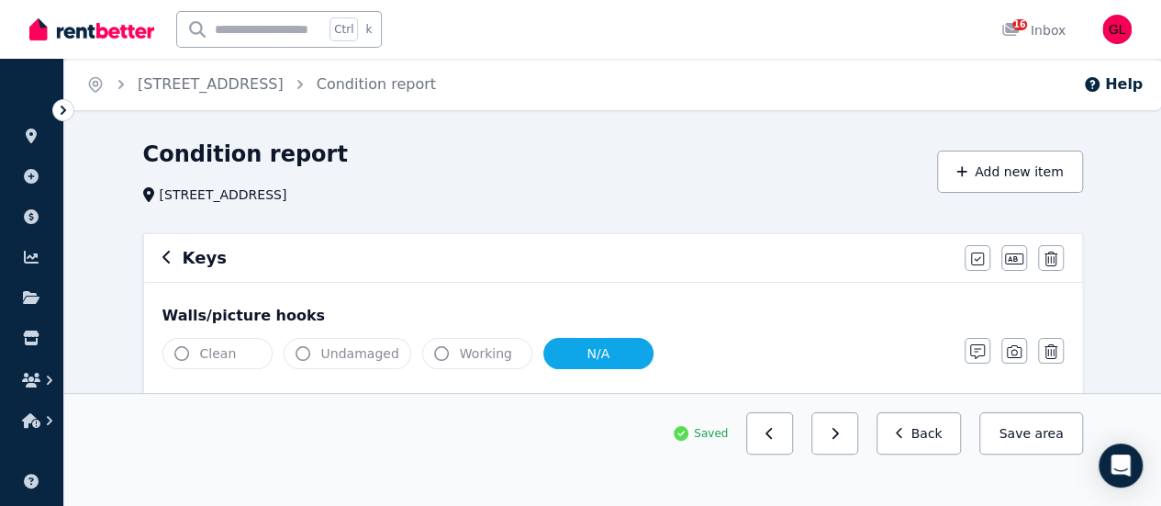
click at [162, 257] on icon "button" at bounding box center [165, 257] width 7 height 13
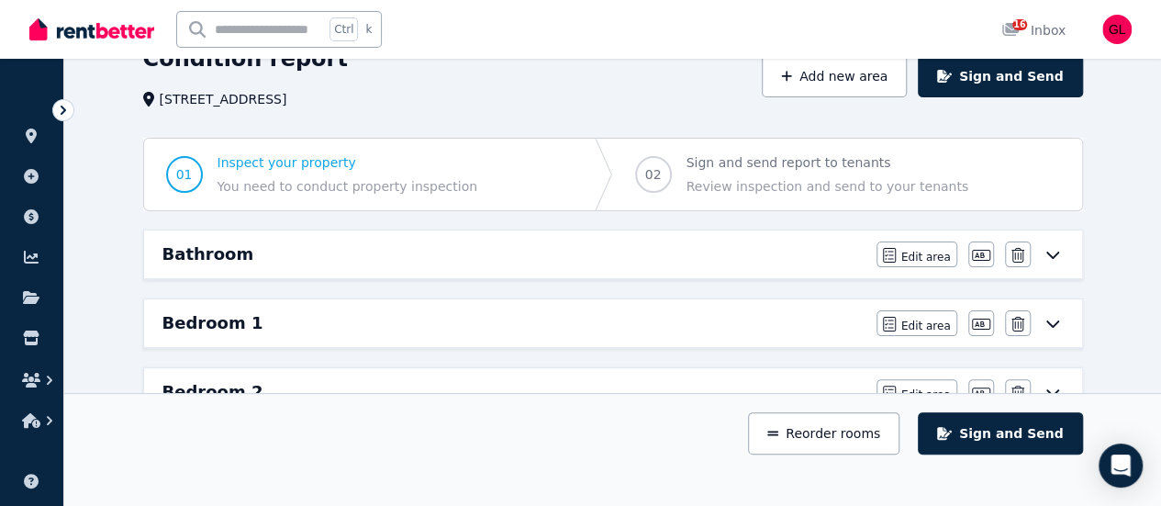
scroll to position [92, 0]
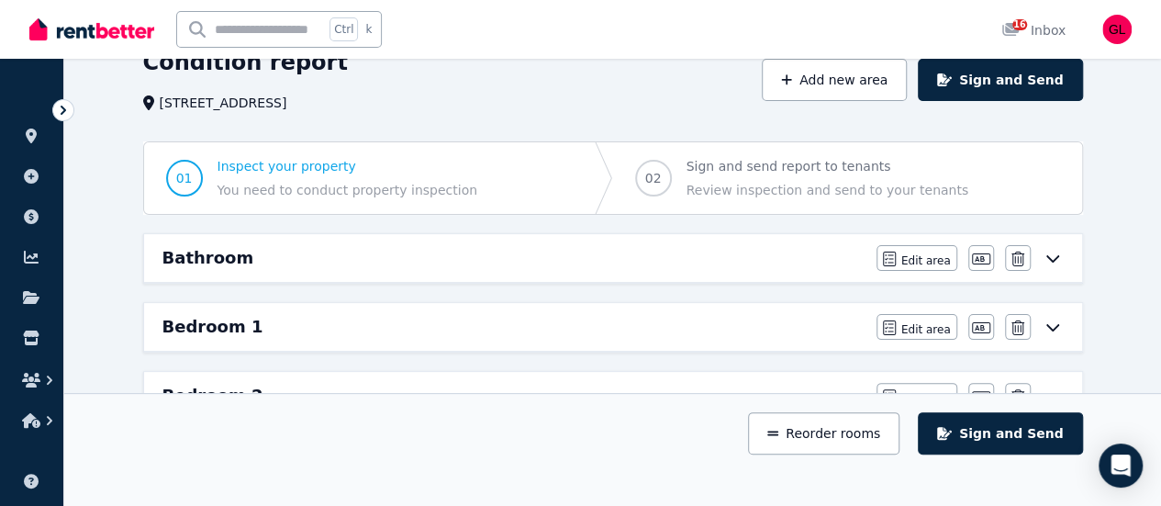
click at [1054, 247] on div "Edit area Edit area Edit name [GEOGRAPHIC_DATA]" at bounding box center [970, 258] width 187 height 26
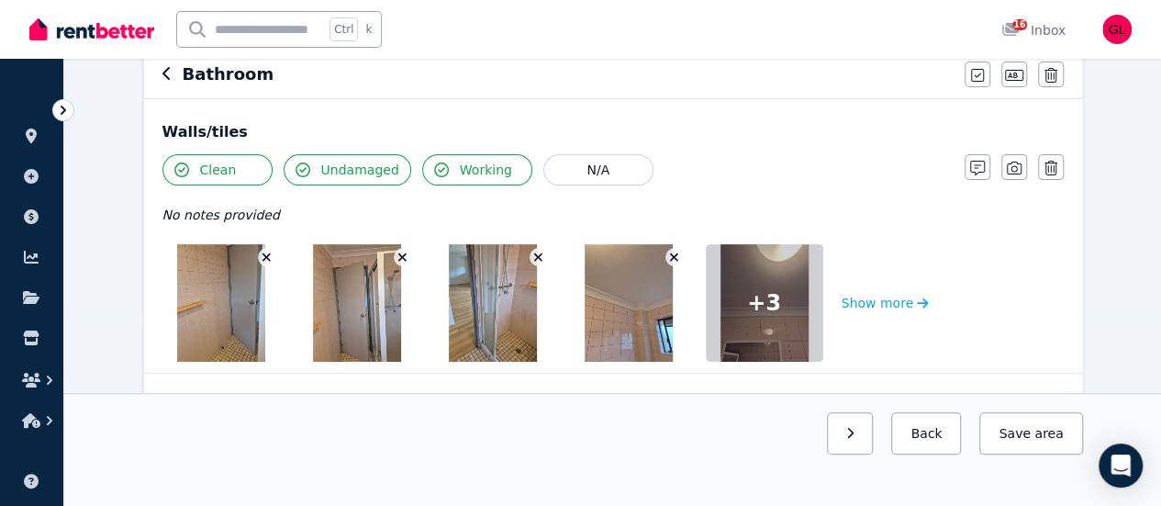
scroll to position [0, 0]
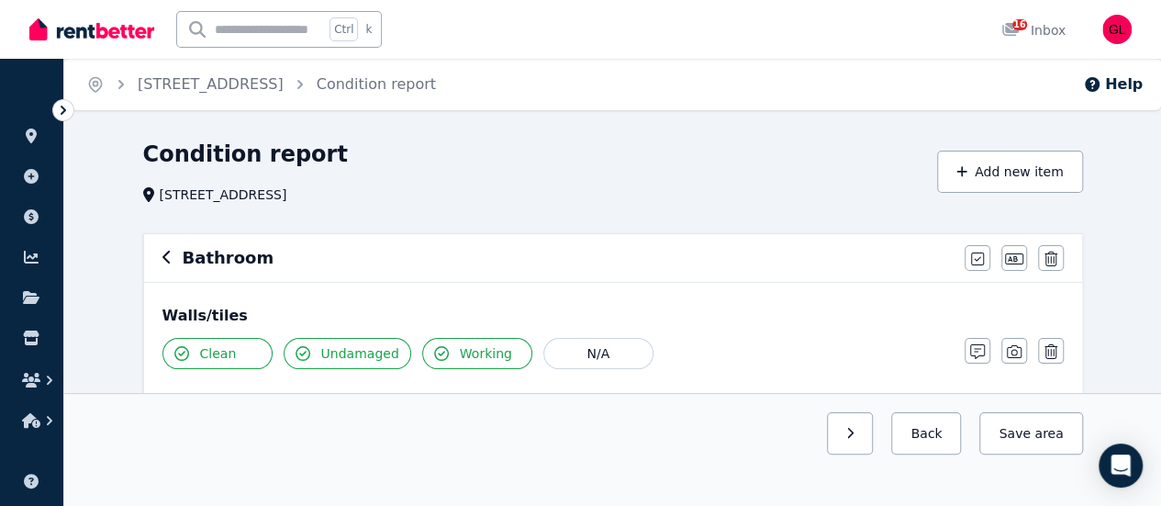
click at [164, 264] on icon "button" at bounding box center [166, 257] width 9 height 15
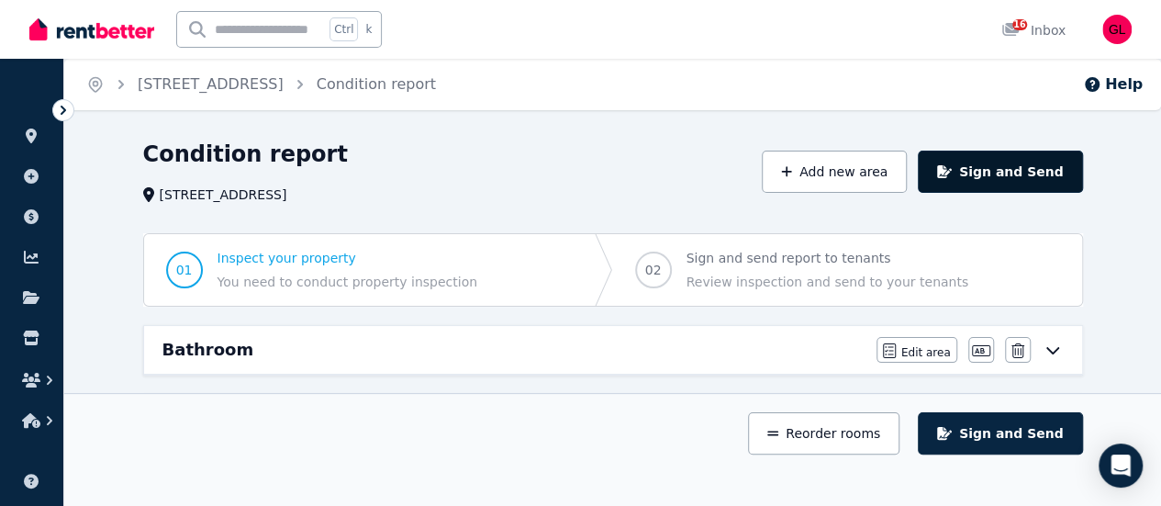
click at [1026, 162] on button "Sign and Send" at bounding box center [1000, 172] width 164 height 42
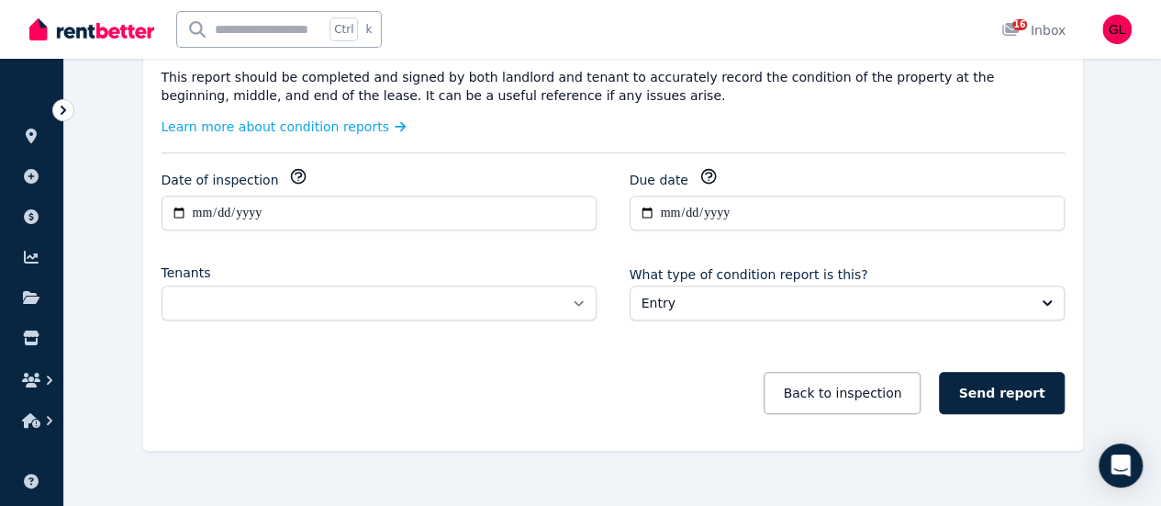
scroll to position [333, 0]
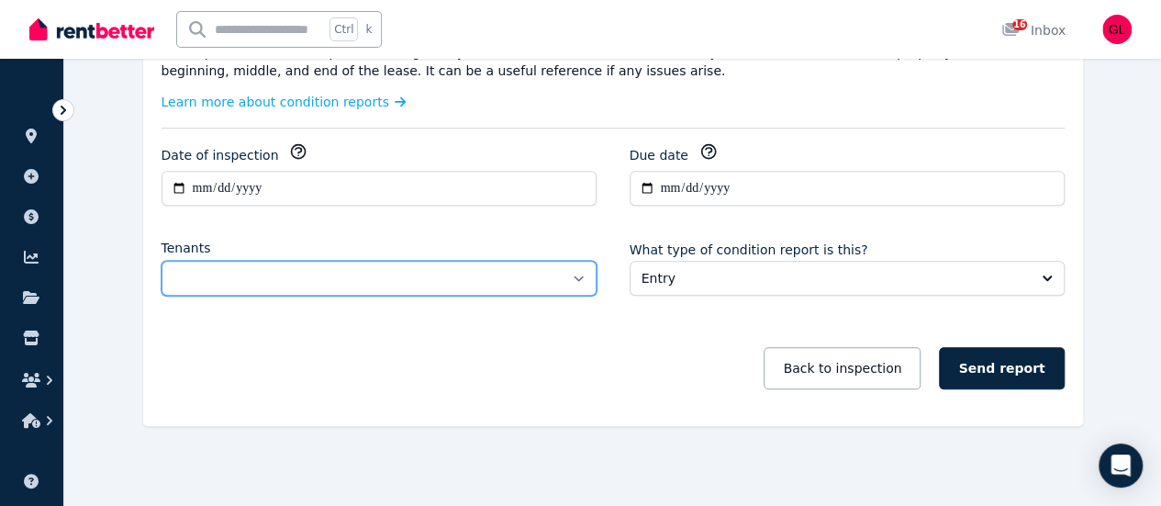
click at [559, 274] on select "**********" at bounding box center [379, 278] width 435 height 35
select select "**********"
click at [162, 261] on select "**********" at bounding box center [379, 278] width 435 height 35
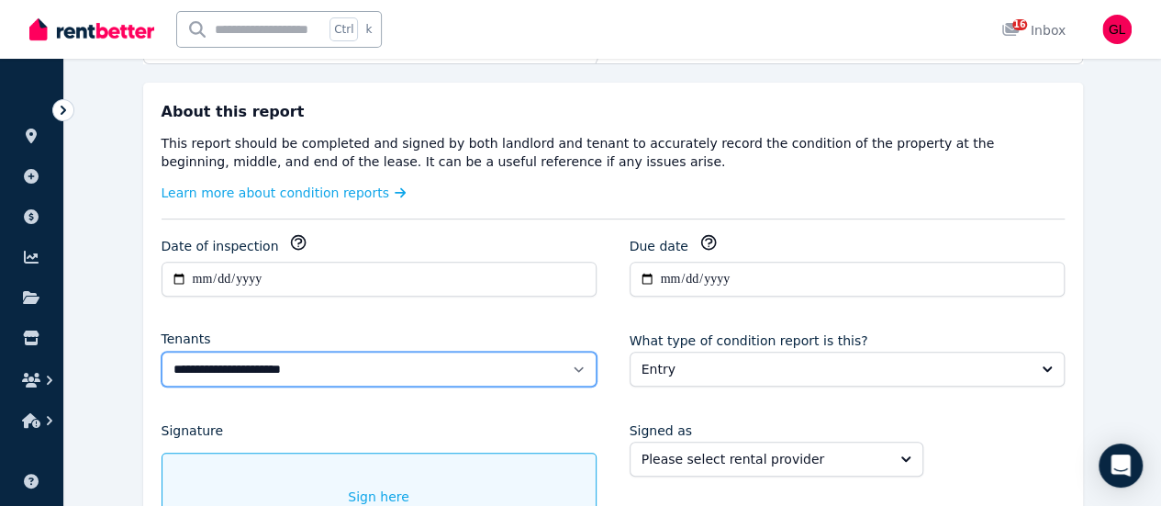
scroll to position [241, 0]
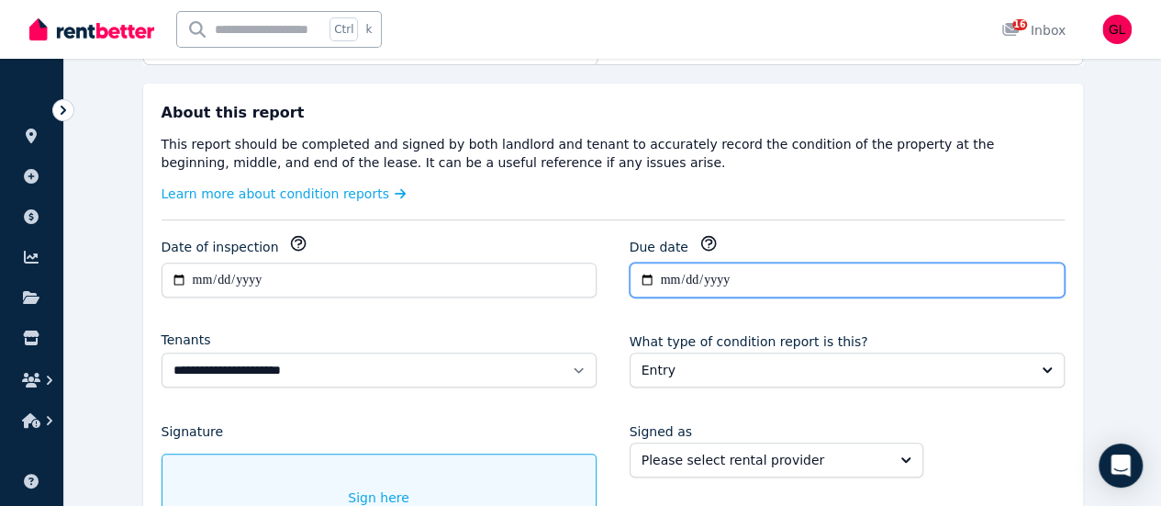
click at [711, 271] on input "**********" at bounding box center [847, 280] width 435 height 35
click at [657, 290] on input "**********" at bounding box center [847, 280] width 435 height 35
click at [669, 280] on input "**********" at bounding box center [847, 280] width 435 height 35
click at [699, 241] on icon "button" at bounding box center [708, 243] width 18 height 18
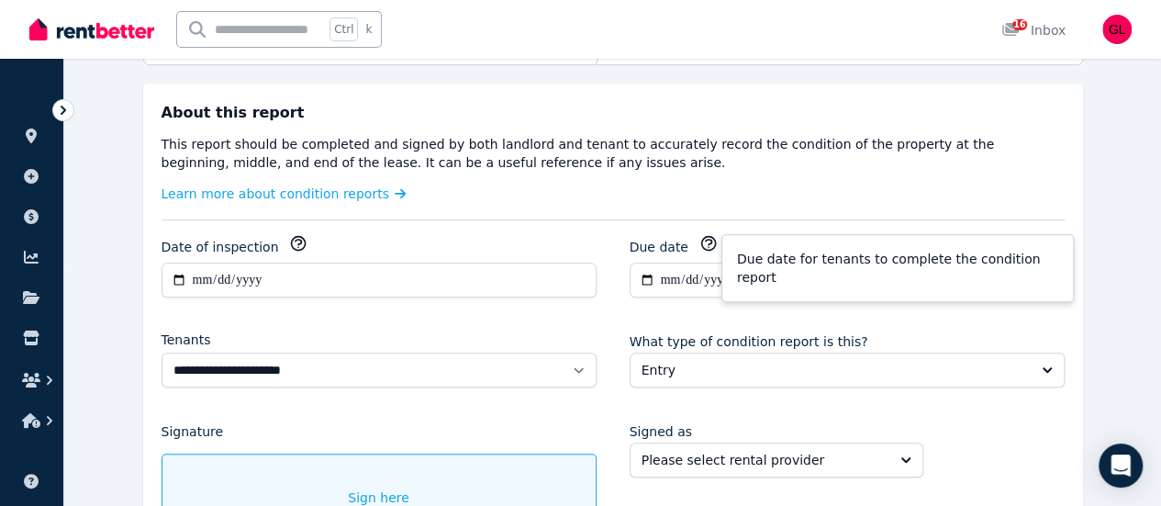
click at [636, 225] on div "**********" at bounding box center [613, 371] width 940 height 574
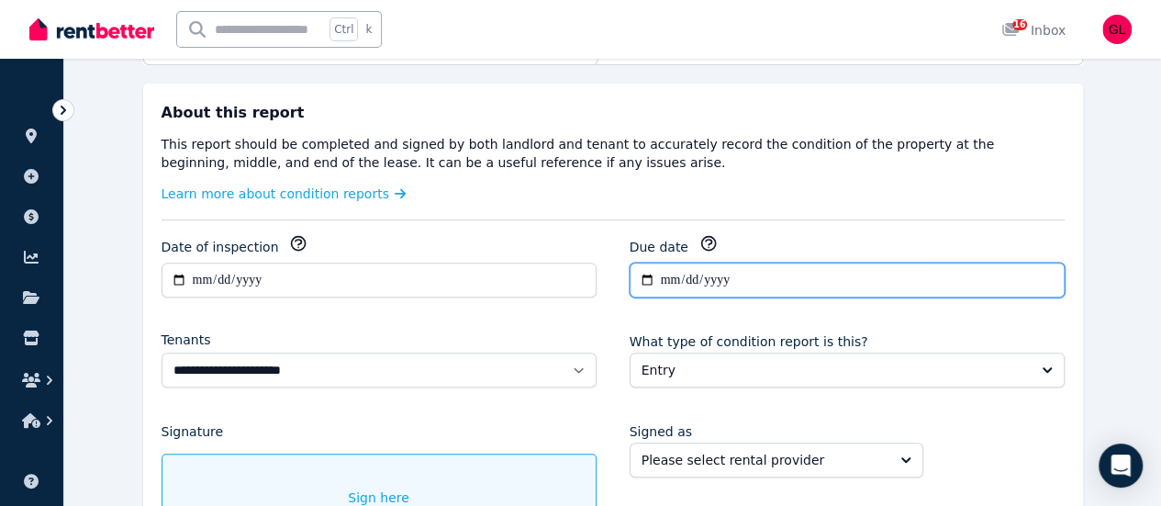
click at [667, 280] on input "**********" at bounding box center [847, 280] width 435 height 35
click at [669, 281] on input "**********" at bounding box center [847, 280] width 435 height 35
type input "**********"
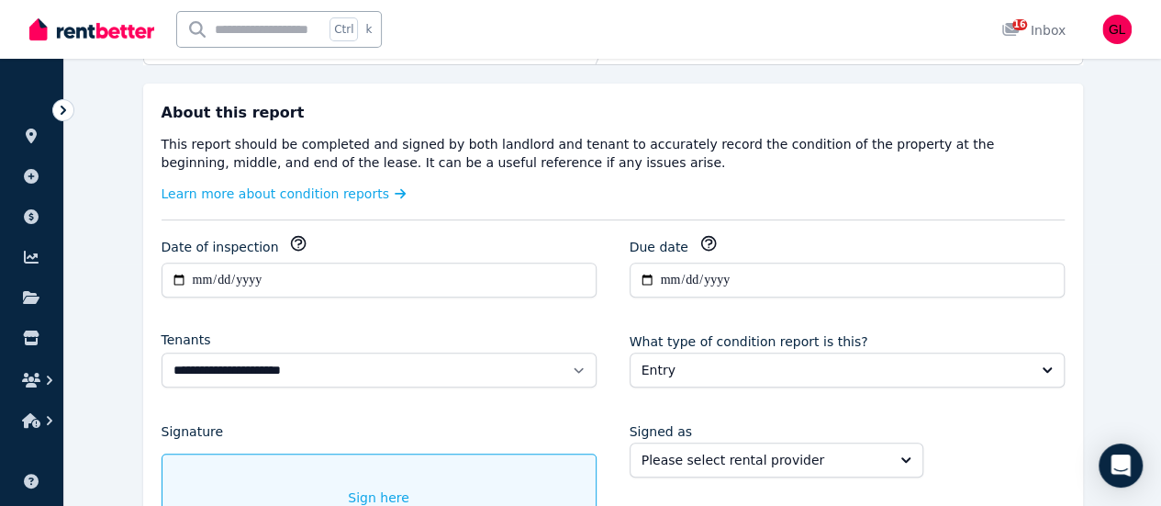
click at [745, 239] on div "Due date" at bounding box center [847, 246] width 435 height 25
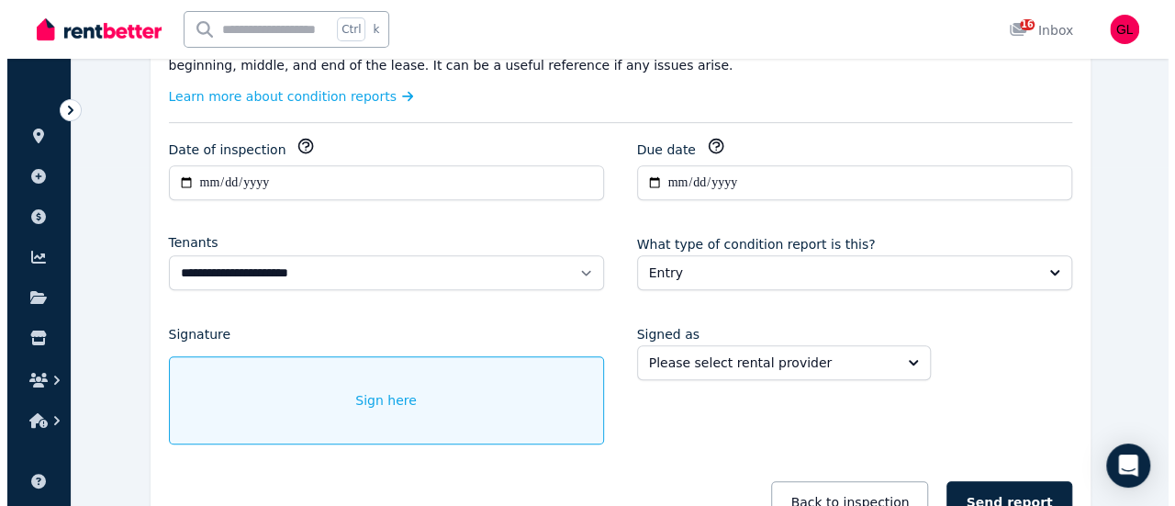
scroll to position [473, 0]
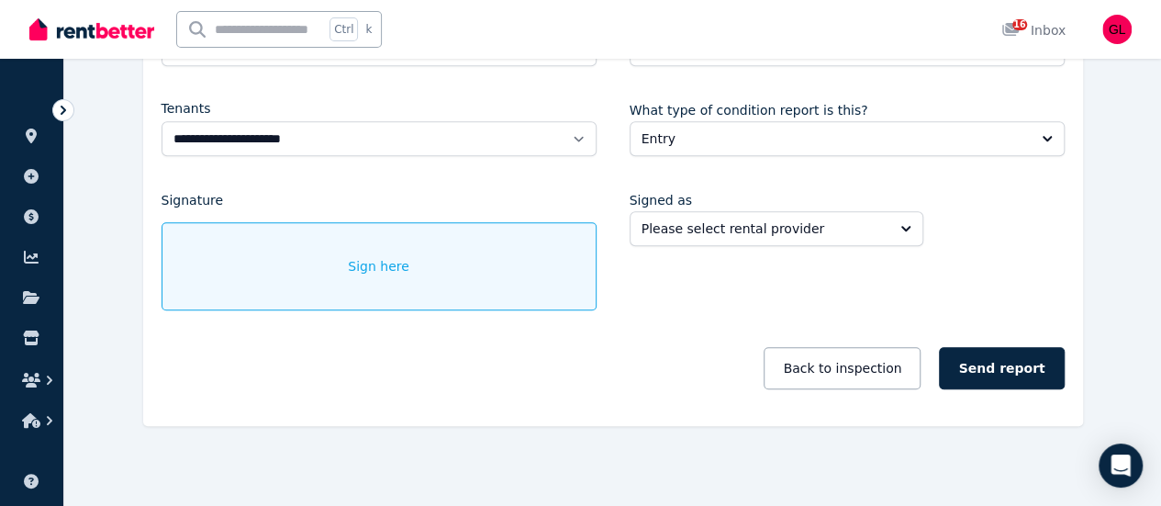
click at [382, 272] on div "Sign here" at bounding box center [379, 266] width 435 height 88
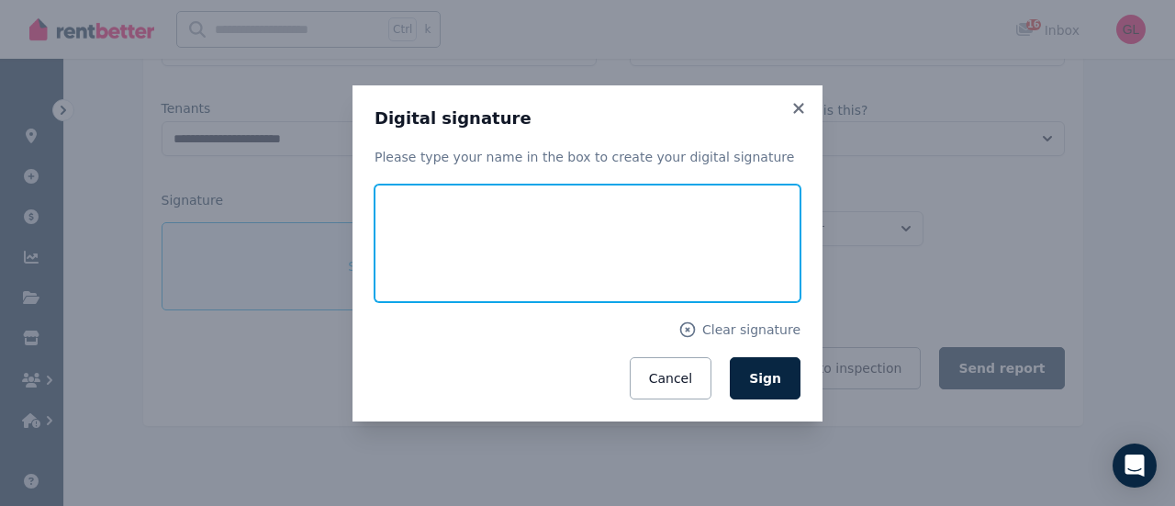
click at [530, 243] on input "text" at bounding box center [587, 242] width 426 height 117
type input "**********"
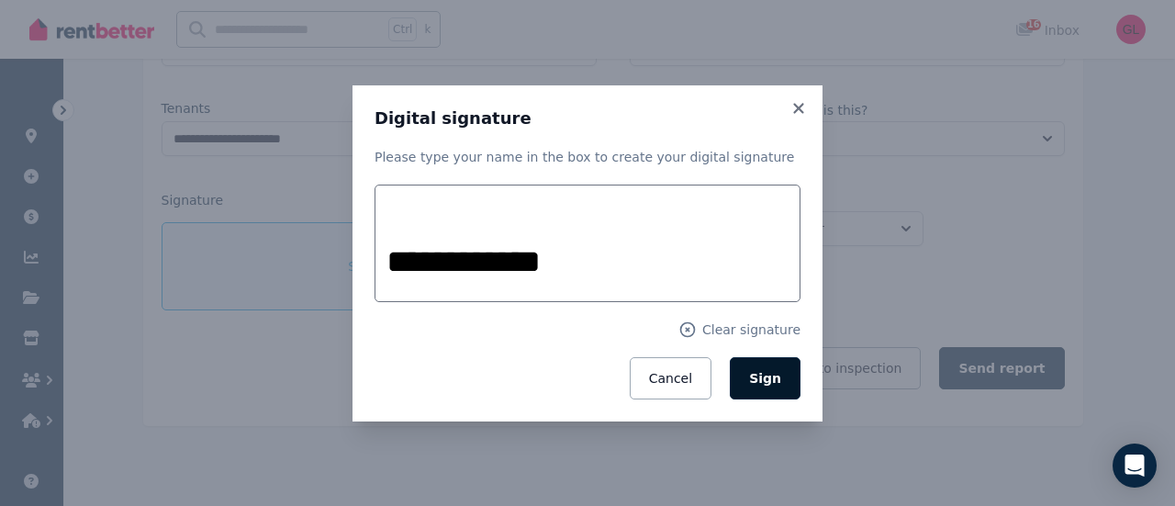
click at [771, 386] on span "Sign" at bounding box center [765, 378] width 32 height 15
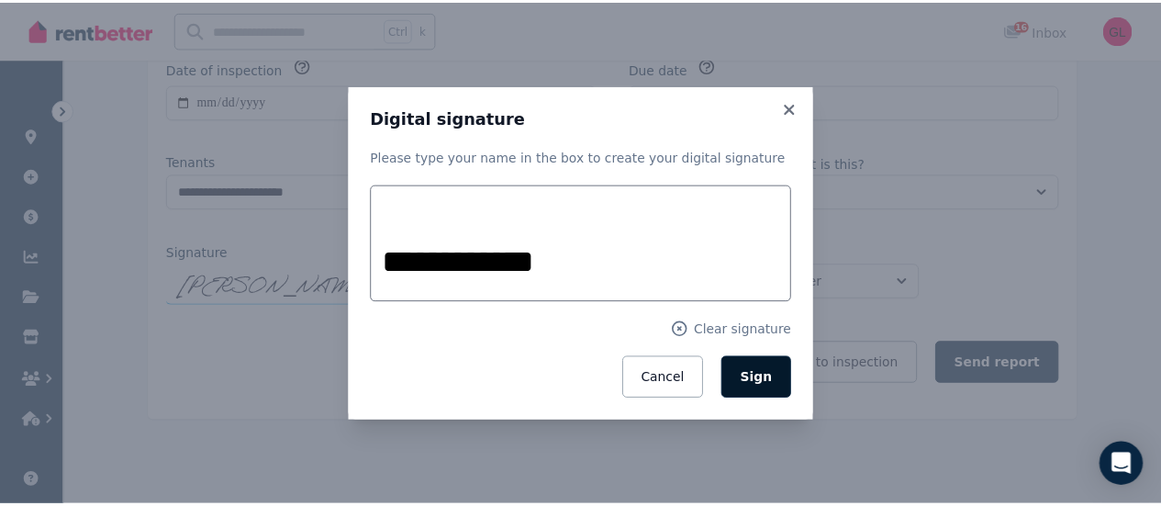
scroll to position [415, 0]
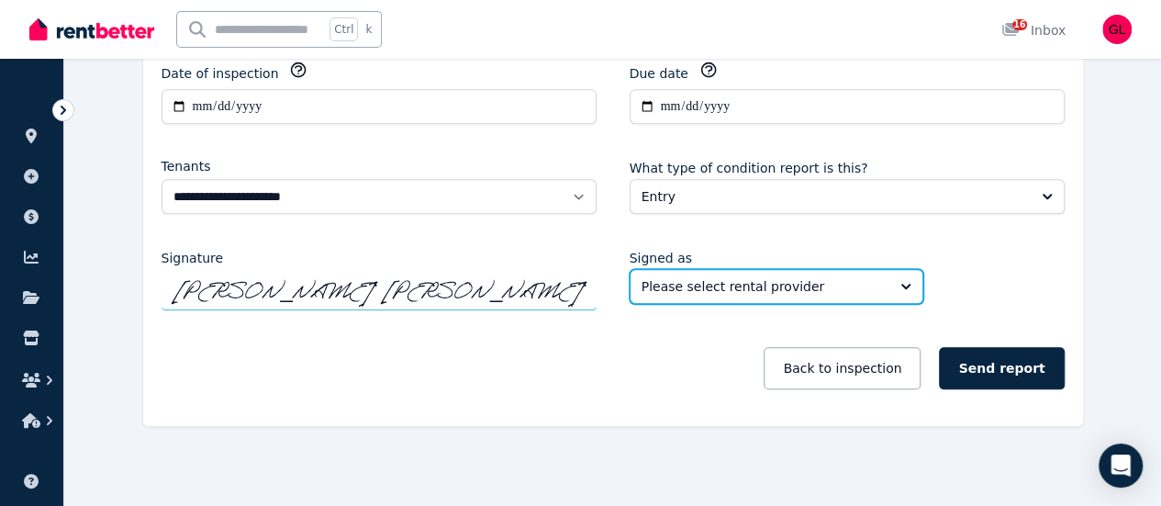
click at [768, 285] on span "Please select rental provider" at bounding box center [764, 286] width 244 height 18
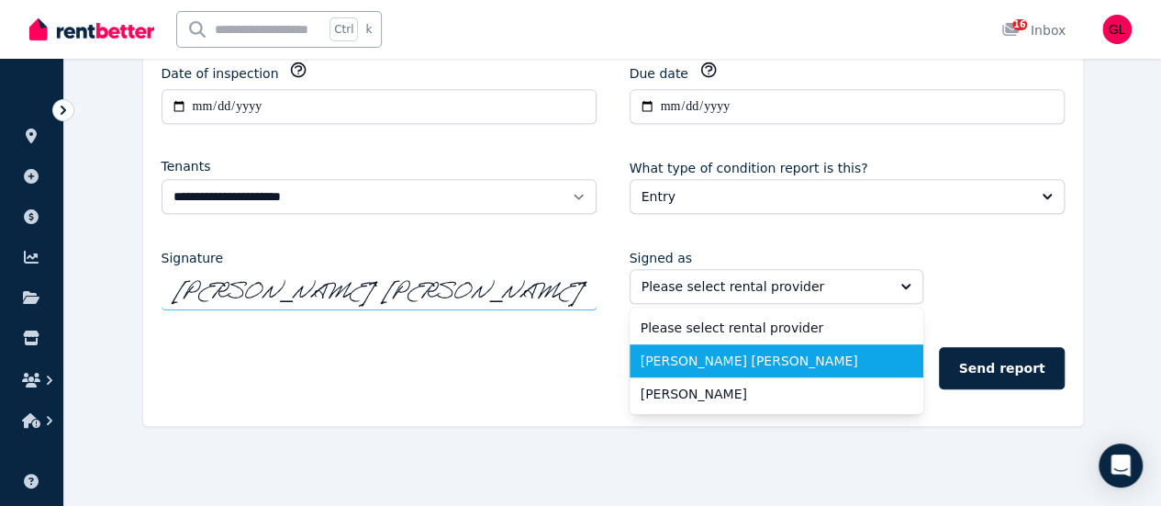
click at [722, 352] on span "[PERSON_NAME] [PERSON_NAME]" at bounding box center [766, 361] width 250 height 18
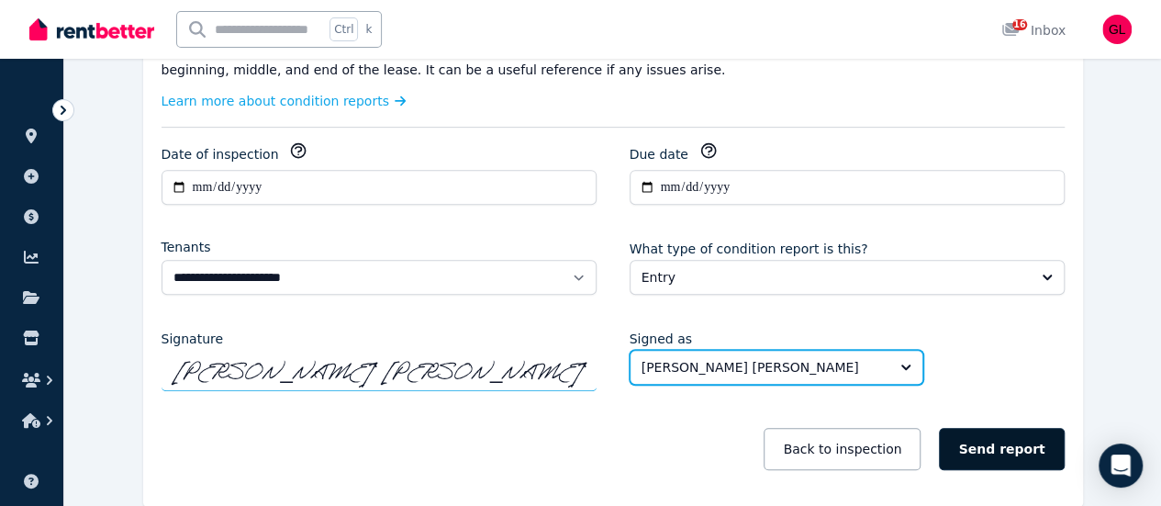
scroll to position [231, 0]
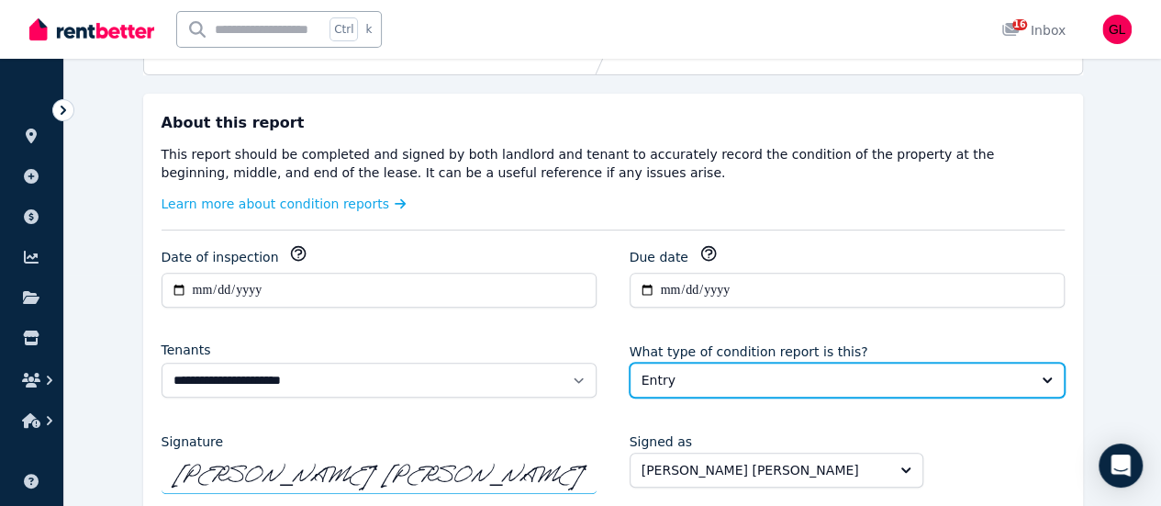
click at [1015, 374] on span "Entry" at bounding box center [835, 380] width 386 height 18
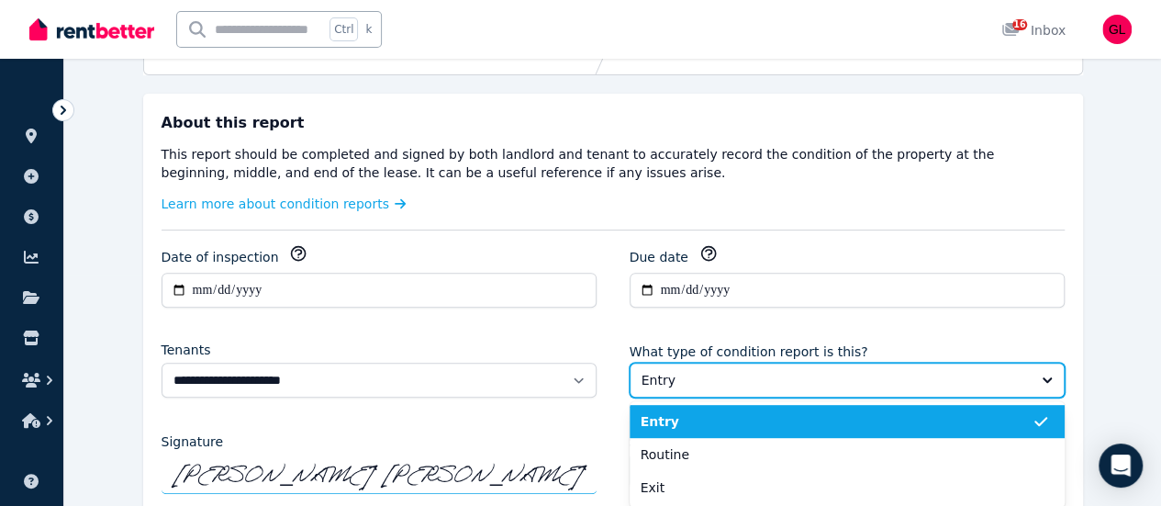
click at [1015, 374] on span "Entry" at bounding box center [835, 380] width 386 height 18
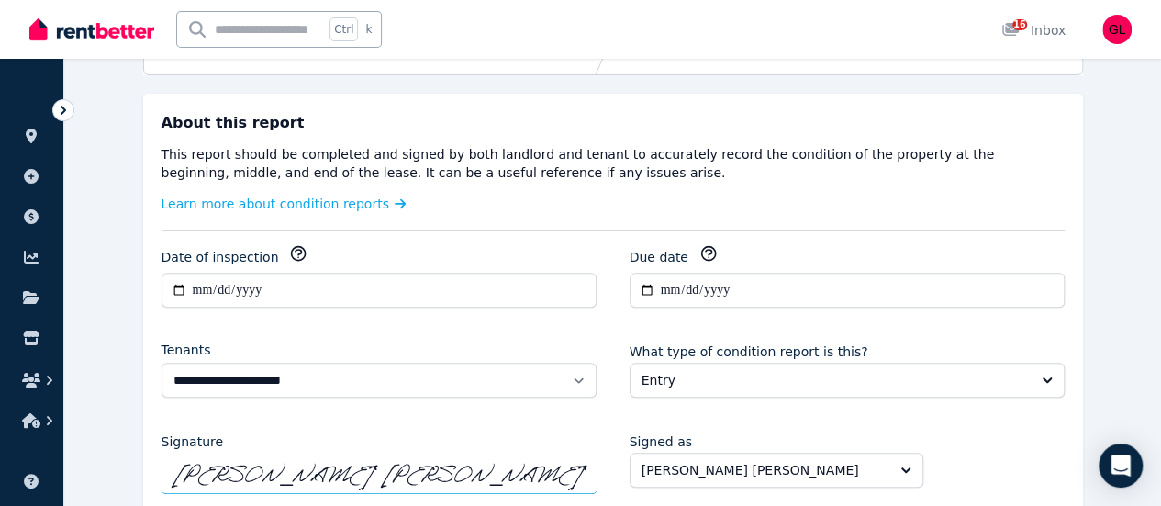
click at [1006, 328] on div "**********" at bounding box center [613, 417] width 903 height 347
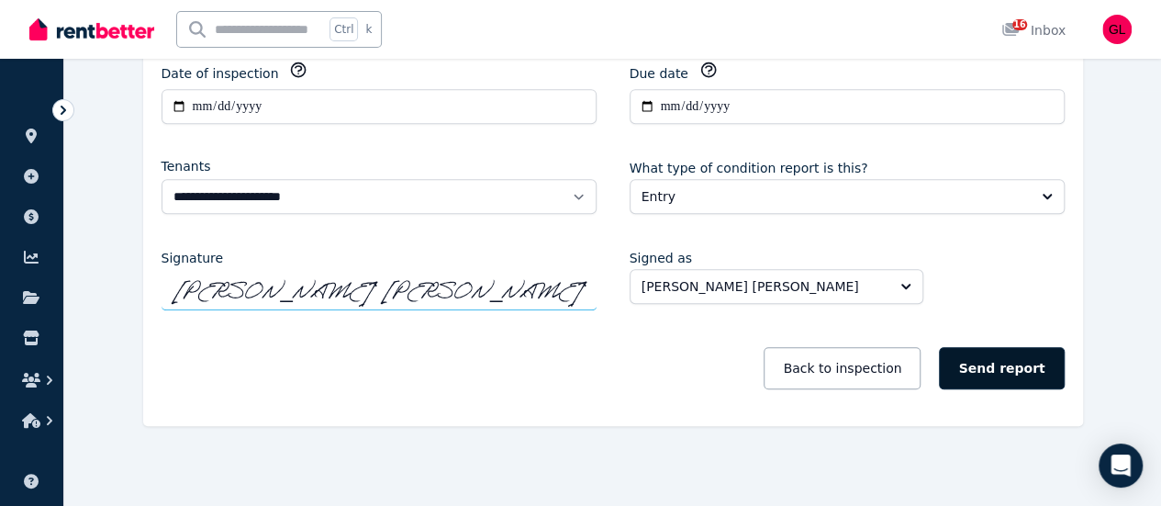
scroll to position [323, 0]
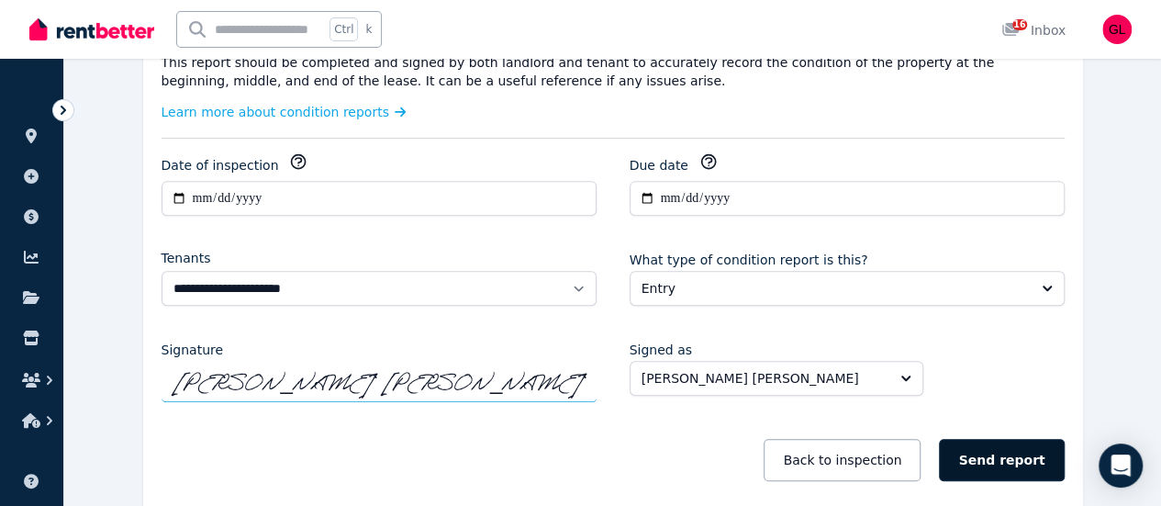
click at [1017, 459] on button "Send report" at bounding box center [1001, 460] width 125 height 42
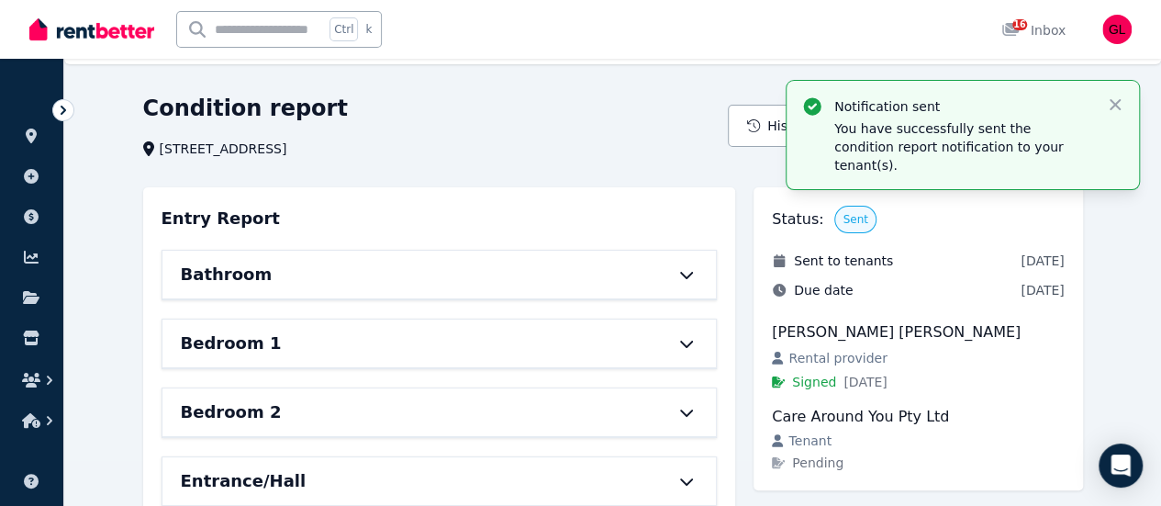
scroll to position [0, 0]
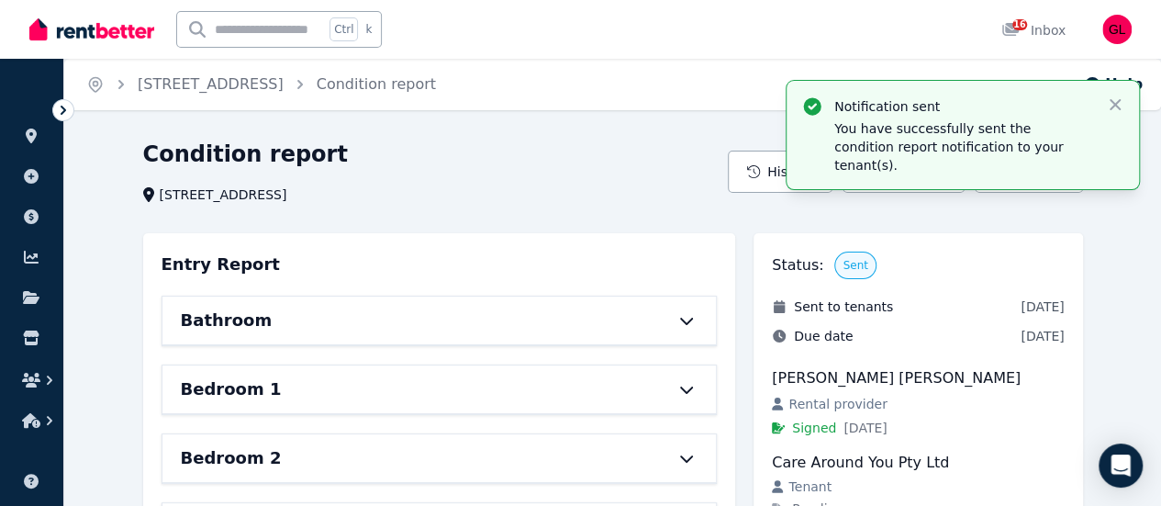
click at [550, 157] on div "Condition report" at bounding box center [430, 157] width 575 height 35
click at [1115, 106] on icon "button" at bounding box center [1115, 104] width 11 height 11
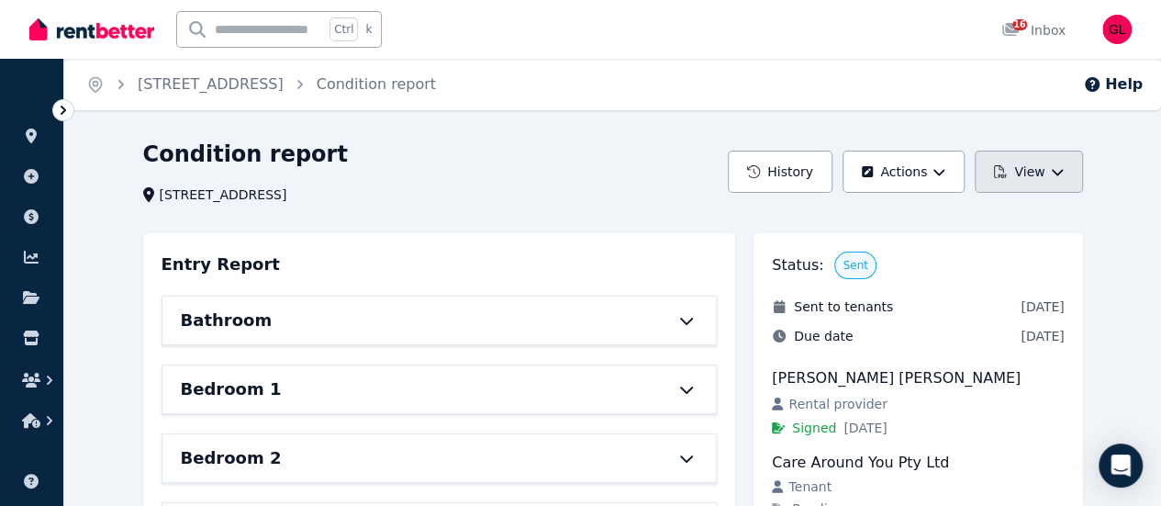
click at [1057, 162] on button "View" at bounding box center [1028, 172] width 107 height 42
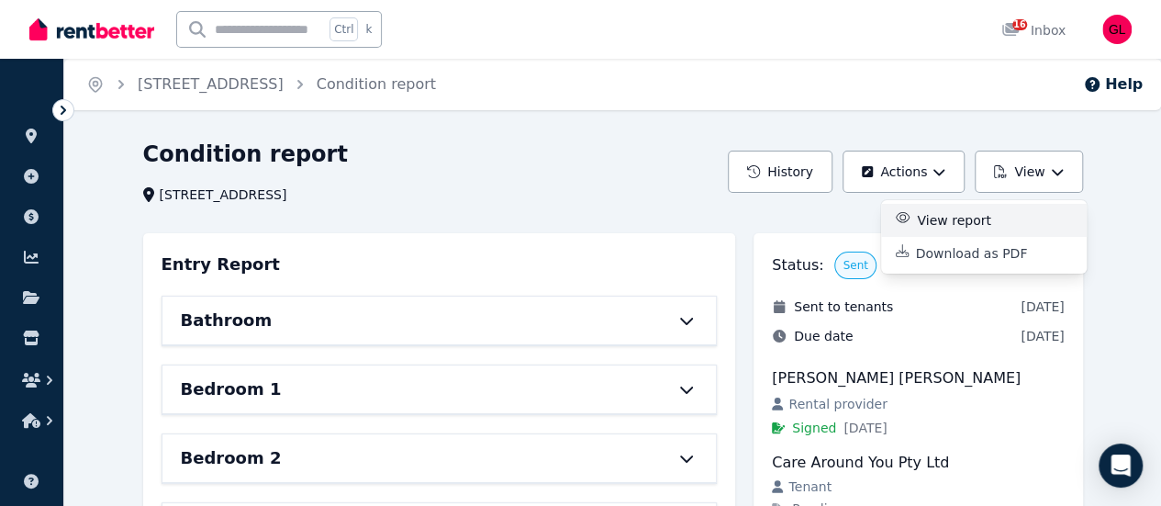
click at [980, 220] on p "View report" at bounding box center [961, 220] width 88 height 18
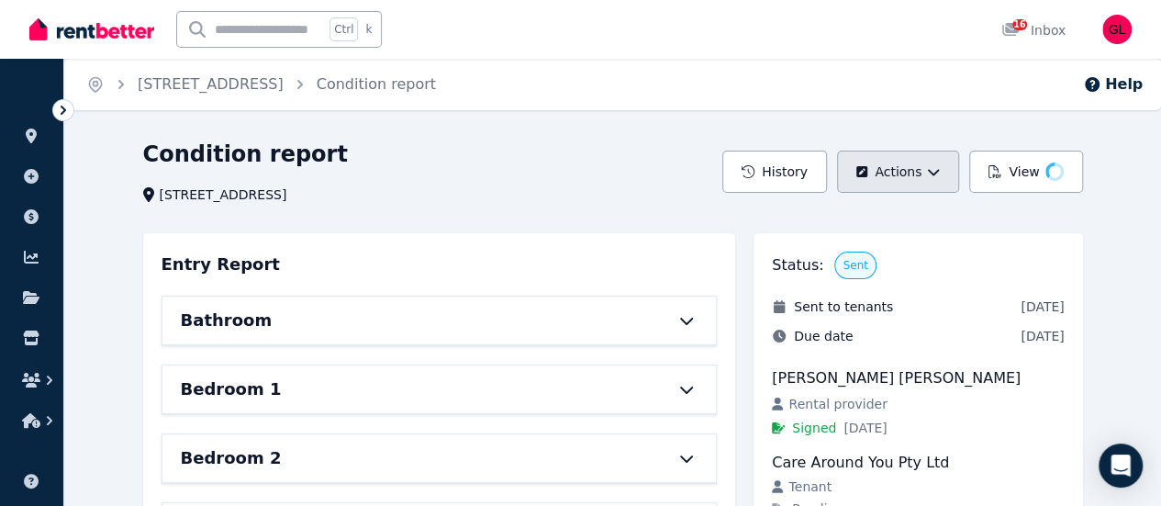
click at [888, 176] on button "Actions" at bounding box center [898, 172] width 122 height 42
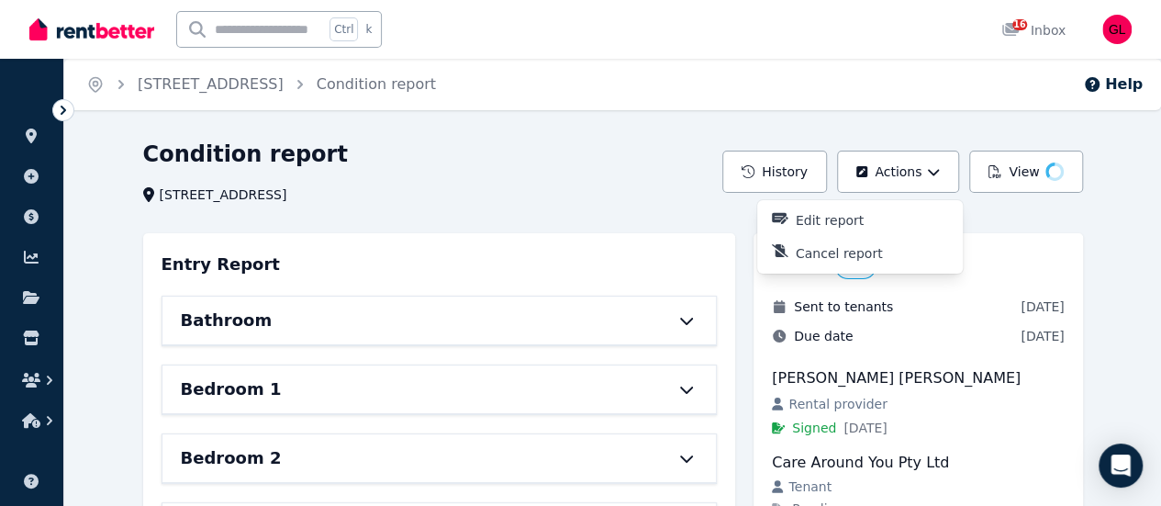
click at [626, 142] on div "Condition report" at bounding box center [427, 157] width 569 height 35
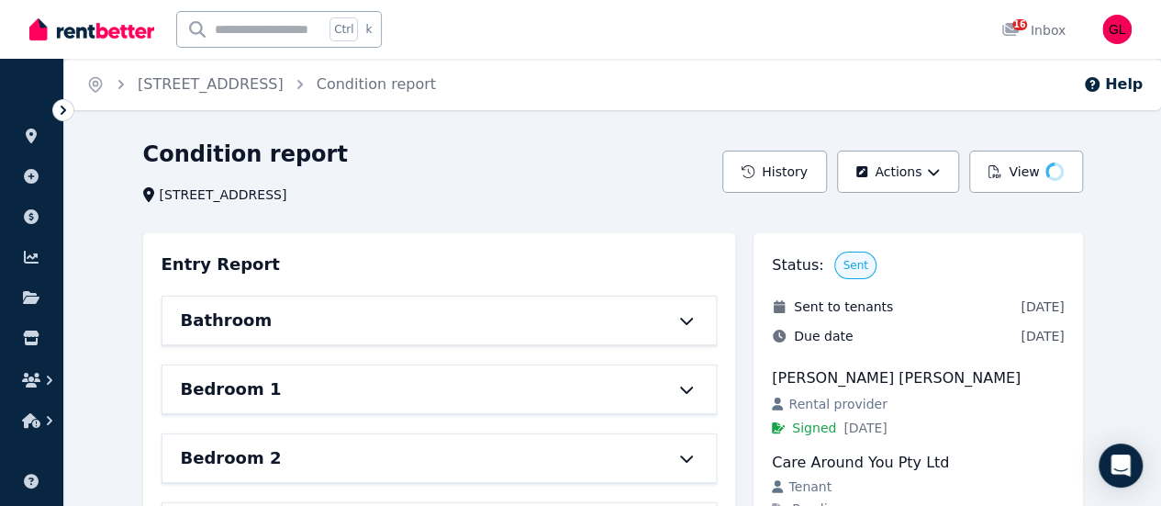
click at [615, 312] on div "Bathroom" at bounding box center [414, 320] width 466 height 26
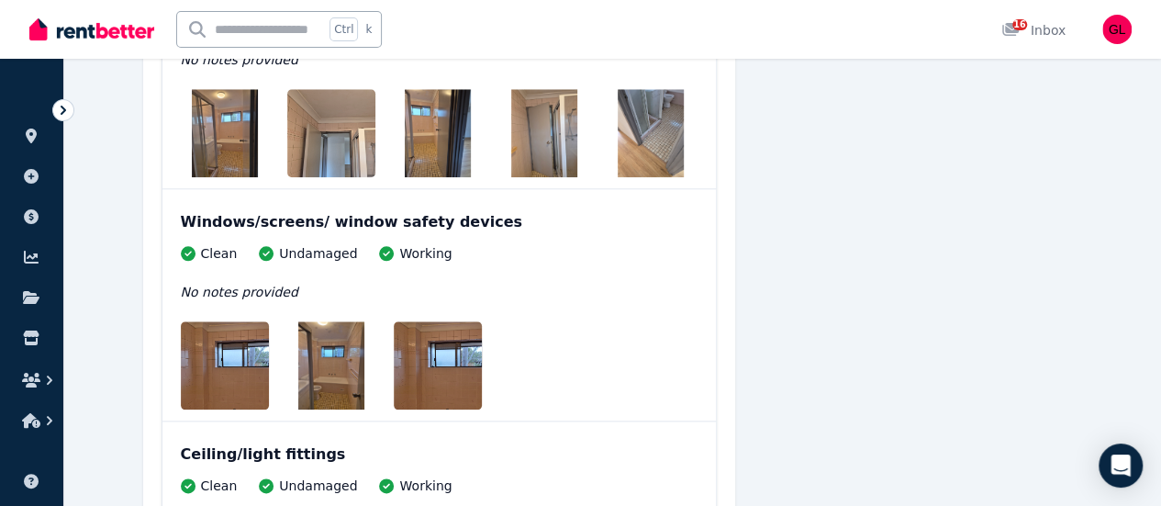
scroll to position [918, 0]
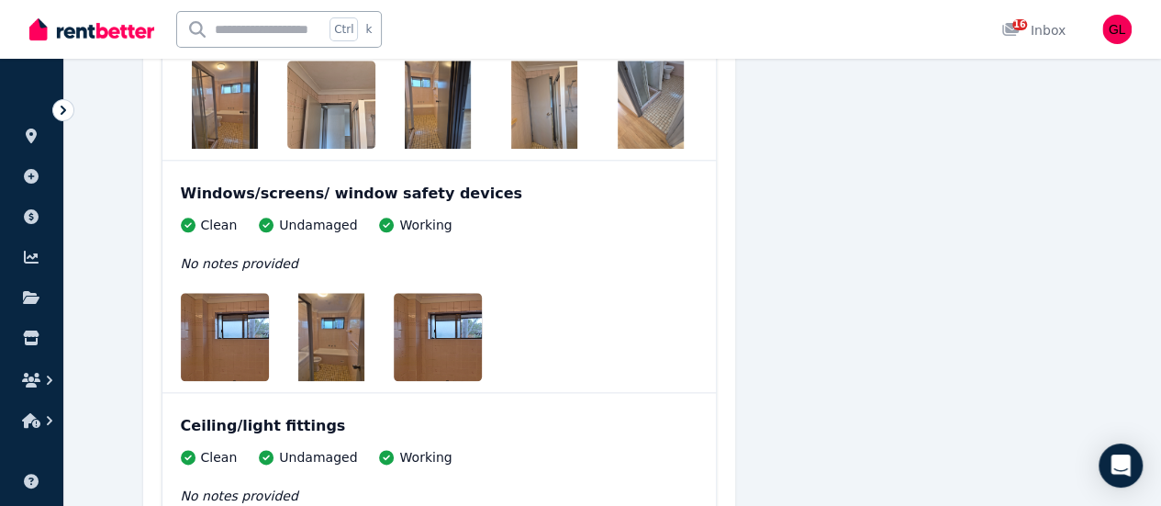
click at [314, 313] on img at bounding box center [331, 337] width 66 height 88
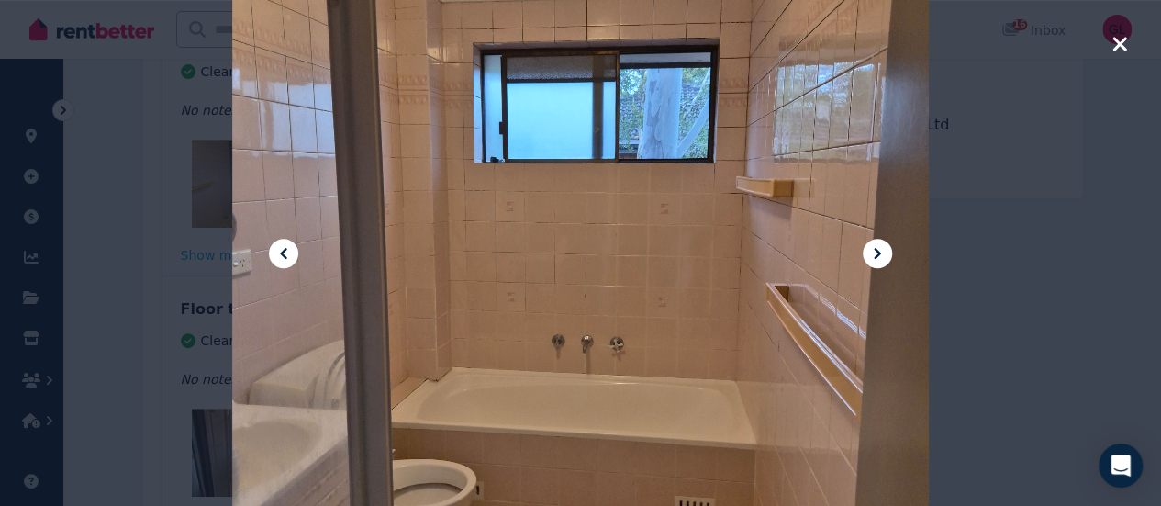
scroll to position [1096, 0]
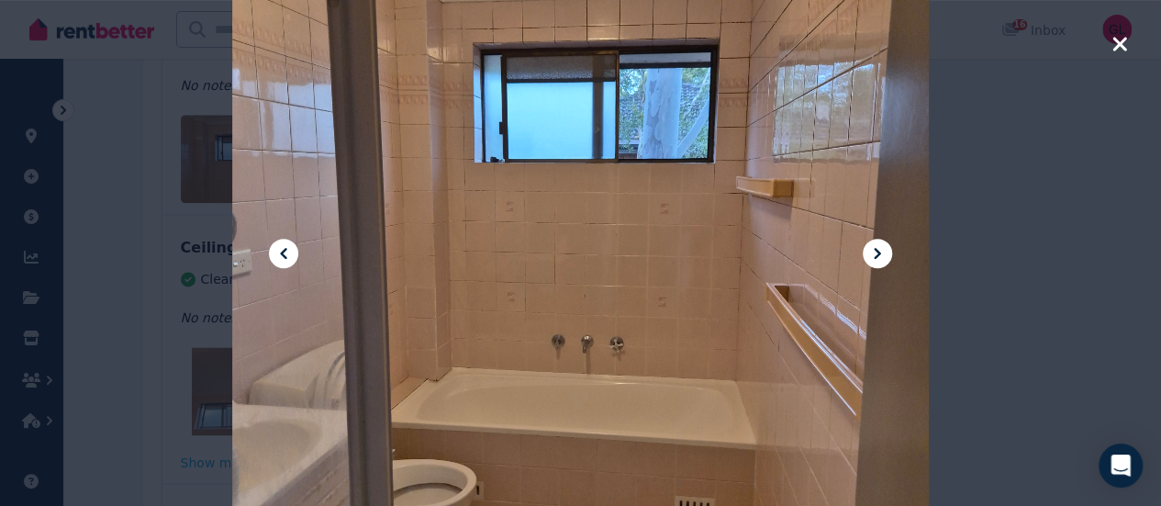
click at [881, 256] on icon at bounding box center [877, 253] width 22 height 22
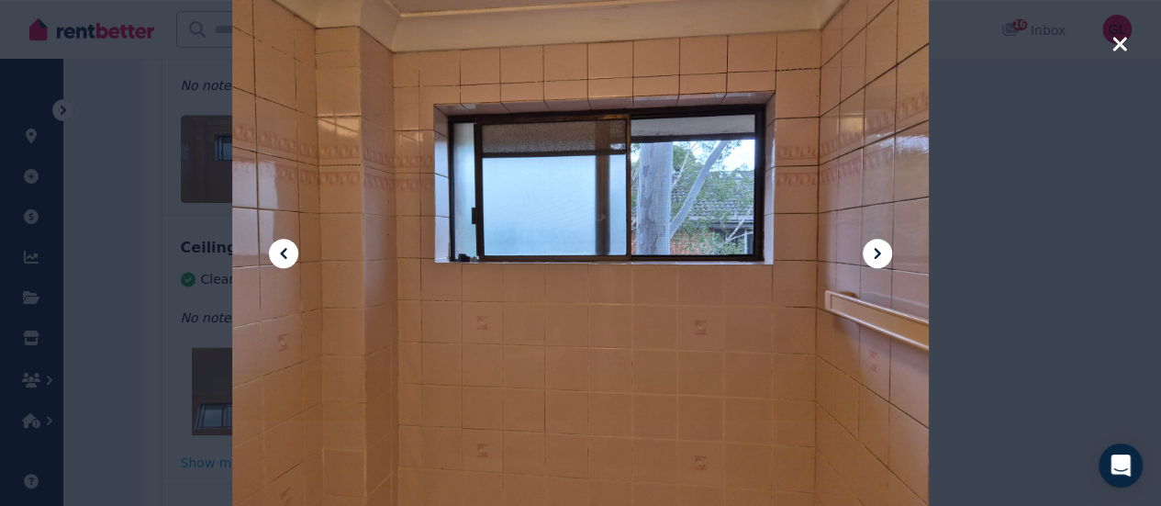
click at [881, 256] on icon at bounding box center [877, 253] width 22 height 22
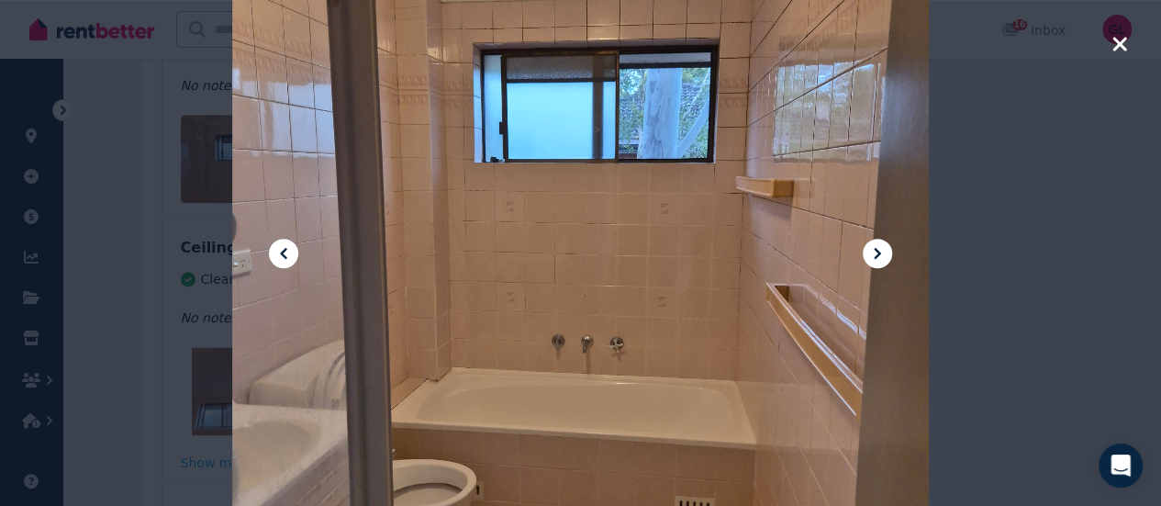
click at [881, 256] on icon at bounding box center [877, 253] width 22 height 22
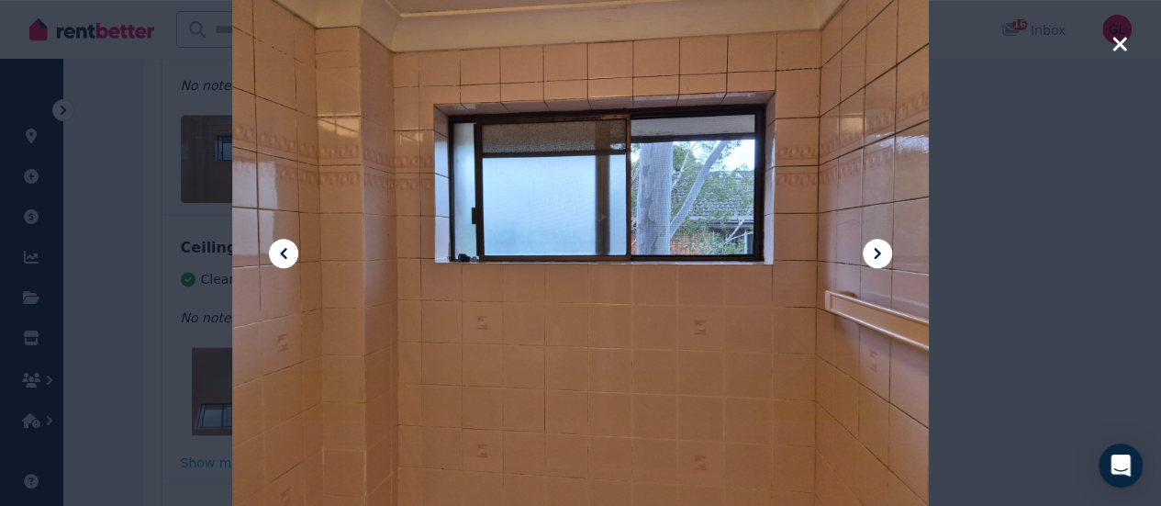
click at [881, 256] on icon at bounding box center [877, 253] width 22 height 22
click at [1114, 42] on icon "button" at bounding box center [1120, 44] width 17 height 22
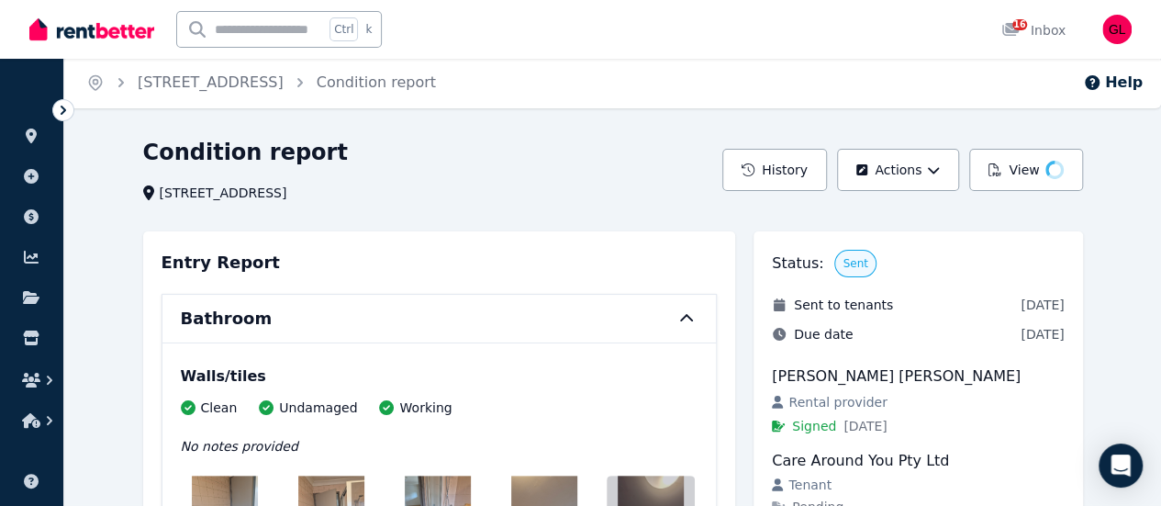
scroll to position [0, 0]
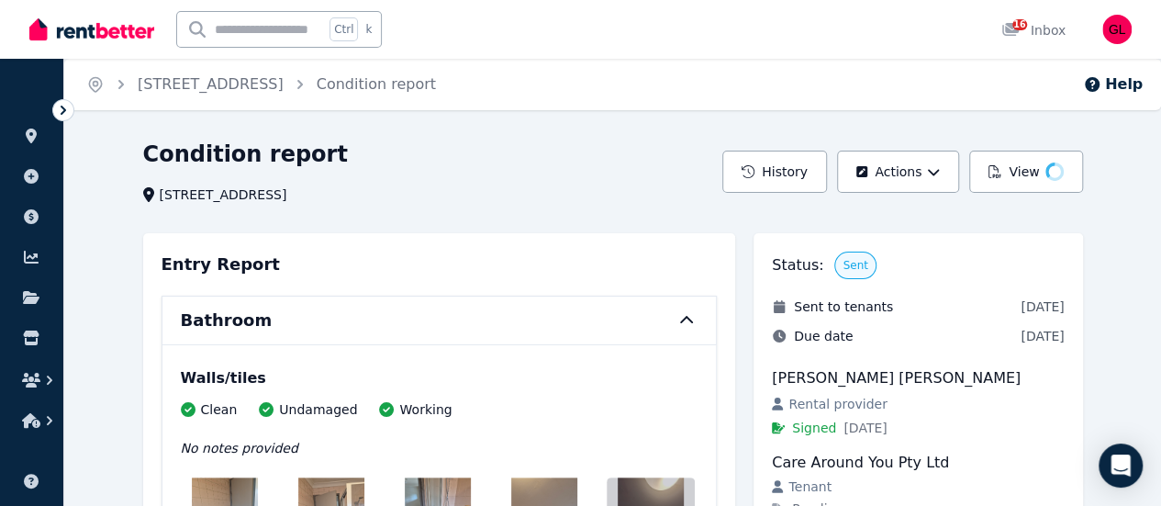
click at [697, 318] on icon at bounding box center [687, 320] width 22 height 15
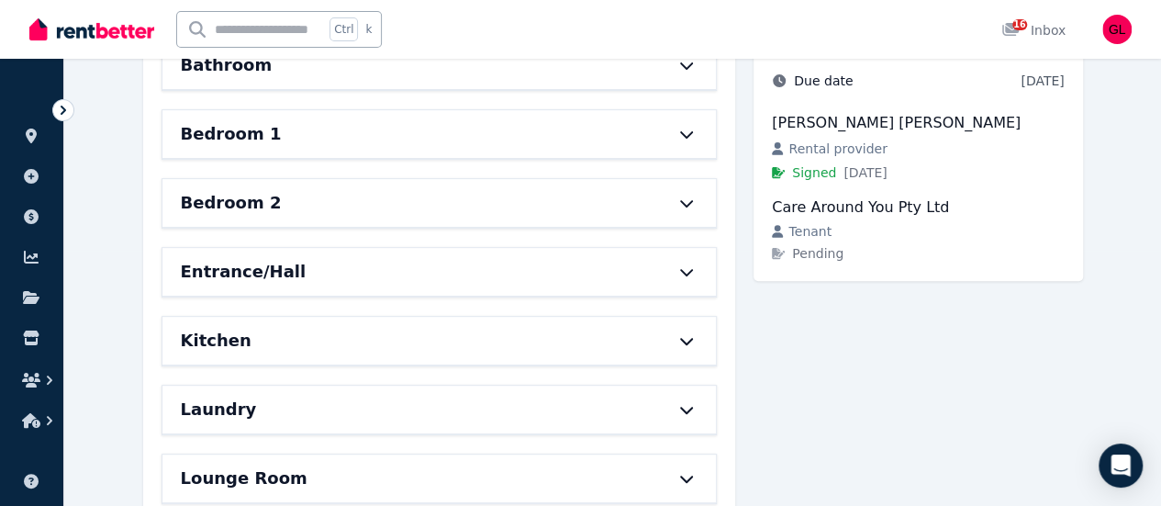
scroll to position [367, 0]
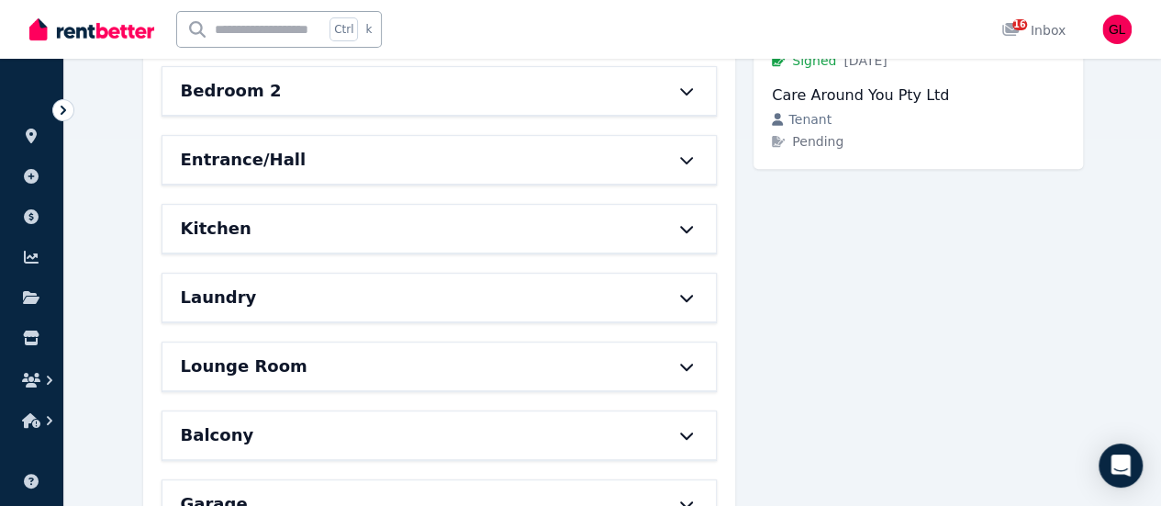
click at [693, 296] on icon at bounding box center [687, 297] width 22 height 15
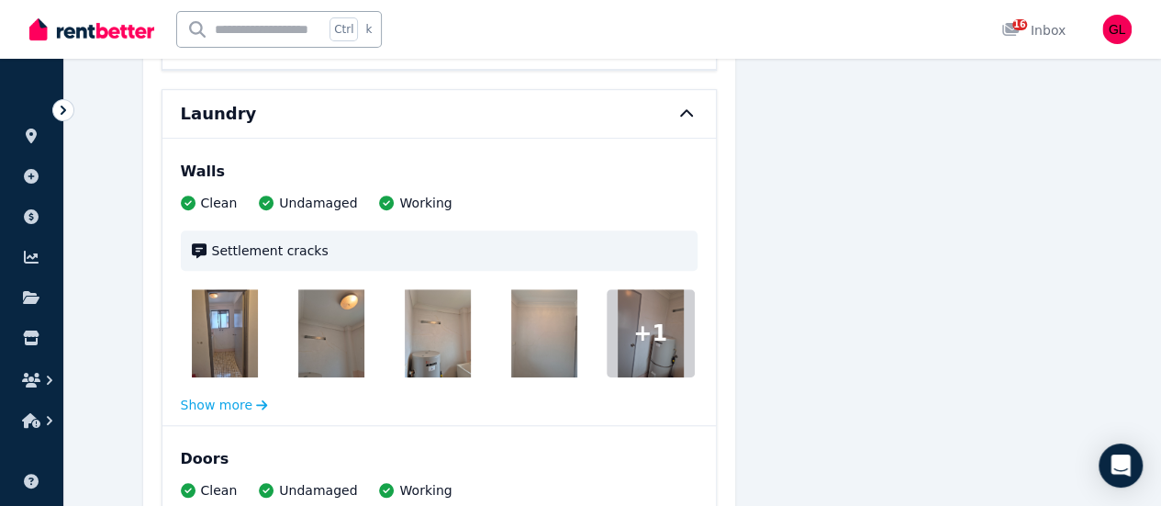
scroll to position [275, 0]
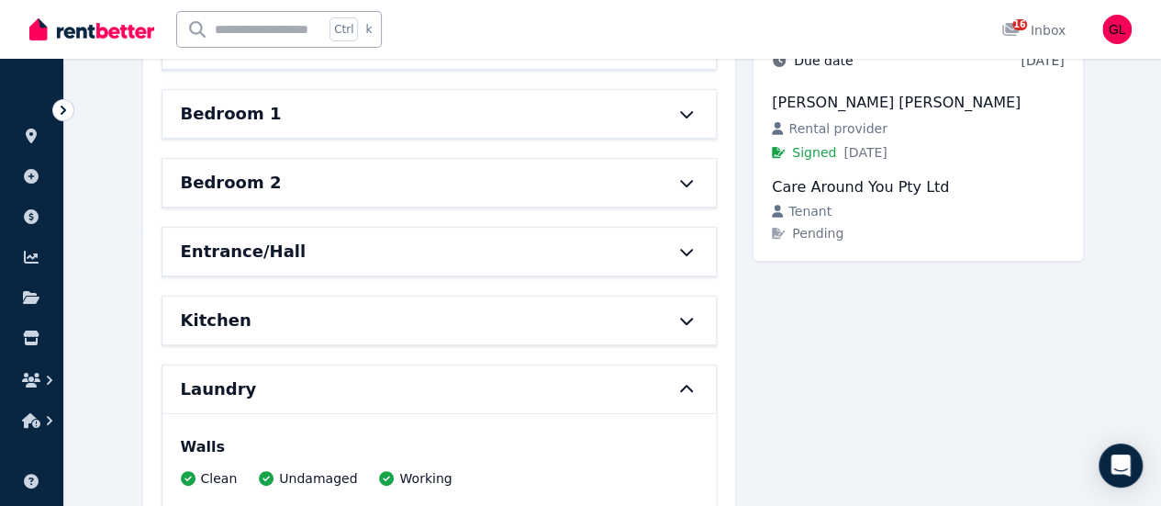
click at [683, 382] on icon at bounding box center [687, 389] width 22 height 15
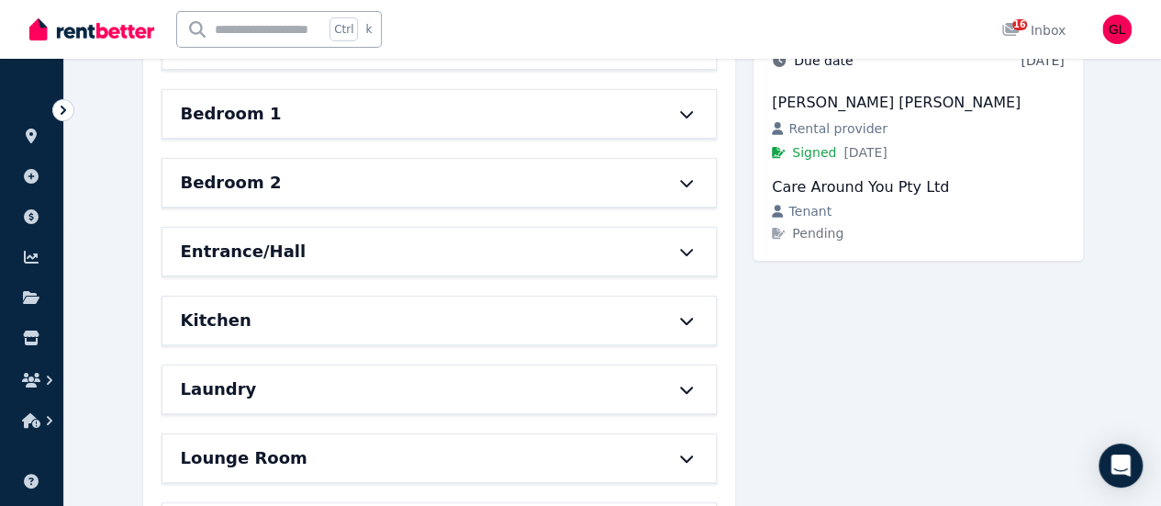
click at [690, 320] on icon at bounding box center [687, 320] width 22 height 15
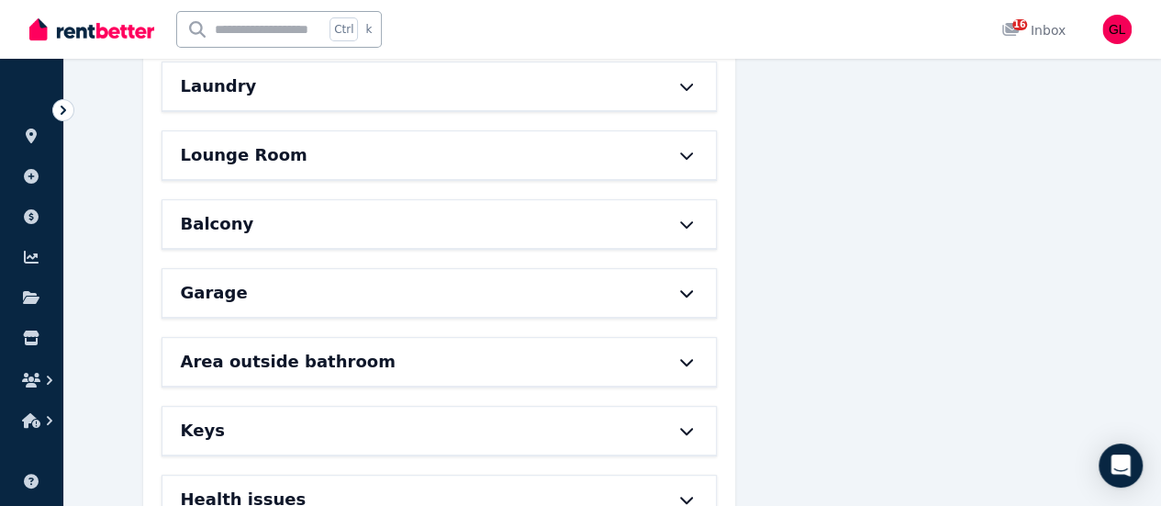
scroll to position [3855, 0]
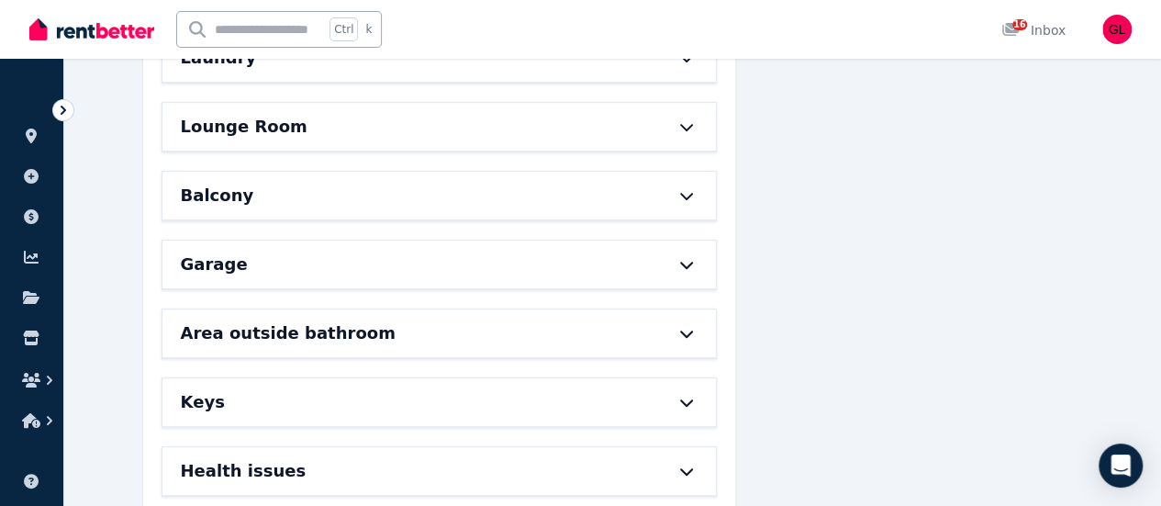
click at [598, 263] on div "Garage" at bounding box center [414, 264] width 466 height 26
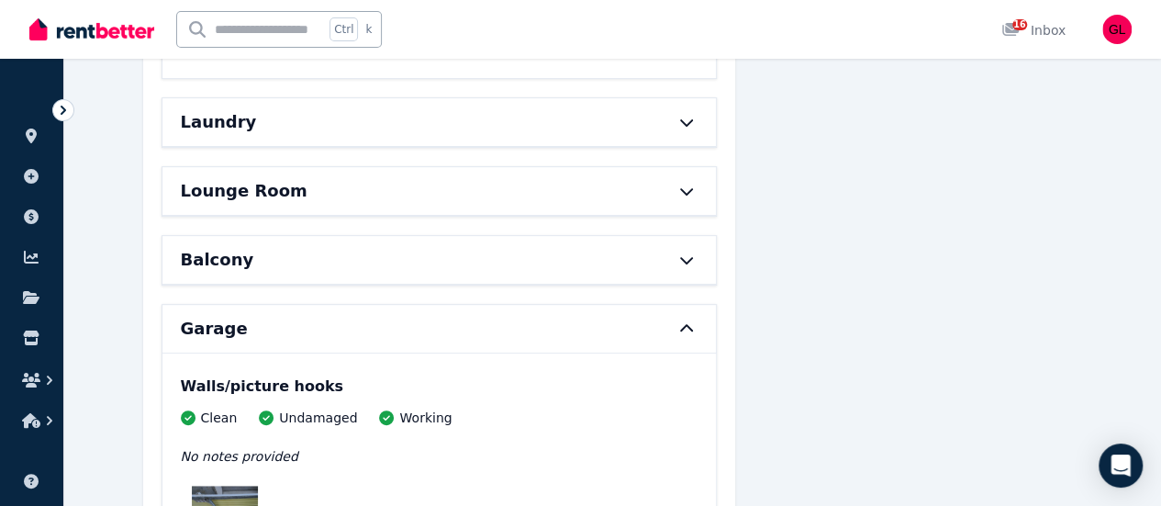
scroll to position [3763, 0]
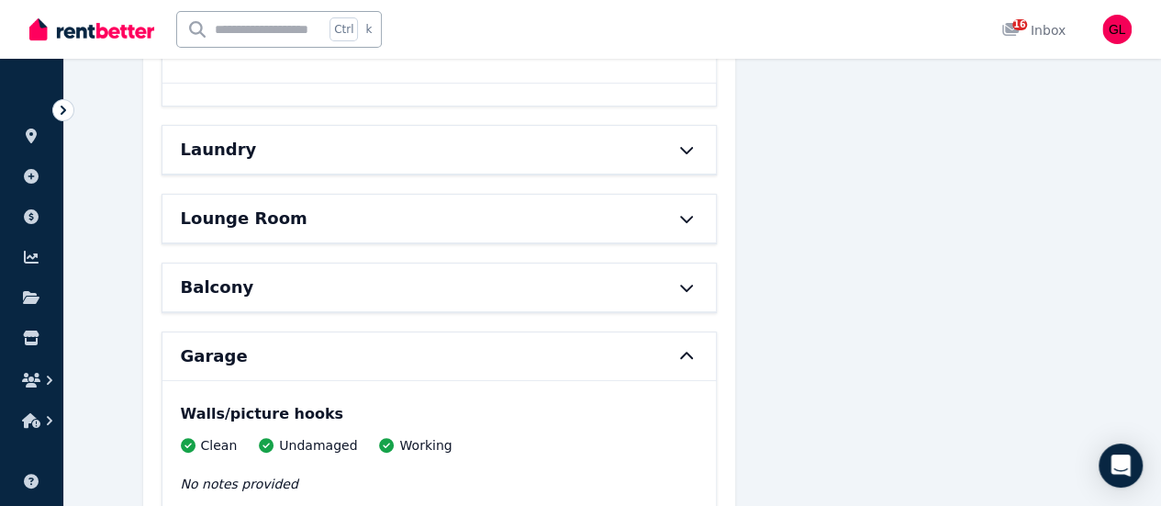
click at [598, 274] on div "Balcony" at bounding box center [414, 287] width 466 height 26
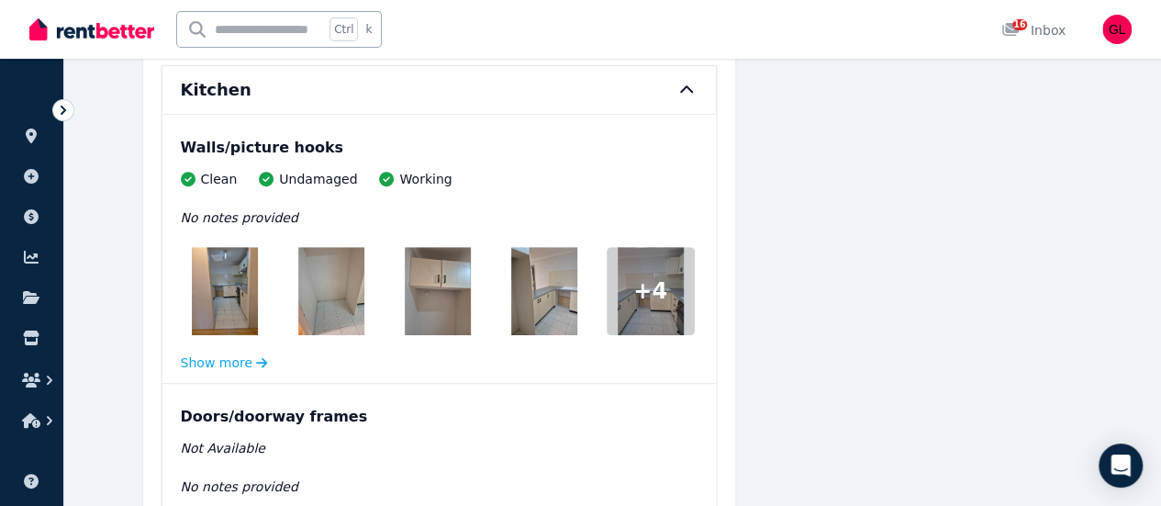
scroll to position [459, 0]
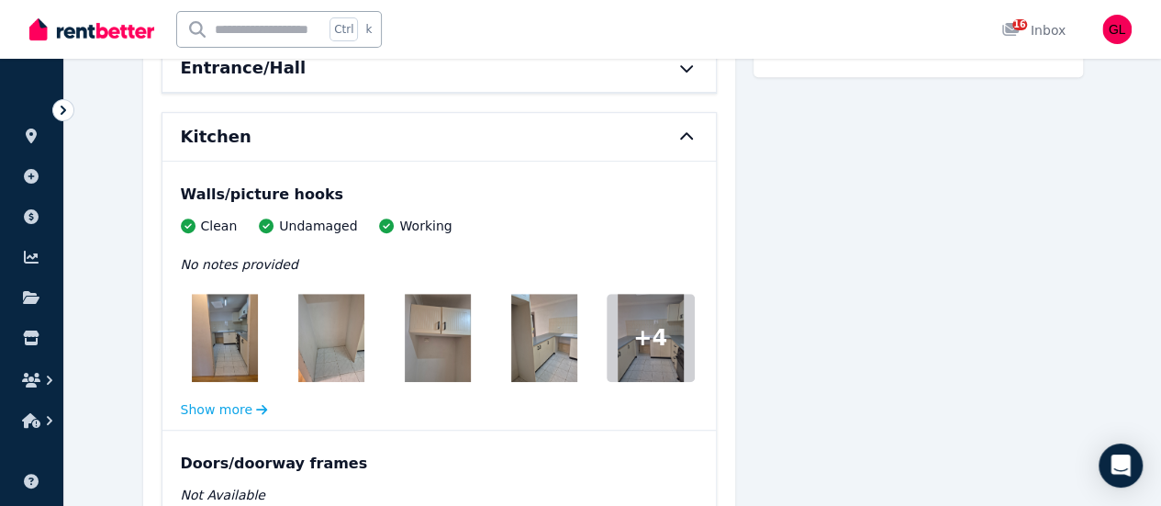
click at [686, 137] on icon at bounding box center [687, 136] width 22 height 15
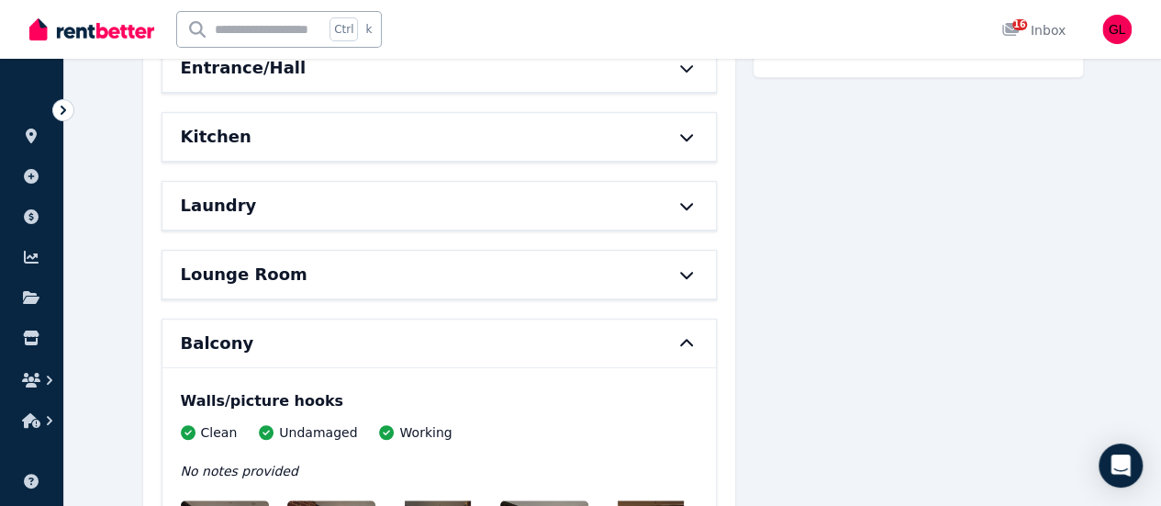
click at [692, 336] on icon at bounding box center [687, 343] width 22 height 15
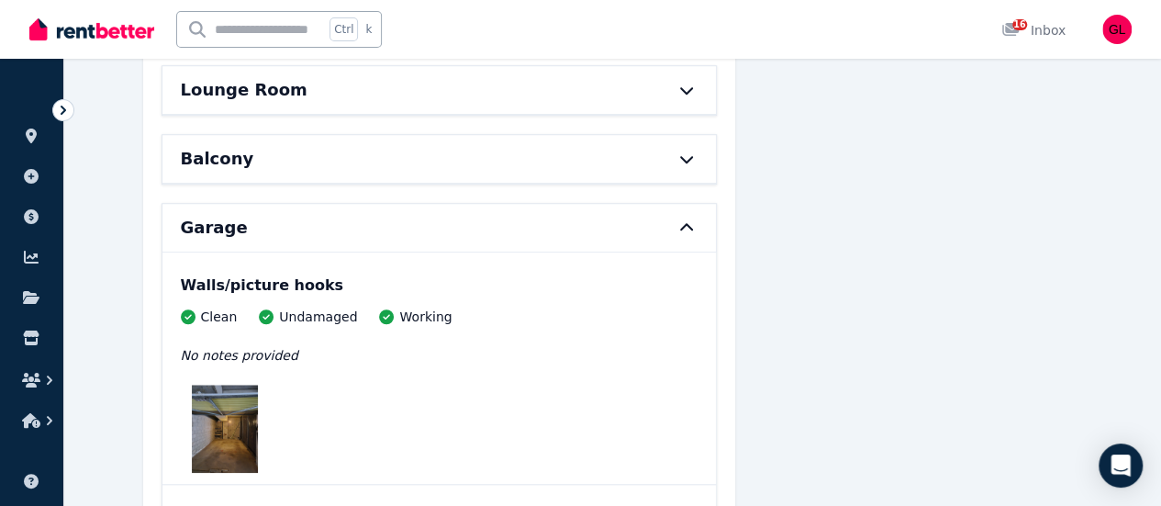
scroll to position [643, 0]
click at [691, 224] on icon at bounding box center [686, 227] width 13 height 7
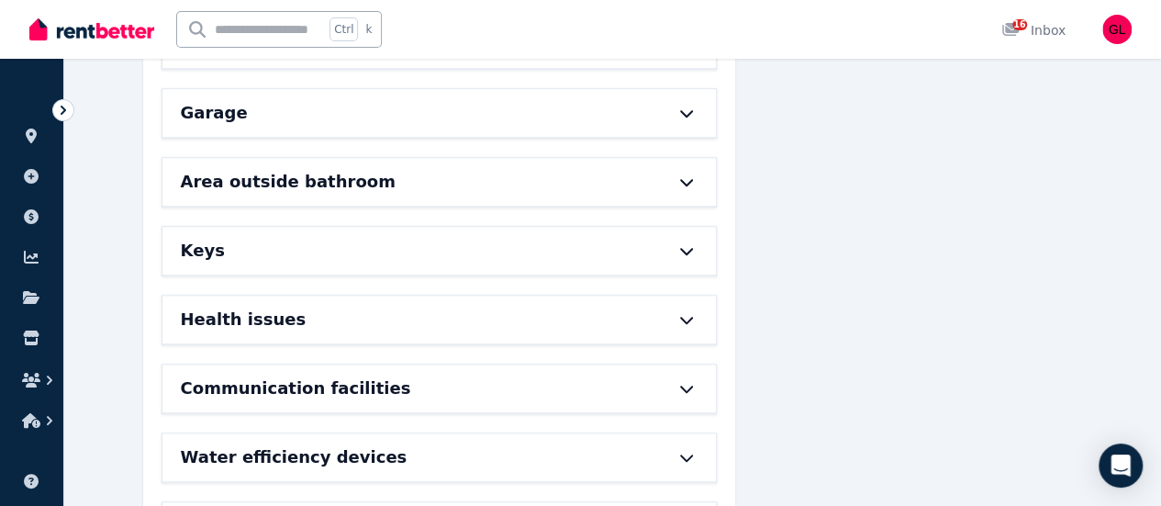
scroll to position [841, 0]
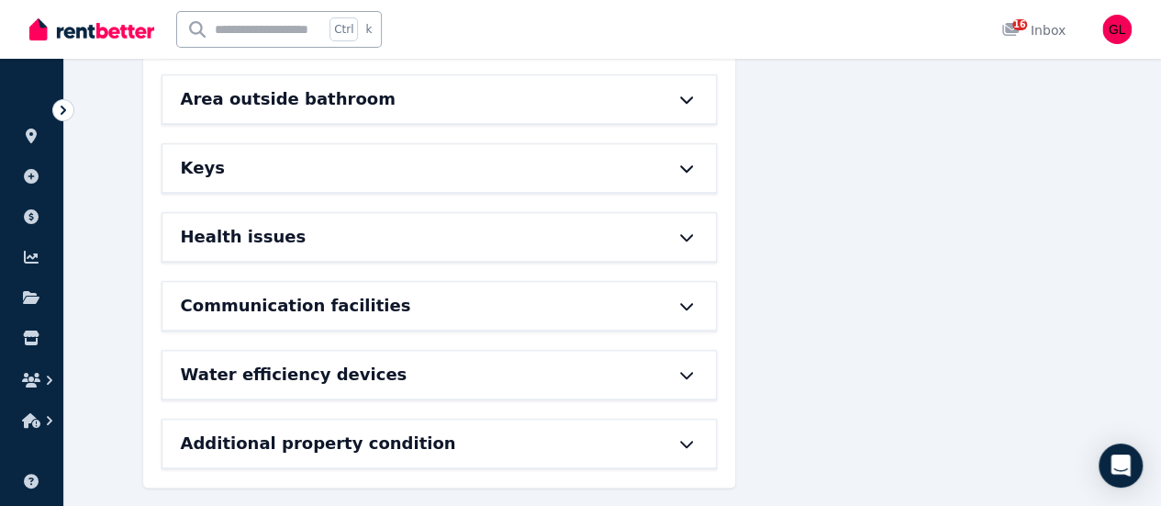
click at [692, 436] on icon at bounding box center [687, 443] width 22 height 15
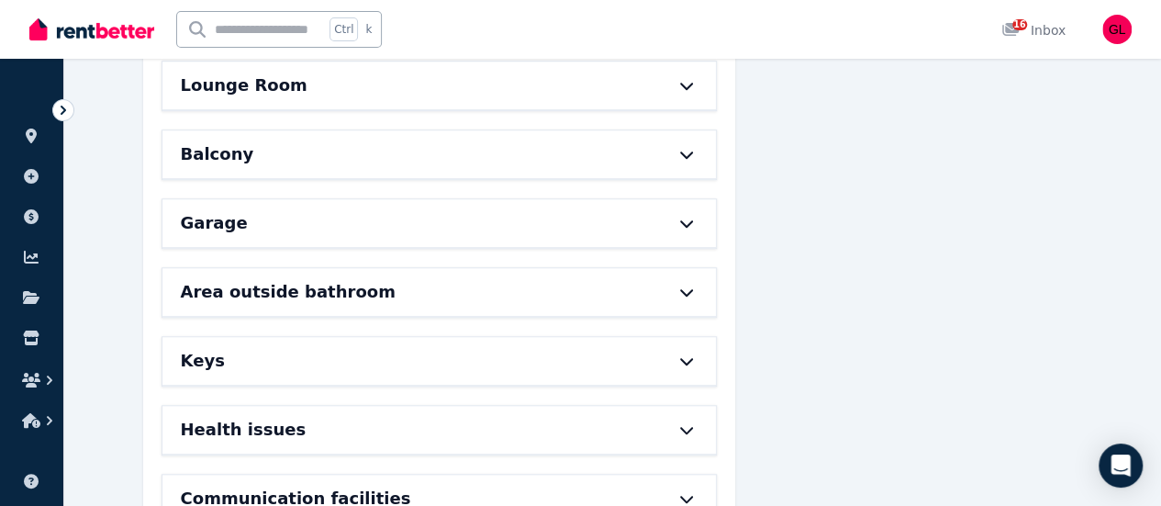
scroll to position [923, 0]
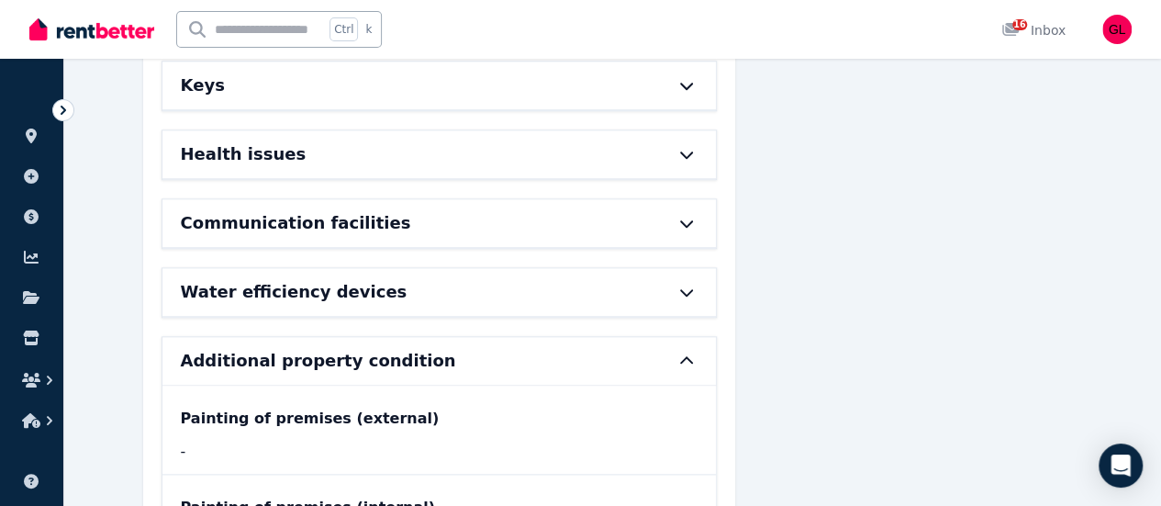
click at [697, 353] on icon at bounding box center [687, 360] width 22 height 15
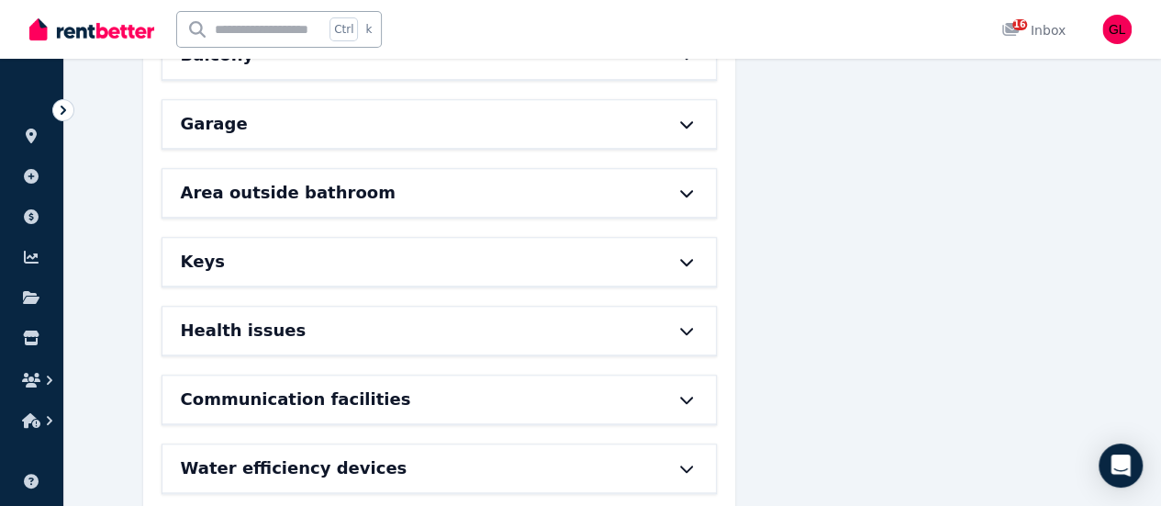
scroll to position [657, 0]
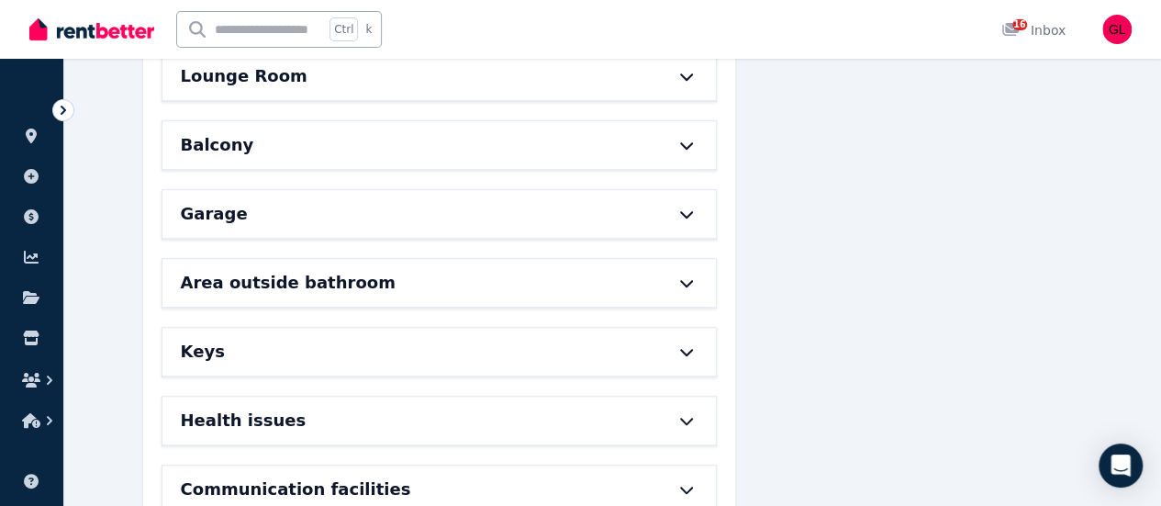
click at [692, 357] on div "Keys" at bounding box center [439, 352] width 554 height 48
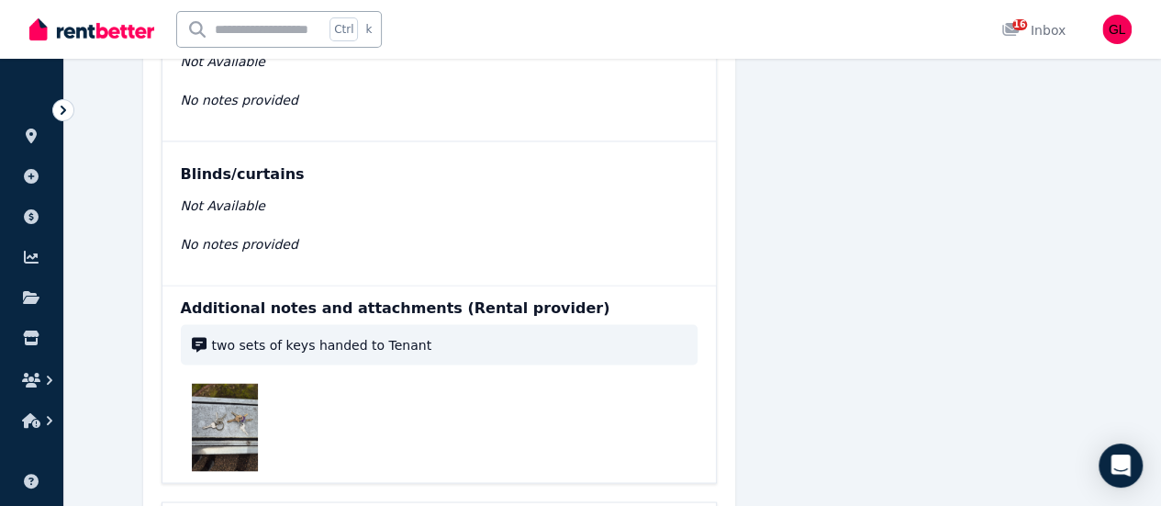
scroll to position [1575, 0]
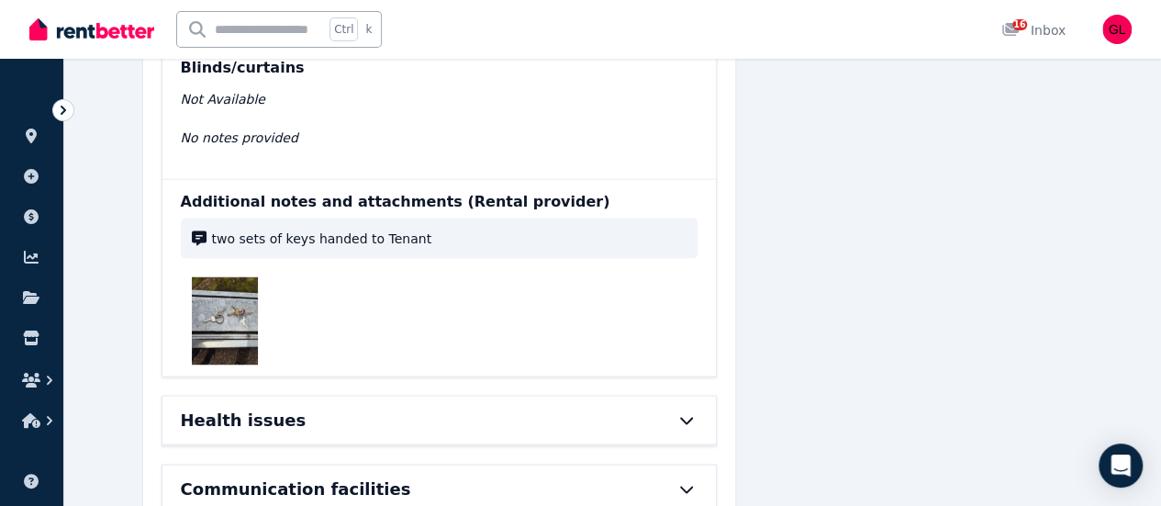
click at [218, 291] on img at bounding box center [225, 320] width 66 height 88
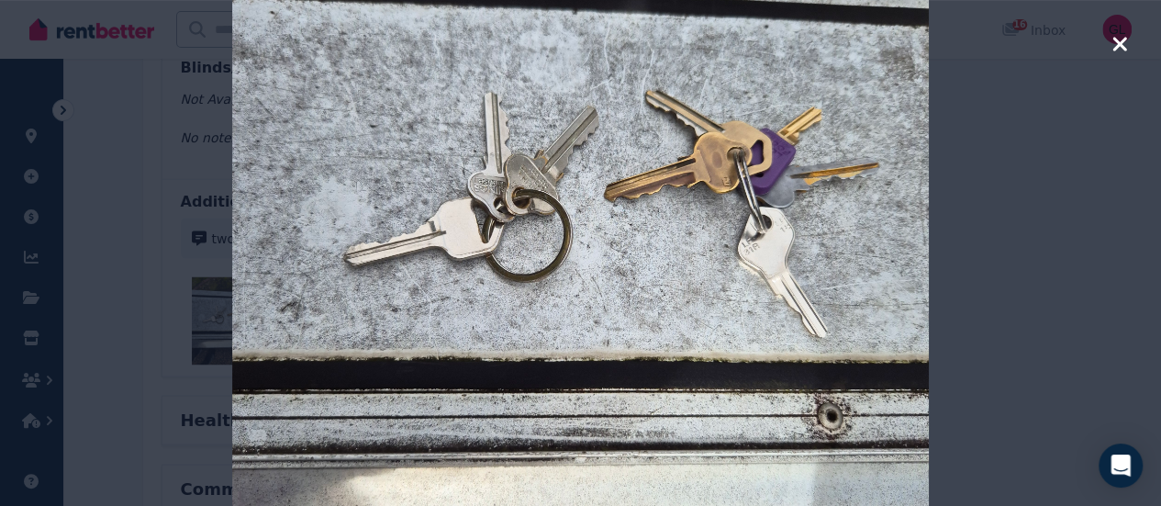
click at [1121, 45] on icon "button" at bounding box center [1119, 44] width 14 height 14
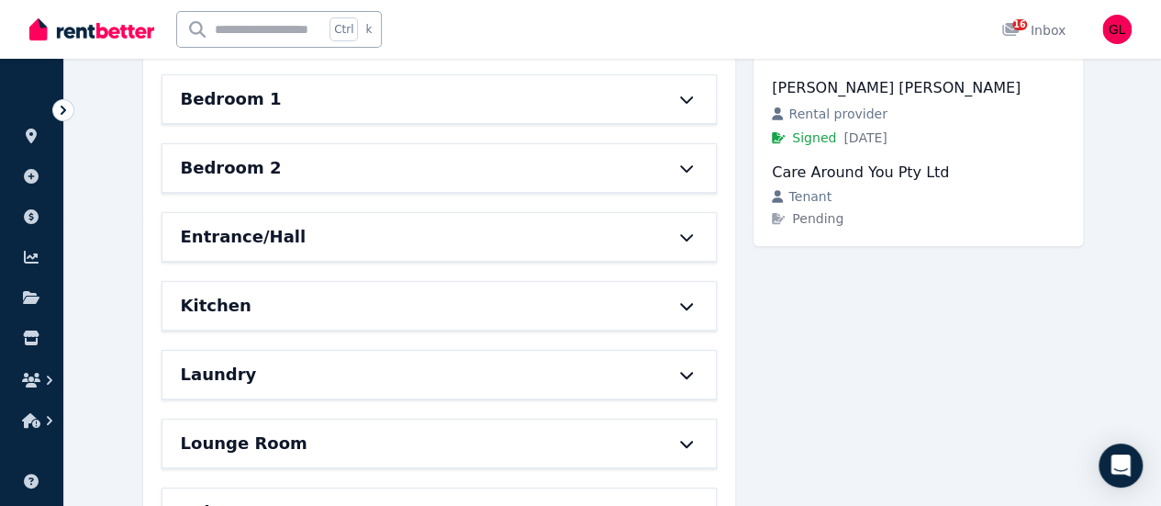
scroll to position [657, 0]
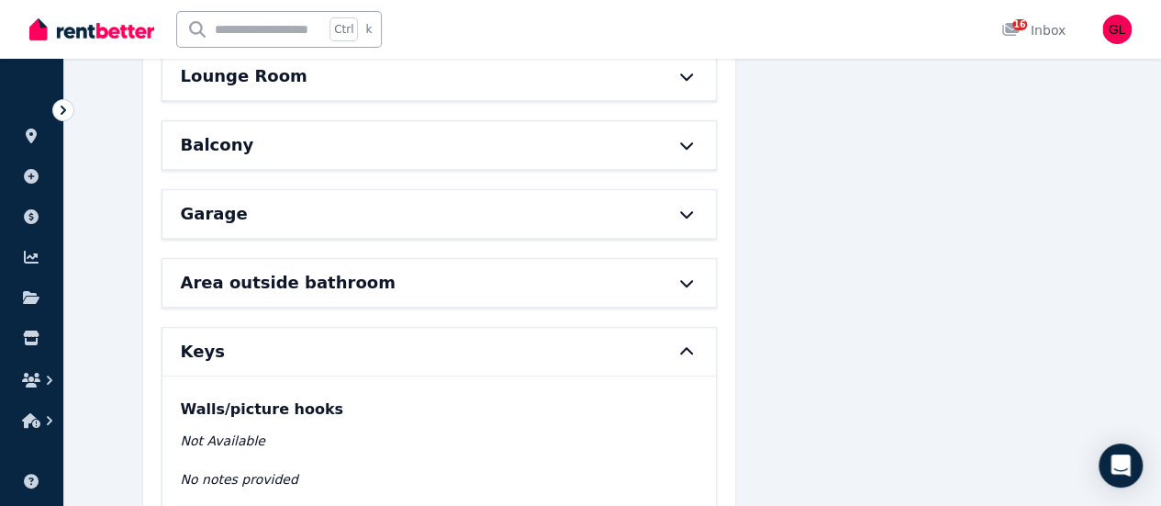
click at [687, 348] on icon at bounding box center [687, 351] width 22 height 15
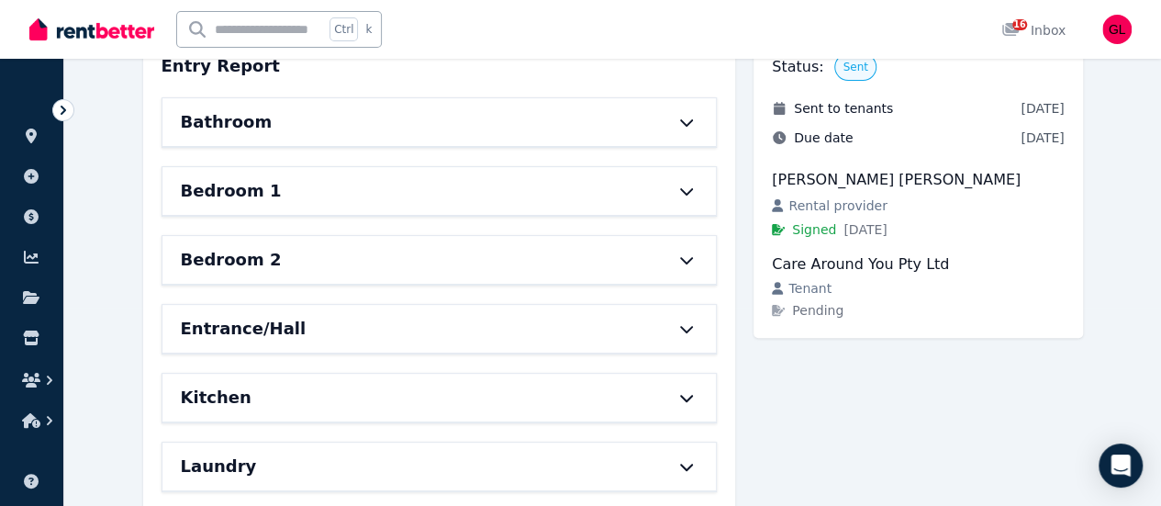
scroll to position [0, 0]
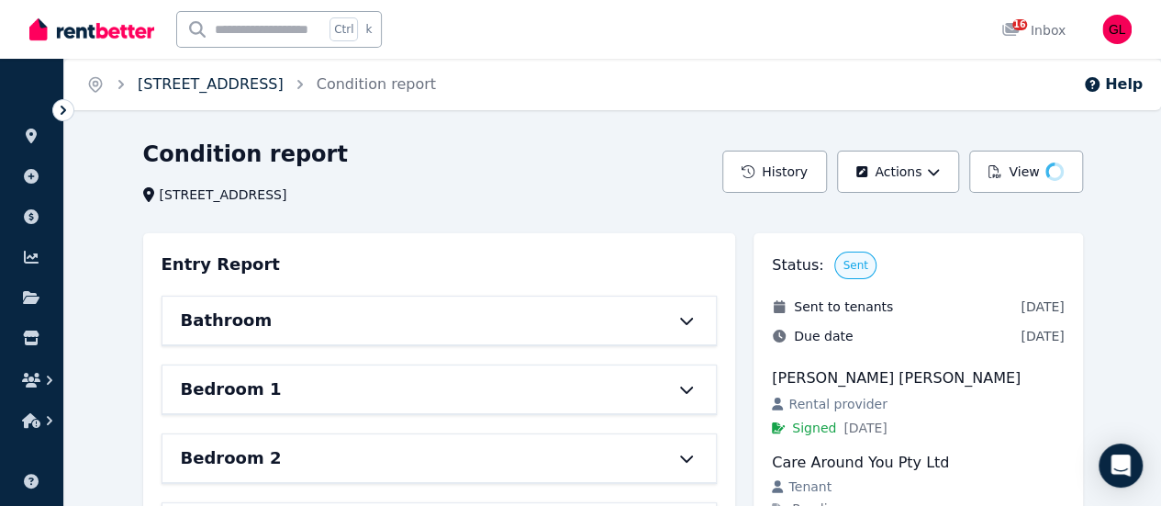
click at [228, 78] on link "[STREET_ADDRESS]" at bounding box center [211, 83] width 146 height 17
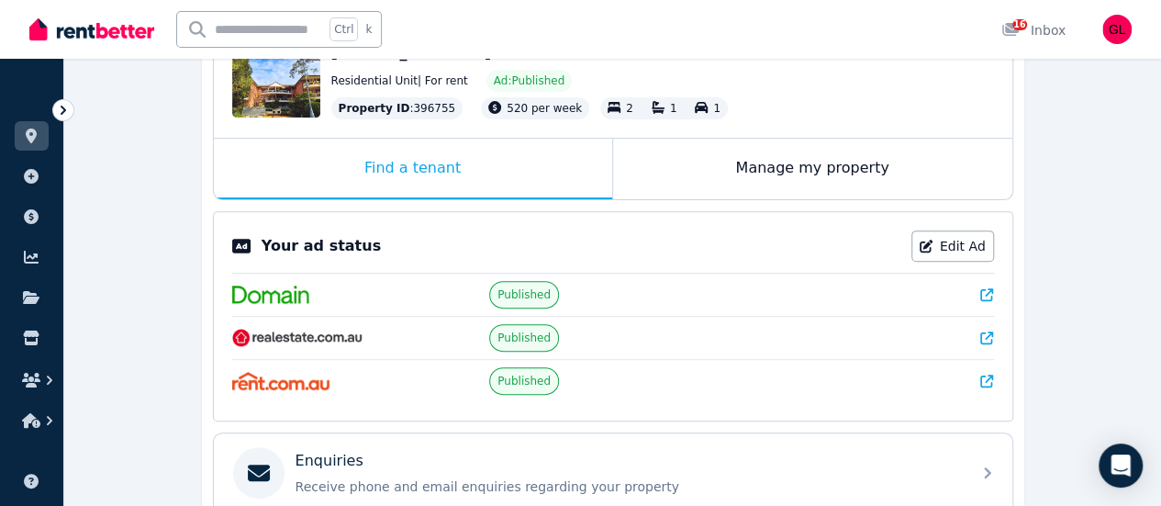
scroll to position [275, 0]
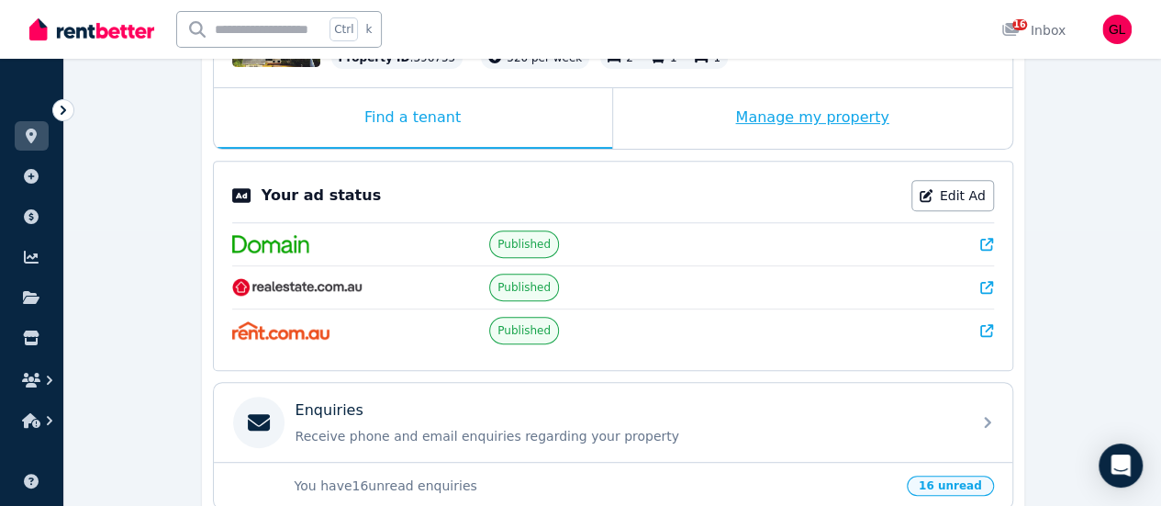
click at [788, 120] on div "Manage my property" at bounding box center [812, 118] width 399 height 61
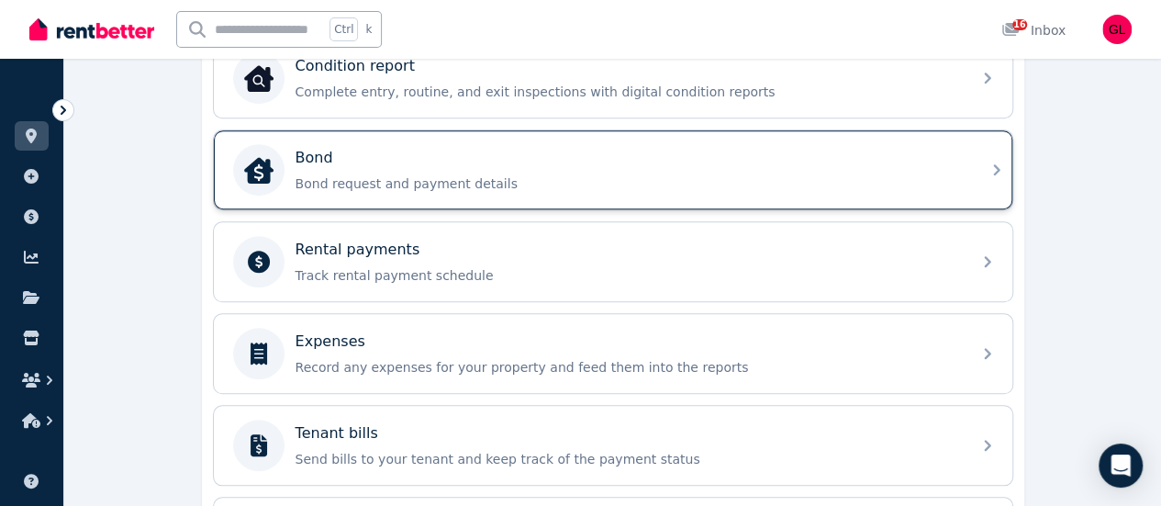
scroll to position [643, 0]
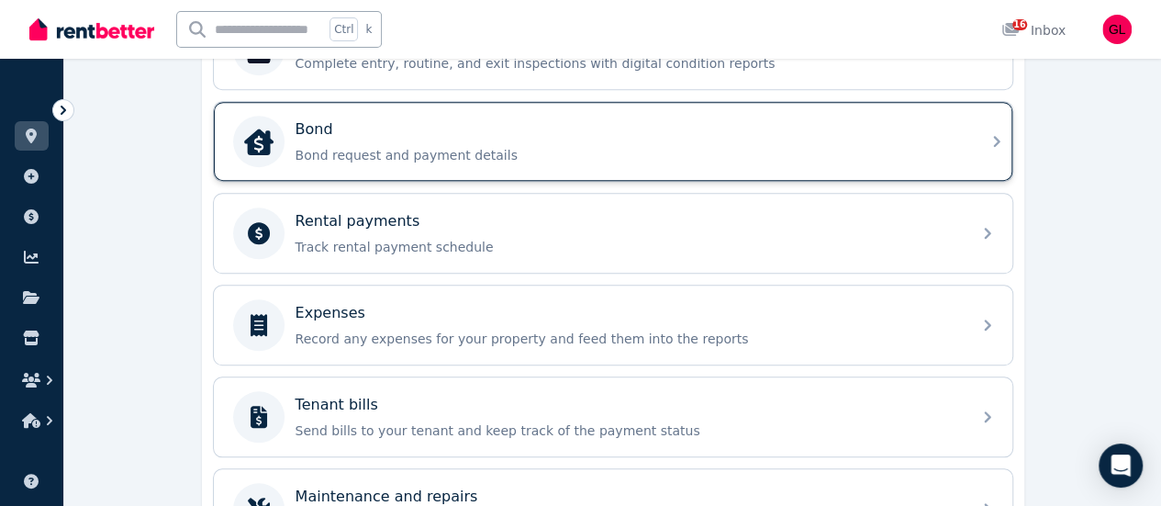
click at [700, 239] on p "Track rental payment schedule" at bounding box center [628, 247] width 665 height 18
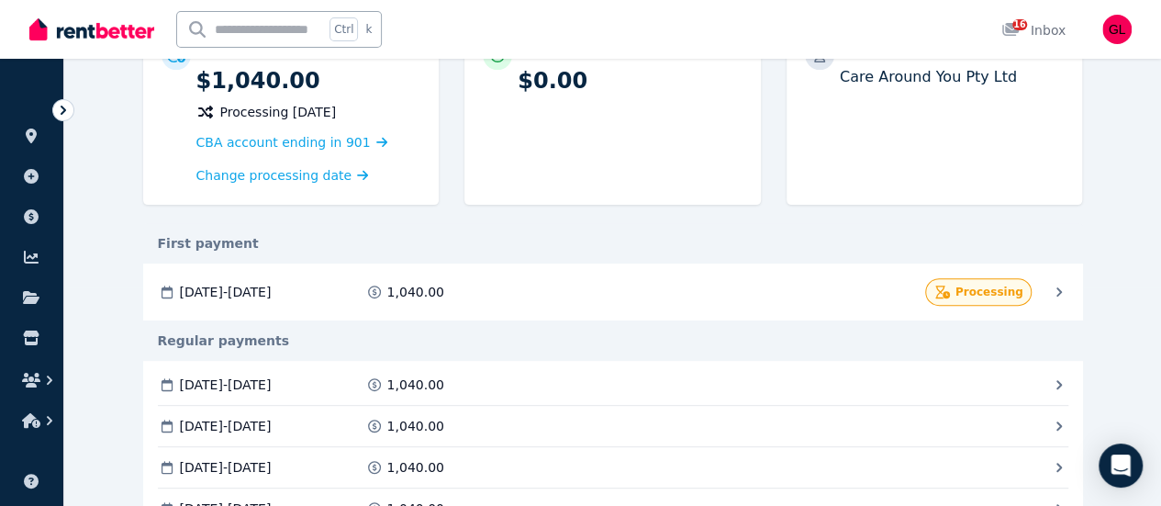
scroll to position [275, 0]
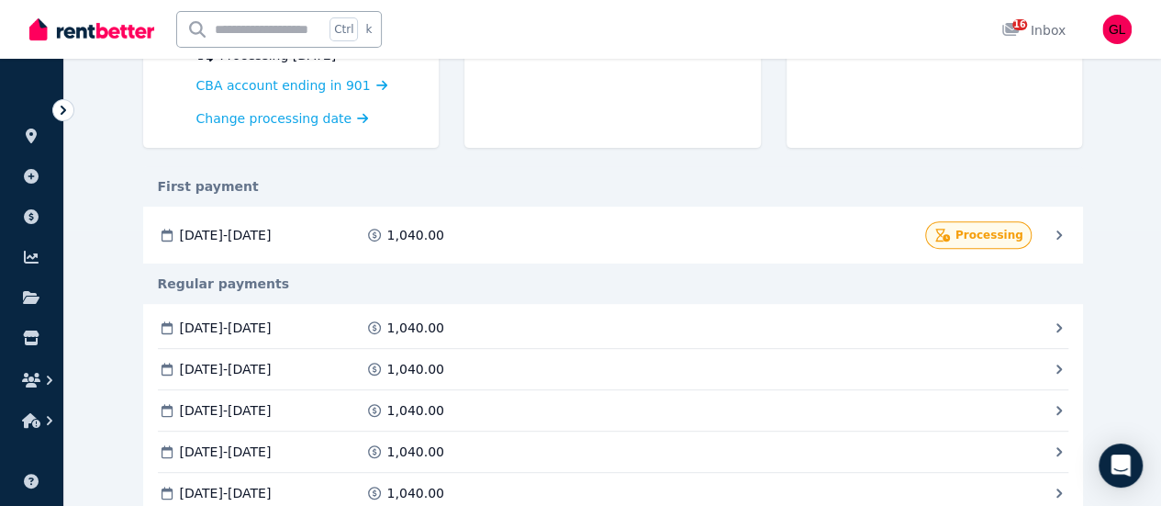
click at [0, 0] on icon at bounding box center [0, 0] width 0 height 0
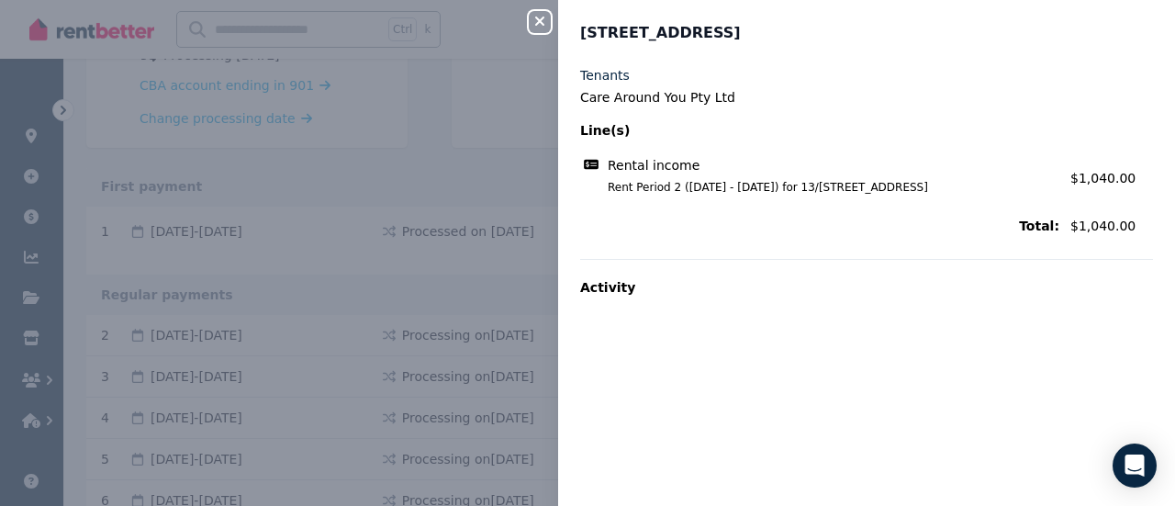
click at [541, 16] on icon "button" at bounding box center [540, 21] width 22 height 15
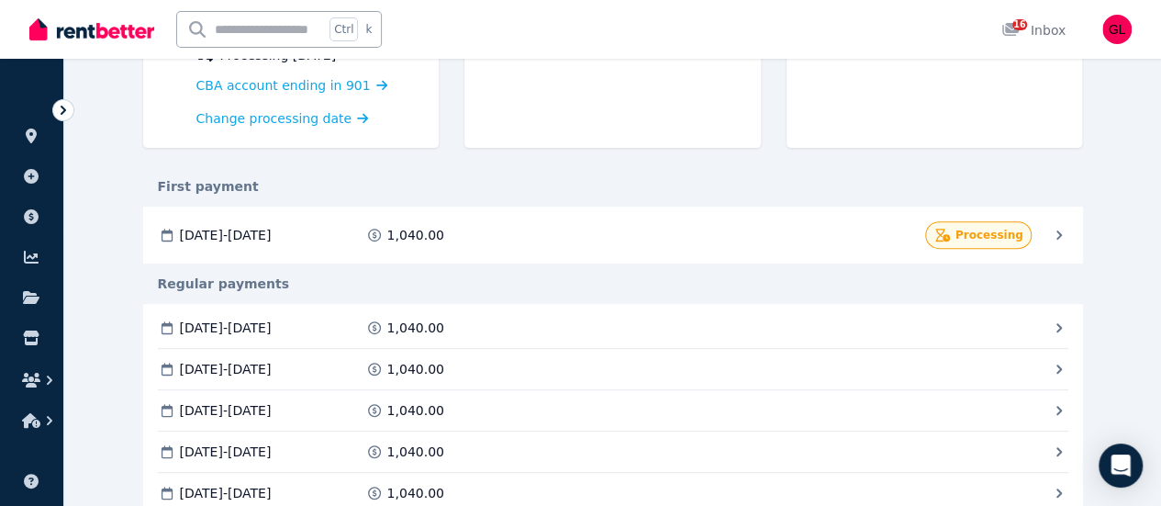
click at [0, 0] on span "[DATE] - [DATE]" at bounding box center [0, 0] width 0 height 0
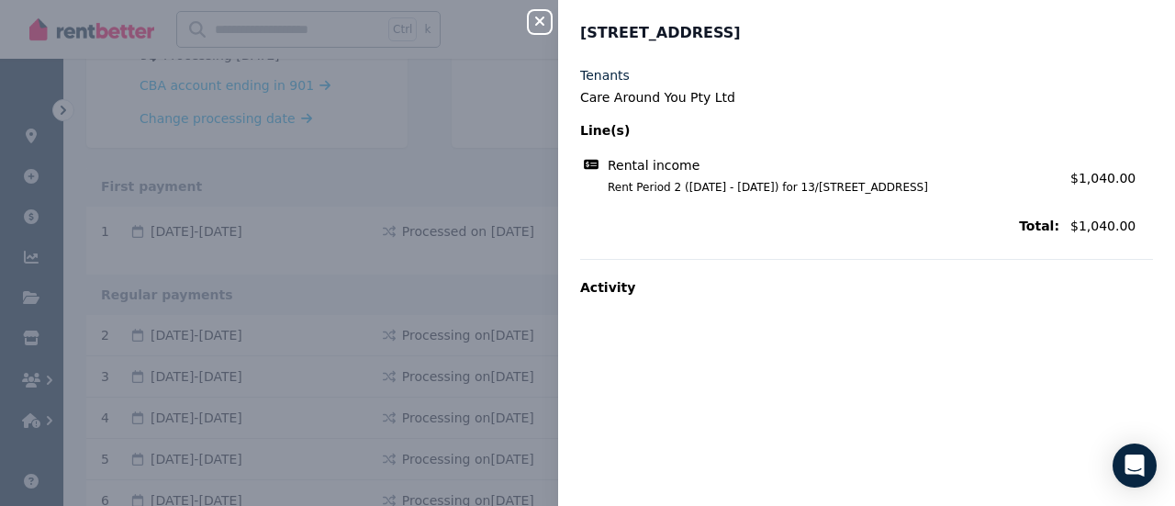
click at [534, 22] on icon "button" at bounding box center [540, 21] width 22 height 15
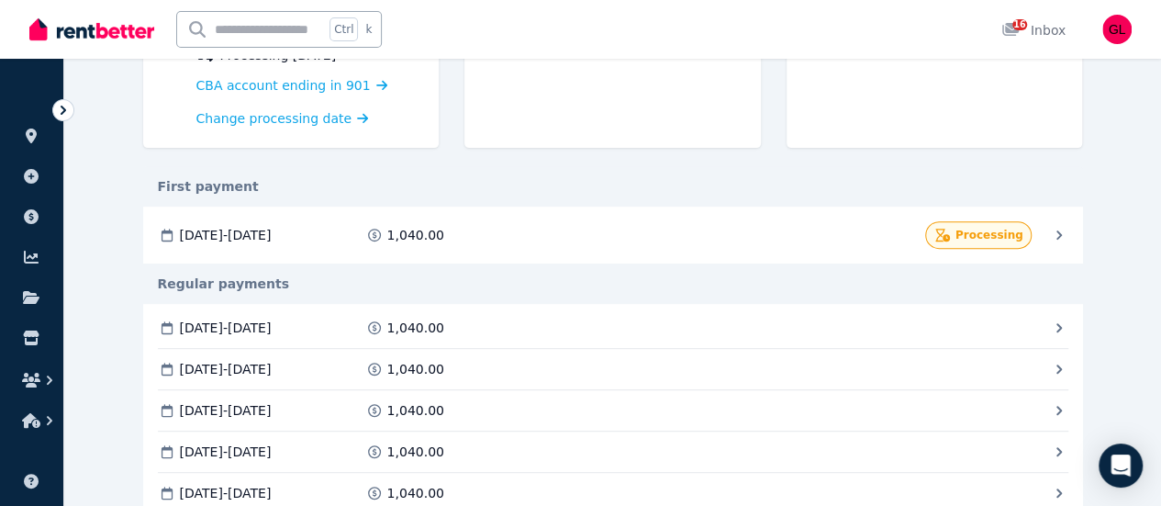
click at [0, 0] on div "1 [DATE] - [DATE] Processed on [DATE] 1,040.00 Processing" at bounding box center [0, 0] width 0 height 0
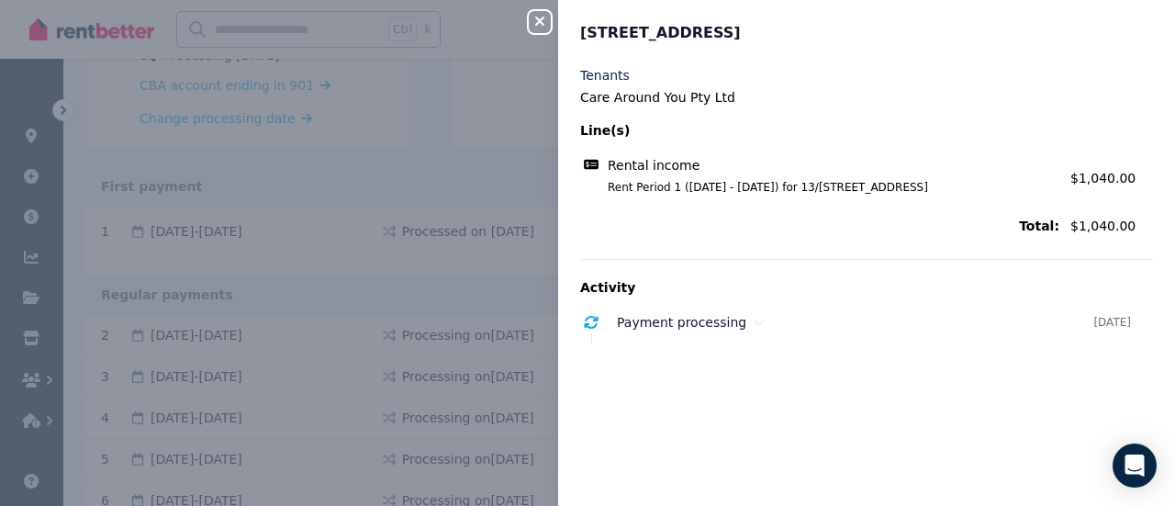
click at [489, 177] on div "Close panel 13/[STREET_ADDRESS] Tenants Care Around You Pty Ltd Line(s) Rental …" at bounding box center [587, 253] width 1175 height 506
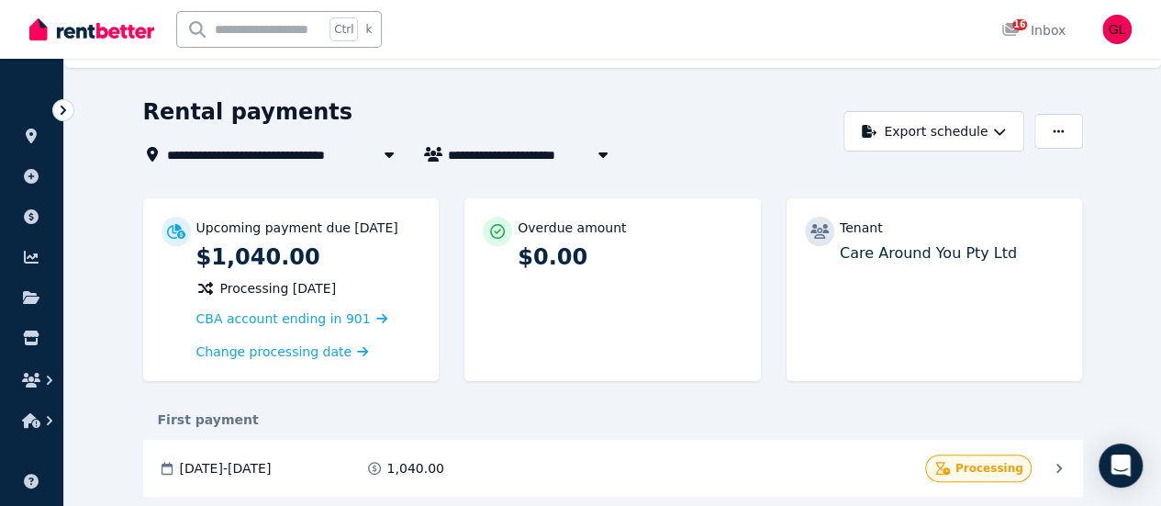
scroll to position [0, 0]
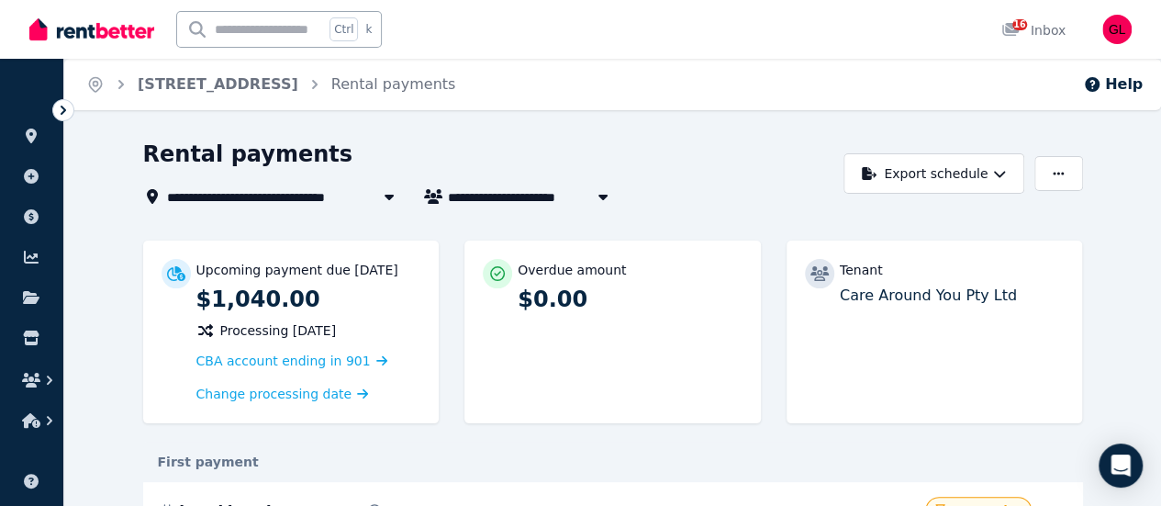
click at [198, 202] on span "[STREET_ADDRESS]" at bounding box center [247, 196] width 161 height 22
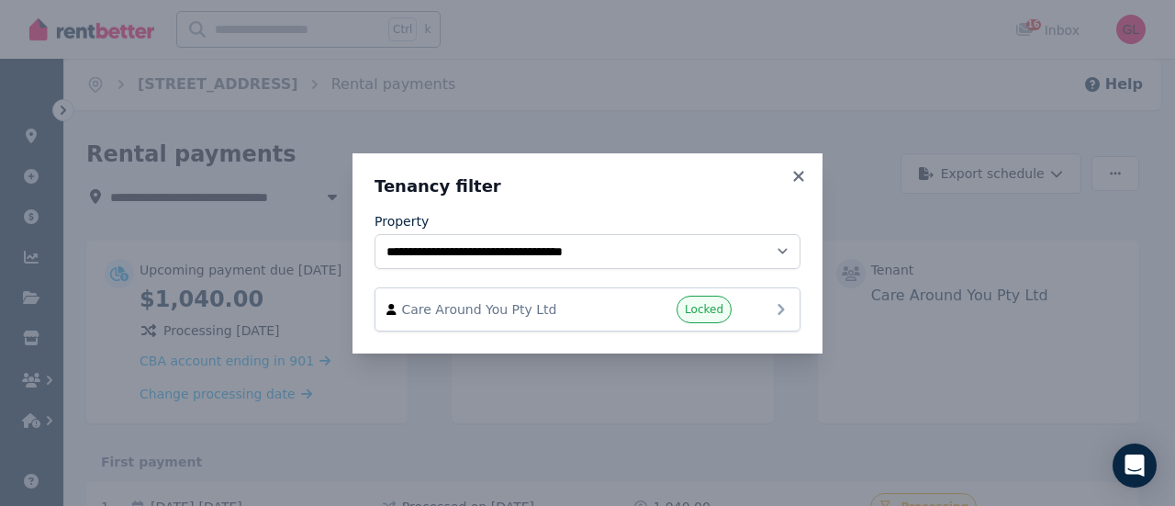
click at [772, 298] on icon at bounding box center [781, 309] width 22 height 22
click at [797, 177] on icon at bounding box center [798, 176] width 10 height 10
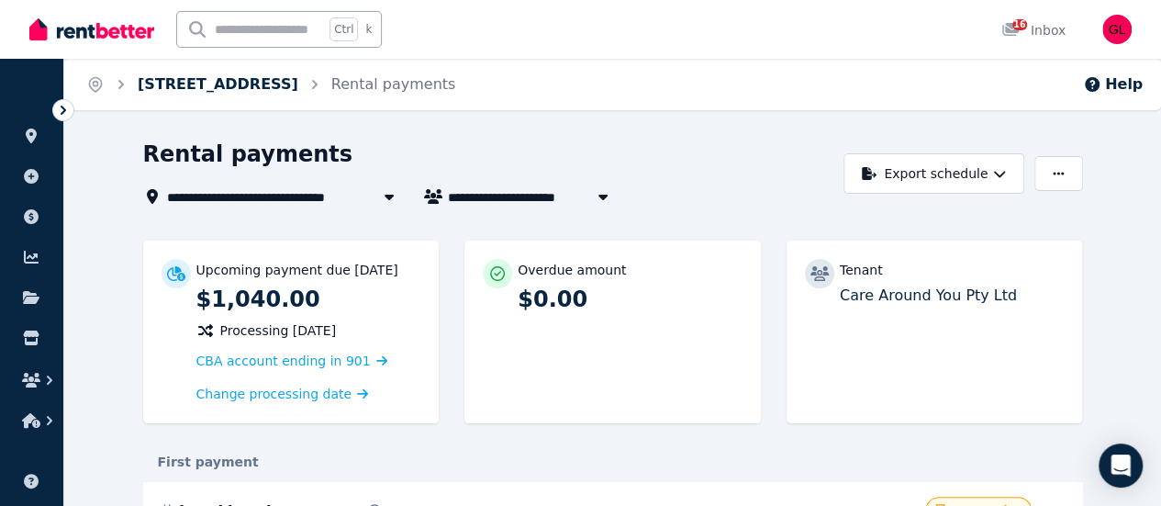
click at [229, 80] on link "[STREET_ADDRESS]" at bounding box center [218, 83] width 161 height 17
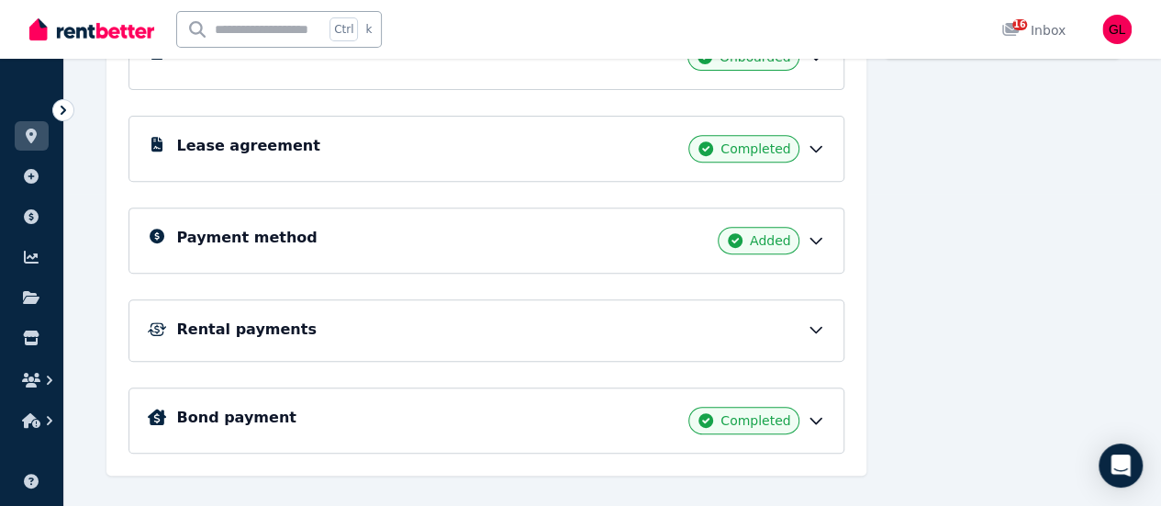
scroll to position [338, 0]
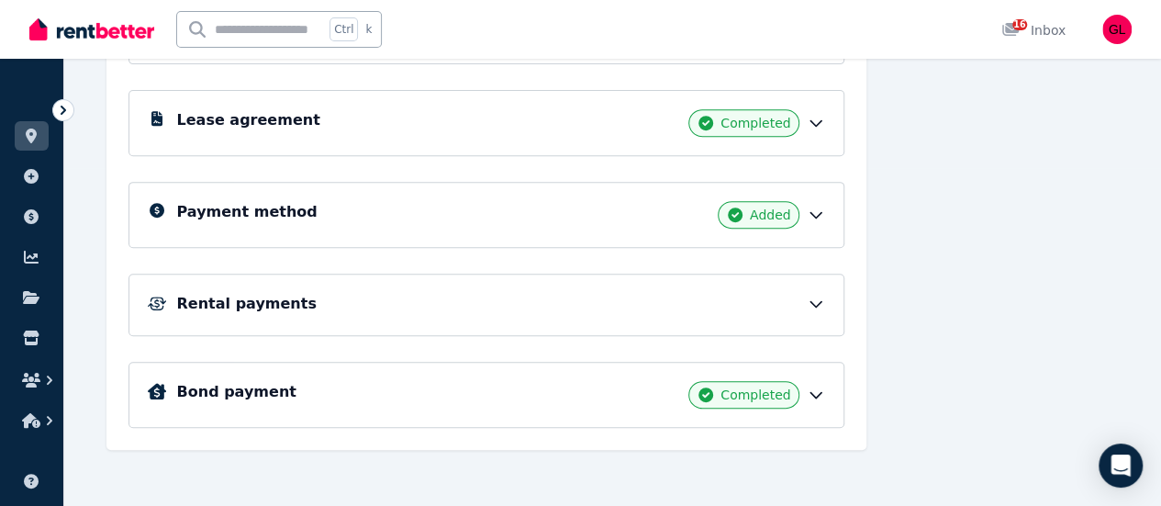
click at [786, 293] on div "Rental payments" at bounding box center [501, 304] width 648 height 22
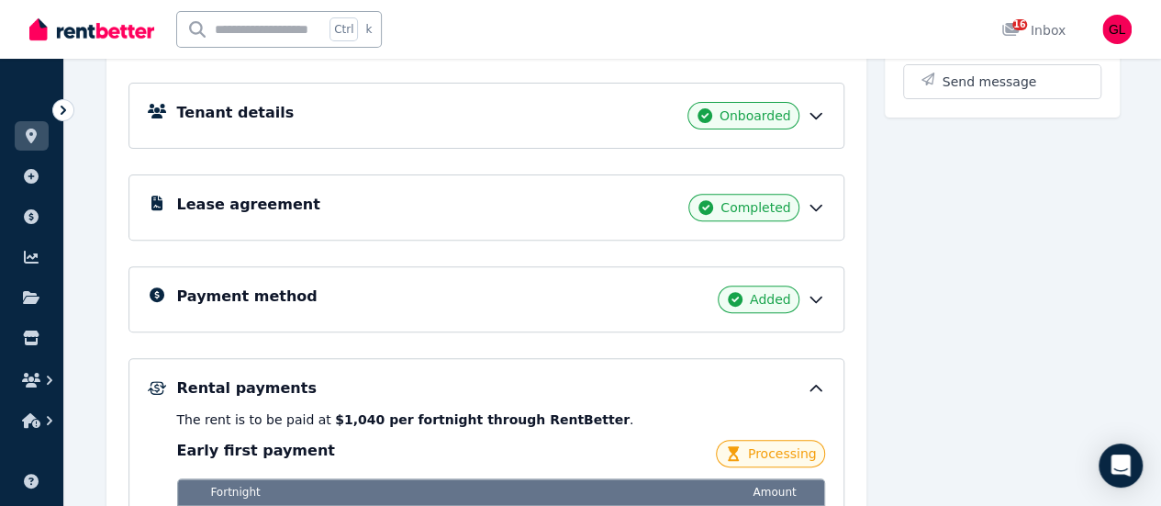
scroll to position [154, 0]
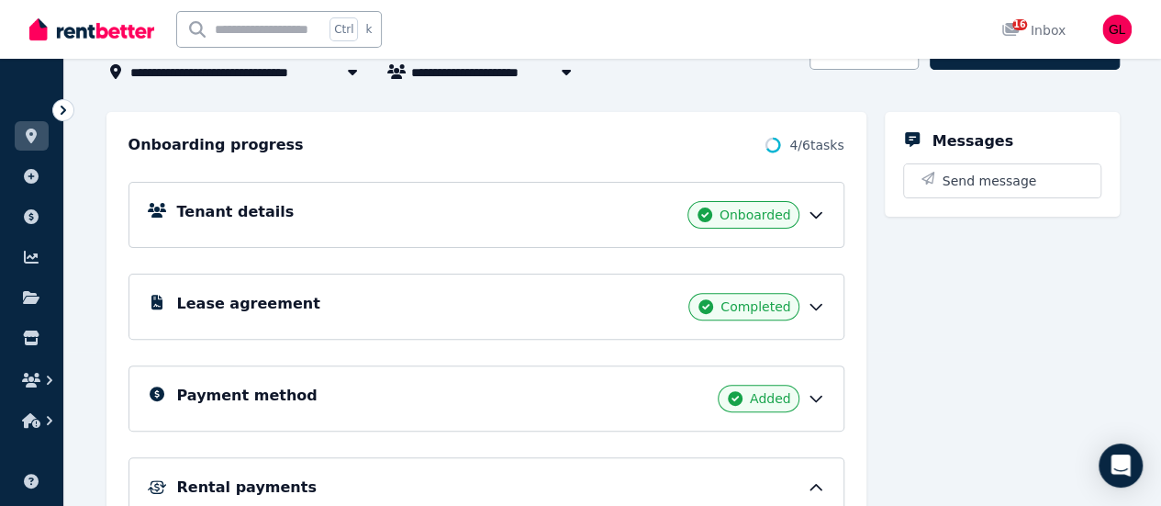
click at [799, 148] on span "4 / 6 tasks" at bounding box center [816, 145] width 54 height 18
click at [774, 139] on circle at bounding box center [772, 145] width 13 height 13
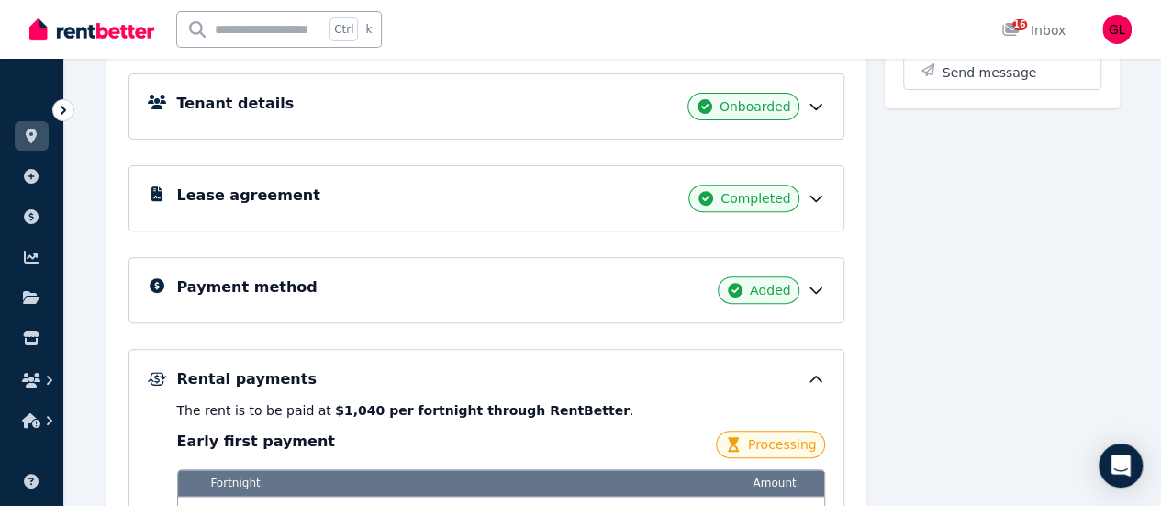
scroll to position [0, 0]
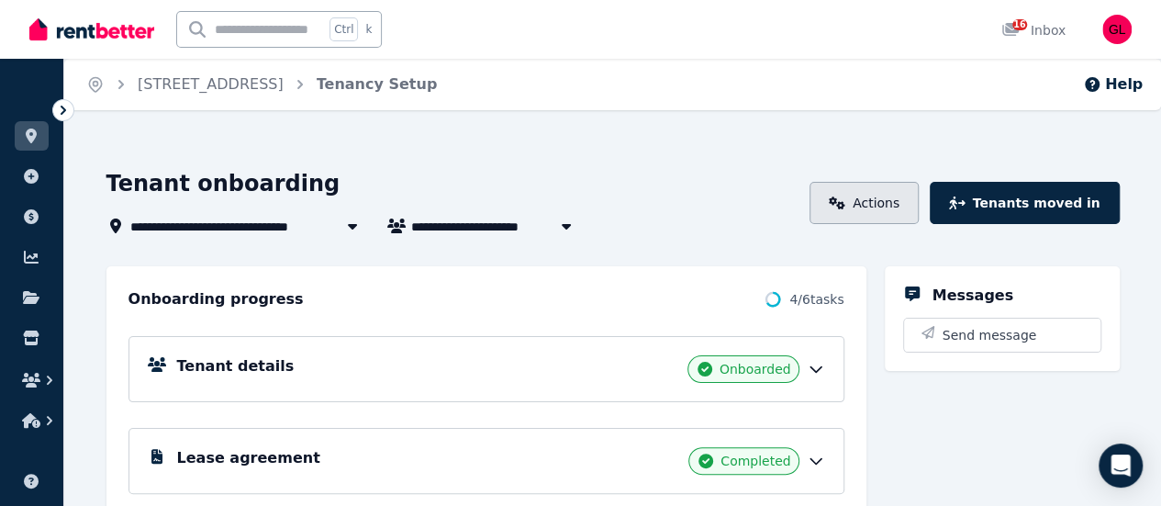
click at [874, 195] on link "Actions" at bounding box center [864, 203] width 109 height 42
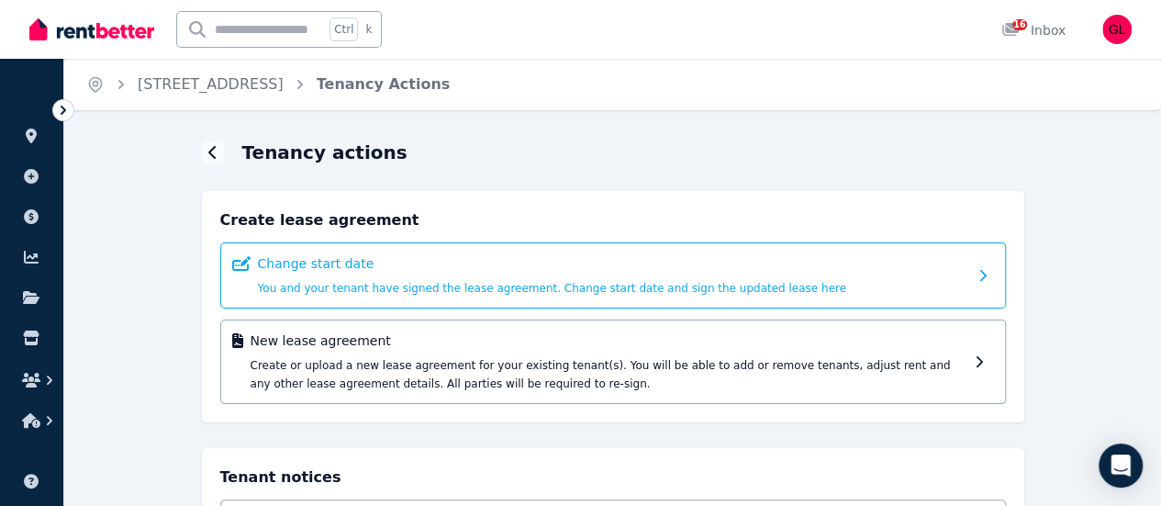
click at [963, 256] on p "Change start date" at bounding box center [613, 263] width 710 height 18
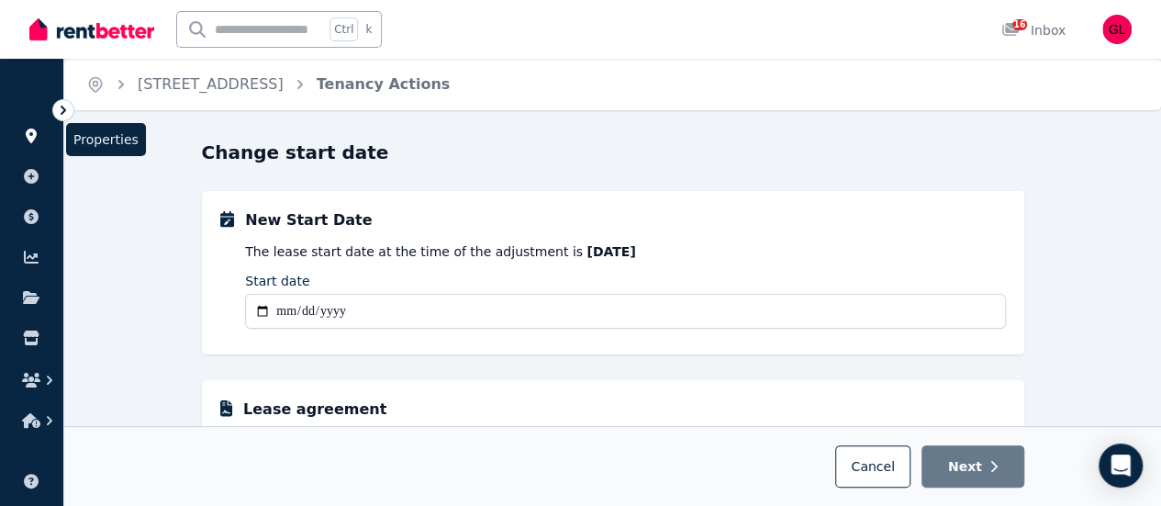
click at [28, 133] on icon at bounding box center [31, 136] width 11 height 15
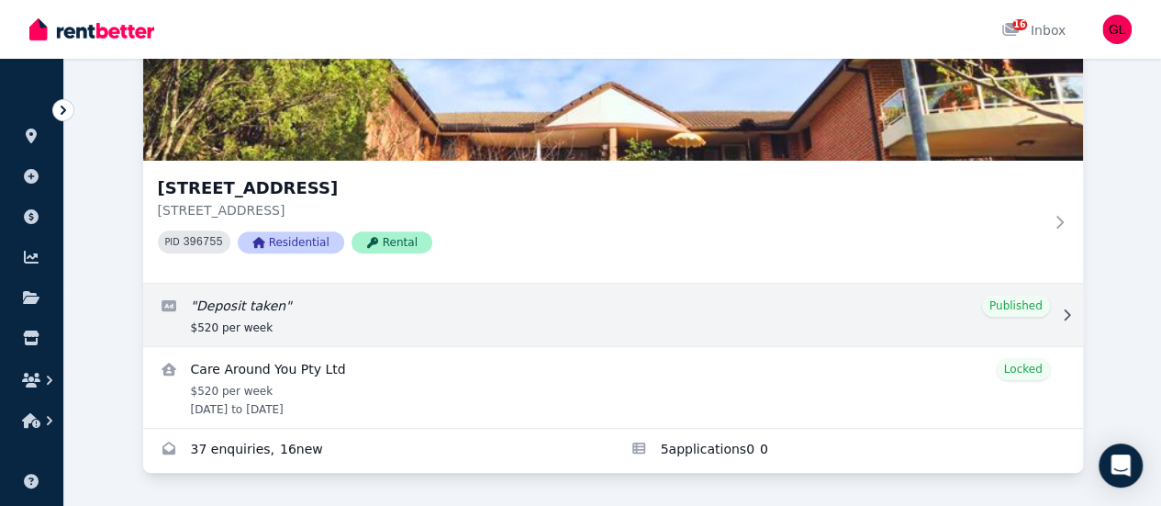
scroll to position [236, 0]
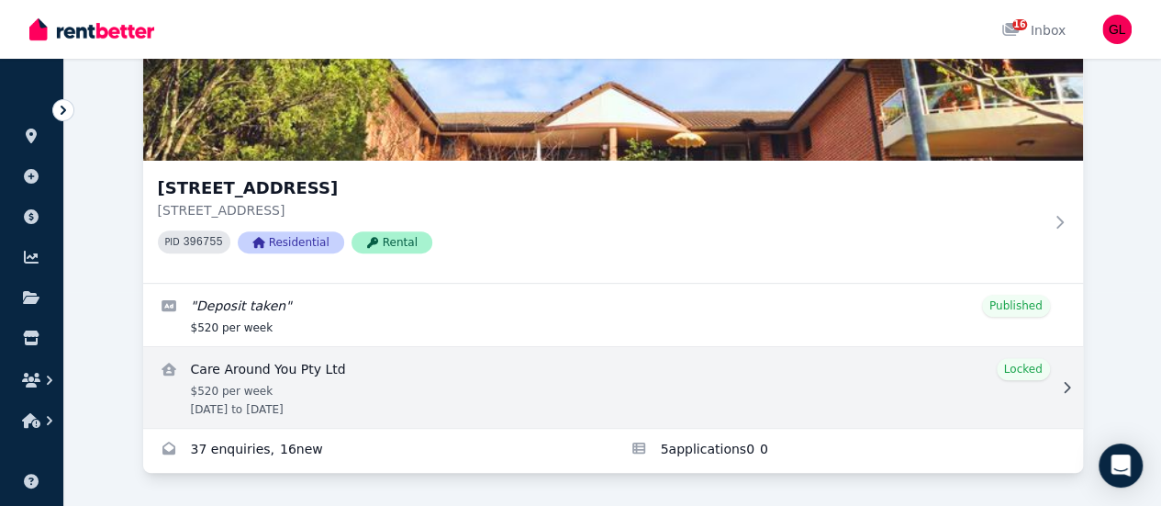
click at [1057, 381] on icon at bounding box center [1066, 387] width 18 height 13
click at [213, 374] on link "View details for Care Around You Pty Ltd" at bounding box center [613, 387] width 940 height 81
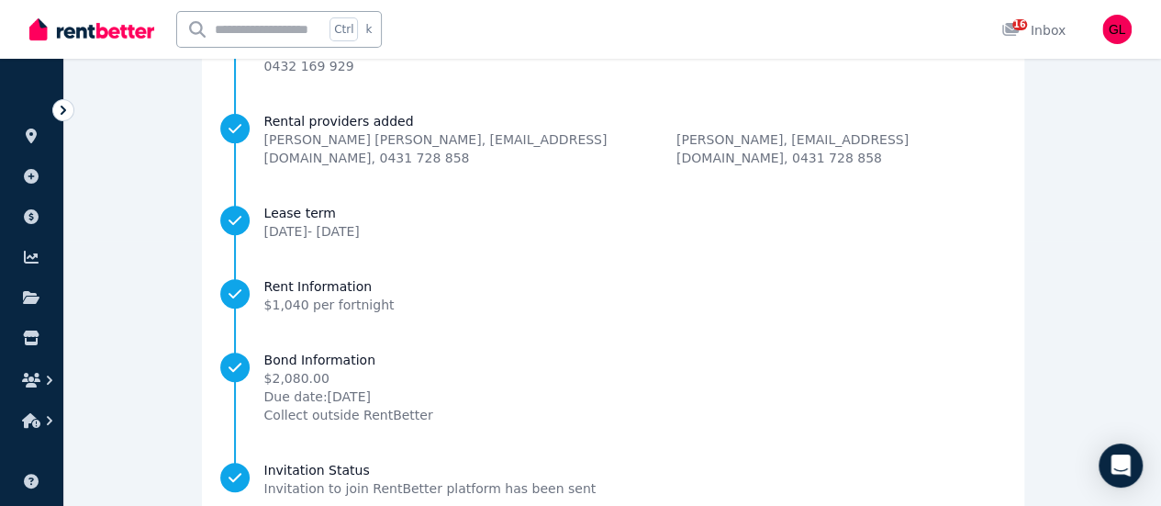
scroll to position [356, 0]
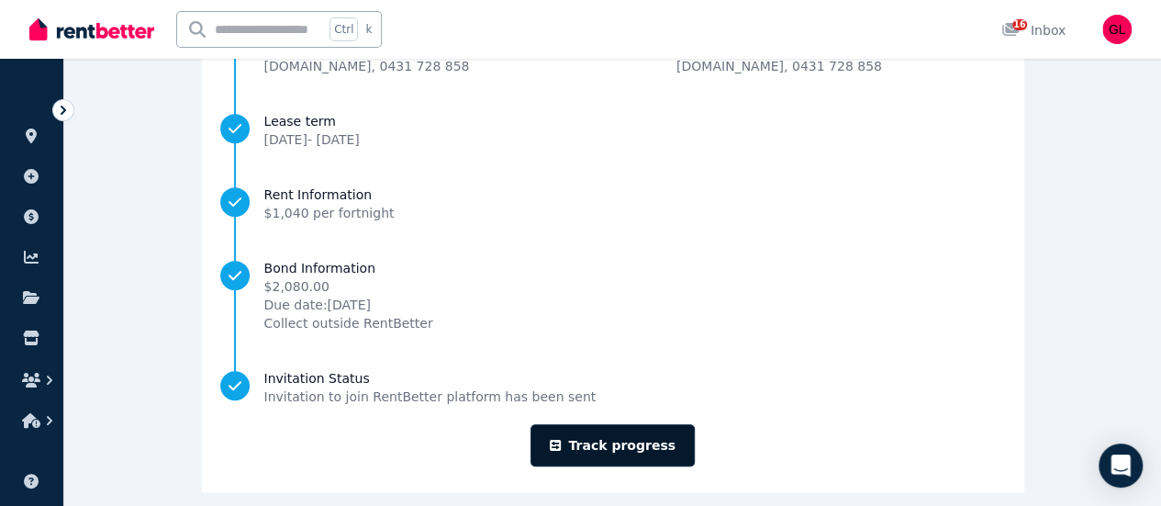
click at [614, 424] on link "Track progress" at bounding box center [613, 445] width 164 height 42
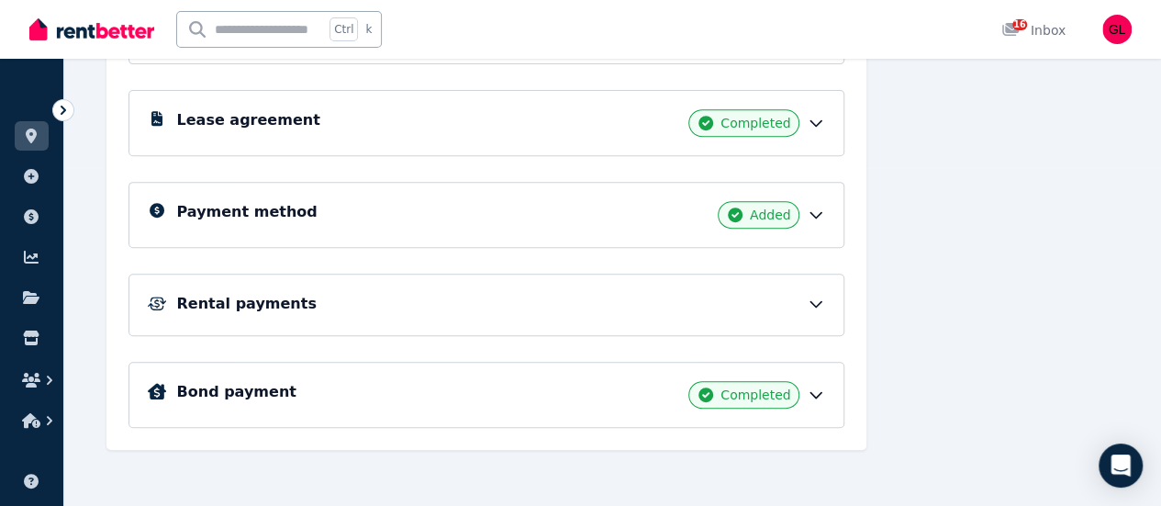
scroll to position [154, 0]
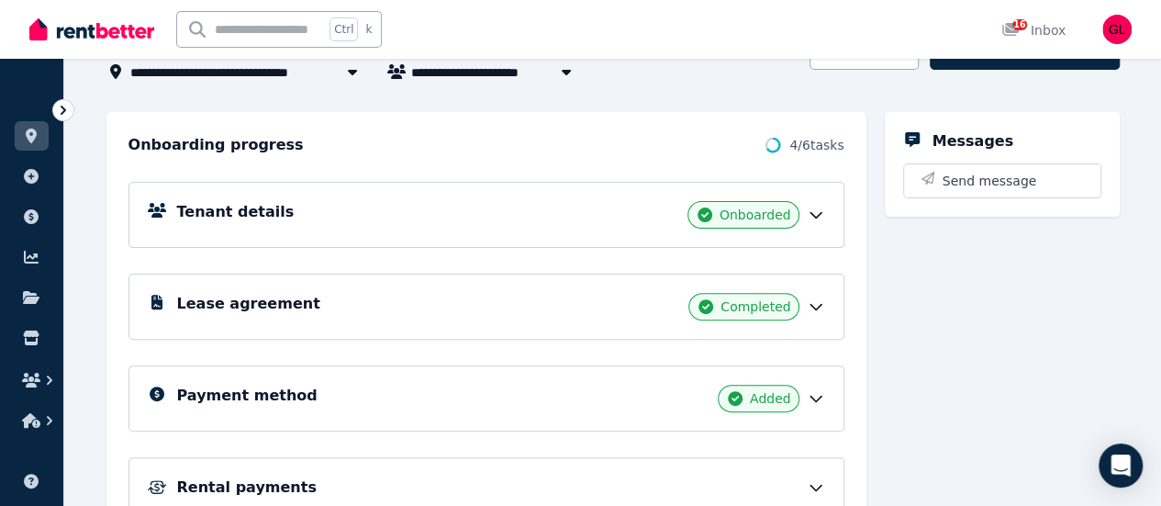
click at [598, 309] on div "Lease agreement Completed" at bounding box center [501, 307] width 648 height 28
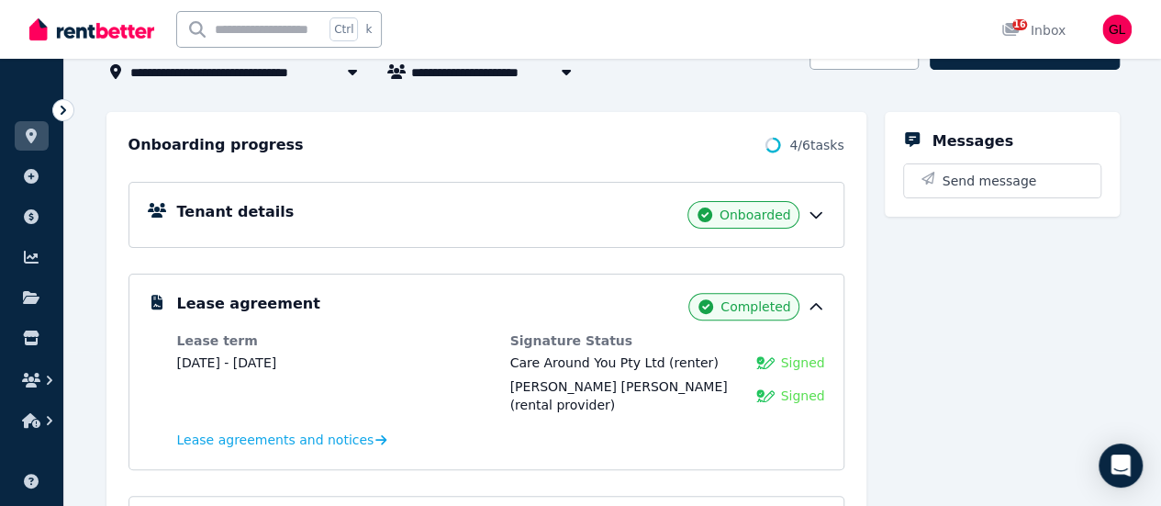
click at [581, 220] on div "Tenant details Onboarded" at bounding box center [501, 215] width 648 height 28
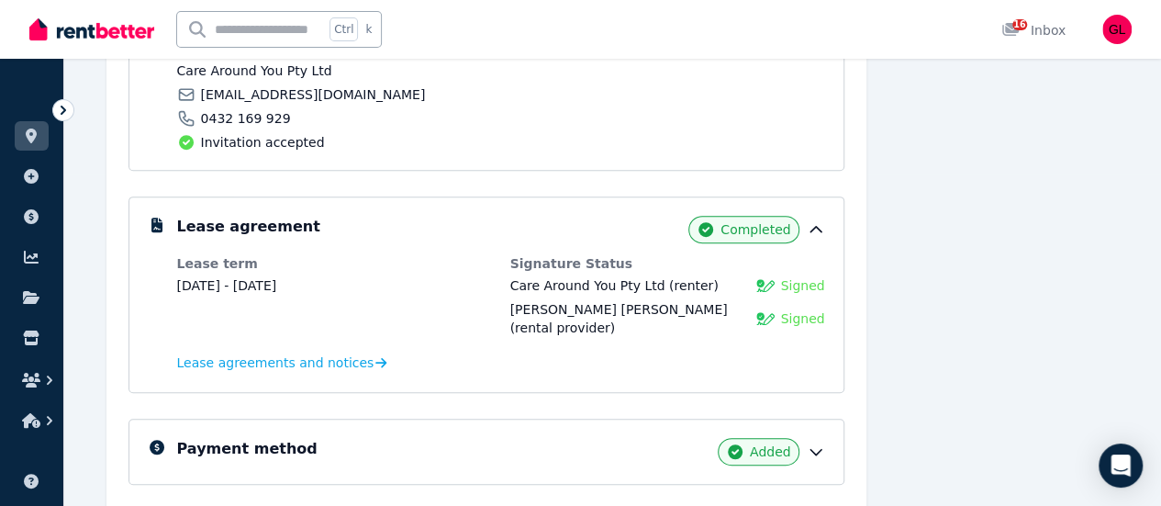
scroll to position [521, 0]
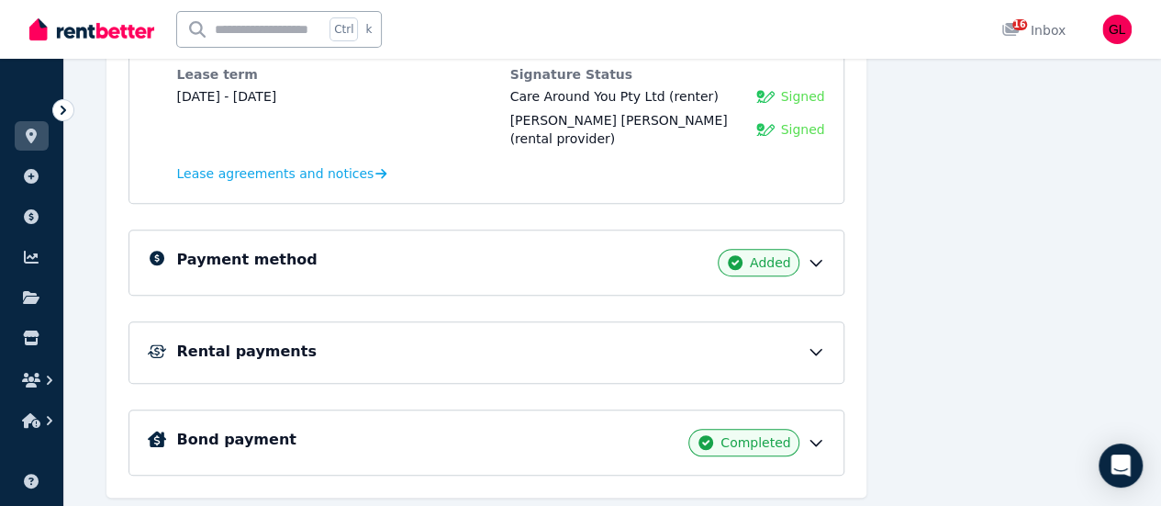
click at [533, 430] on div "Bond payment Completed" at bounding box center [501, 443] width 648 height 28
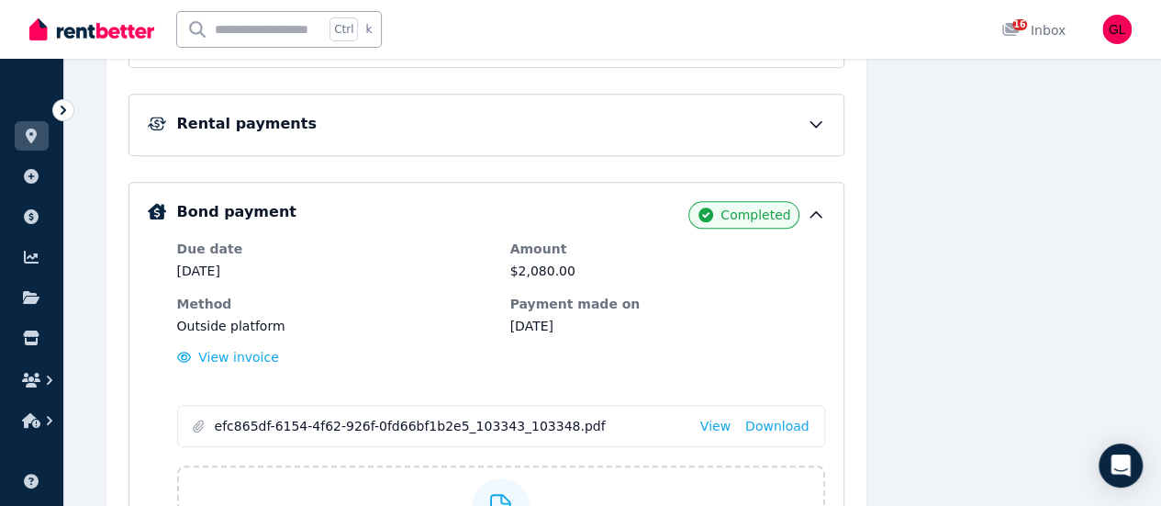
scroll to position [553, 0]
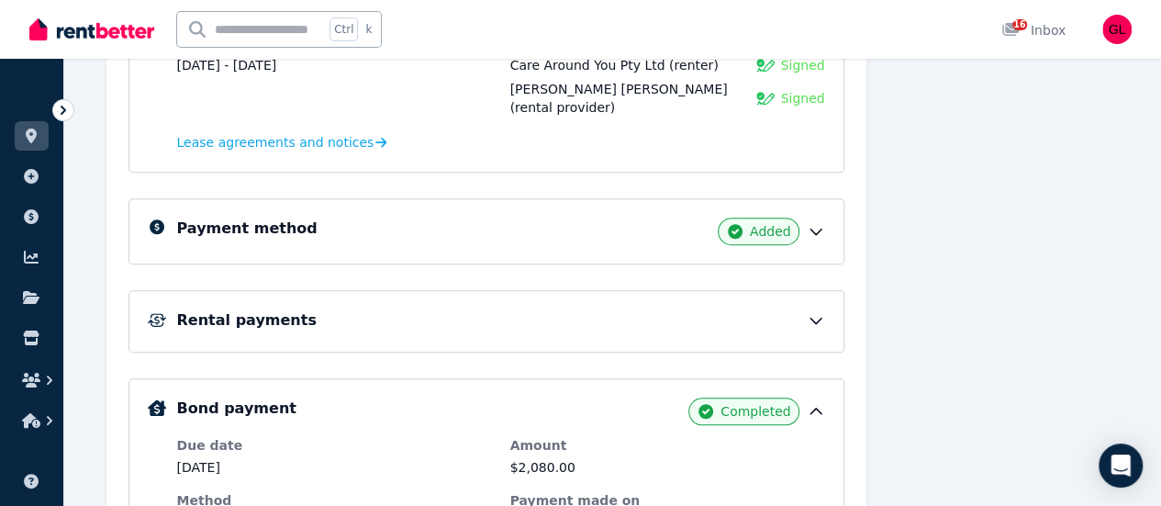
click at [602, 218] on div "Payment method Added" at bounding box center [501, 232] width 648 height 28
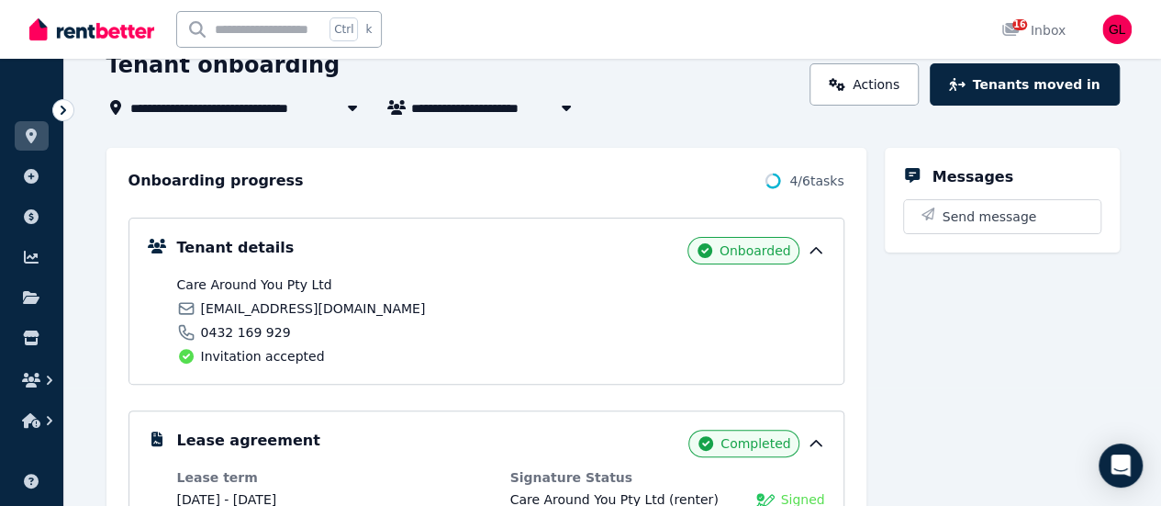
scroll to position [94, 0]
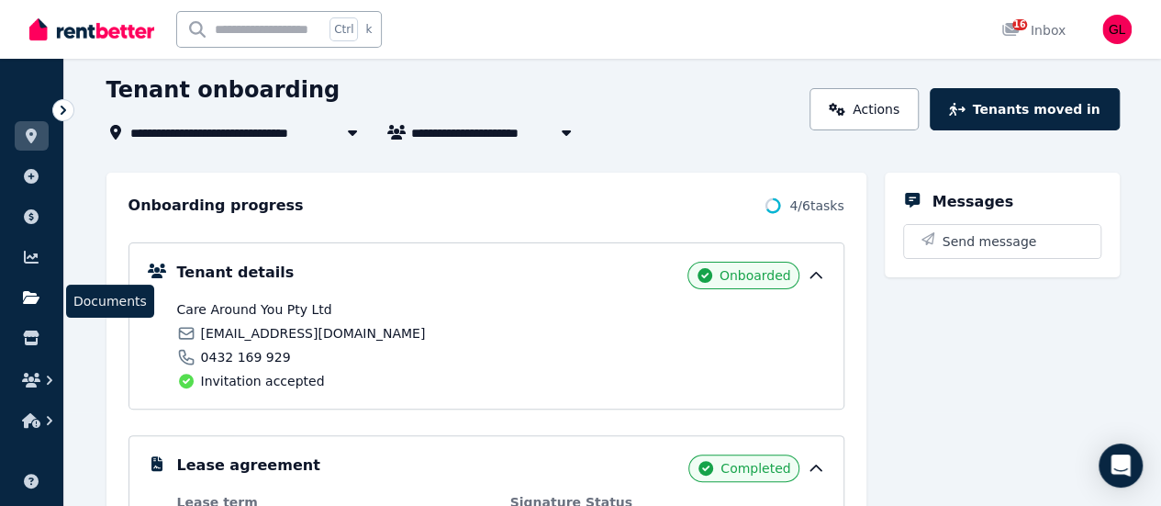
click at [29, 301] on icon at bounding box center [31, 297] width 17 height 13
